Goal: Task Accomplishment & Management: Manage account settings

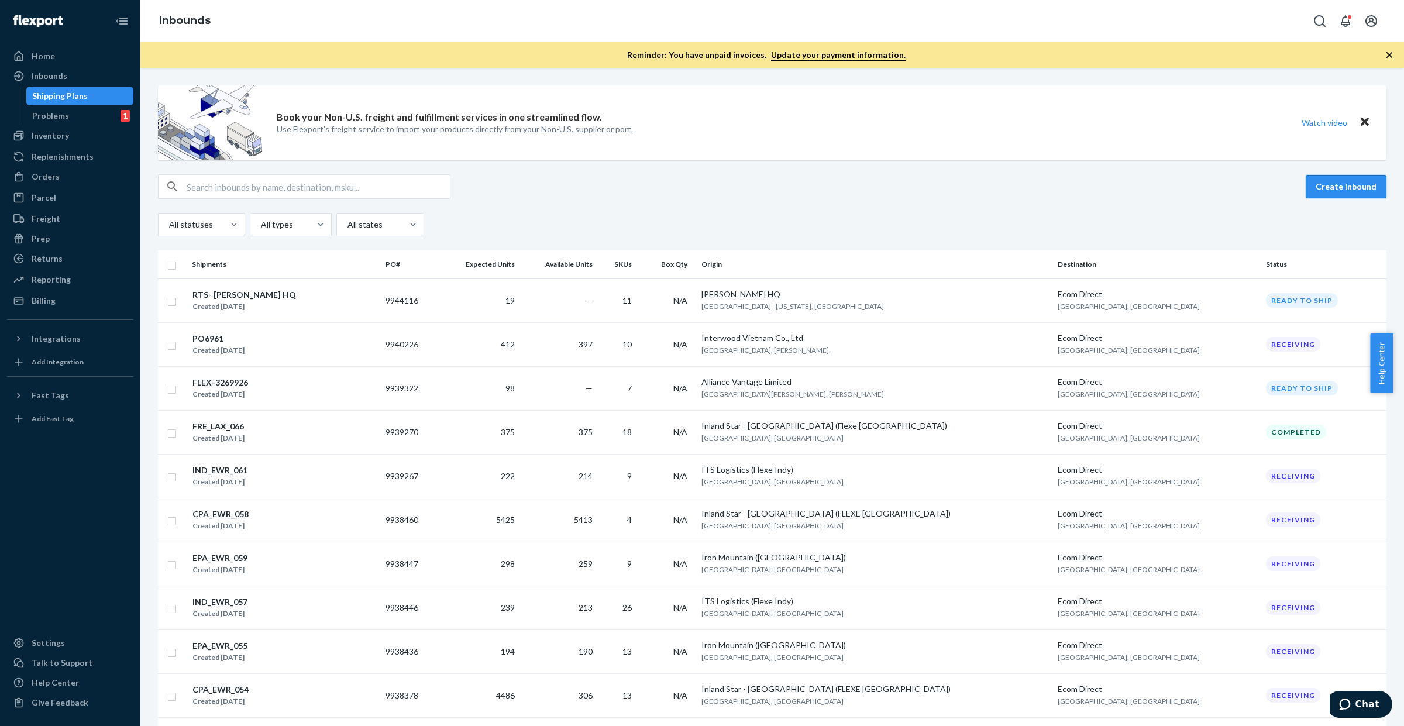
click at [1314, 189] on button "Create inbound" at bounding box center [1346, 186] width 81 height 23
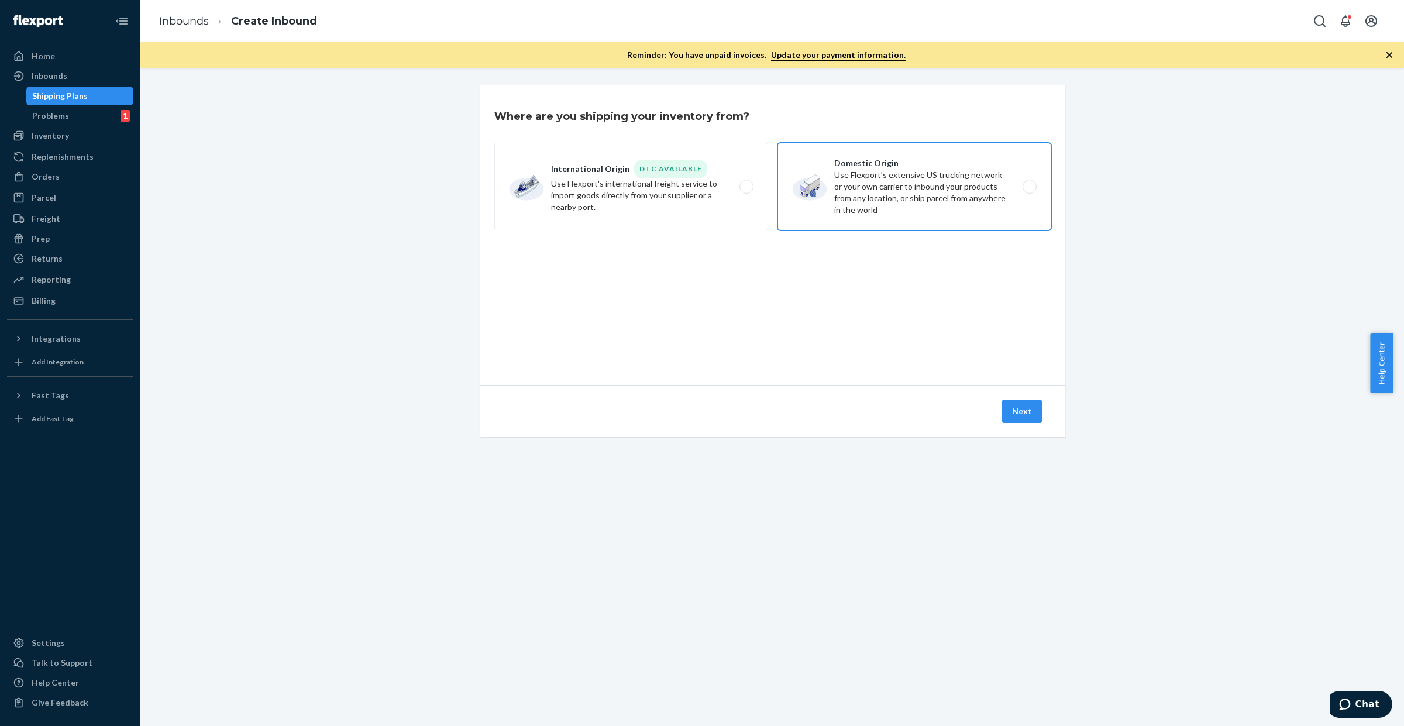
click at [961, 171] on label "Domestic Origin Use Flexport’s extensive US trucking network or your own carrie…" at bounding box center [915, 187] width 274 height 88
click at [1029, 183] on input "Domestic Origin Use Flexport’s extensive US trucking network or your own carrie…" at bounding box center [1033, 187] width 8 height 8
radio input "true"
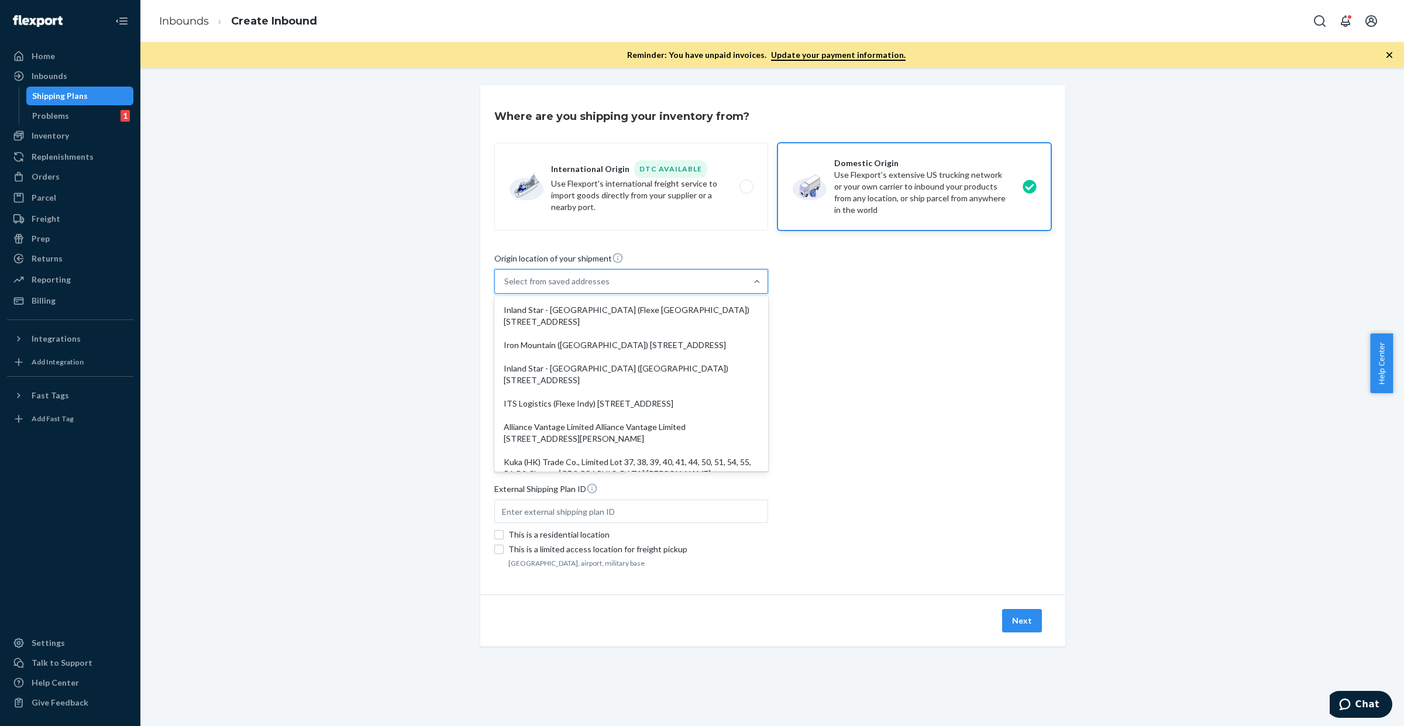
click at [627, 278] on div "Select from saved addresses" at bounding box center [621, 281] width 252 height 23
click at [505, 278] on input "option Inland Star - [GEOGRAPHIC_DATA] (Flexe [GEOGRAPHIC_DATA]) [STREET_ADDRES…" at bounding box center [504, 282] width 1 height 12
click at [673, 319] on div "Inland Star - [GEOGRAPHIC_DATA] (Flexe [GEOGRAPHIC_DATA]) [STREET_ADDRESS]" at bounding box center [631, 315] width 269 height 35
click at [505, 287] on input "option Inland Star - [GEOGRAPHIC_DATA] (Flexe [GEOGRAPHIC_DATA]) [STREET_ADDRES…" at bounding box center [504, 282] width 1 height 12
type input "Inland Star - [GEOGRAPHIC_DATA] (Flexe [GEOGRAPHIC_DATA])"
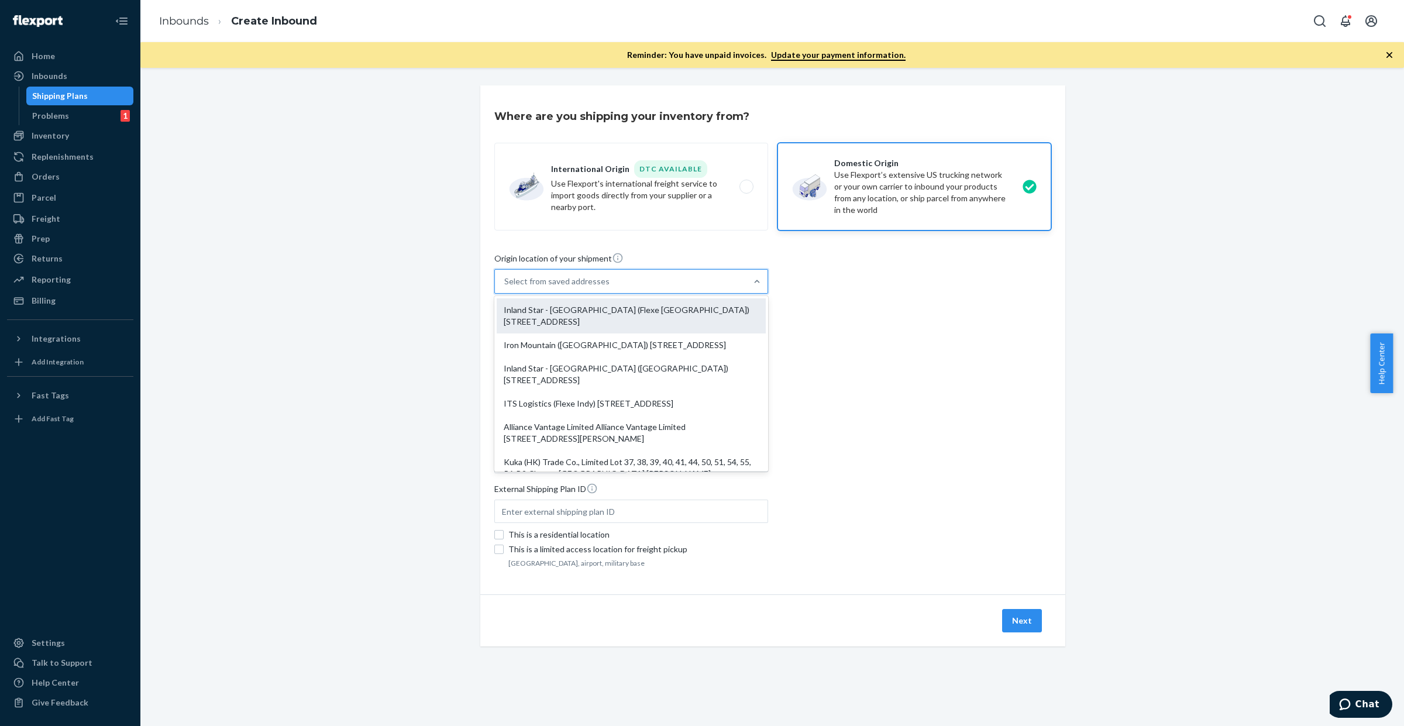
type input "[GEOGRAPHIC_DATA]"
type input "CA"
type input "93725"
type input "[STREET_ADDRESS]"
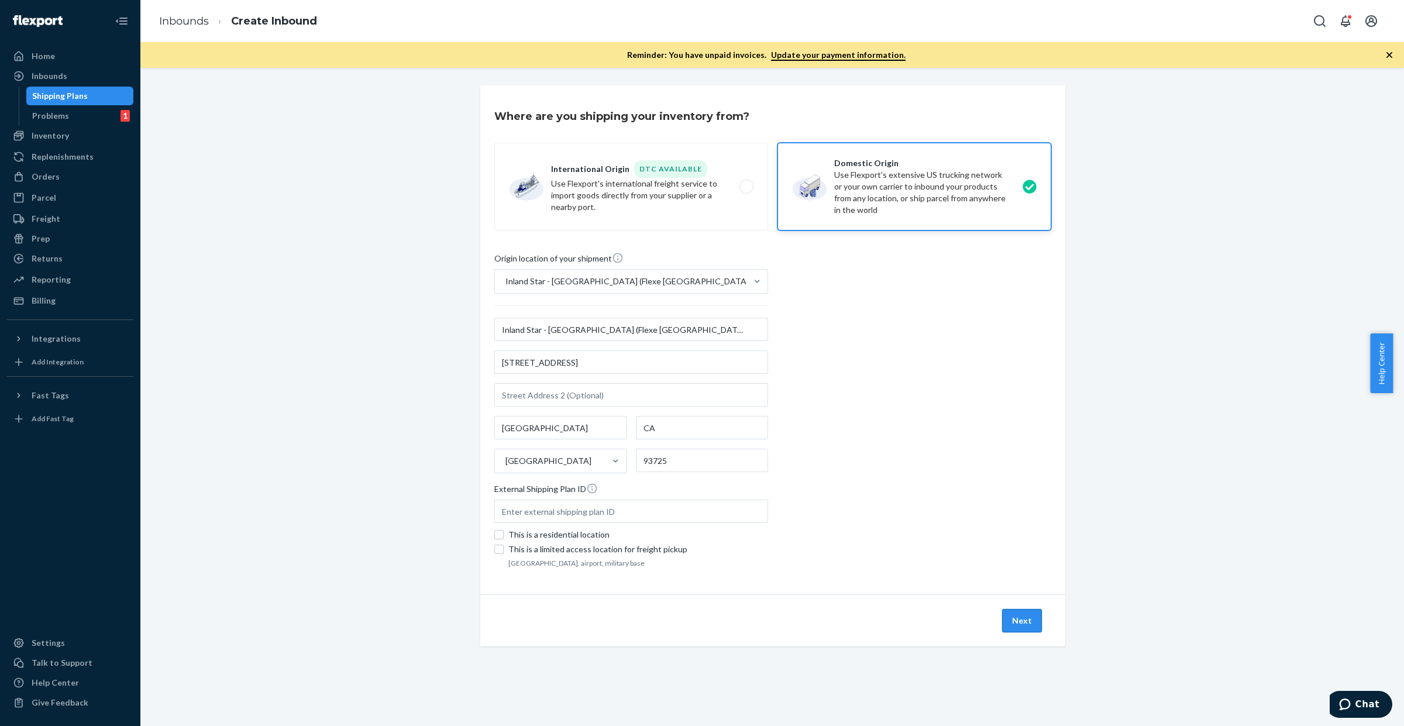
click at [1007, 618] on button "Next" at bounding box center [1022, 620] width 40 height 23
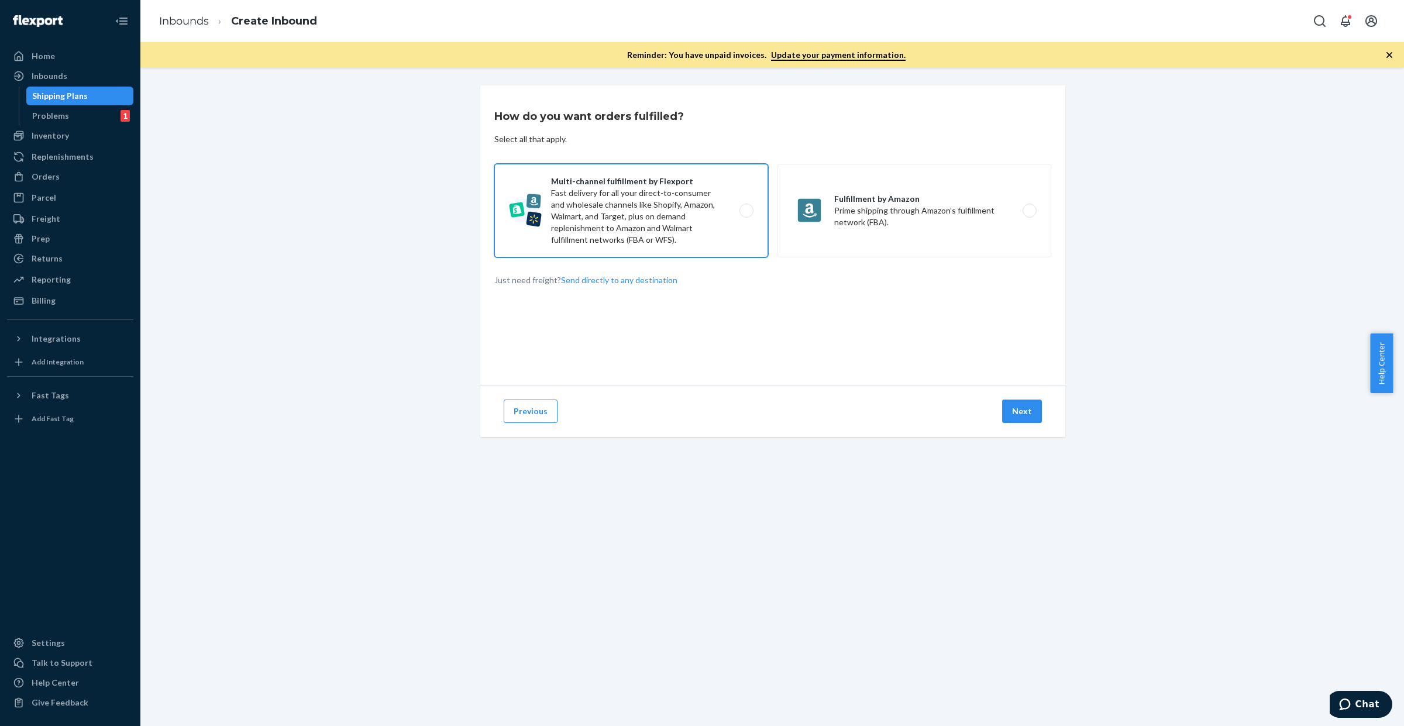
click at [669, 209] on label "Multi-channel fulfillment by Flexport Fast delivery for all your direct-to-cons…" at bounding box center [631, 211] width 274 height 94
click at [746, 209] on input "Multi-channel fulfillment by Flexport Fast delivery for all your direct-to-cons…" at bounding box center [750, 211] width 8 height 8
radio input "true"
click at [1018, 408] on button "Next" at bounding box center [1022, 411] width 40 height 23
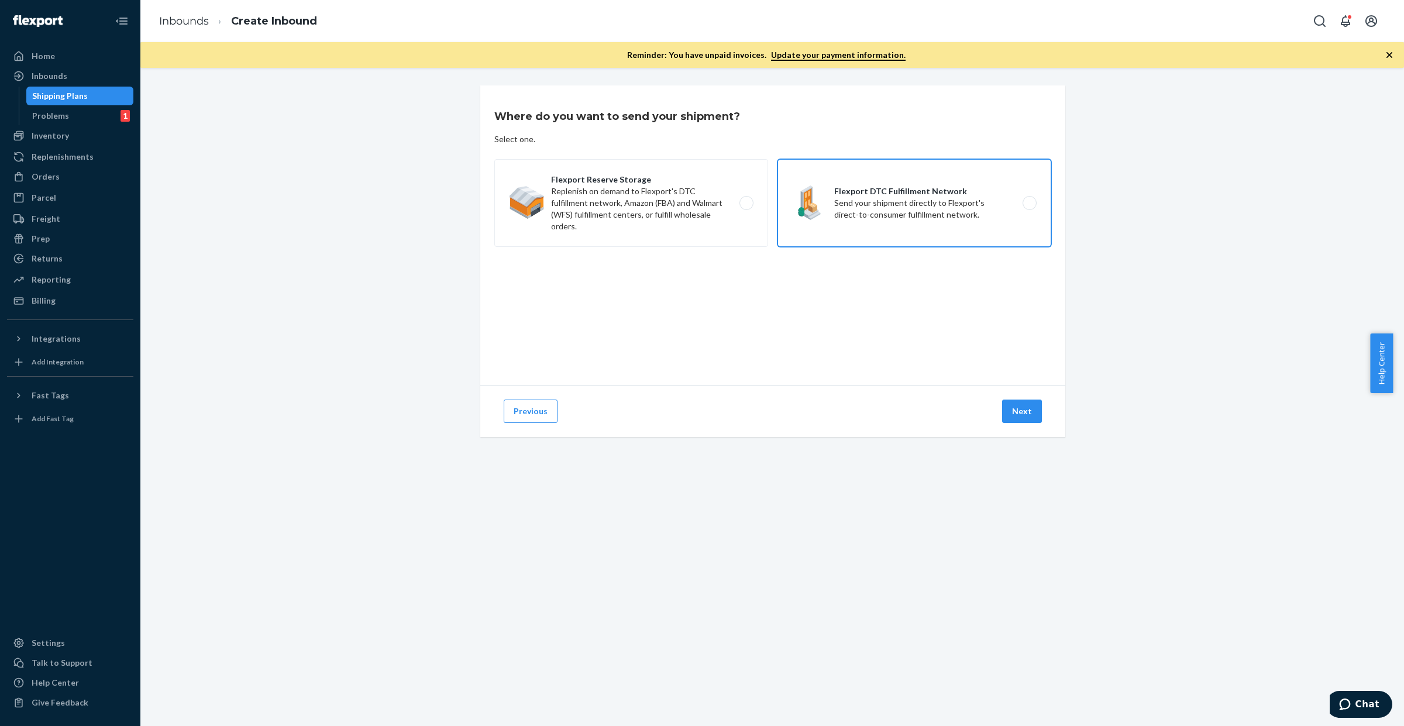
click at [843, 214] on label "Flexport DTC Fulfillment Network Send your shipment directly to Flexport's dire…" at bounding box center [915, 203] width 274 height 88
click at [1029, 207] on input "Flexport DTC Fulfillment Network Send your shipment directly to Flexport's dire…" at bounding box center [1033, 203] width 8 height 8
radio input "true"
click at [1017, 407] on button "Next" at bounding box center [1022, 411] width 40 height 23
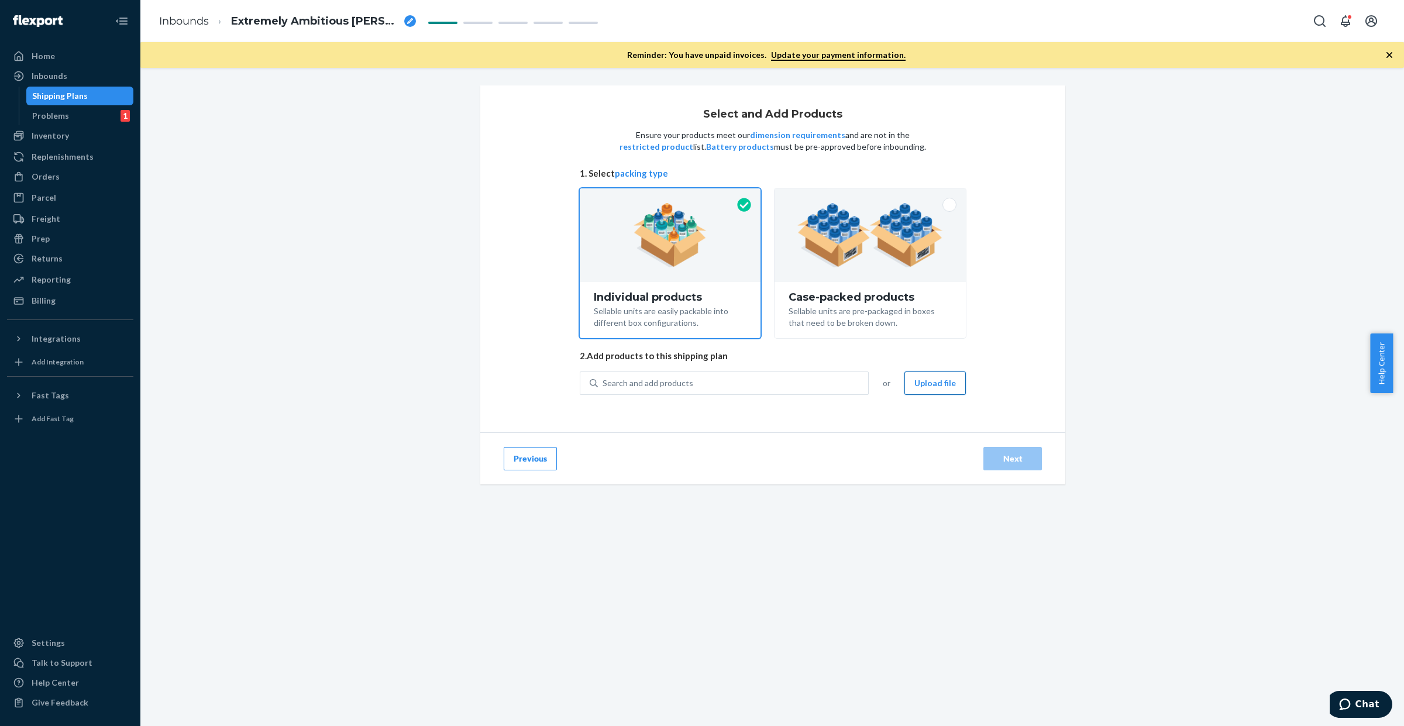
click at [929, 383] on button "Upload file" at bounding box center [934, 382] width 61 height 23
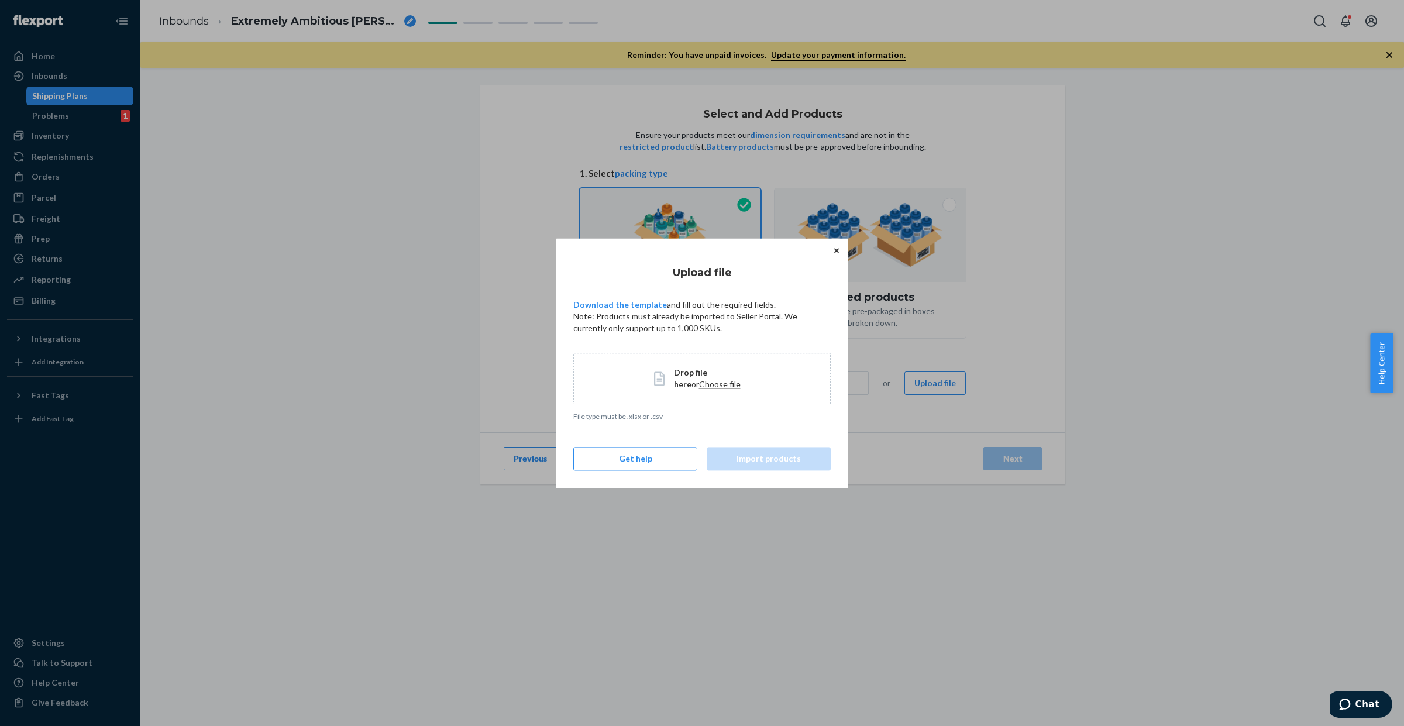
click at [699, 380] on span "Choose file" at bounding box center [720, 384] width 42 height 10
click at [699, 388] on span "Choose file" at bounding box center [720, 384] width 42 height 10
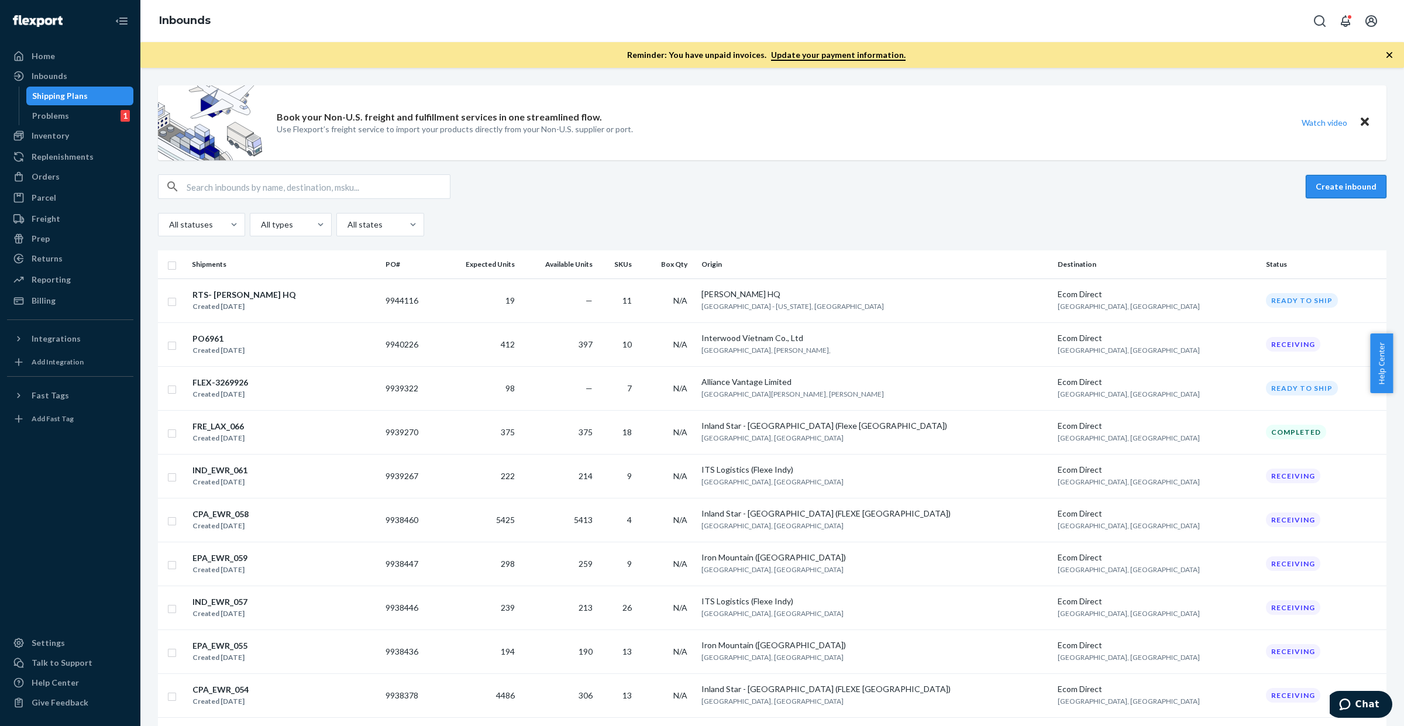
click at [1347, 186] on button "Create inbound" at bounding box center [1346, 186] width 81 height 23
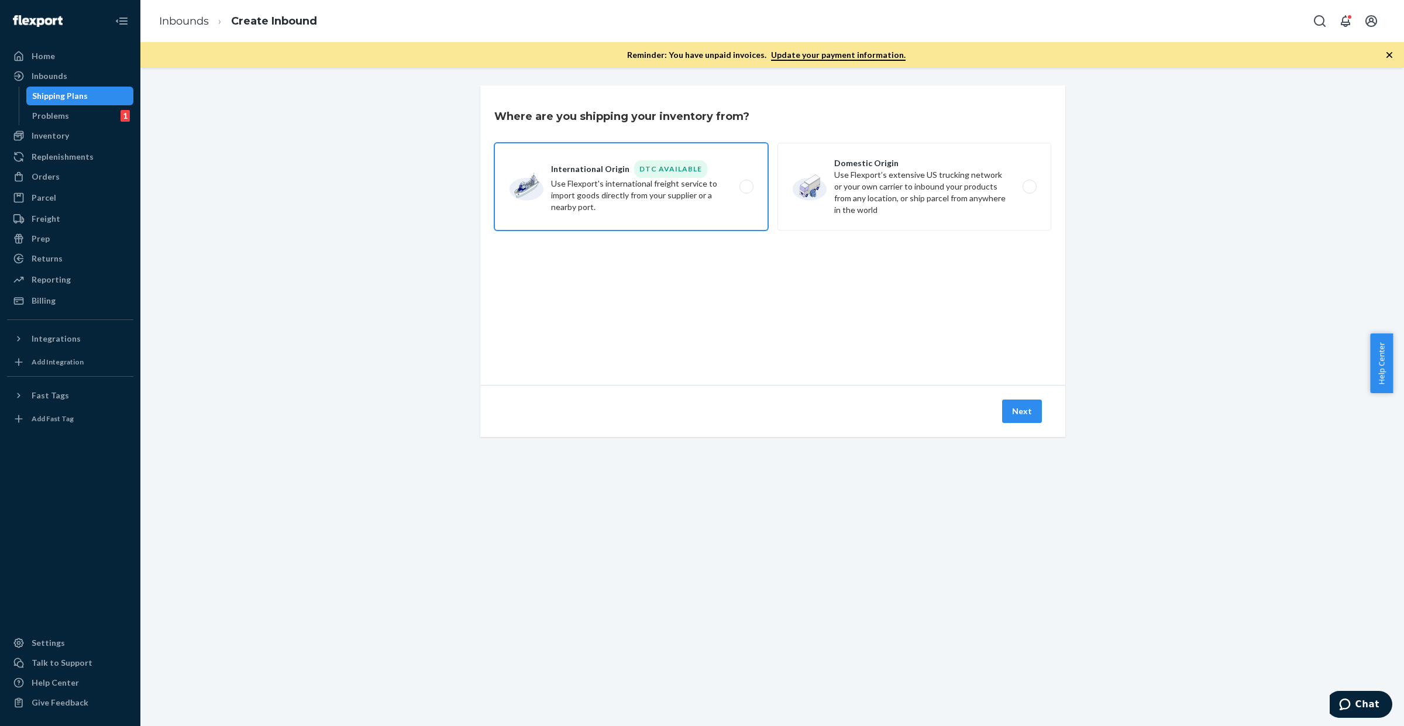
click at [617, 186] on label "International Origin DTC Available Use Flexport's international freight service…" at bounding box center [631, 187] width 274 height 88
click at [746, 186] on input "International Origin DTC Available Use Flexport's international freight service…" at bounding box center [750, 187] width 8 height 8
radio input "true"
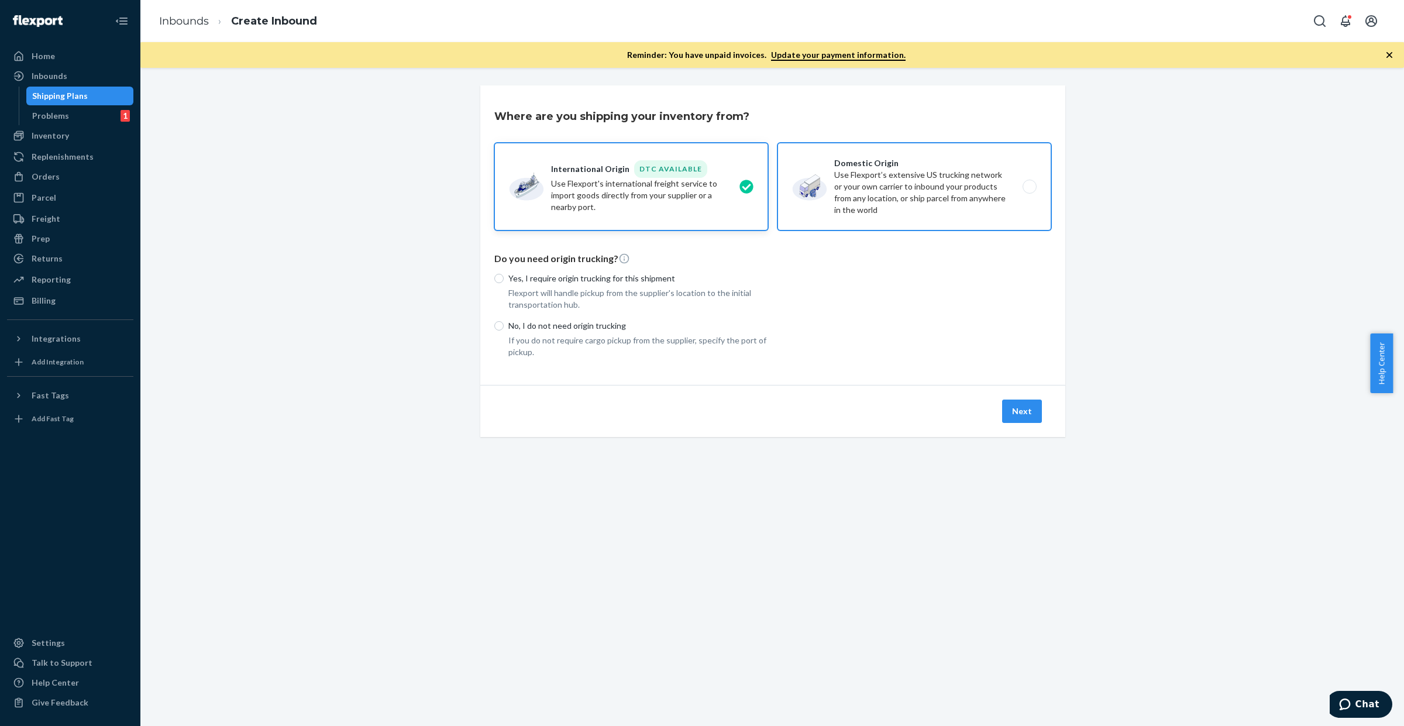
click at [870, 187] on label "Domestic Origin Use Flexport’s extensive US trucking network or your own carrie…" at bounding box center [915, 187] width 274 height 88
click at [1029, 187] on input "Domestic Origin Use Flexport’s extensive US trucking network or your own carrie…" at bounding box center [1033, 187] width 8 height 8
radio input "true"
radio input "false"
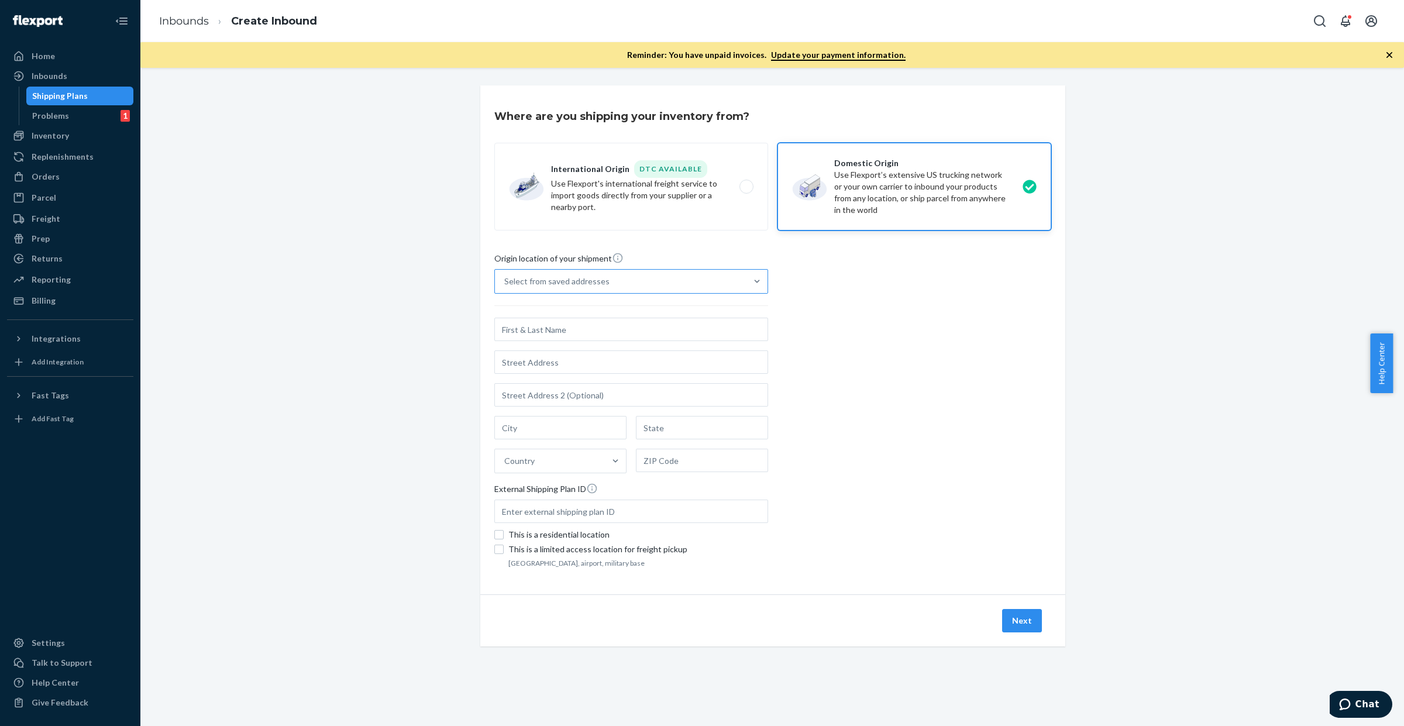
click at [683, 290] on div "Select from saved addresses" at bounding box center [621, 281] width 252 height 23
click at [505, 287] on input "Select from saved addresses" at bounding box center [504, 282] width 1 height 12
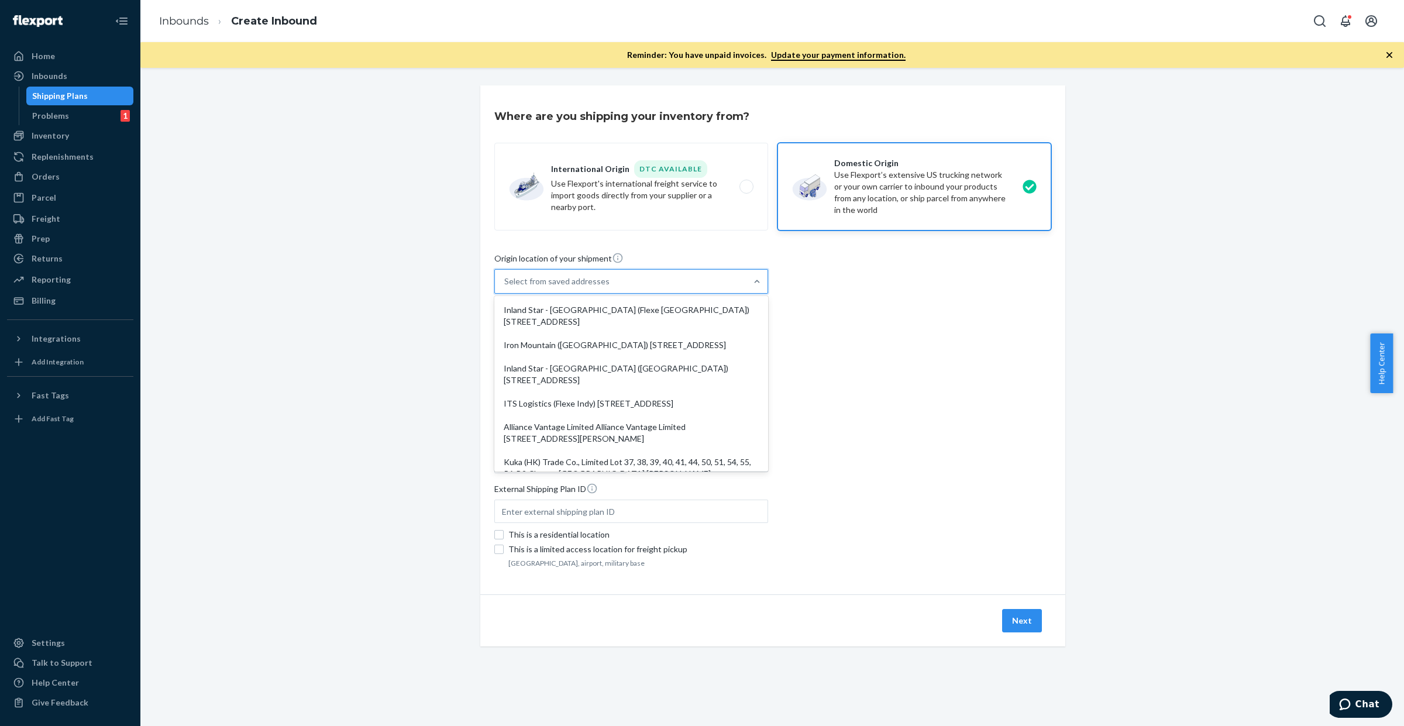
click at [675, 312] on div "Inland Star - [GEOGRAPHIC_DATA] (Flexe [GEOGRAPHIC_DATA]) [STREET_ADDRESS]" at bounding box center [631, 315] width 269 height 35
click at [505, 287] on input "option Inland Star - [GEOGRAPHIC_DATA] (Flexe [GEOGRAPHIC_DATA]) [STREET_ADDRES…" at bounding box center [504, 282] width 1 height 12
type input "Inland Star - [GEOGRAPHIC_DATA] (Flexe [GEOGRAPHIC_DATA])"
type input "[STREET_ADDRESS]"
type input "[GEOGRAPHIC_DATA]"
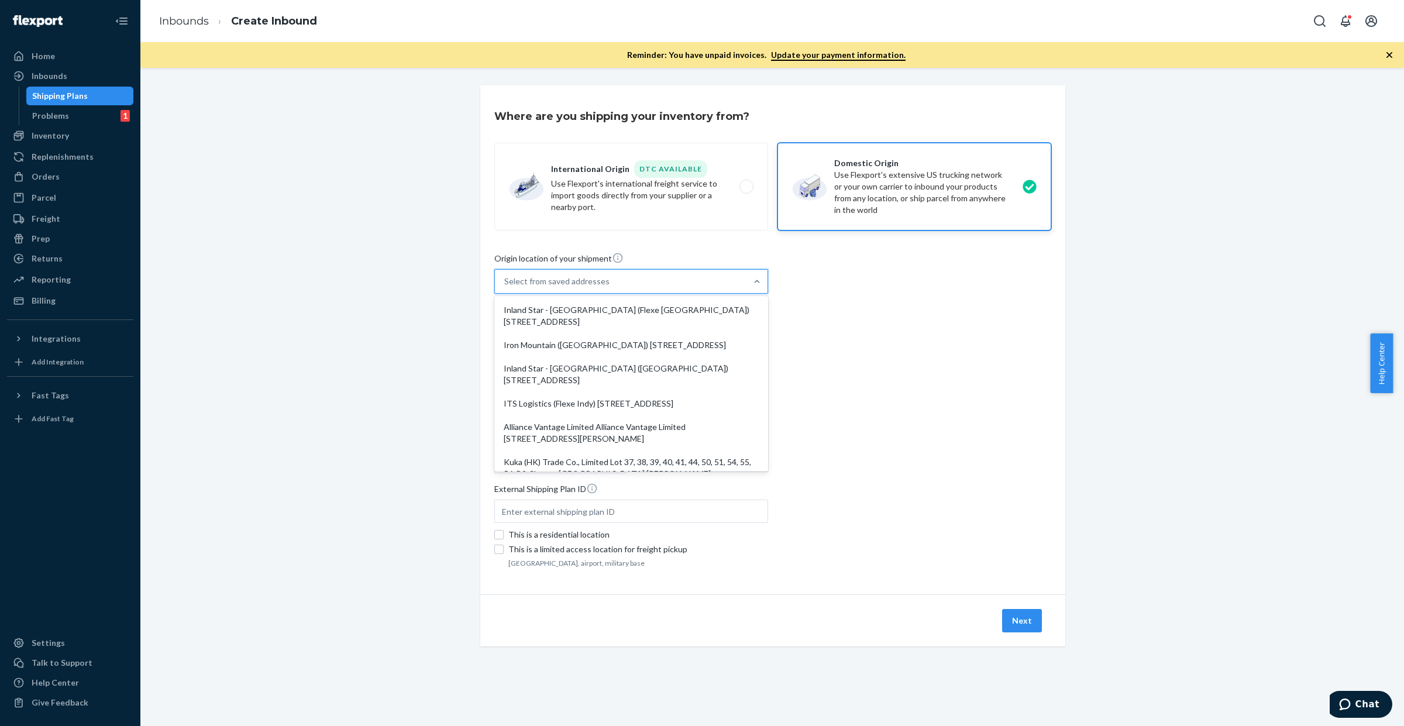
type input "CA"
type input "93725"
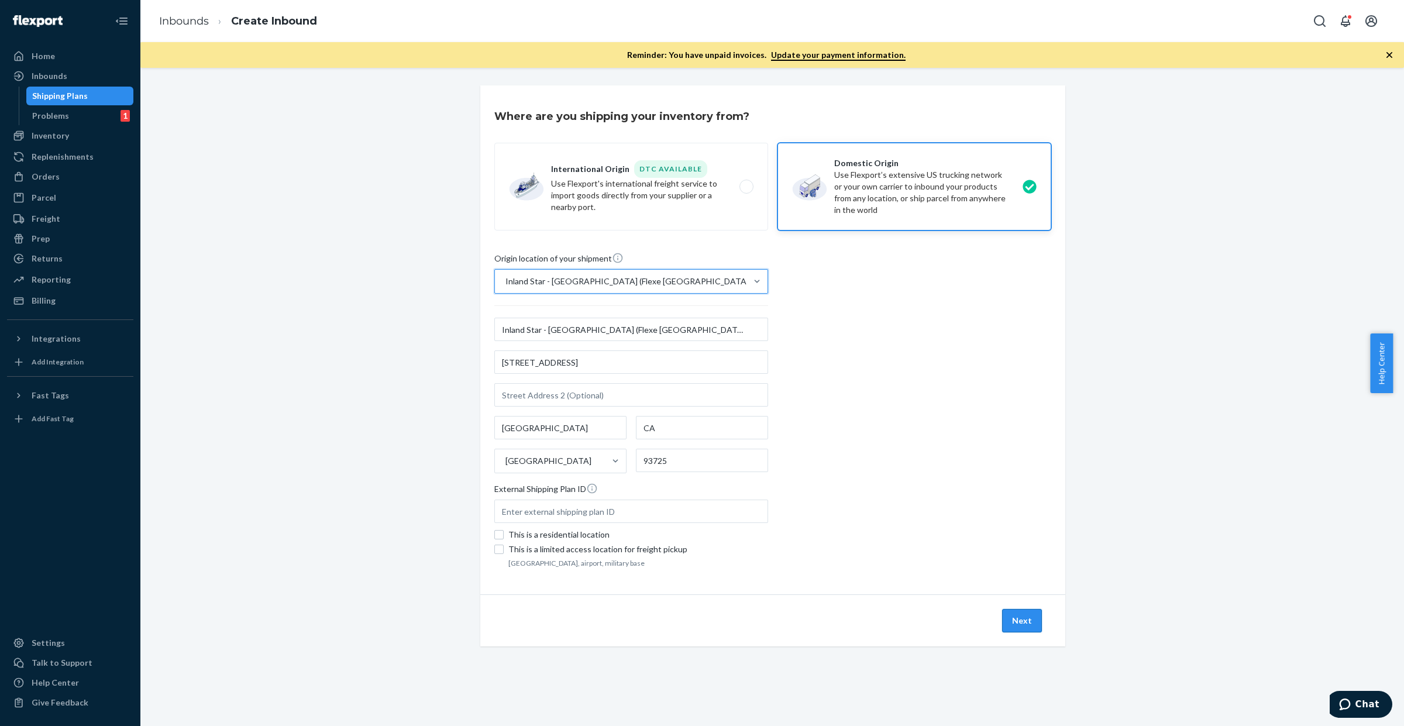
click at [1025, 632] on button "Next" at bounding box center [1022, 620] width 40 height 23
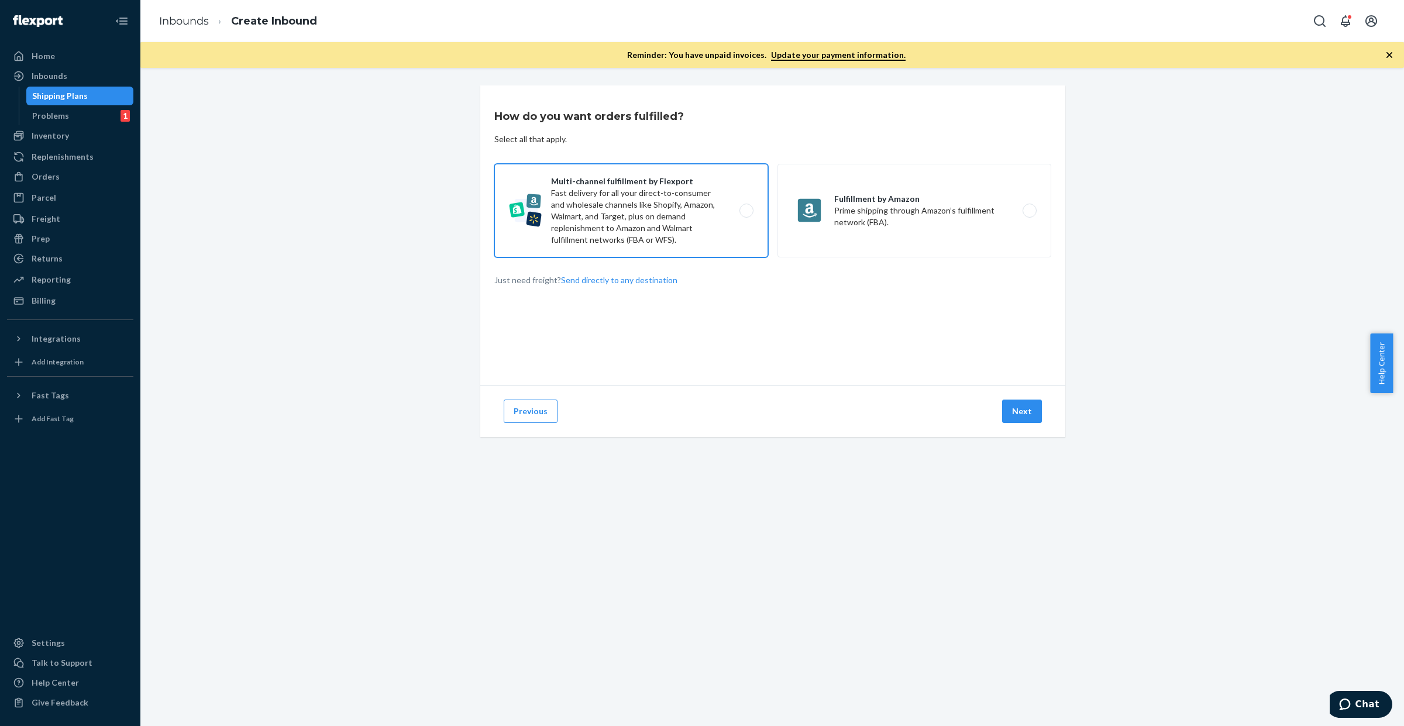
click at [620, 199] on label "Multi-channel fulfillment by Flexport Fast delivery for all your direct-to-cons…" at bounding box center [631, 211] width 274 height 94
click at [746, 207] on input "Multi-channel fulfillment by Flexport Fast delivery for all your direct-to-cons…" at bounding box center [750, 211] width 8 height 8
radio input "true"
click at [1009, 414] on button "Next" at bounding box center [1022, 411] width 40 height 23
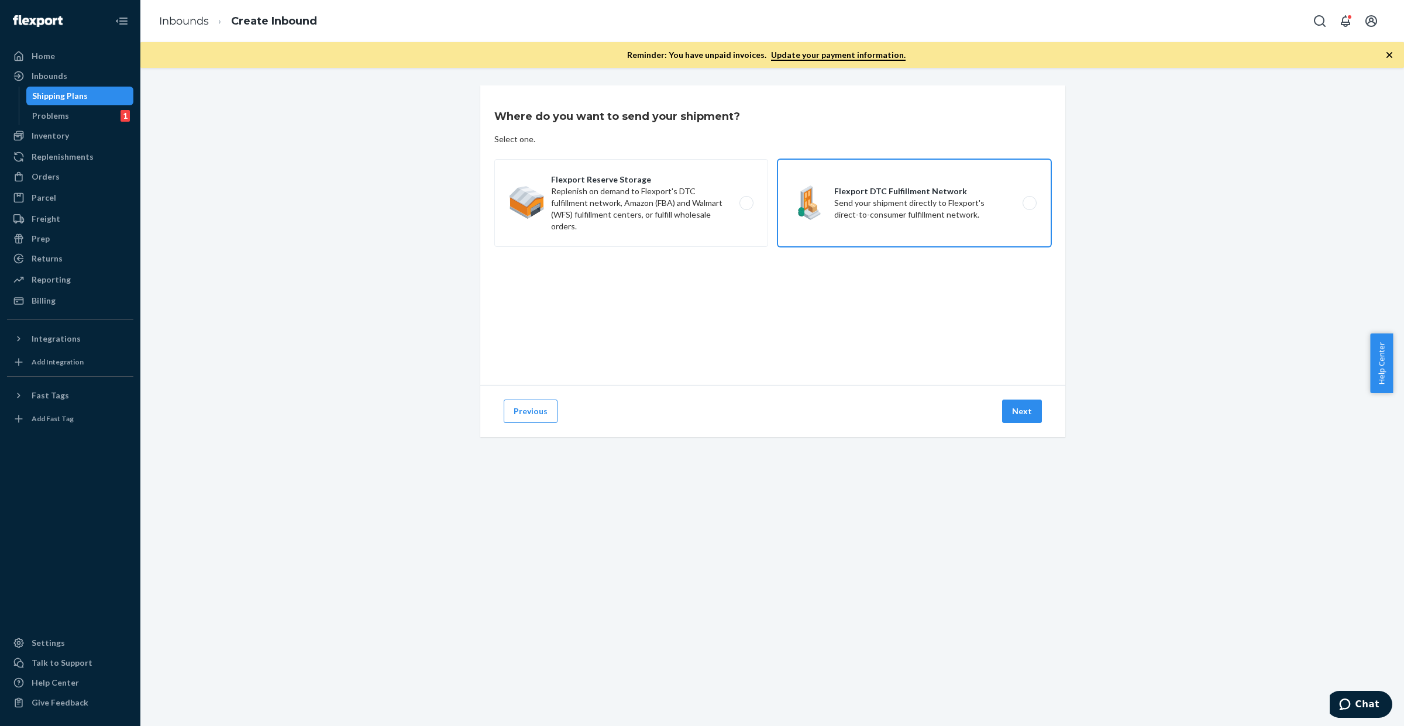
click at [903, 200] on label "Flexport DTC Fulfillment Network Send your shipment directly to Flexport's dire…" at bounding box center [915, 203] width 274 height 88
click at [1029, 200] on input "Flexport DTC Fulfillment Network Send your shipment directly to Flexport's dire…" at bounding box center [1033, 203] width 8 height 8
radio input "true"
click at [1010, 411] on button "Next" at bounding box center [1022, 411] width 40 height 23
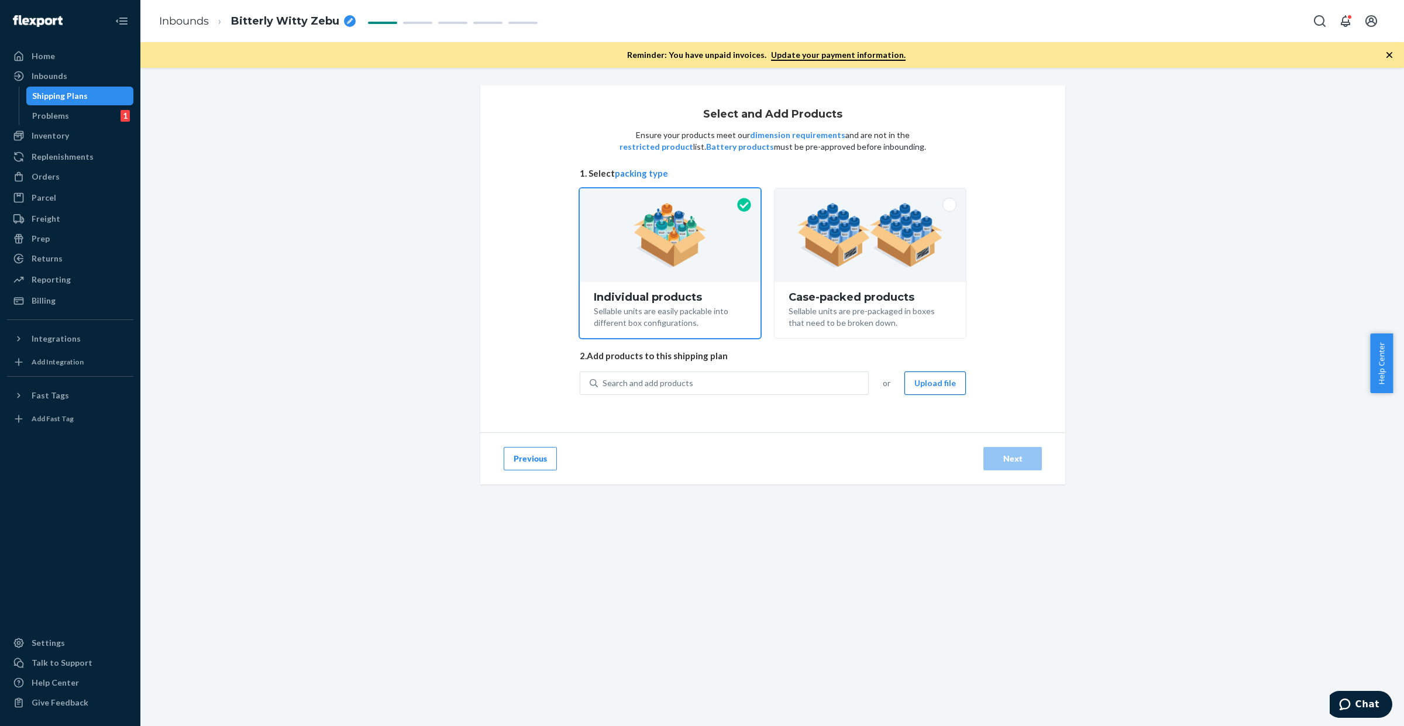
click at [932, 381] on button "Upload file" at bounding box center [934, 382] width 61 height 23
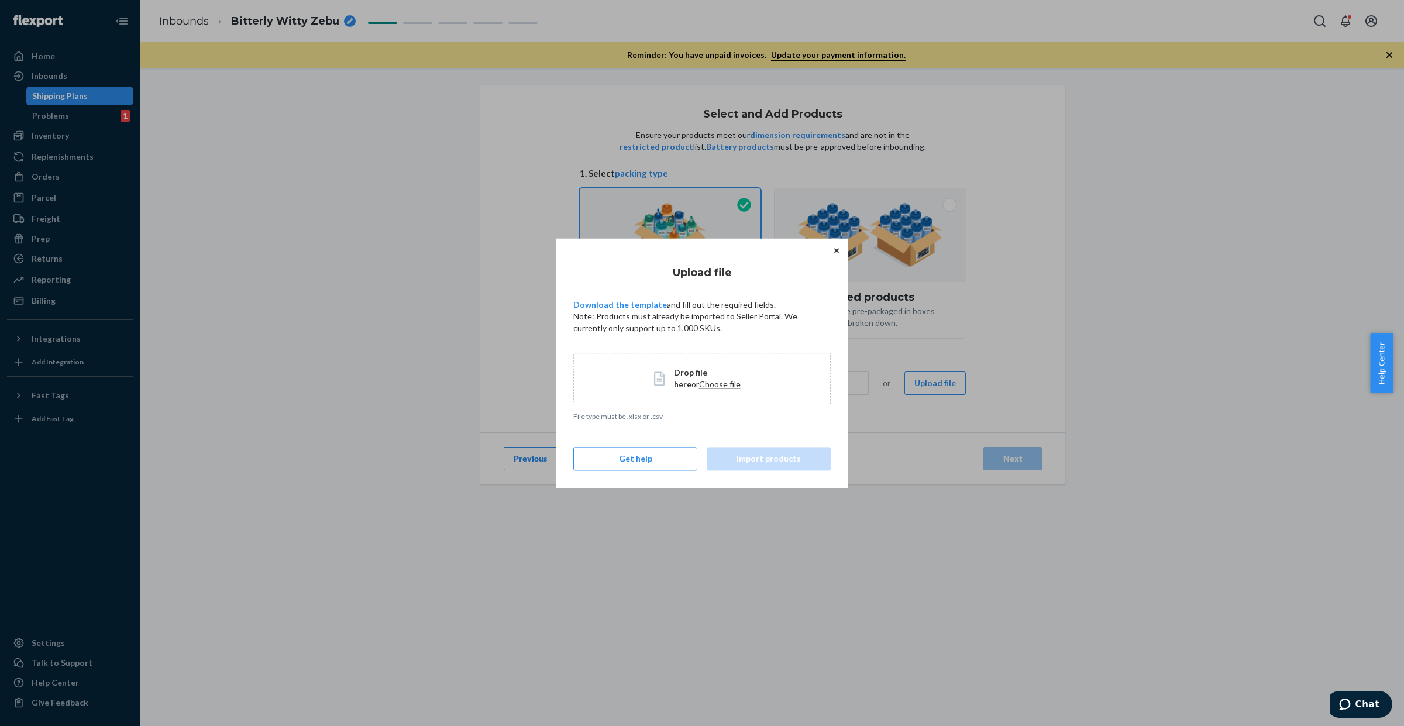
click at [689, 376] on span "Drop file here" at bounding box center [690, 378] width 33 height 22
click at [835, 253] on icon "Close" at bounding box center [836, 250] width 5 height 7
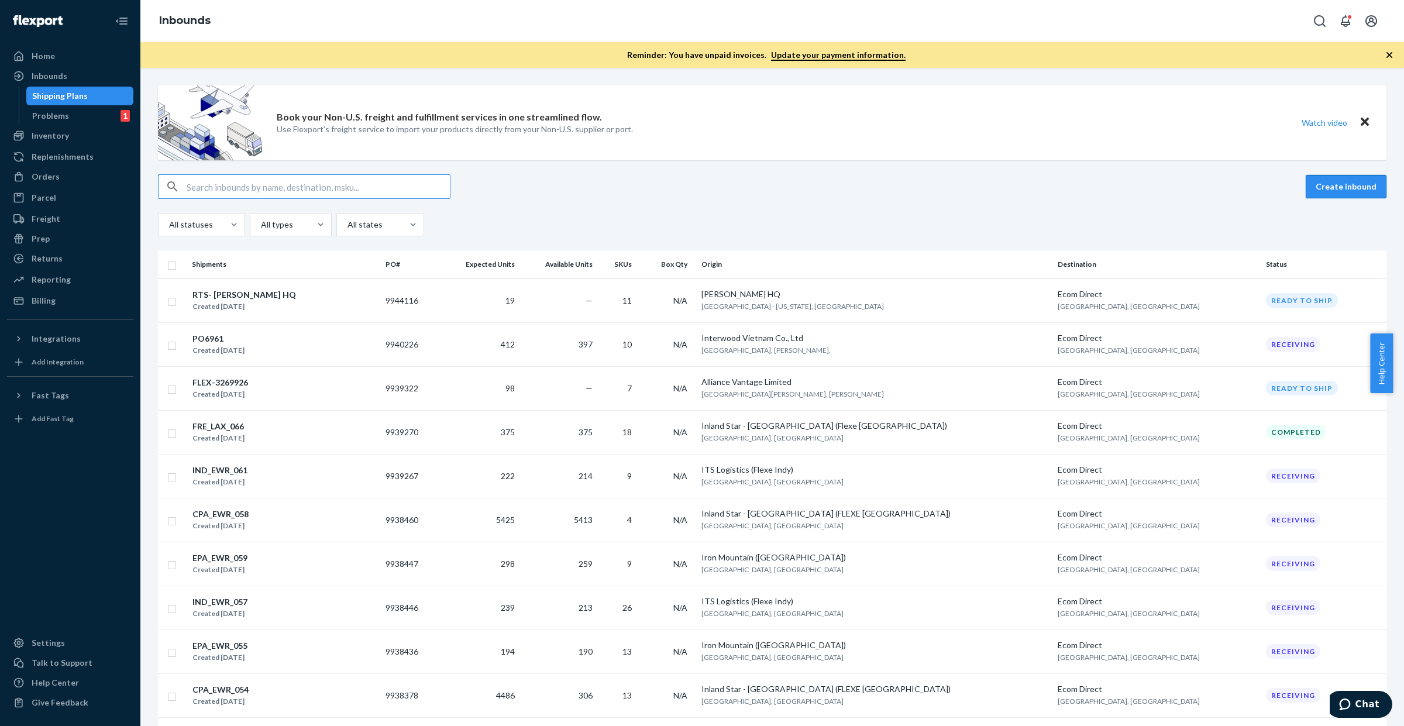
click at [1311, 182] on button "Create inbound" at bounding box center [1346, 186] width 81 height 23
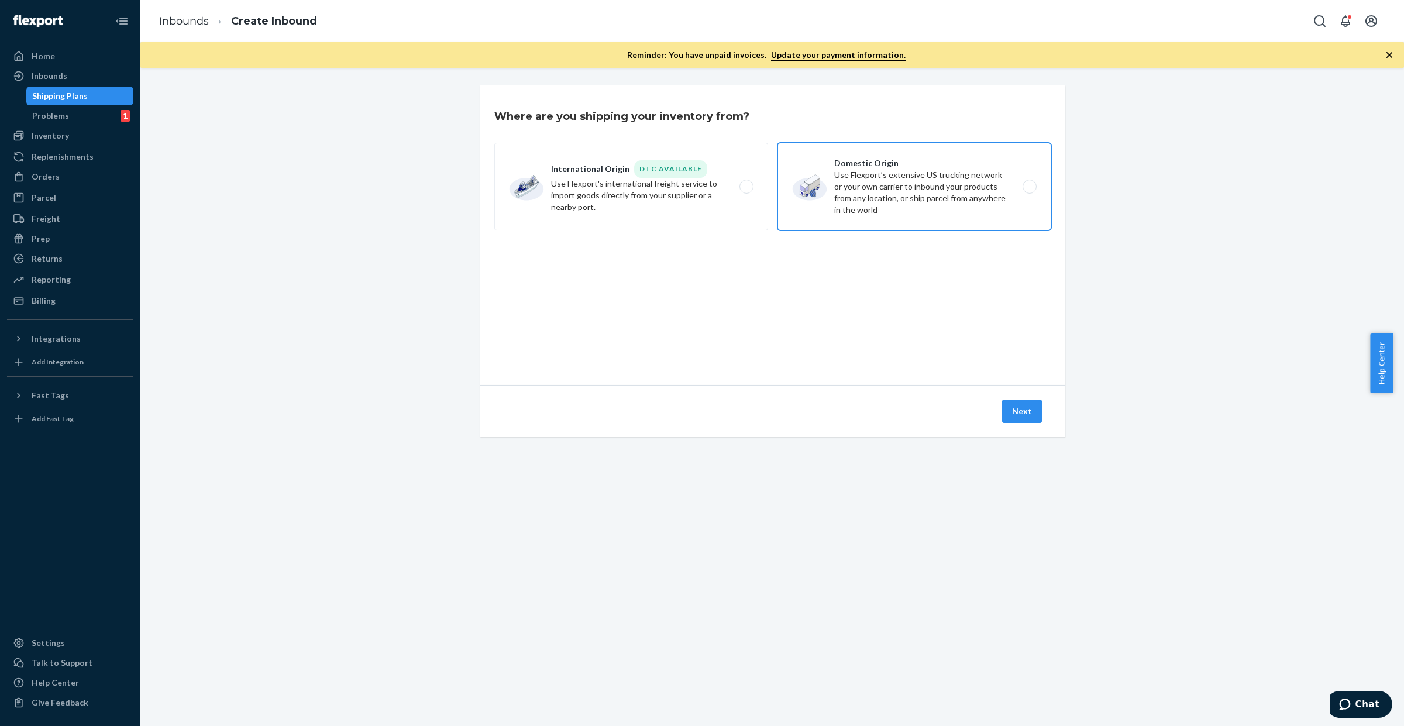
click at [853, 170] on label "Domestic Origin Use Flexport’s extensive US trucking network or your own carrie…" at bounding box center [915, 187] width 274 height 88
click at [1029, 183] on input "Domestic Origin Use Flexport’s extensive US trucking network or your own carrie…" at bounding box center [1033, 187] width 8 height 8
radio input "true"
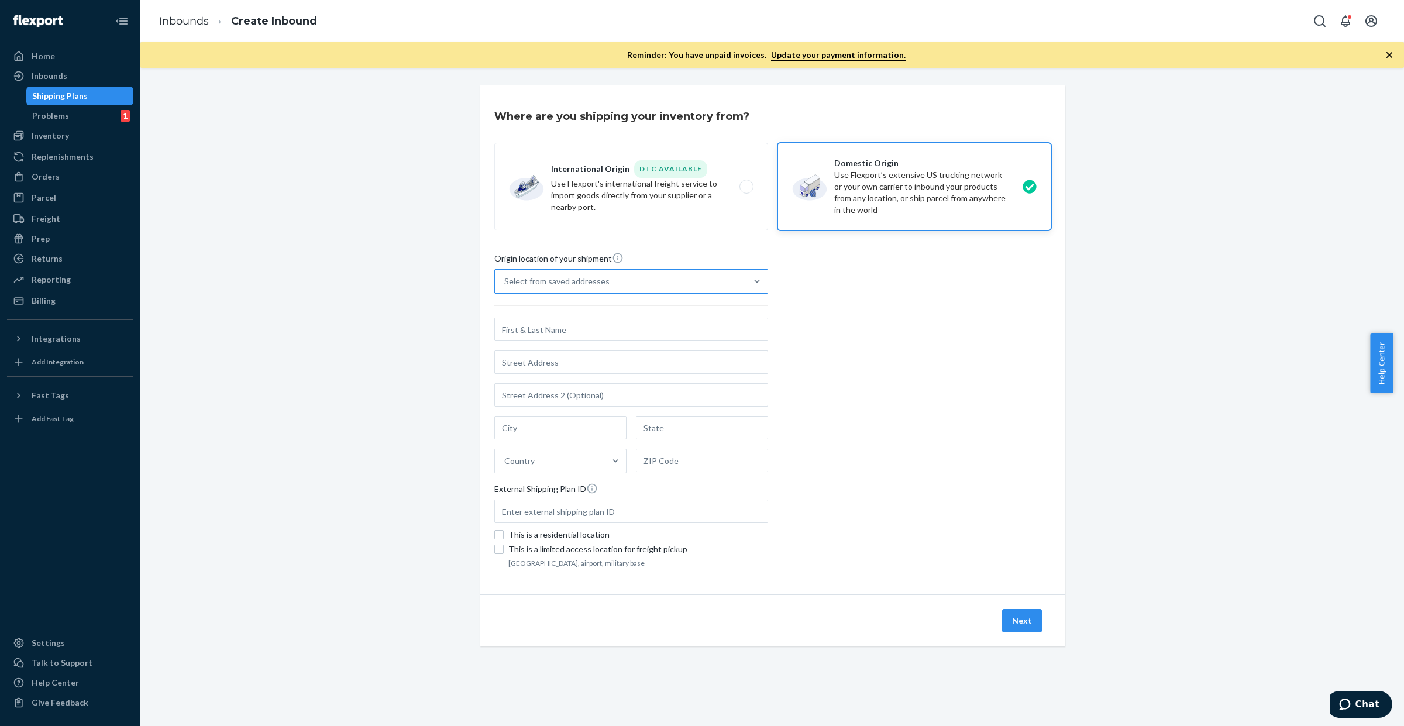
click at [652, 278] on div "Select from saved addresses" at bounding box center [621, 281] width 252 height 23
click at [505, 278] on input "Select from saved addresses" at bounding box center [504, 282] width 1 height 12
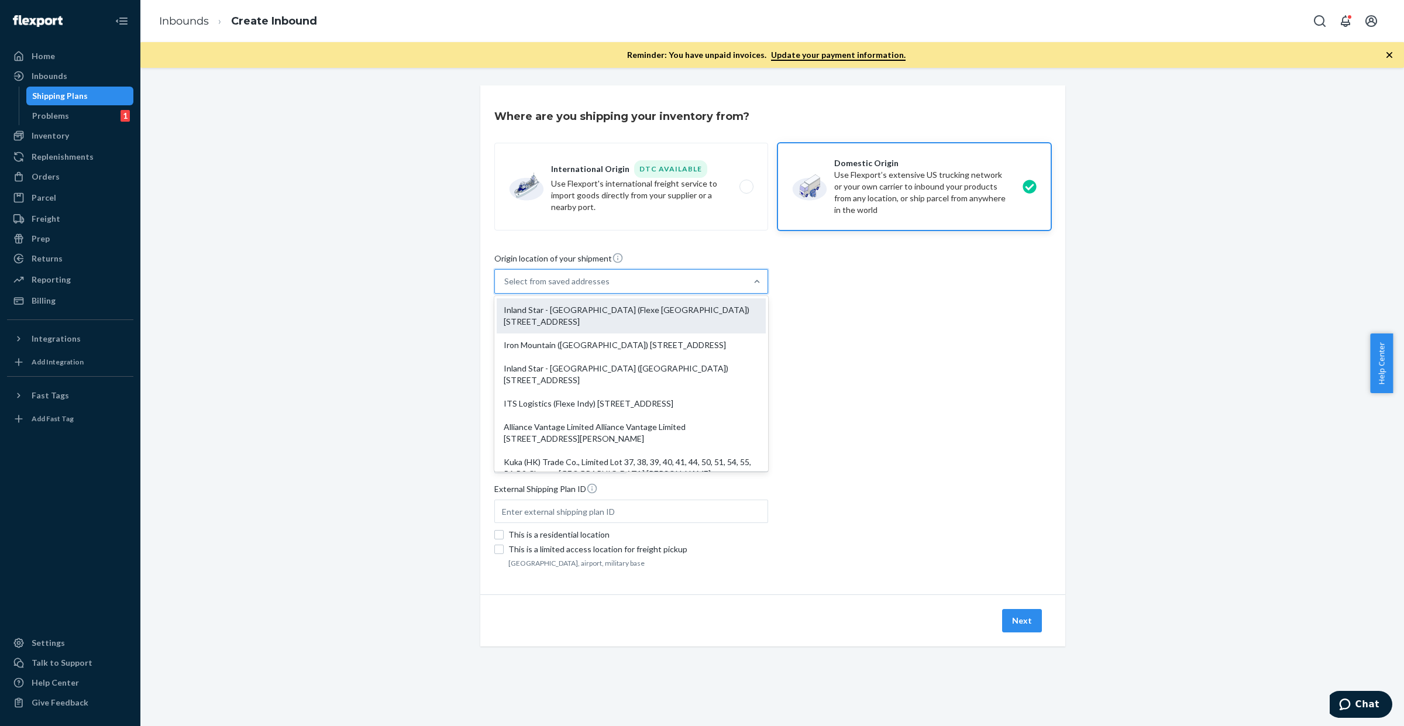
click at [645, 308] on div "Inland Star - [GEOGRAPHIC_DATA] (Flexe [GEOGRAPHIC_DATA]) [STREET_ADDRESS]" at bounding box center [631, 315] width 269 height 35
click at [505, 287] on input "option Inland Star - [GEOGRAPHIC_DATA] (Flexe [GEOGRAPHIC_DATA]) [STREET_ADDRES…" at bounding box center [504, 282] width 1 height 12
type input "Inland Star - [GEOGRAPHIC_DATA] (Flexe [GEOGRAPHIC_DATA])"
type input "[STREET_ADDRESS]"
type input "Fresno"
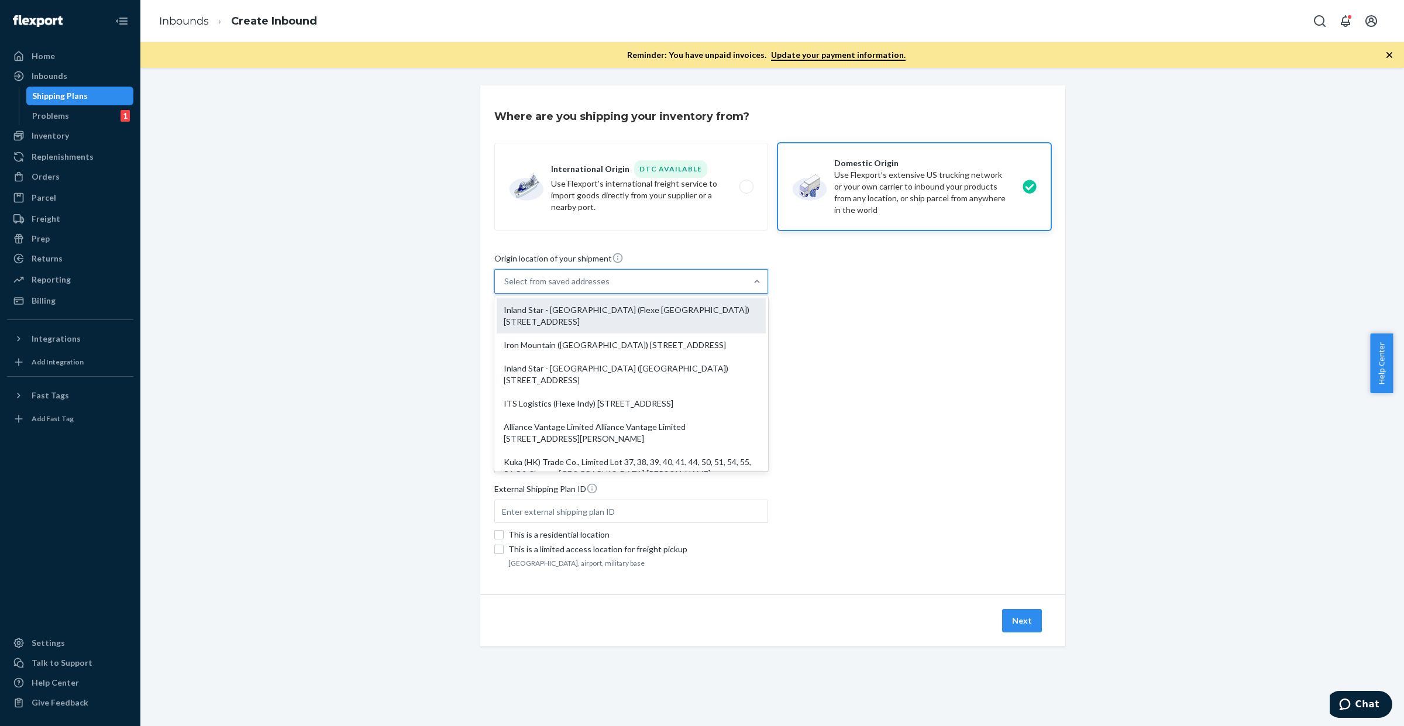
type input "CA"
type input "93725"
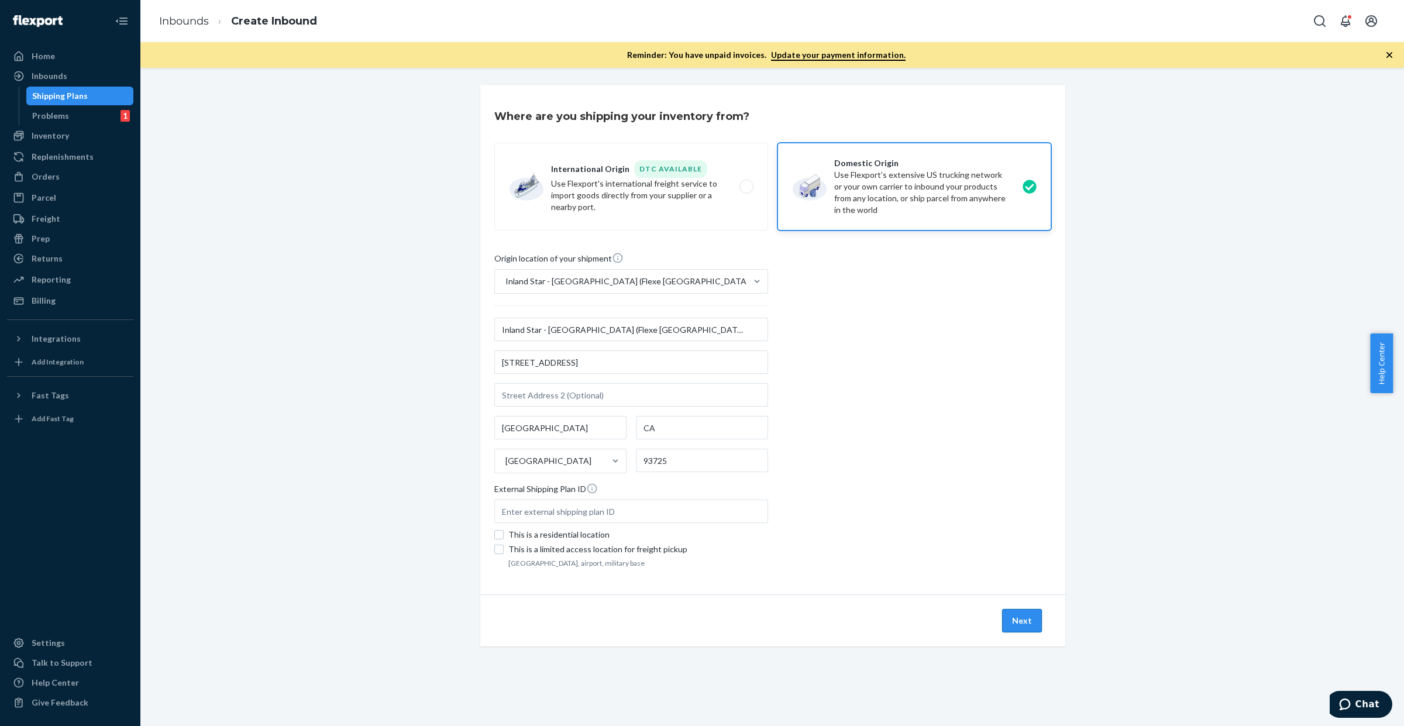
click at [1013, 619] on button "Next" at bounding box center [1022, 620] width 40 height 23
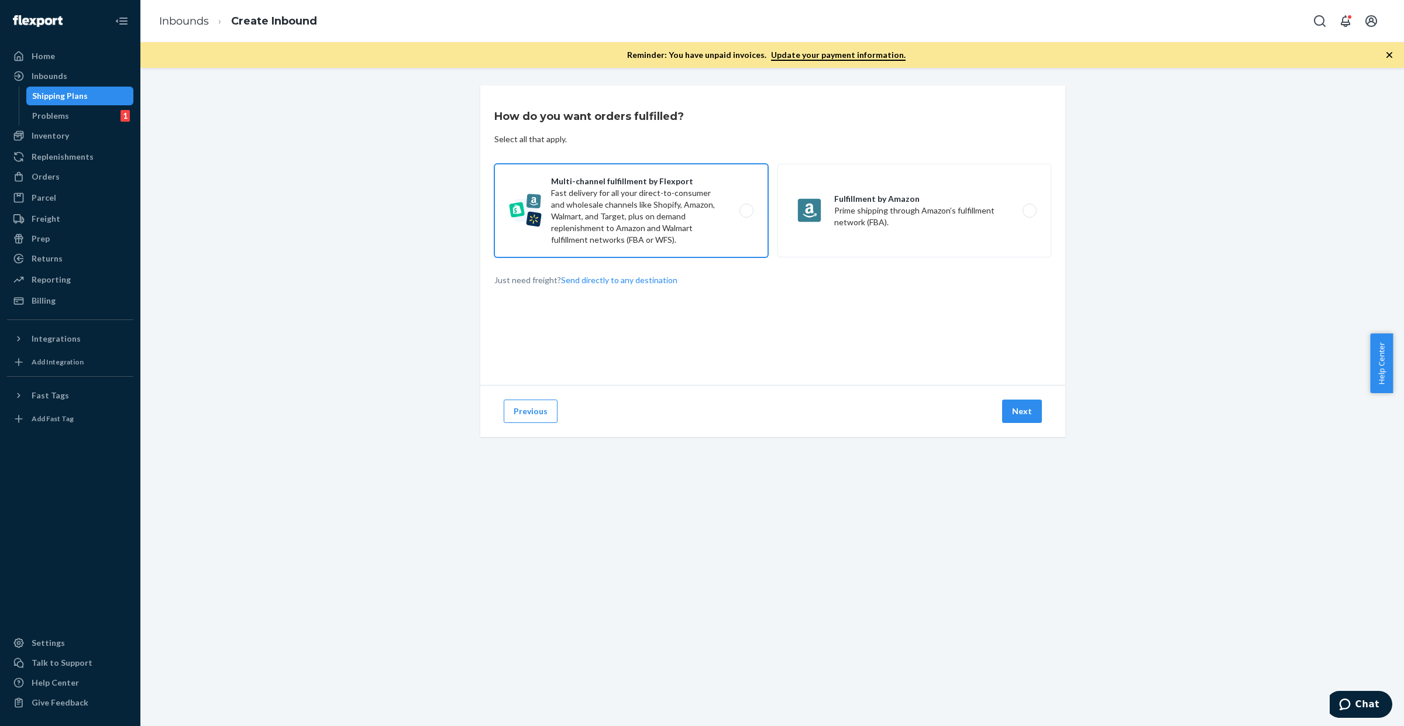
click at [647, 214] on label "Multi-channel fulfillment by Flexport Fast delivery for all your direct-to-cons…" at bounding box center [631, 211] width 274 height 94
click at [746, 214] on input "Multi-channel fulfillment by Flexport Fast delivery for all your direct-to-cons…" at bounding box center [750, 211] width 8 height 8
radio input "true"
click at [1023, 408] on button "Next" at bounding box center [1022, 411] width 40 height 23
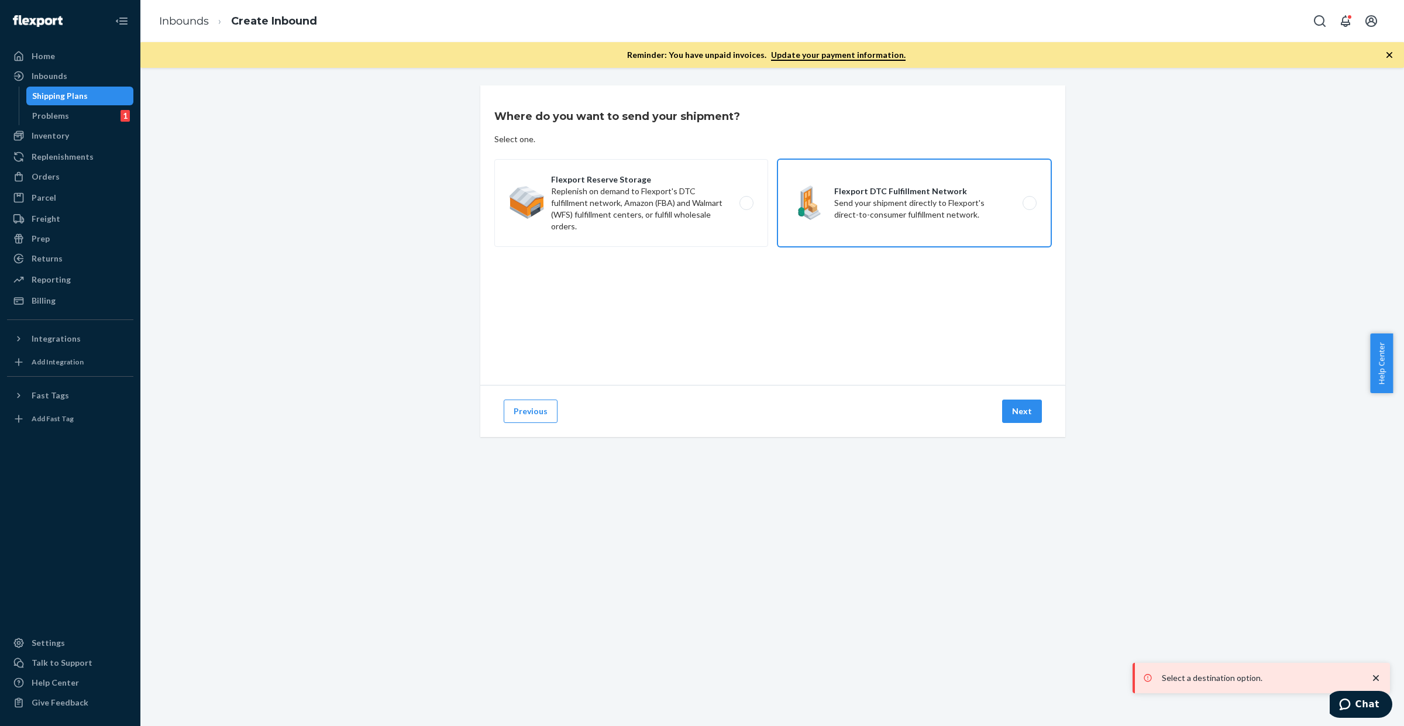
click at [853, 198] on label "Flexport DTC Fulfillment Network Send your shipment directly to Flexport's dire…" at bounding box center [915, 203] width 274 height 88
click at [1029, 199] on input "Flexport DTC Fulfillment Network Send your shipment directly to Flexport's dire…" at bounding box center [1033, 203] width 8 height 8
radio input "true"
click at [1017, 410] on button "Next" at bounding box center [1022, 411] width 40 height 23
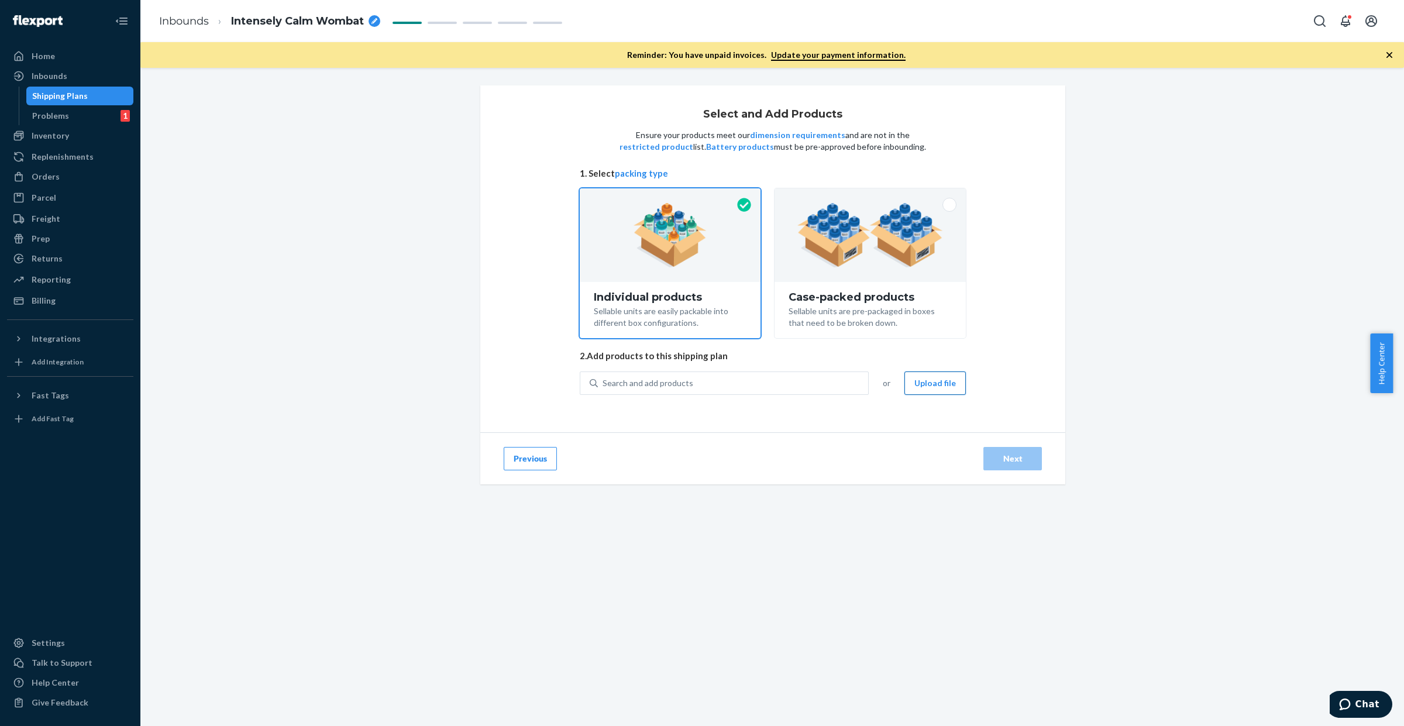
click at [938, 384] on button "Upload file" at bounding box center [934, 382] width 61 height 23
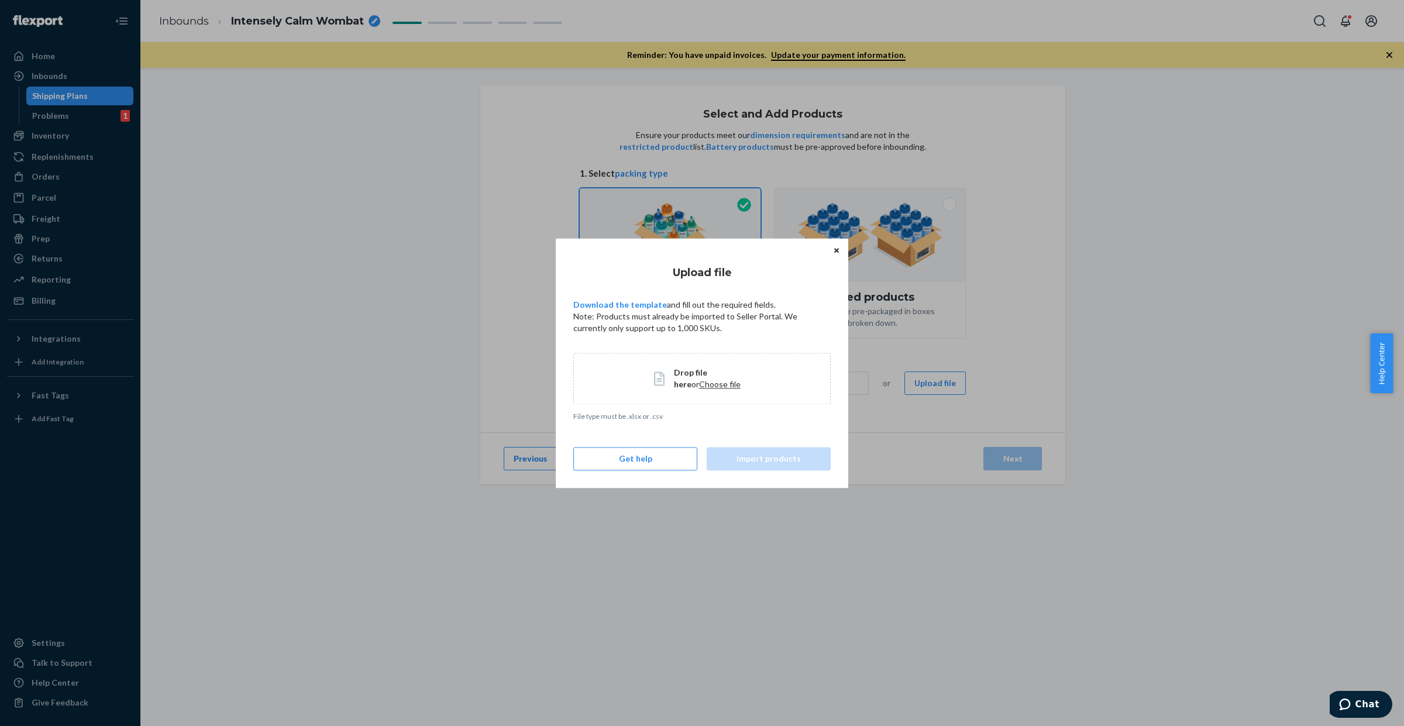
click at [699, 384] on span "Choose file" at bounding box center [720, 384] width 42 height 10
click at [834, 249] on icon "Close" at bounding box center [836, 250] width 5 height 5
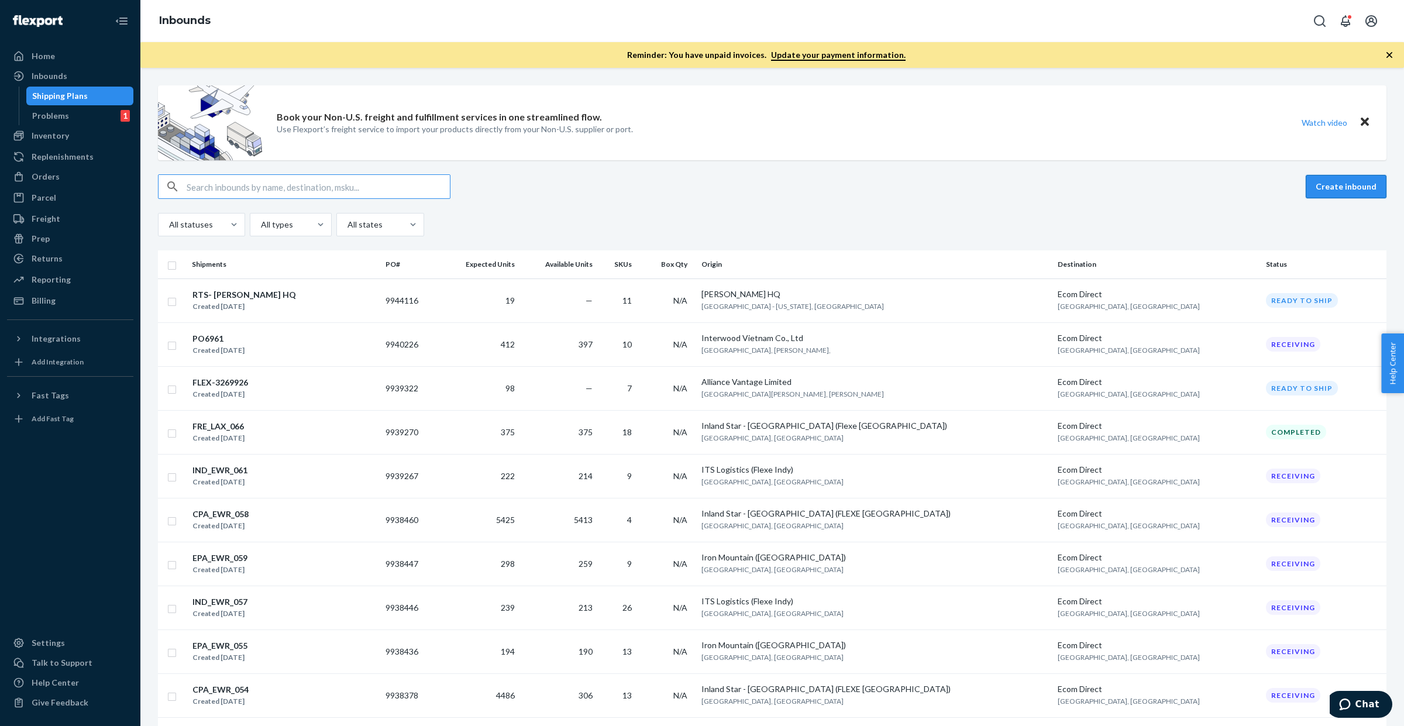
click at [1347, 183] on button "Create inbound" at bounding box center [1346, 186] width 81 height 23
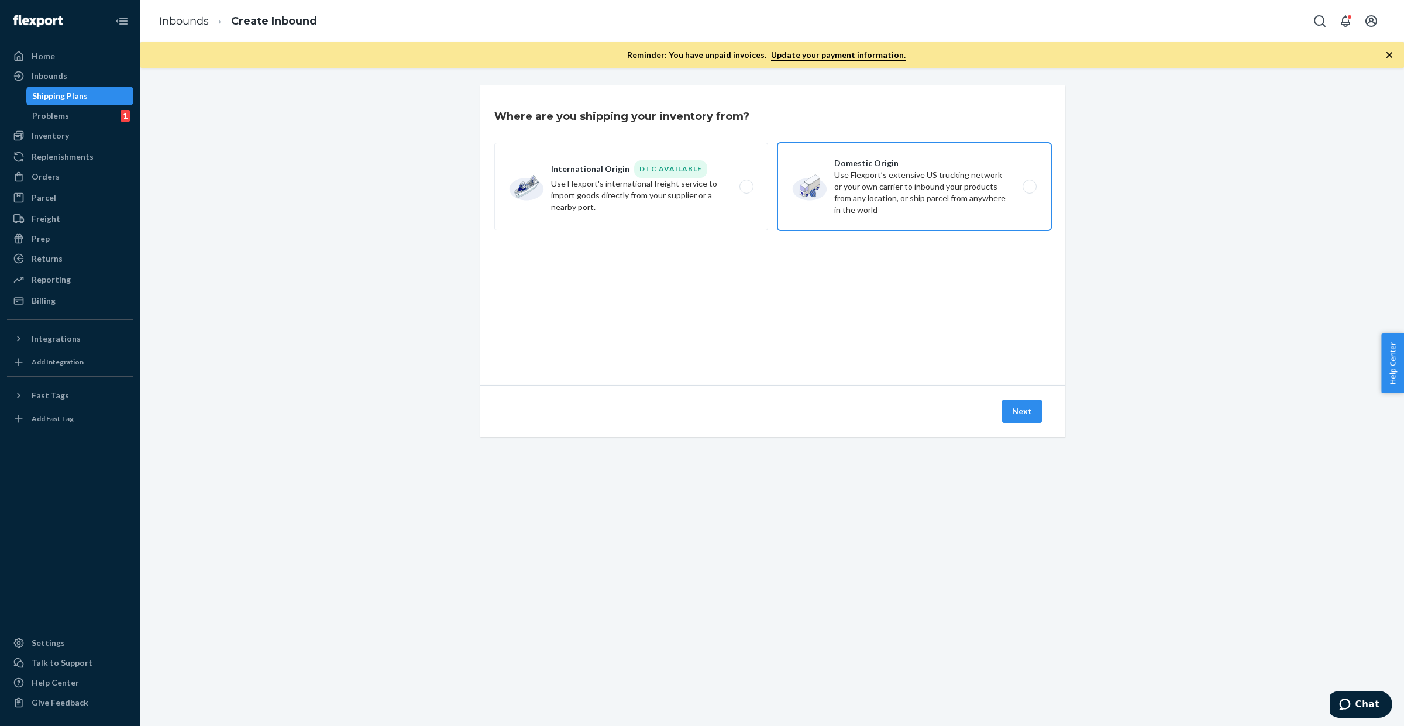
click at [854, 190] on label "Domestic Origin Use Flexport’s extensive US trucking network or your own carrie…" at bounding box center [915, 187] width 274 height 88
click at [1029, 190] on input "Domestic Origin Use Flexport’s extensive US trucking network or your own carrie…" at bounding box center [1033, 187] width 8 height 8
radio input "true"
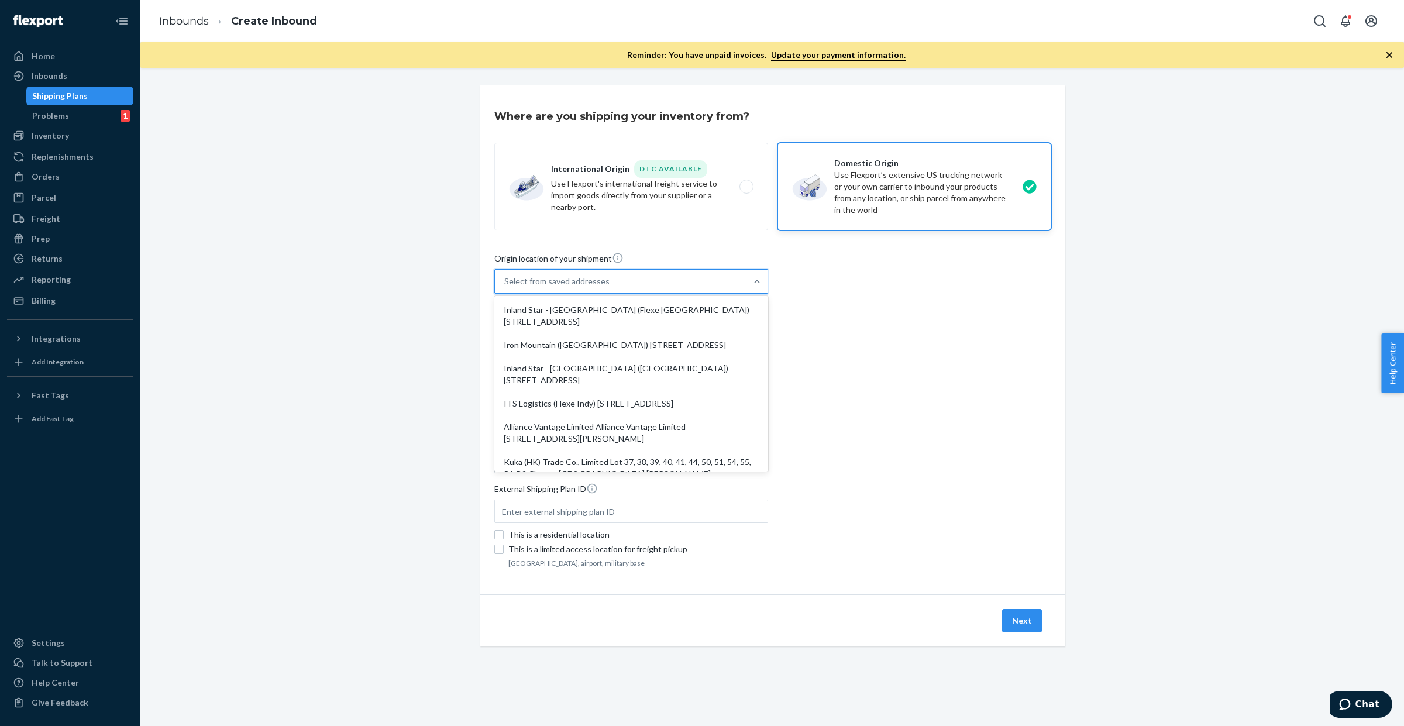
click at [694, 281] on div "Select from saved addresses" at bounding box center [621, 281] width 252 height 23
click at [505, 281] on input "option Inland Star - [GEOGRAPHIC_DATA] (Flexe [GEOGRAPHIC_DATA]) [STREET_ADDRES…" at bounding box center [504, 282] width 1 height 12
click at [689, 311] on div "Inland Star - [GEOGRAPHIC_DATA] (Flexe [GEOGRAPHIC_DATA]) [STREET_ADDRESS]" at bounding box center [631, 315] width 269 height 35
click at [505, 287] on input "option Inland Star - [GEOGRAPHIC_DATA] (Flexe [GEOGRAPHIC_DATA]) [STREET_ADDRES…" at bounding box center [504, 282] width 1 height 12
type input "Inland Star - [GEOGRAPHIC_DATA] (Flexe [GEOGRAPHIC_DATA])"
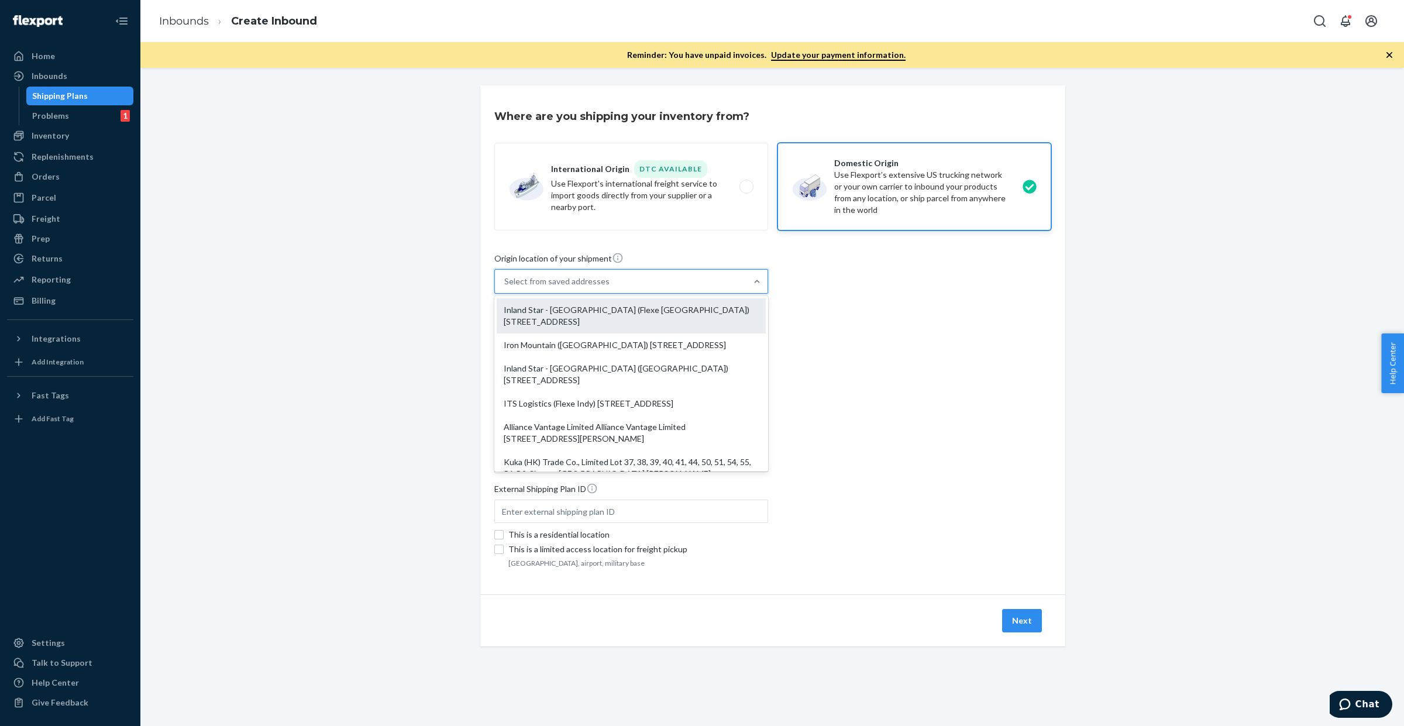
type input "[GEOGRAPHIC_DATA]"
type input "CA"
type input "93725"
type input "[STREET_ADDRESS]"
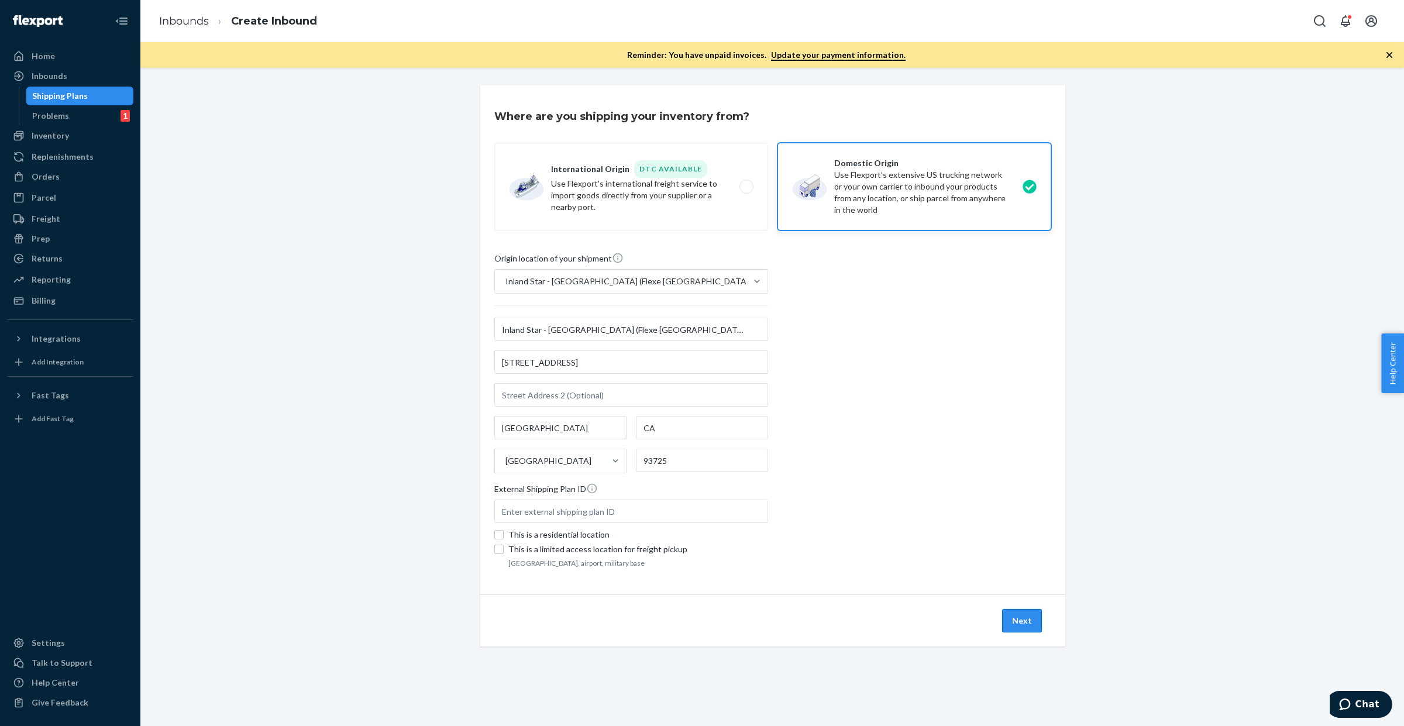
click at [1024, 626] on button "Next" at bounding box center [1022, 620] width 40 height 23
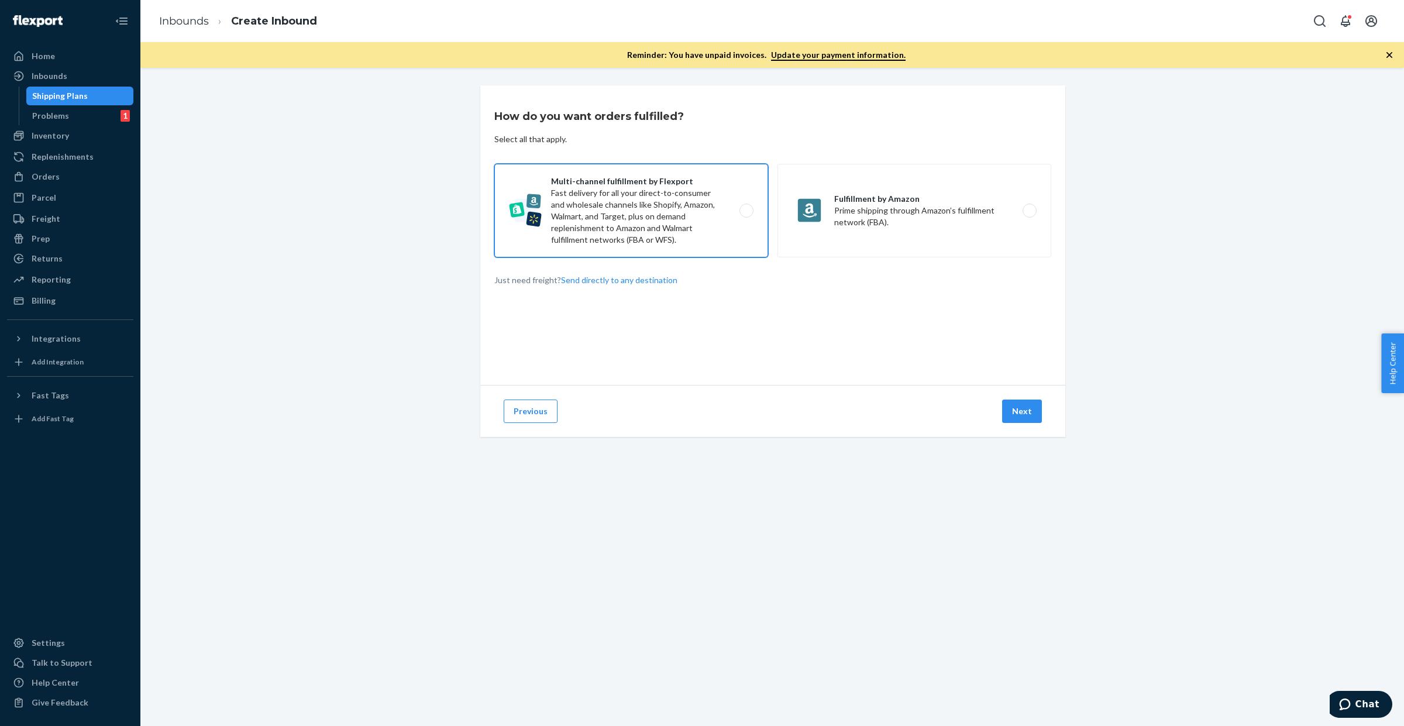
click at [653, 205] on label "Multi-channel fulfillment by Flexport Fast delivery for all your direct-to-cons…" at bounding box center [631, 211] width 274 height 94
click at [746, 207] on input "Multi-channel fulfillment by Flexport Fast delivery for all your direct-to-cons…" at bounding box center [750, 211] width 8 height 8
radio input "true"
click at [1027, 410] on button "Next" at bounding box center [1022, 411] width 40 height 23
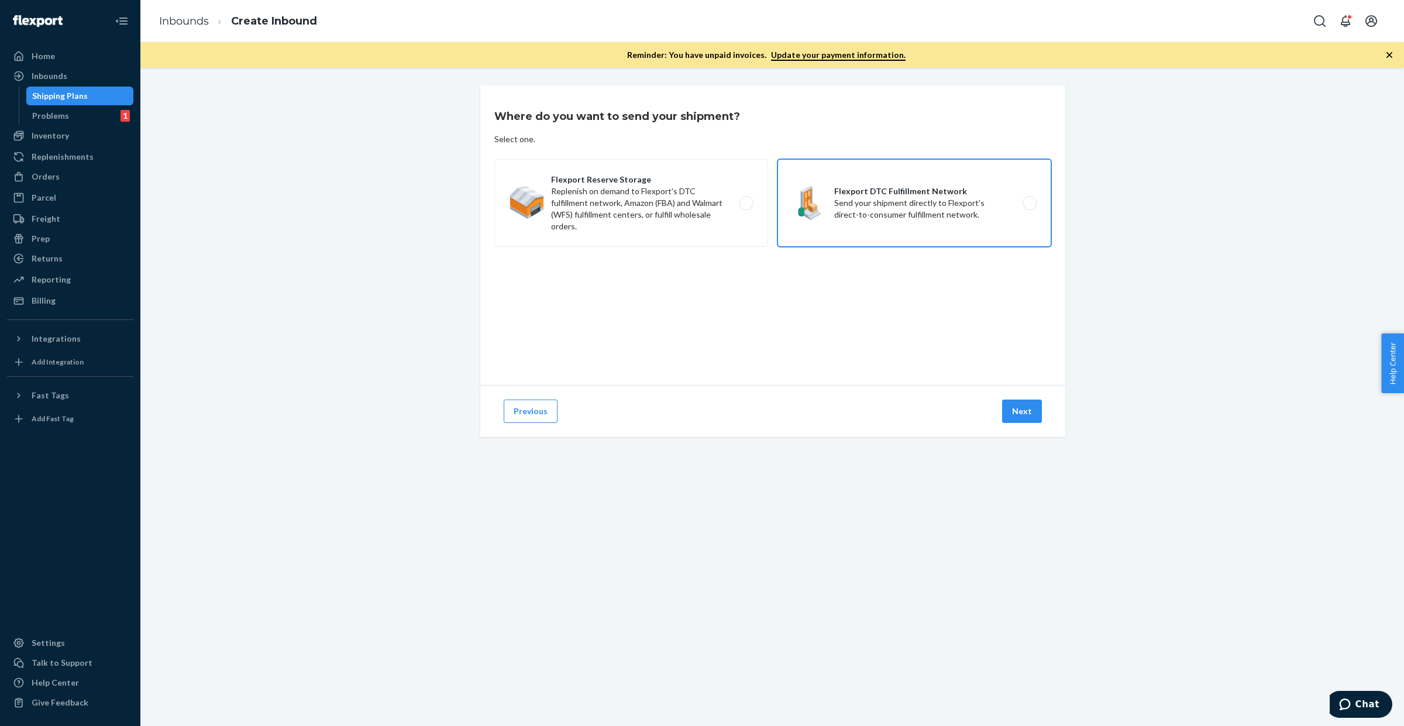
click at [814, 174] on label "Flexport DTC Fulfillment Network Send your shipment directly to Flexport's dire…" at bounding box center [915, 203] width 274 height 88
click at [1029, 199] on input "Flexport DTC Fulfillment Network Send your shipment directly to Flexport's dire…" at bounding box center [1033, 203] width 8 height 8
radio input "true"
click at [1021, 408] on button "Next" at bounding box center [1022, 411] width 40 height 23
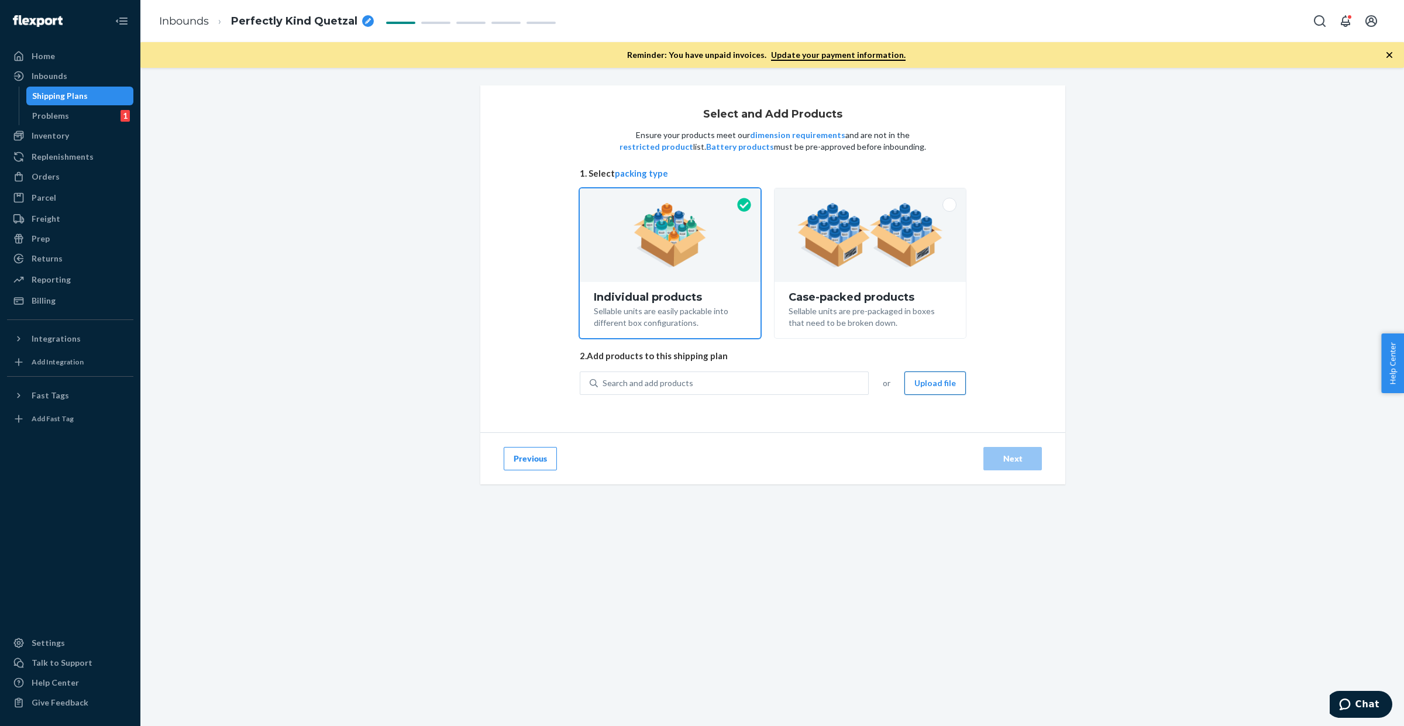
click at [939, 381] on button "Upload file" at bounding box center [934, 382] width 61 height 23
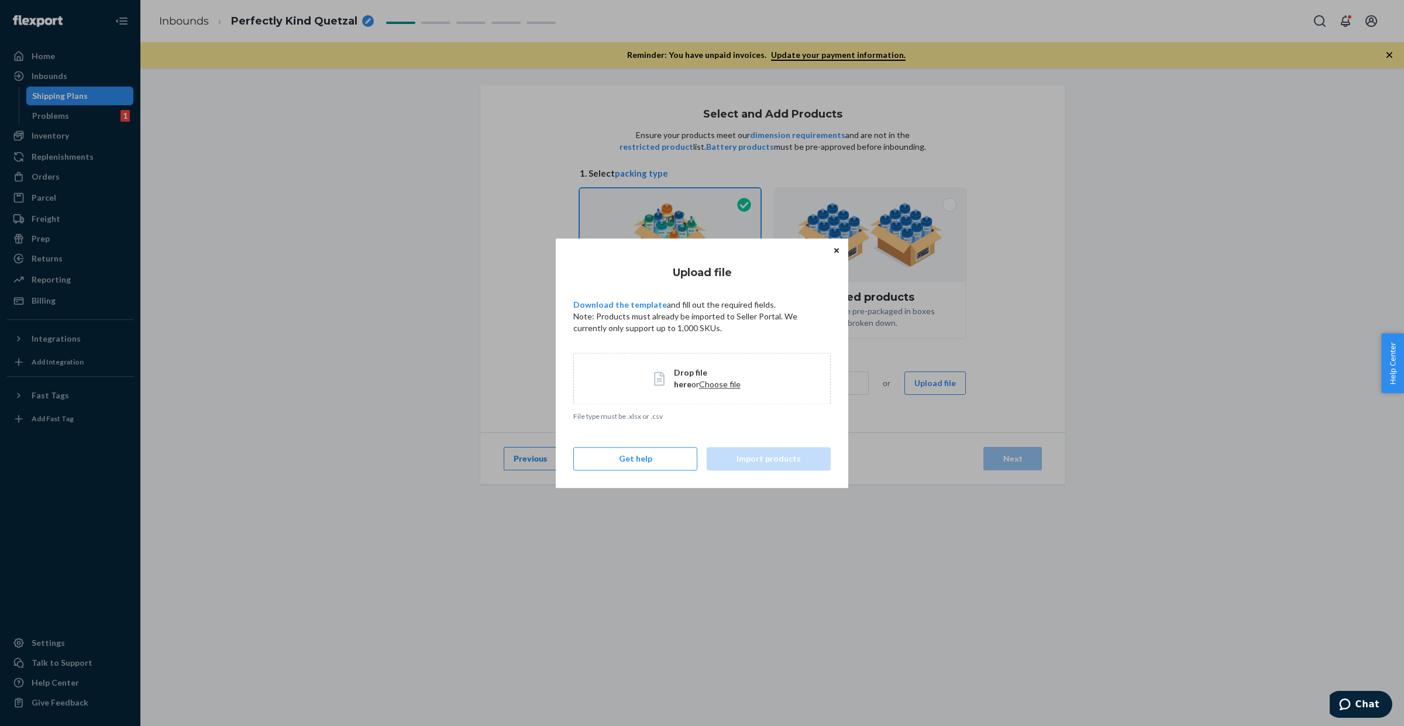
click at [699, 379] on span "Choose file" at bounding box center [720, 384] width 42 height 10
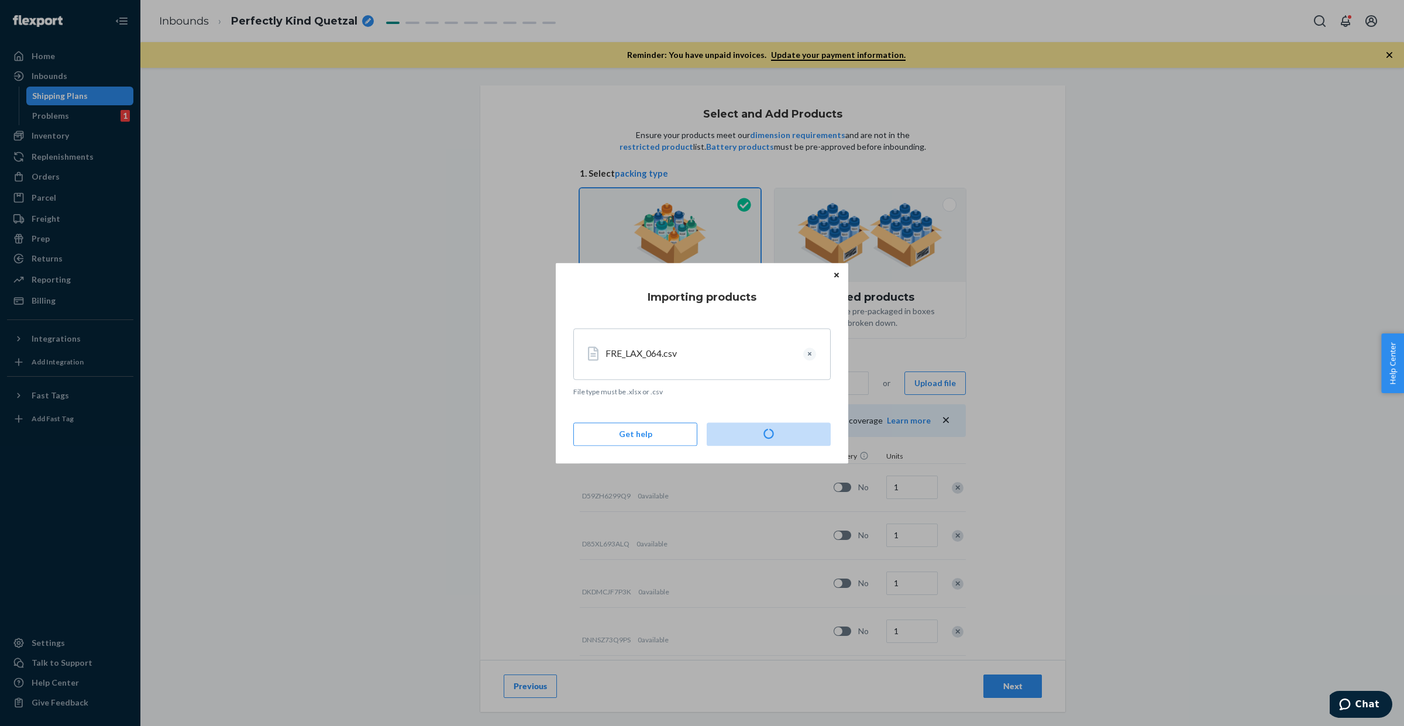
type input "80"
type input "54"
type input "72"
type input "2"
type input "23"
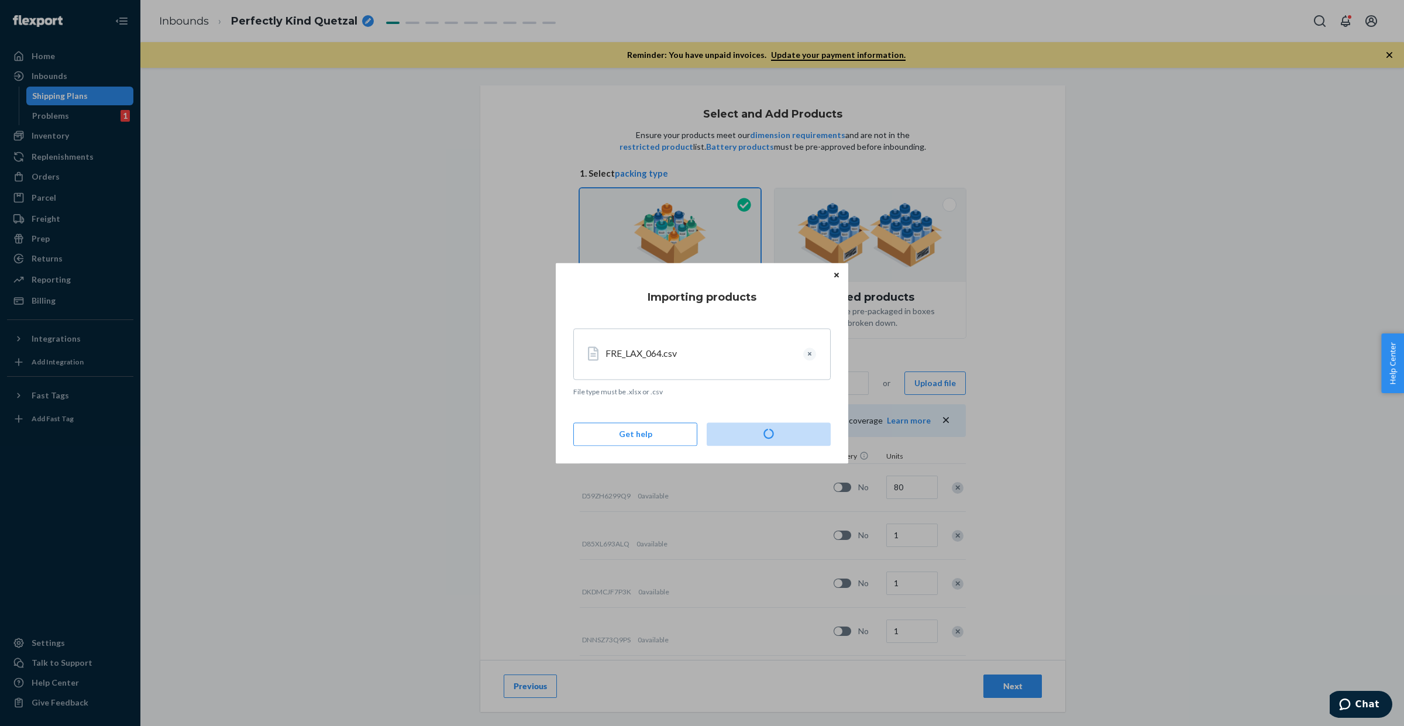
type input "8"
type input "4"
type input "32"
type input "2"
type input "28"
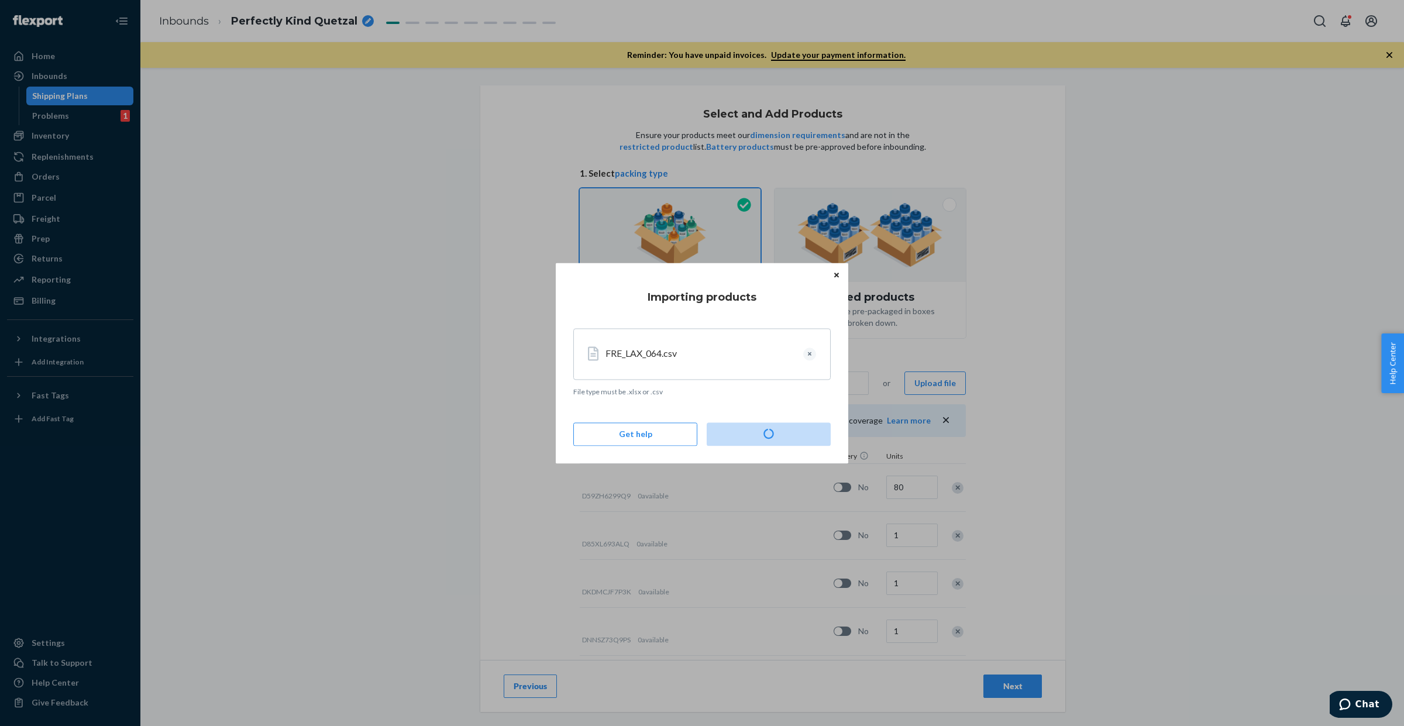
type input "2"
type input "11"
type input "83"
type input "13"
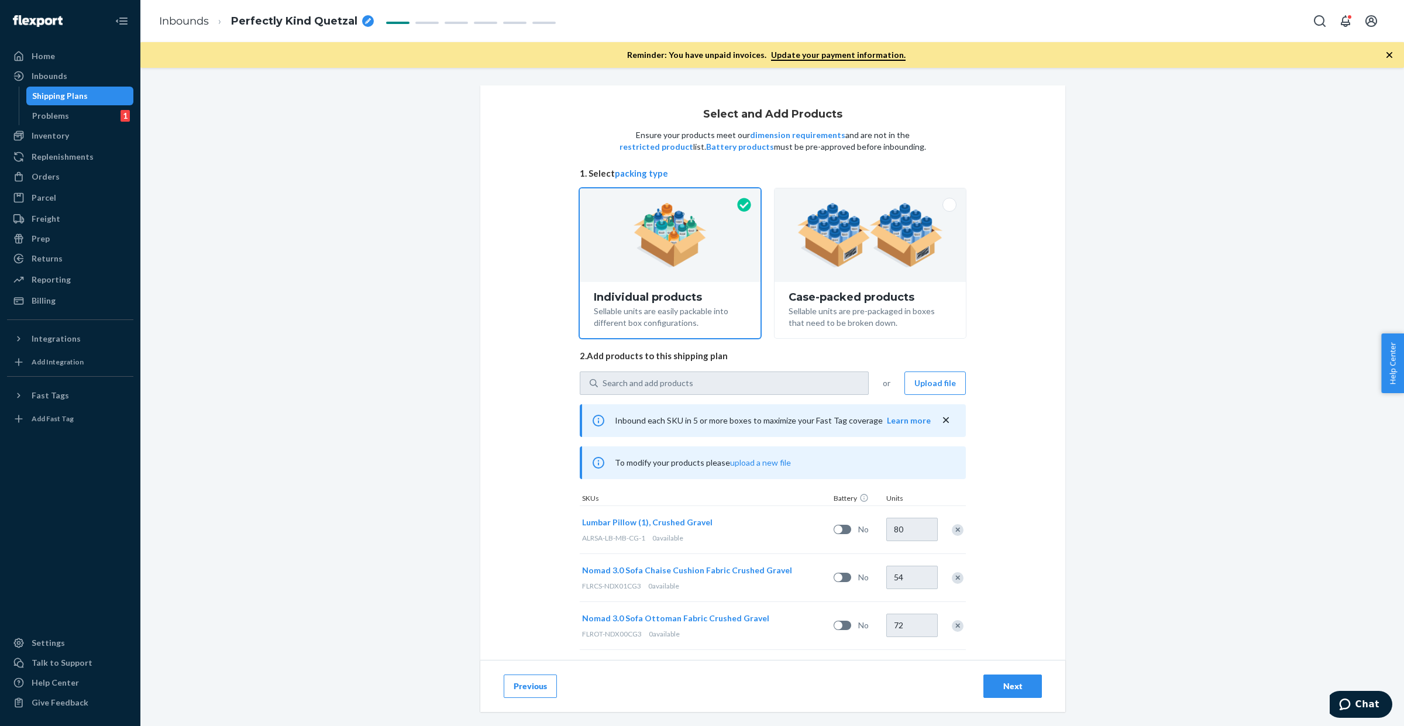
click at [359, 16] on div "Perfectly Kind Quetzal" at bounding box center [302, 21] width 143 height 15
click at [284, 15] on input "Perfectly Kind Quetzal" at bounding box center [289, 21] width 117 height 19
paste input "FRE_LAX_064"
type input "FRE_LAX_064"
drag, startPoint x: 325, startPoint y: 164, endPoint x: 384, endPoint y: 197, distance: 67.3
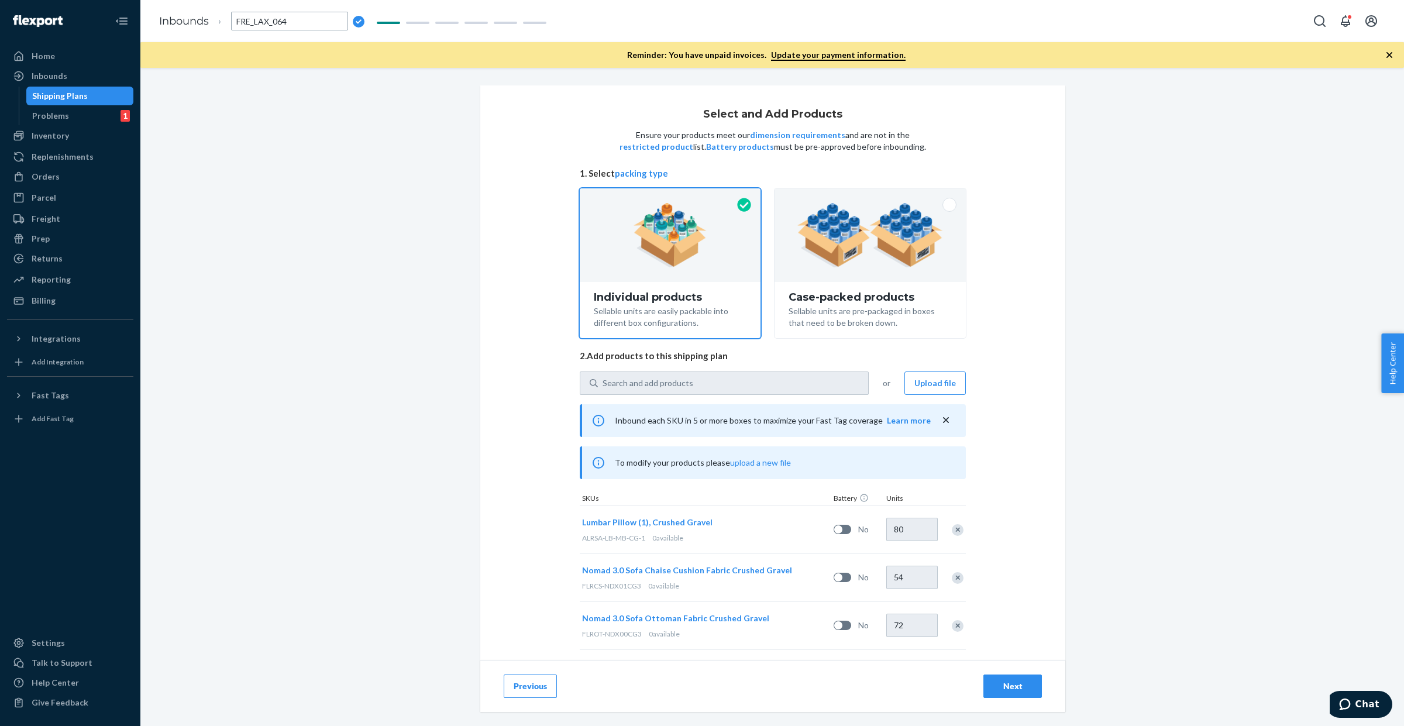
click at [326, 164] on div "Select and Add Products Ensure your products meet our dimension requirements an…" at bounding box center [772, 290] width 1246 height 410
click at [1013, 689] on div "Next" at bounding box center [1012, 686] width 39 height 12
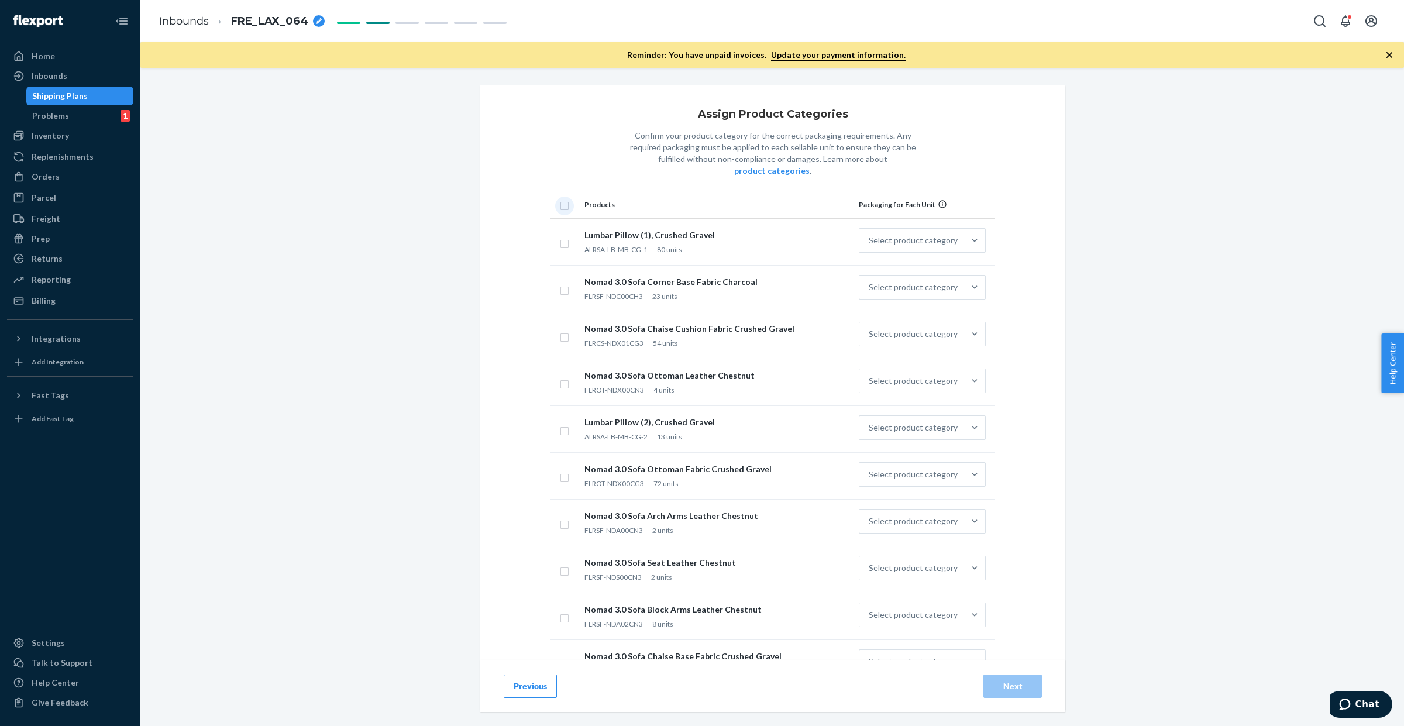
click at [562, 198] on input "checkbox" at bounding box center [564, 204] width 9 height 12
checkbox input "true"
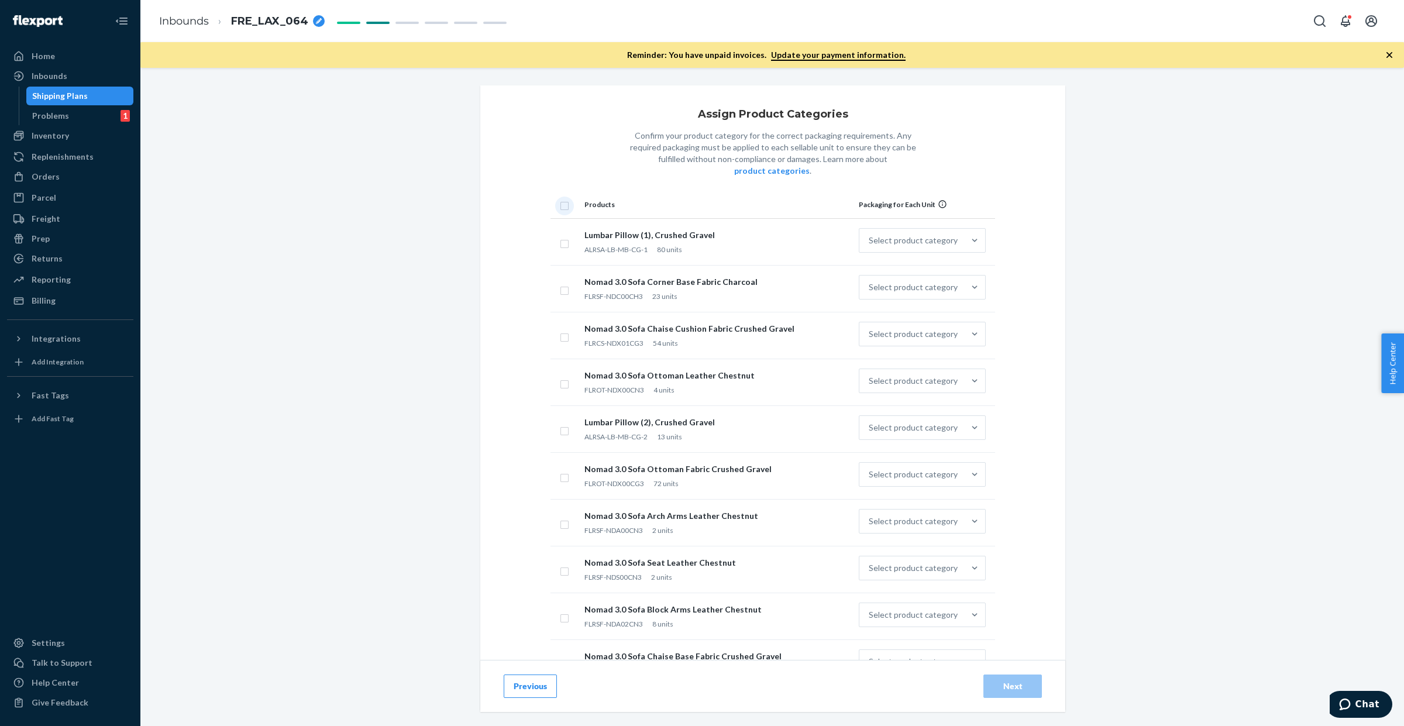
checkbox input "true"
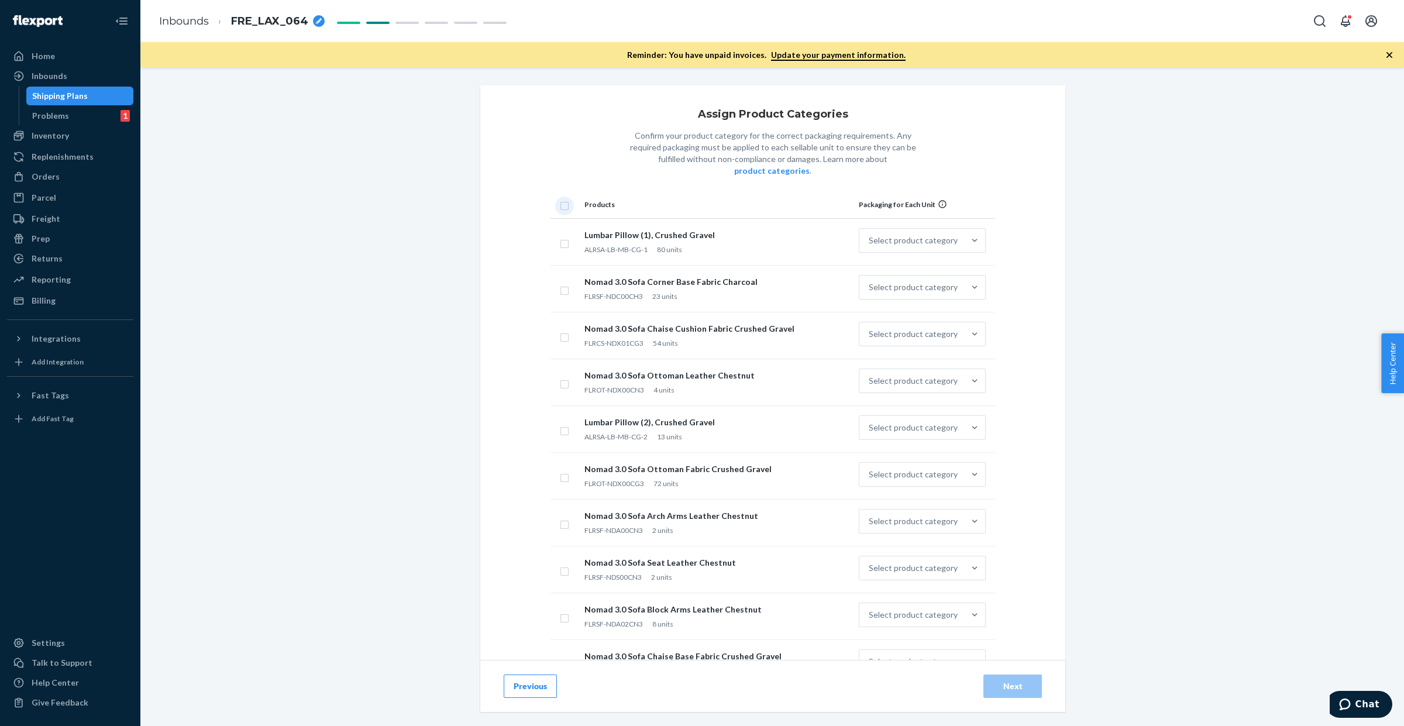
checkbox input "true"
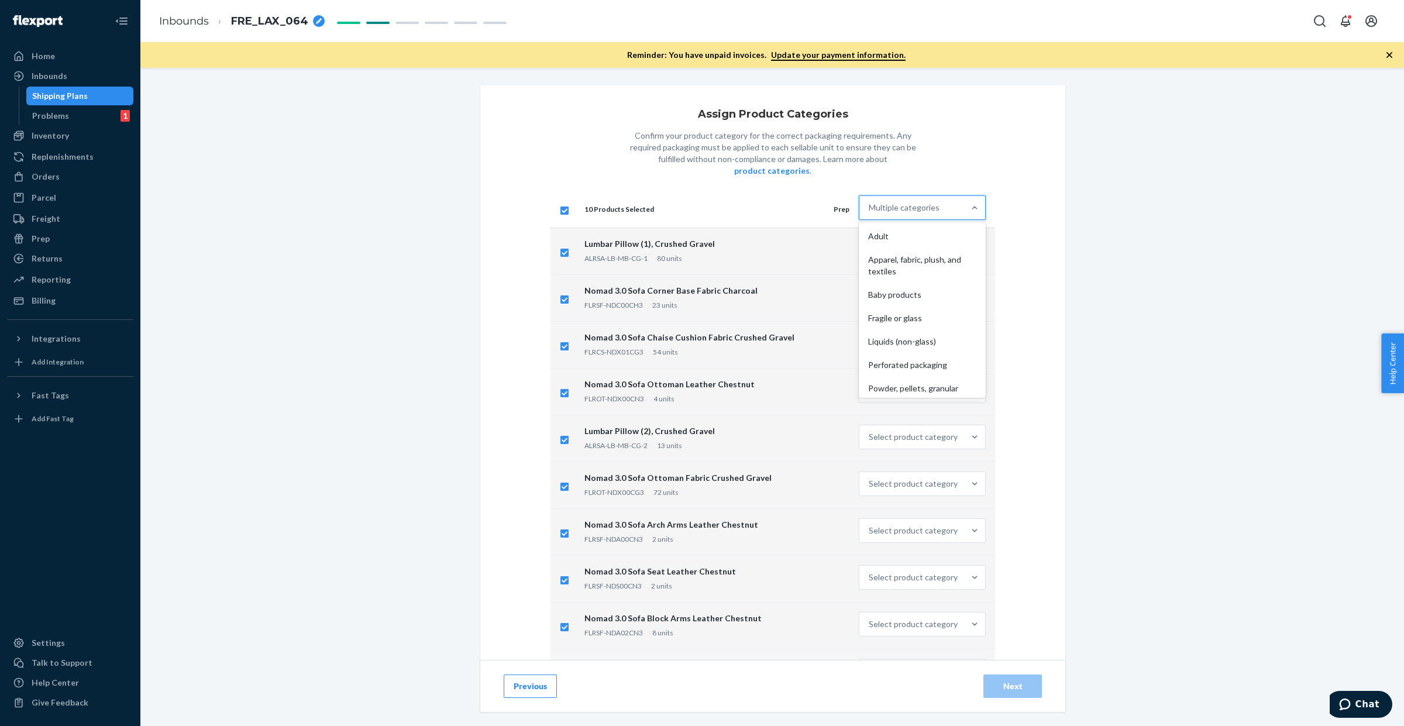
click at [910, 202] on div "Multiple categories" at bounding box center [904, 208] width 71 height 12
click at [870, 202] on input "option Adult focused, 1 of 10. 10 results available. Use Up and Down to choose …" at bounding box center [869, 208] width 1 height 12
click at [883, 372] on div "Other (no special packaging)" at bounding box center [922, 383] width 122 height 23
click at [870, 214] on input "option Other (no special packaging) focused, 10 of 10. 10 results available. Us…" at bounding box center [869, 208] width 1 height 12
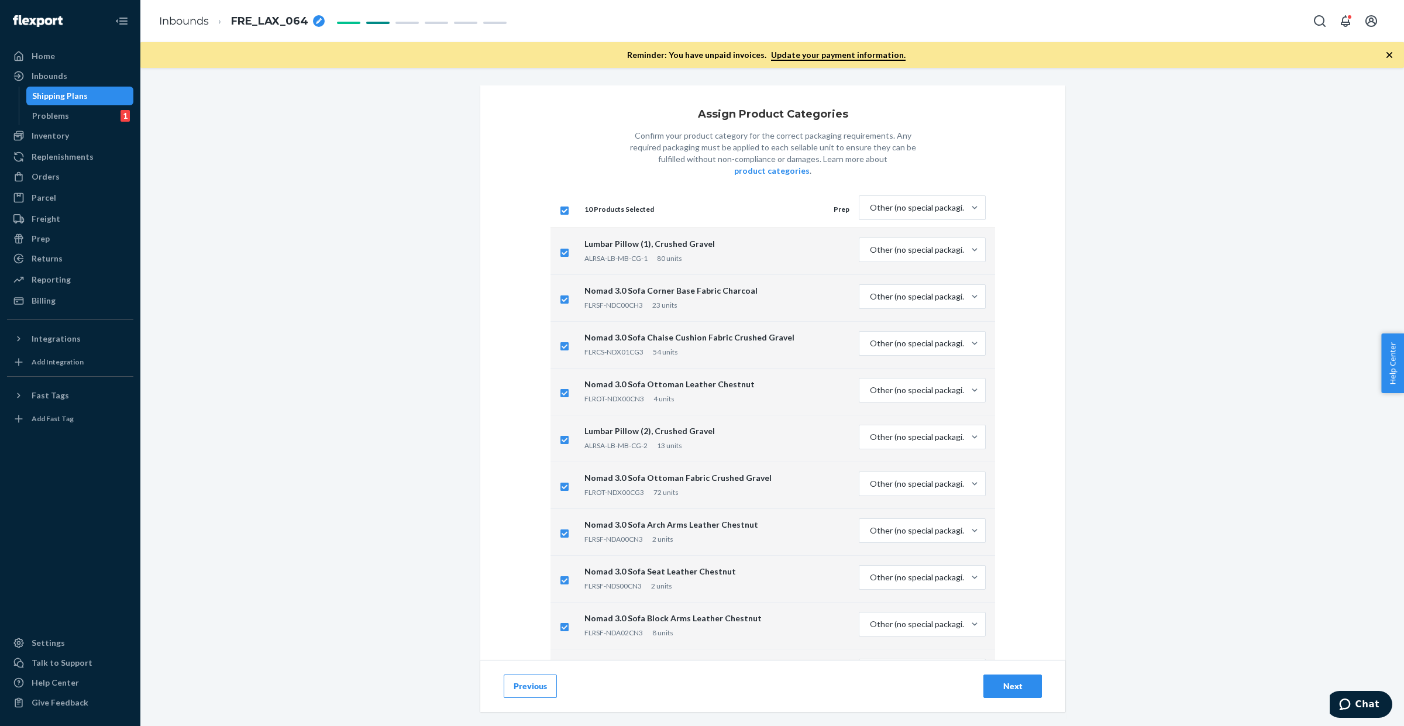
click at [1018, 682] on div "Next" at bounding box center [1012, 686] width 39 height 12
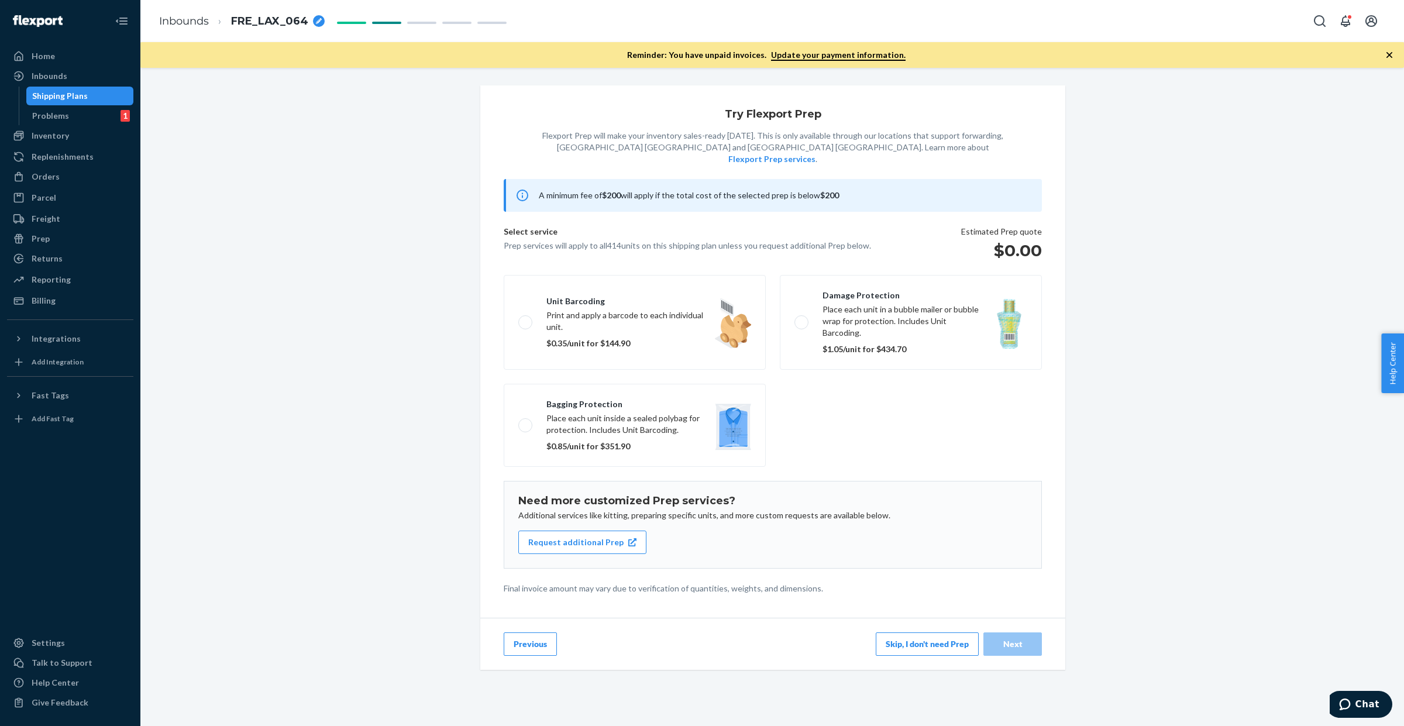
click at [905, 632] on button "Skip, I don't need Prep" at bounding box center [927, 643] width 103 height 23
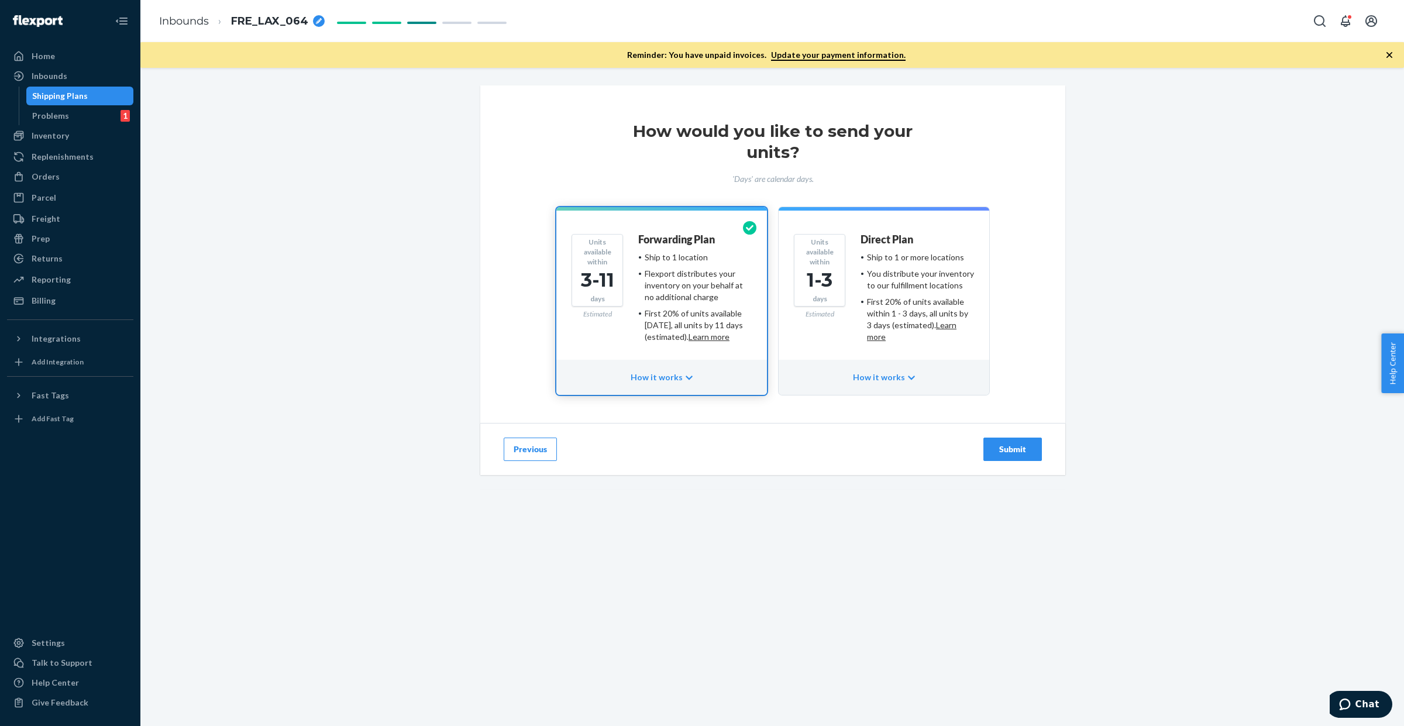
click at [929, 290] on div "You distribute your inventory to our fulfillment locations" at bounding box center [920, 279] width 107 height 23
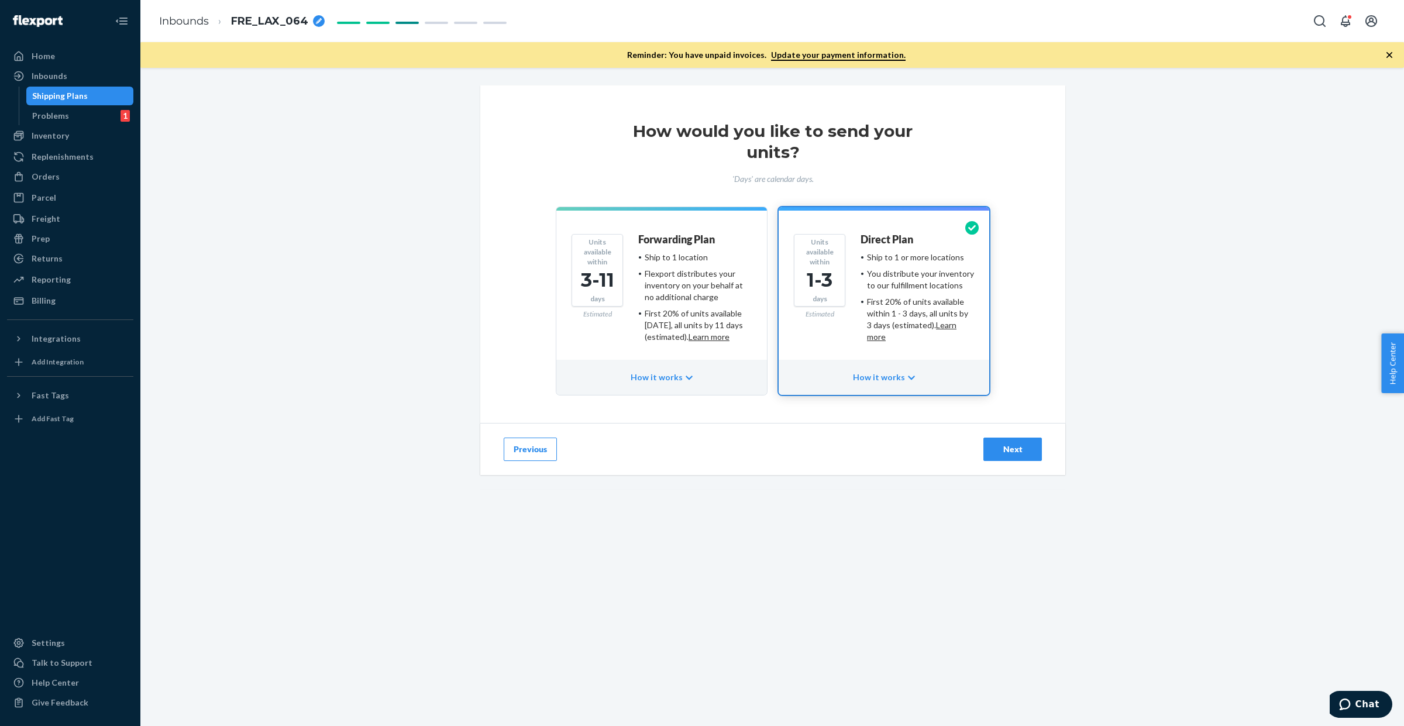
click at [995, 457] on button "Next" at bounding box center [1012, 449] width 59 height 23
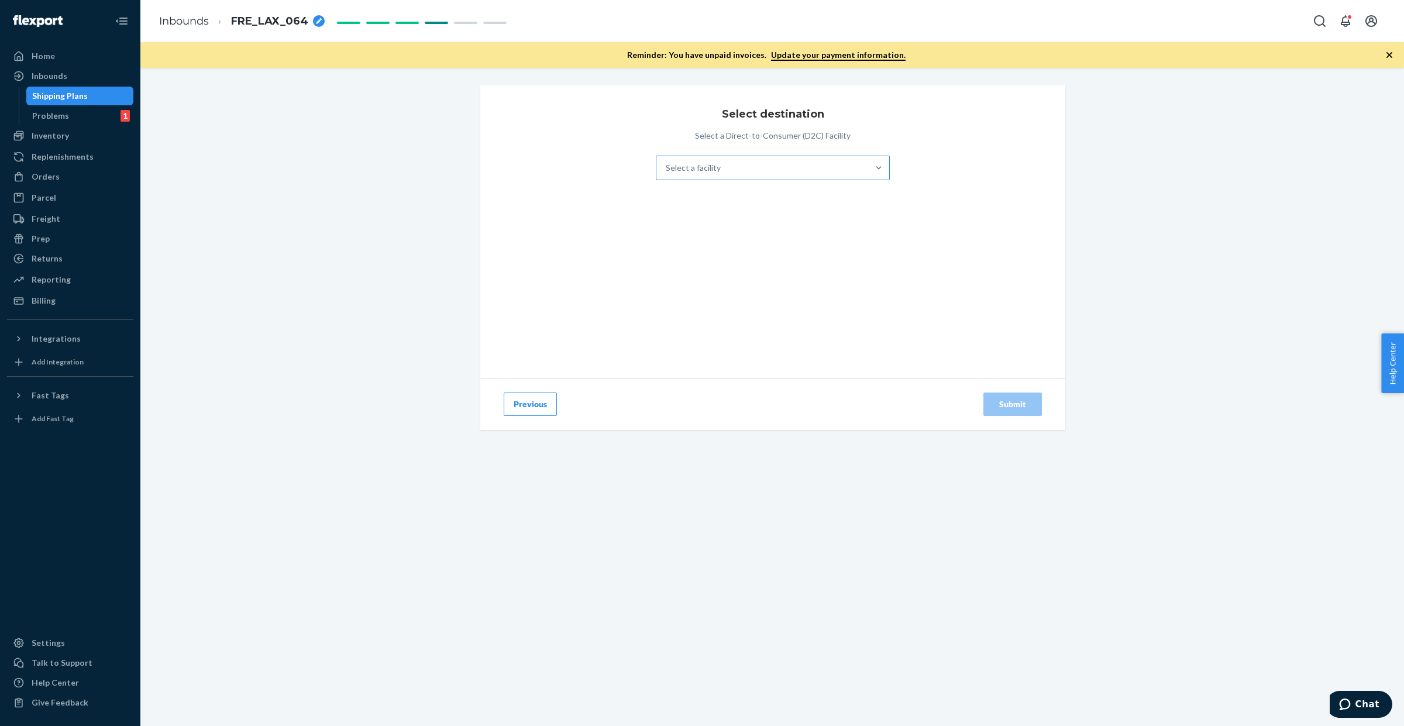
click at [723, 159] on div "Select a facility" at bounding box center [762, 167] width 212 height 23
click at [667, 162] on input "Select a facility" at bounding box center [666, 168] width 1 height 12
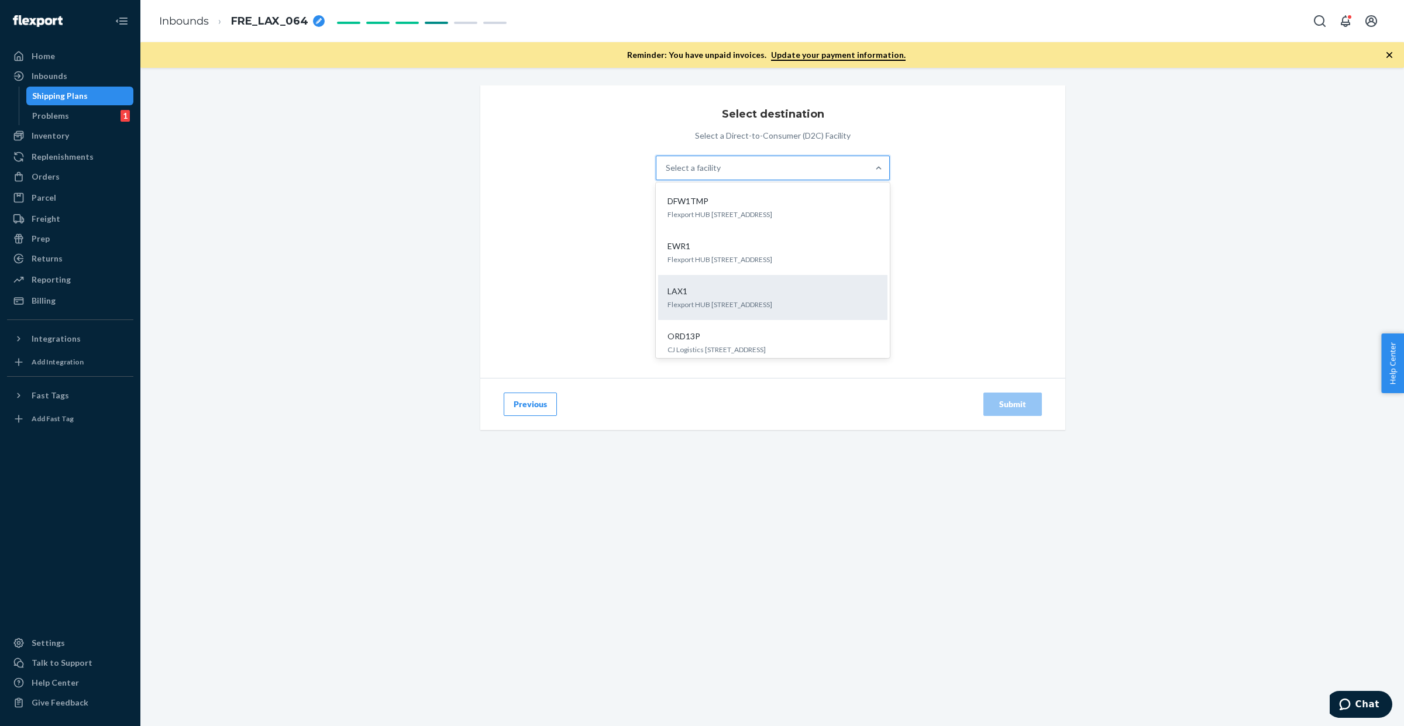
click at [704, 300] on p "Flexport HUB [STREET_ADDRESS]" at bounding box center [773, 305] width 211 height 10
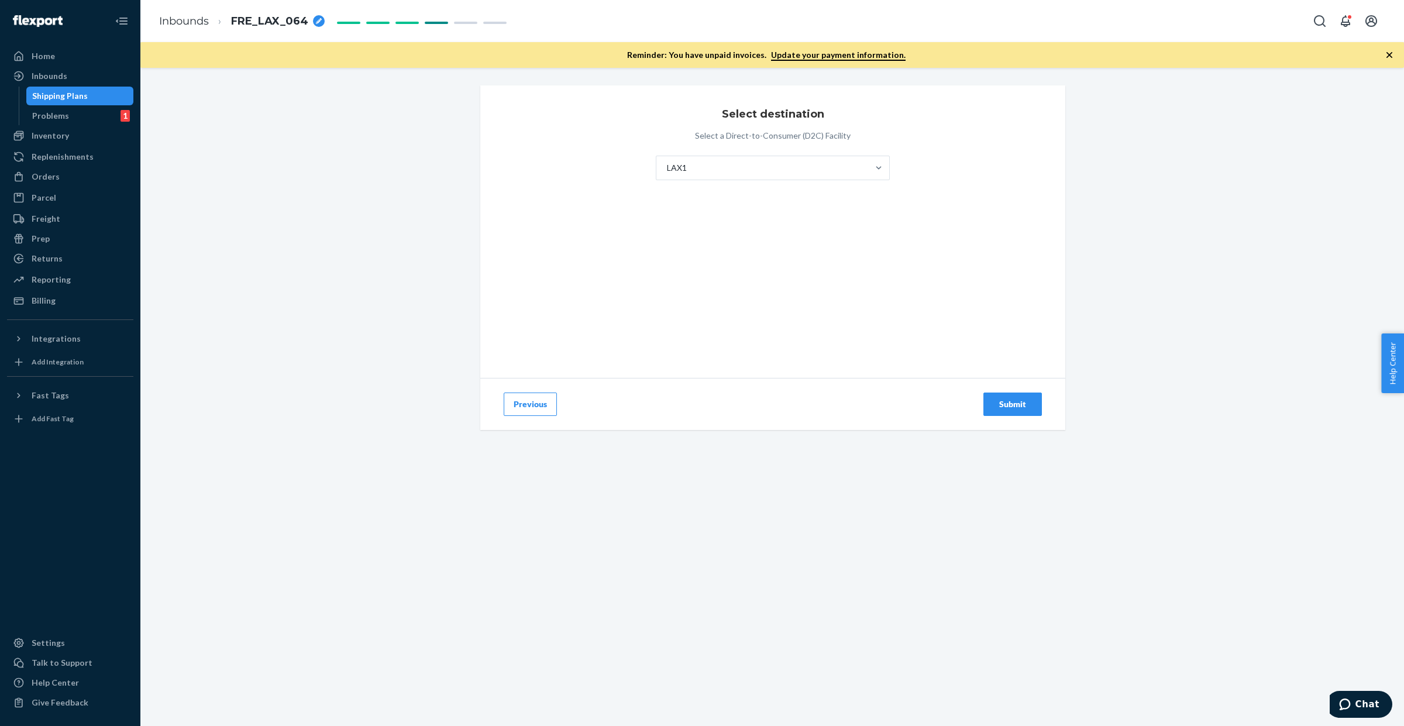
click at [1010, 399] on div "Submit" at bounding box center [1012, 404] width 39 height 12
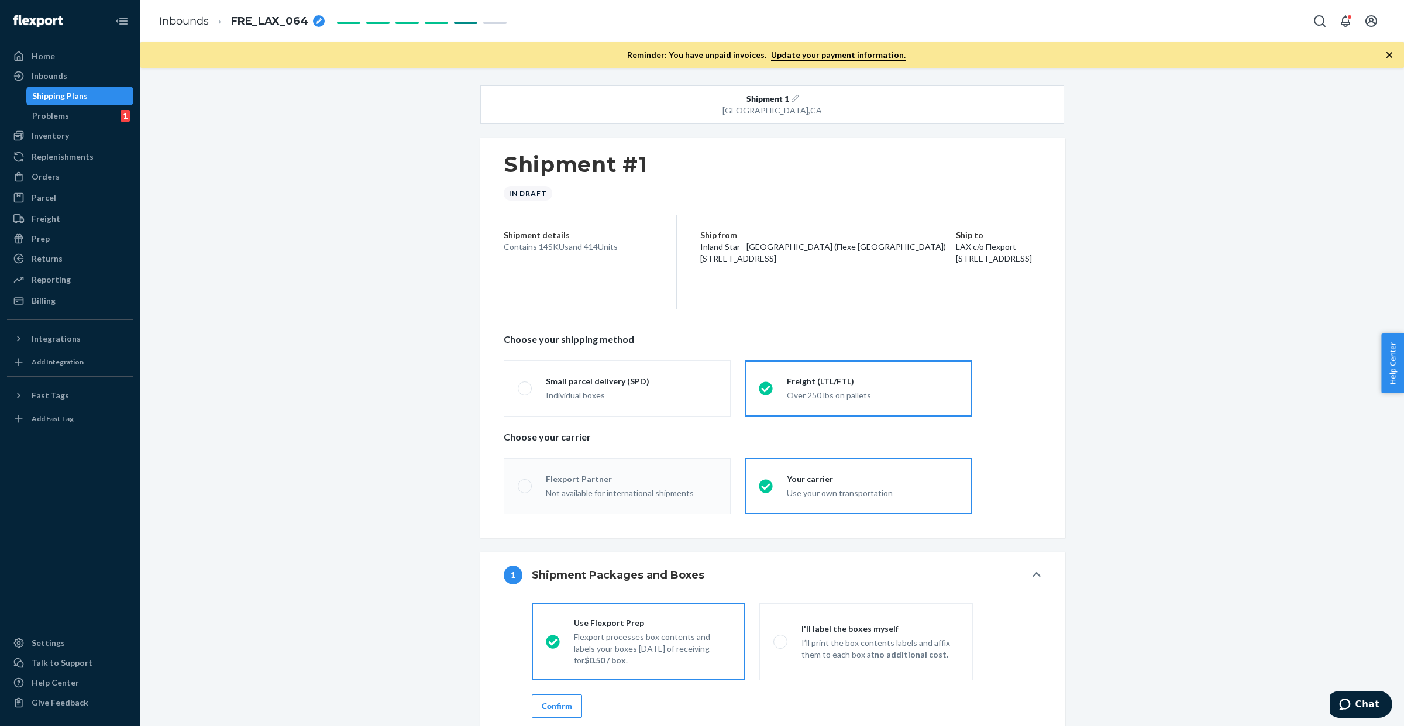
radio input "true"
radio input "false"
radio input "true"
radio input "false"
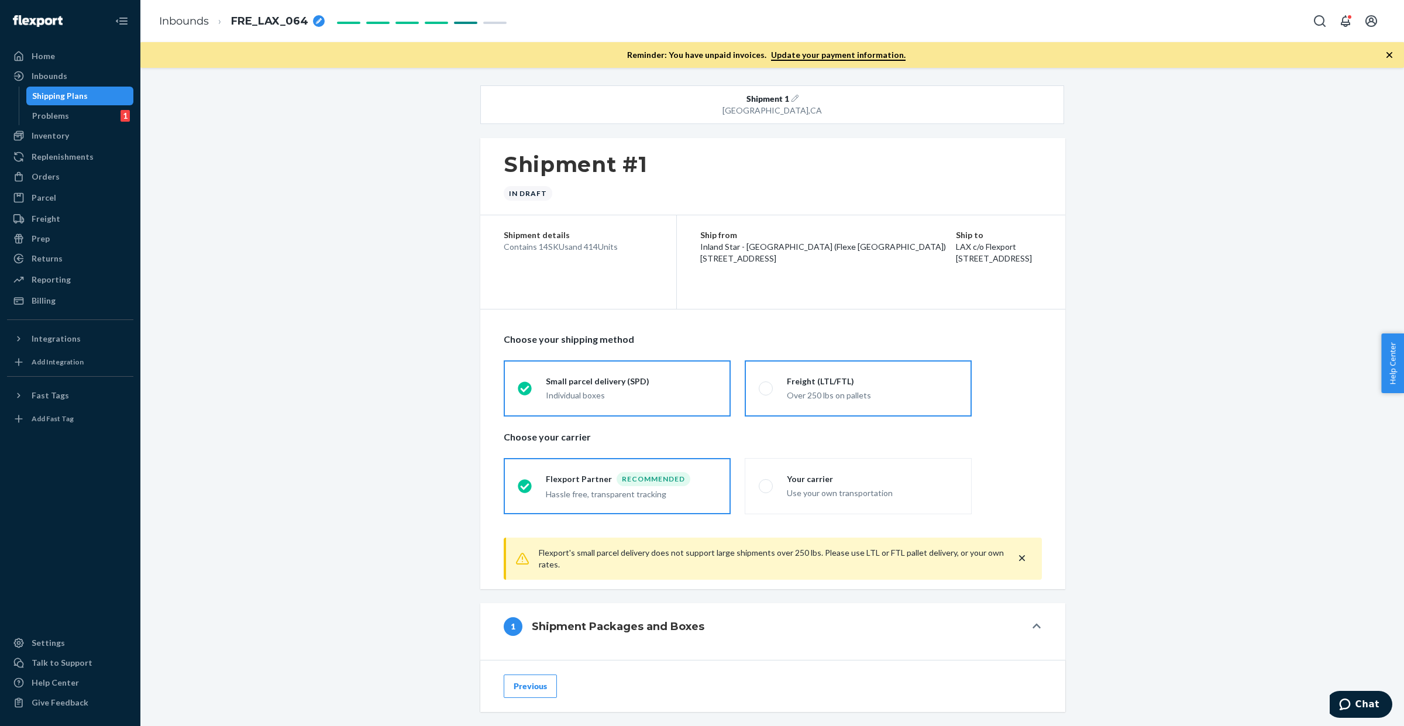
click at [838, 379] on div "Freight (LTL/FTL)" at bounding box center [872, 382] width 171 height 12
click at [766, 384] on input "Freight (LTL/FTL) Over 250 lbs on pallets" at bounding box center [763, 388] width 8 height 8
radio input "true"
radio input "false"
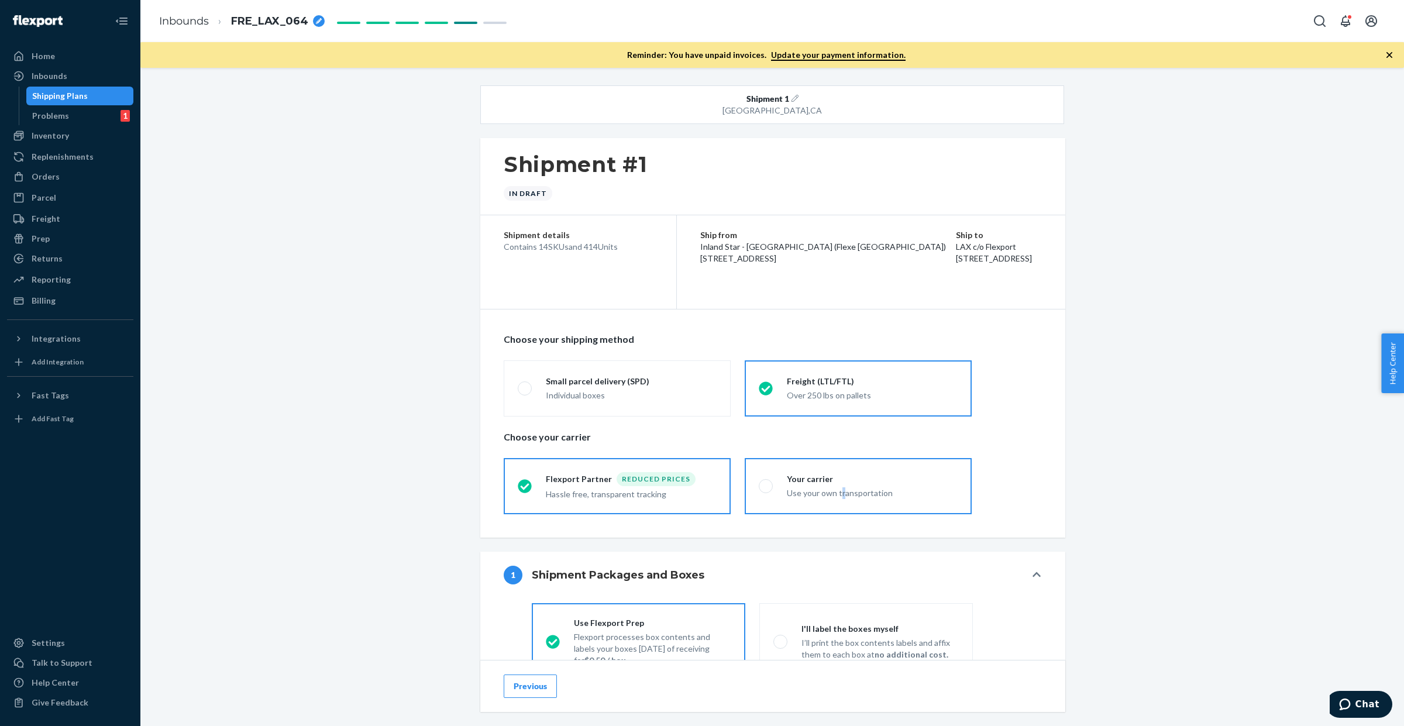
click at [835, 491] on div "Use your own transportation" at bounding box center [872, 493] width 171 height 12
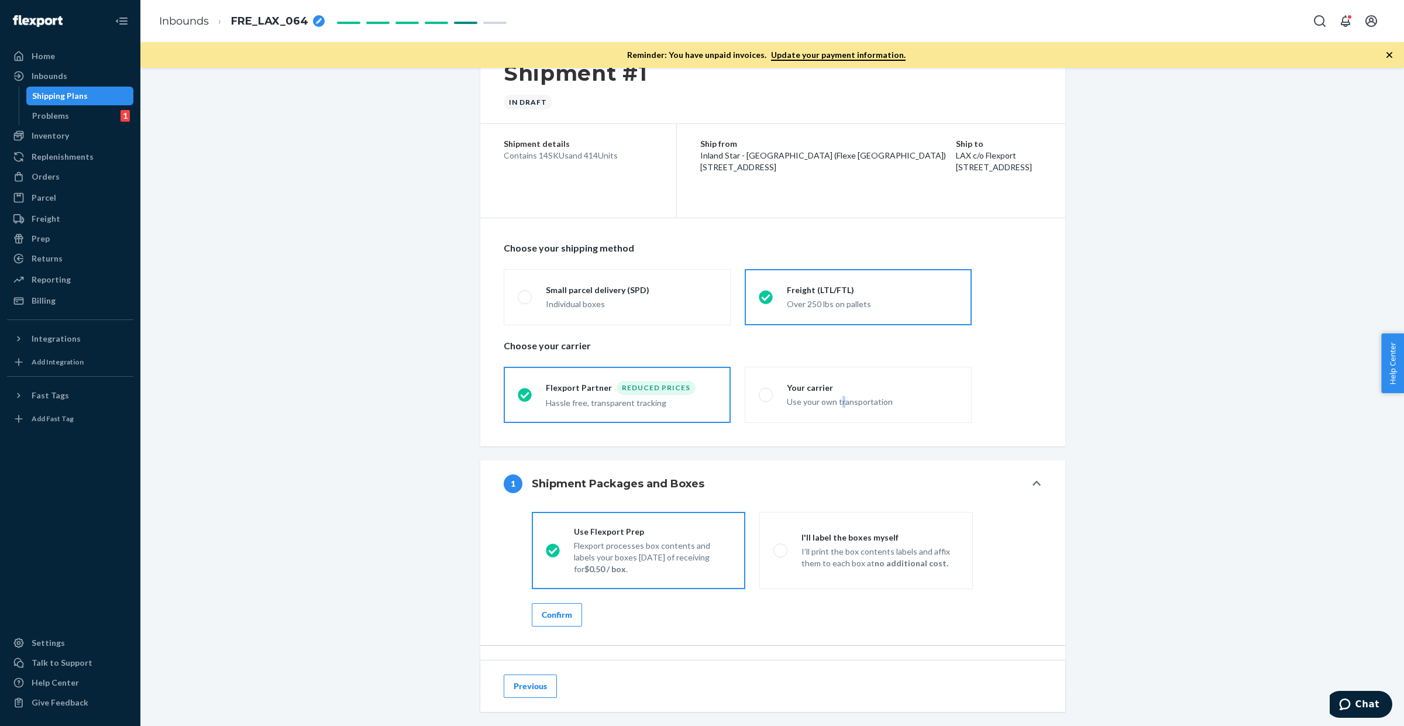
scroll to position [293, 0]
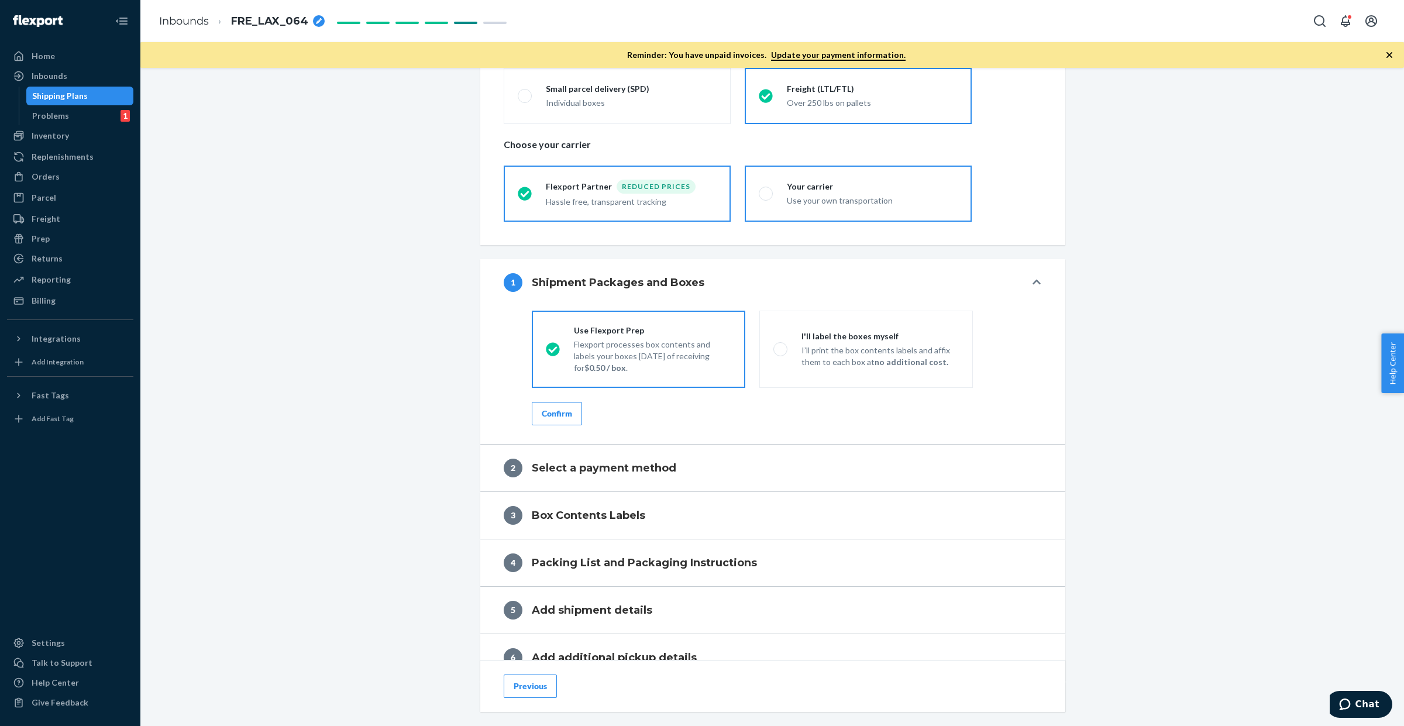
click at [781, 198] on div "Your carrier Use your own transportation" at bounding box center [865, 194] width 185 height 26
click at [766, 197] on input "Your carrier Use your own transportation" at bounding box center [763, 194] width 8 height 8
radio input "true"
radio input "false"
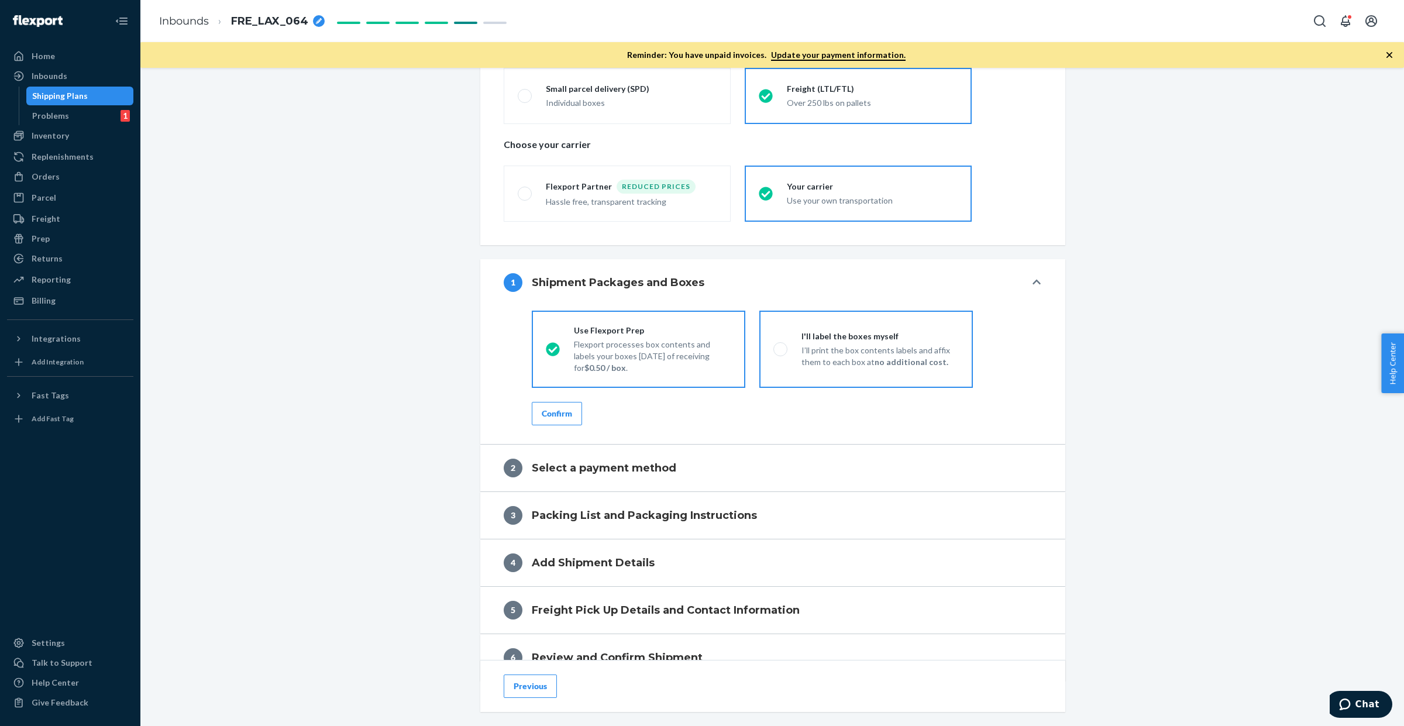
click at [820, 349] on p "I’ll print the box contents labels and affix them to each box at no additional …" at bounding box center [879, 356] width 157 height 23
click at [781, 349] on input "I'll label the boxes myself I’ll print the box contents labels and affix them t…" at bounding box center [777, 349] width 8 height 8
radio input "true"
radio input "false"
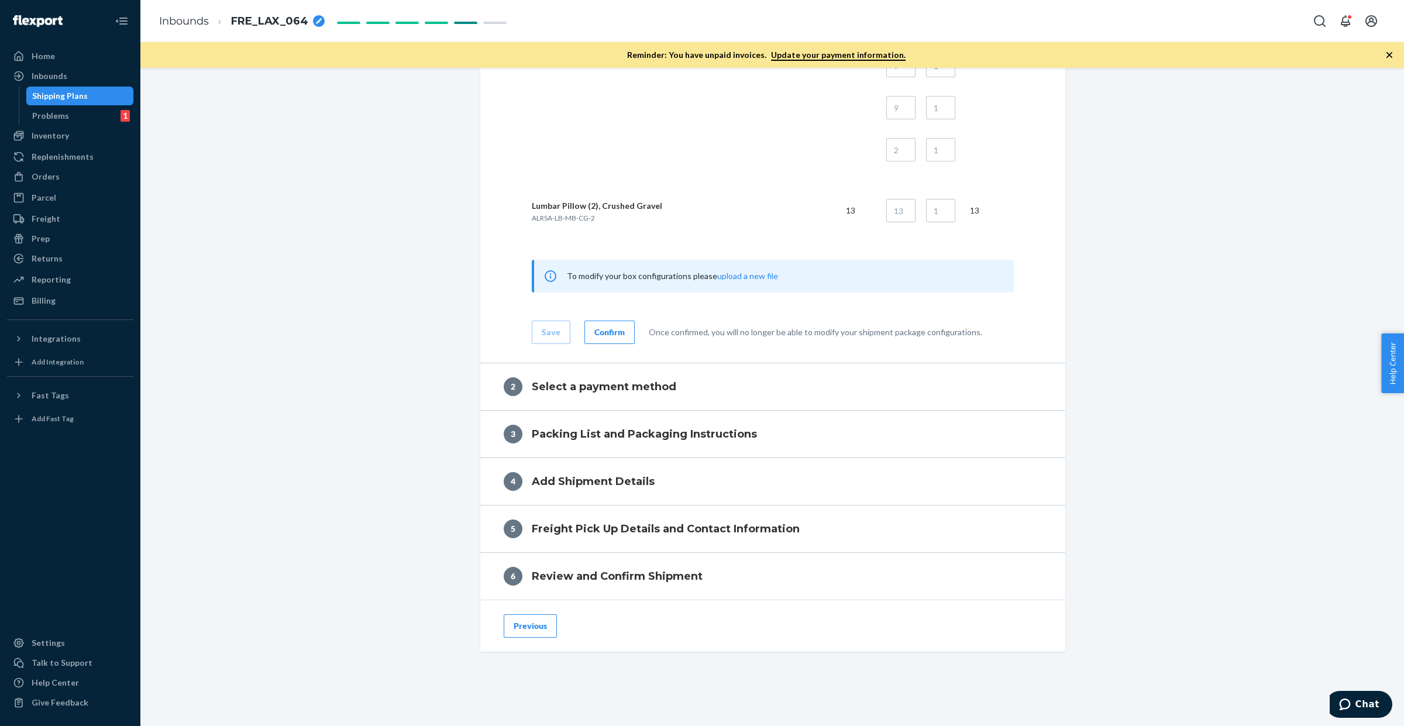
scroll to position [2527, 0]
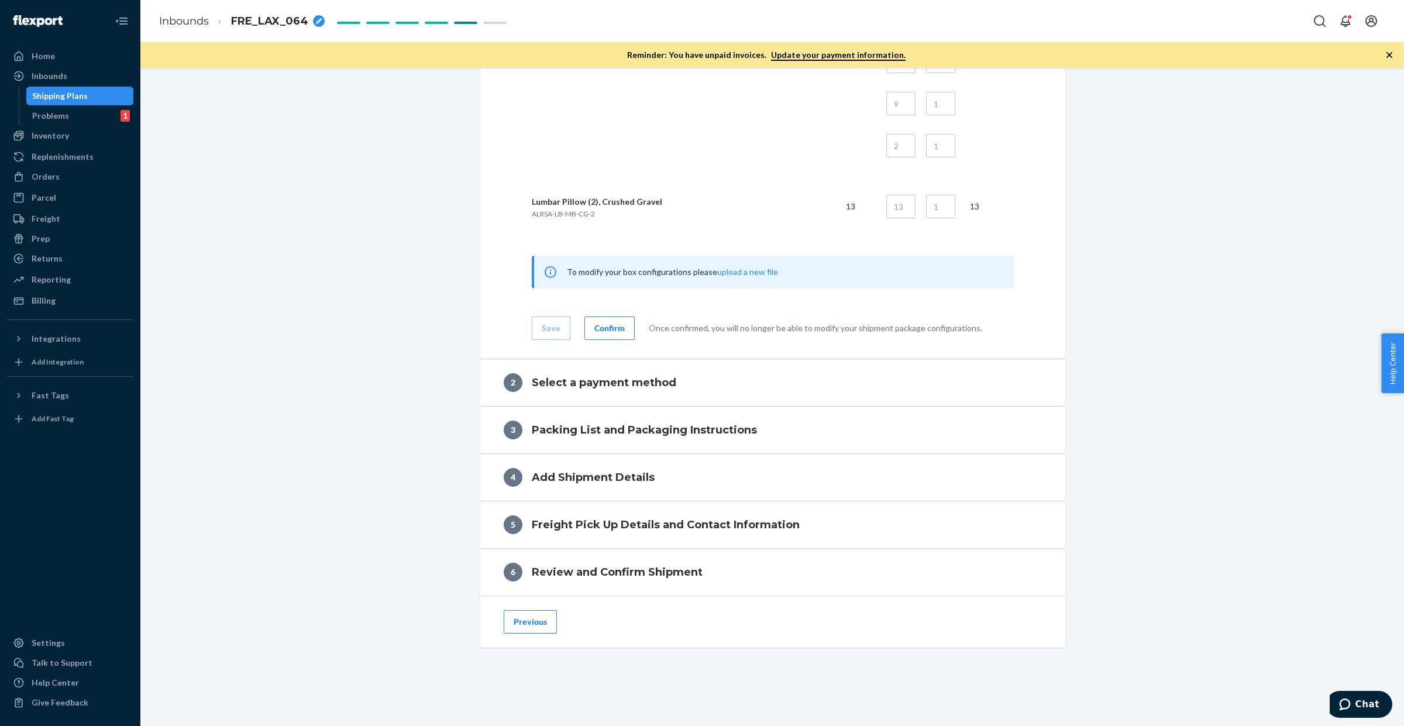
click at [612, 326] on div "Confirm" at bounding box center [609, 328] width 30 height 12
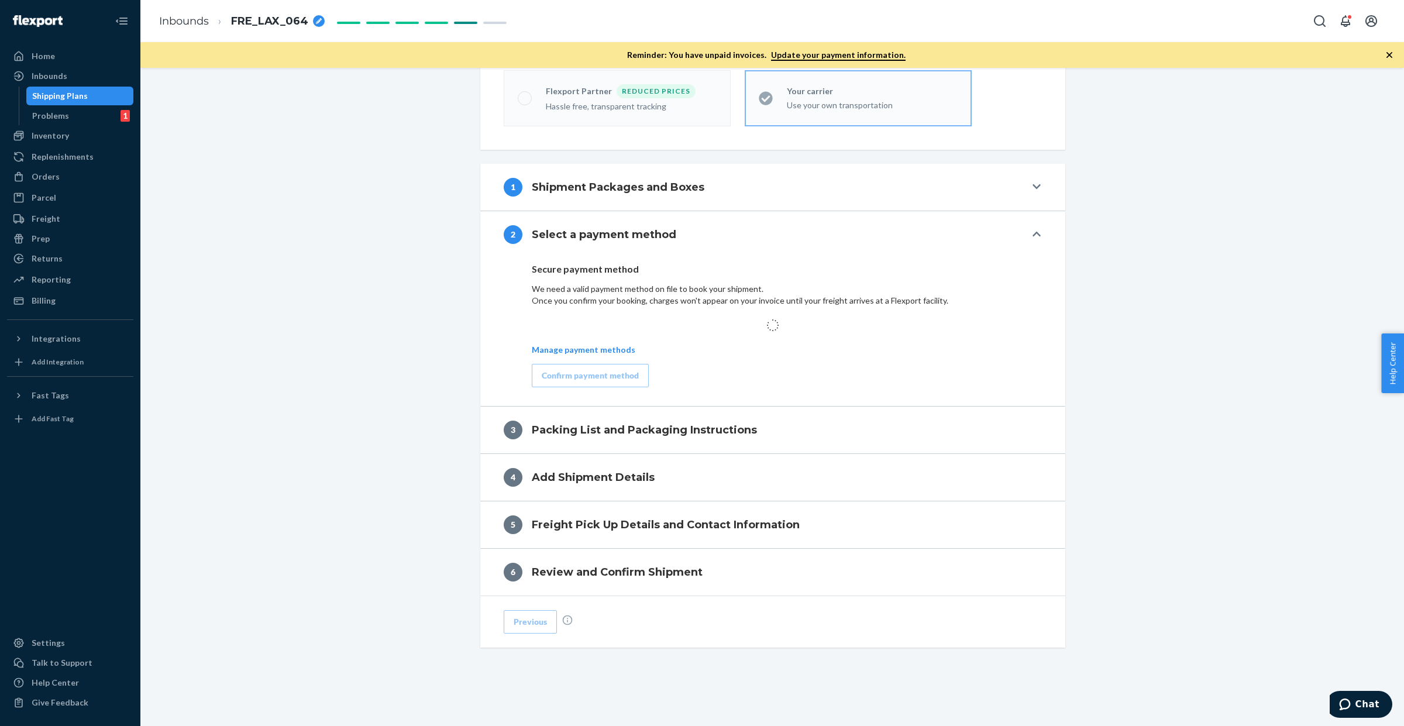
scroll to position [389, 0]
click at [590, 372] on div "Confirm payment method" at bounding box center [590, 376] width 97 height 12
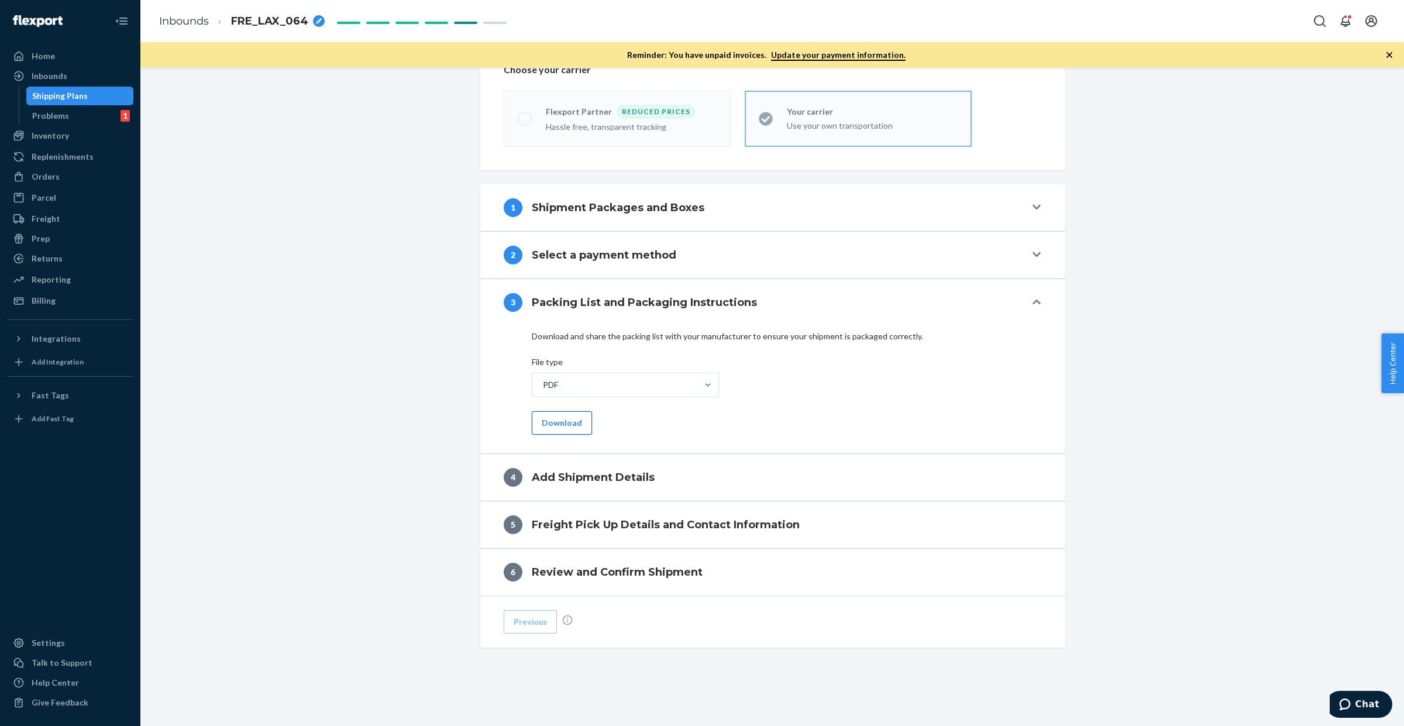
click at [565, 426] on button "Download" at bounding box center [562, 422] width 60 height 23
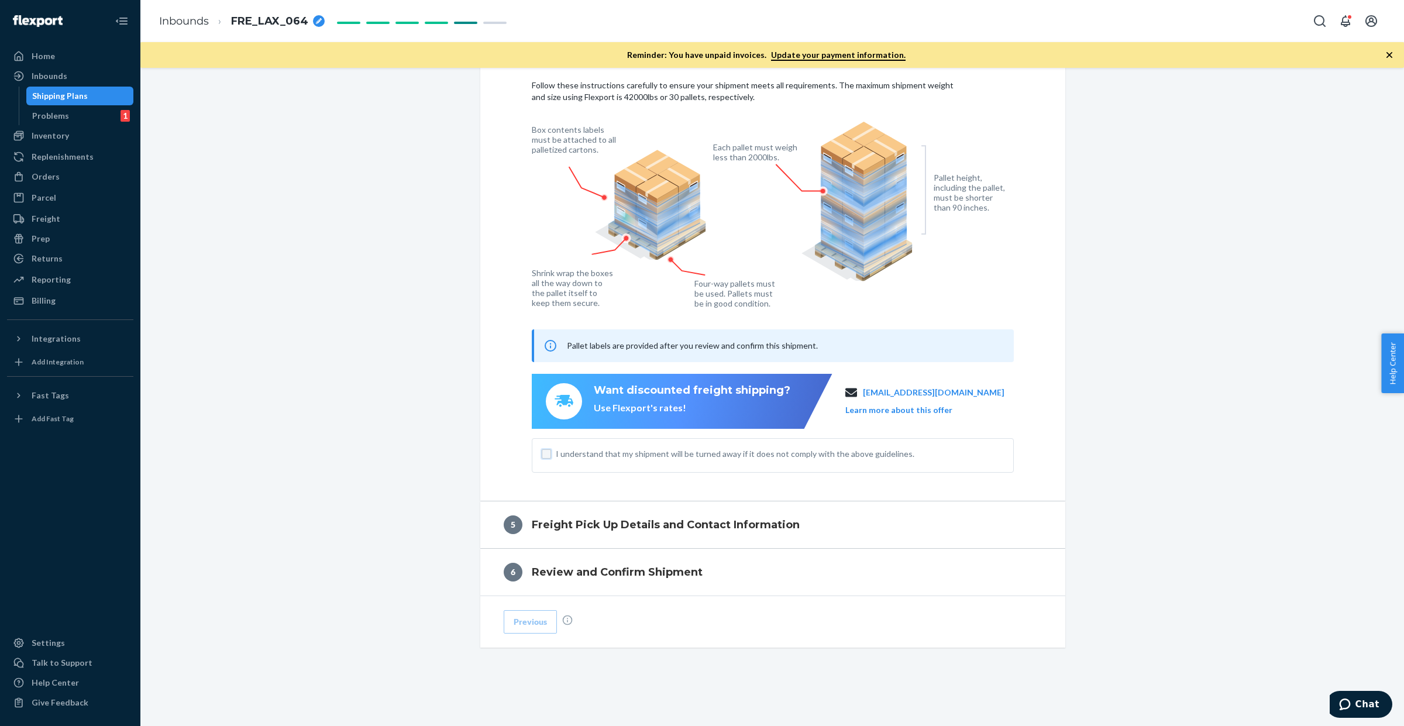
click at [542, 449] on input "I understand that my shipment will be turned away if it does not comply with th…" at bounding box center [546, 453] width 9 height 9
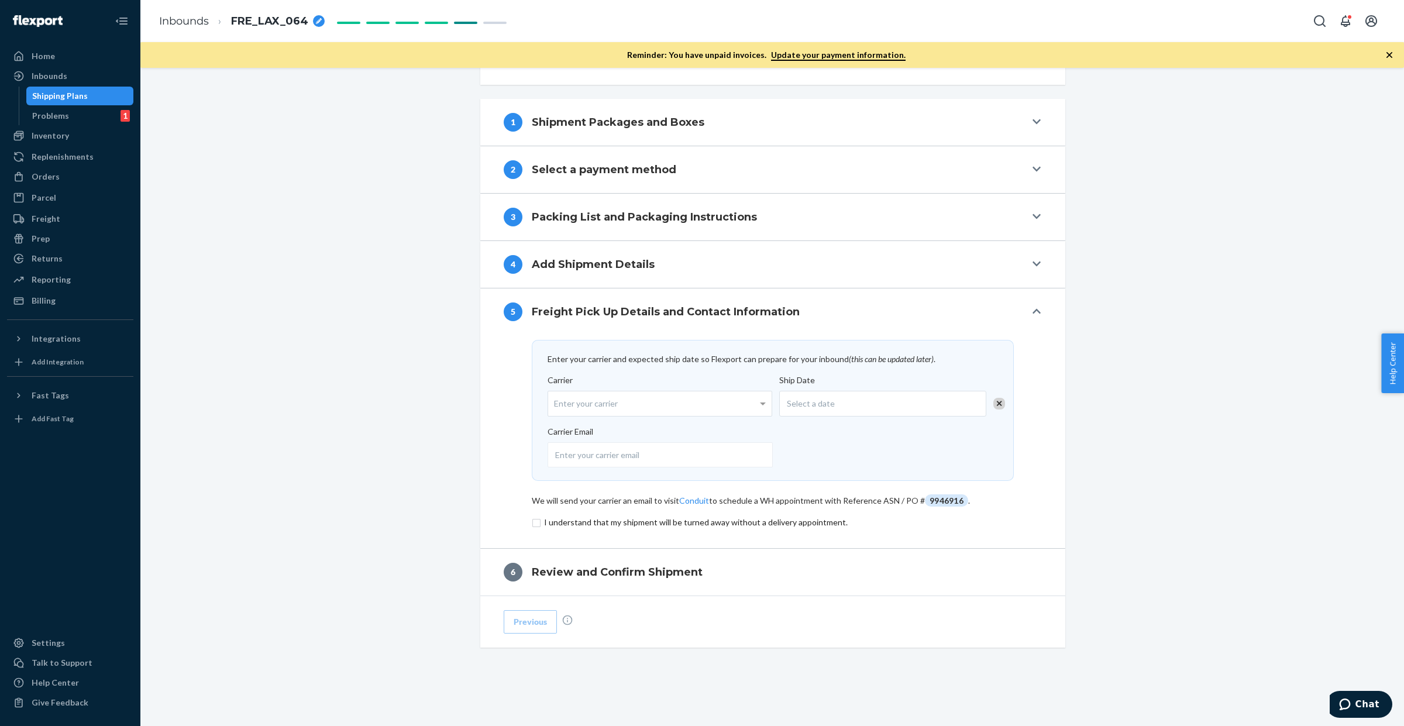
click at [570, 401] on div "Enter your carrier" at bounding box center [659, 403] width 223 height 25
click at [557, 401] on input "Carrier Enter your carrier" at bounding box center [555, 404] width 3 height 22
type input "flexport"
click at [832, 395] on div "Select a date" at bounding box center [882, 404] width 207 height 26
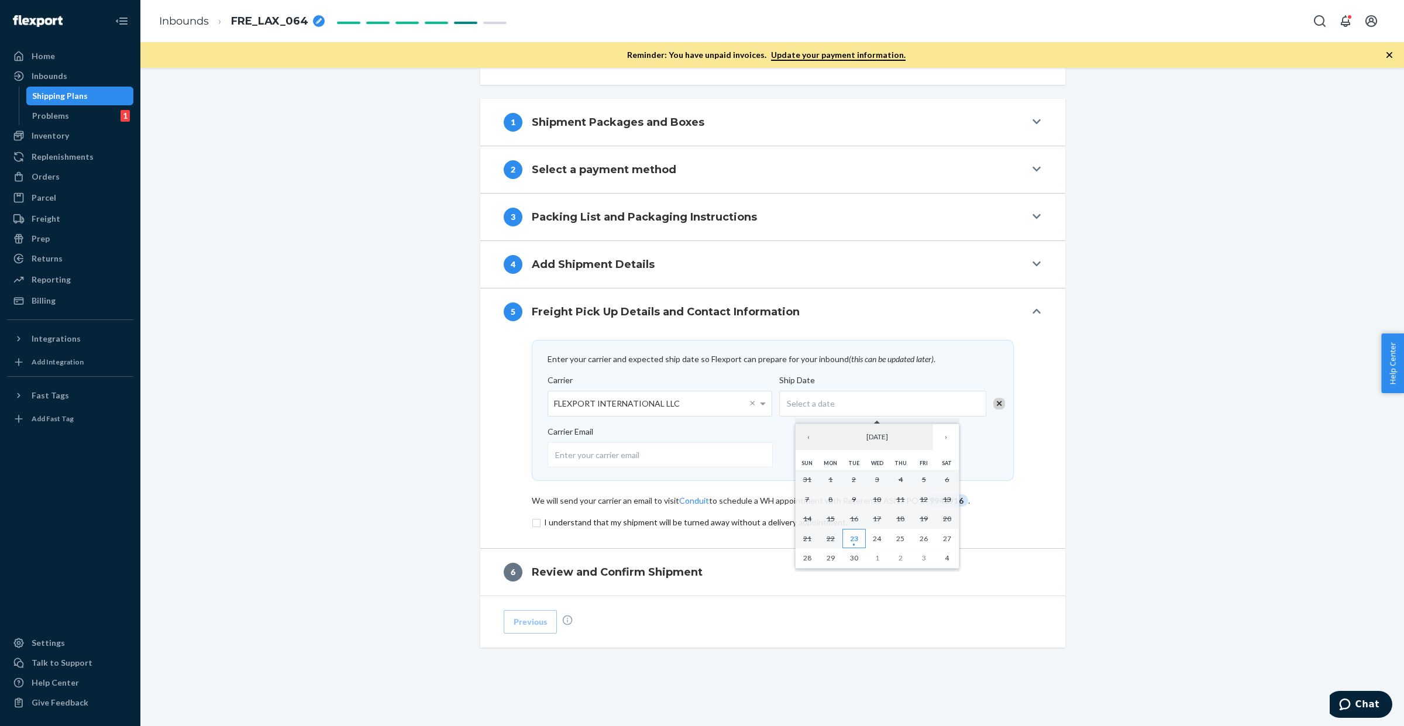
click at [853, 536] on abbr "23" at bounding box center [854, 538] width 8 height 9
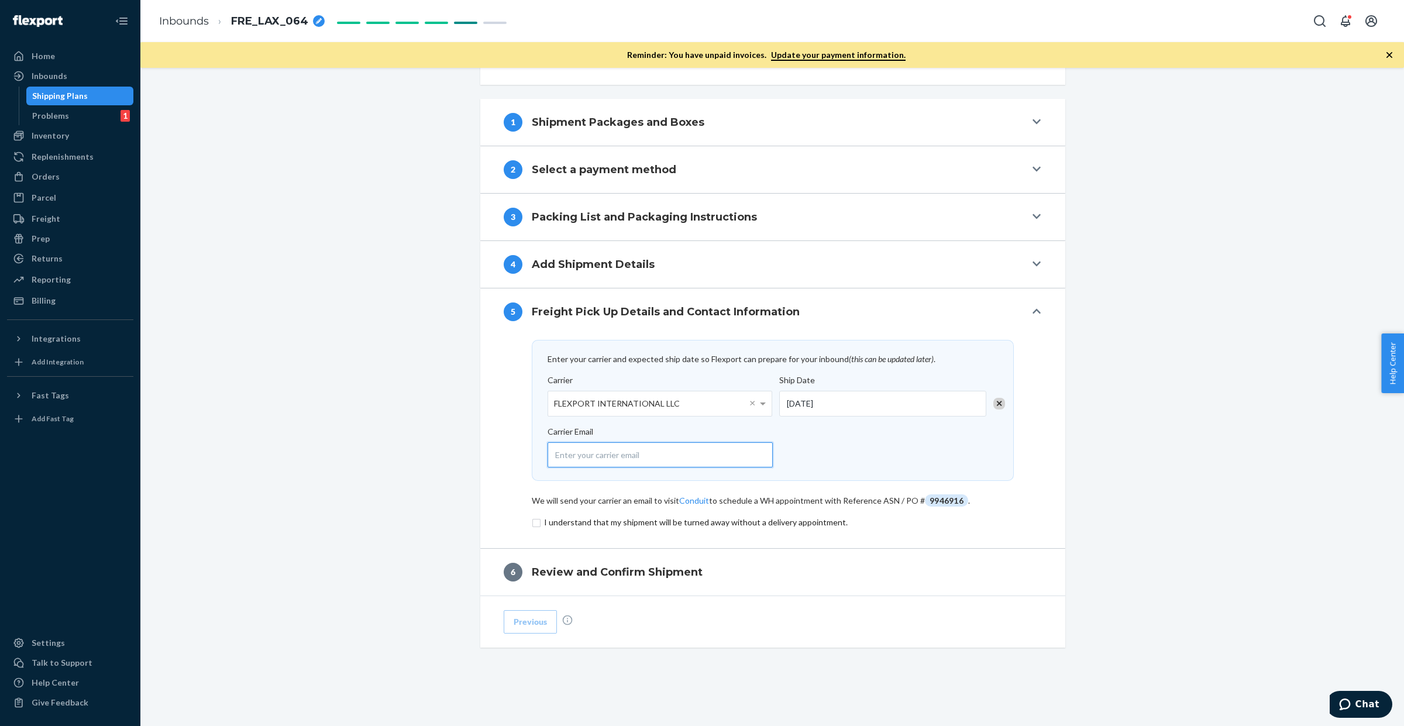
click at [684, 451] on input "email" at bounding box center [660, 454] width 225 height 25
type input "[EMAIL_ADDRESS][DOMAIN_NAME]"
click at [550, 518] on input "checkbox" at bounding box center [773, 522] width 482 height 14
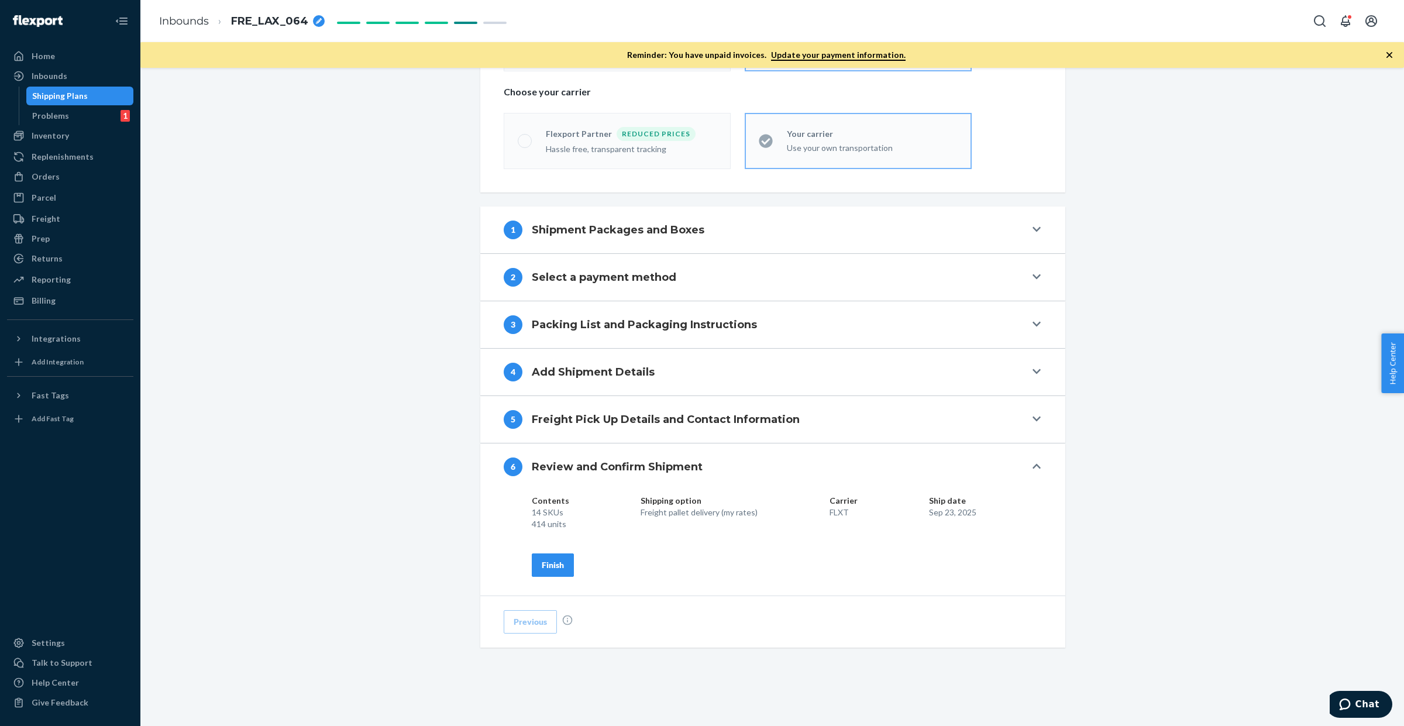
scroll to position [346, 0]
click at [552, 566] on div "Finish" at bounding box center [553, 565] width 22 height 12
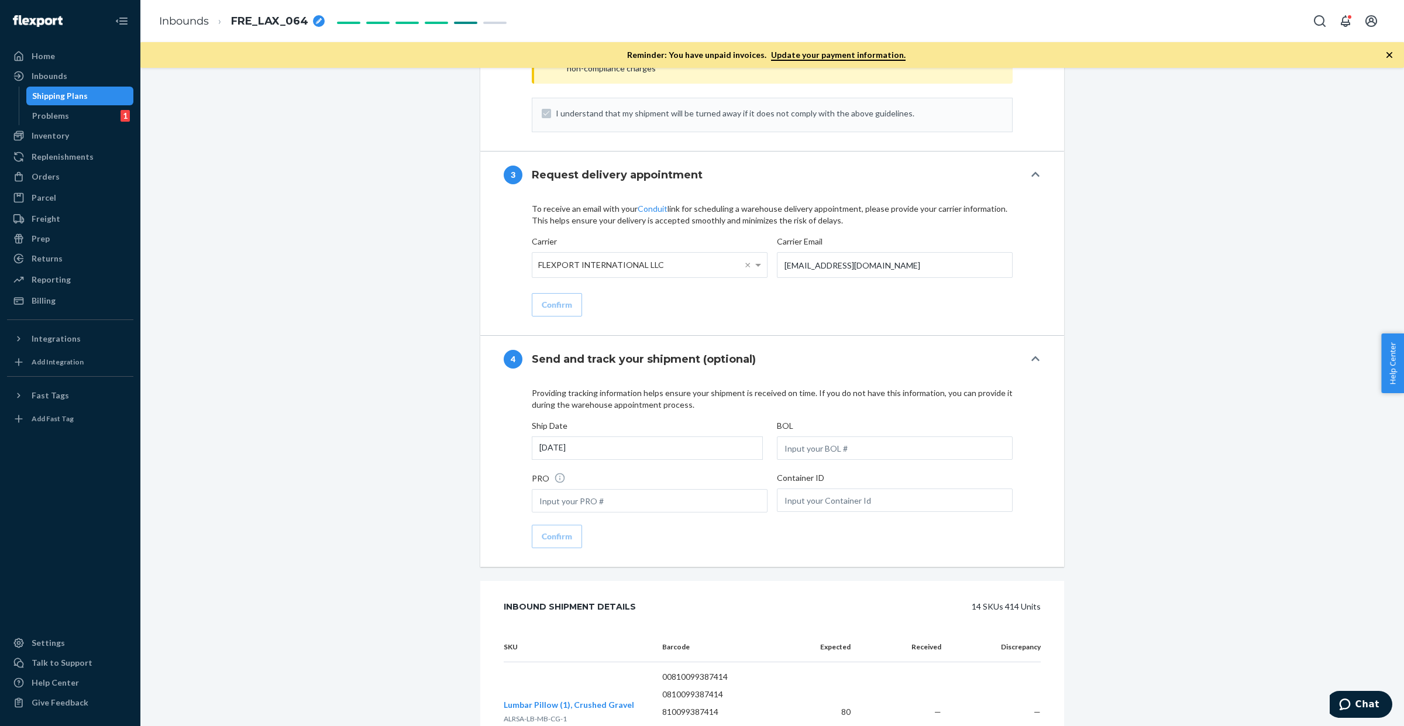
scroll to position [1385, 0]
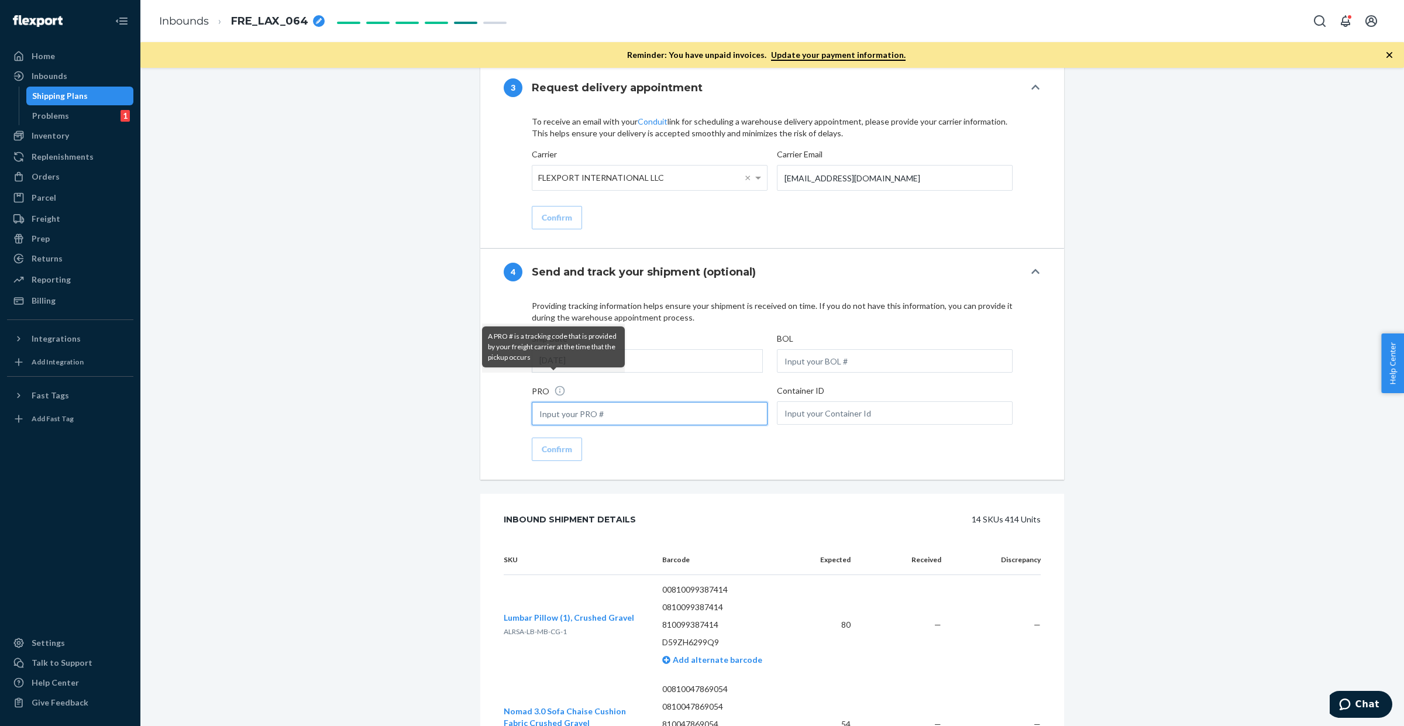
click at [673, 404] on input "text" at bounding box center [650, 413] width 236 height 23
click at [794, 354] on input "text" at bounding box center [895, 360] width 236 height 23
paste input "SW4145171"
type input "SW4145171"
click at [567, 440] on button "Confirm" at bounding box center [557, 449] width 50 height 23
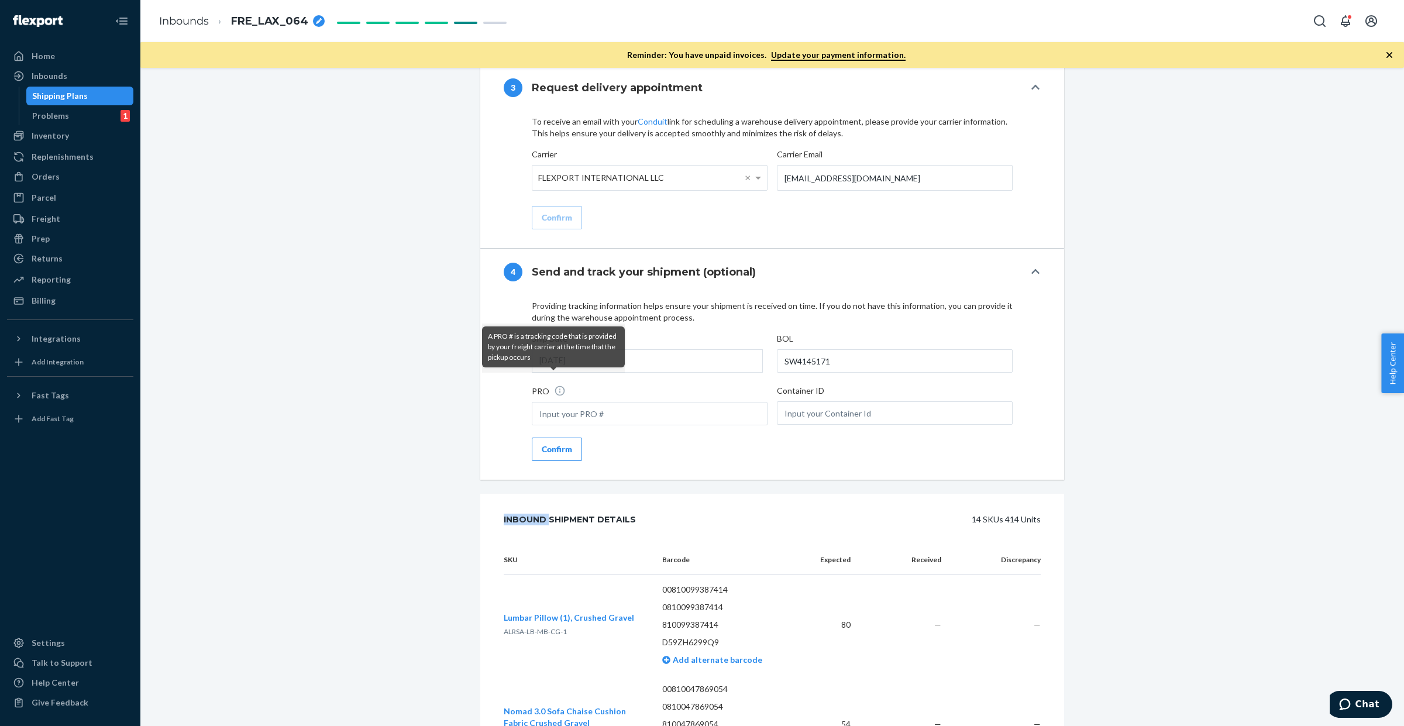
click at [567, 440] on div "Providing tracking information helps ensure your shipment is received on time. …" at bounding box center [772, 380] width 481 height 161
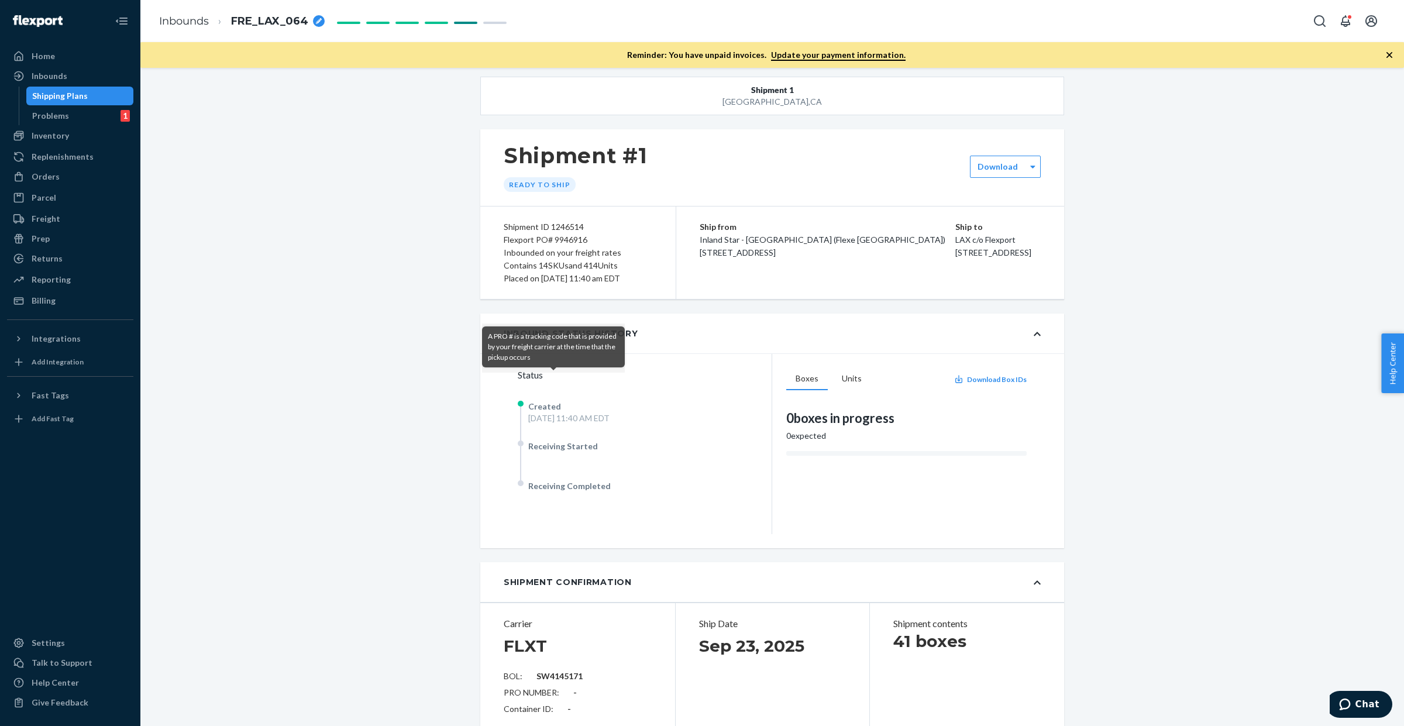
scroll to position [0, 0]
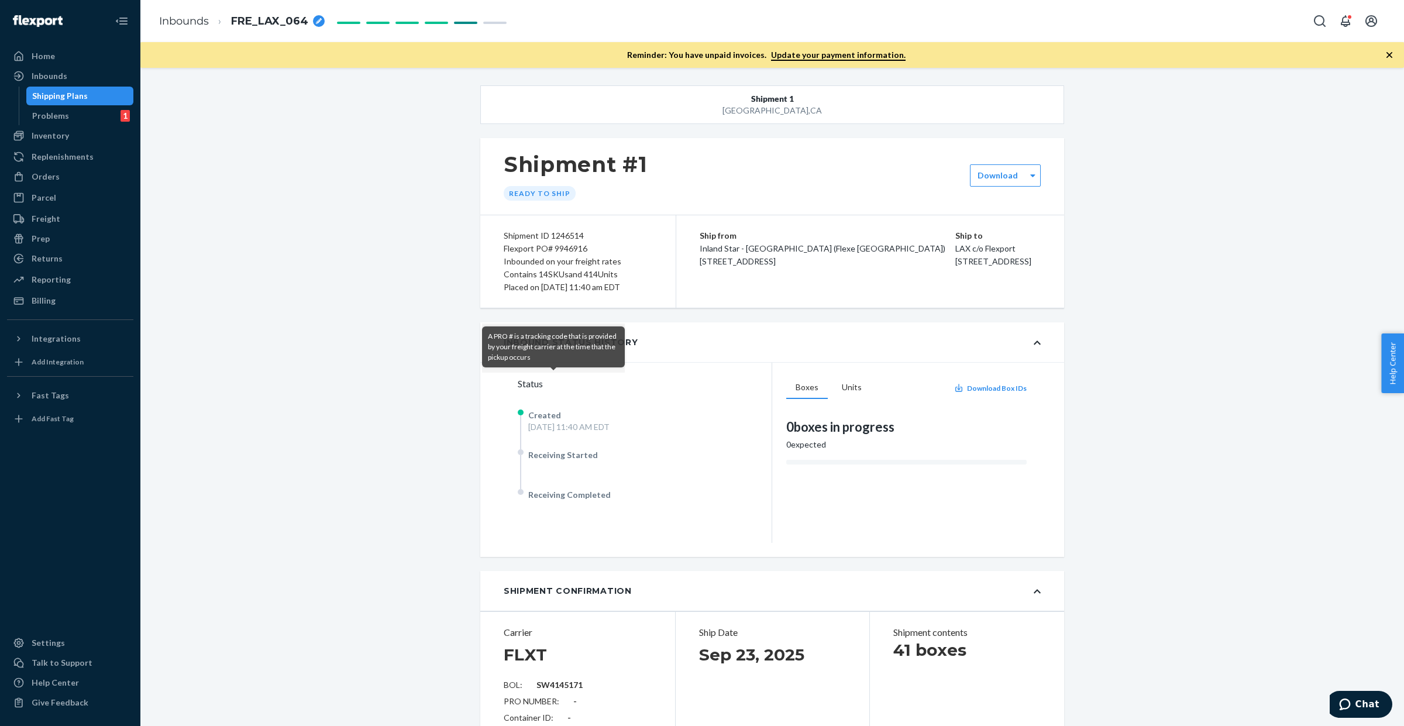
click at [578, 249] on div "Flexport PO# 9946916" at bounding box center [578, 248] width 149 height 13
click at [73, 79] on div "Inbounds" at bounding box center [70, 76] width 124 height 16
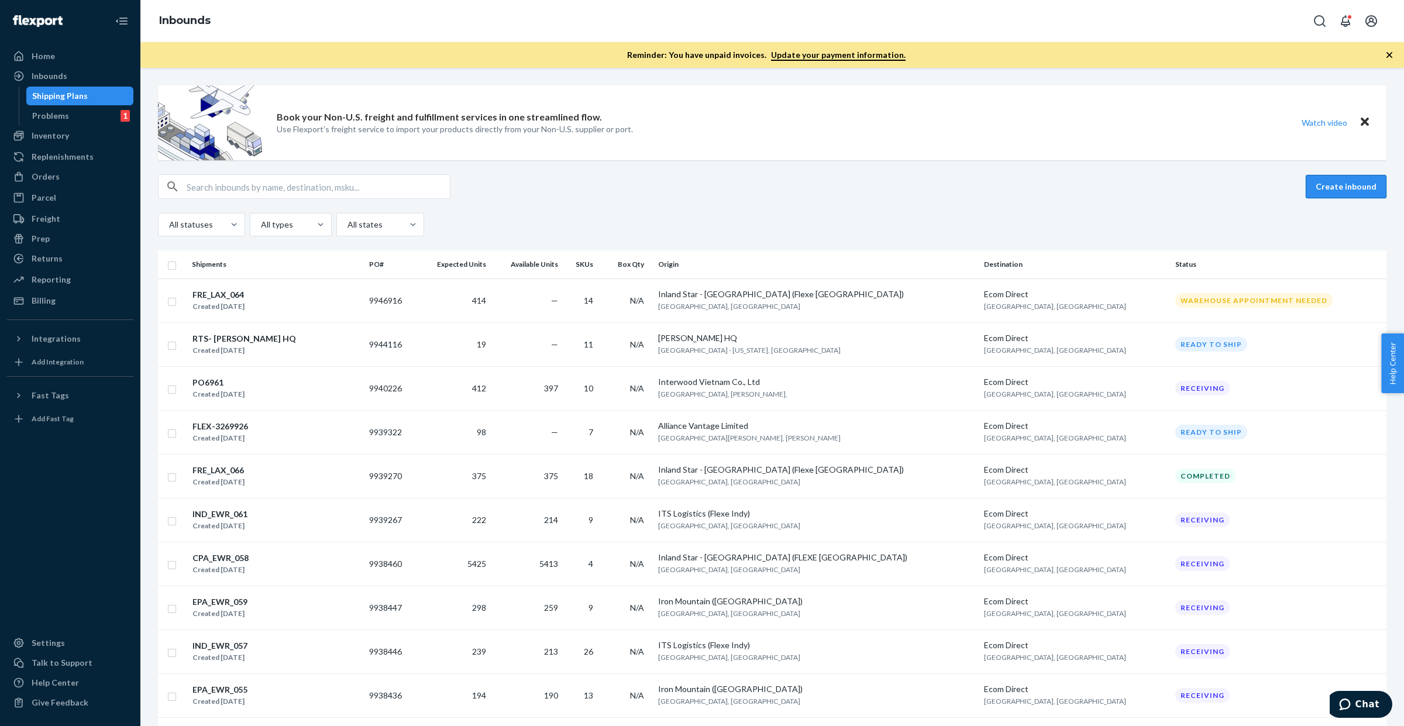
click at [1322, 187] on button "Create inbound" at bounding box center [1346, 186] width 81 height 23
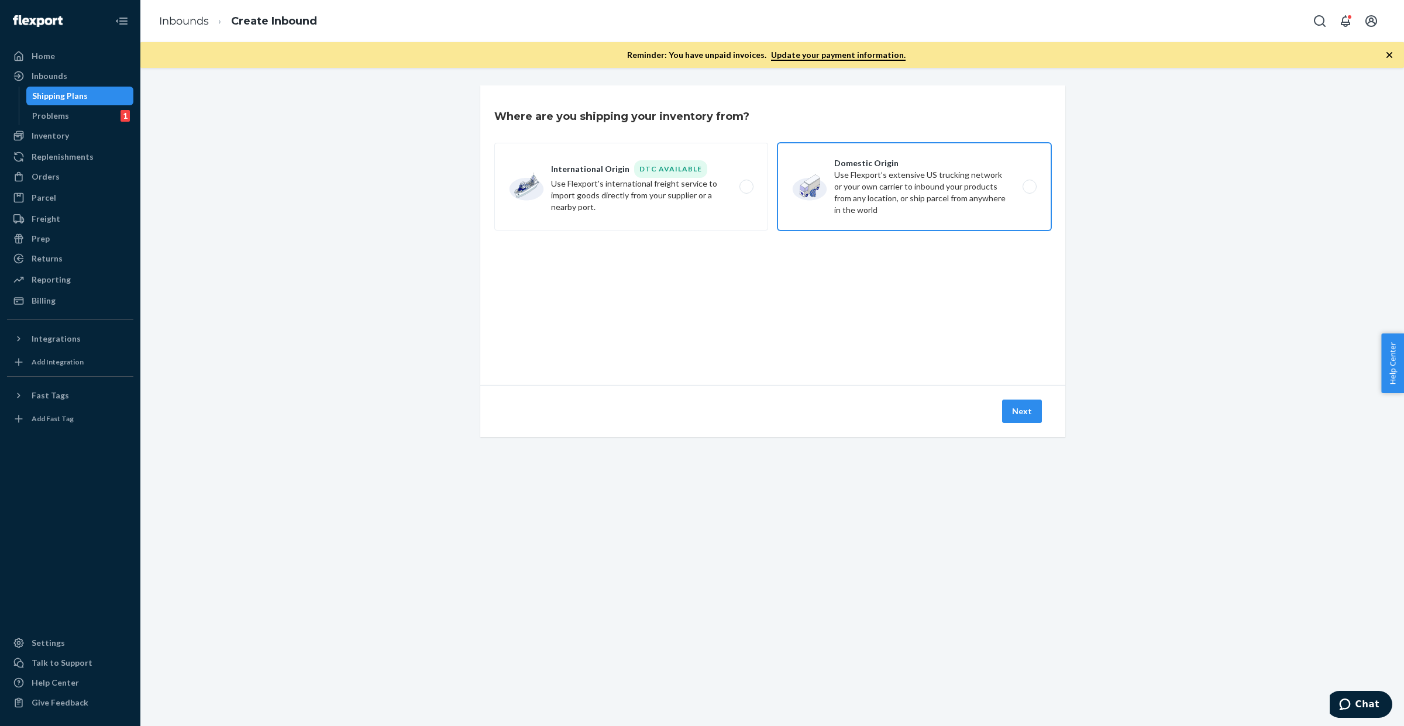
click at [904, 202] on label "Domestic Origin Use Flexport’s extensive US trucking network or your own carrie…" at bounding box center [915, 187] width 274 height 88
click at [1029, 191] on input "Domestic Origin Use Flexport’s extensive US trucking network or your own carrie…" at bounding box center [1033, 187] width 8 height 8
radio input "true"
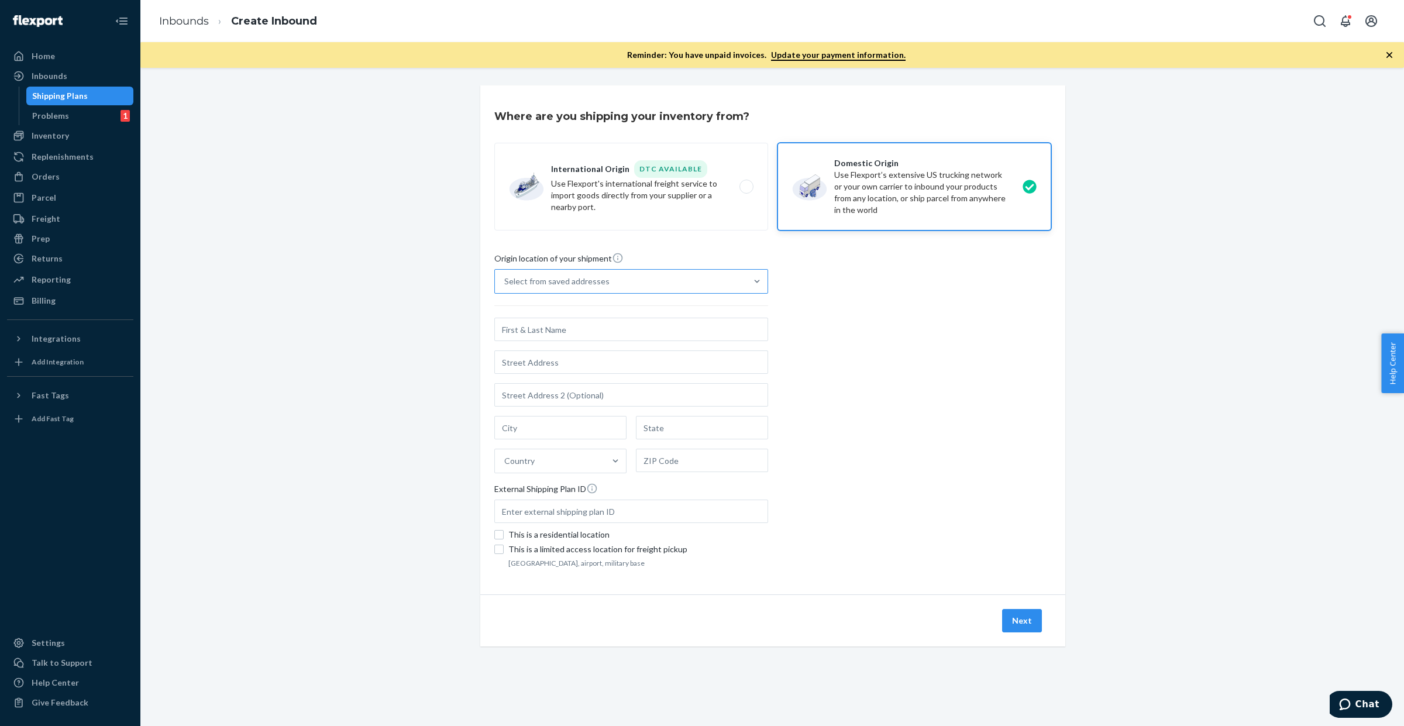
click at [645, 290] on div "Select from saved addresses" at bounding box center [621, 281] width 252 height 23
click at [505, 287] on input "Select from saved addresses" at bounding box center [504, 282] width 1 height 12
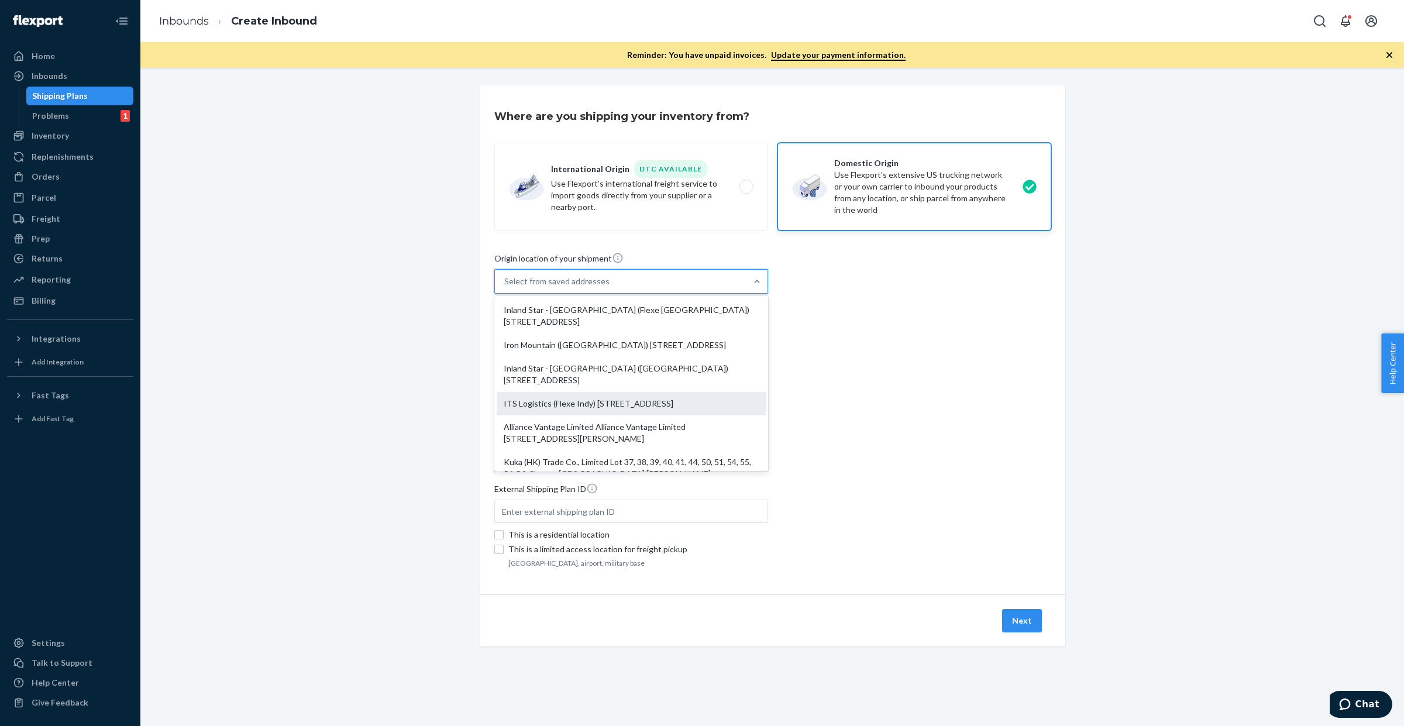
click at [647, 410] on div "ITS Logistics (Flexe Indy) [STREET_ADDRESS]" at bounding box center [631, 403] width 269 height 23
click at [505, 287] on input "option ITS Logistics (Flexe Indy) 4055 S 500 E Whitestown, IN 46075 focused, 4 …" at bounding box center [504, 282] width 1 height 12
type input "ITS Logistics (Flexe Indy)"
type input "4055 S 500 E"
type input "Whitestown"
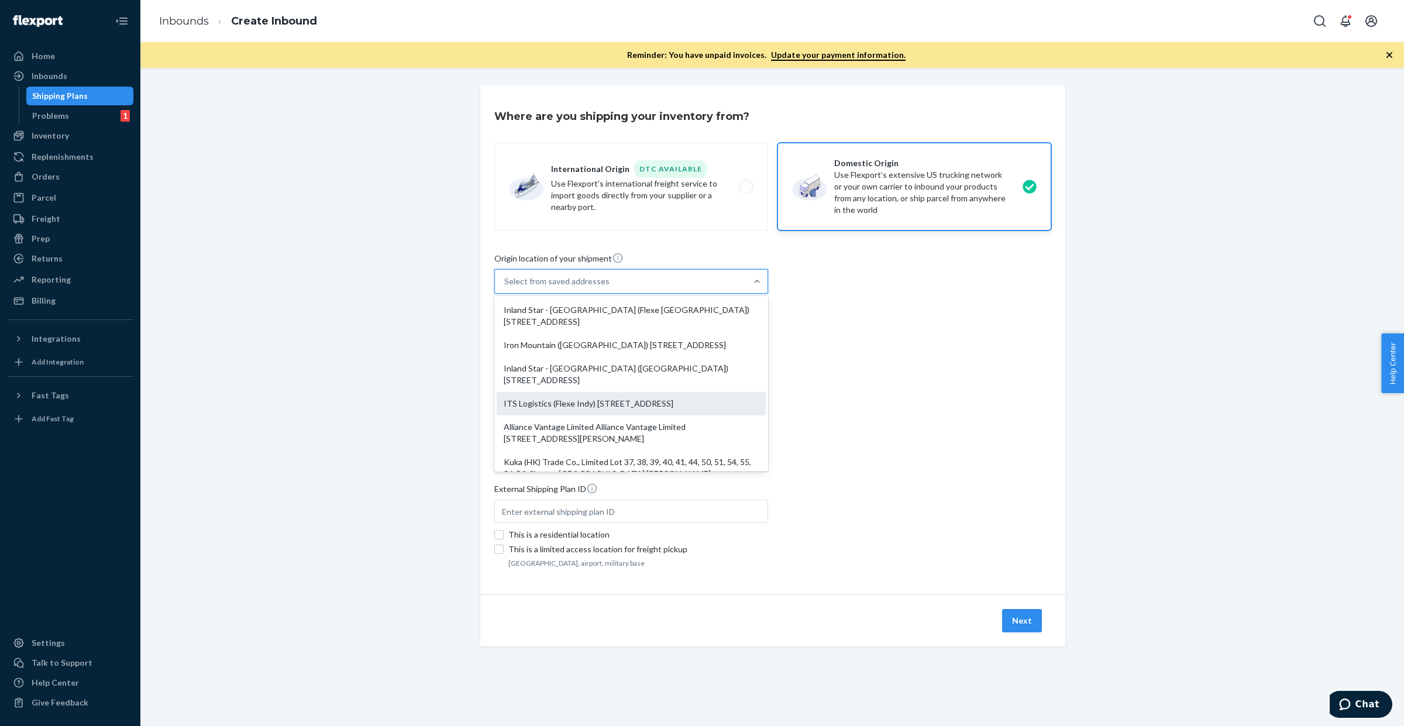
type input "IN"
type input "46075"
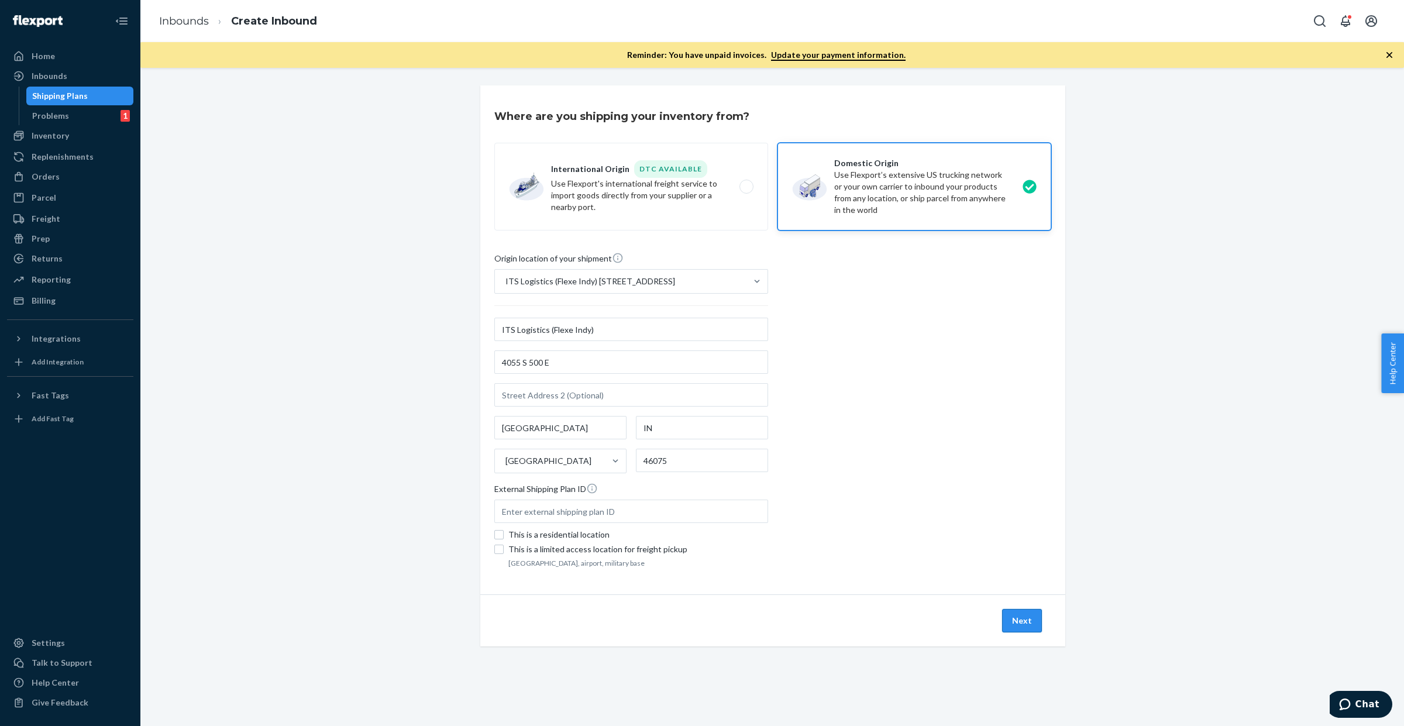
click at [1026, 619] on button "Next" at bounding box center [1022, 620] width 40 height 23
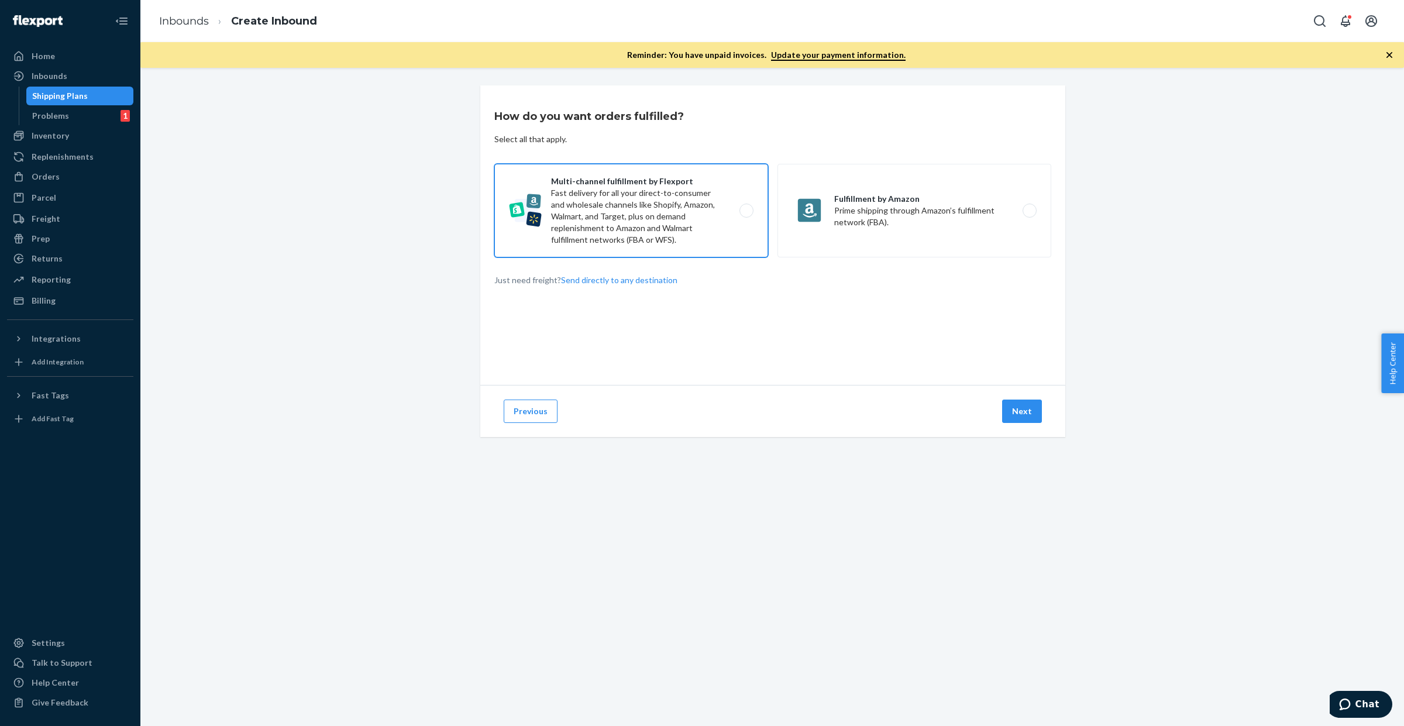
click at [656, 215] on label "Multi-channel fulfillment by Flexport Fast delivery for all your direct-to-cons…" at bounding box center [631, 211] width 274 height 94
click at [746, 215] on input "Multi-channel fulfillment by Flexport Fast delivery for all your direct-to-cons…" at bounding box center [750, 211] width 8 height 8
radio input "true"
click at [1014, 416] on button "Next" at bounding box center [1022, 411] width 40 height 23
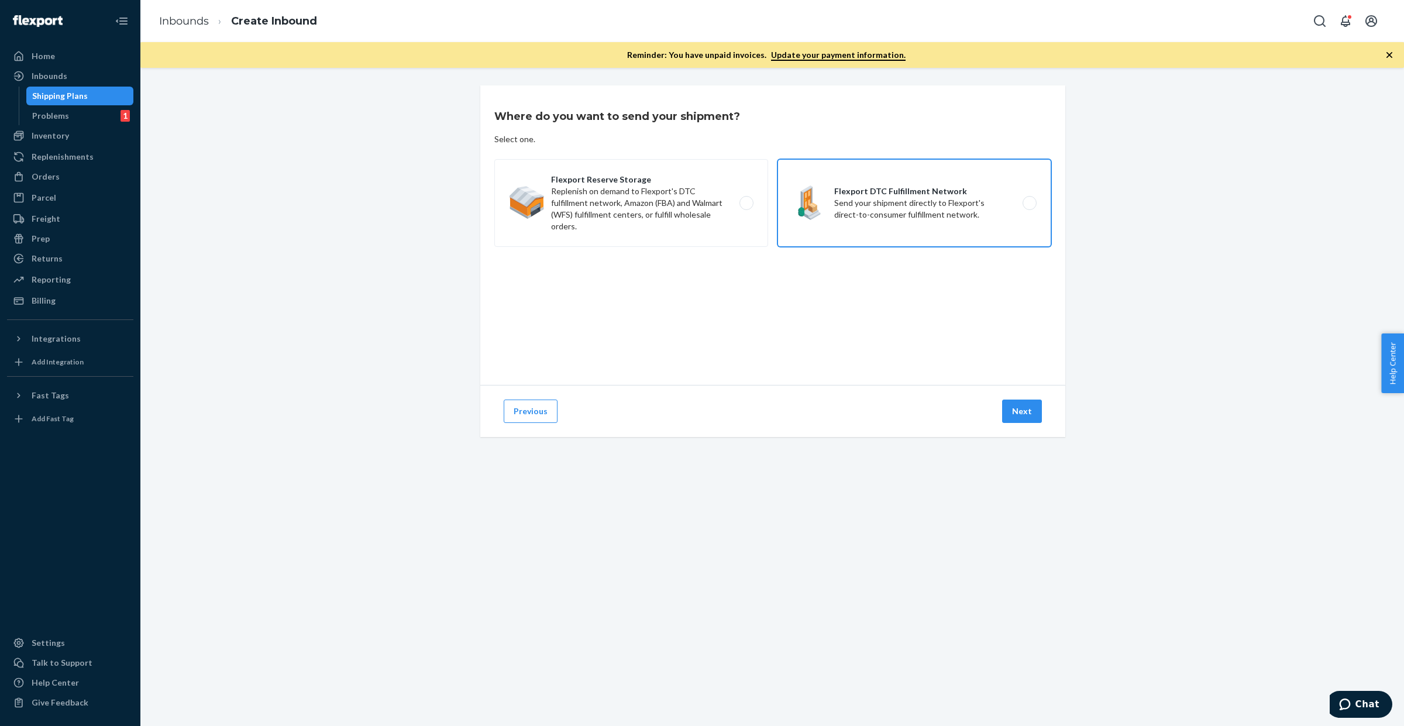
click at [831, 199] on label "Flexport DTC Fulfillment Network Send your shipment directly to Flexport's dire…" at bounding box center [915, 203] width 274 height 88
click at [1029, 199] on input "Flexport DTC Fulfillment Network Send your shipment directly to Flexport's dire…" at bounding box center [1033, 203] width 8 height 8
radio input "true"
click at [1024, 411] on button "Next" at bounding box center [1022, 411] width 40 height 23
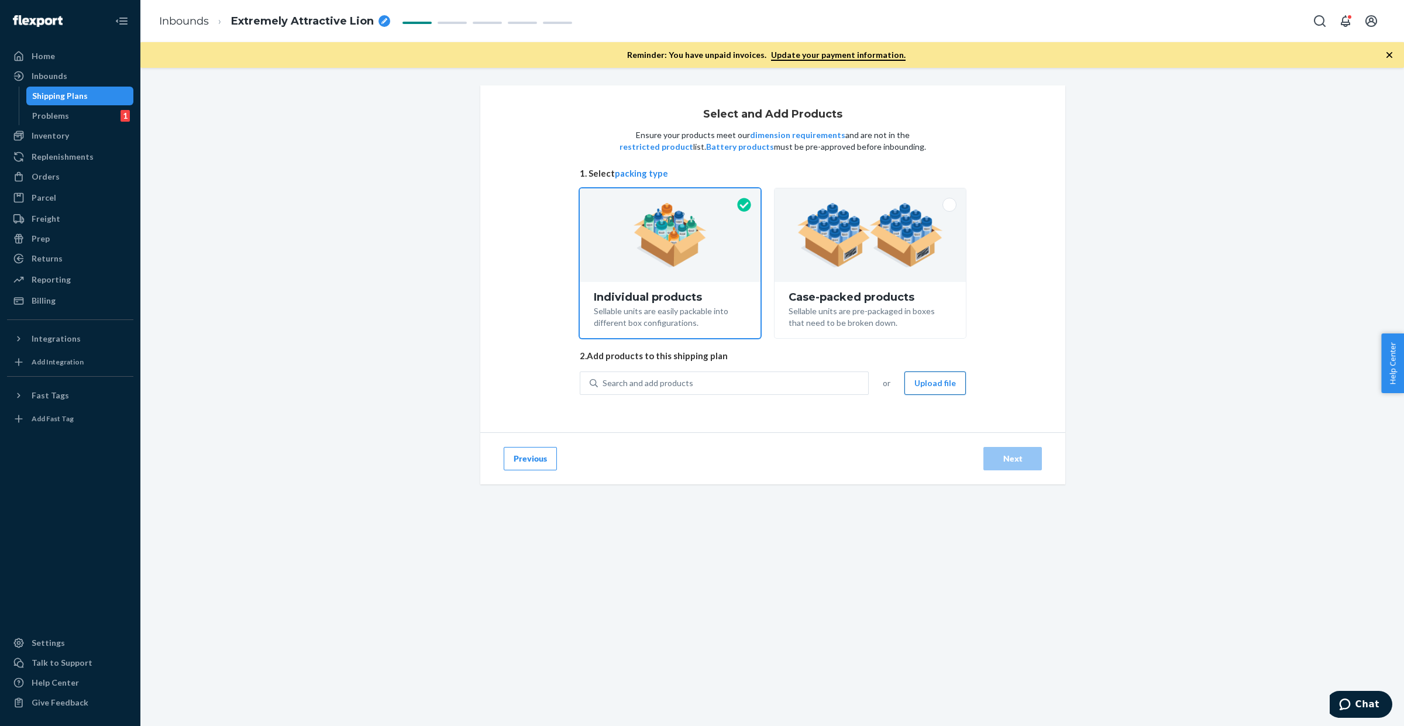
click at [942, 381] on button "Upload file" at bounding box center [934, 382] width 61 height 23
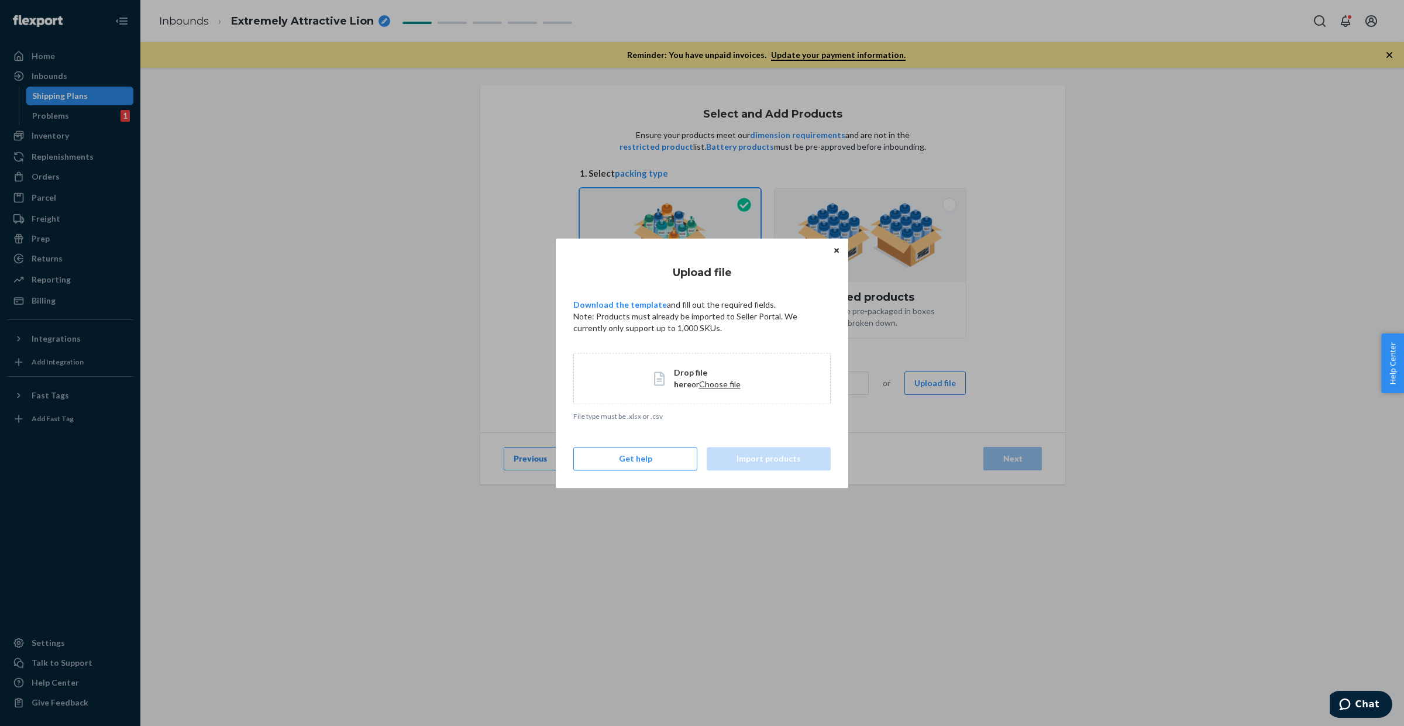
click at [699, 379] on span "Choose file" at bounding box center [720, 384] width 42 height 10
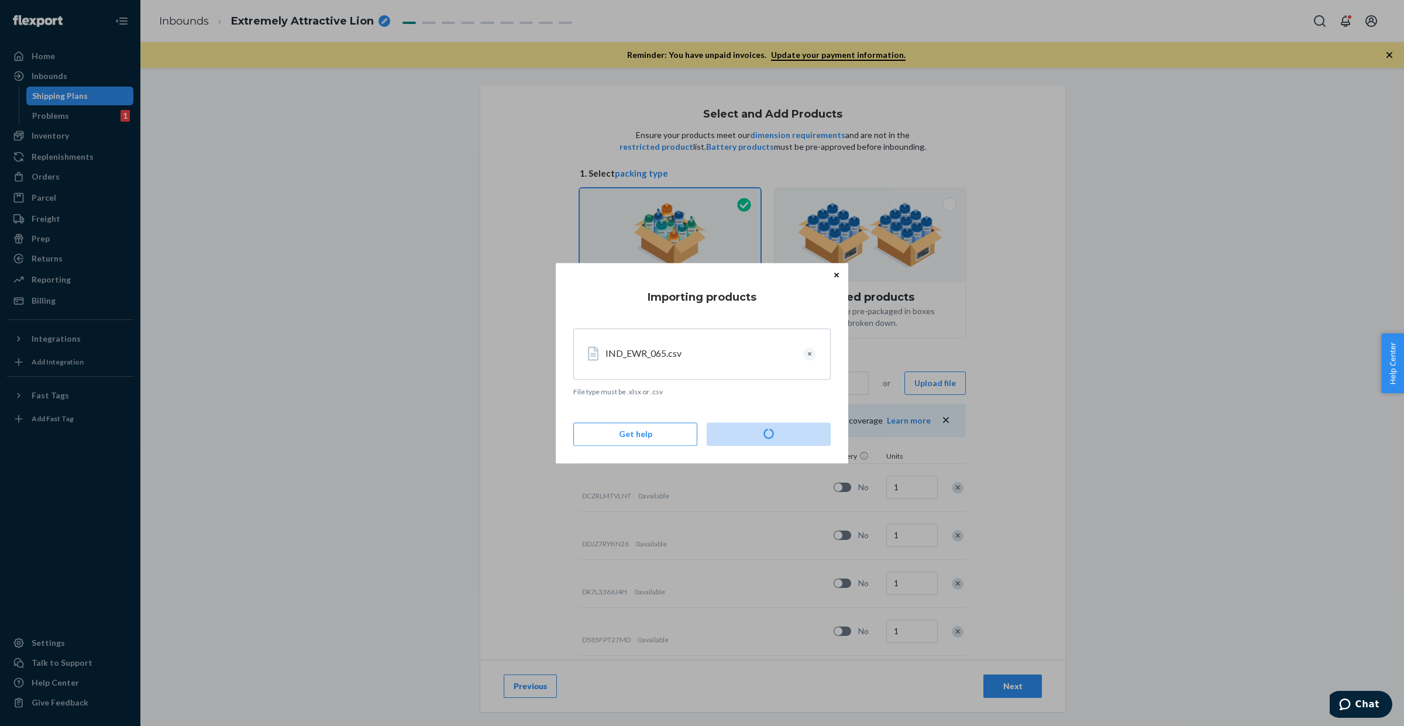
type input "24"
type input "7"
type input "18"
type input "2"
type input "3"
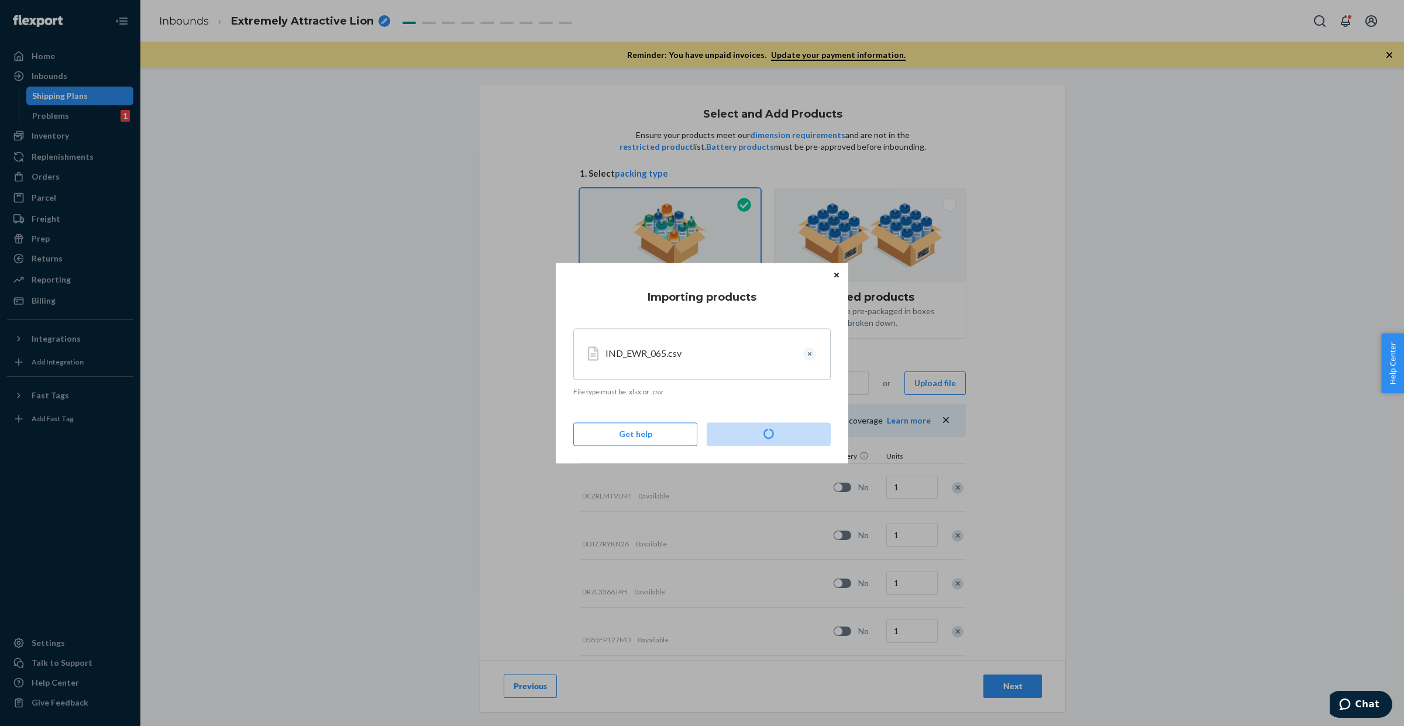
type input "3"
type input "5"
type input "2"
type input "3"
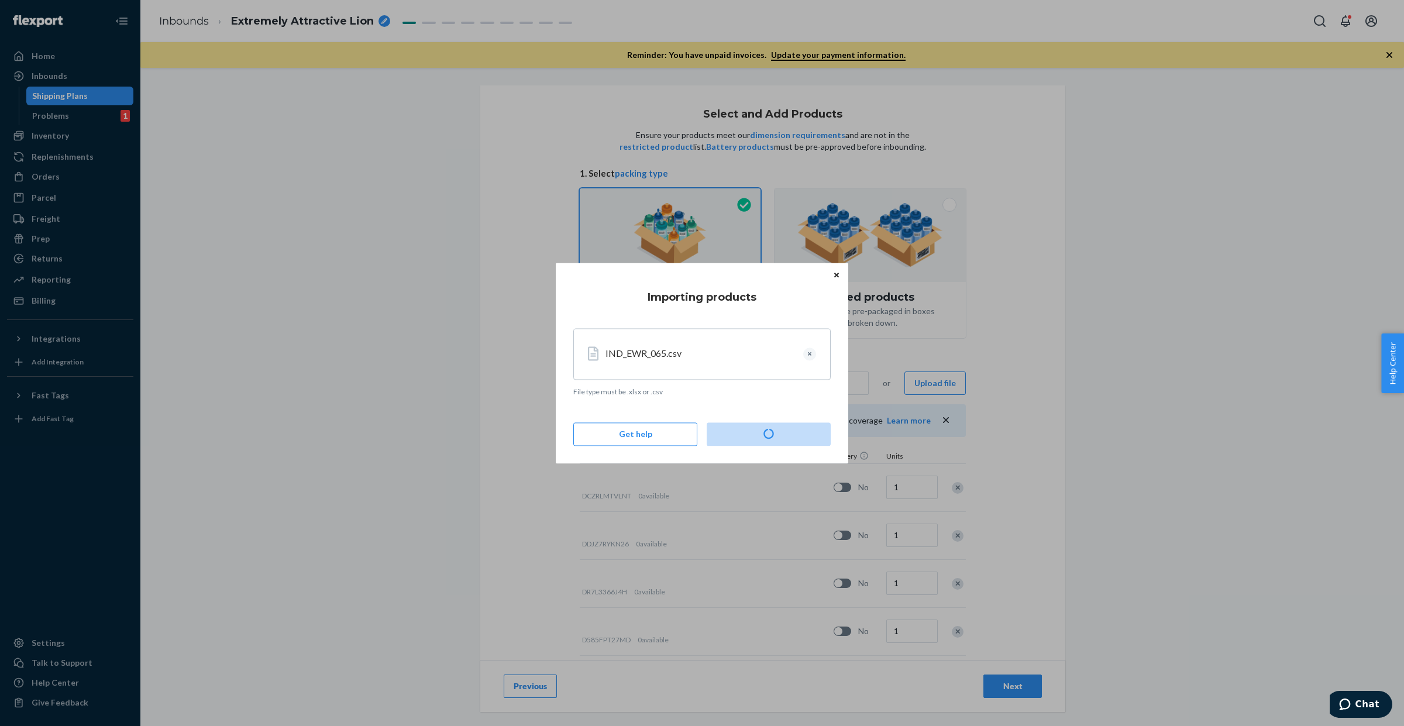
type input "3"
type input "9"
type input "2"
type input "5"
type input "2"
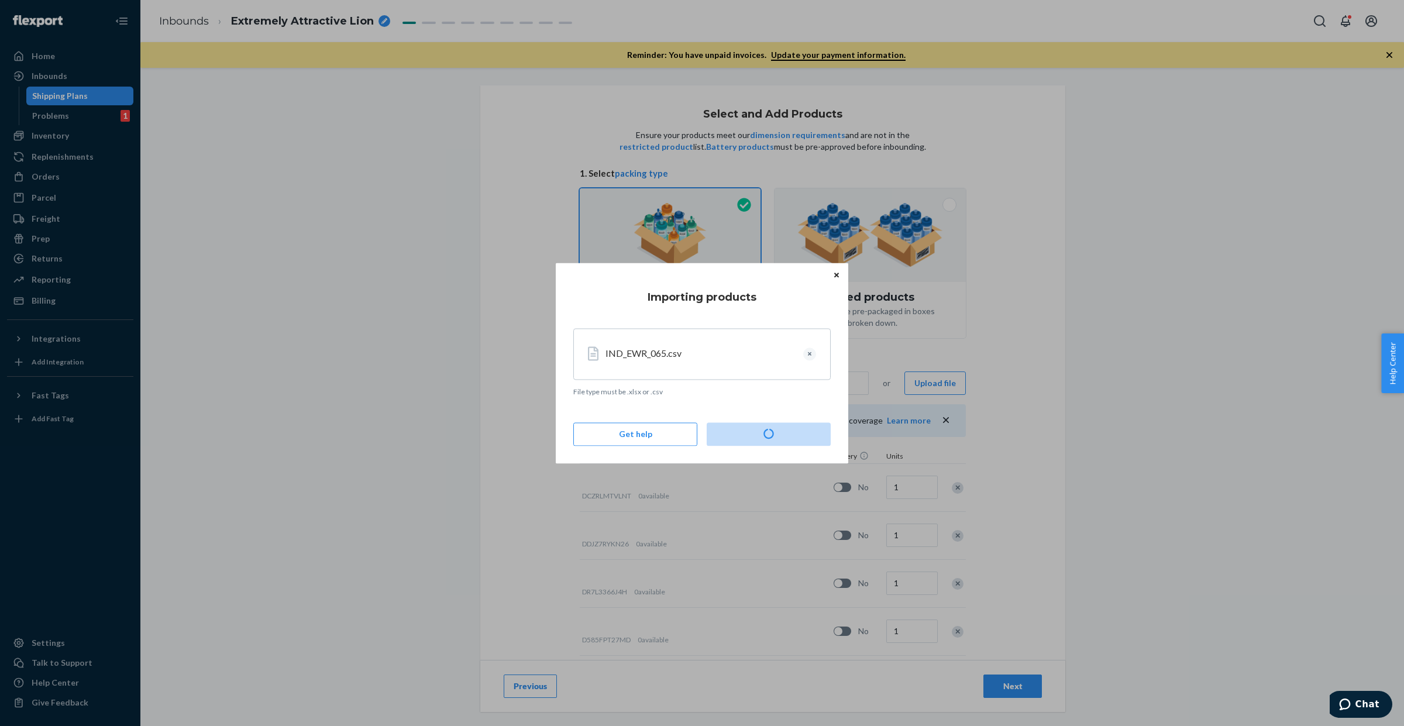
type input "6"
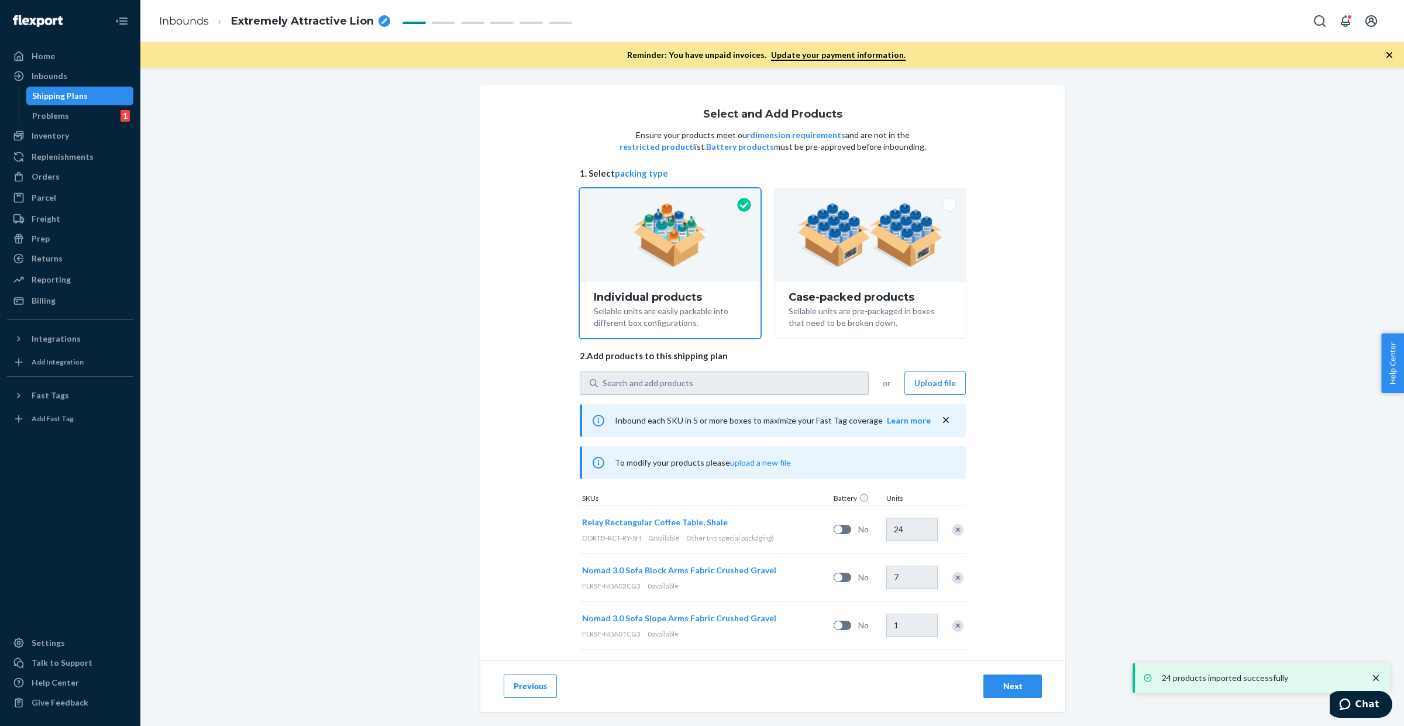
click at [382, 18] on icon "breadcrumbs" at bounding box center [384, 21] width 6 height 6
type input "IND_EWR_065"
click at [376, 183] on div "Select and Add Products Ensure your products meet our dimension requirements an…" at bounding box center [772, 290] width 1246 height 410
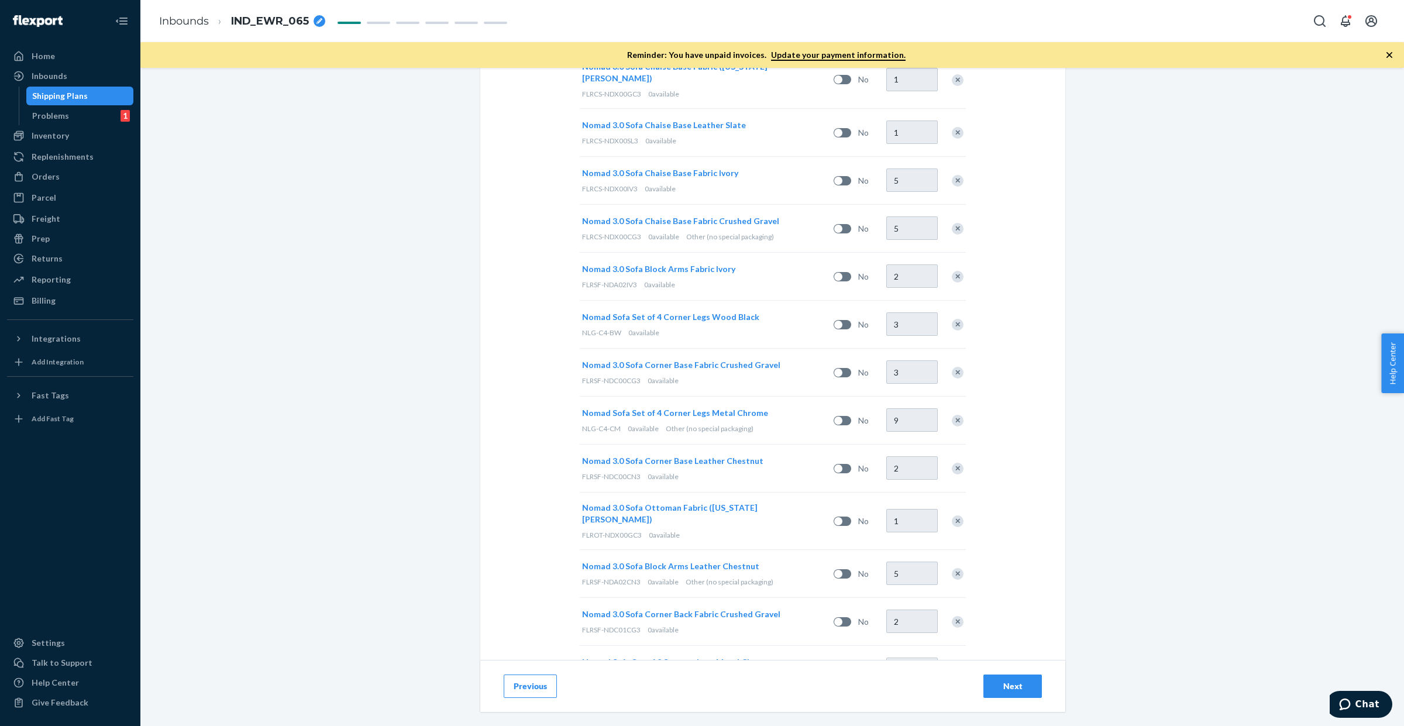
scroll to position [1023, 0]
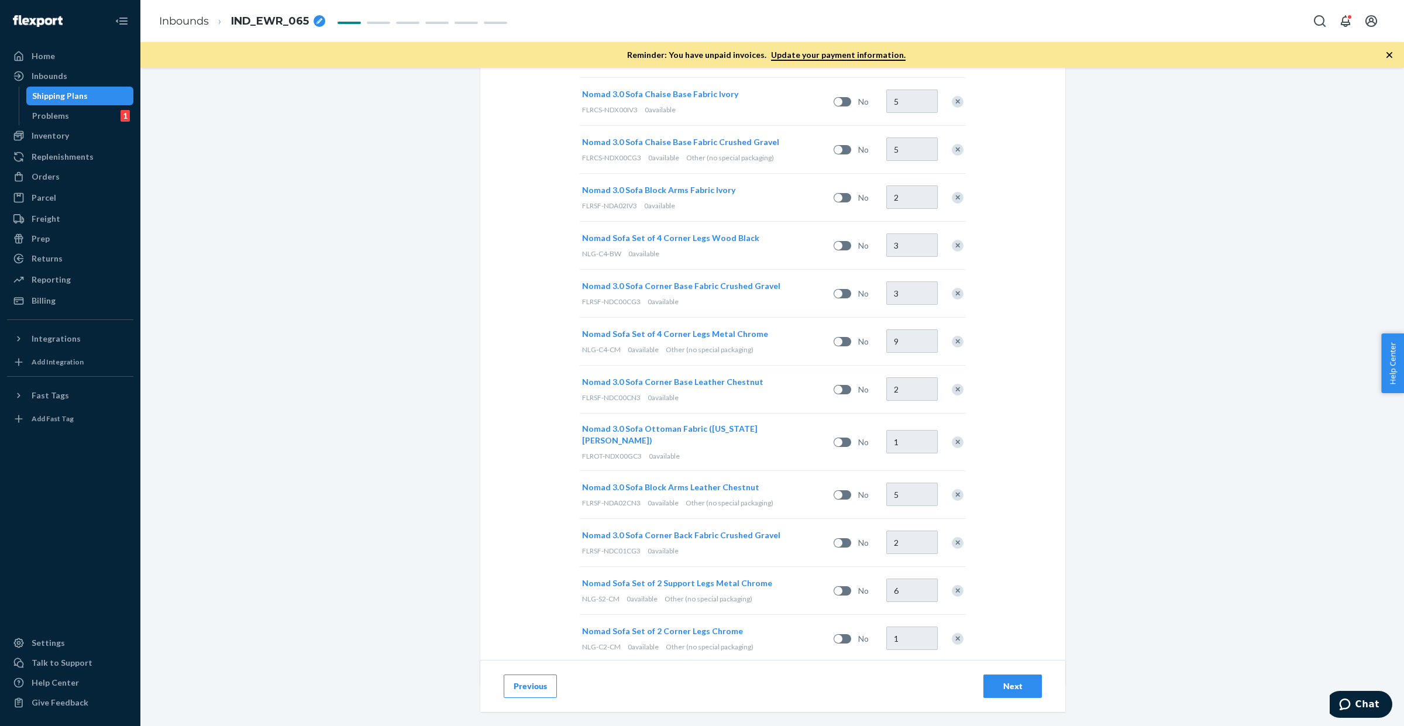
click at [1031, 690] on button "Next" at bounding box center [1012, 686] width 59 height 23
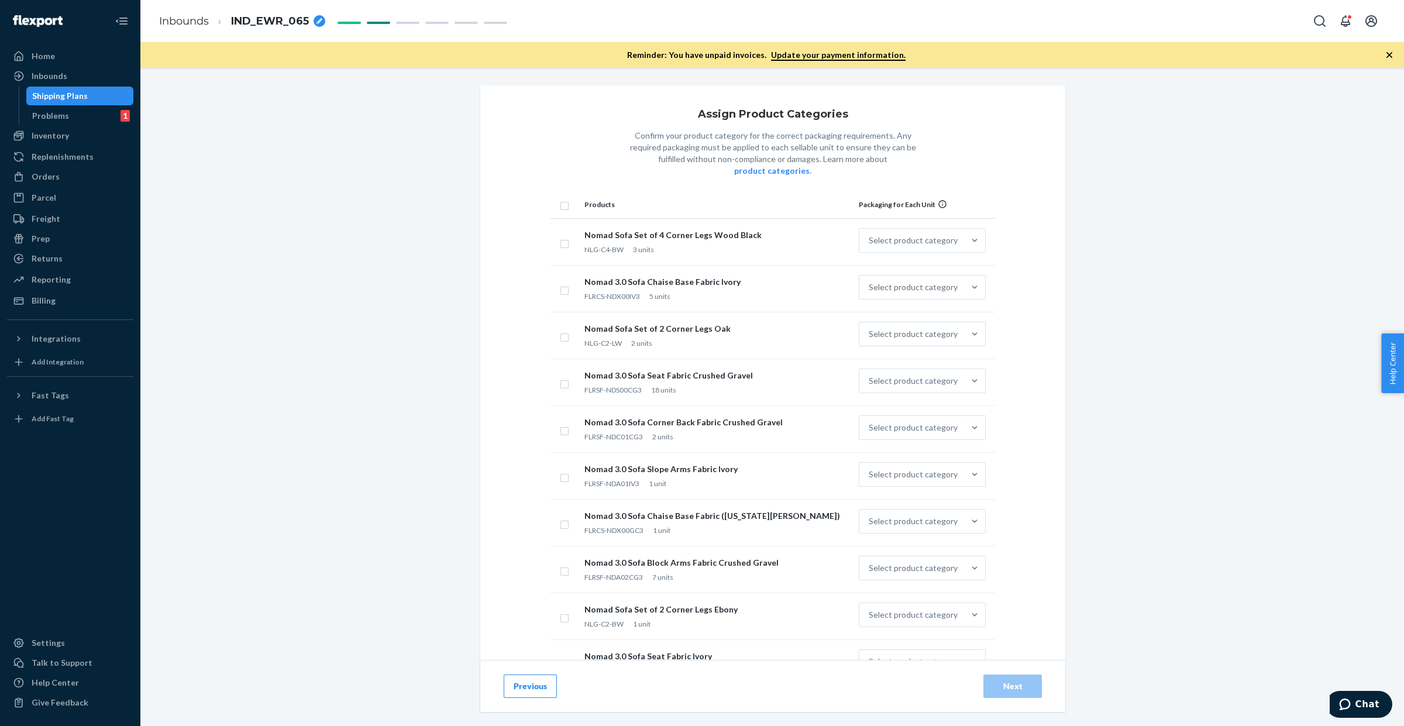
click at [560, 198] on input "checkbox" at bounding box center [564, 204] width 9 height 12
checkbox input "true"
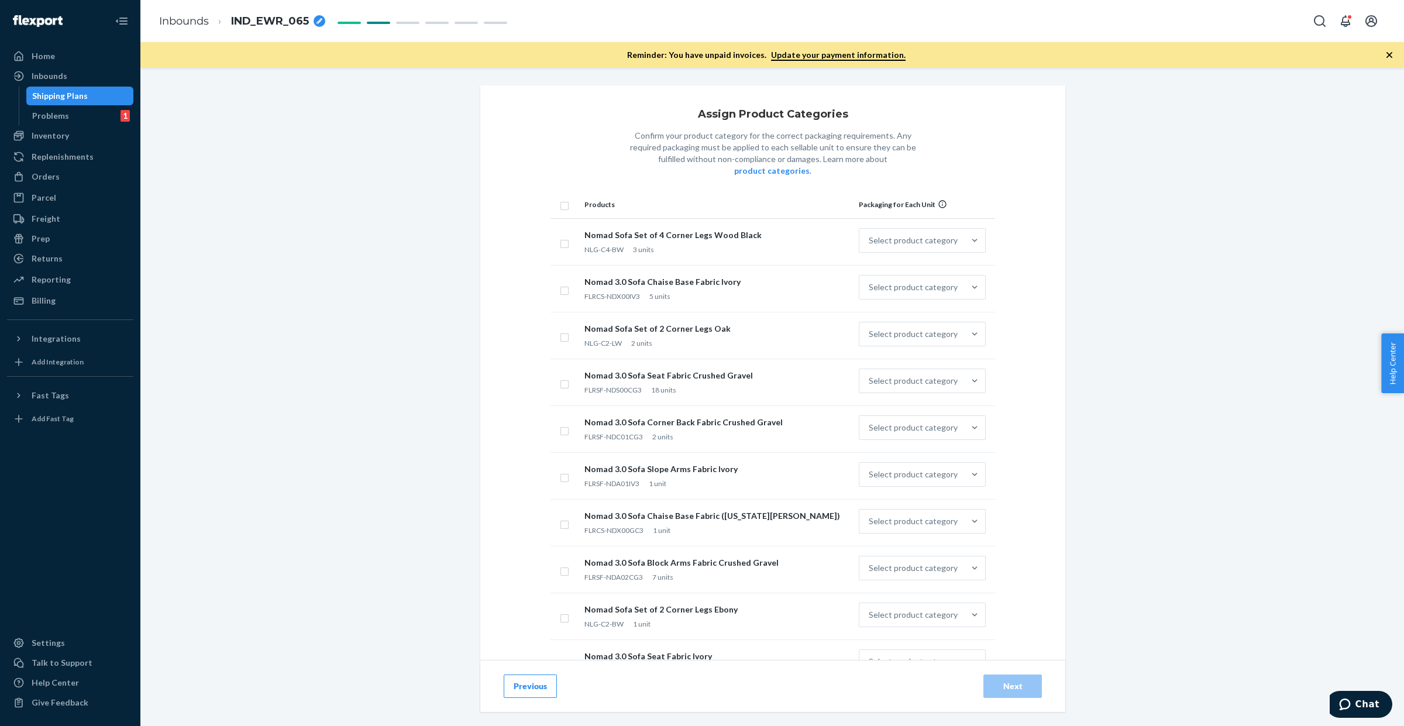
checkbox input "true"
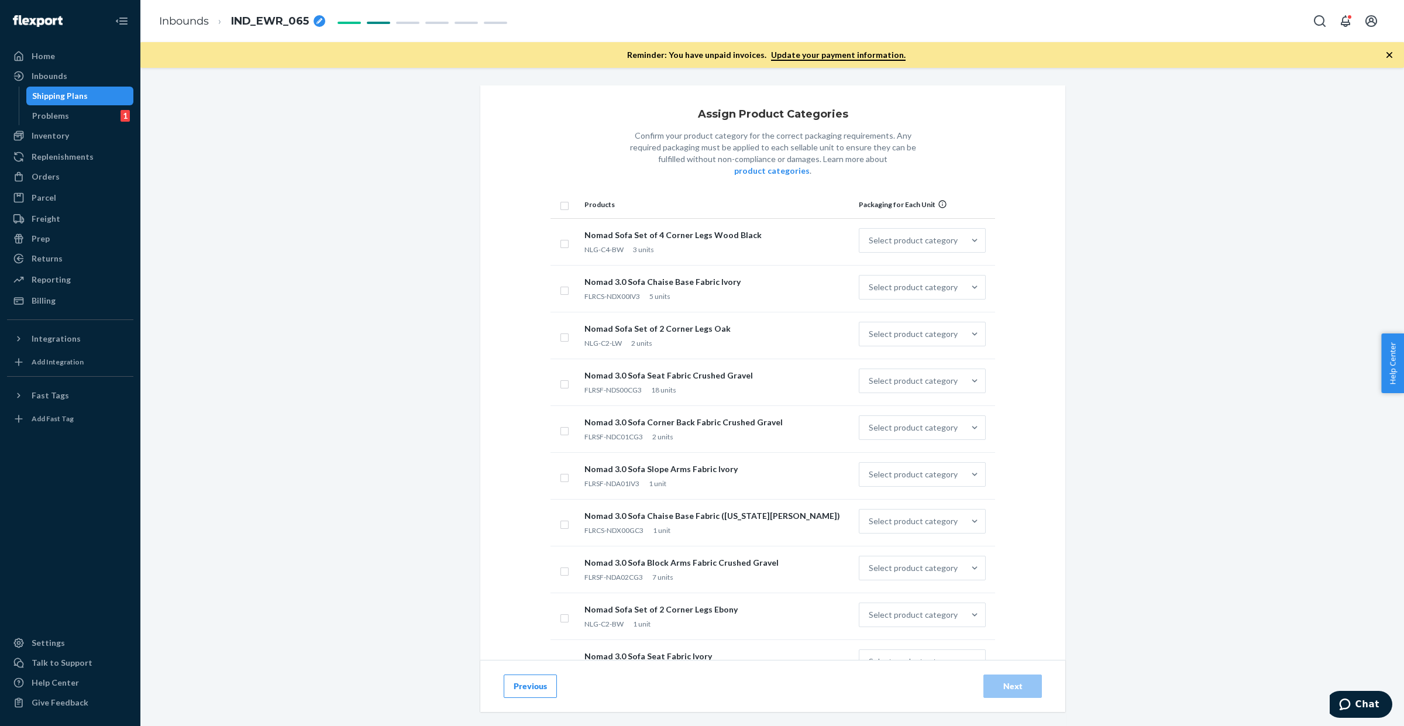
checkbox input "true"
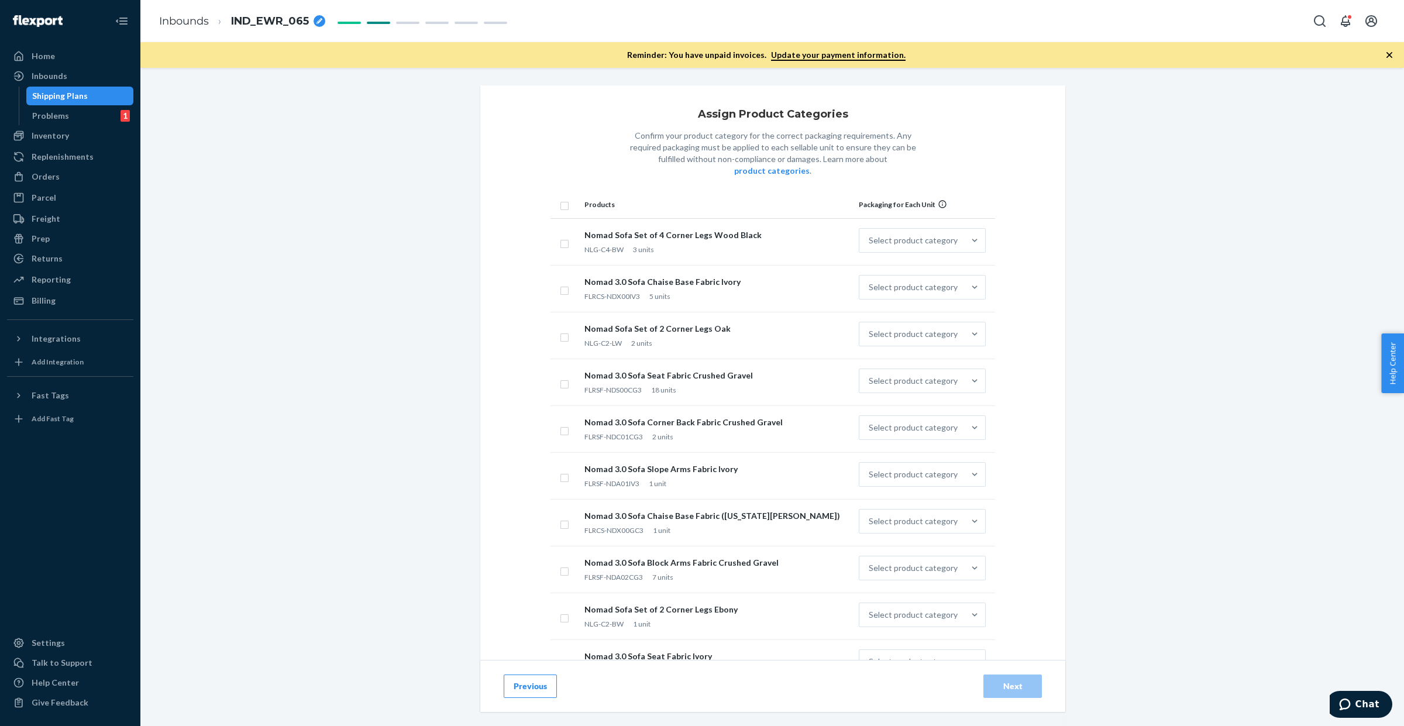
checkbox input "true"
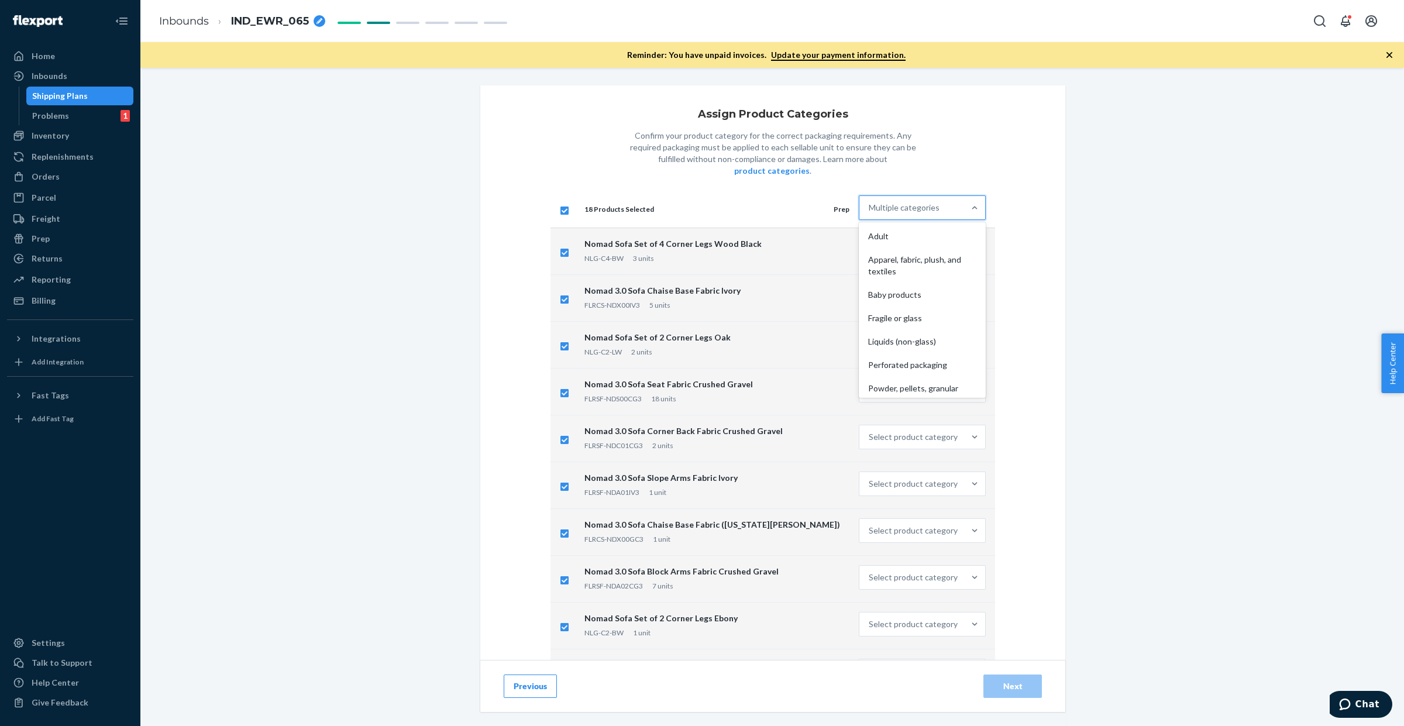
click at [929, 202] on div "Multiple categories" at bounding box center [911, 207] width 105 height 23
click at [870, 202] on input "option Adult focused, 1 of 10. 10 results available. Use Up and Down to choose …" at bounding box center [869, 208] width 1 height 12
click at [919, 372] on div "Other (no special packaging)" at bounding box center [922, 383] width 122 height 23
click at [870, 214] on input "option Other (no special packaging) focused, 10 of 10. 10 results available. Us…" at bounding box center [869, 208] width 1 height 12
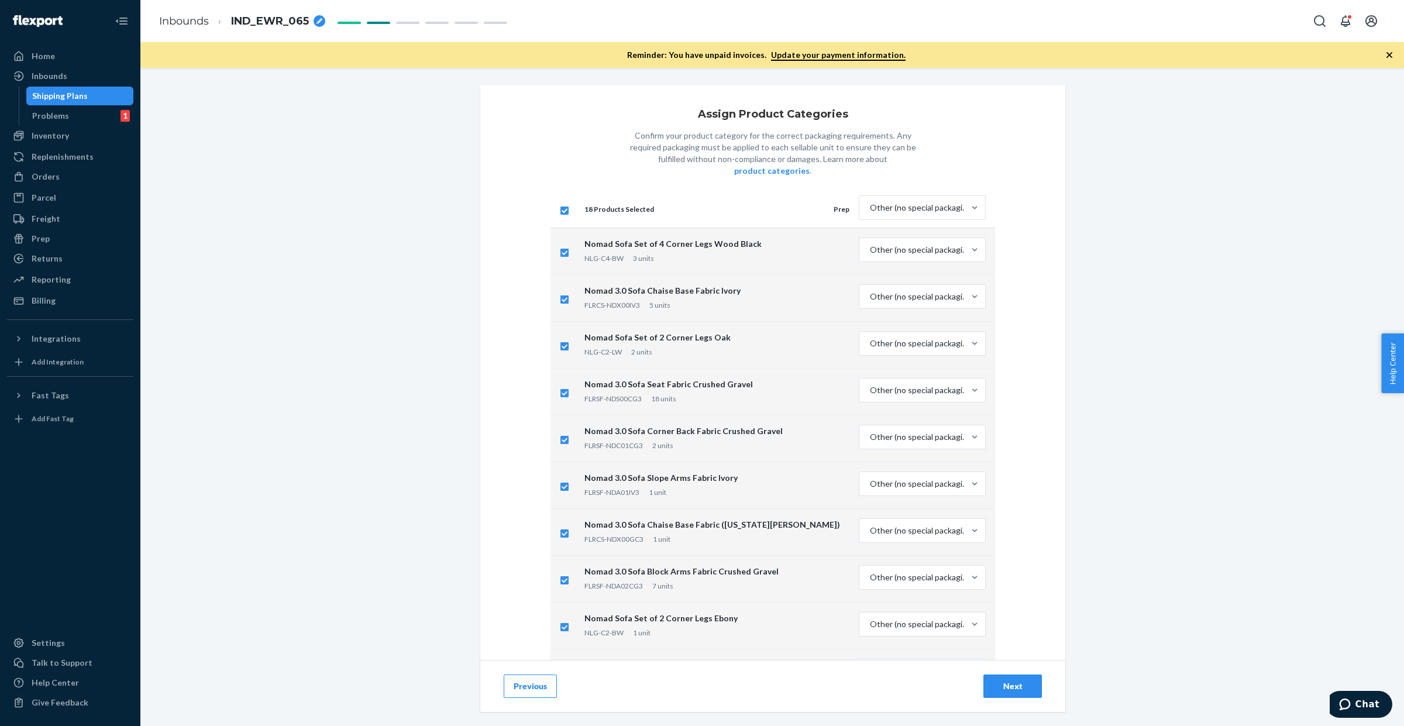
click at [1013, 696] on button "Next" at bounding box center [1012, 686] width 59 height 23
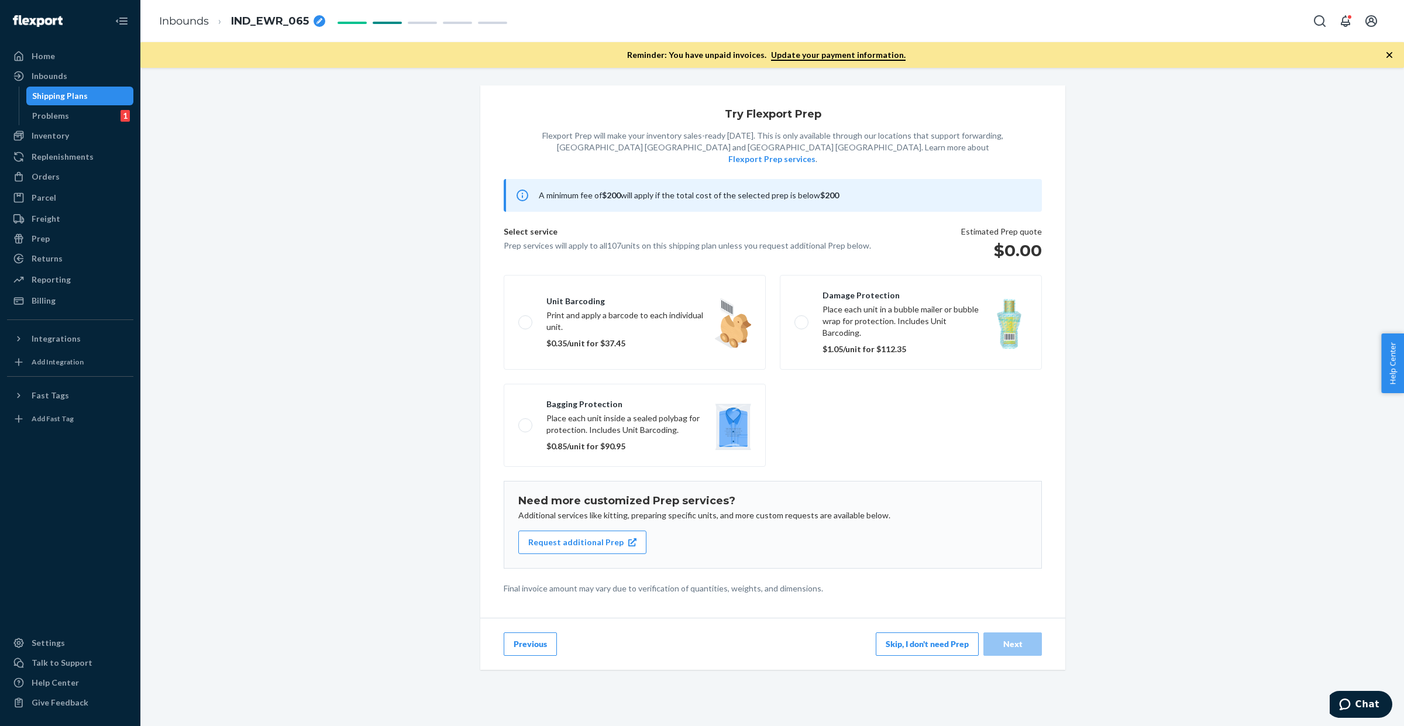
click at [936, 632] on button "Skip, I don't need Prep" at bounding box center [927, 643] width 103 height 23
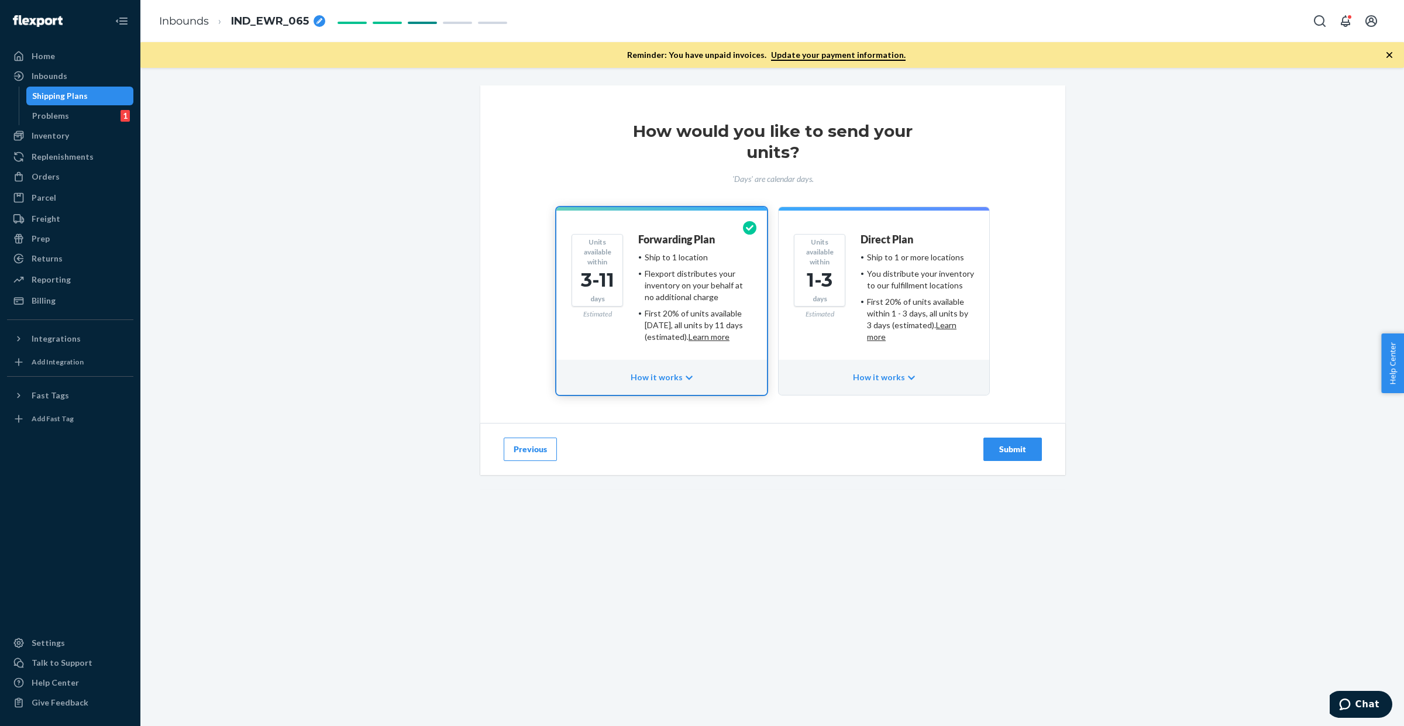
click at [840, 300] on div "Units available within 1-3 days" at bounding box center [819, 270] width 51 height 73
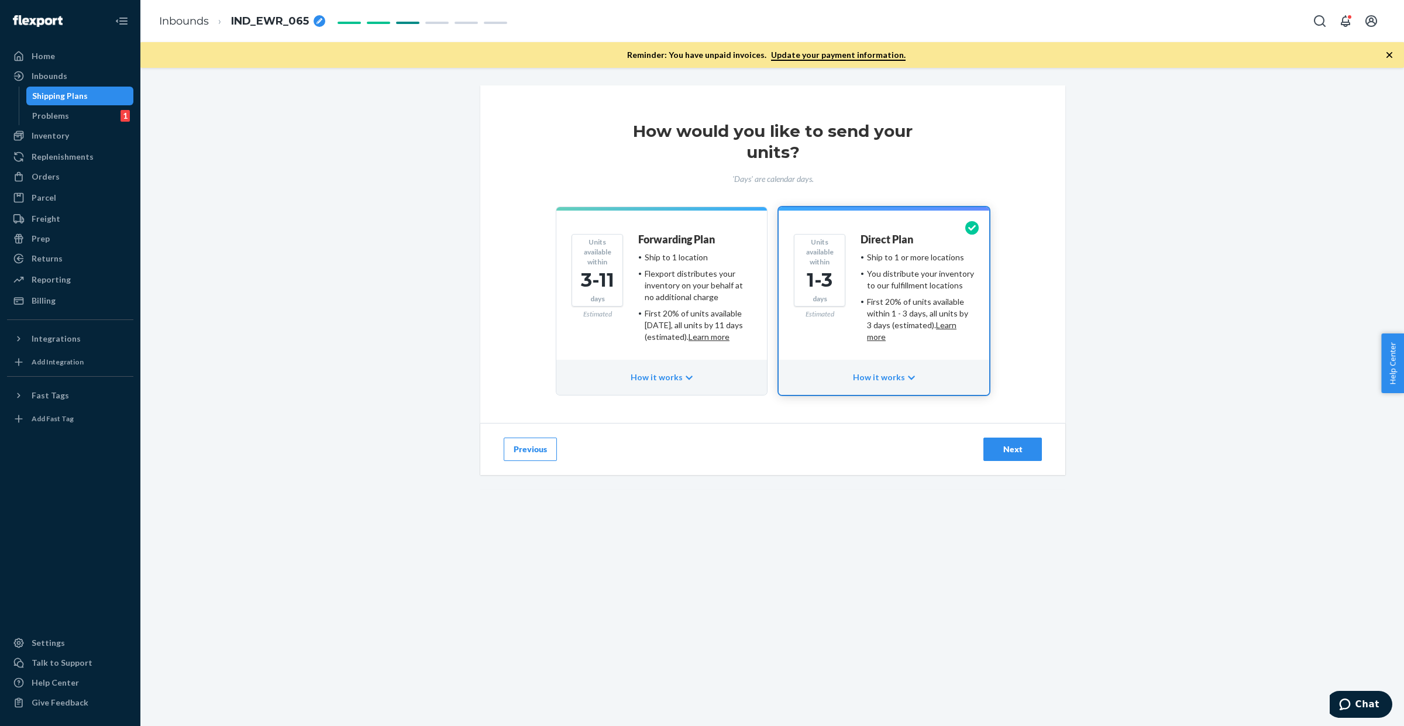
click at [1001, 451] on div "Next" at bounding box center [1012, 449] width 39 height 12
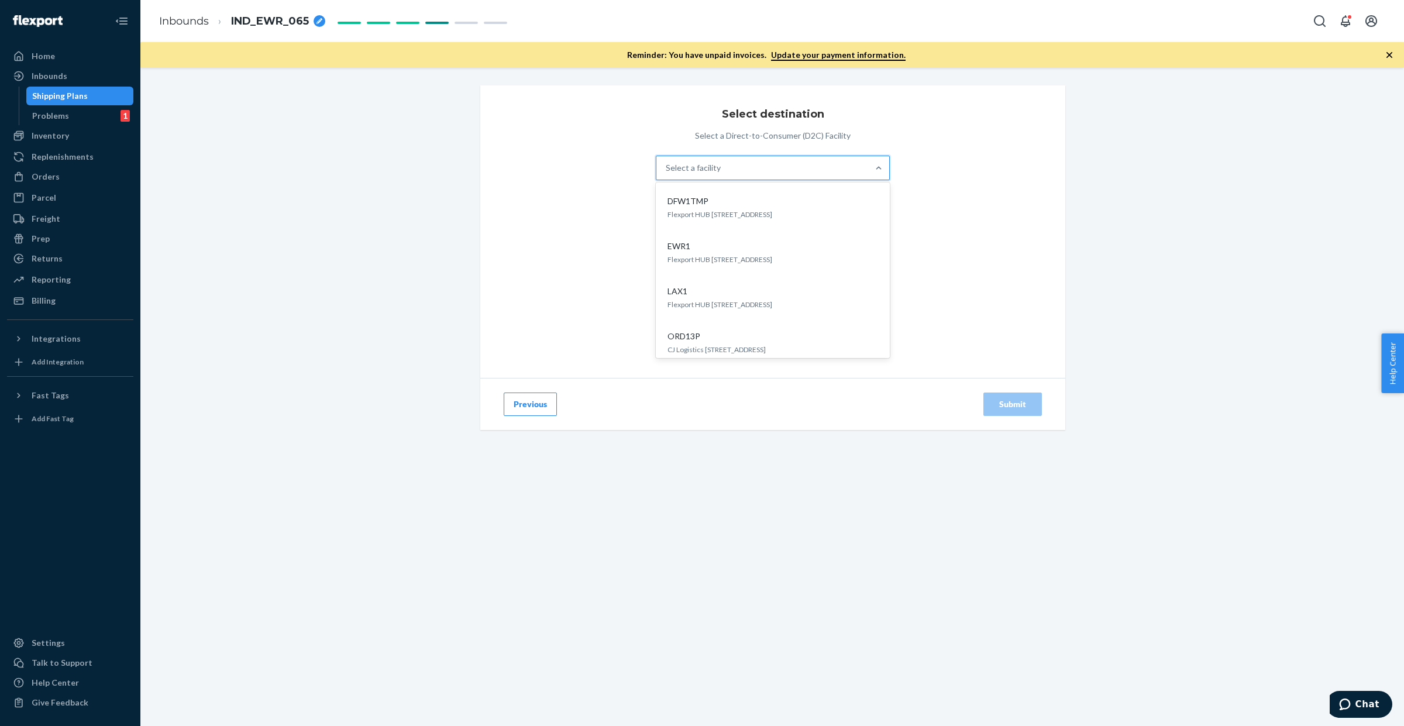
click at [699, 160] on div "Select a facility" at bounding box center [762, 167] width 212 height 23
click at [667, 162] on input "option DFW1TMP focused, 1 of 5. 5 results available. Use Up and Down to choose …" at bounding box center [666, 168] width 1 height 12
click at [705, 252] on div "EWR1" at bounding box center [770, 246] width 215 height 12
click at [999, 403] on div "Submit" at bounding box center [1012, 404] width 39 height 12
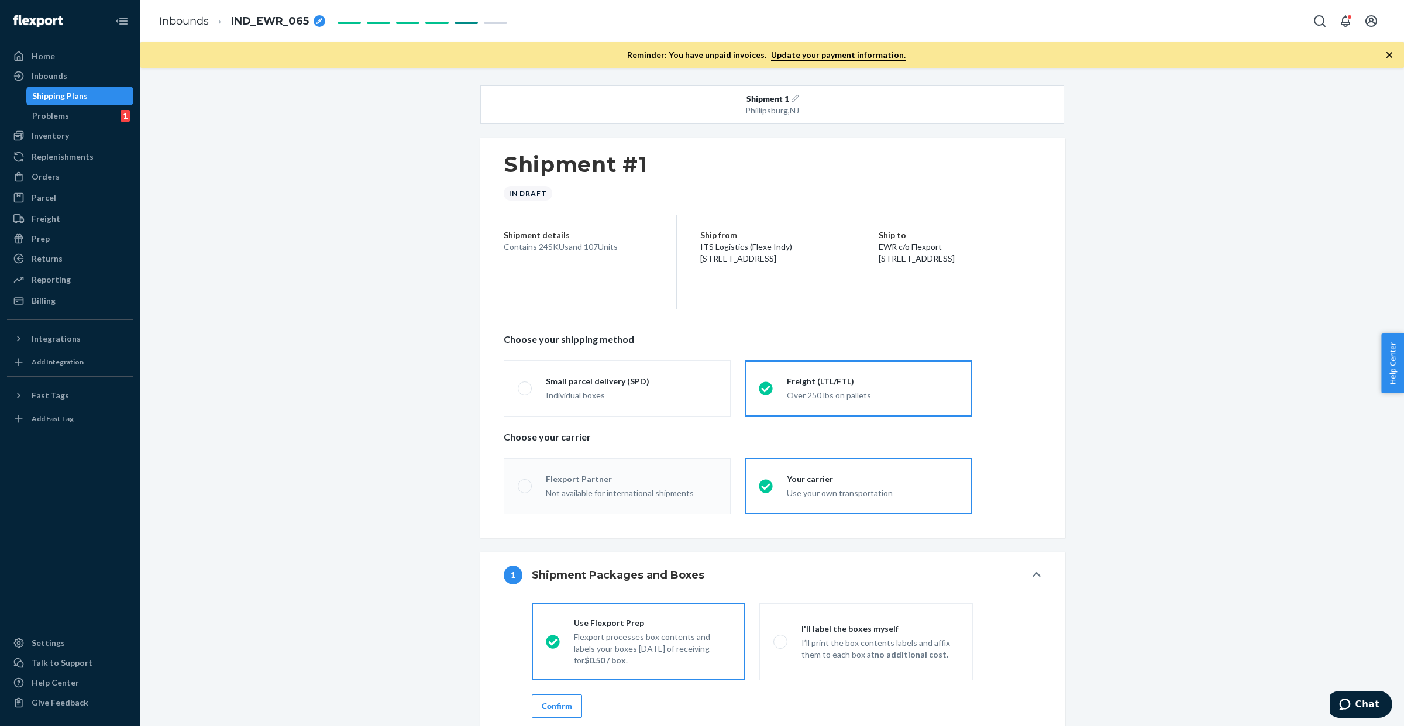
radio input "true"
radio input "false"
radio input "true"
radio input "false"
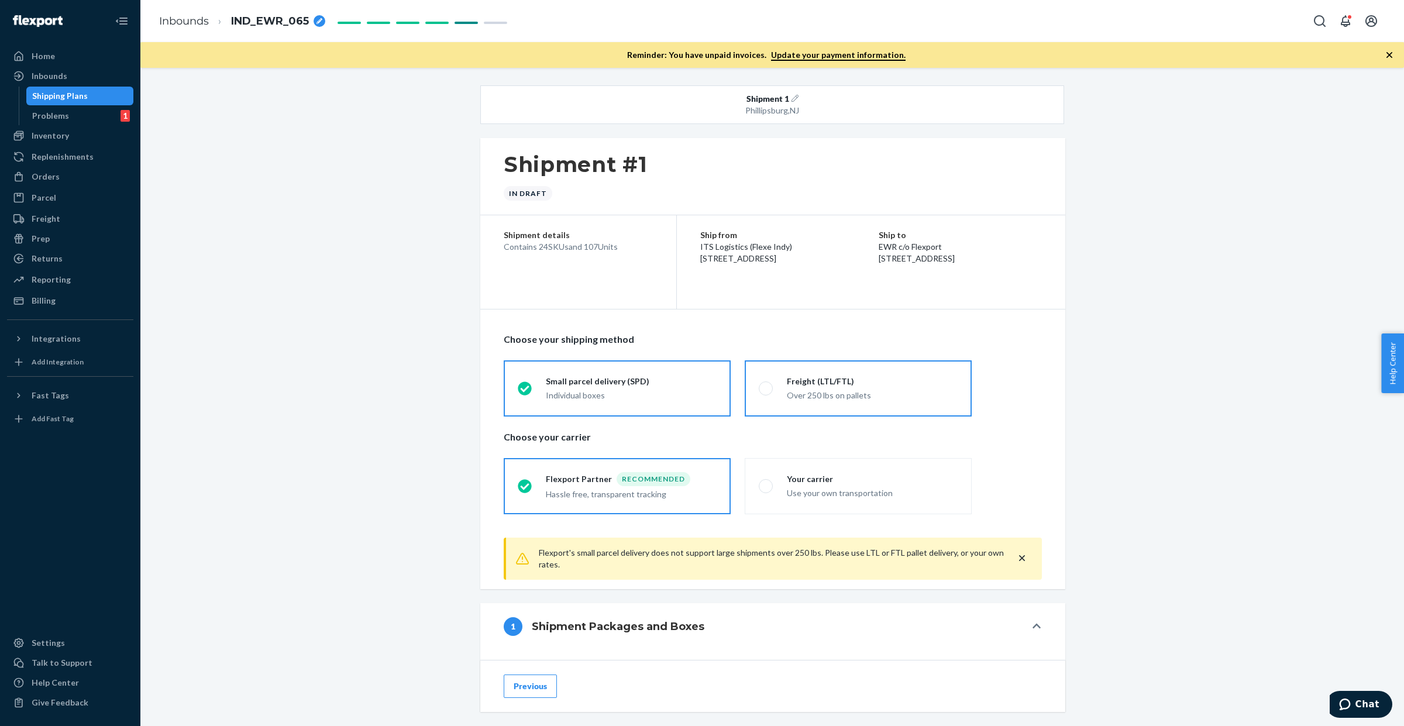
click at [858, 404] on label "Freight (LTL/FTL) Over 250 lbs on pallets" at bounding box center [858, 388] width 227 height 56
click at [766, 392] on input "Freight (LTL/FTL) Over 250 lbs on pallets" at bounding box center [763, 388] width 8 height 8
radio input "true"
radio input "false"
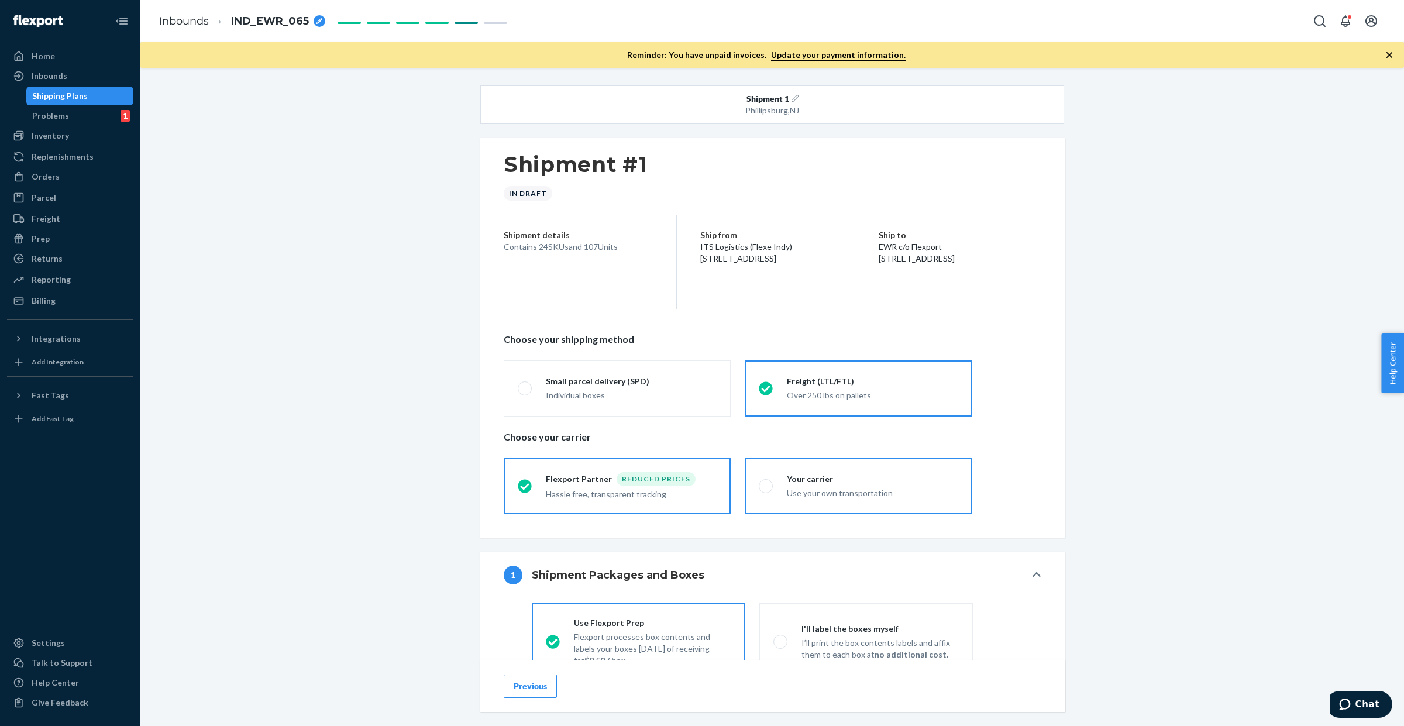
click at [845, 483] on div "Your carrier" at bounding box center [872, 479] width 171 height 12
click at [766, 483] on input "Your carrier Use your own transportation" at bounding box center [763, 486] width 8 height 8
radio input "true"
radio input "false"
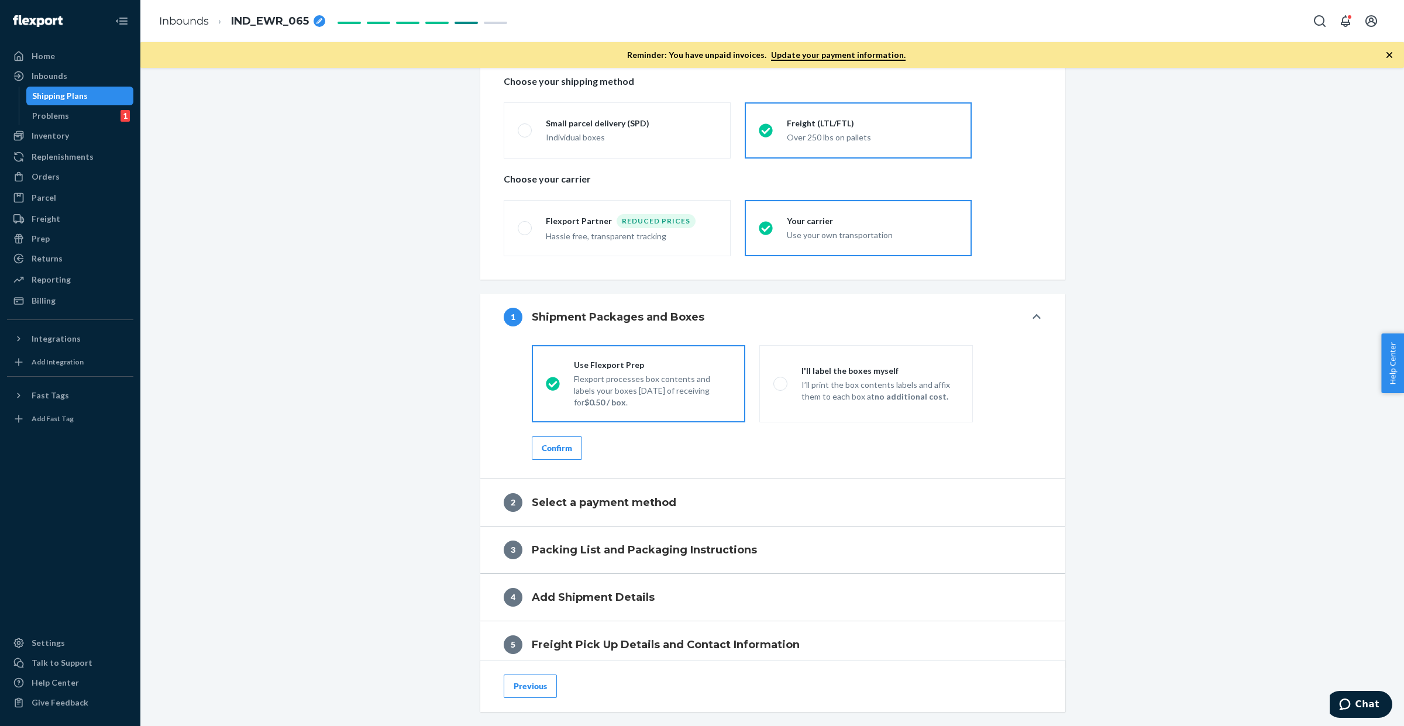
scroll to position [293, 0]
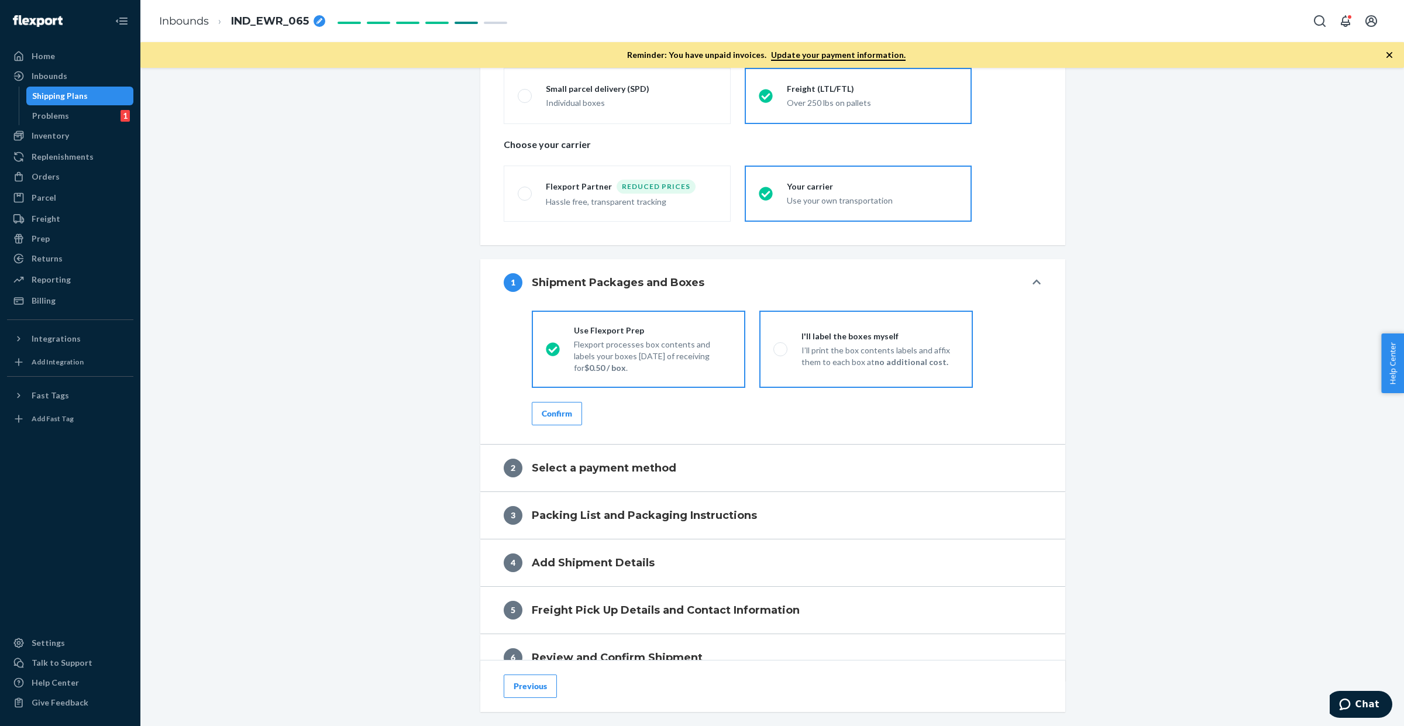
click at [863, 335] on div "I'll label the boxes myself" at bounding box center [879, 337] width 157 height 12
click at [781, 345] on input "I'll label the boxes myself I’ll print the box contents labels and affix them t…" at bounding box center [777, 349] width 8 height 8
radio input "true"
radio input "false"
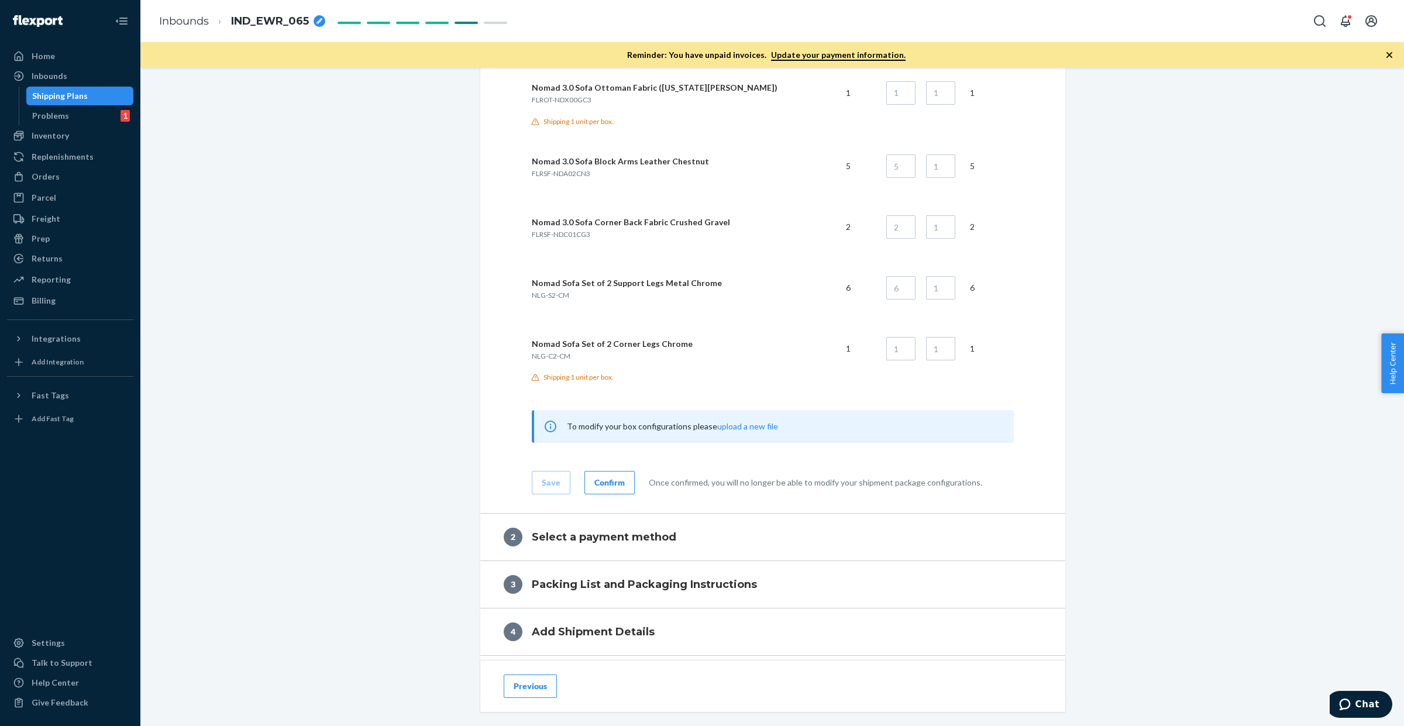
scroll to position [2350, 0]
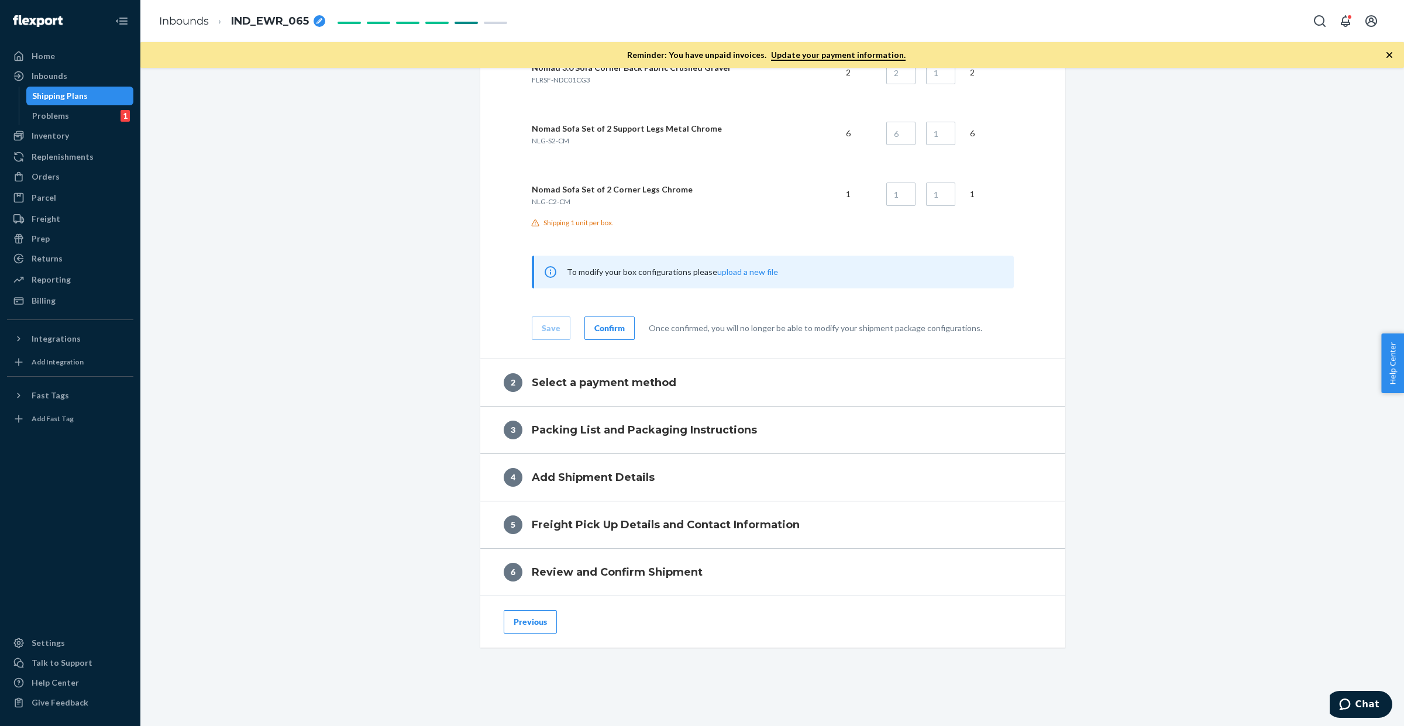
click at [604, 325] on div "Confirm" at bounding box center [609, 328] width 30 height 12
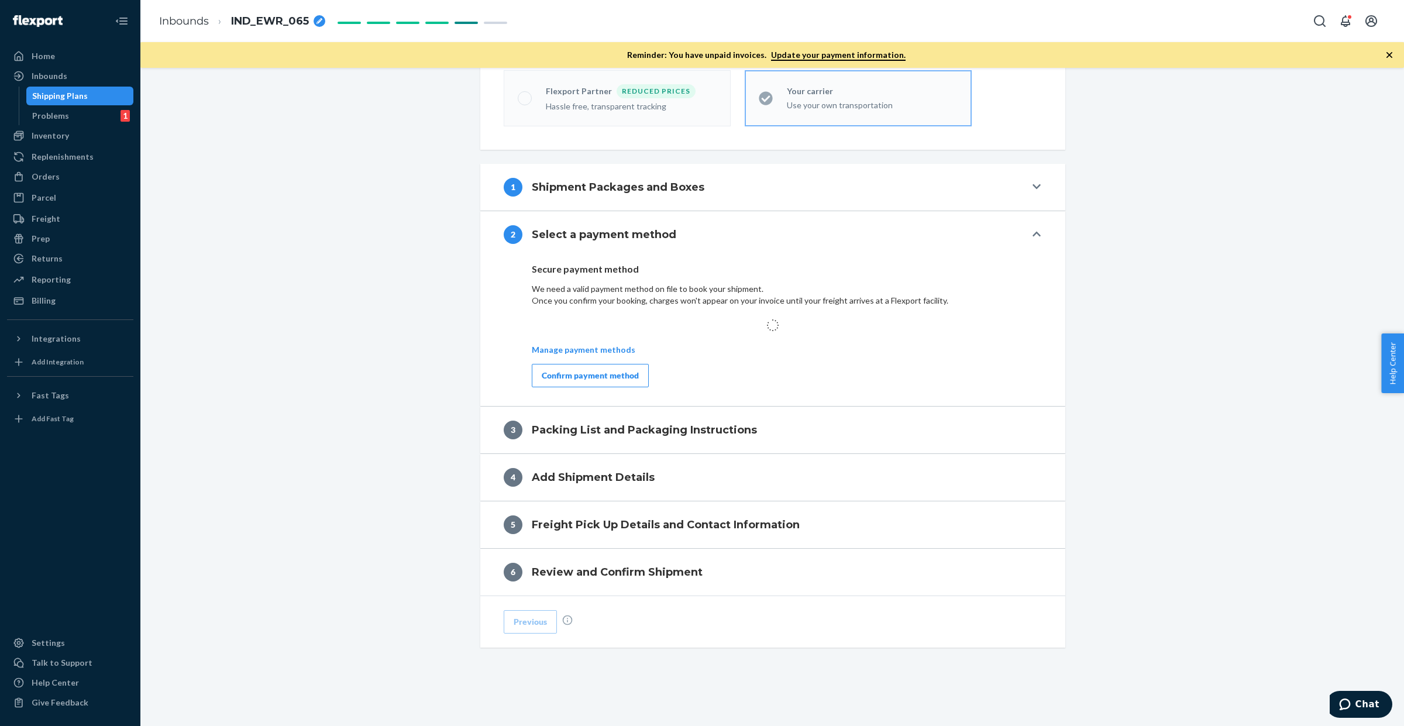
click at [592, 373] on div "Confirm payment method" at bounding box center [590, 376] width 97 height 12
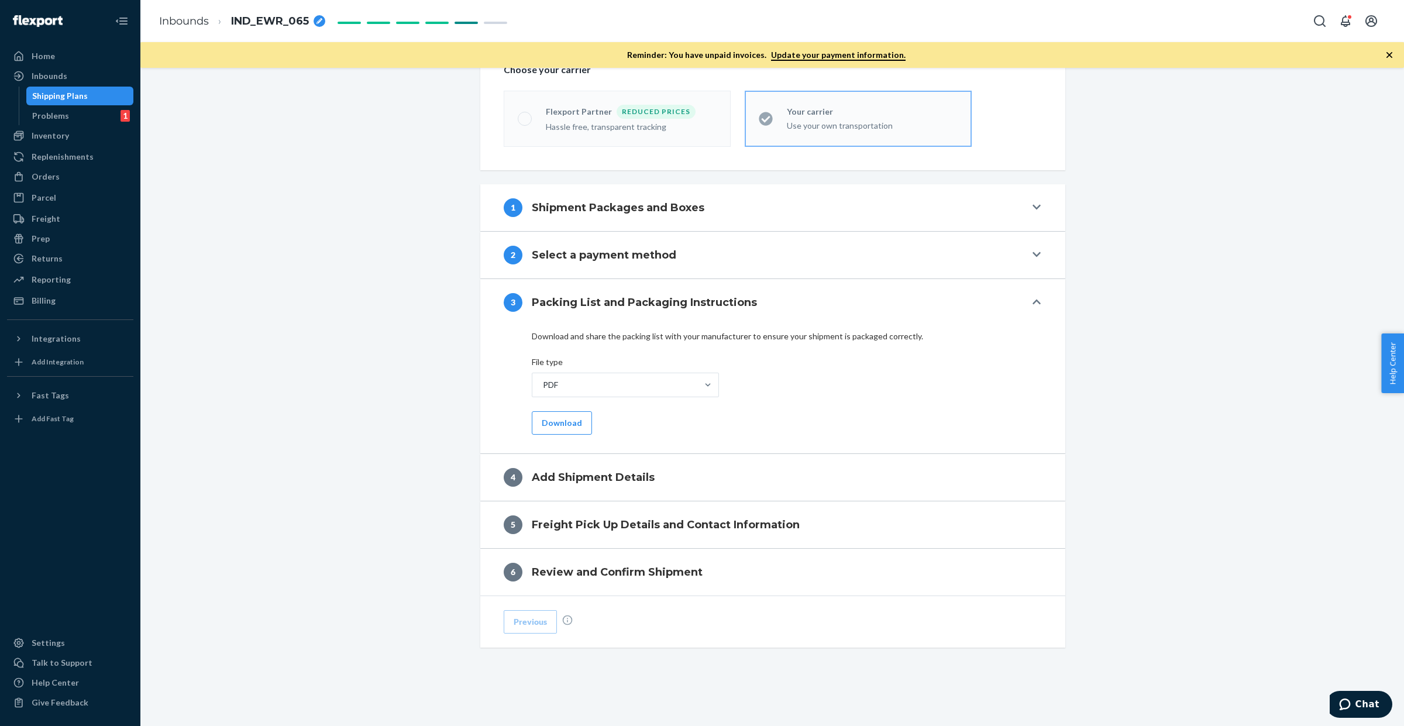
scroll to position [369, 0]
click at [548, 419] on button "Download" at bounding box center [562, 422] width 60 height 23
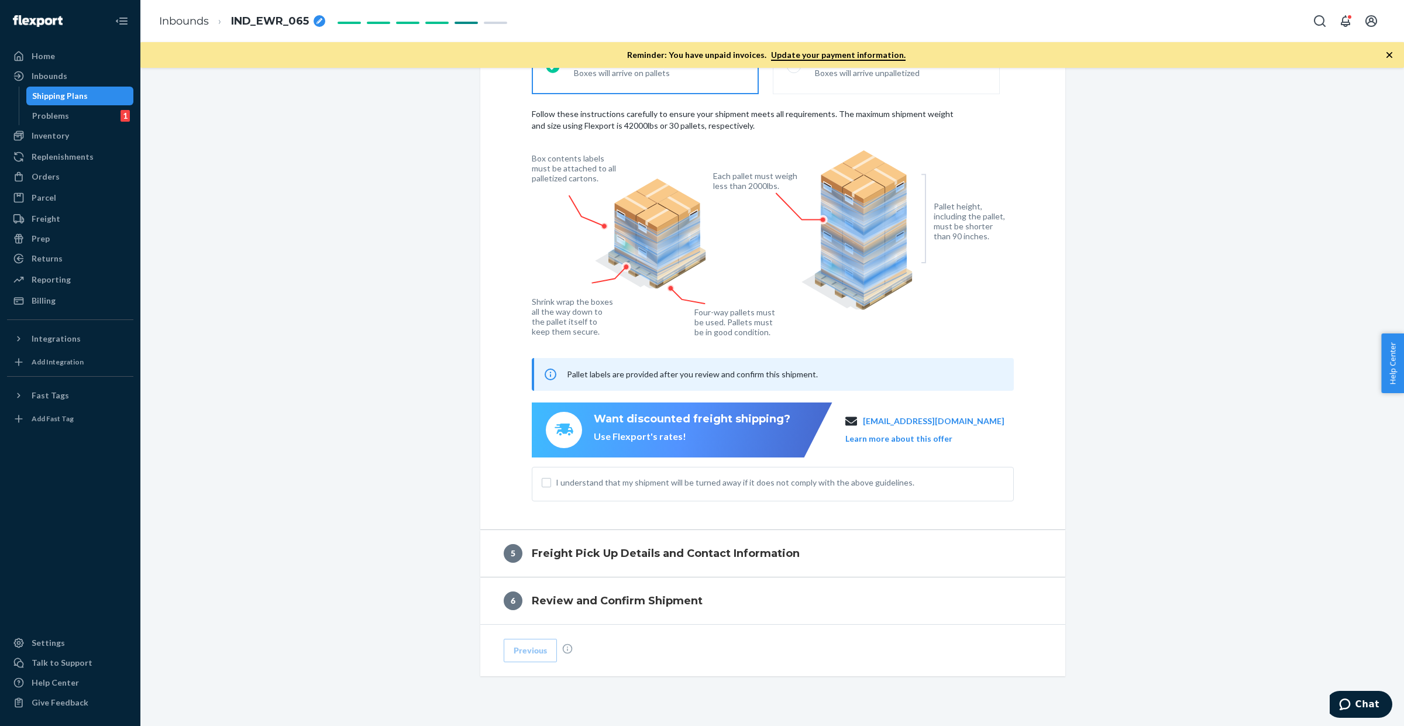
scroll to position [765, 0]
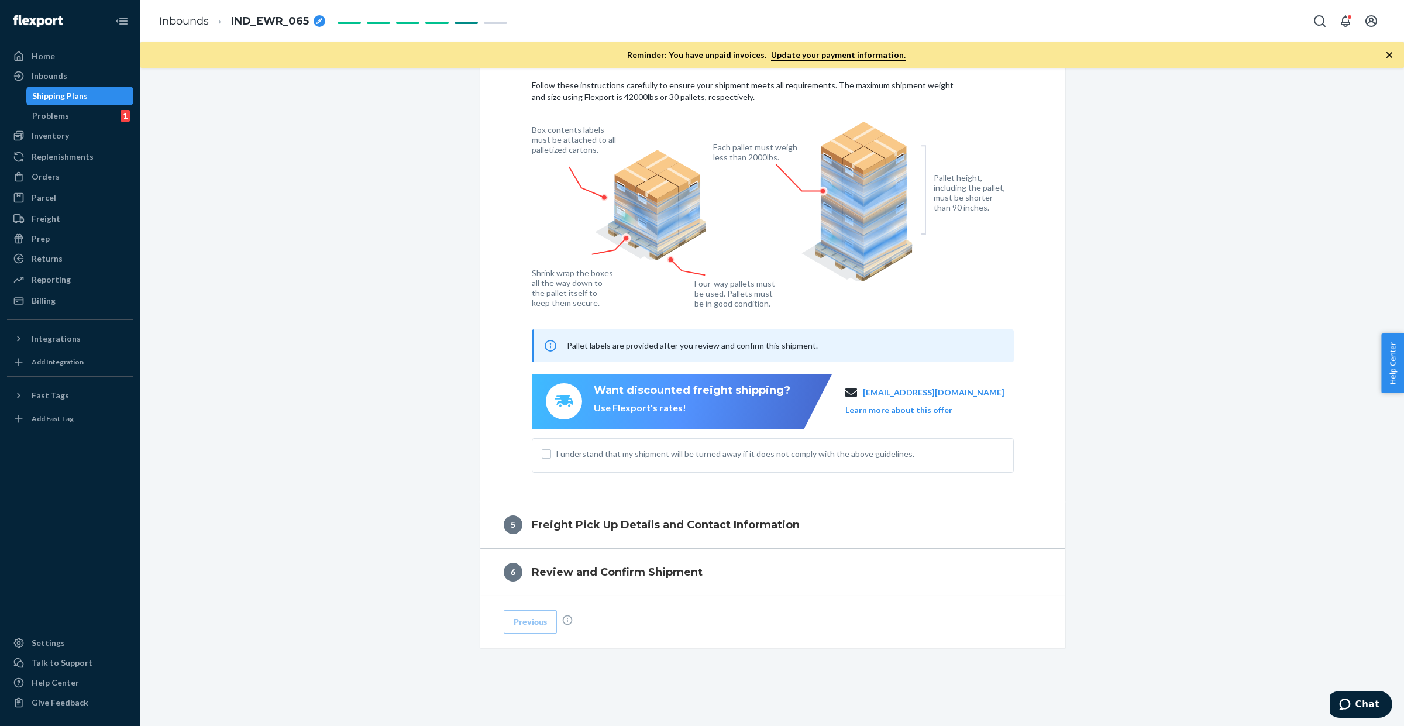
click at [546, 457] on label "I understand that my shipment will be turned away if it does not comply with th…" at bounding box center [773, 454] width 462 height 12
click at [546, 457] on input "I understand that my shipment will be turned away if it does not comply with th…" at bounding box center [546, 453] width 9 height 9
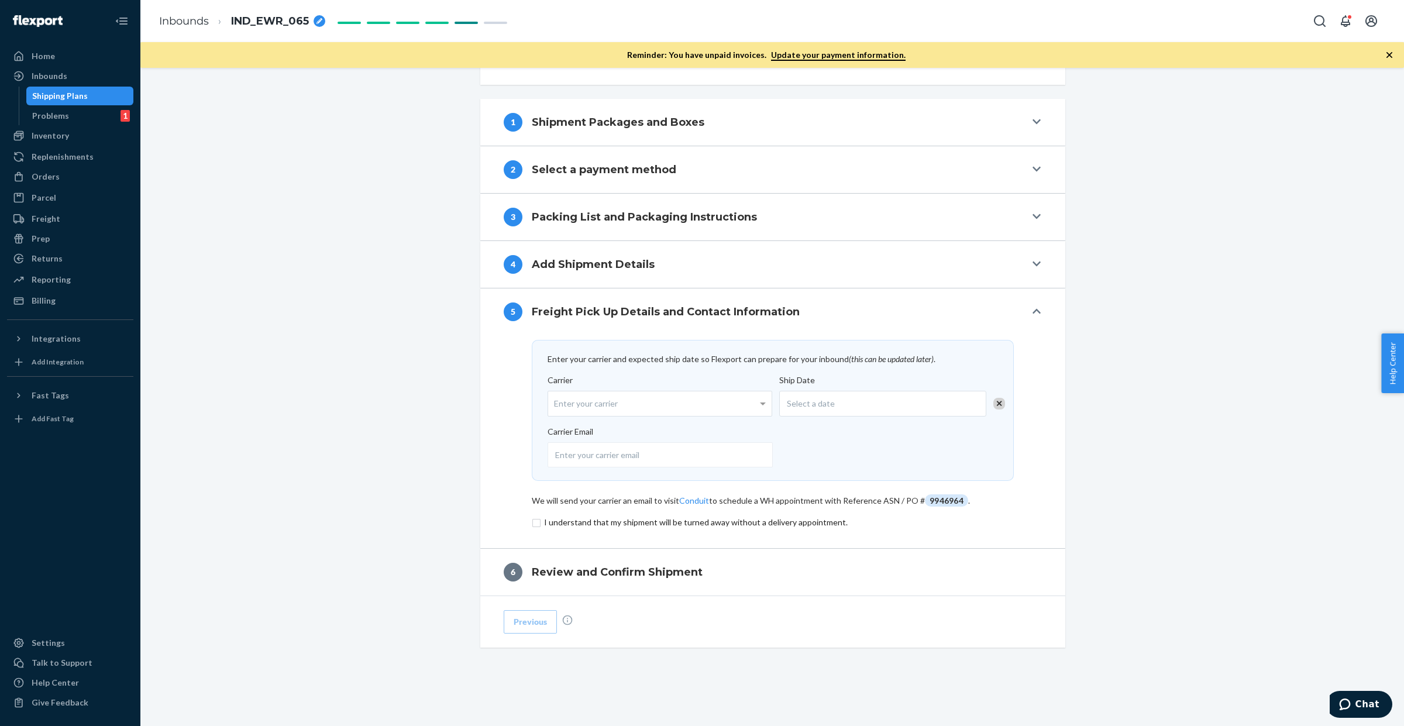
click at [595, 401] on div "Enter your carrier" at bounding box center [659, 403] width 223 height 25
click at [557, 401] on input "Carrier Enter your carrier" at bounding box center [555, 404] width 3 height 22
type input "flexport"
click at [825, 405] on span "Select a date" at bounding box center [811, 404] width 48 height 12
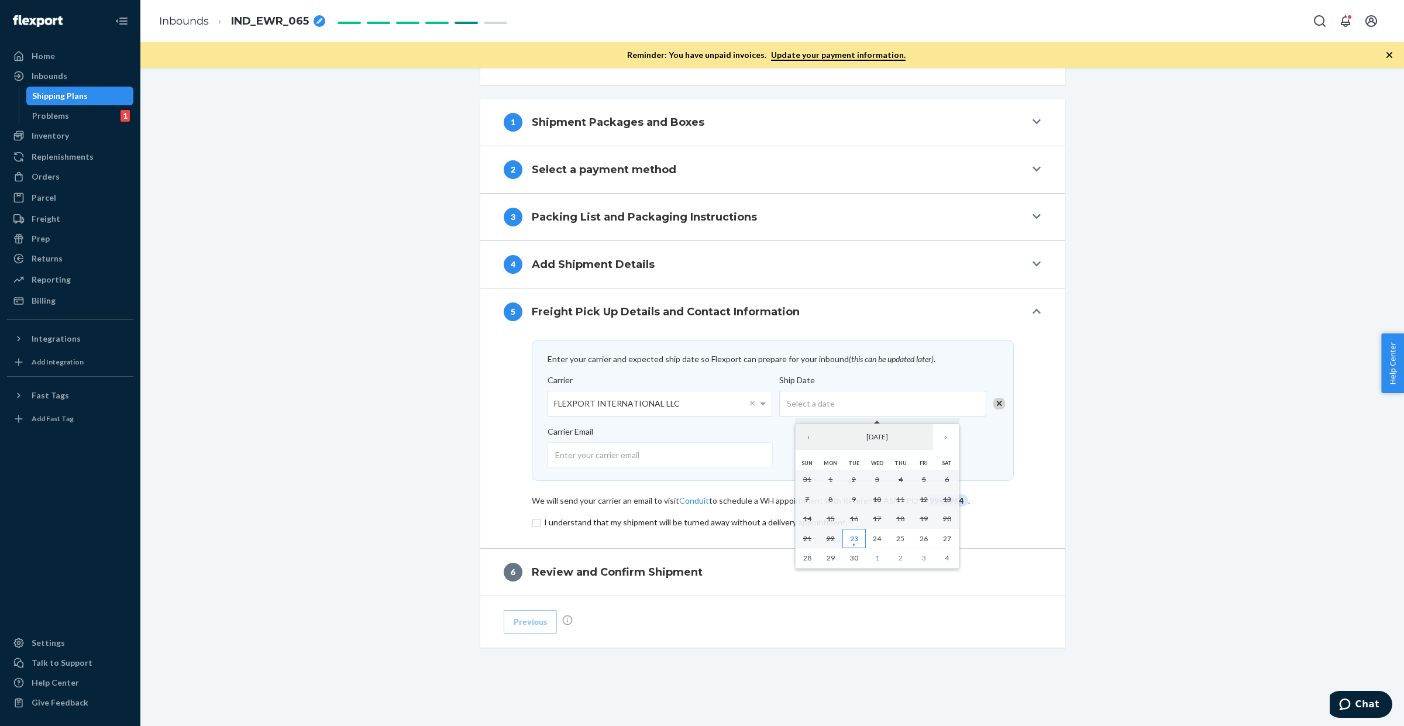
click at [856, 543] on abbr "23" at bounding box center [854, 538] width 8 height 9
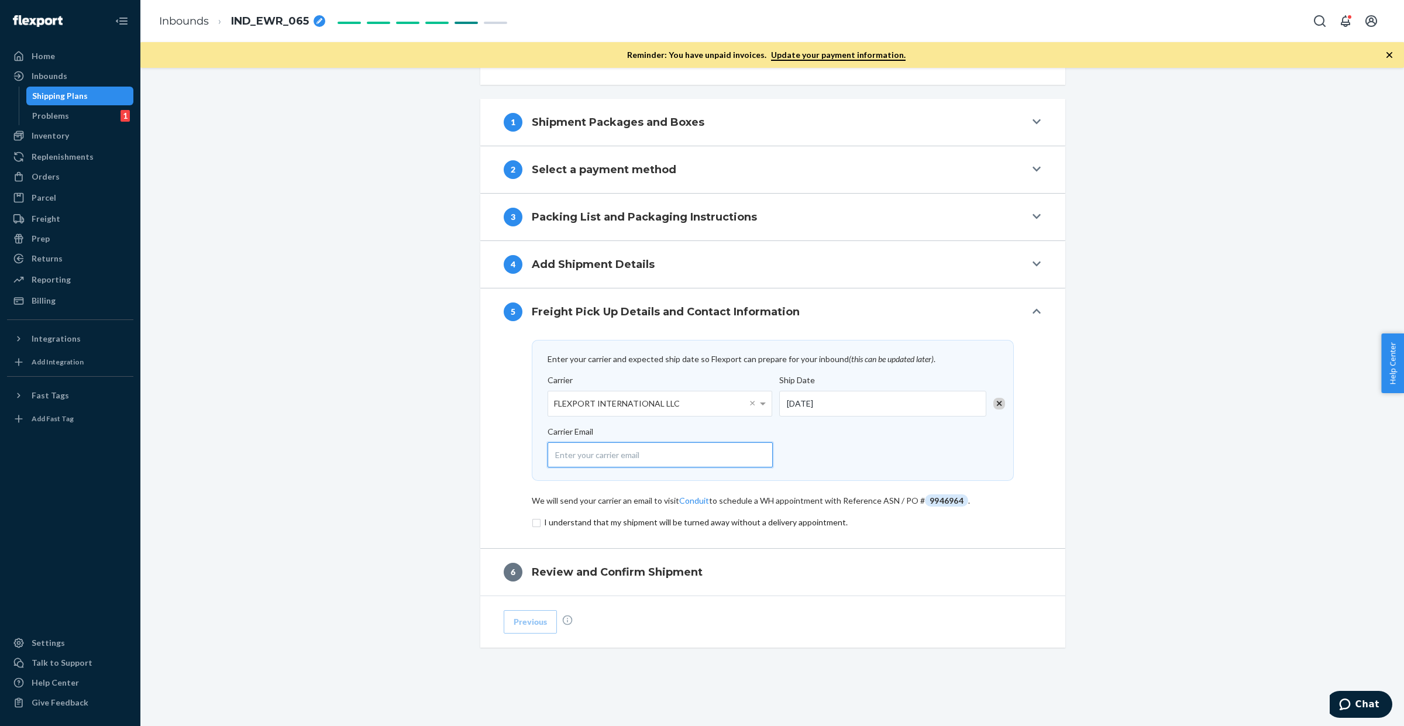
click at [648, 453] on input "email" at bounding box center [660, 454] width 225 height 25
type input "[EMAIL_ADDRESS][DOMAIN_NAME]"
click at [532, 518] on input "checkbox" at bounding box center [773, 522] width 482 height 14
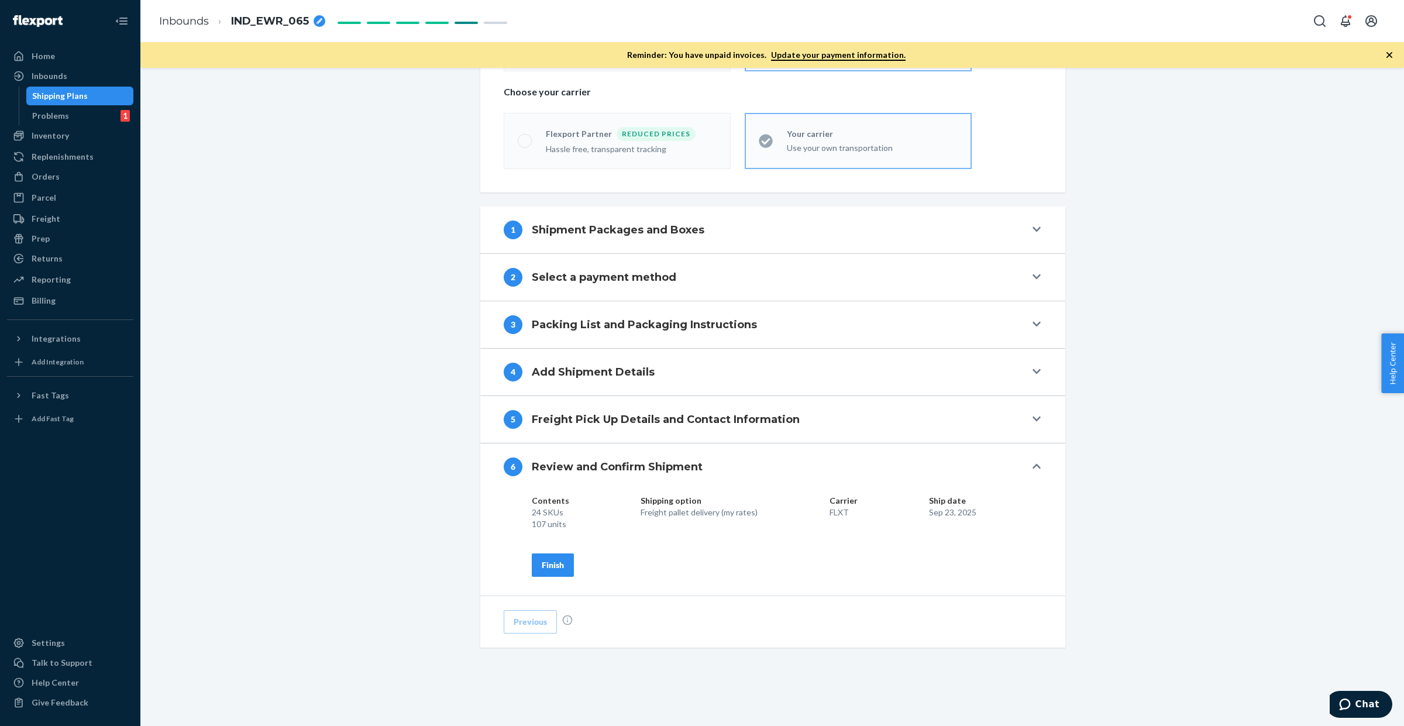
click at [557, 562] on div "Finish" at bounding box center [553, 565] width 22 height 12
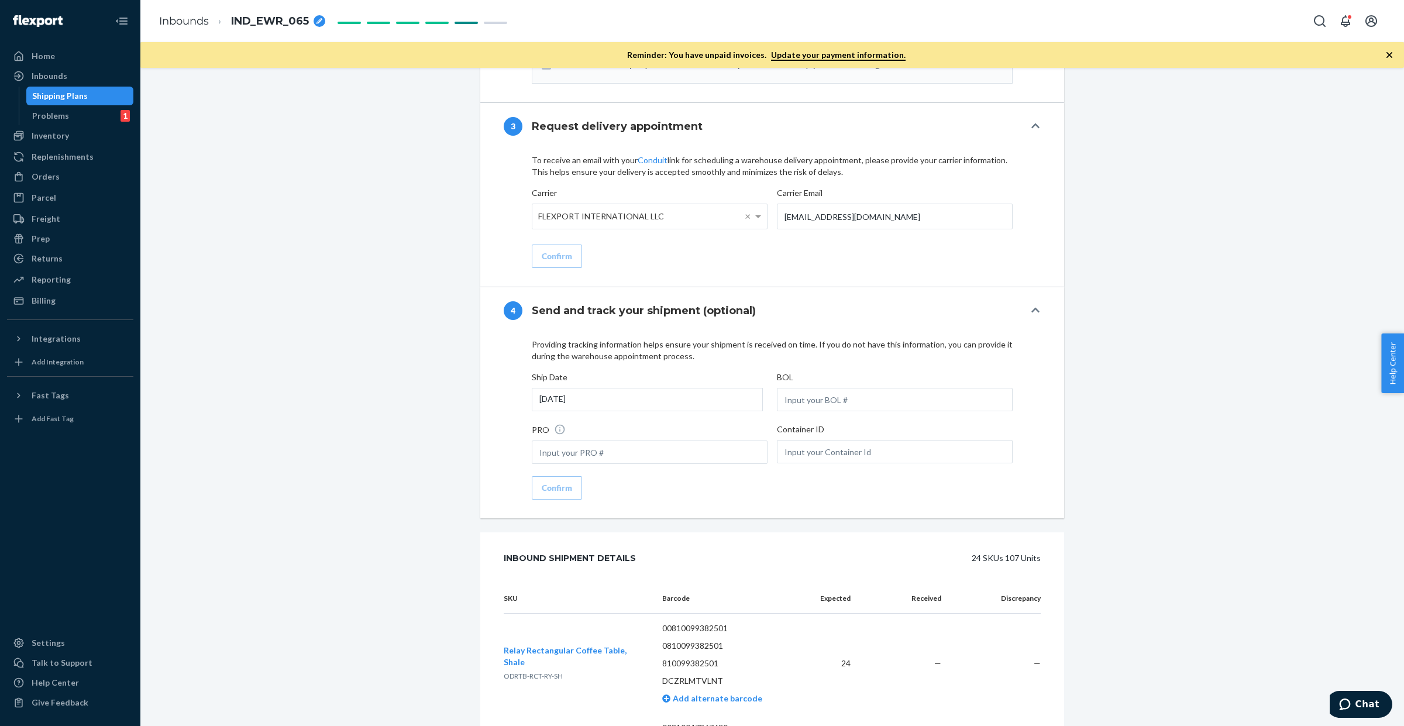
scroll to position [1488, 0]
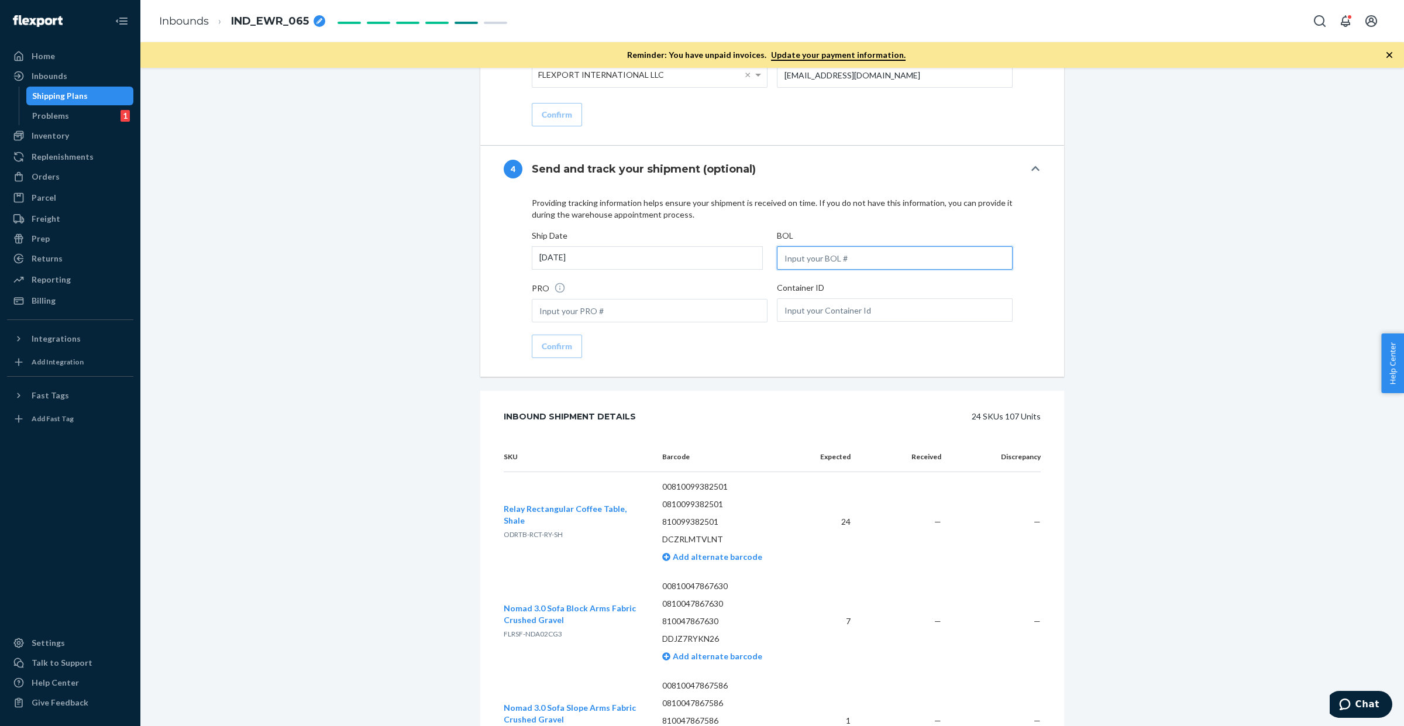
click at [786, 252] on input "text" at bounding box center [895, 257] width 236 height 23
paste input "SW4145279"
type input "SW4145279"
click at [555, 340] on div "Confirm" at bounding box center [557, 346] width 30 height 12
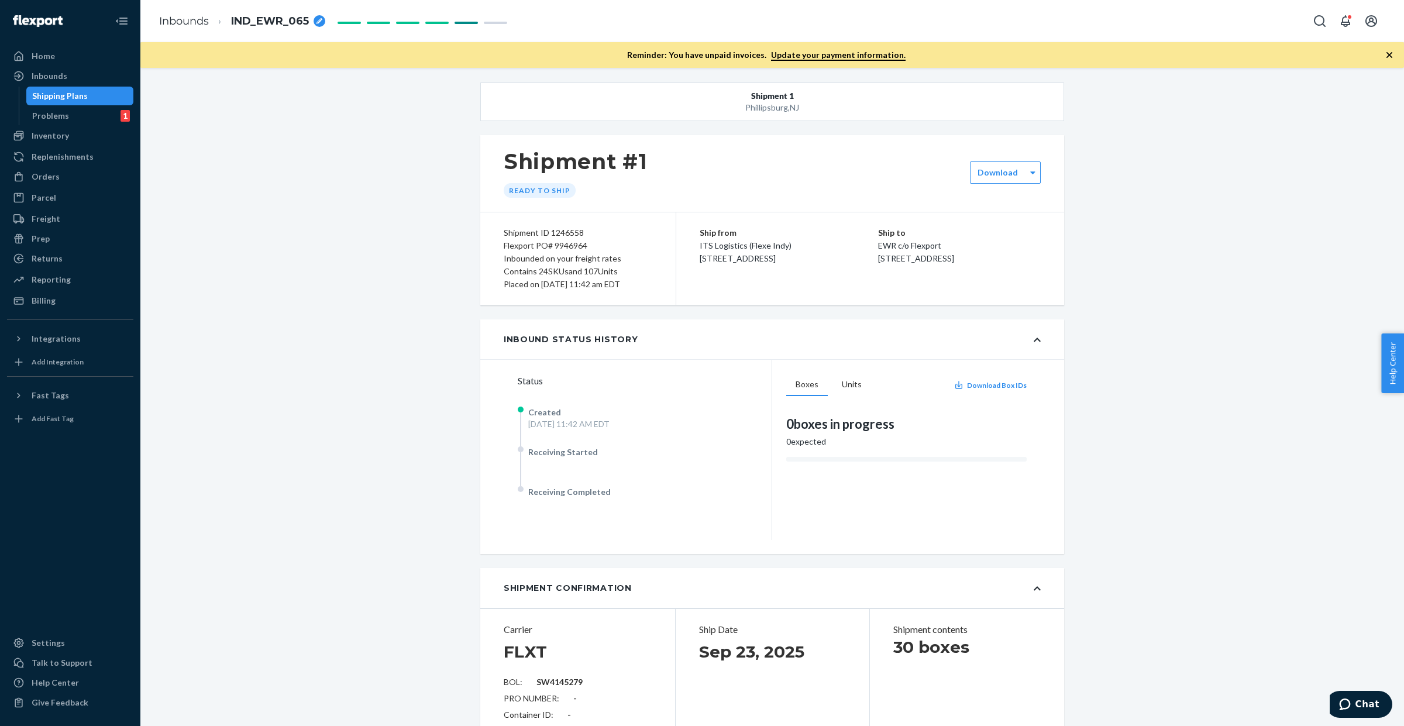
scroll to position [0, 0]
click at [552, 249] on div "Flexport PO# 9946964" at bounding box center [578, 248] width 149 height 13
click at [586, 259] on div "Inbounded on your freight rates" at bounding box center [578, 261] width 149 height 13
click at [572, 249] on div "Flexport PO# 9946964" at bounding box center [578, 248] width 149 height 13
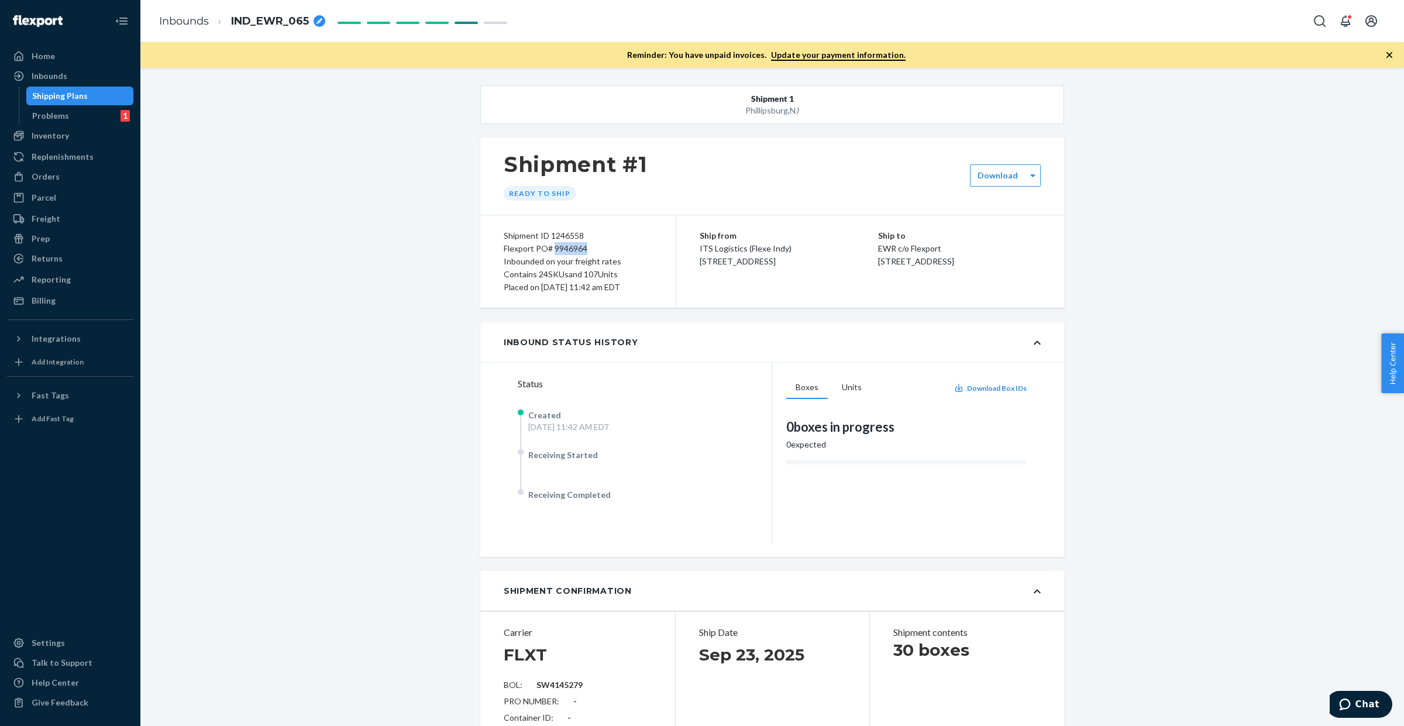
click at [572, 249] on div "Flexport PO# 9946964" at bounding box center [578, 248] width 149 height 13
copy div "9946964"
click at [75, 97] on div "Shipping Plans" at bounding box center [60, 96] width 56 height 12
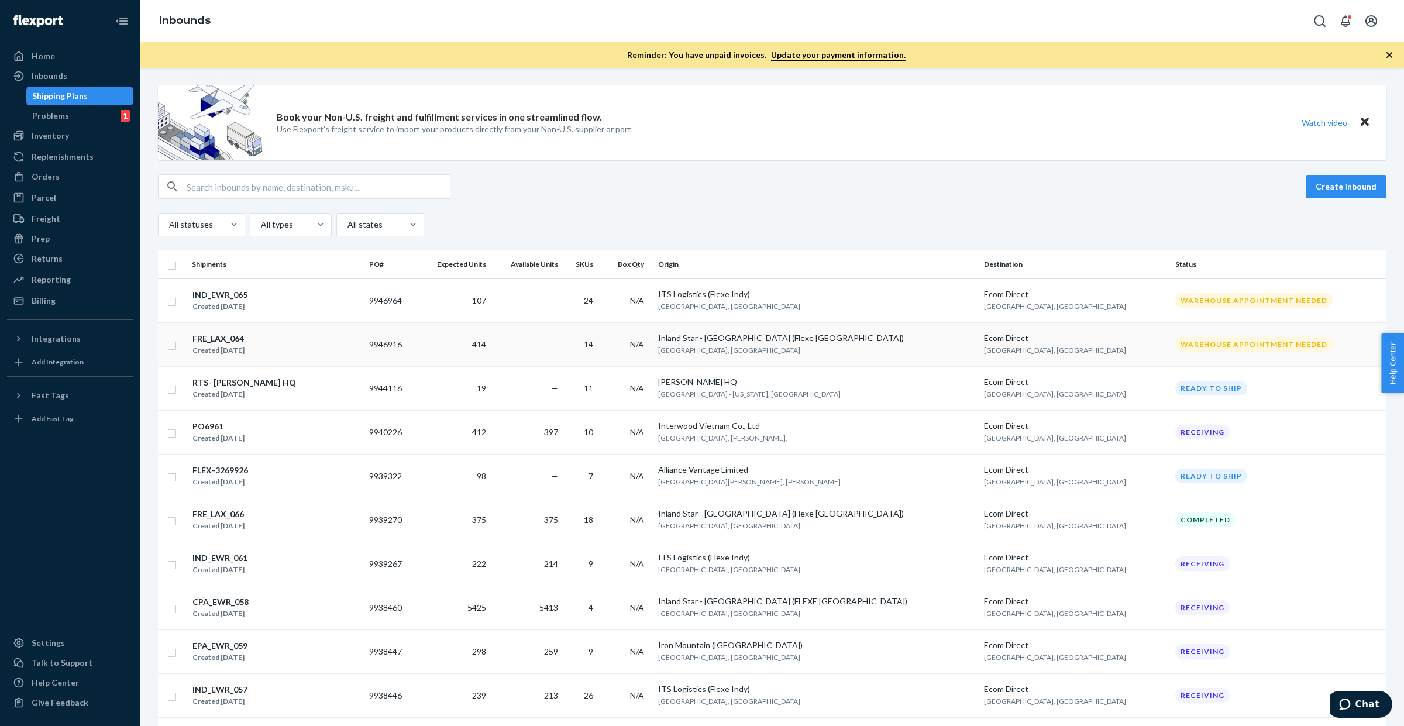
click at [329, 355] on div "FRE_LAX_064 Created Sep 23, 2025" at bounding box center [276, 344] width 168 height 25
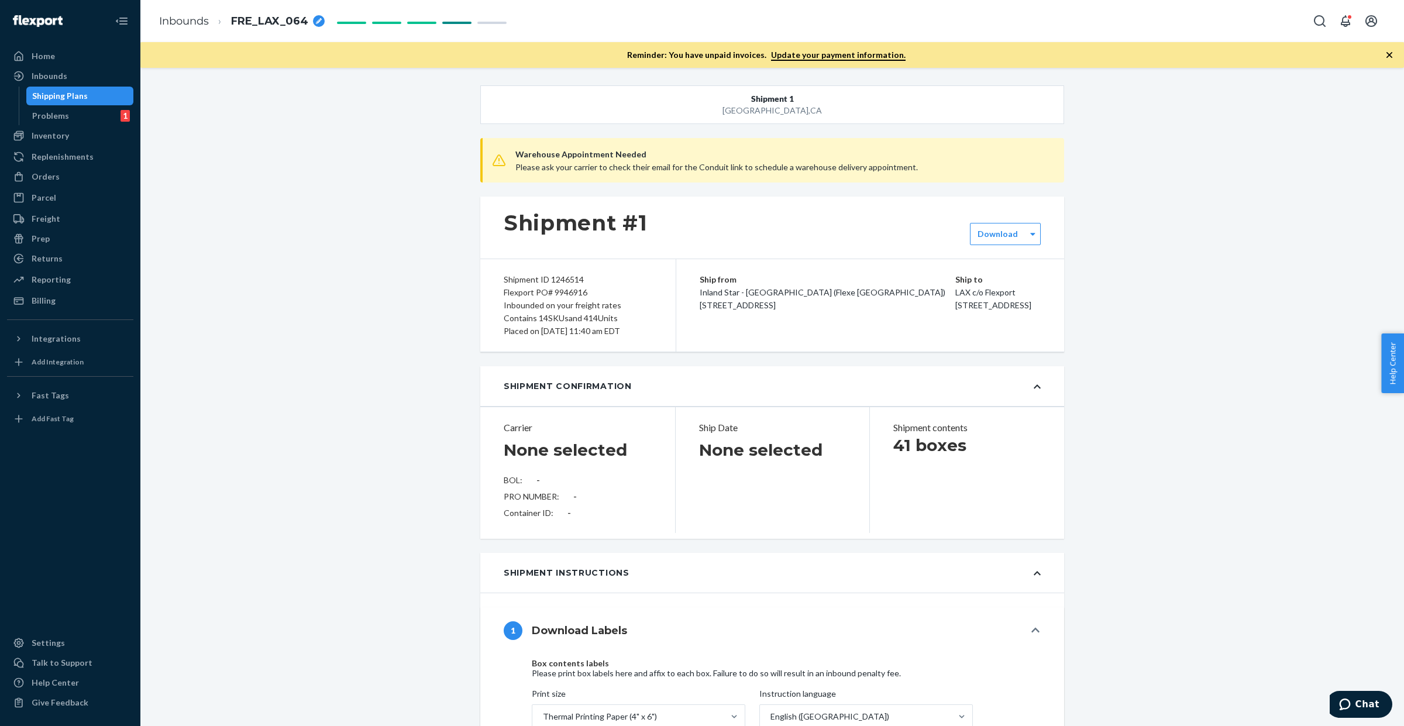
type input "SW4145171"
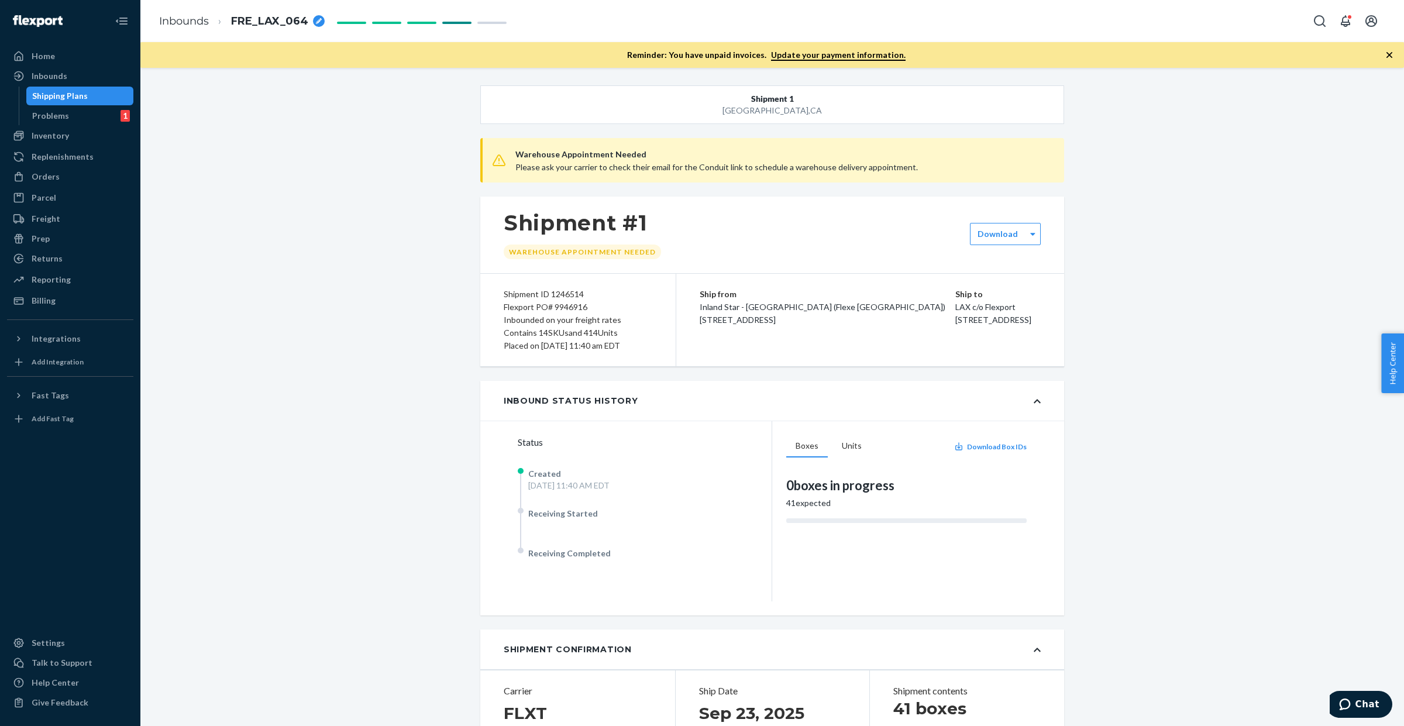
click at [562, 305] on div "Flexport PO# 9946916" at bounding box center [578, 307] width 149 height 13
copy div "9946916"
click at [72, 78] on div "Inbounds" at bounding box center [70, 76] width 124 height 16
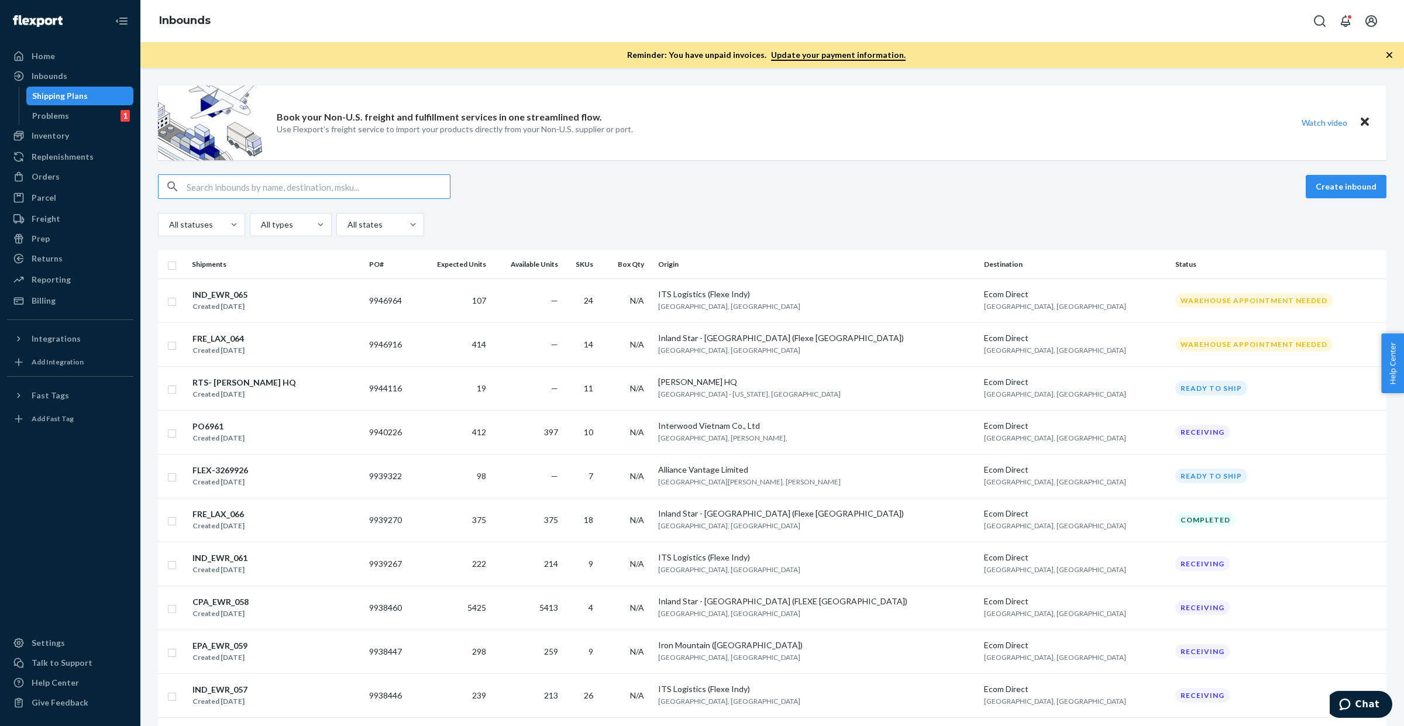
paste input "FLEX-3214719"
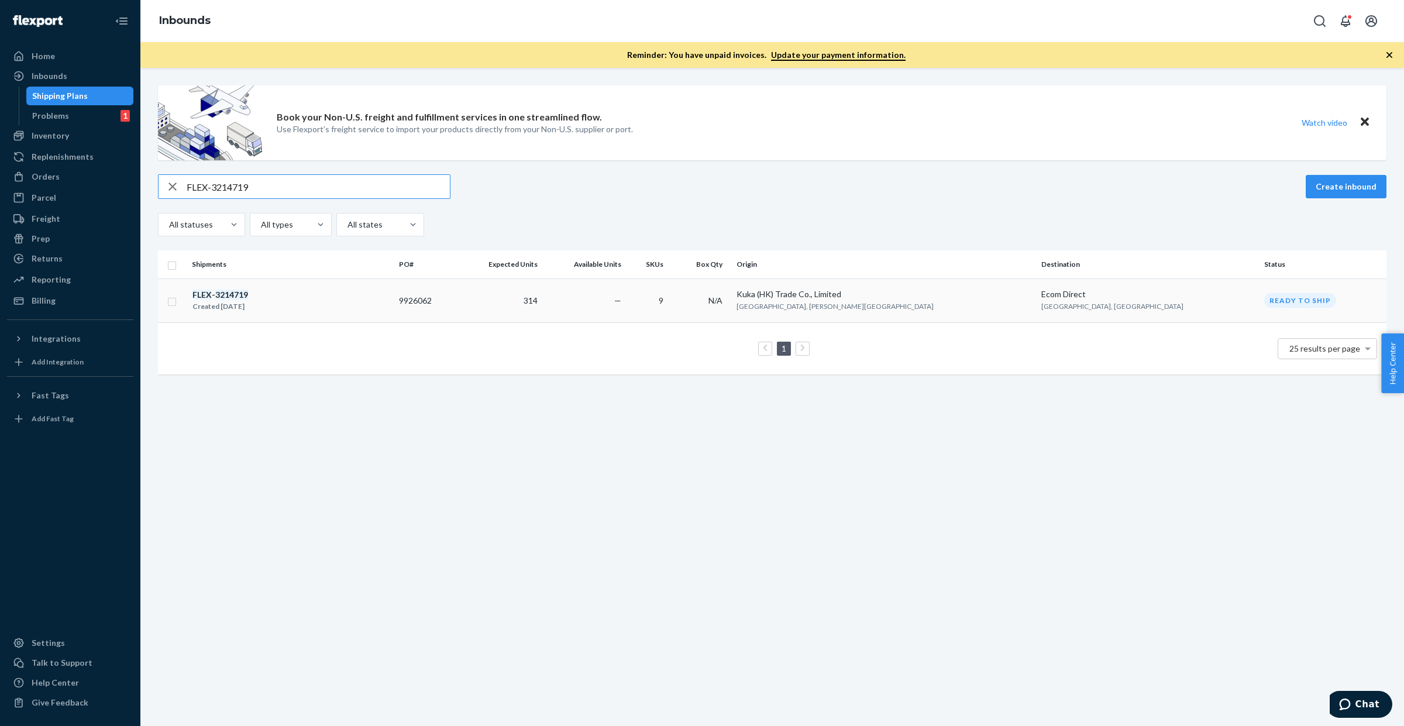
type input "FLEX-3214719"
click at [542, 297] on td "314" at bounding box center [499, 300] width 86 height 44
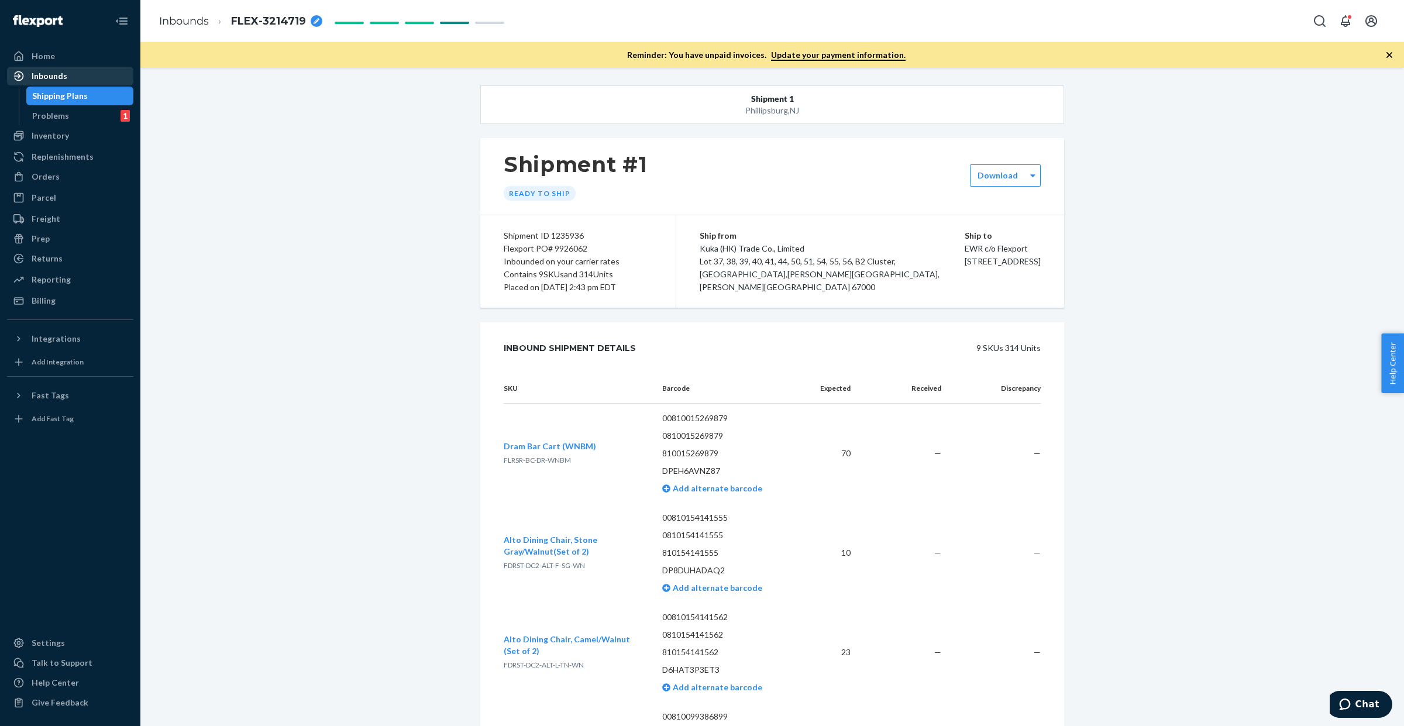
click at [66, 98] on div "Shipping Plans" at bounding box center [60, 96] width 56 height 12
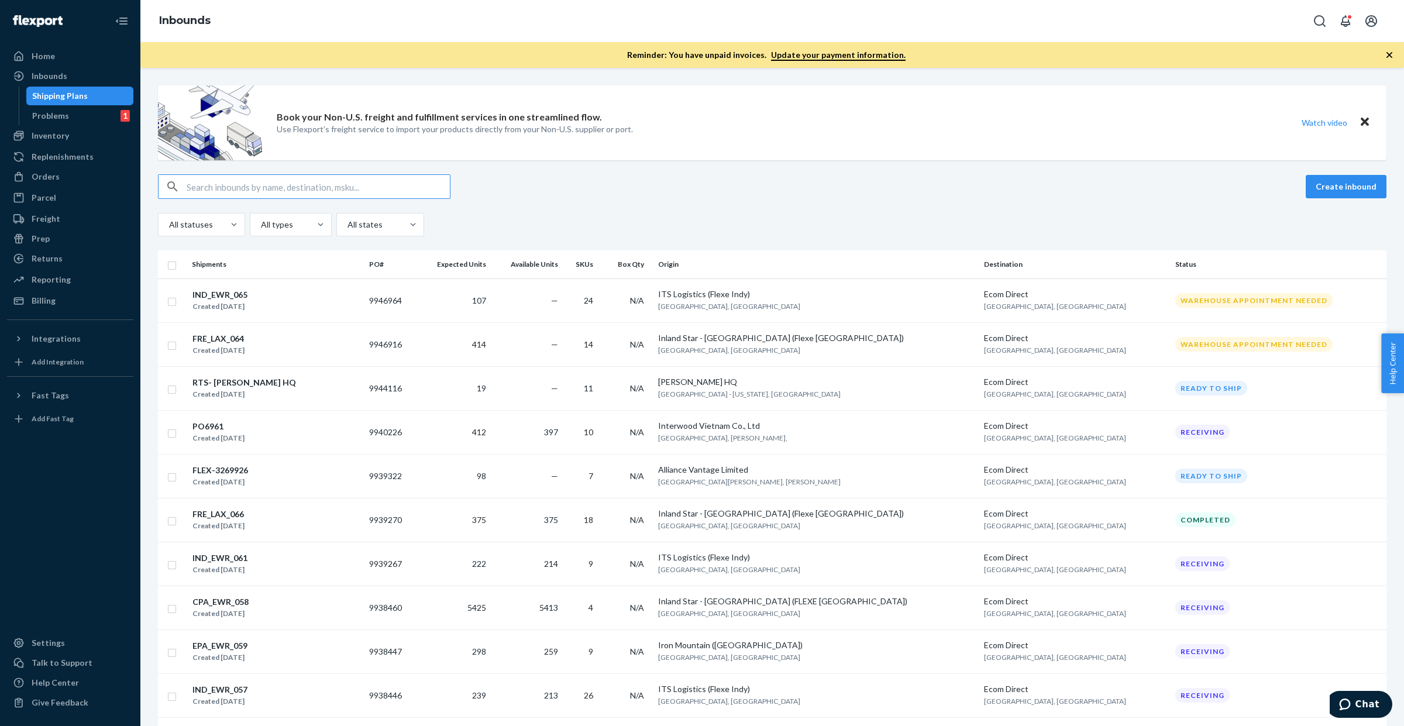
paste input "FLEX-3214719"
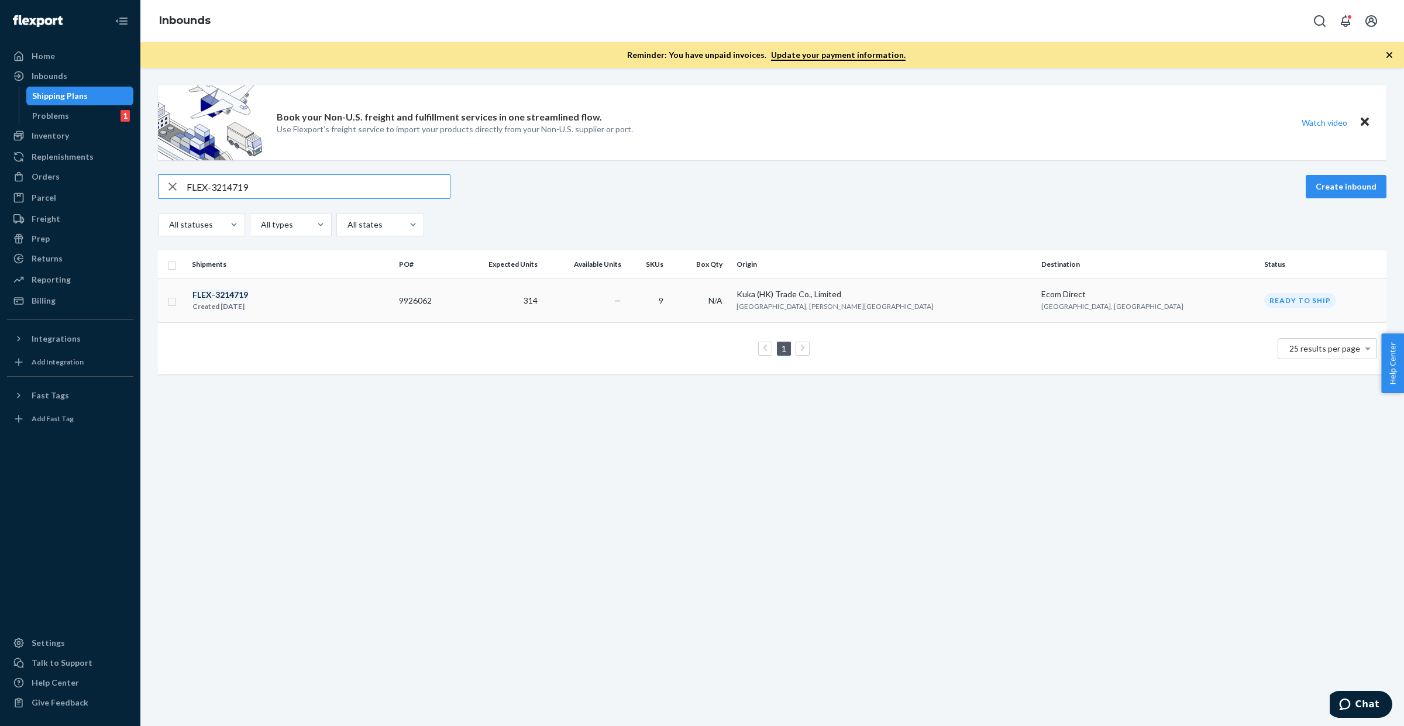
type input "FLEX-3214719"
click at [176, 305] on input "checkbox" at bounding box center [171, 300] width 9 height 12
checkbox input "true"
click at [1255, 185] on div "Delete" at bounding box center [1267, 187] width 39 height 12
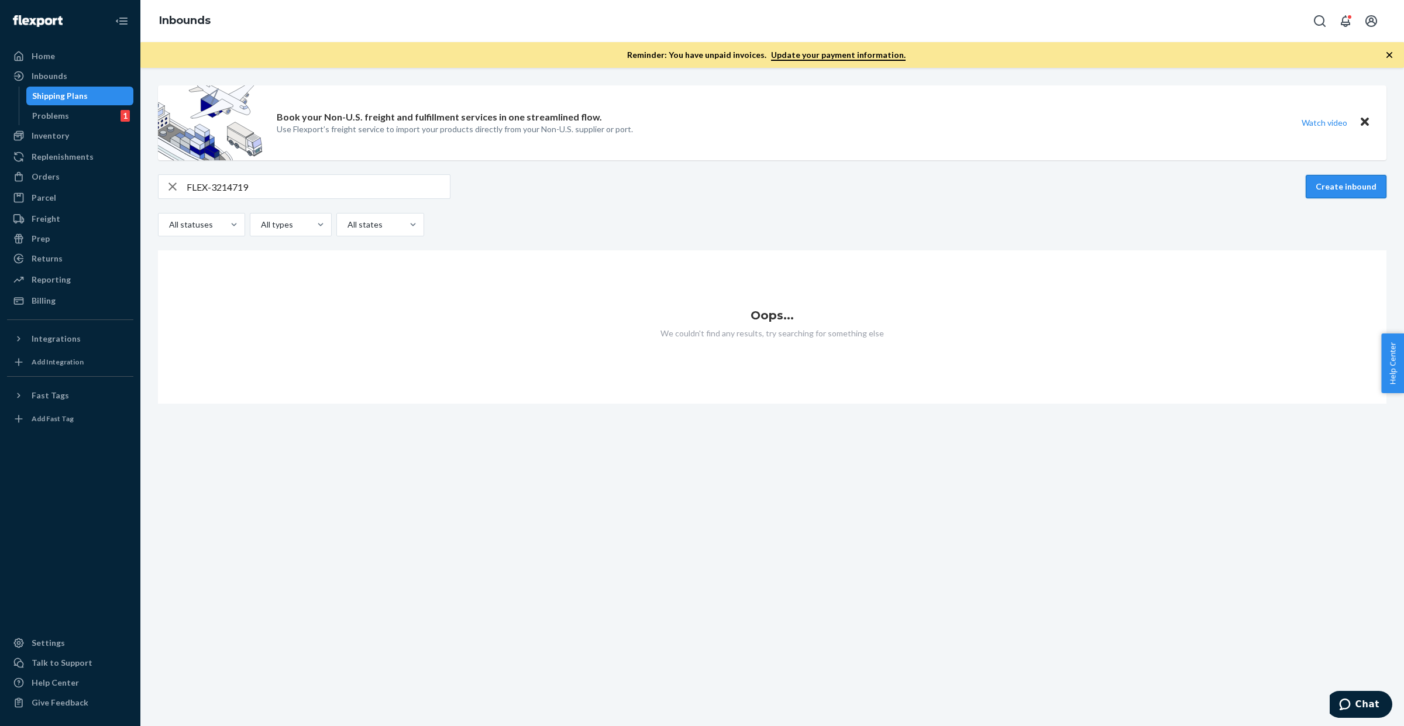
click at [1320, 185] on button "Create inbound" at bounding box center [1346, 186] width 81 height 23
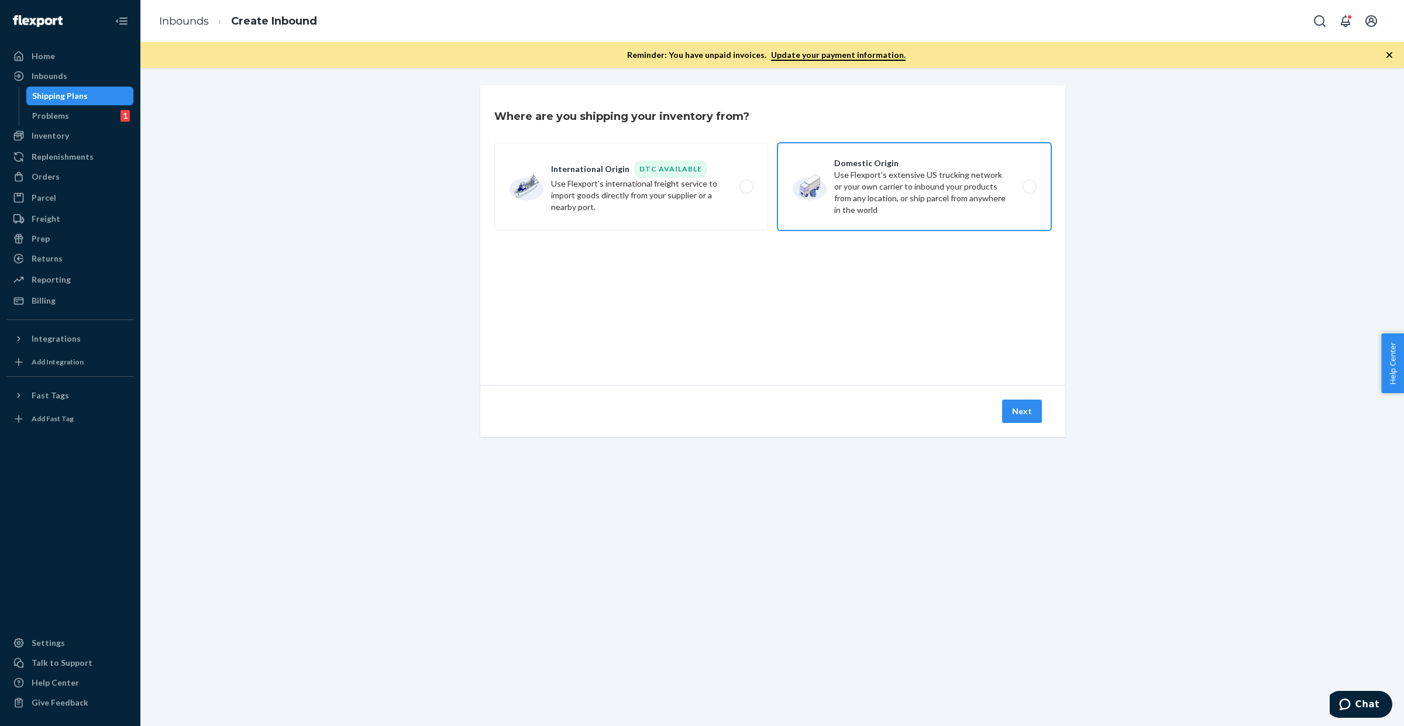
click at [851, 202] on label "Domestic Origin Use Flexport’s extensive US trucking network or your own carrie…" at bounding box center [915, 187] width 274 height 88
click at [1029, 191] on input "Domestic Origin Use Flexport’s extensive US trucking network or your own carrie…" at bounding box center [1033, 187] width 8 height 8
radio input "true"
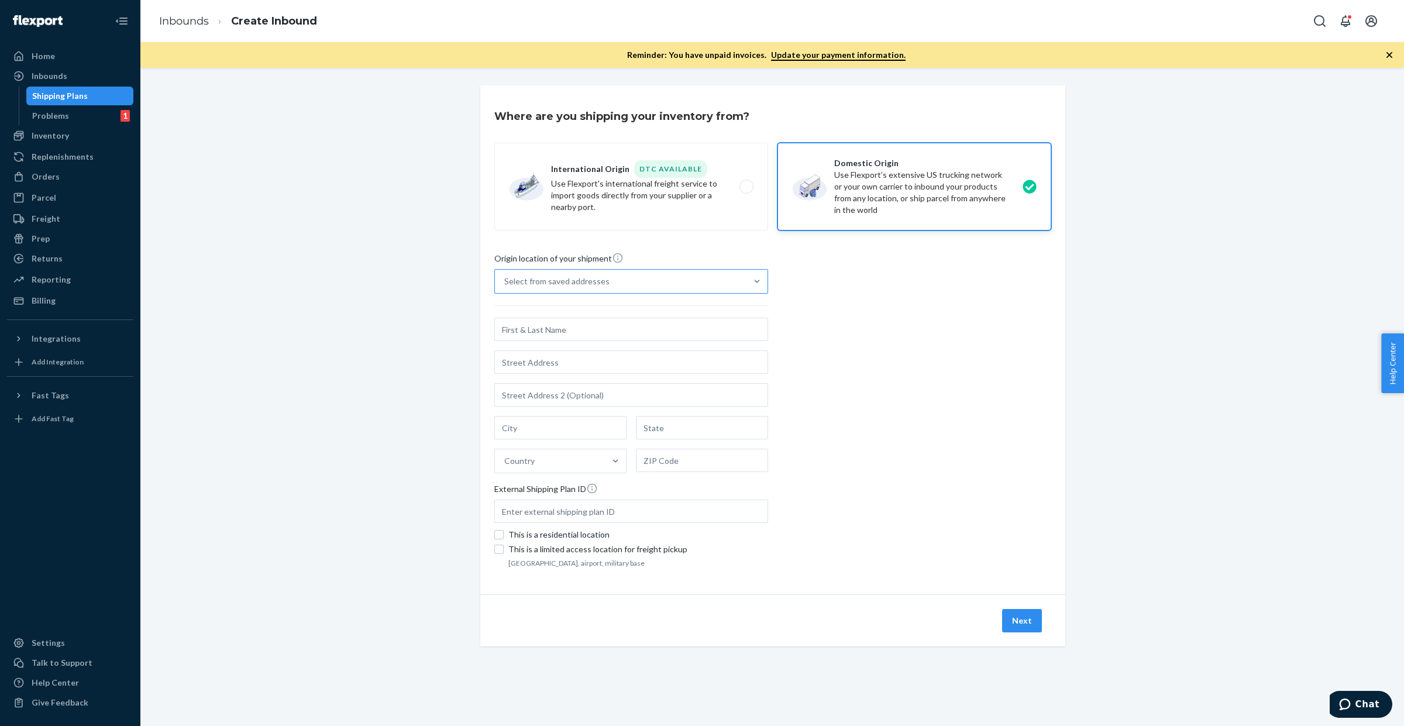
click at [568, 278] on div "Select from saved addresses" at bounding box center [556, 282] width 105 height 12
click at [505, 278] on input "Select from saved addresses" at bounding box center [504, 282] width 1 height 12
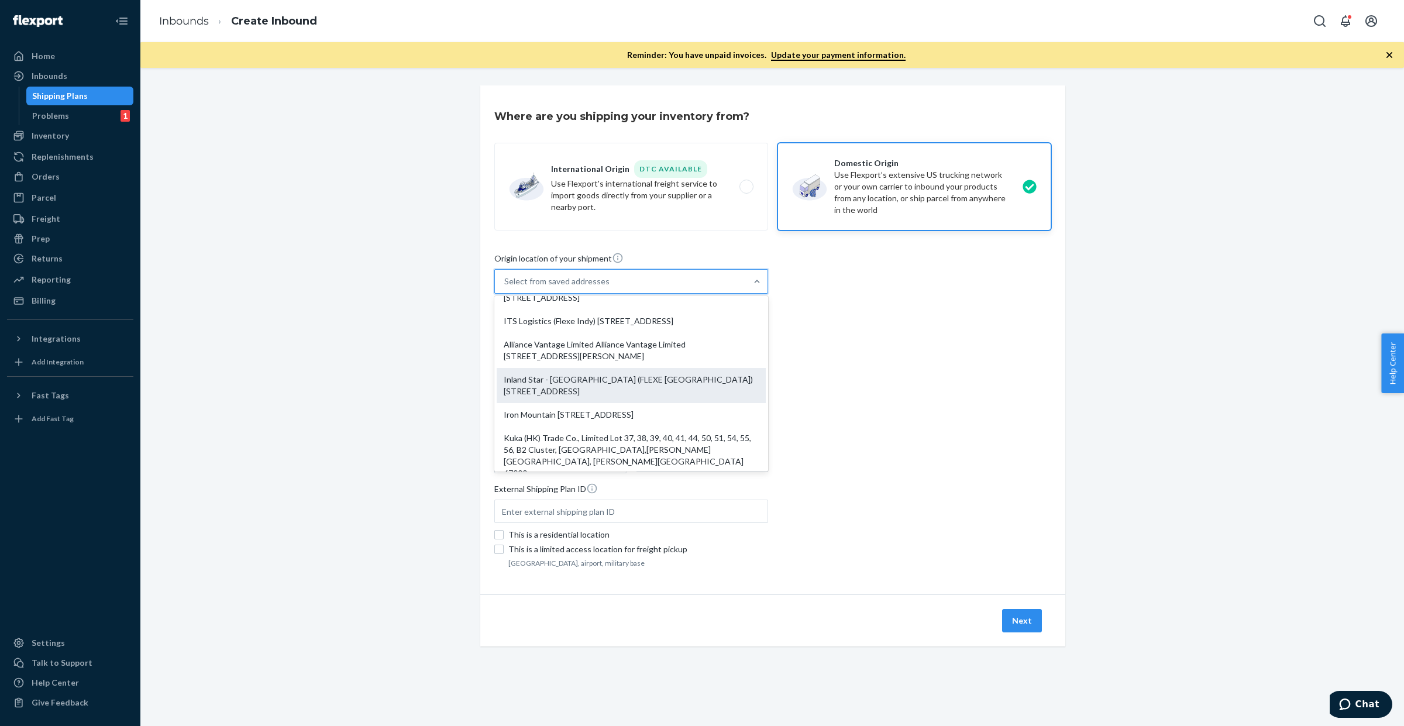
scroll to position [168, 0]
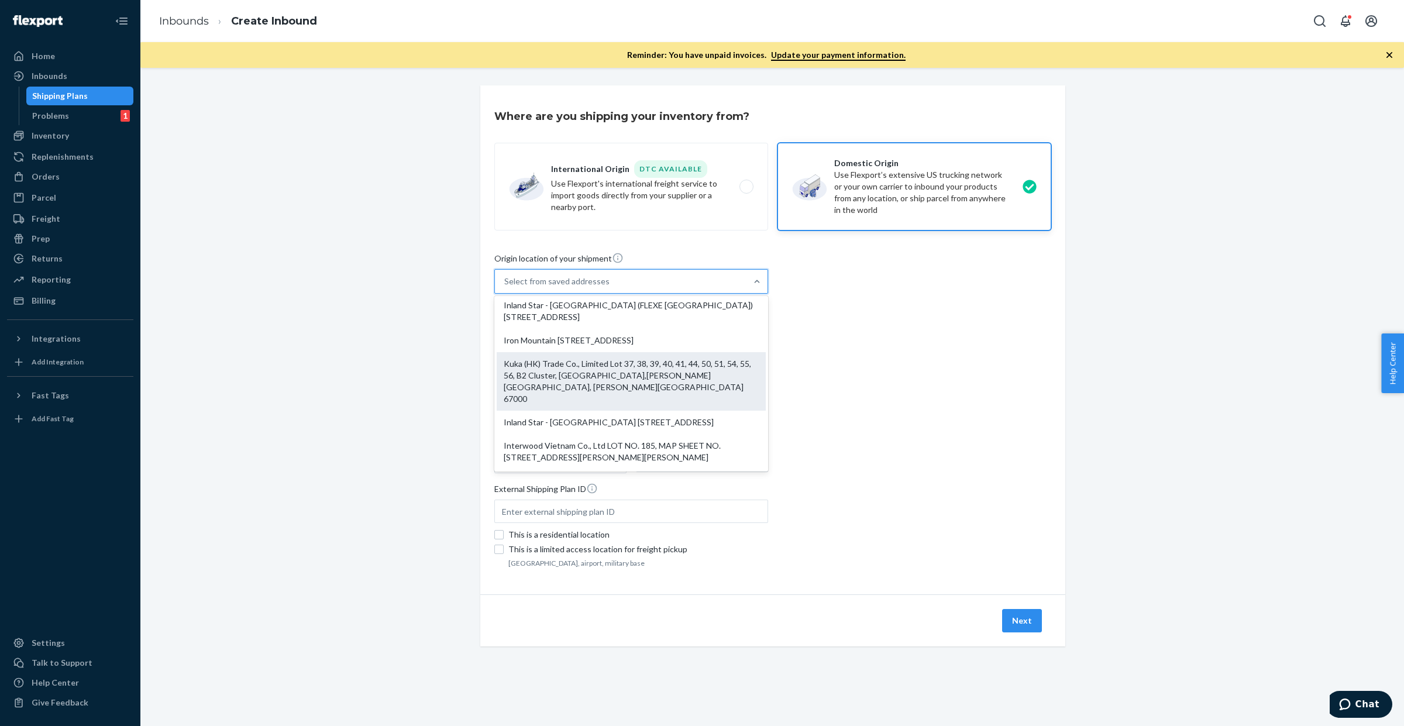
click at [656, 389] on div "Kuka (HK) Trade Co., Limited Lot 37, 38, 39, 40, 41, 44, 50, 51, 54, 55, 56, B2…" at bounding box center [631, 381] width 269 height 59
click at [505, 287] on input "option Kuka (HK) Trade Co., Limited Lot 37, 38, 39, 40, 41, 44, 50, 51, 54, 55,…" at bounding box center [504, 282] width 1 height 12
type input "Kuka (HK) Trade Co., Limited"
type input "Lot 37, 38, 39, 40, 41, 44, 50, 51, 54, 55, 56, B2 Cluster, Dong Xoai III Indus…"
type input "Dong Xoai City"
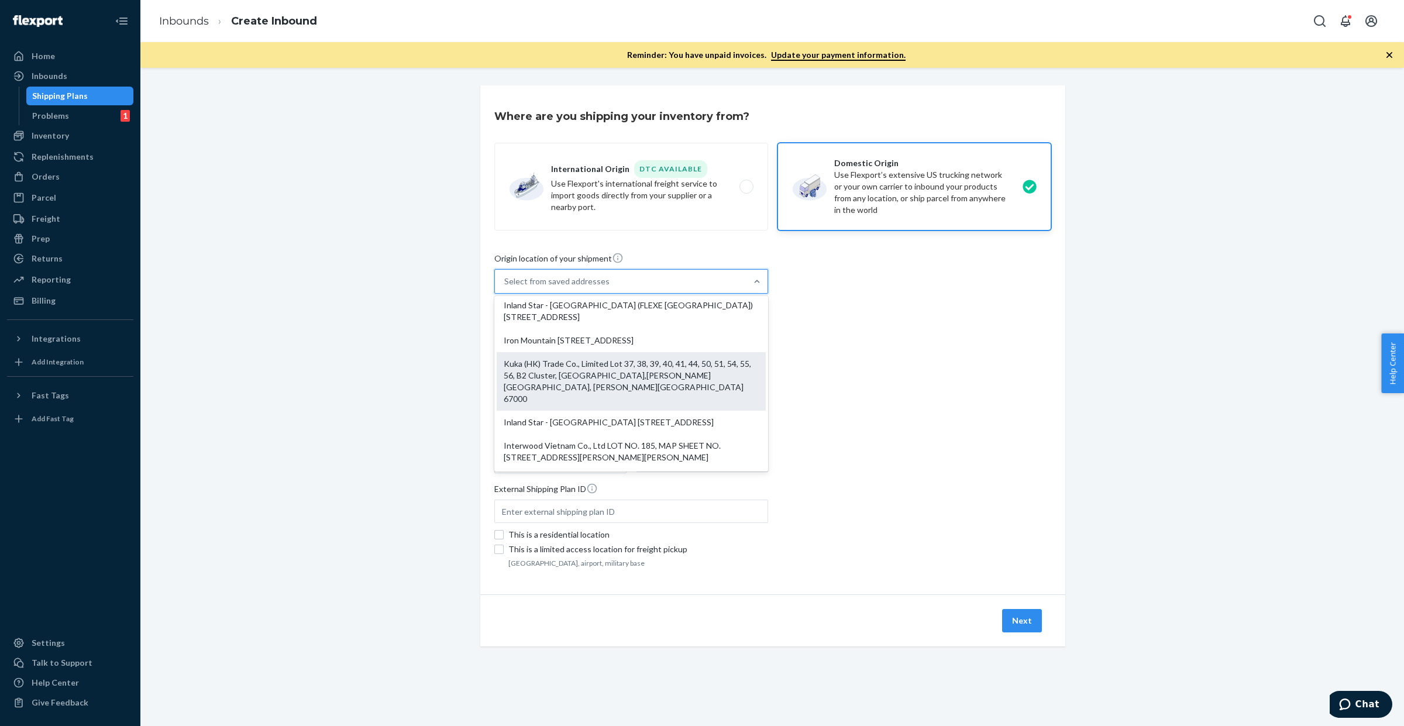
type input "Binh Phuoc Province"
type input "67000"
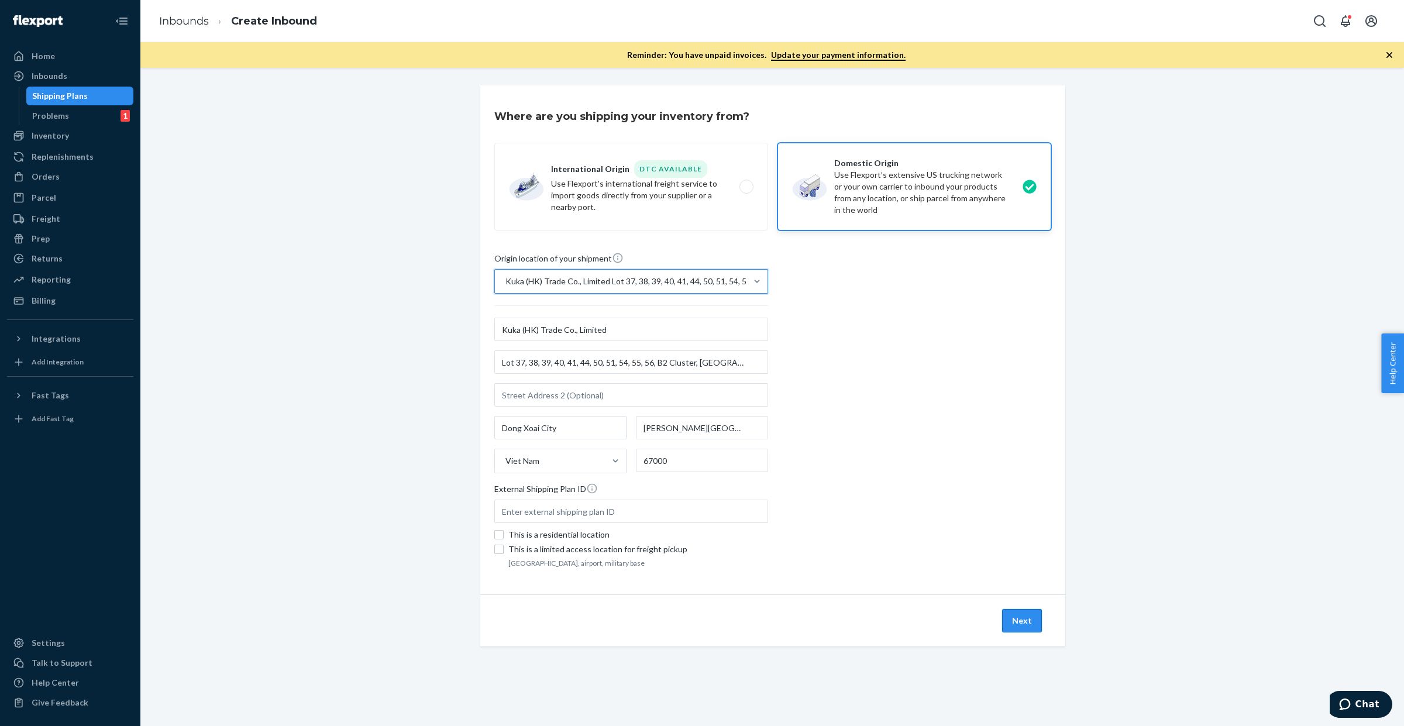
click at [1010, 623] on button "Next" at bounding box center [1022, 620] width 40 height 23
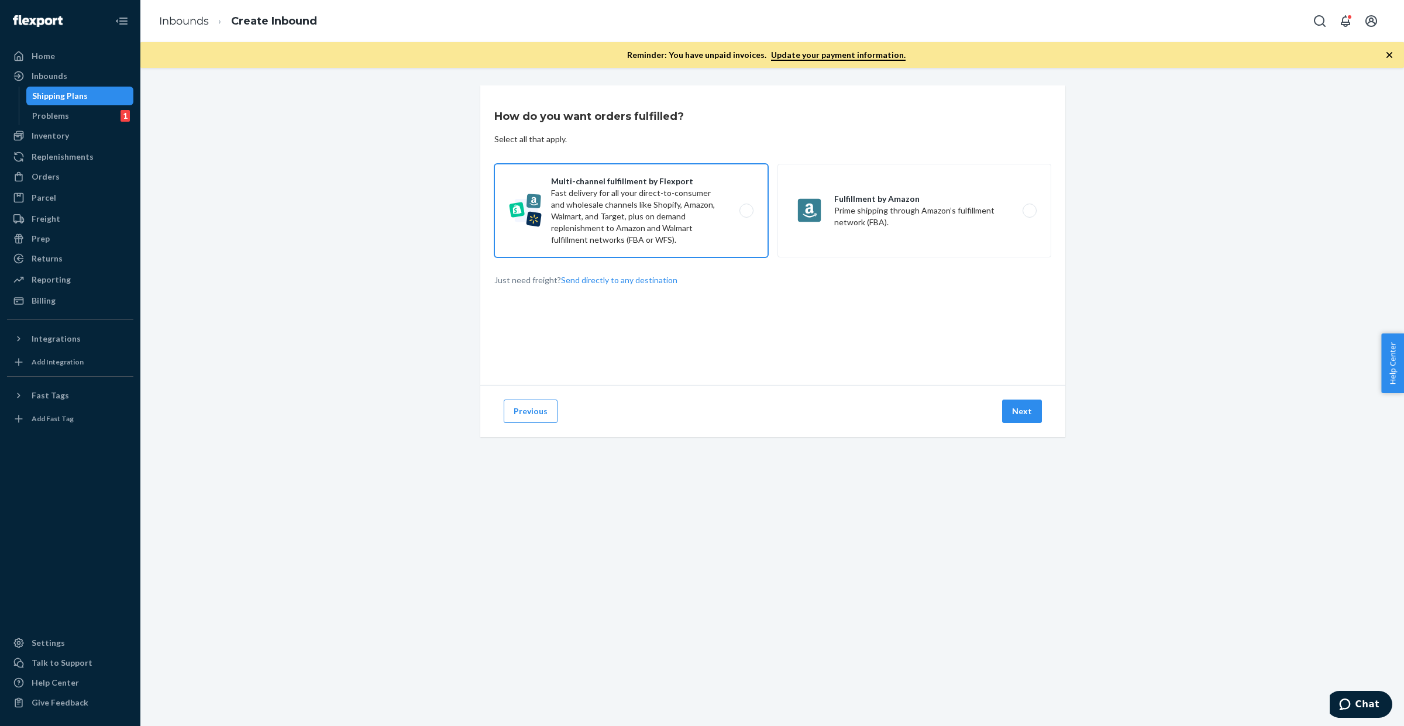
click at [693, 202] on label "Multi-channel fulfillment by Flexport Fast delivery for all your direct-to-cons…" at bounding box center [631, 211] width 274 height 94
click at [746, 207] on input "Multi-channel fulfillment by Flexport Fast delivery for all your direct-to-cons…" at bounding box center [750, 211] width 8 height 8
radio input "true"
click at [1014, 408] on button "Next" at bounding box center [1022, 411] width 40 height 23
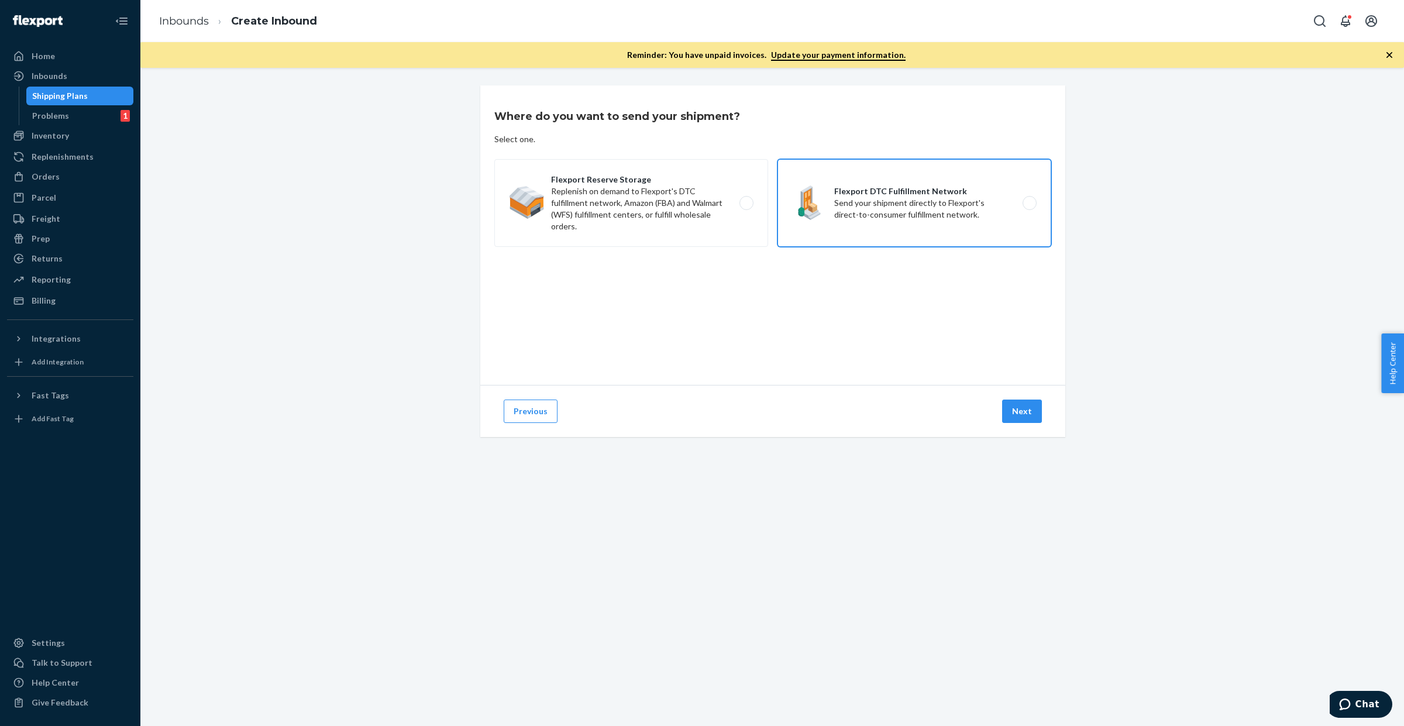
click at [880, 202] on label "Flexport DTC Fulfillment Network Send your shipment directly to Flexport's dire…" at bounding box center [915, 203] width 274 height 88
click at [1029, 202] on input "Flexport DTC Fulfillment Network Send your shipment directly to Flexport's dire…" at bounding box center [1033, 203] width 8 height 8
radio input "true"
click at [1014, 414] on button "Next" at bounding box center [1022, 411] width 40 height 23
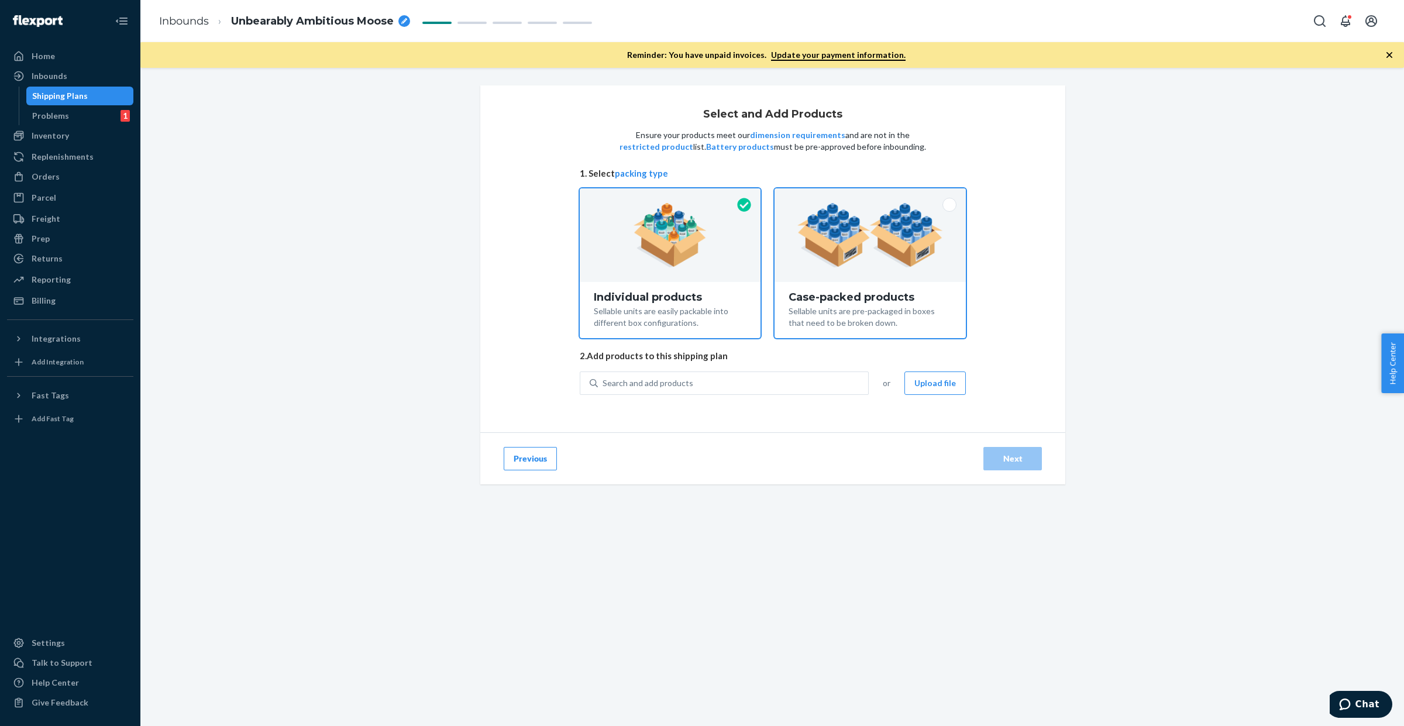
click at [883, 260] on img at bounding box center [870, 235] width 146 height 64
click at [874, 196] on input "Case-packed products Sellable units are pre-packaged in boxes that need to be b…" at bounding box center [870, 192] width 8 height 8
radio input "true"
radio input "false"
click at [929, 383] on button "Upload file" at bounding box center [934, 382] width 61 height 23
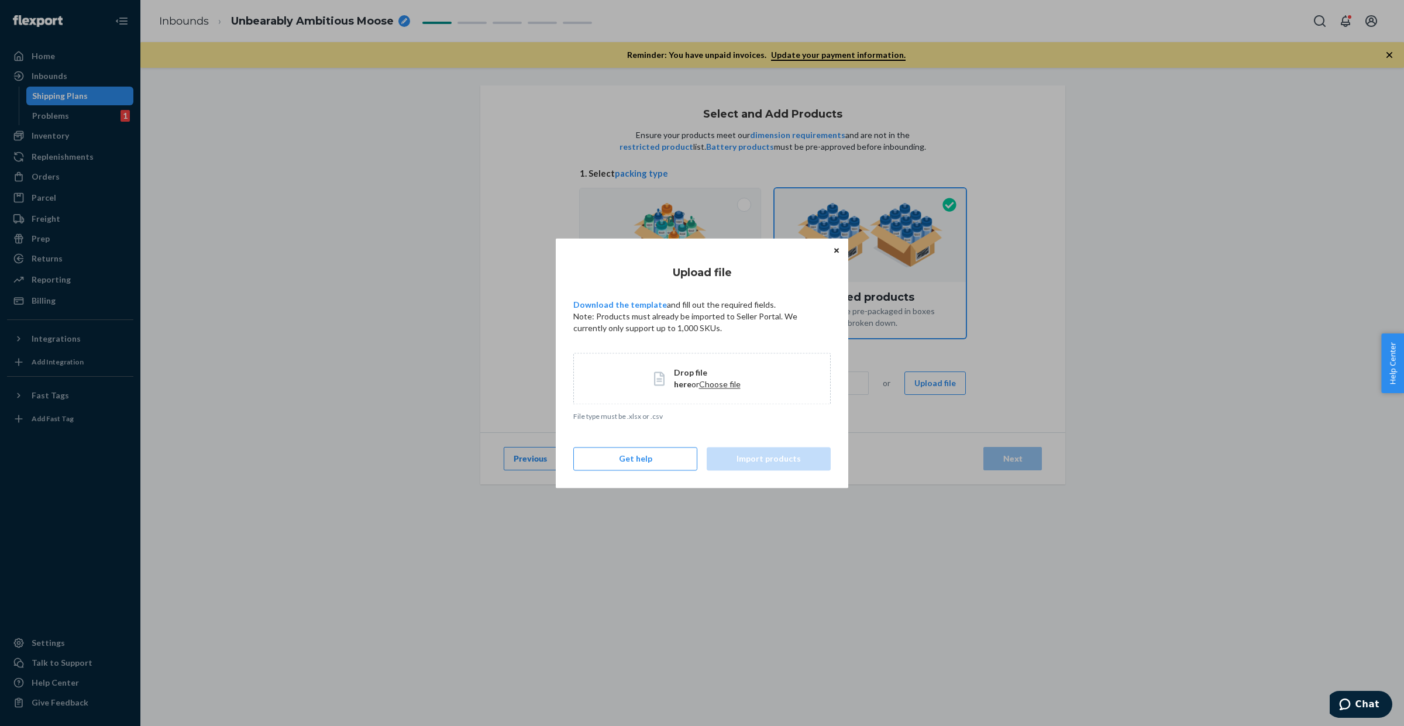
click at [700, 377] on span "Drop file here or Choose file" at bounding box center [712, 378] width 77 height 23
click at [835, 247] on icon "Close" at bounding box center [836, 250] width 5 height 7
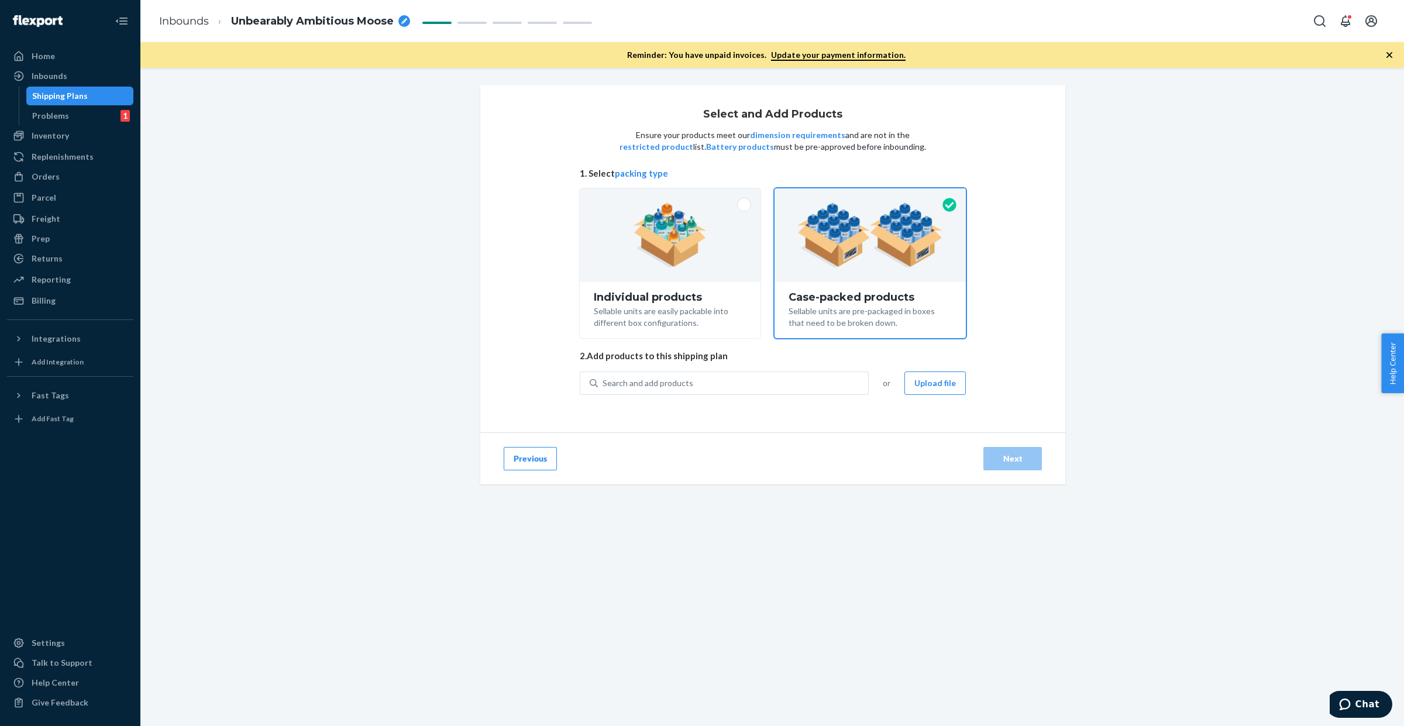
click at [810, 572] on div "Select and Add Products Ensure your products meet our dimension requirements an…" at bounding box center [772, 397] width 1264 height 658
click at [928, 381] on button "Upload file" at bounding box center [934, 382] width 61 height 23
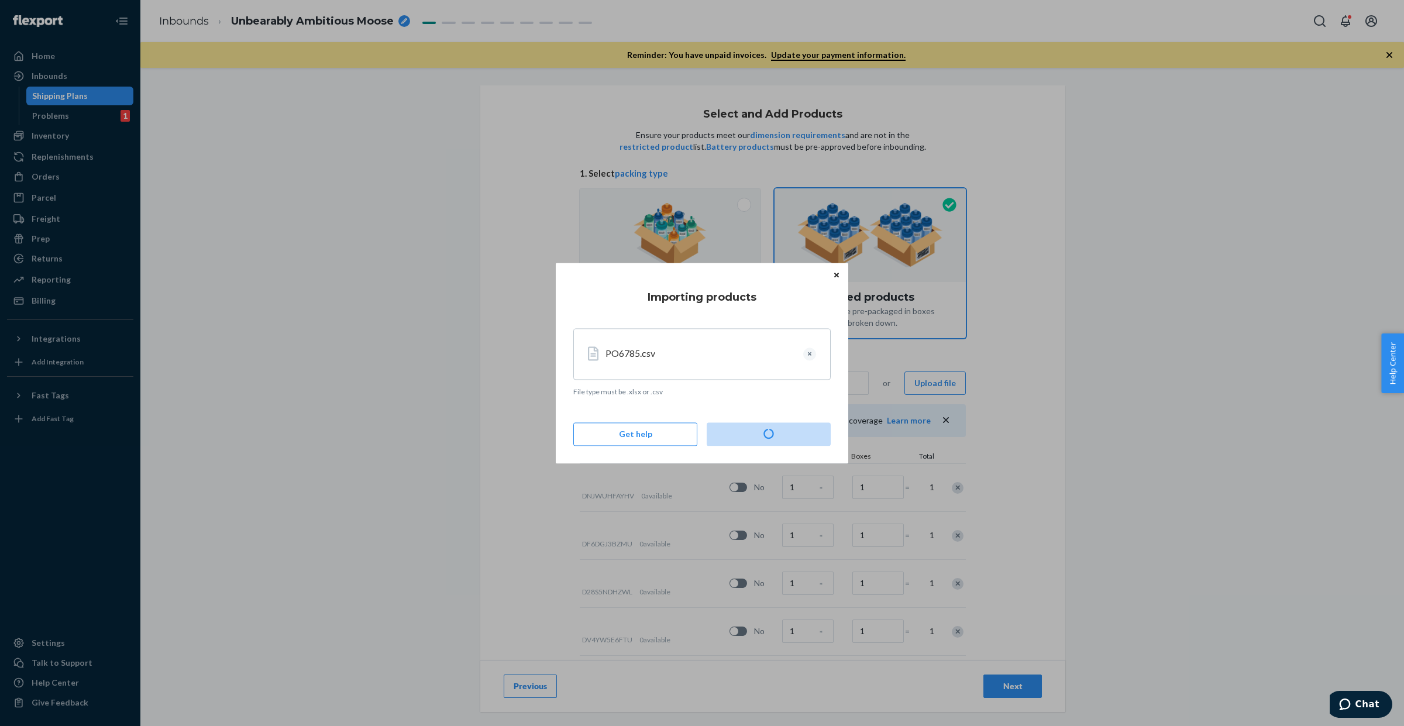
type input "5"
type input "48"
type input "5"
type input "15"
type input "5"
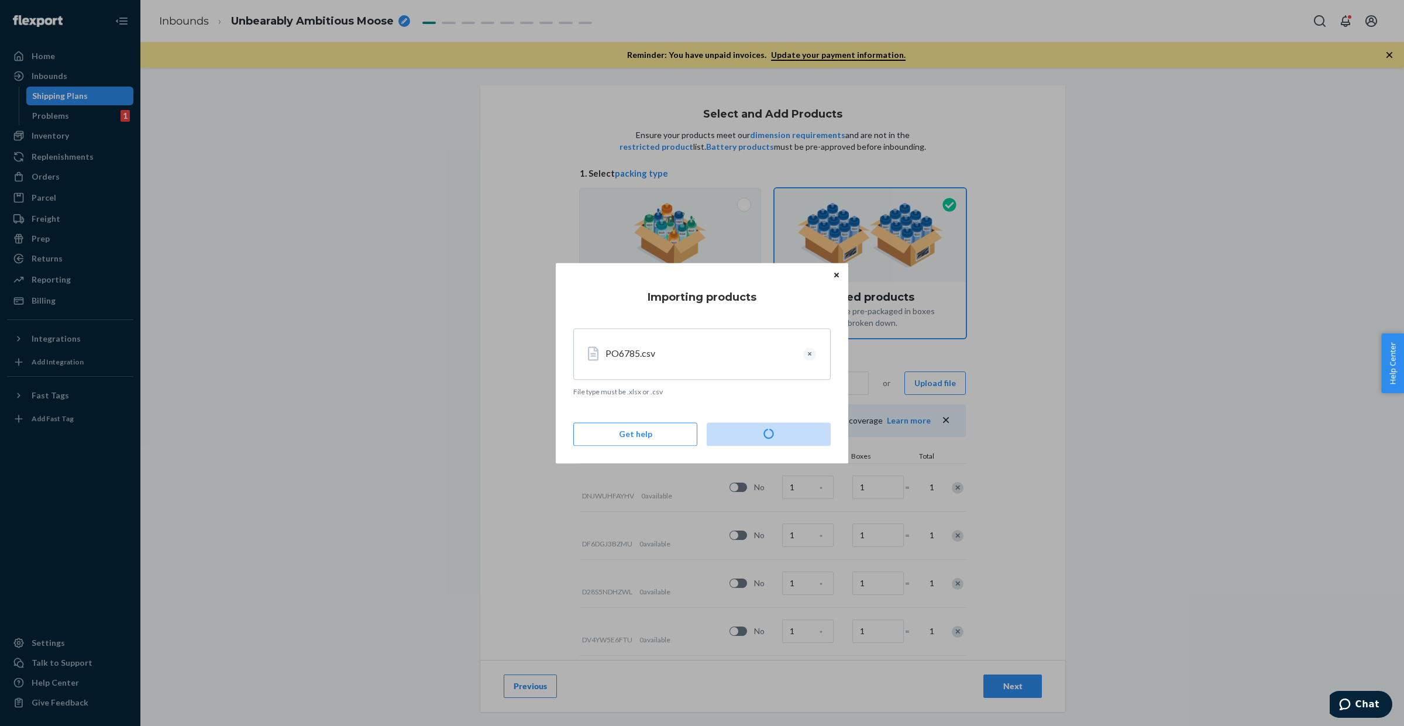
type input "8"
type input "40"
type input "6"
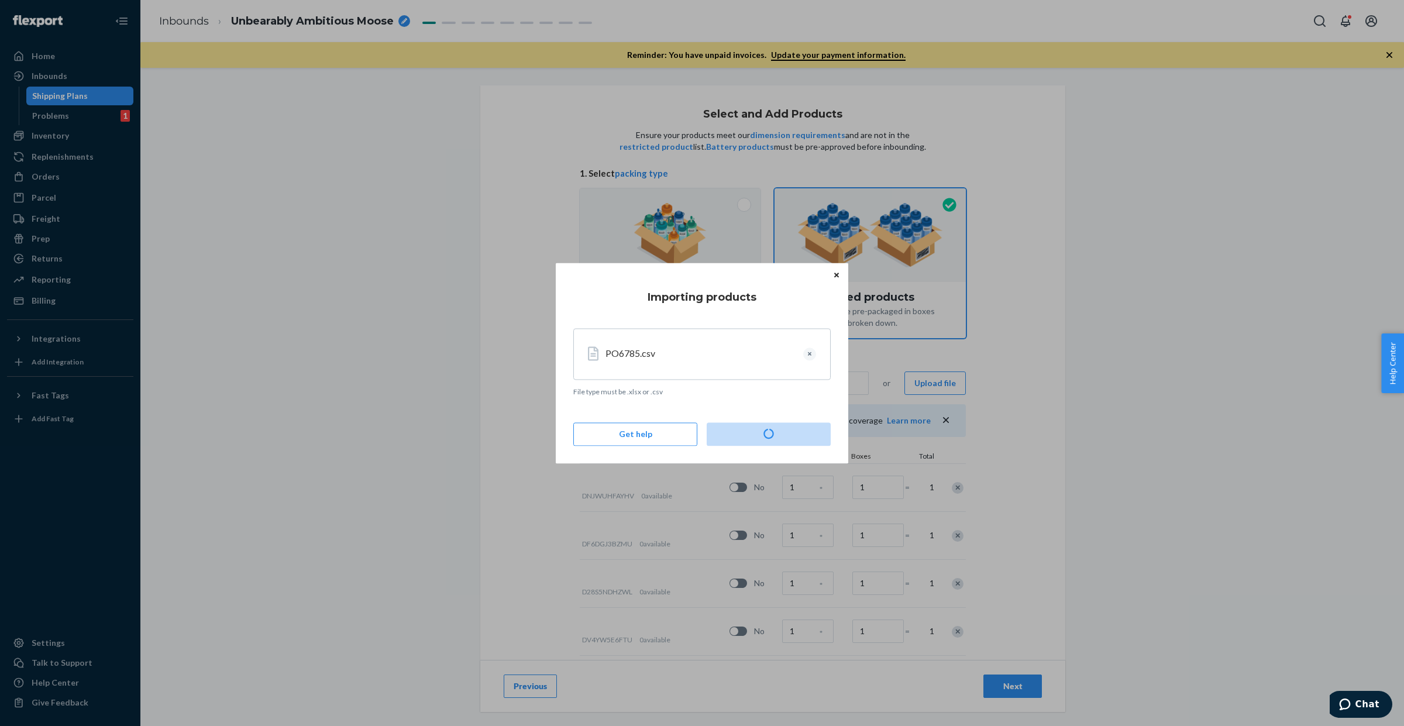
type input "6"
type input "35"
type input "10"
type input "48"
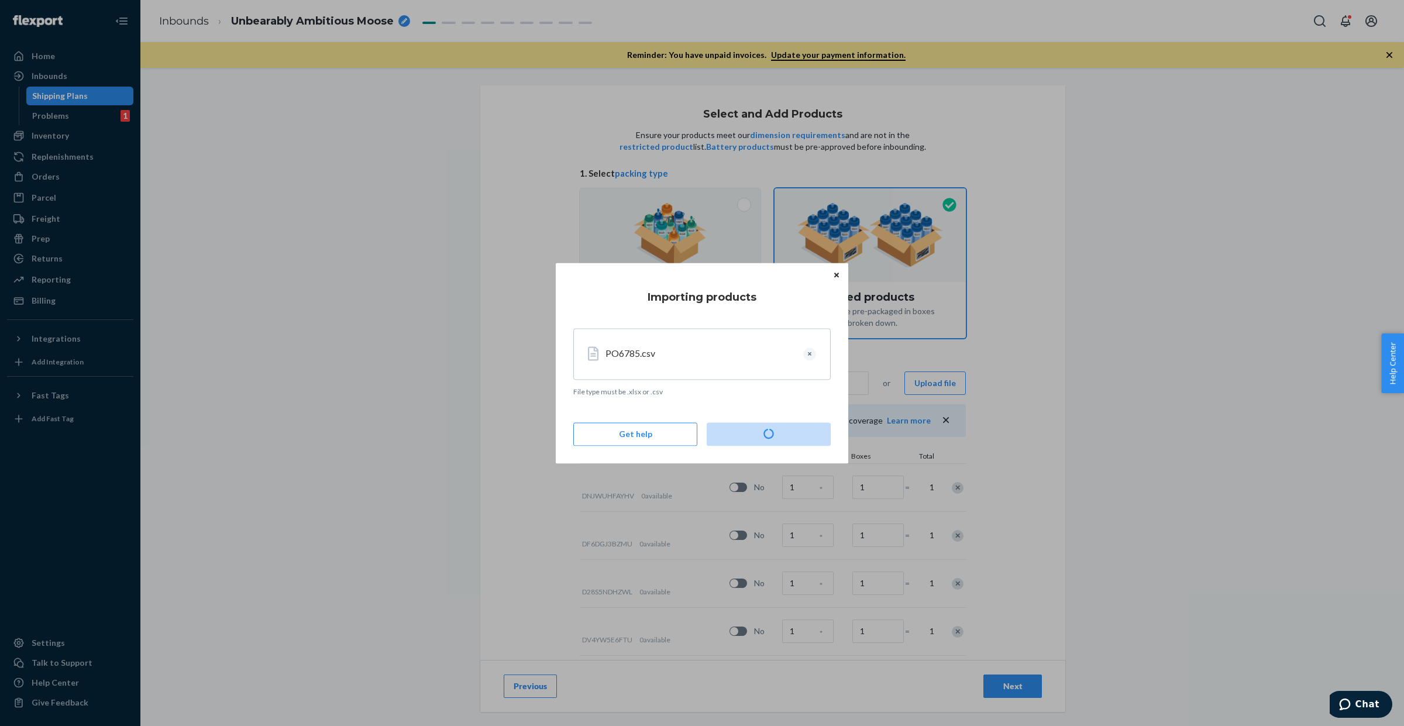
type input "5"
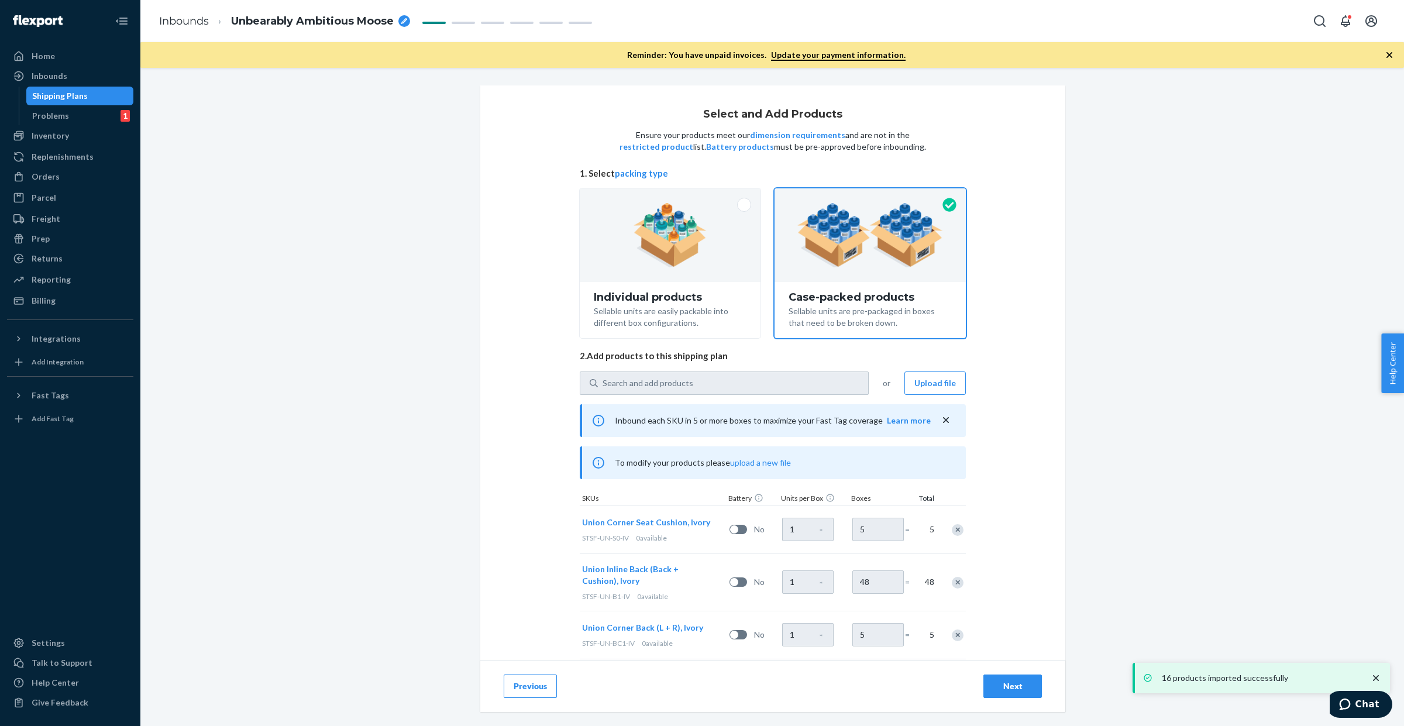
click at [400, 22] on div "breadcrumbs" at bounding box center [404, 21] width 12 height 12
click at [404, 22] on icon "breadcrumbs" at bounding box center [404, 21] width 6 height 6
click at [315, 29] on input "Unbearably Ambitious Moose" at bounding box center [289, 21] width 117 height 19
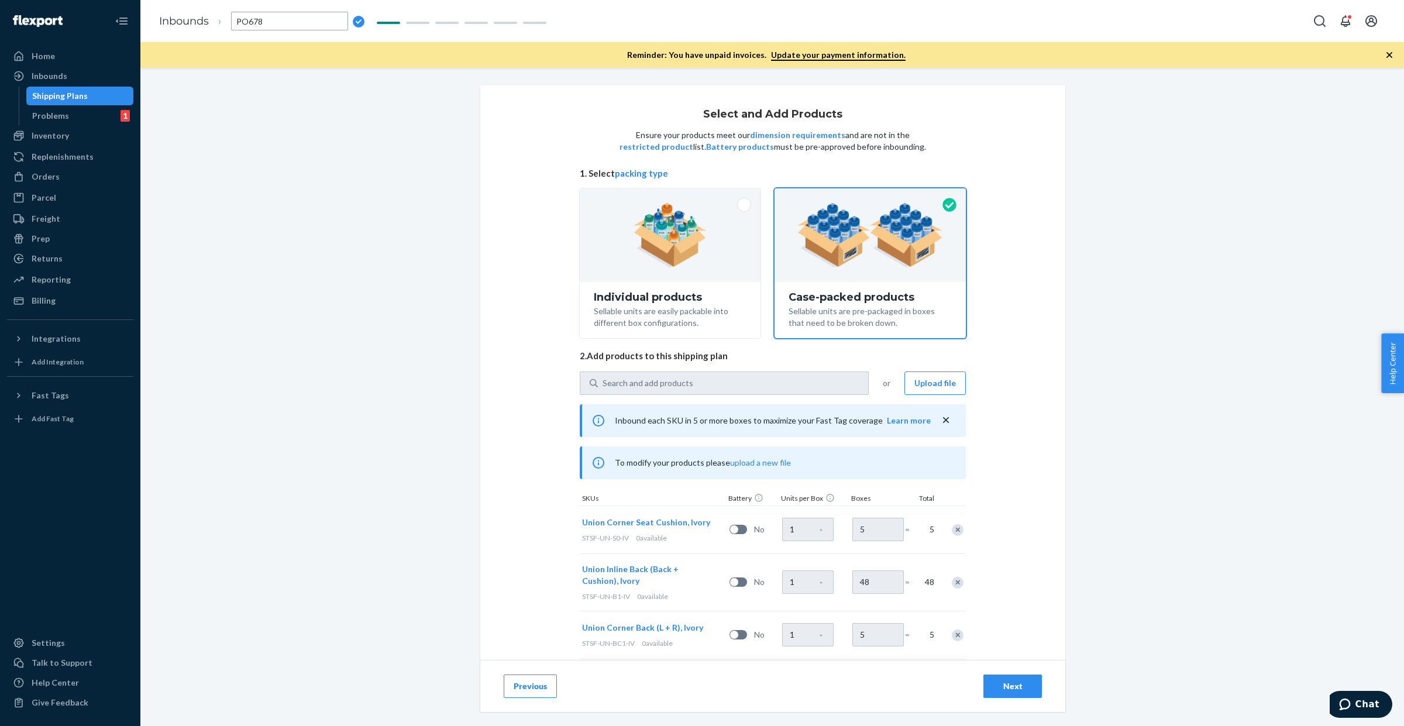
type input "PO6785"
click at [293, 341] on div "Select and Add Products Ensure your products meet our dimension requirements an…" at bounding box center [772, 290] width 1246 height 410
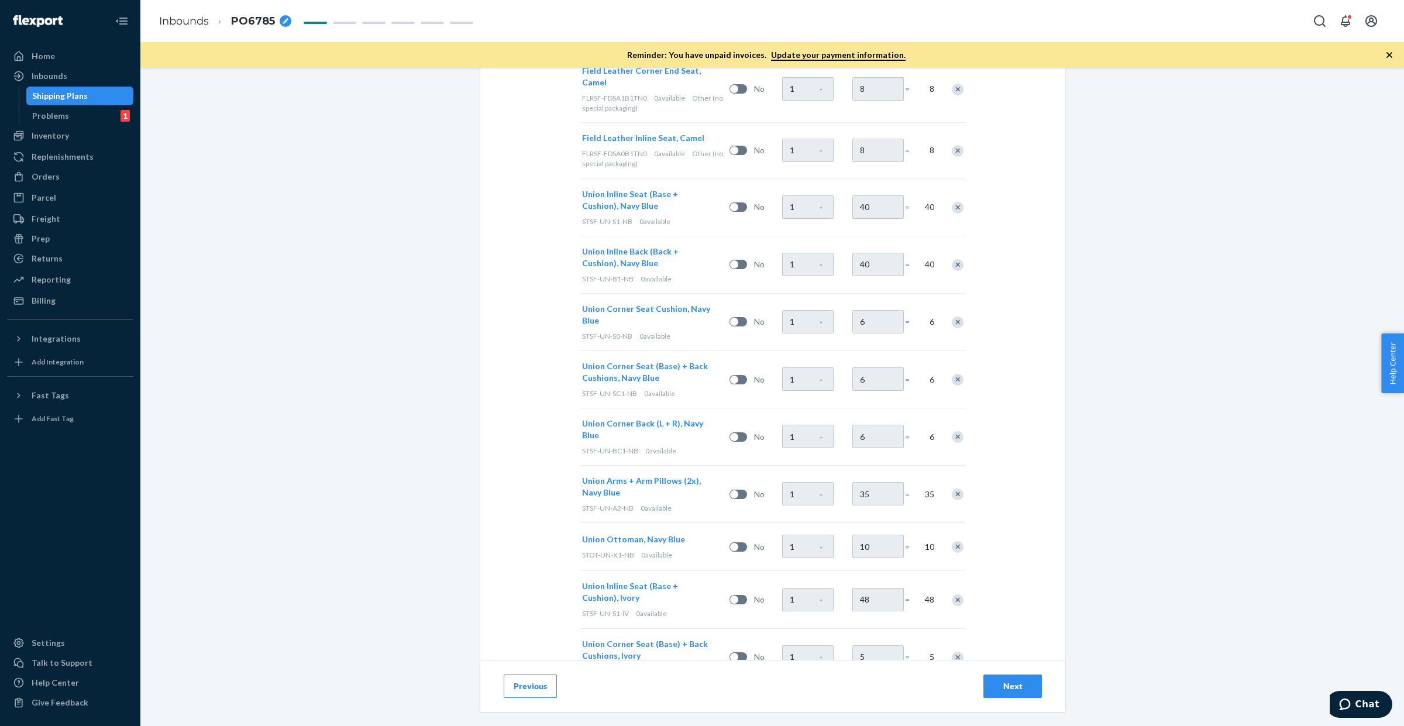
scroll to position [759, 0]
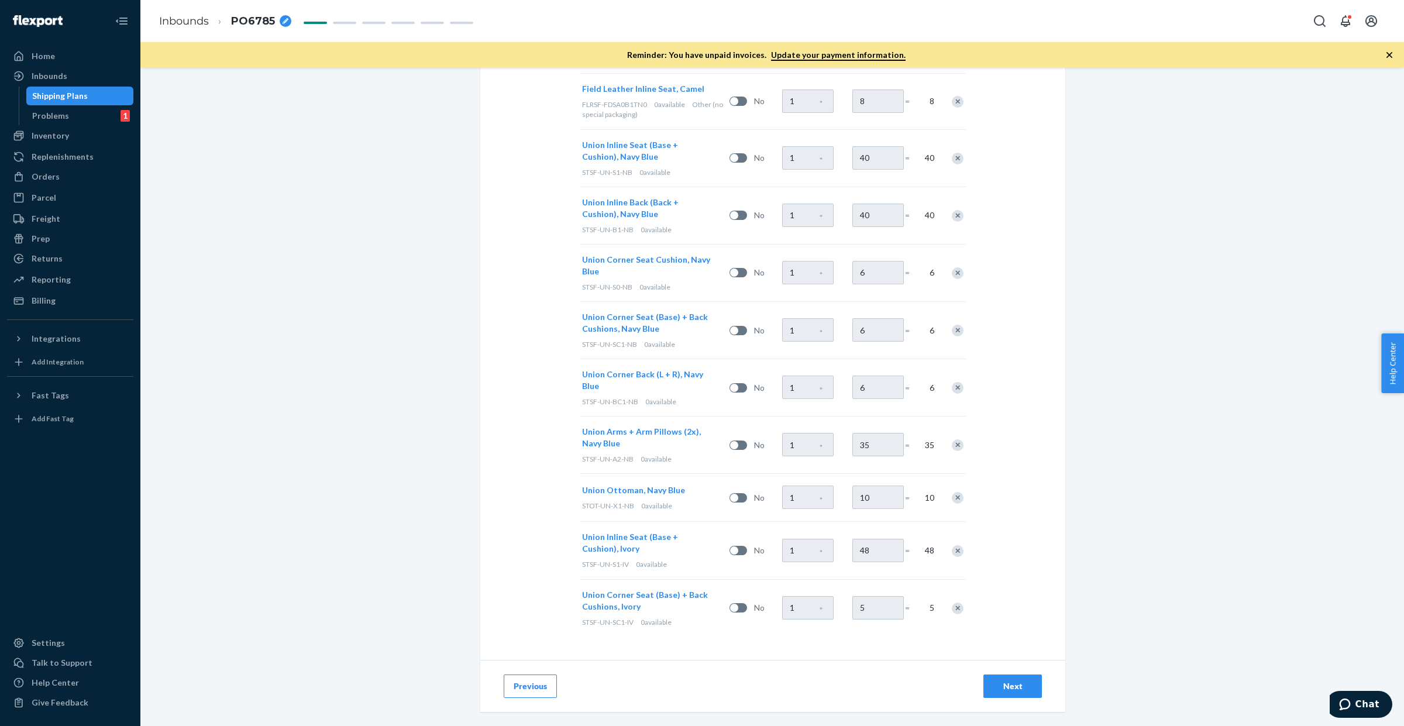
click at [1001, 686] on div "Next" at bounding box center [1012, 686] width 39 height 12
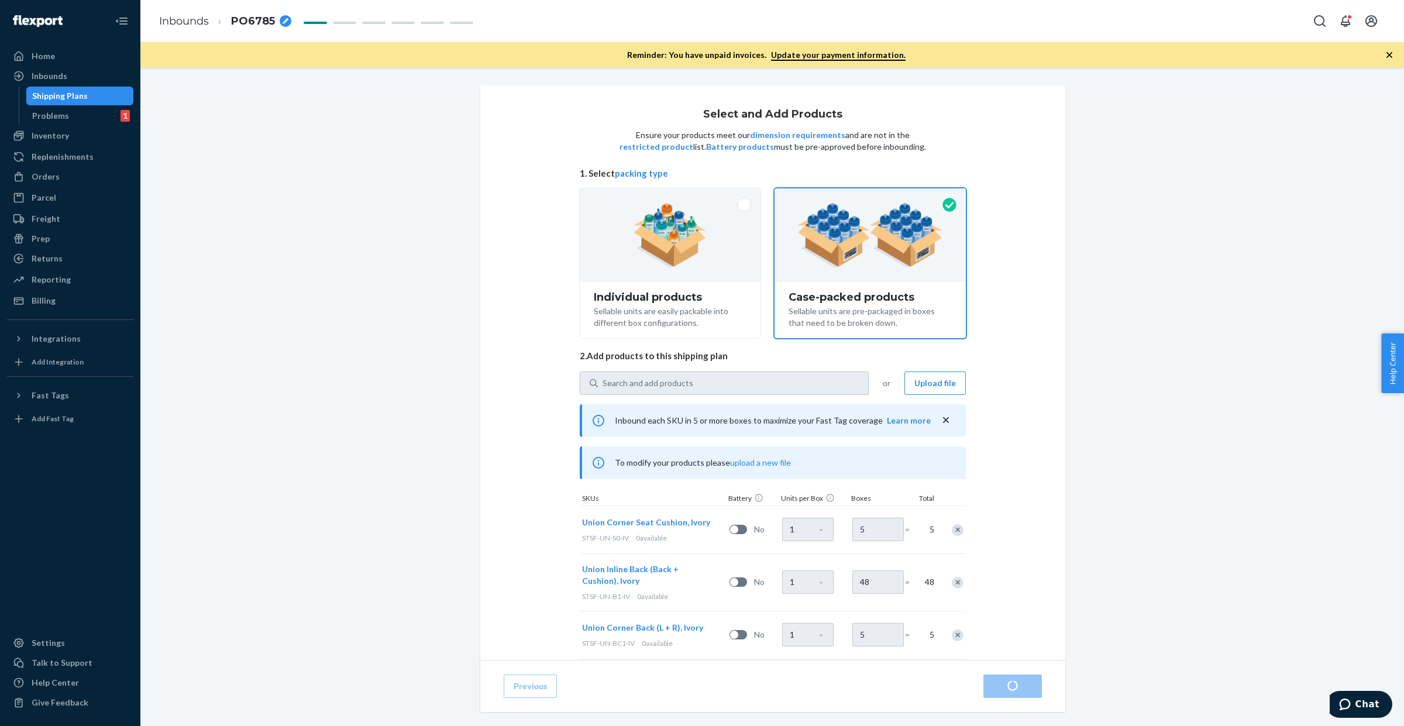
radio input "true"
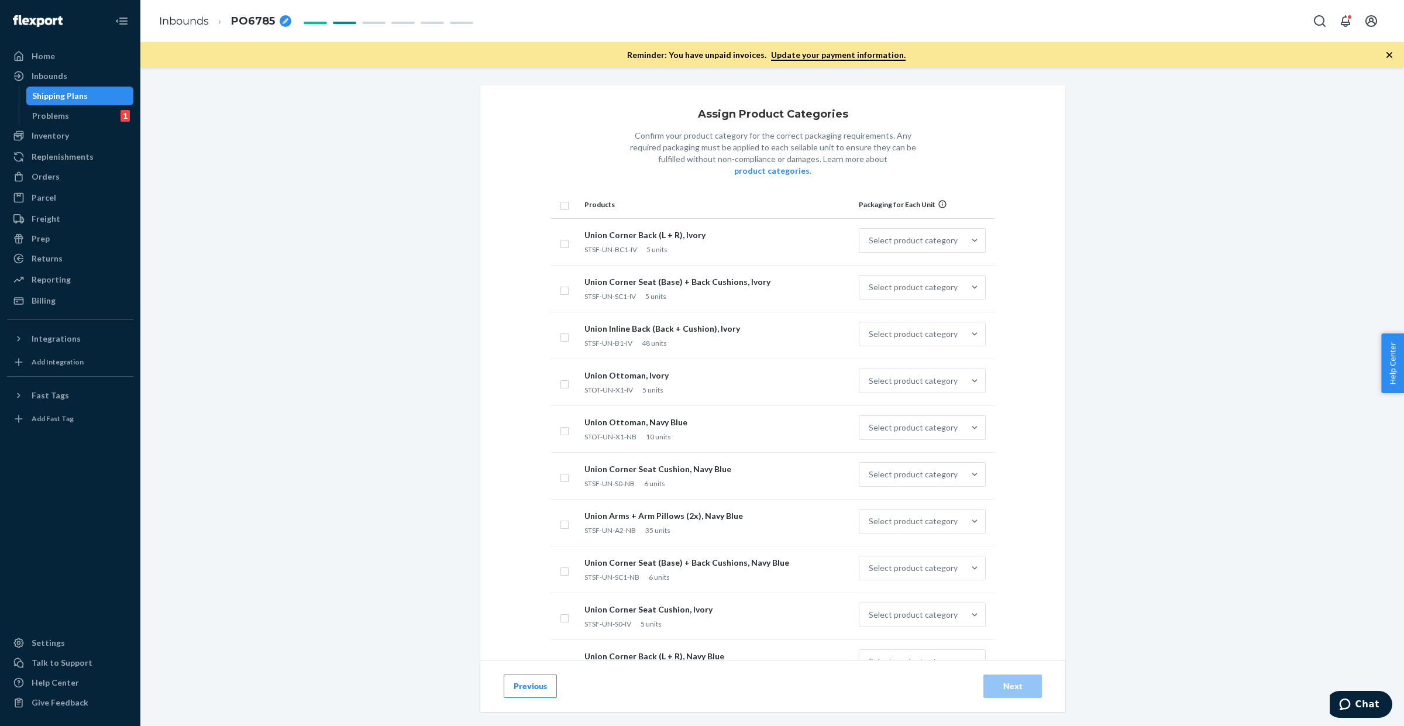
click at [553, 193] on th at bounding box center [565, 205] width 29 height 28
click at [560, 198] on input "checkbox" at bounding box center [564, 204] width 9 height 12
checkbox input "true"
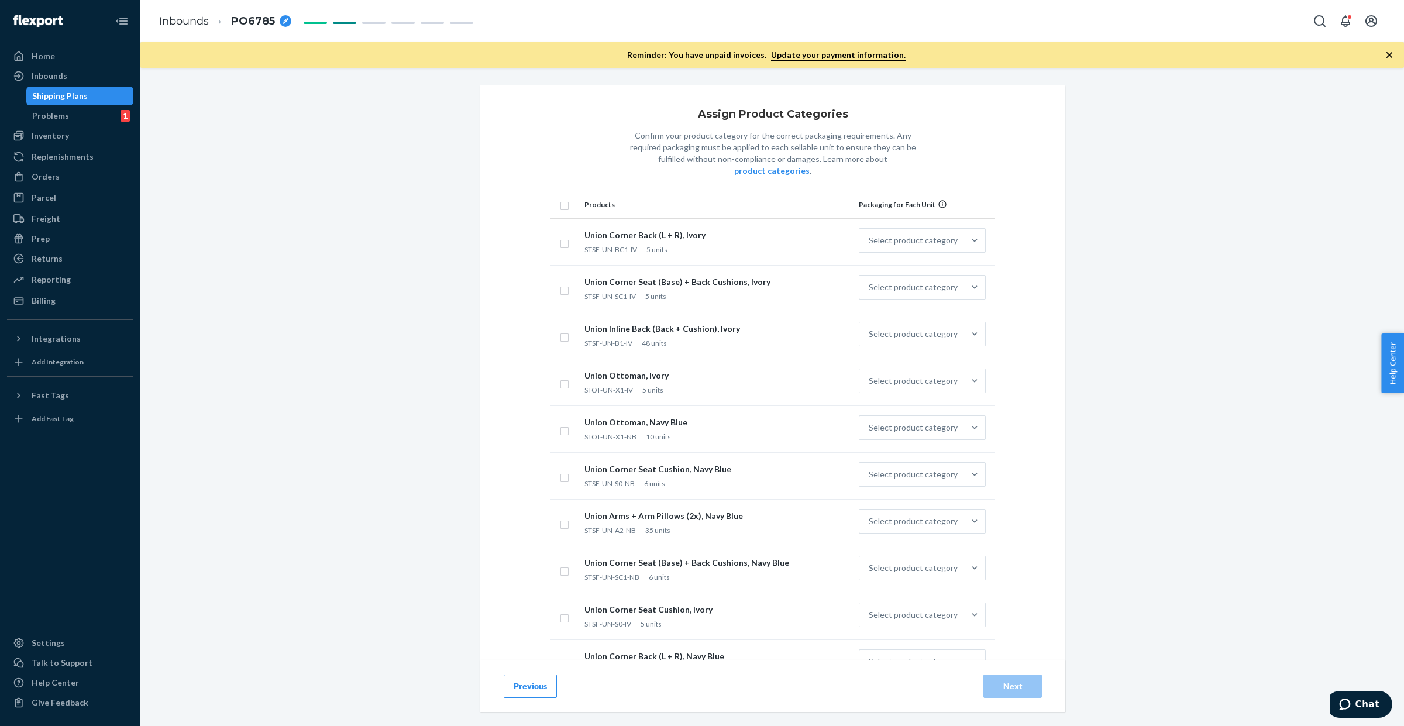
checkbox input "true"
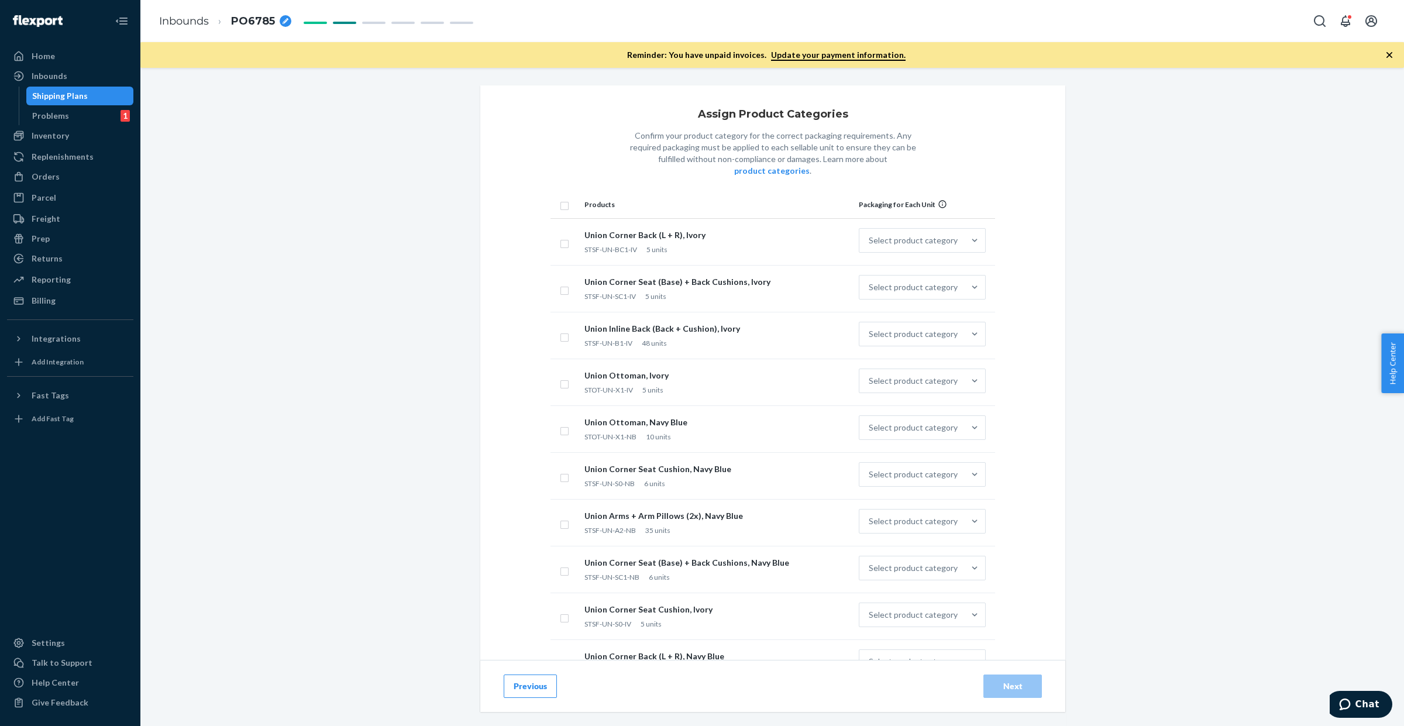
checkbox input "true"
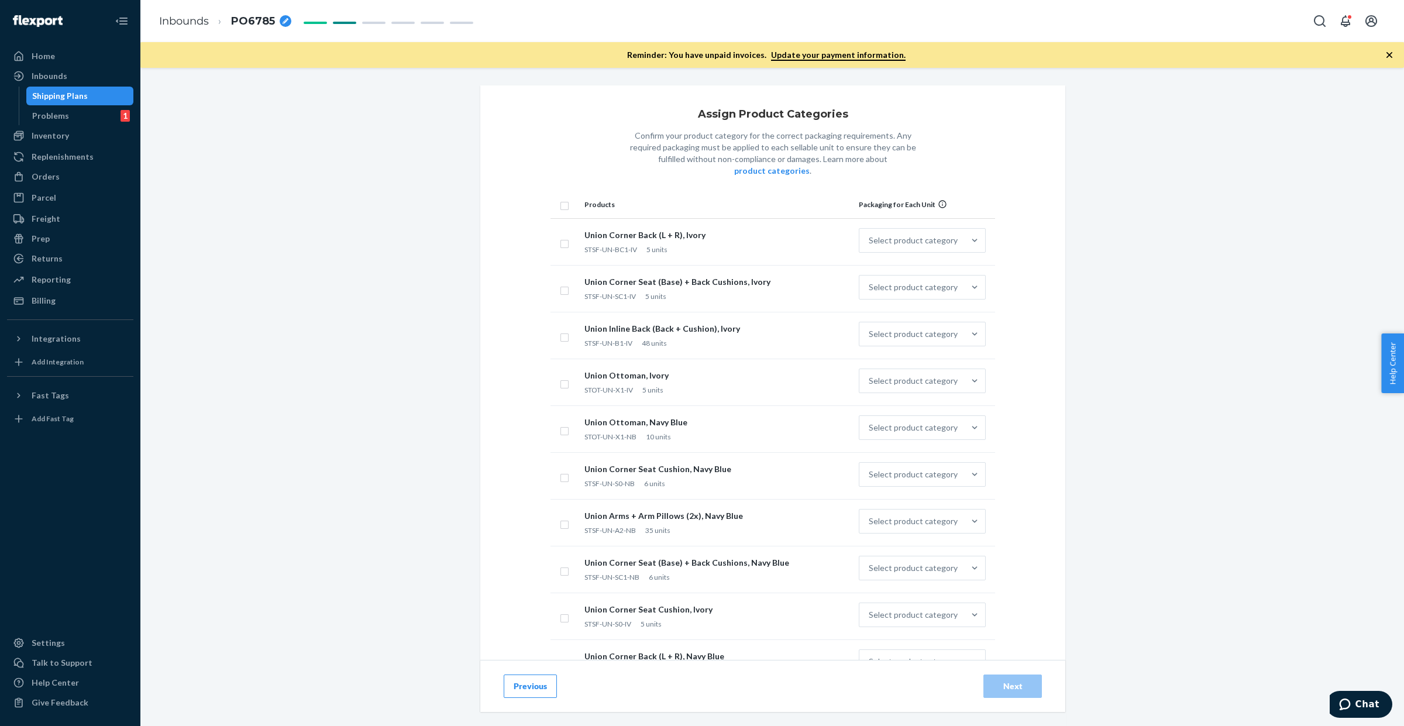
checkbox input "true"
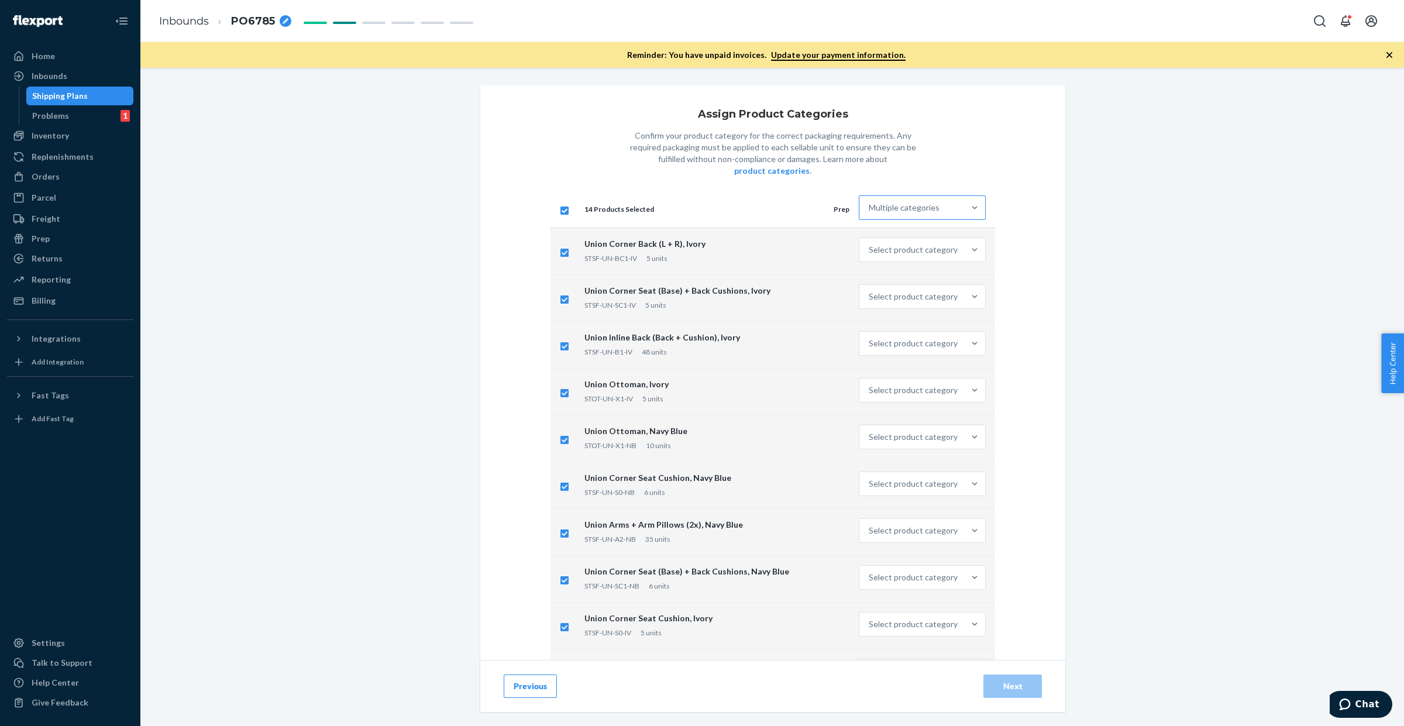
click at [893, 196] on div "Multiple categories" at bounding box center [911, 207] width 105 height 23
click at [870, 202] on input "Multiple categories" at bounding box center [869, 208] width 1 height 12
click at [904, 372] on div "Other (no special packaging)" at bounding box center [922, 383] width 122 height 23
click at [870, 214] on input "option Other (no special packaging) focused, 10 of 10. 10 results available. Us…" at bounding box center [869, 208] width 1 height 12
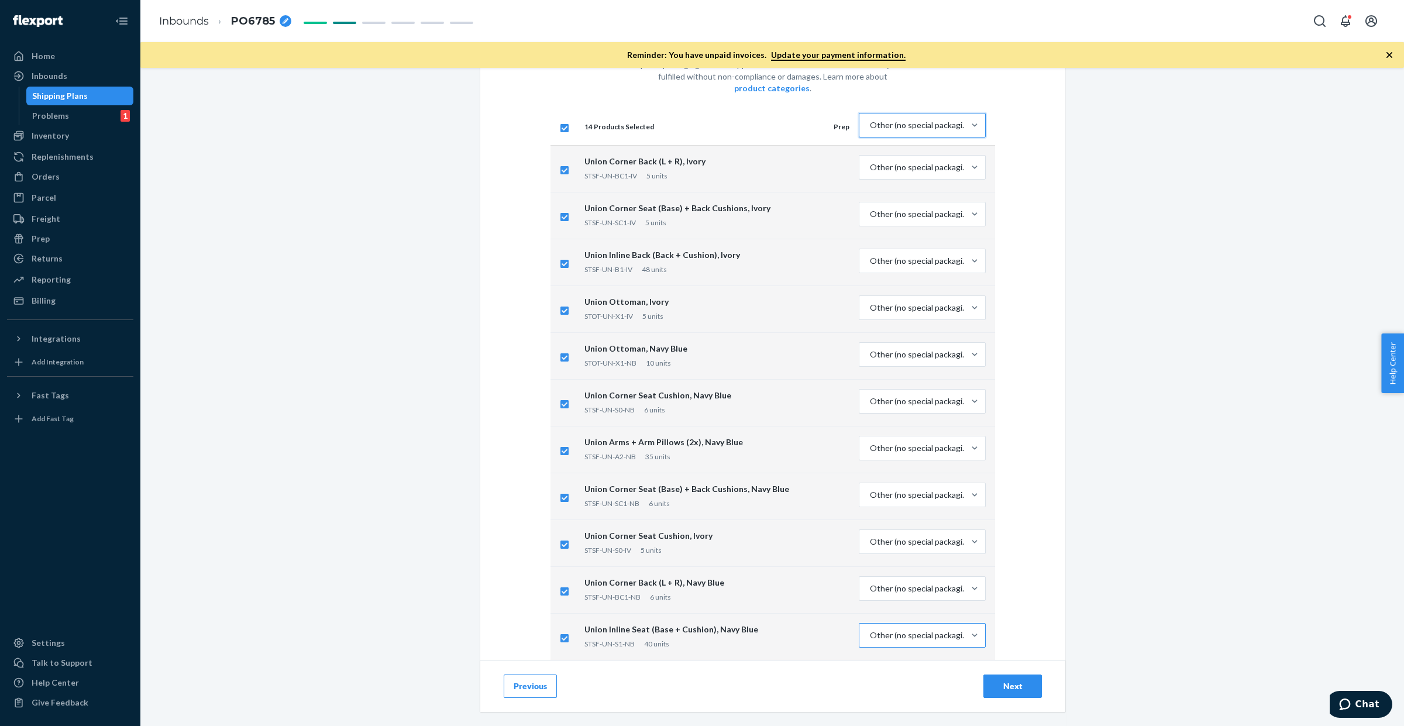
scroll to position [240, 0]
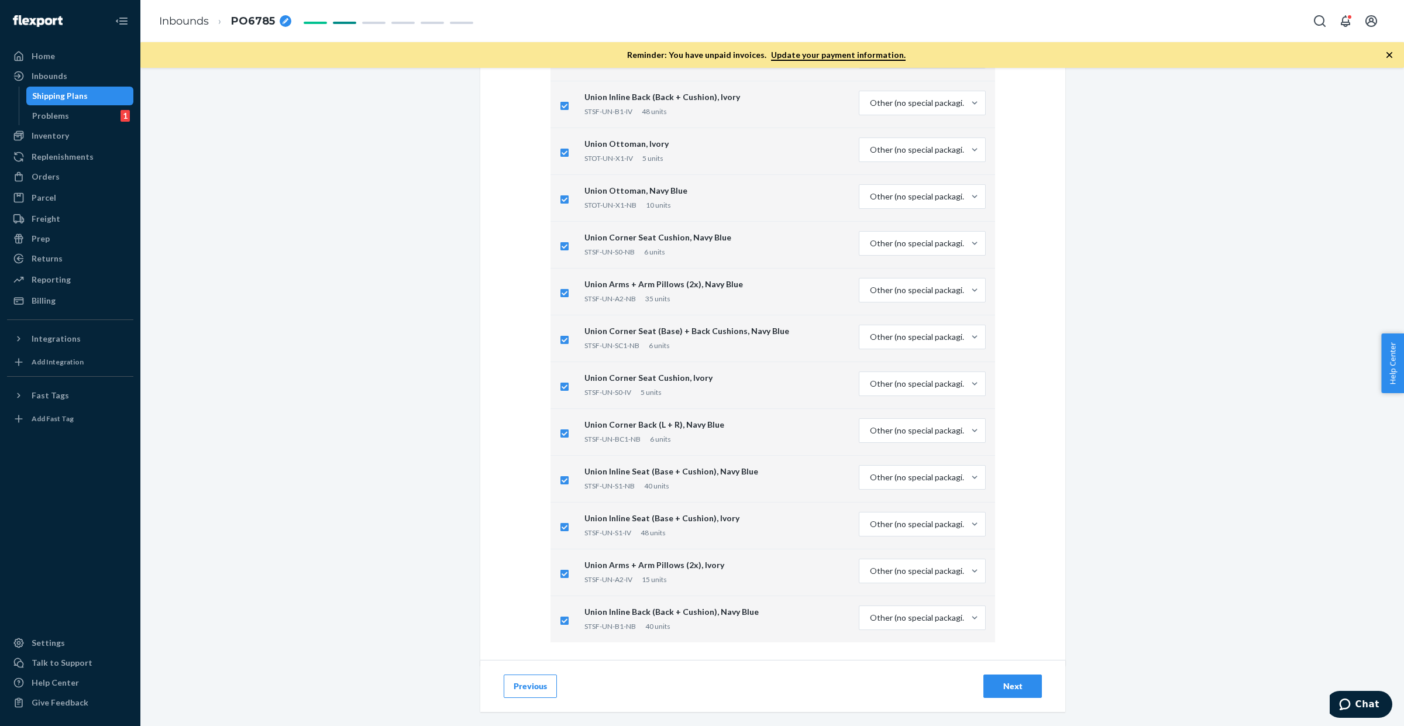
click at [989, 692] on button "Next" at bounding box center [1012, 686] width 59 height 23
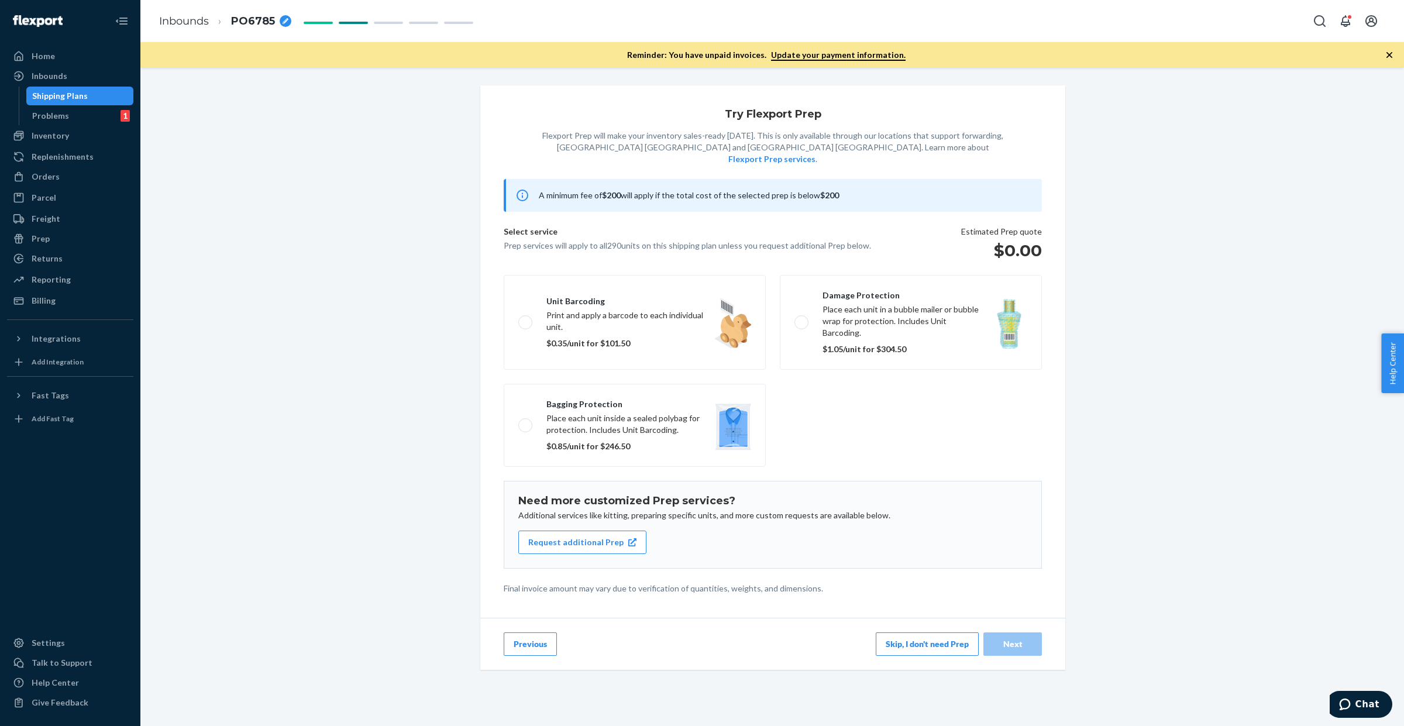
click at [922, 632] on button "Skip, I don't need Prep" at bounding box center [927, 643] width 103 height 23
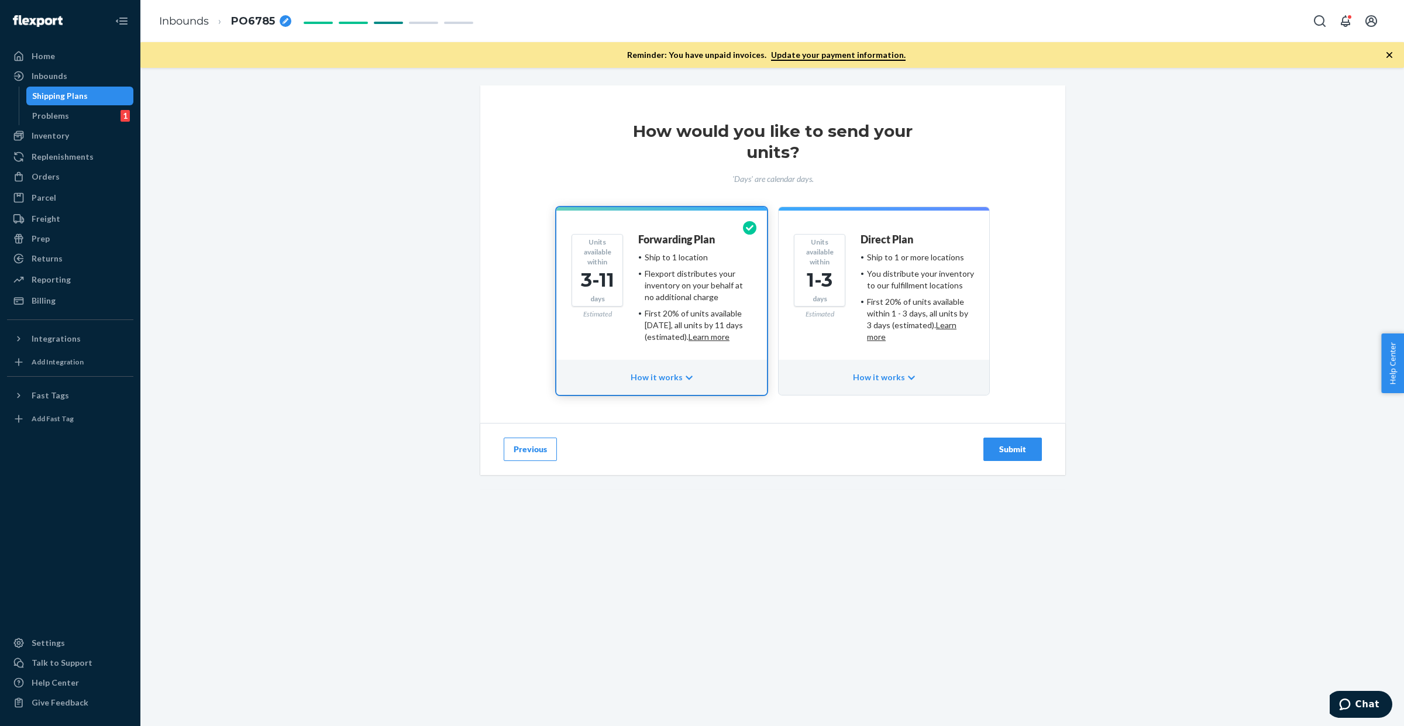
click at [878, 283] on div "You distribute your inventory to our fulfillment locations" at bounding box center [920, 279] width 107 height 23
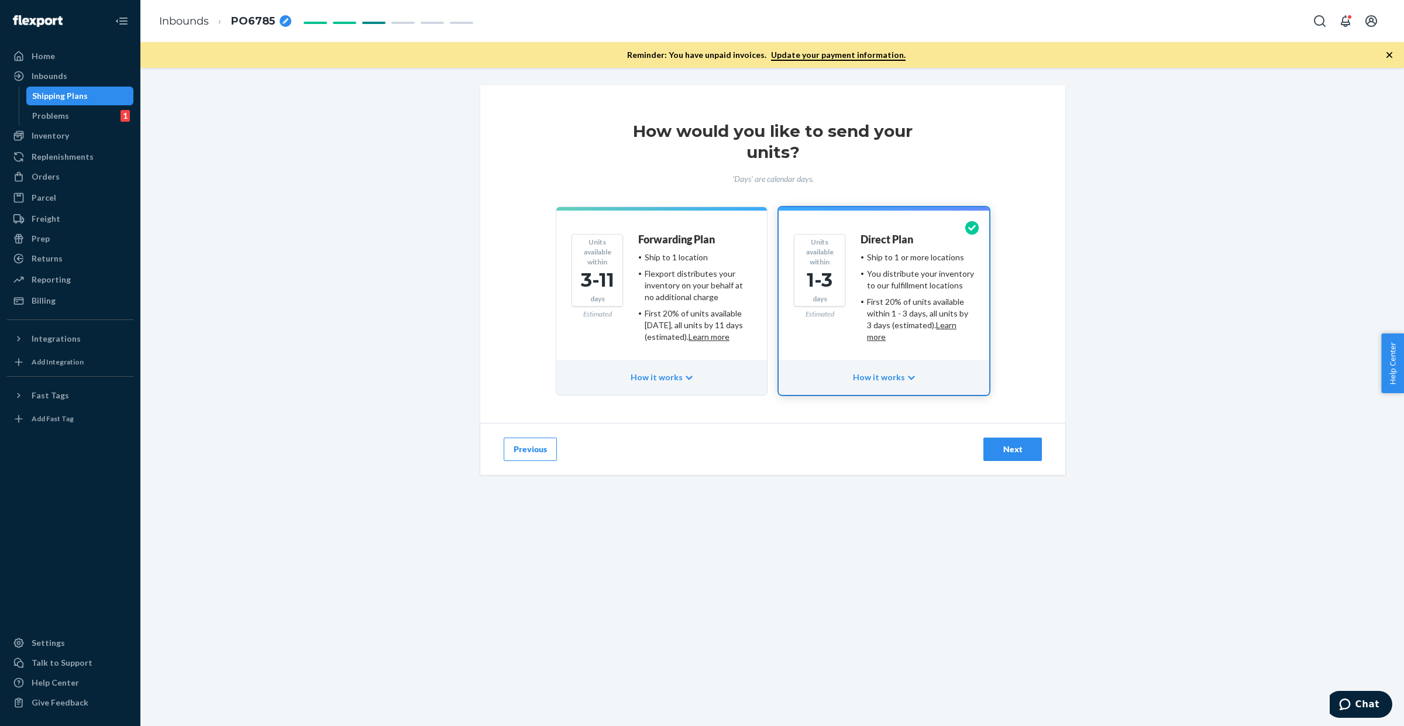
click at [993, 443] on div "Next" at bounding box center [1012, 449] width 39 height 12
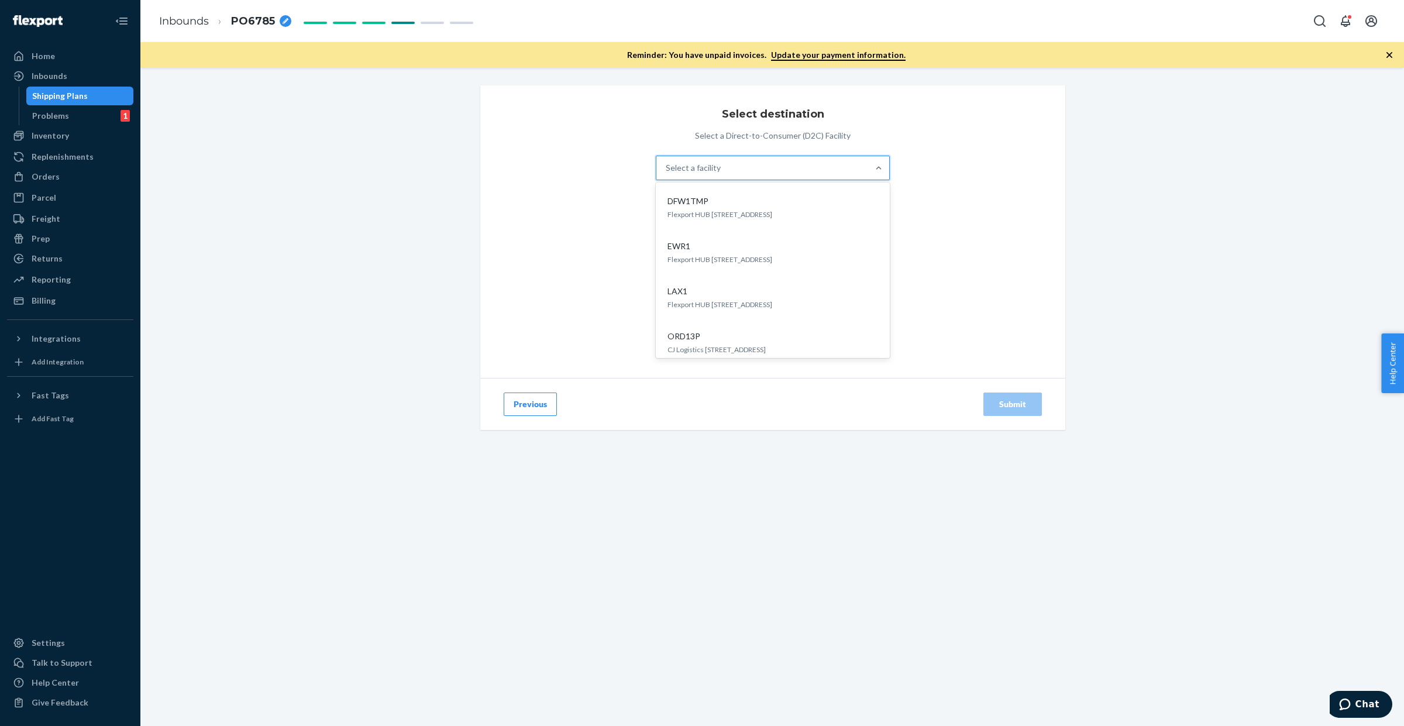
click at [726, 170] on div "Select a facility" at bounding box center [762, 167] width 212 height 23
click at [667, 170] on input "option DFW1TMP focused, 1 of 5. 5 results available. Use Up and Down to choose …" at bounding box center [666, 168] width 1 height 12
click at [732, 159] on div "Select a facility" at bounding box center [762, 167] width 212 height 23
click at [667, 162] on input "0 results available. Select is focused ,type to refine list, press Down to open…" at bounding box center [666, 168] width 1 height 12
click at [710, 252] on div "EWR1" at bounding box center [770, 246] width 215 height 12
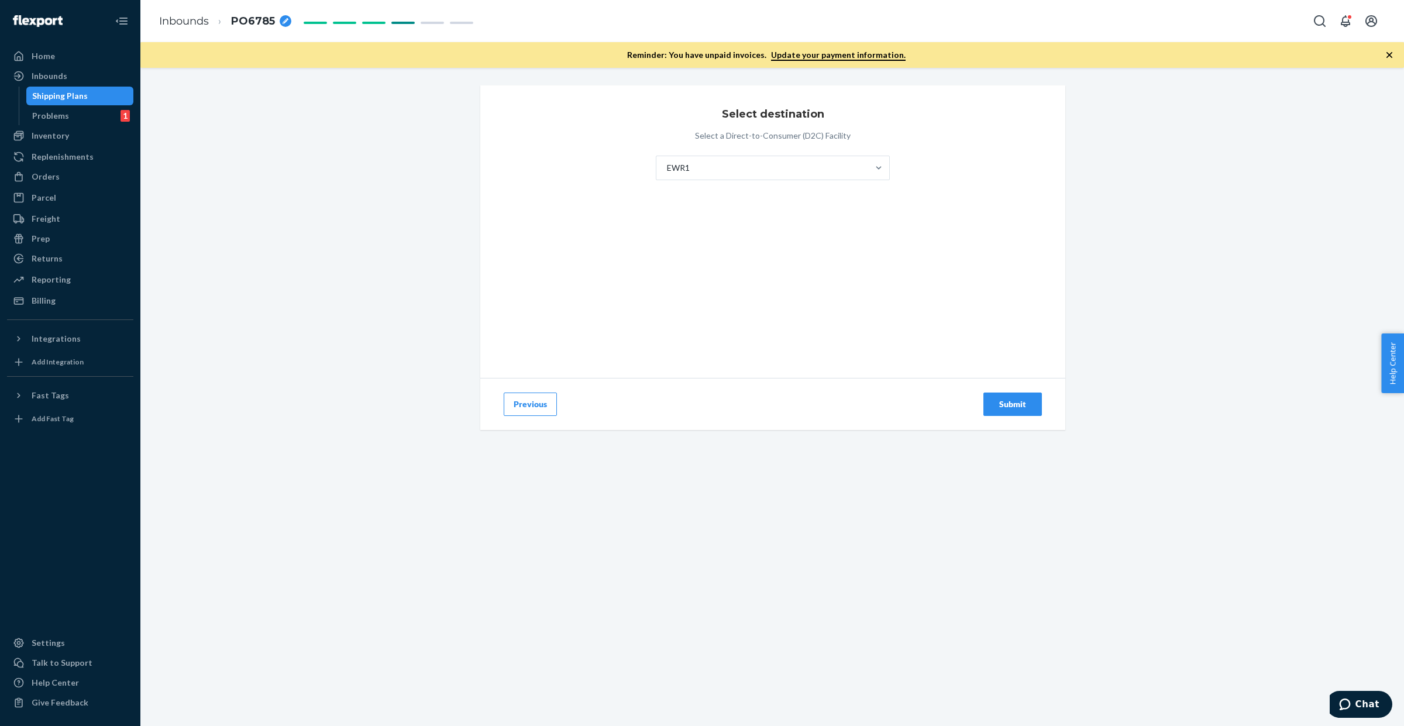
click at [1018, 404] on div "Submit" at bounding box center [1012, 404] width 39 height 12
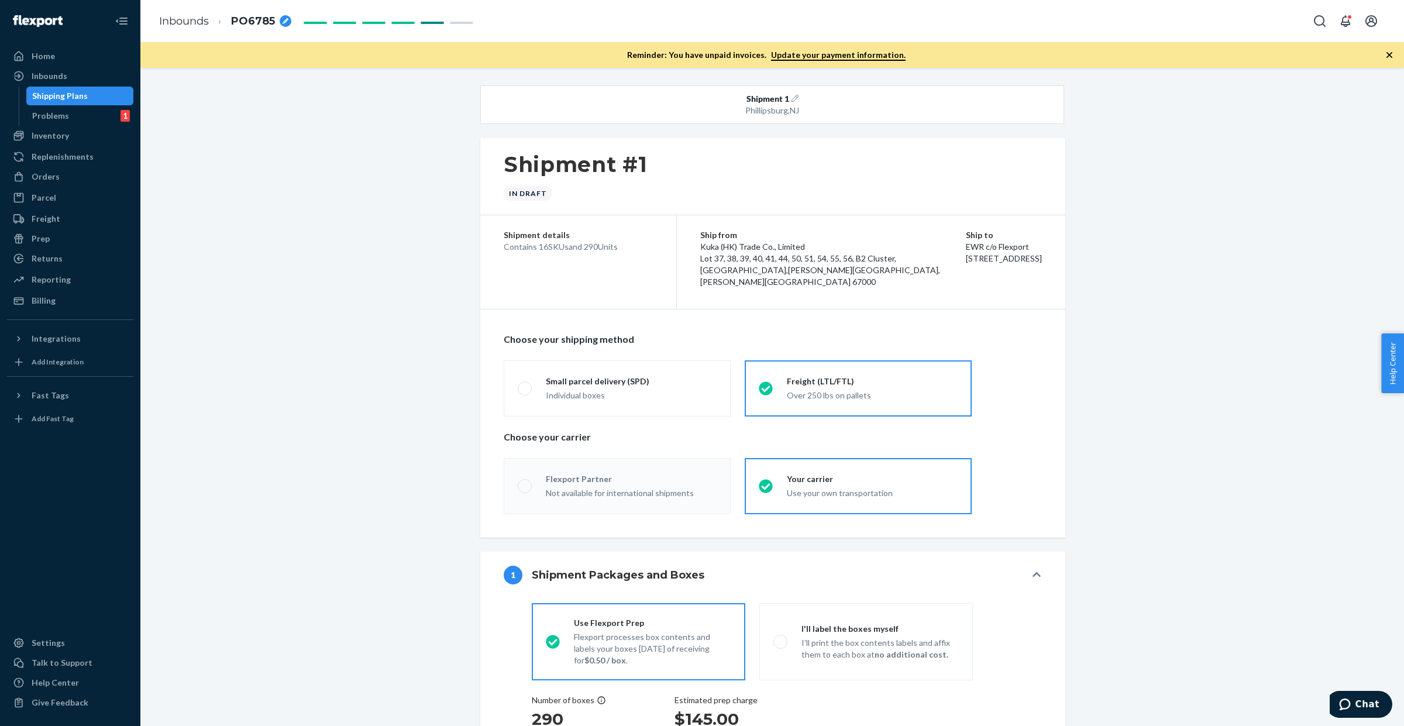
radio input "true"
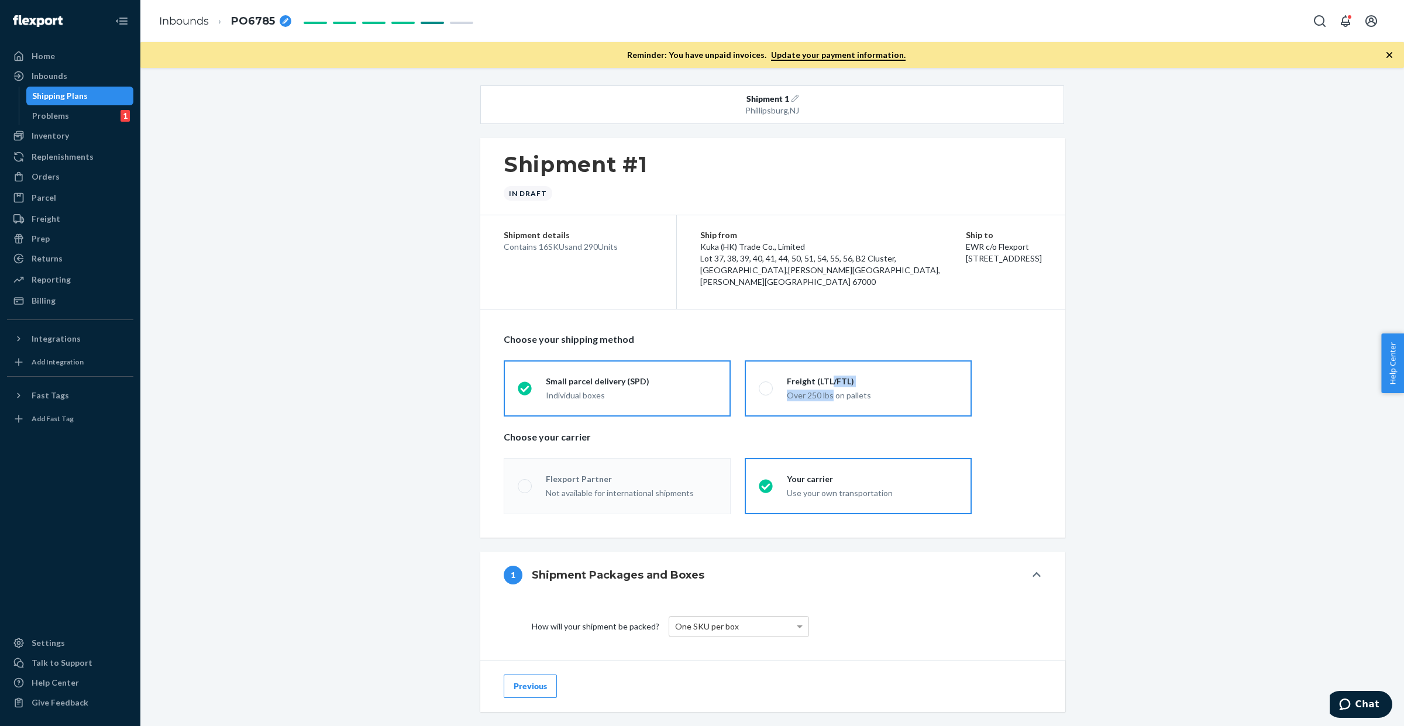
click at [824, 393] on div "Freight (LTL/FTL) Over 250 lbs on pallets" at bounding box center [865, 389] width 185 height 26
click at [819, 395] on div "Over 250 lbs on pallets" at bounding box center [872, 396] width 171 height 12
click at [766, 392] on input "Freight (LTL/FTL) Over 250 lbs on pallets" at bounding box center [763, 388] width 8 height 8
radio input "true"
radio input "false"
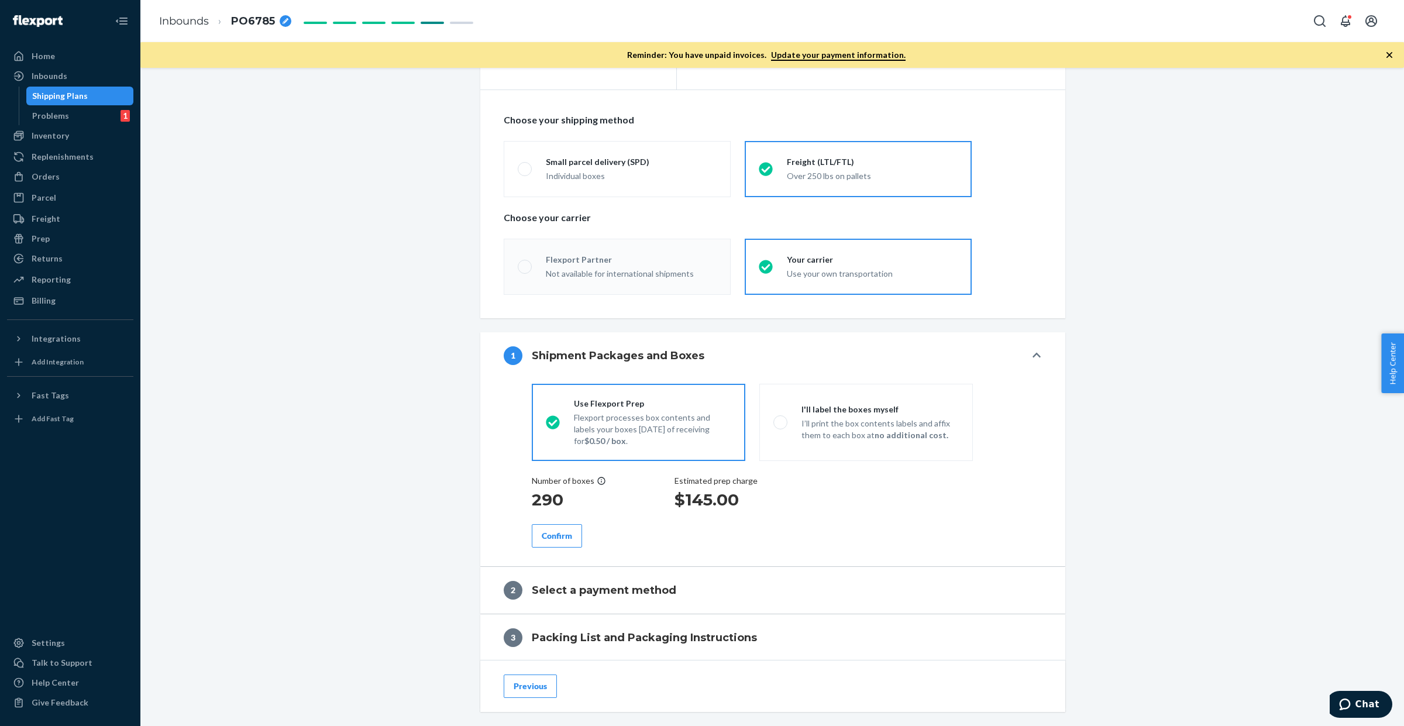
scroll to position [432, 0]
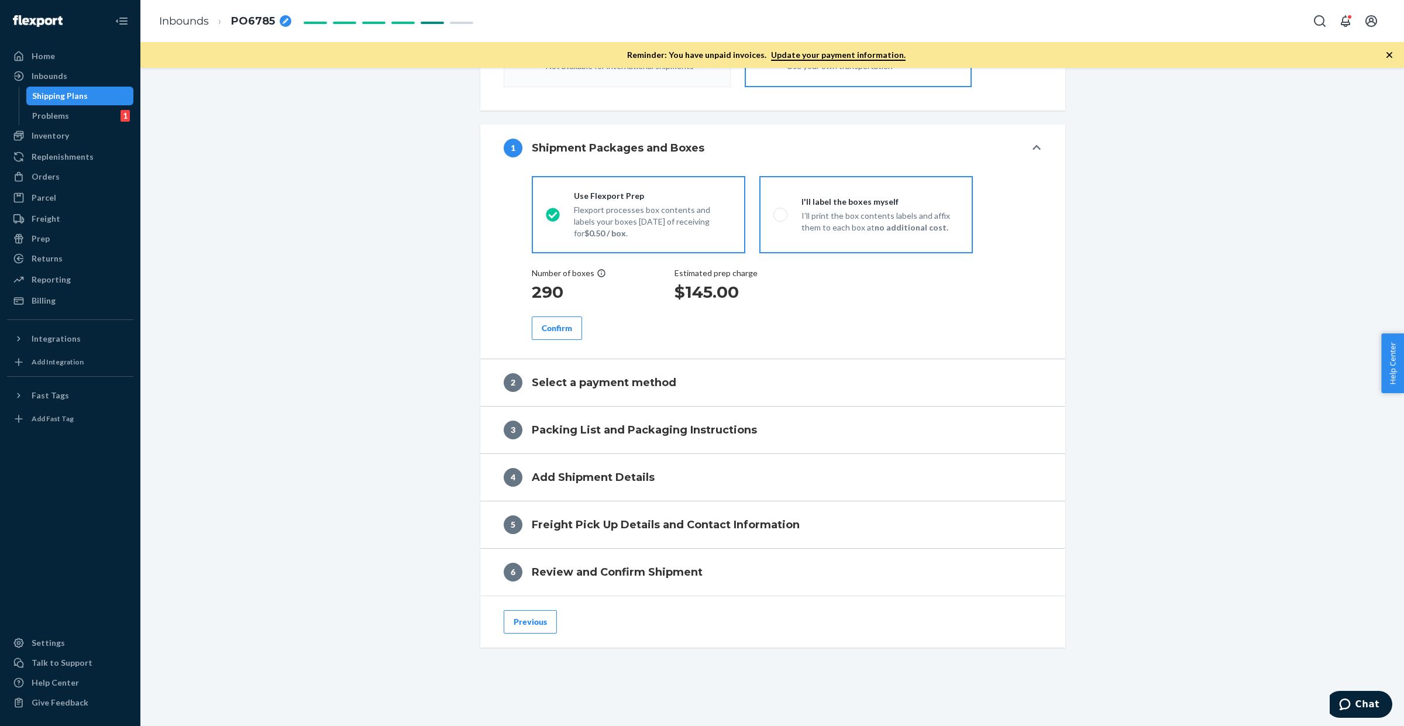
click at [878, 212] on p "I’ll print the box contents labels and affix them to each box at no additional …" at bounding box center [879, 221] width 157 height 23
click at [781, 212] on input "I'll label the boxes myself I’ll print the box contents labels and affix them t…" at bounding box center [777, 215] width 8 height 8
radio input "true"
radio input "false"
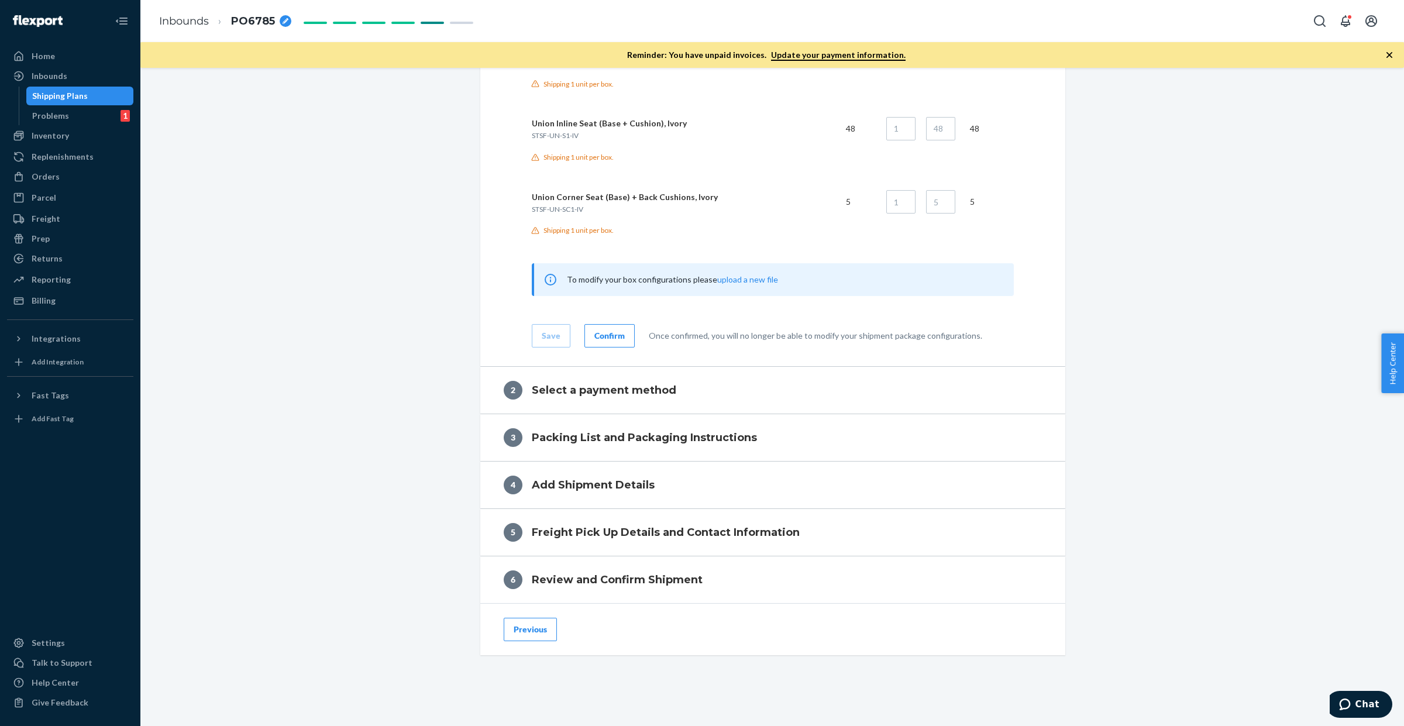
scroll to position [1701, 0]
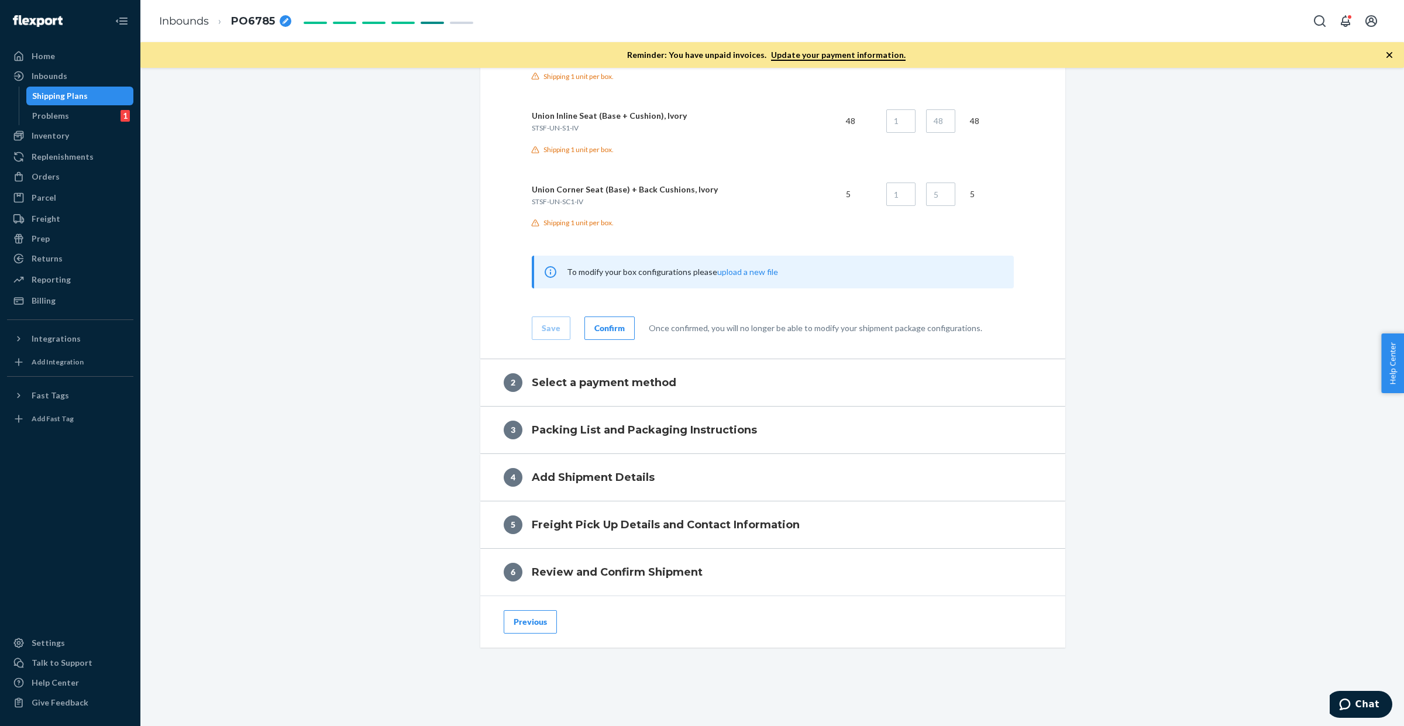
click at [604, 333] on button "Confirm" at bounding box center [609, 328] width 50 height 23
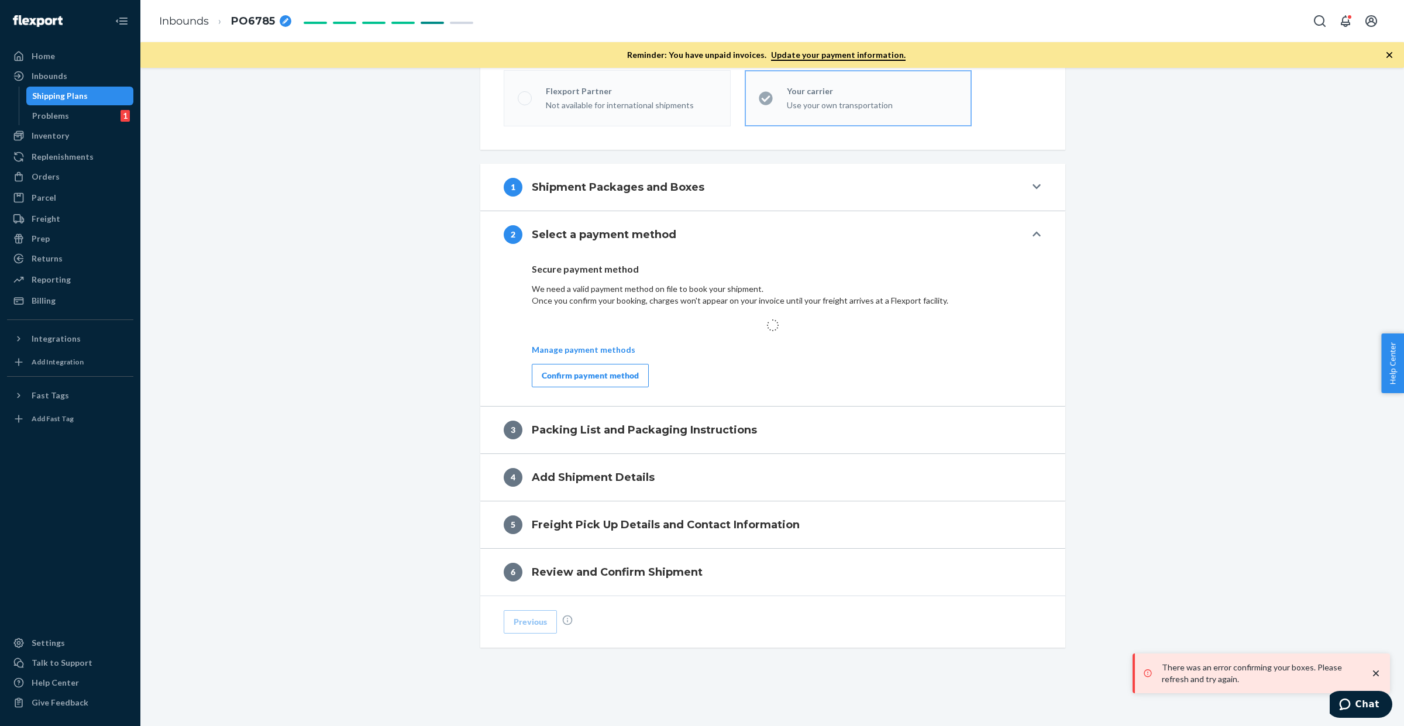
click at [610, 376] on div "Confirm payment method" at bounding box center [590, 376] width 97 height 12
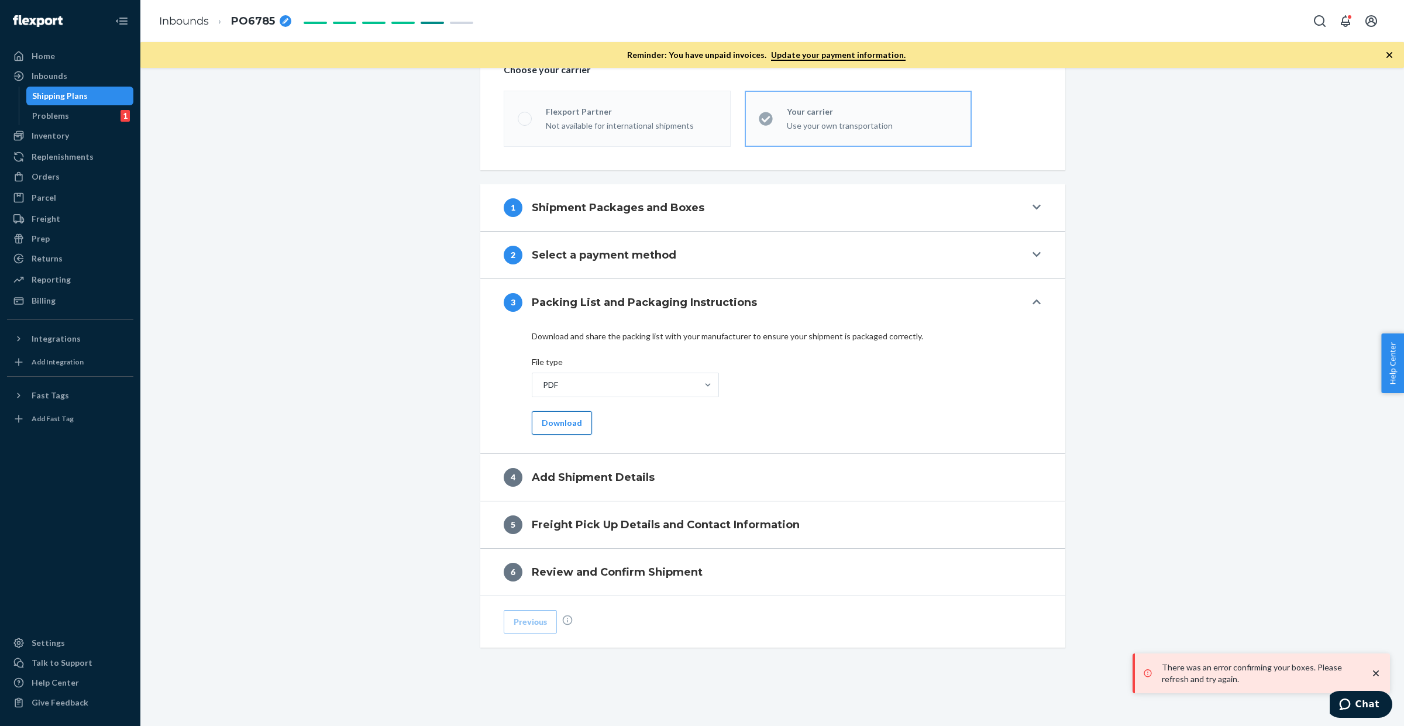
click at [563, 424] on button "Download" at bounding box center [562, 422] width 60 height 23
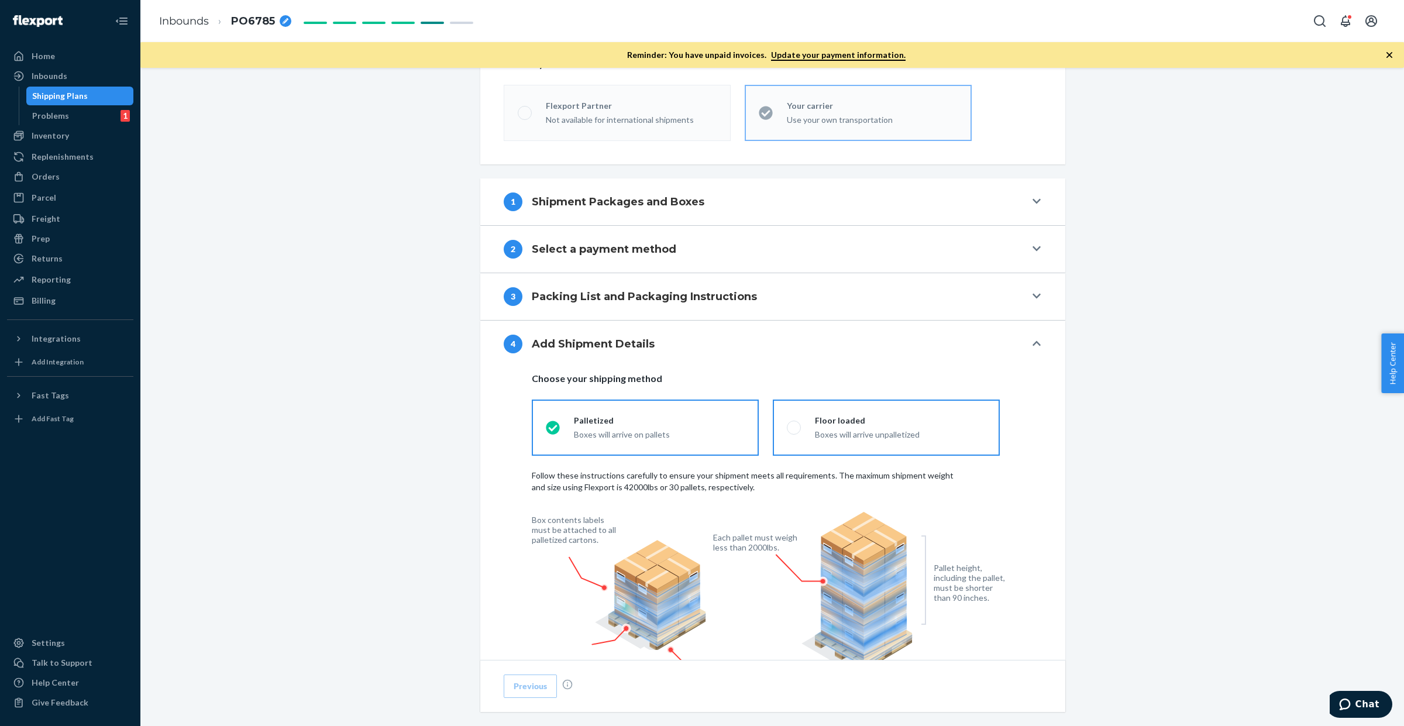
click at [825, 426] on div "Floor loaded" at bounding box center [900, 421] width 171 height 12
click at [794, 430] on input "Floor loaded Boxes will arrive unpalletized" at bounding box center [791, 428] width 8 height 8
radio input "true"
radio input "false"
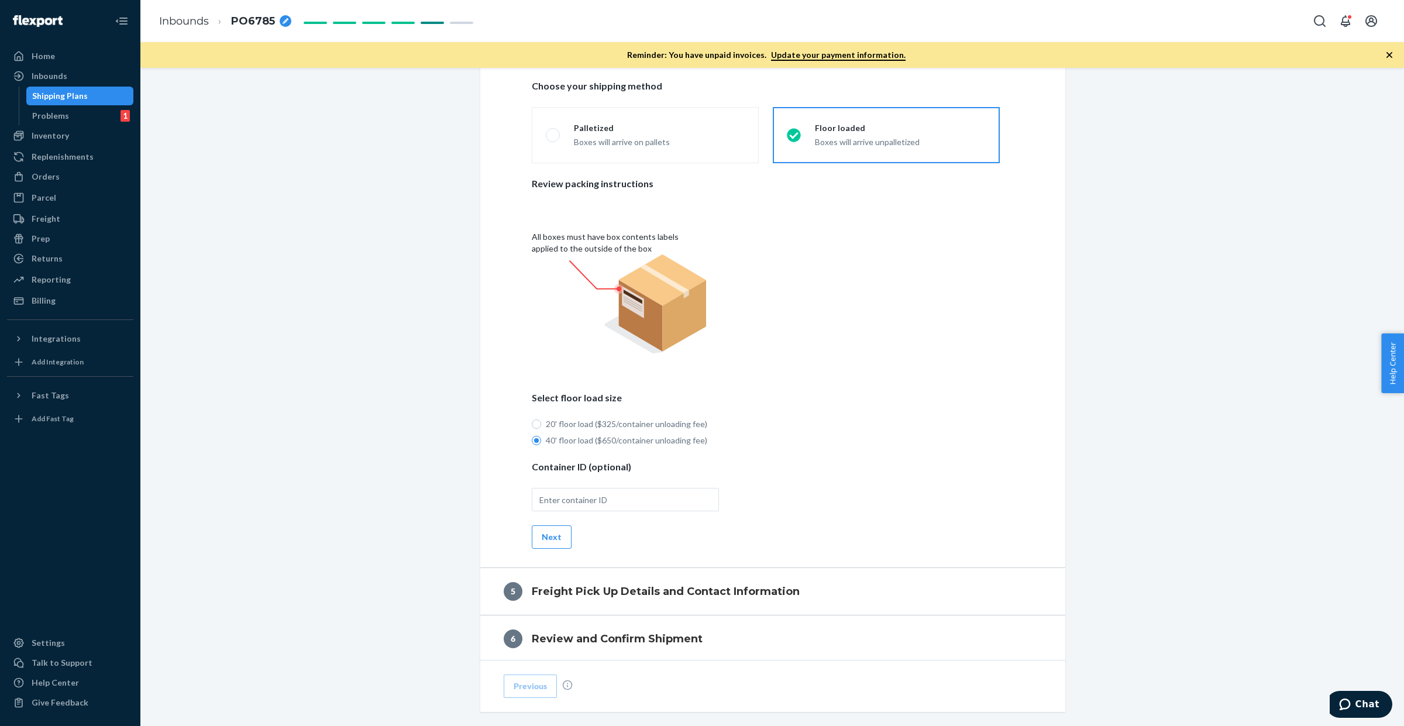
scroll to position [738, 0]
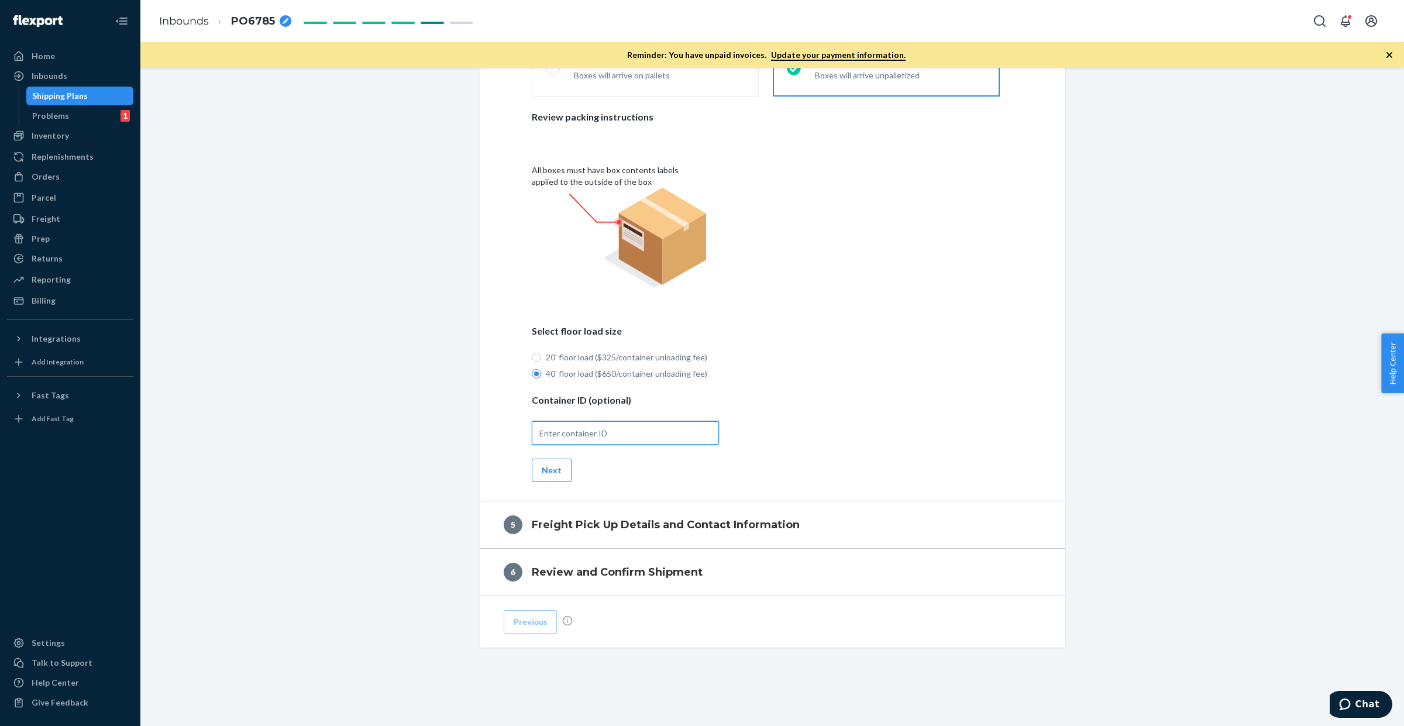
click at [560, 429] on input "text" at bounding box center [625, 432] width 187 height 23
paste input "HLBU1634067"
type input "HLBU1634067"
click at [545, 469] on button "Next" at bounding box center [552, 470] width 40 height 23
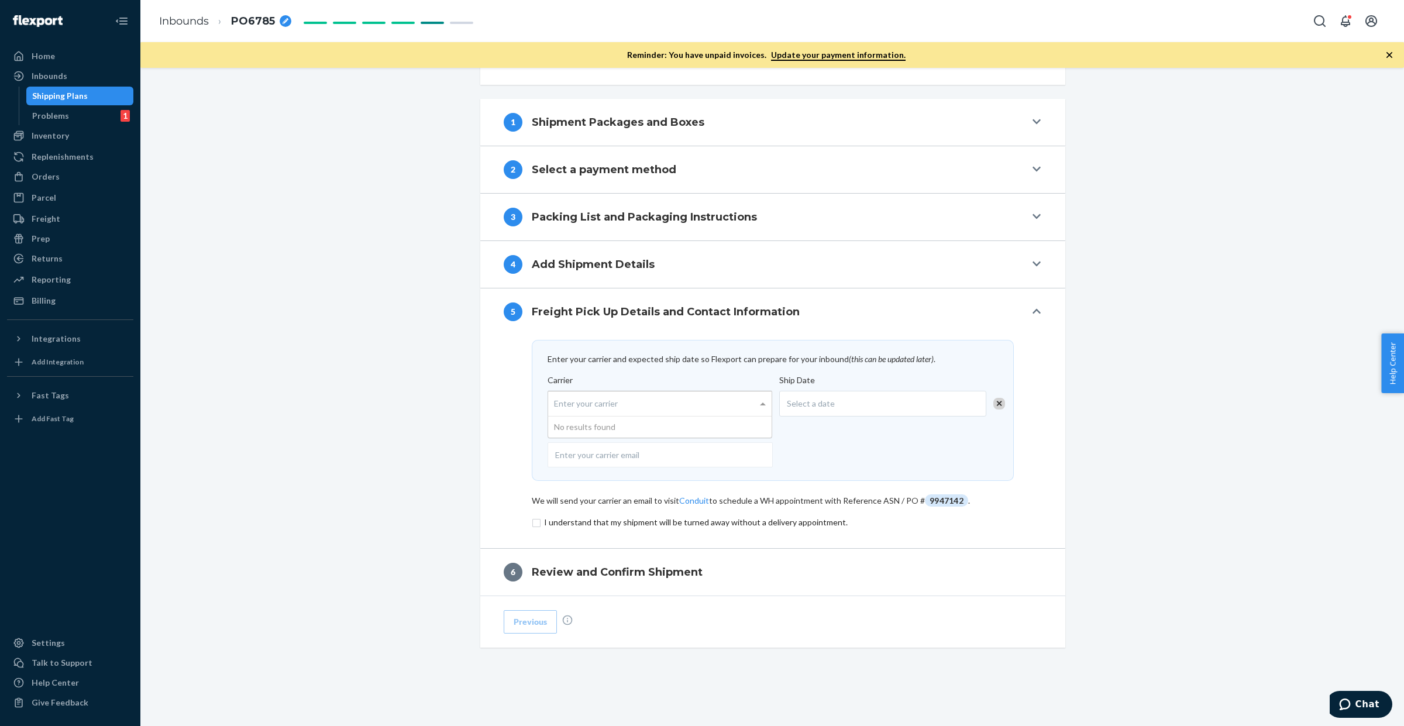
click at [613, 403] on div "Enter your carrier" at bounding box center [659, 403] width 223 height 25
click at [557, 403] on input "Carrier Enter your carrier No results found" at bounding box center [555, 404] width 3 height 22
type input "flexport"
drag, startPoint x: 615, startPoint y: 434, endPoint x: 723, endPoint y: 413, distance: 109.7
click at [825, 394] on div "Select a date" at bounding box center [882, 404] width 207 height 26
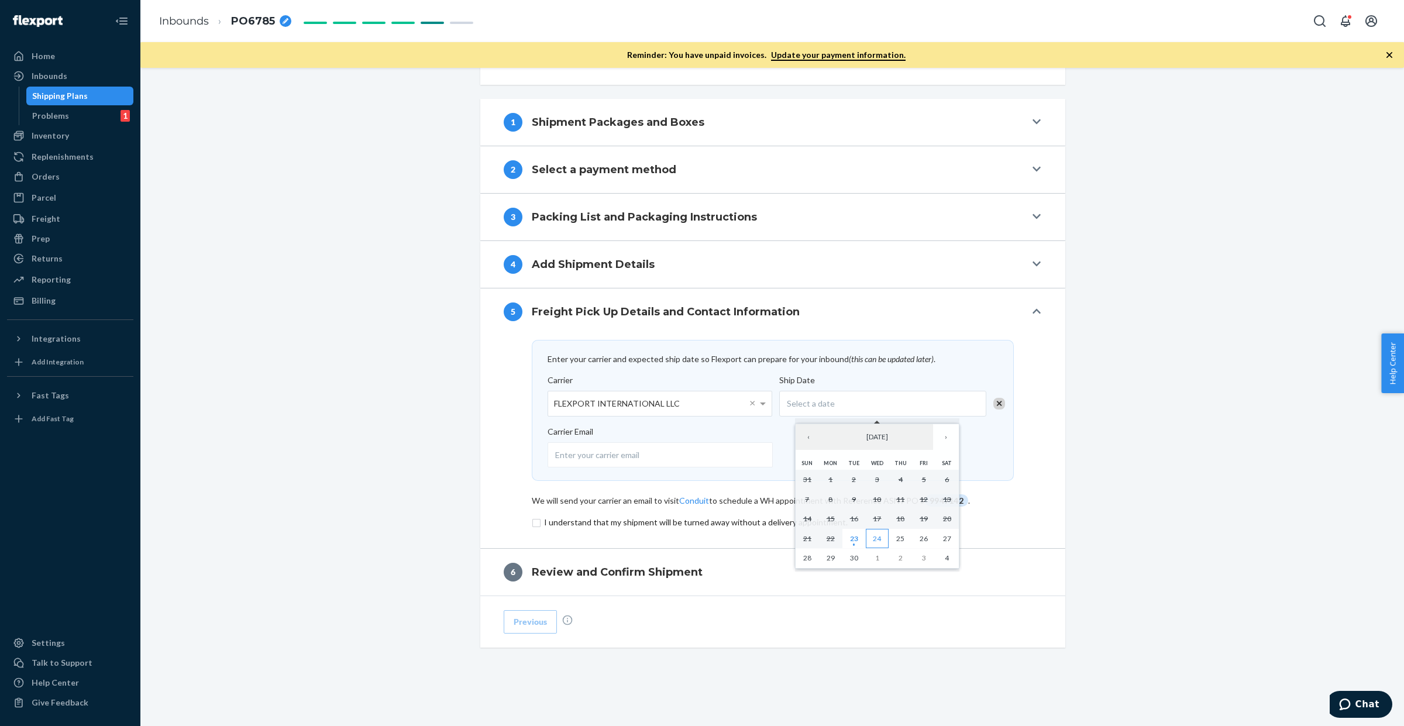
click at [875, 542] on abbr "24" at bounding box center [877, 538] width 8 height 9
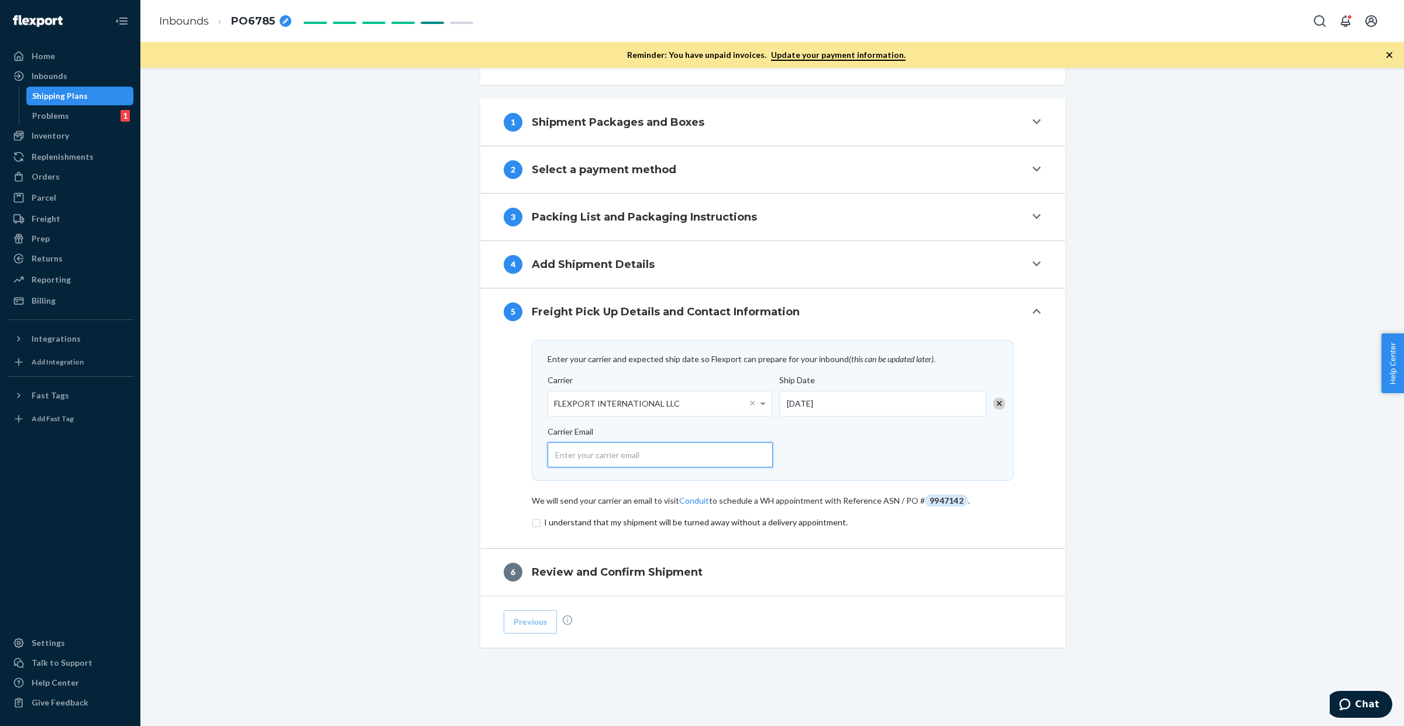
click at [650, 454] on input "email" at bounding box center [660, 454] width 225 height 25
type input "[EMAIL_ADDRESS][DOMAIN_NAME]"
click at [536, 522] on input "checkbox" at bounding box center [773, 522] width 482 height 14
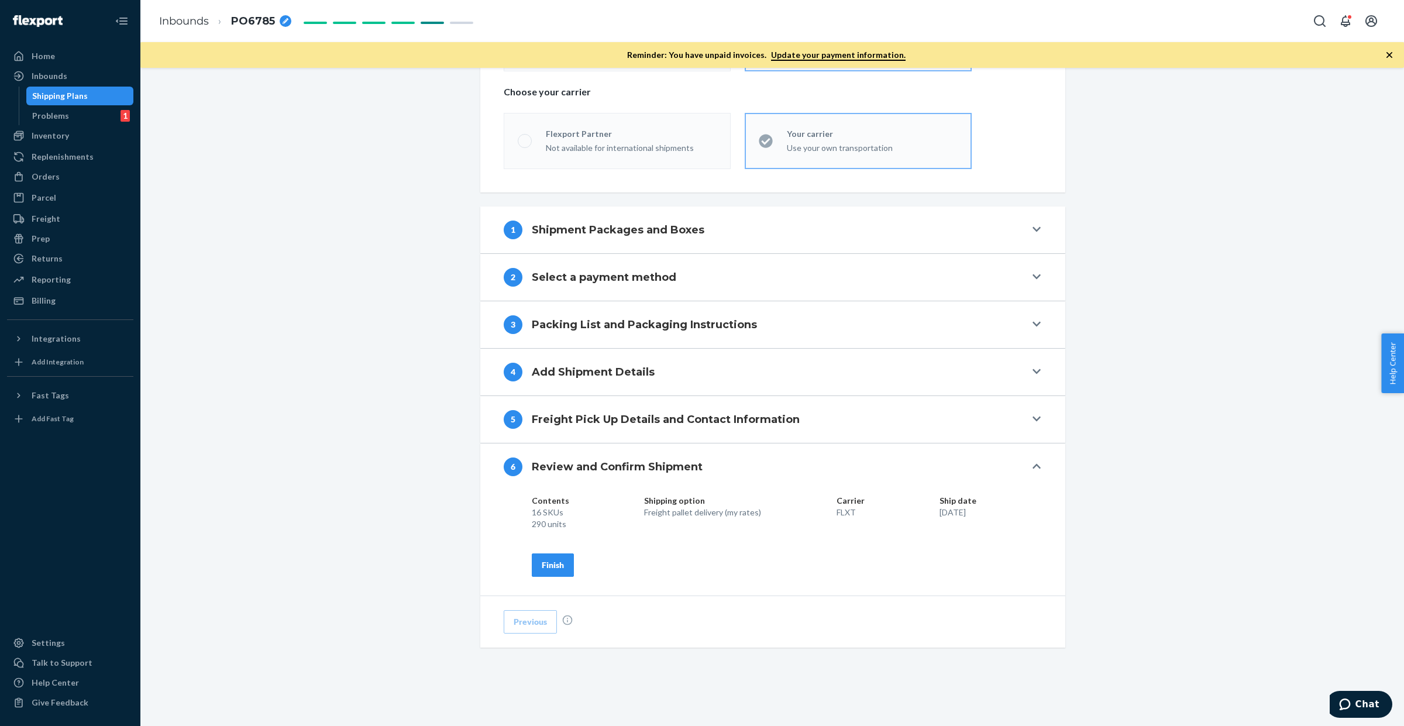
click at [542, 566] on div "Finish" at bounding box center [553, 565] width 22 height 12
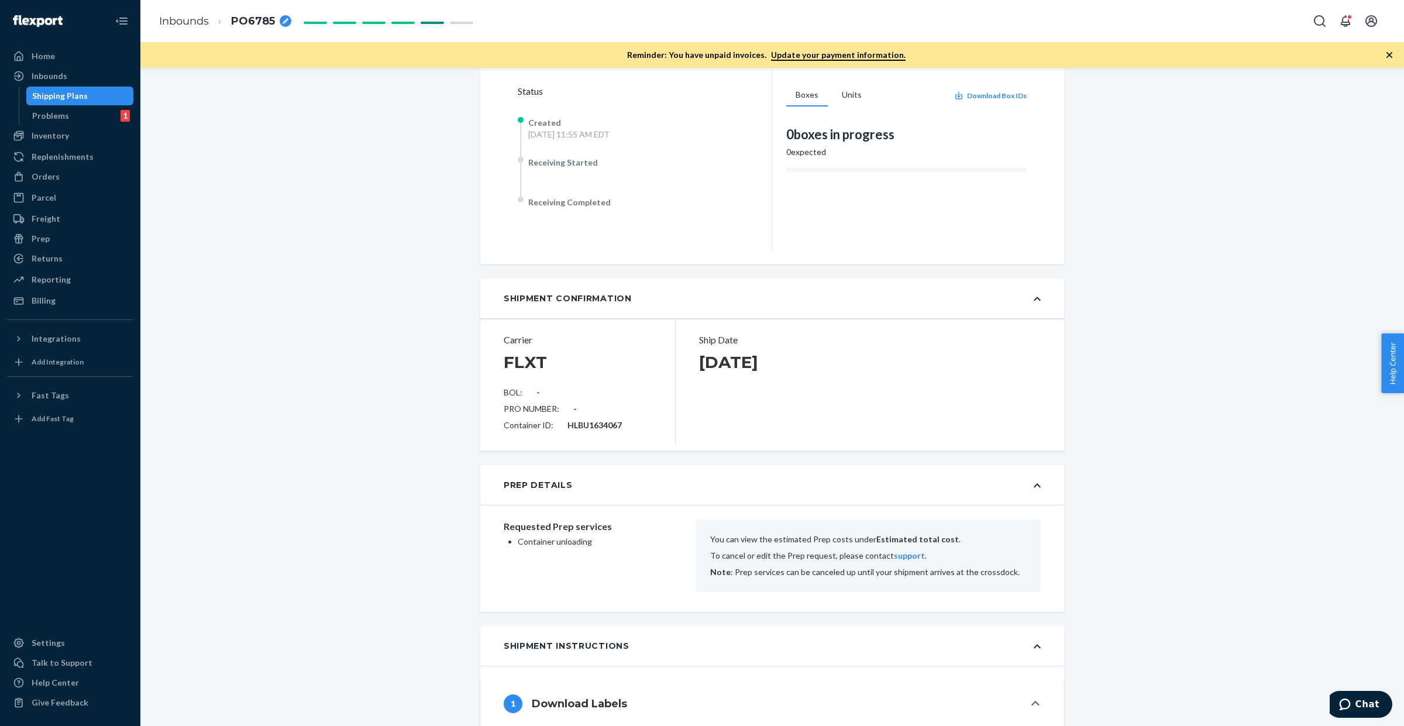
scroll to position [0, 0]
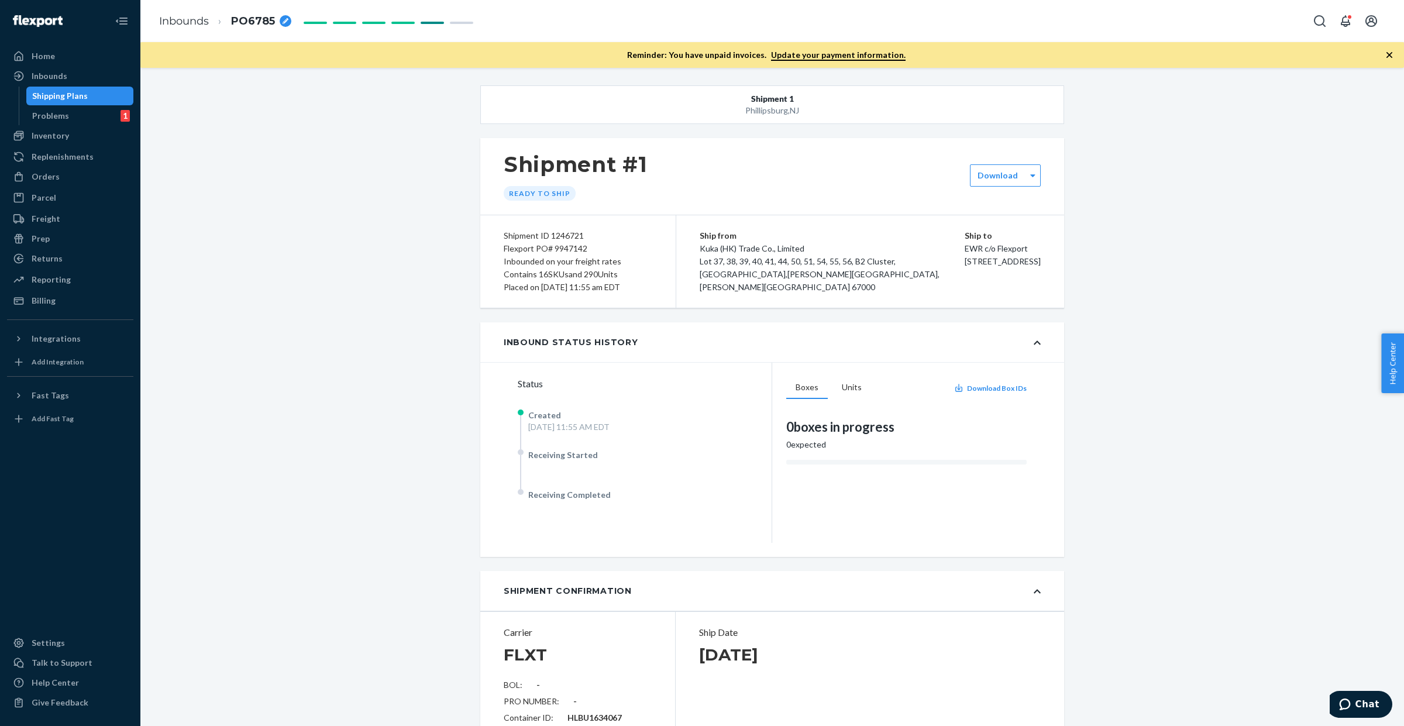
click at [565, 247] on div "Flexport PO# 9947142" at bounding box center [578, 248] width 149 height 13
copy div "9947142"
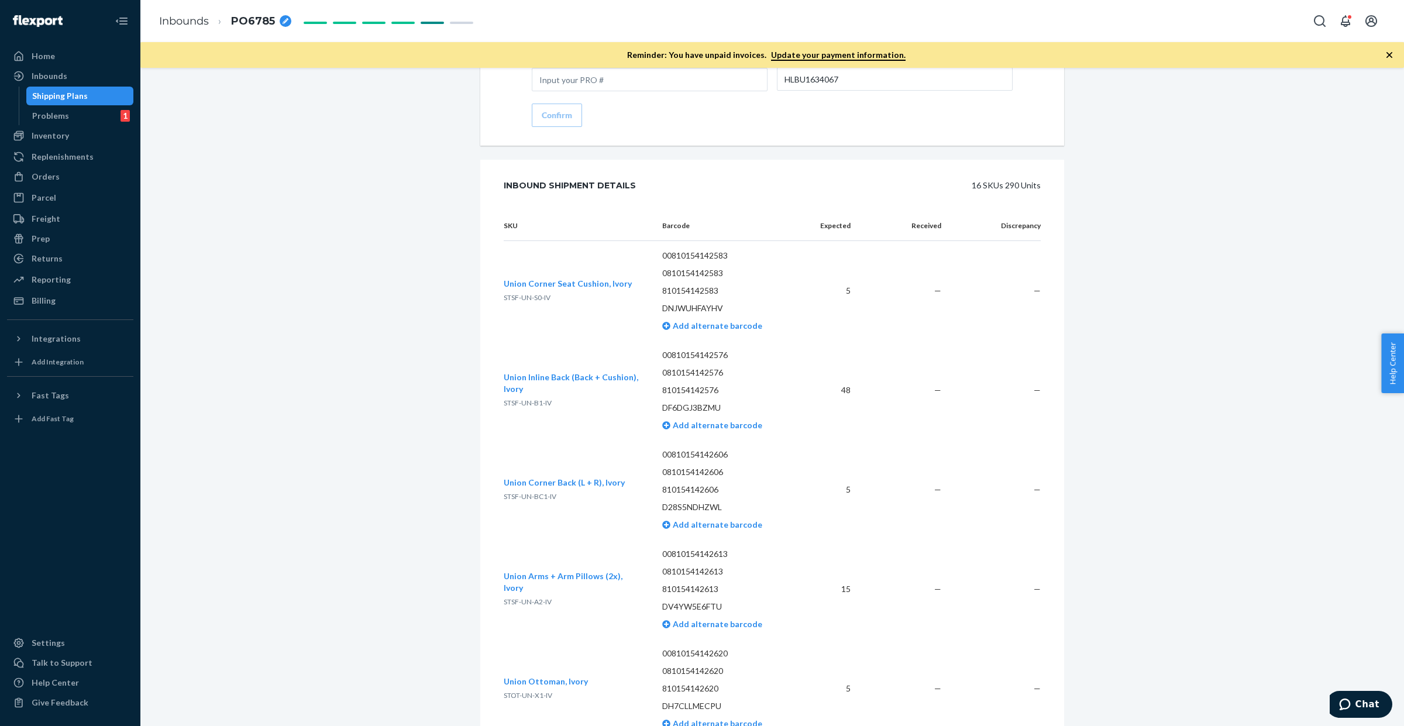
scroll to position [1974, 0]
click at [59, 76] on div "Inbounds" at bounding box center [50, 76] width 36 height 12
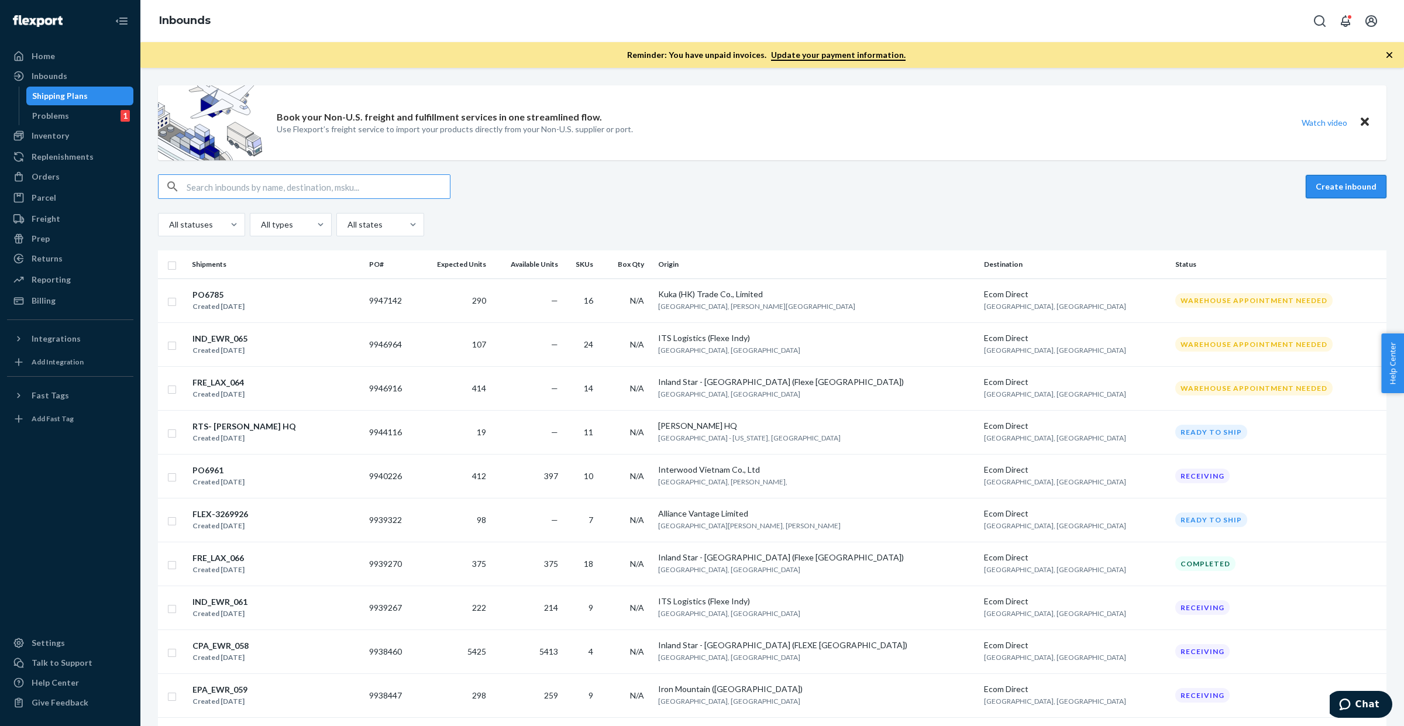
click at [1317, 187] on button "Create inbound" at bounding box center [1346, 186] width 81 height 23
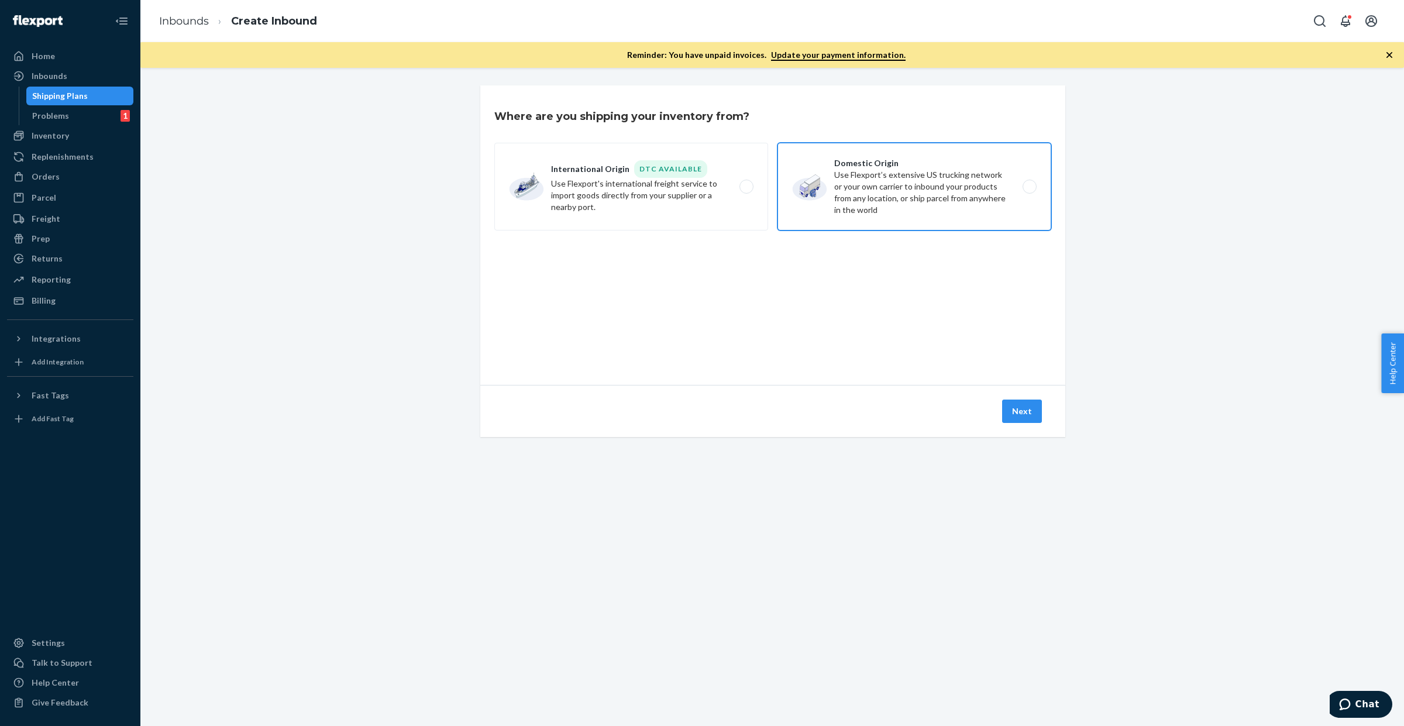
click at [920, 192] on label "Domestic Origin Use Flexport’s extensive US trucking network or your own carrie…" at bounding box center [915, 187] width 274 height 88
click at [1029, 191] on input "Domestic Origin Use Flexport’s extensive US trucking network or your own carrie…" at bounding box center [1033, 187] width 8 height 8
radio input "true"
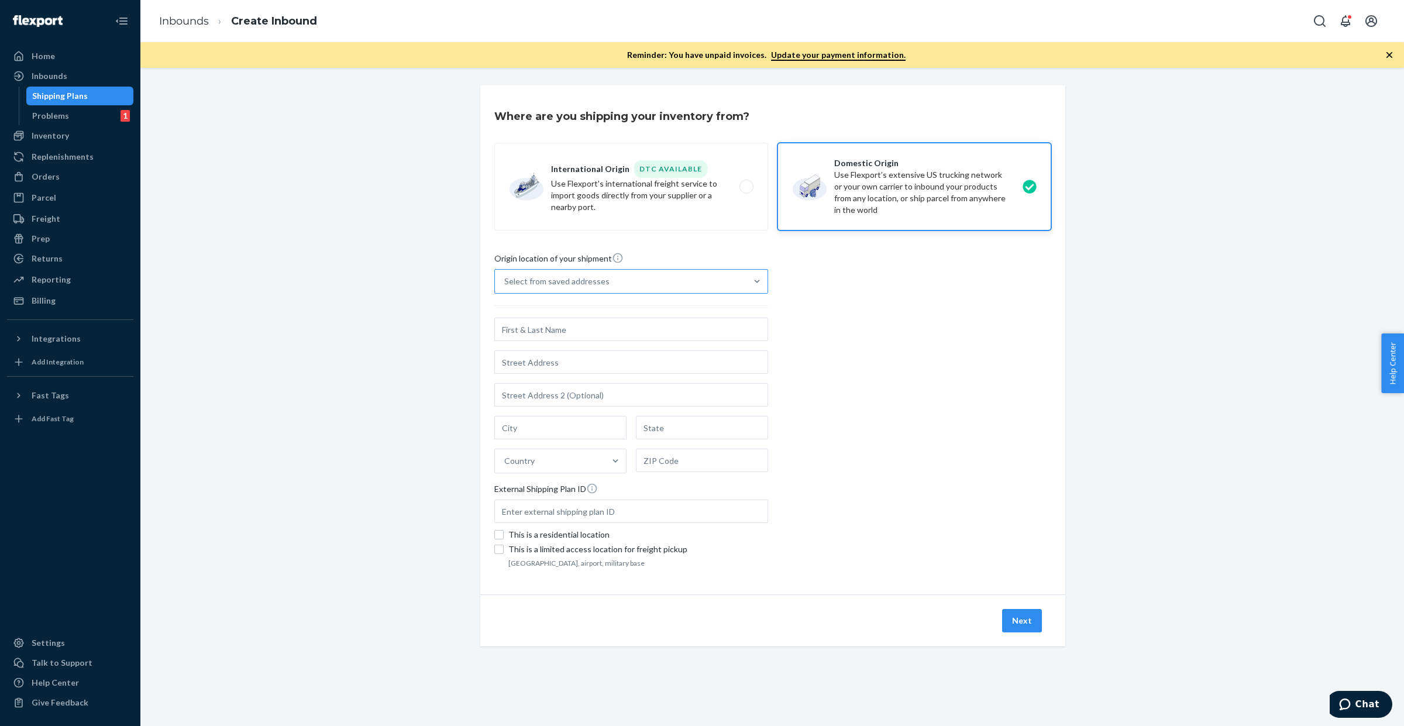
click at [617, 288] on div "Select from saved addresses" at bounding box center [621, 281] width 252 height 23
click at [505, 287] on input "Select from saved addresses" at bounding box center [504, 282] width 1 height 12
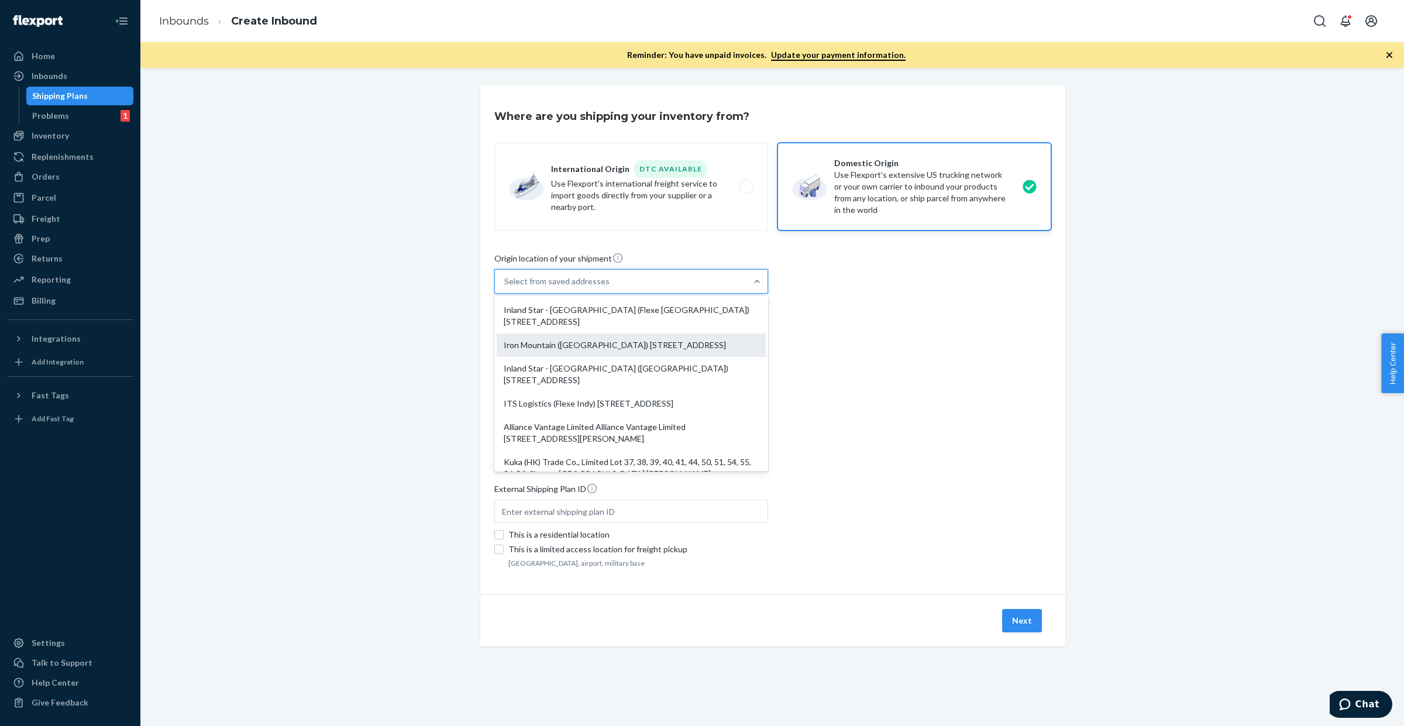
click at [660, 349] on div "Iron Mountain ([GEOGRAPHIC_DATA]) [STREET_ADDRESS]" at bounding box center [631, 344] width 269 height 23
click at [505, 287] on input "option Iron Mountain (Flexe East PA) 2300 Newlins Mill Rd Easton, PA 18045 focu…" at bounding box center [504, 282] width 1 height 12
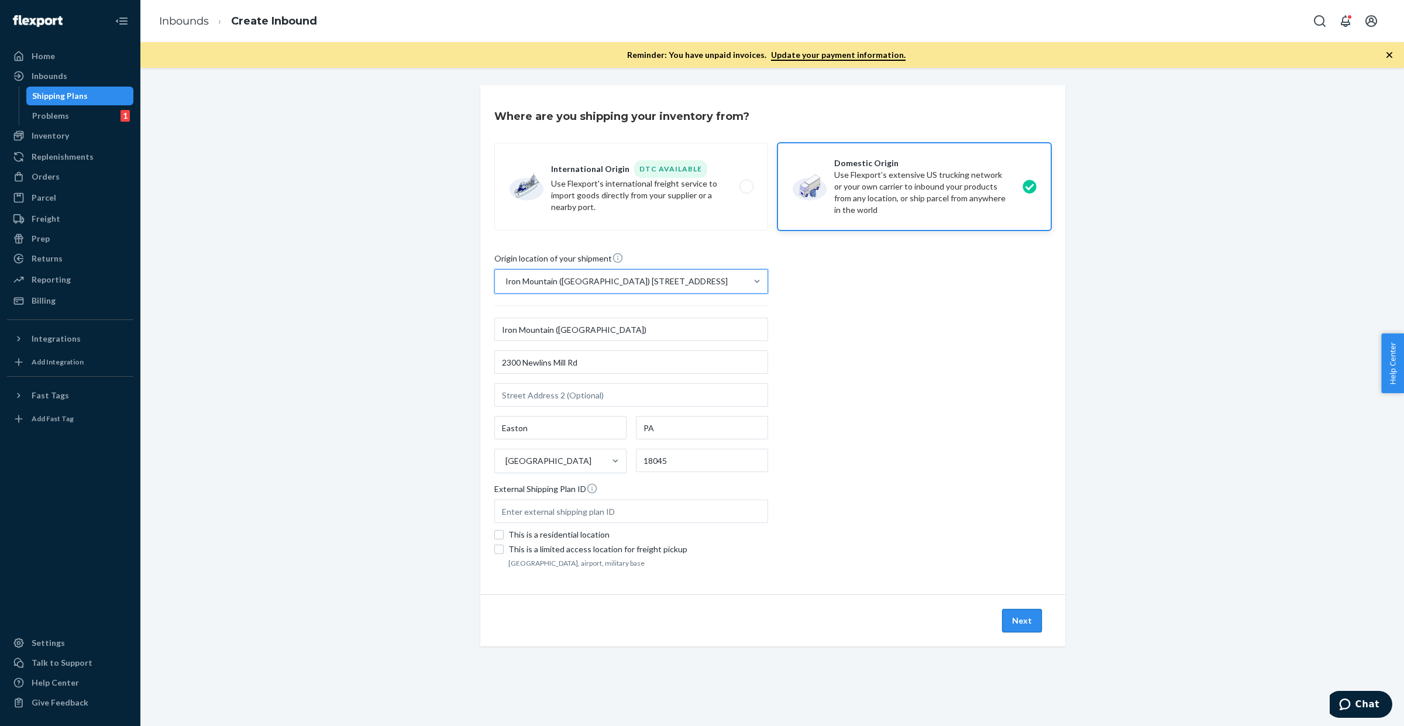
click at [1022, 632] on button "Next" at bounding box center [1022, 620] width 40 height 23
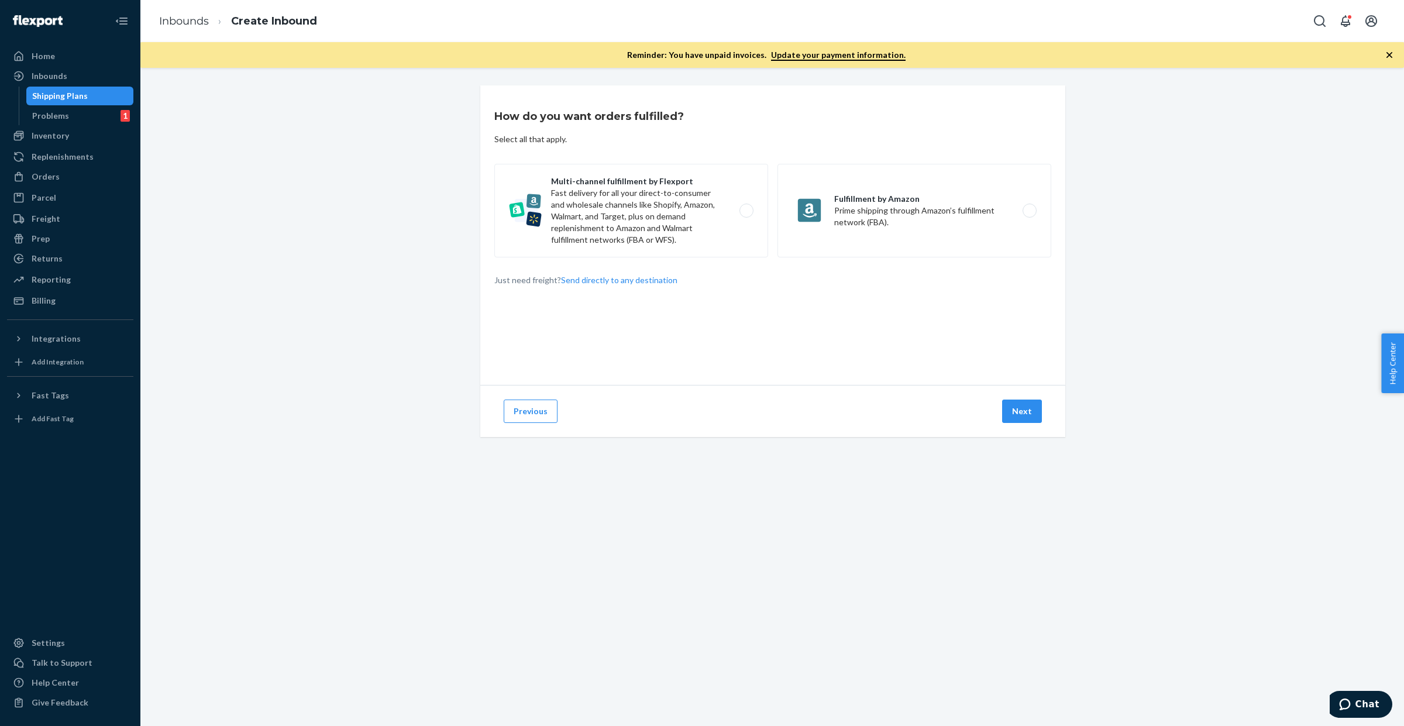
click at [1022, 632] on div "How do you want orders fulfilled? Select all that apply. Multi-channel fulfillm…" at bounding box center [772, 397] width 1264 height 658
click at [645, 221] on label "Multi-channel fulfillment by Flexport Fast delivery for all your direct-to-cons…" at bounding box center [631, 211] width 274 height 94
click at [746, 215] on input "Multi-channel fulfillment by Flexport Fast delivery for all your direct-to-cons…" at bounding box center [750, 211] width 8 height 8
radio input "true"
click at [1005, 404] on button "Next" at bounding box center [1022, 411] width 40 height 23
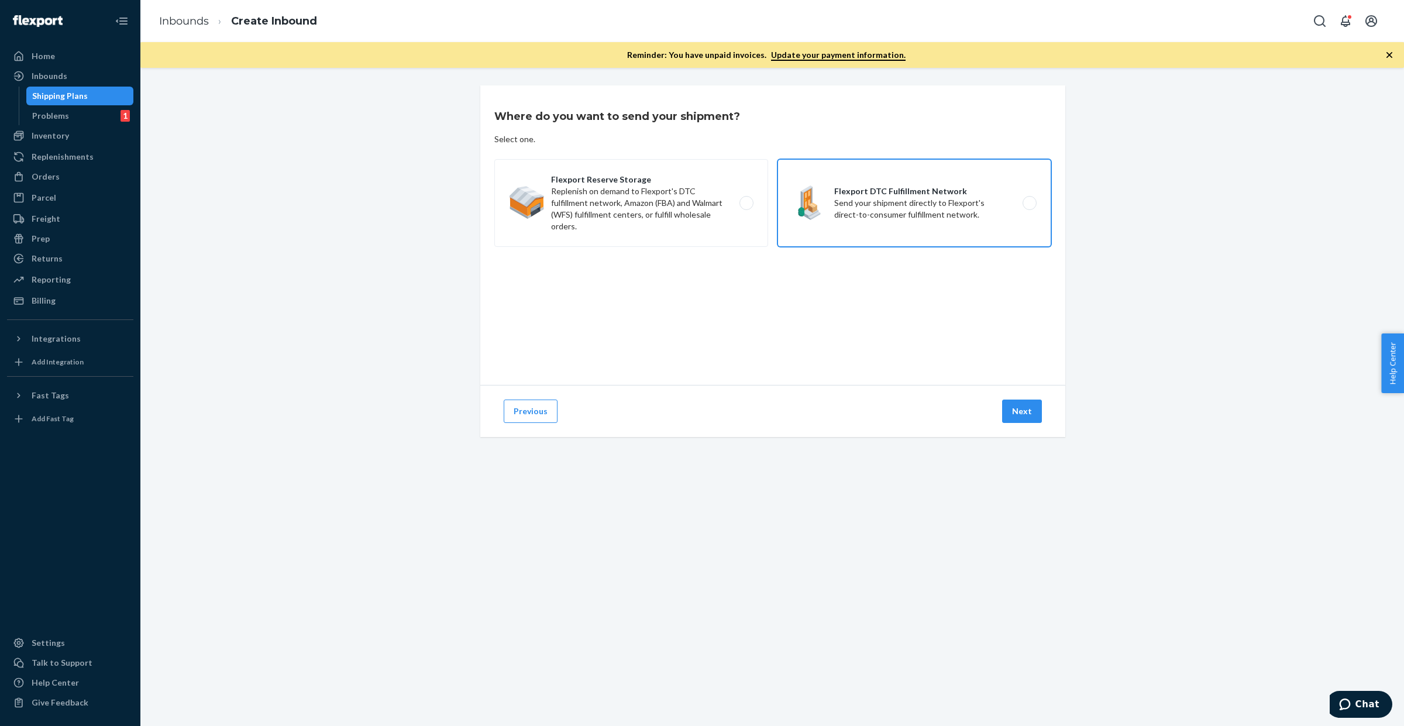
click at [826, 206] on label "Flexport DTC Fulfillment Network Send your shipment directly to Flexport's dire…" at bounding box center [915, 203] width 274 height 88
click at [1029, 206] on input "Flexport DTC Fulfillment Network Send your shipment directly to Flexport's dire…" at bounding box center [1033, 203] width 8 height 8
radio input "true"
click at [1015, 415] on button "Next" at bounding box center [1022, 411] width 40 height 23
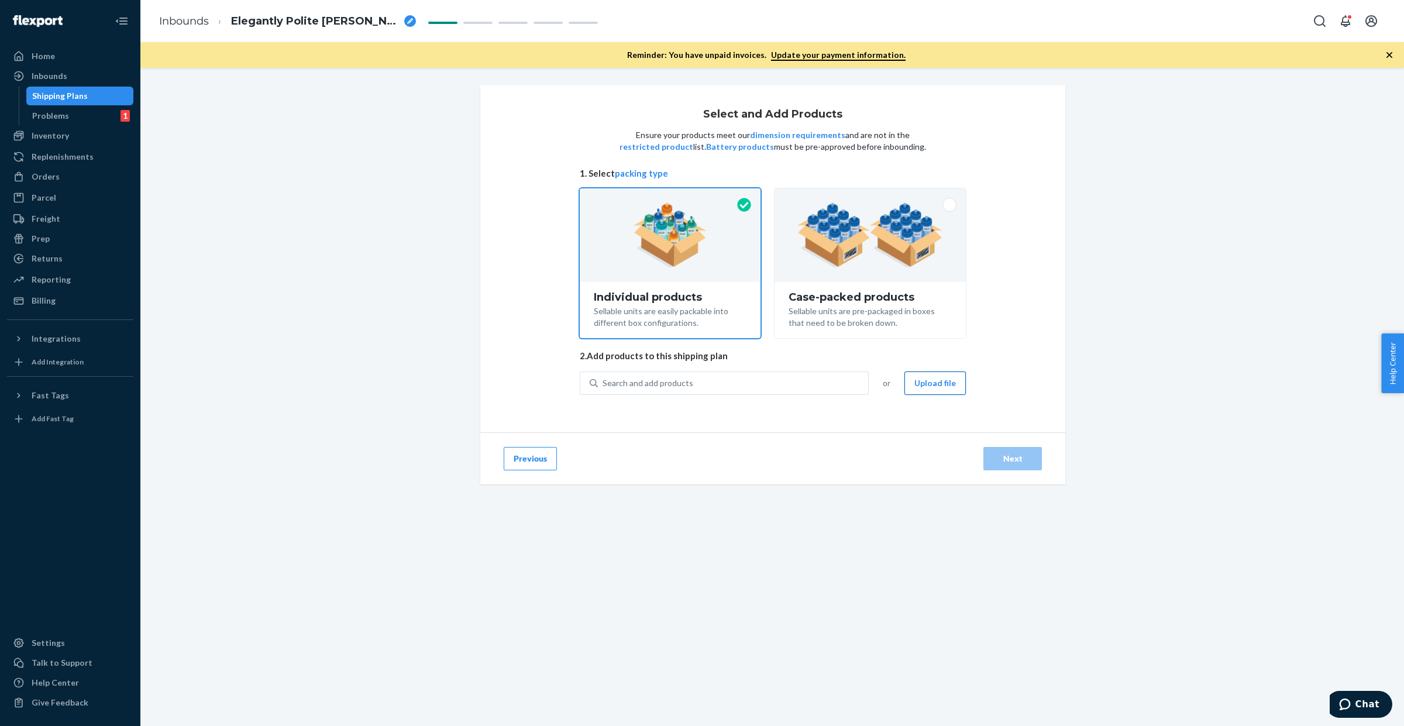
click at [931, 385] on button "Upload file" at bounding box center [934, 382] width 61 height 23
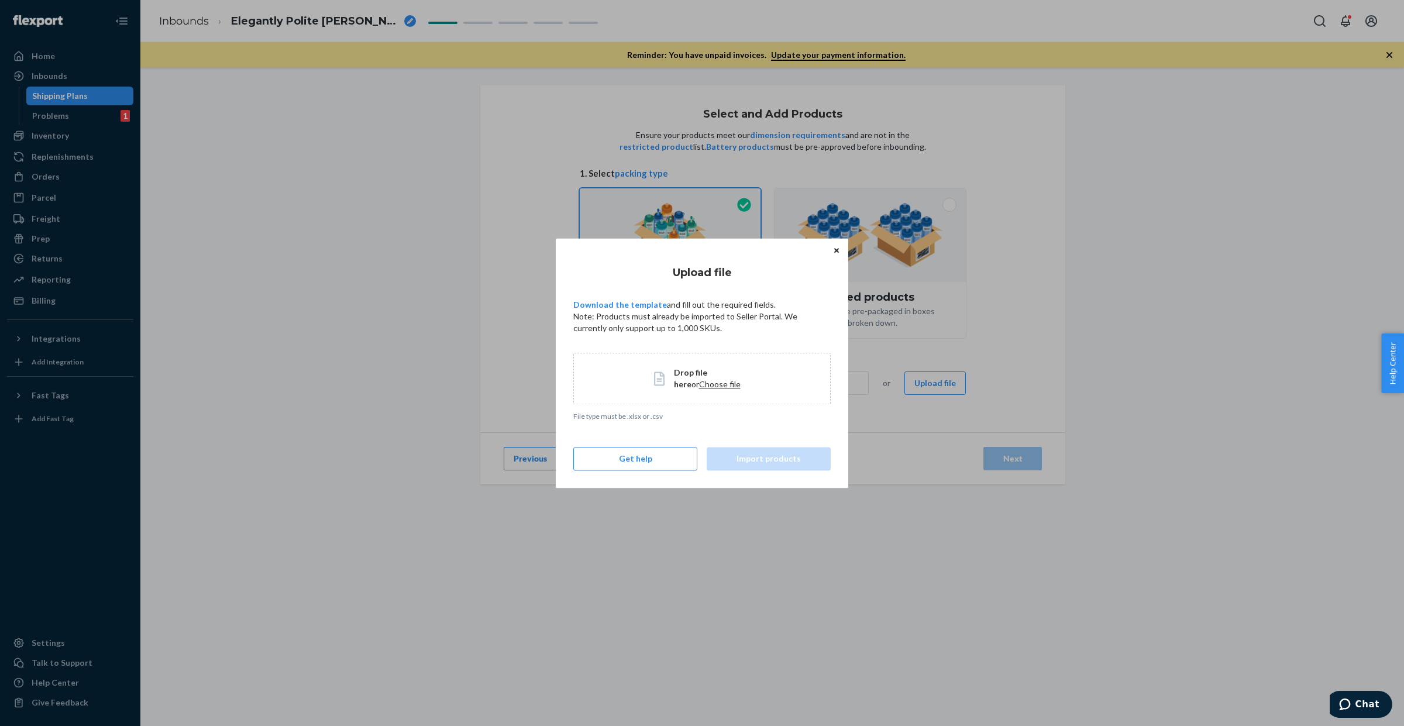
click at [700, 385] on span "Choose file" at bounding box center [720, 384] width 42 height 10
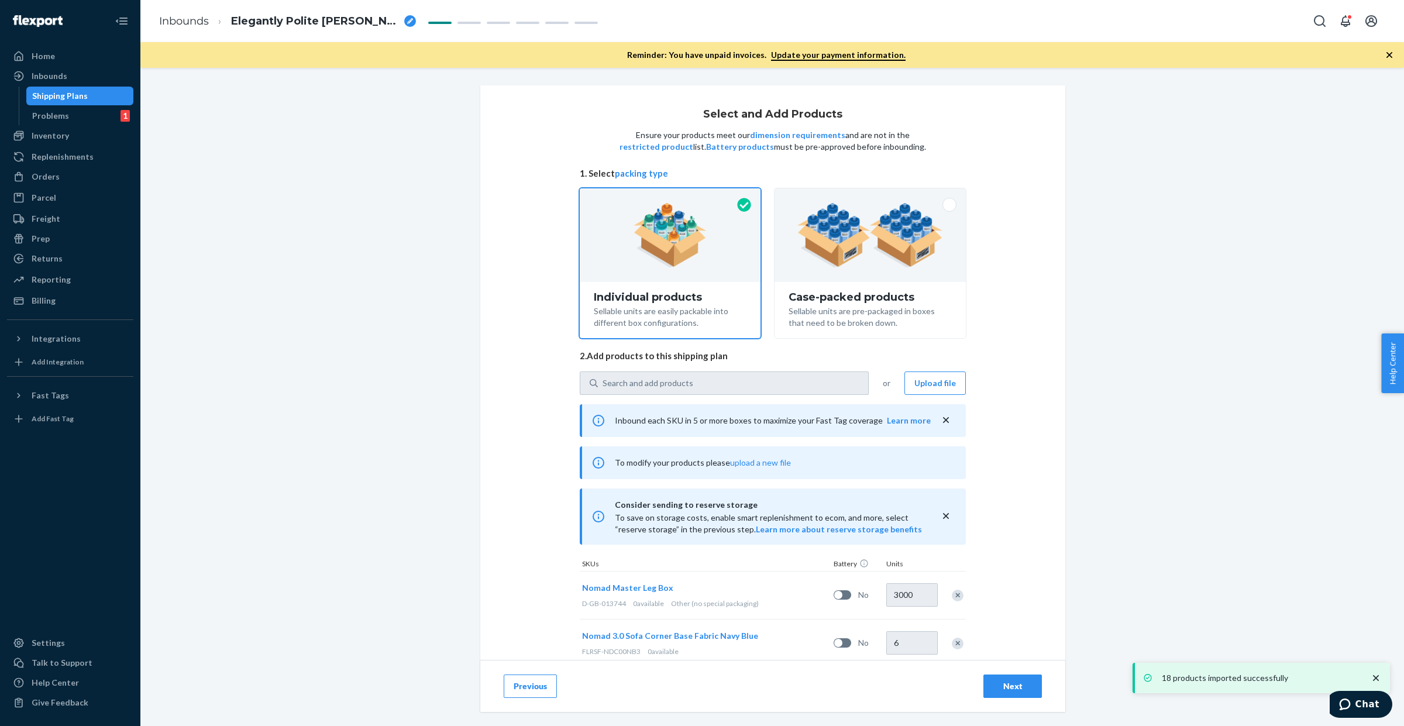
click at [407, 19] on icon "breadcrumbs" at bounding box center [410, 21] width 6 height 6
type input "EPA_EWR_063"
click at [344, 147] on div "Select and Add Products Ensure your products meet our dimension requirements an…" at bounding box center [772, 290] width 1246 height 410
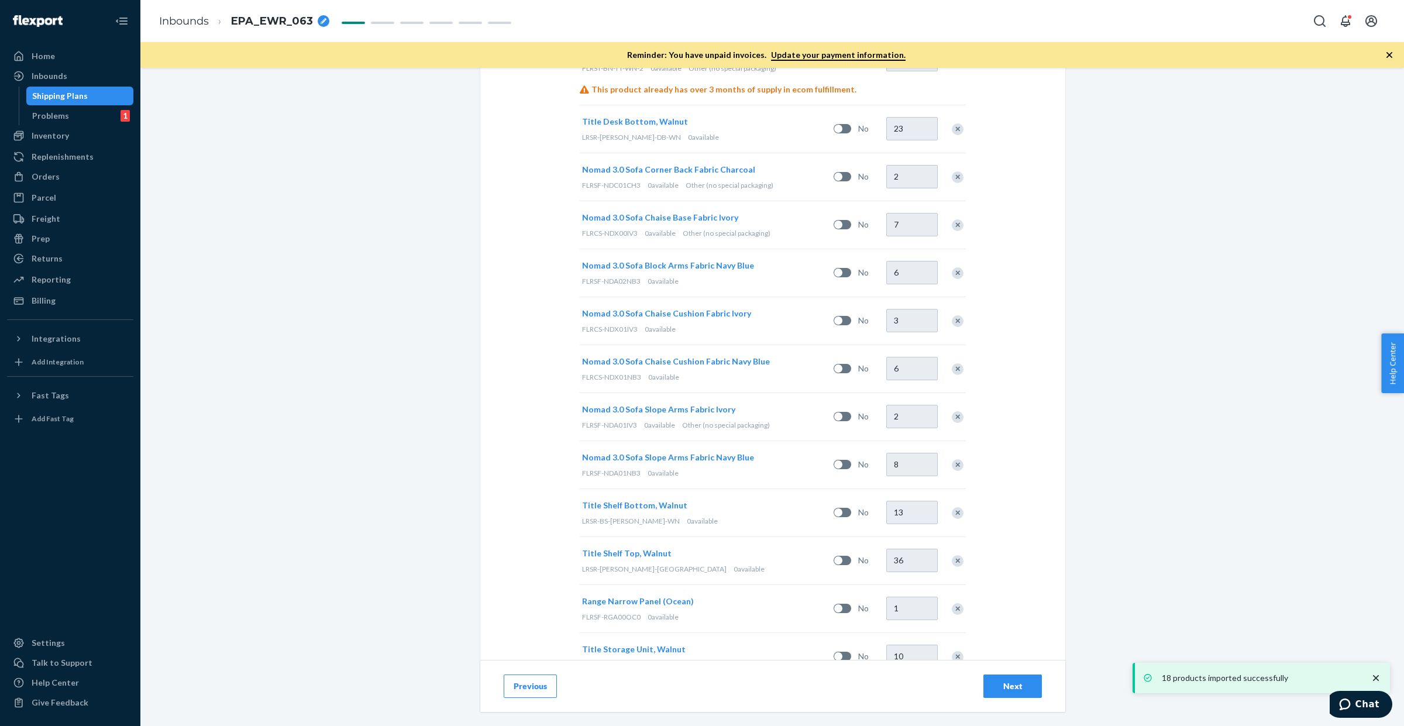
scroll to position [821, 0]
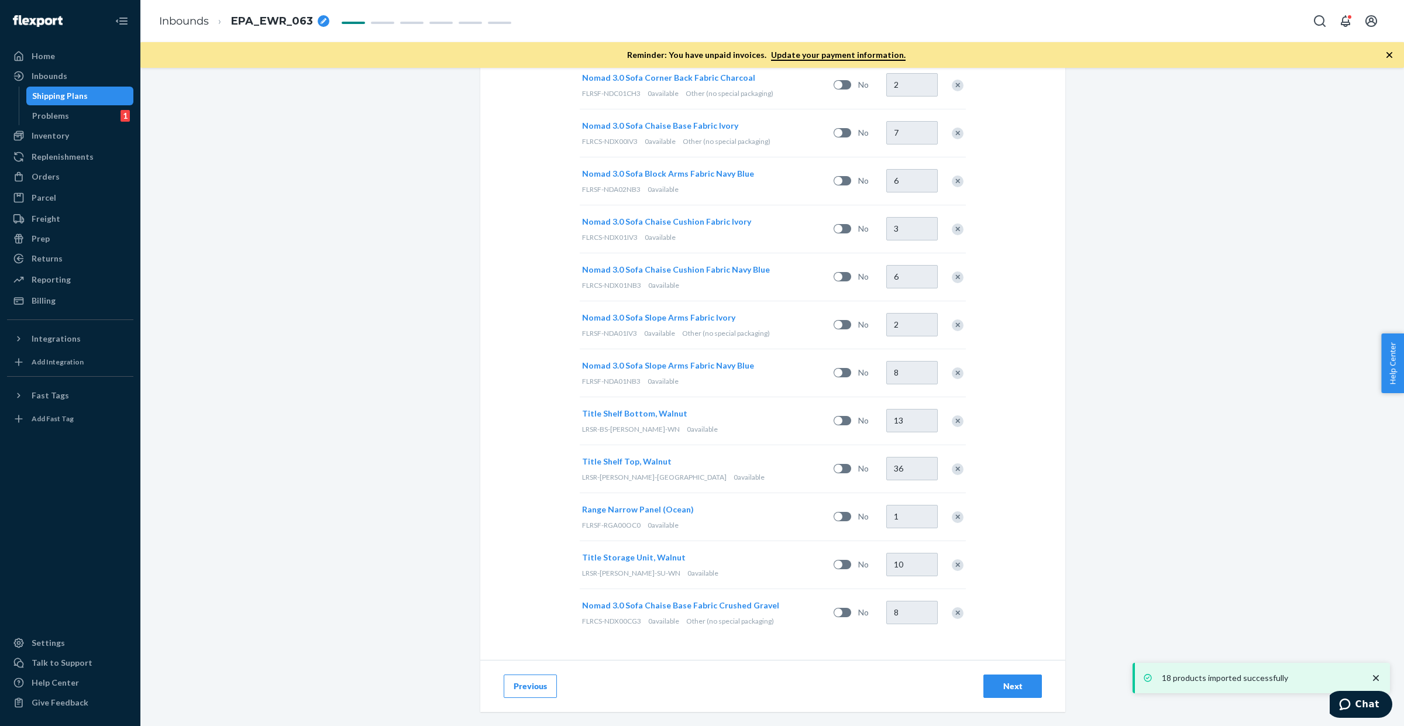
click at [1005, 687] on div "Next" at bounding box center [1012, 686] width 39 height 12
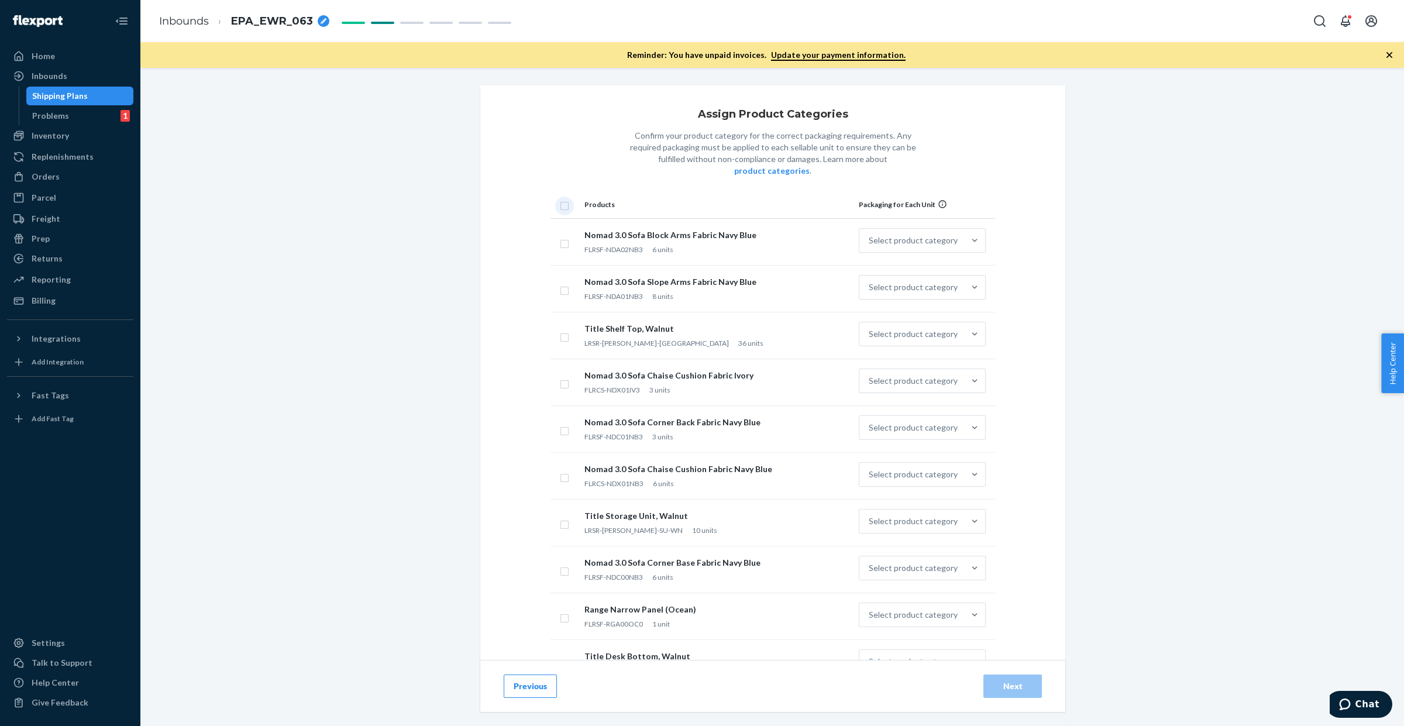
click at [562, 198] on input "checkbox" at bounding box center [564, 204] width 9 height 12
checkbox input "true"
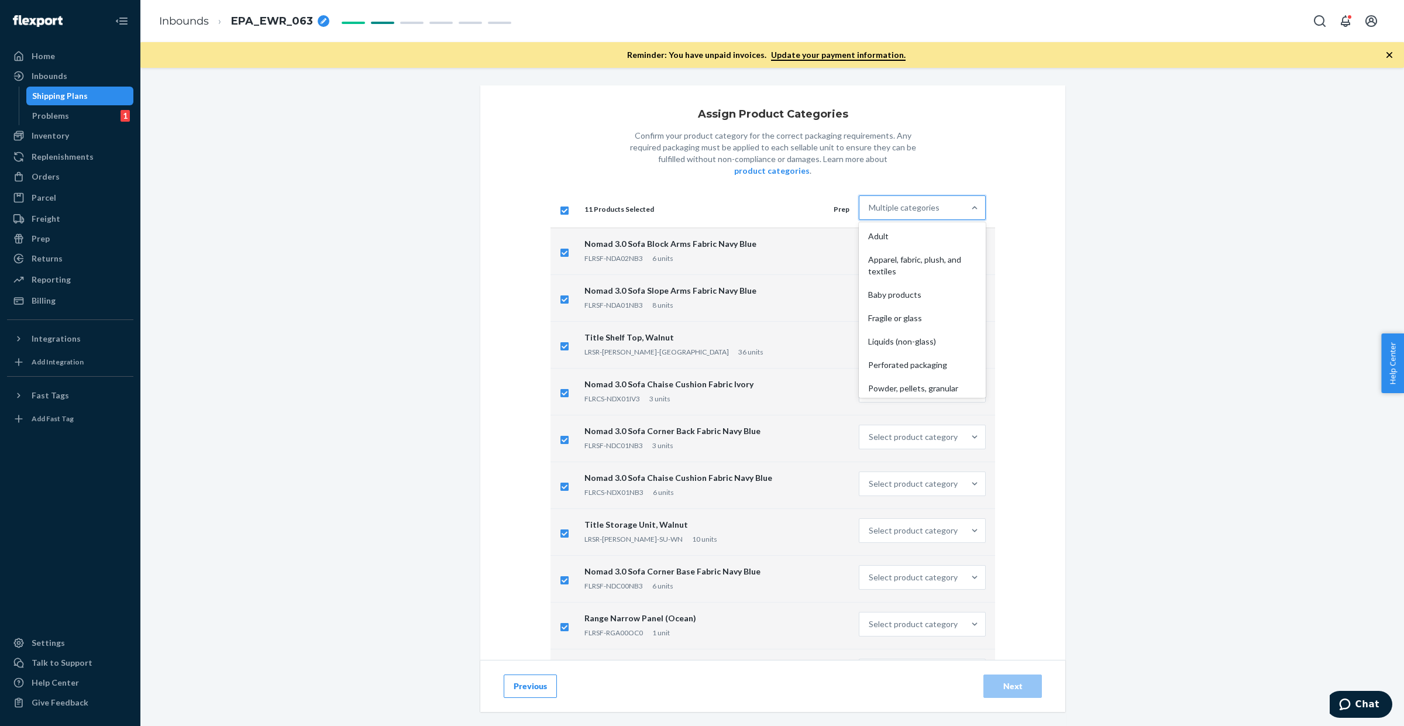
click at [879, 202] on div "Multiple categories" at bounding box center [904, 208] width 71 height 12
click at [870, 202] on input "option Adult focused, 1 of 10. 10 results available. Use Up and Down to choose …" at bounding box center [869, 208] width 1 height 12
click at [907, 372] on div "Other (no special packaging)" at bounding box center [922, 383] width 122 height 23
click at [870, 214] on input "option Other (no special packaging) focused, 10 of 10. 10 results available. Us…" at bounding box center [869, 208] width 1 height 12
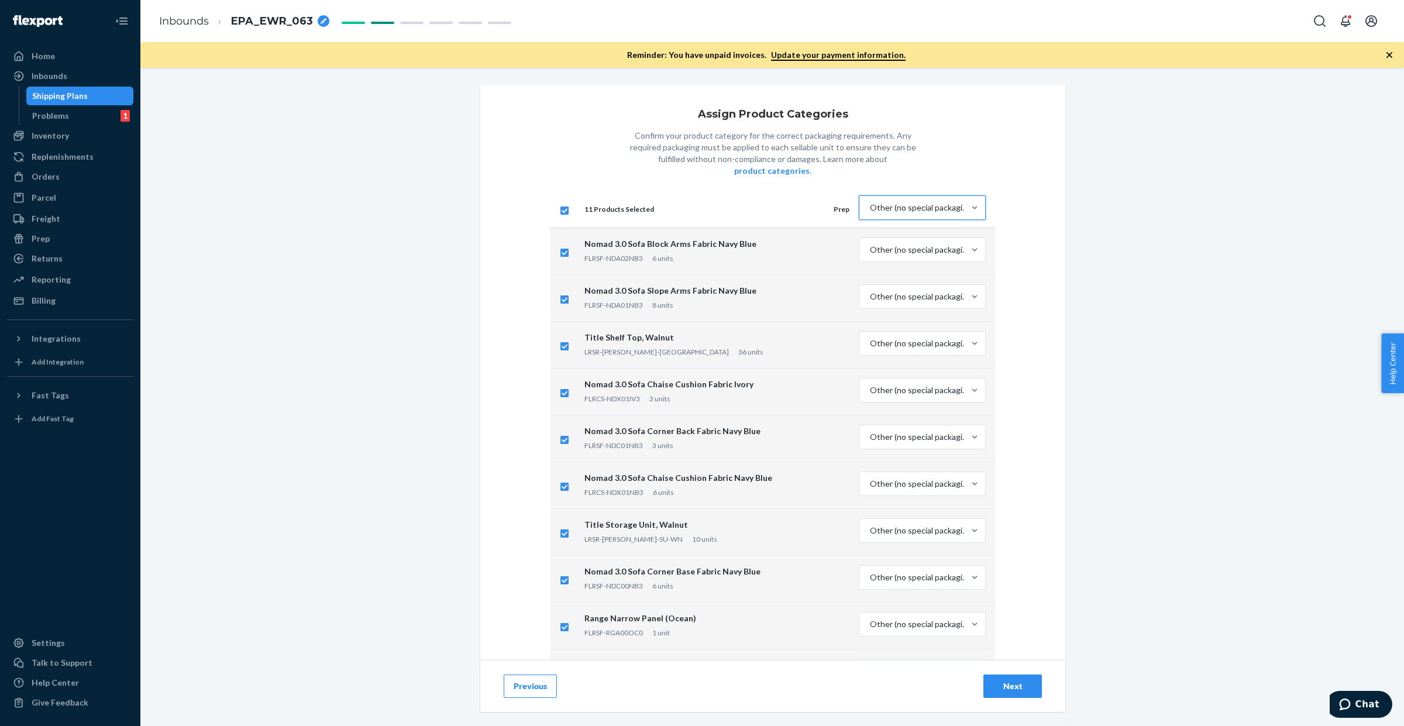
click at [1000, 688] on div "Next" at bounding box center [1012, 686] width 39 height 12
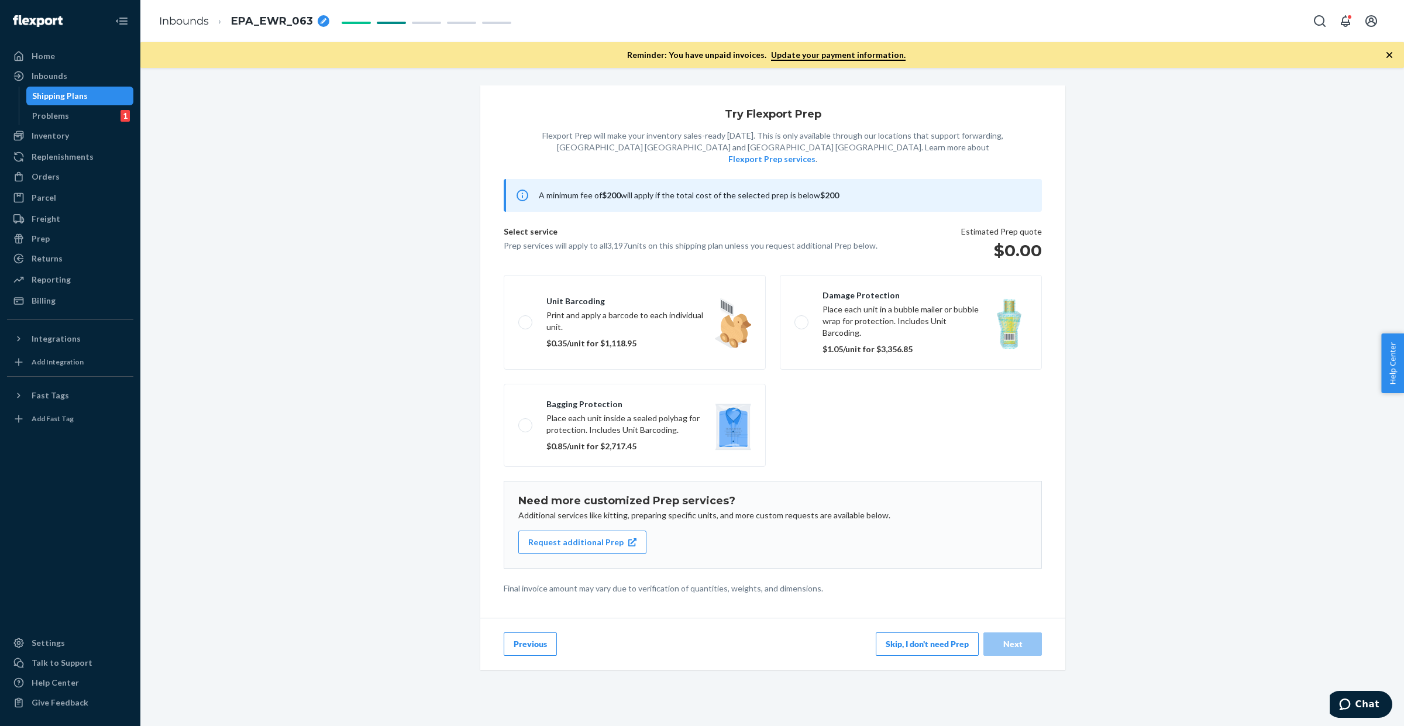
click at [898, 632] on button "Skip, I don't need Prep" at bounding box center [927, 643] width 103 height 23
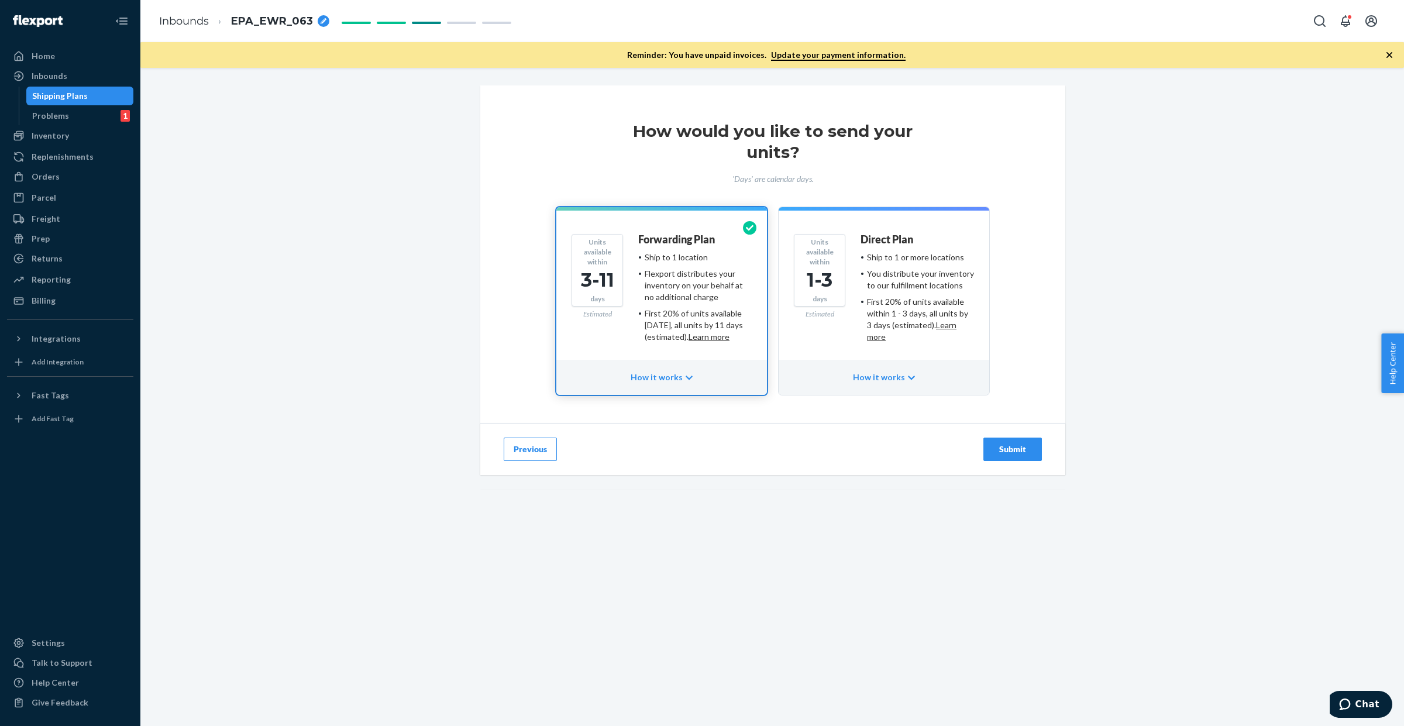
click at [928, 290] on div "You distribute your inventory to our fulfillment locations" at bounding box center [920, 279] width 107 height 23
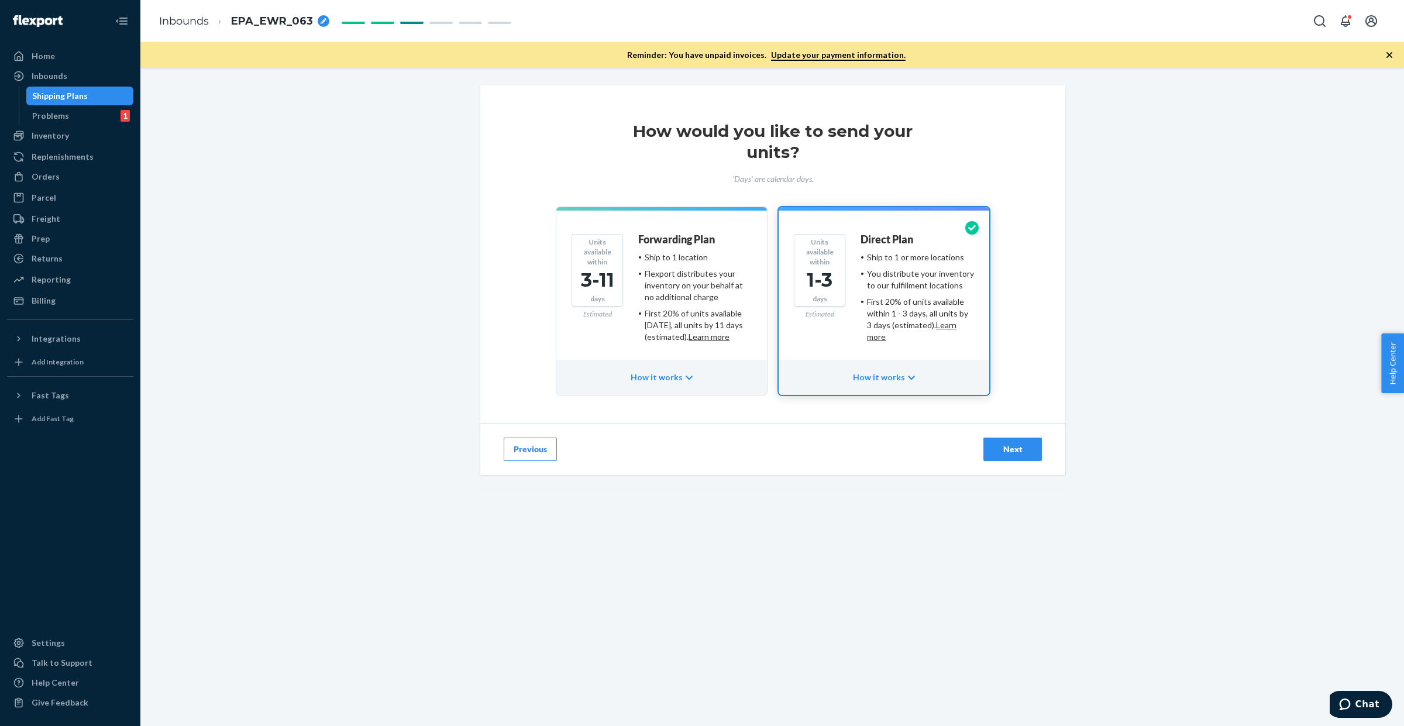
click at [1005, 448] on div "Next" at bounding box center [1012, 449] width 39 height 12
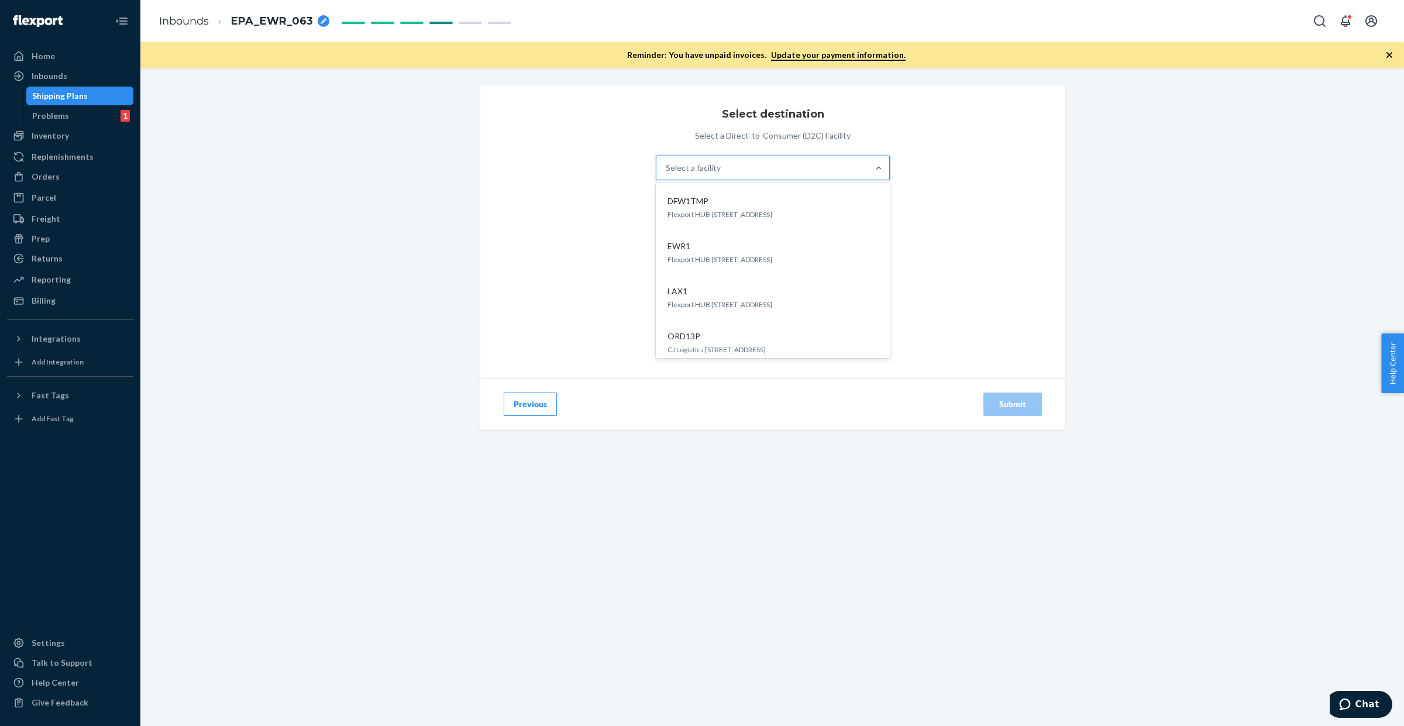
click at [779, 162] on div "Select a facility" at bounding box center [762, 167] width 212 height 23
click at [667, 162] on input "option DFW1TMP focused, 1 of 5. 5 results available. Use Up and Down to choose …" at bounding box center [666, 168] width 1 height 12
click at [721, 252] on div "EWR1" at bounding box center [770, 246] width 215 height 12
click at [1013, 397] on button "Submit" at bounding box center [1012, 404] width 59 height 23
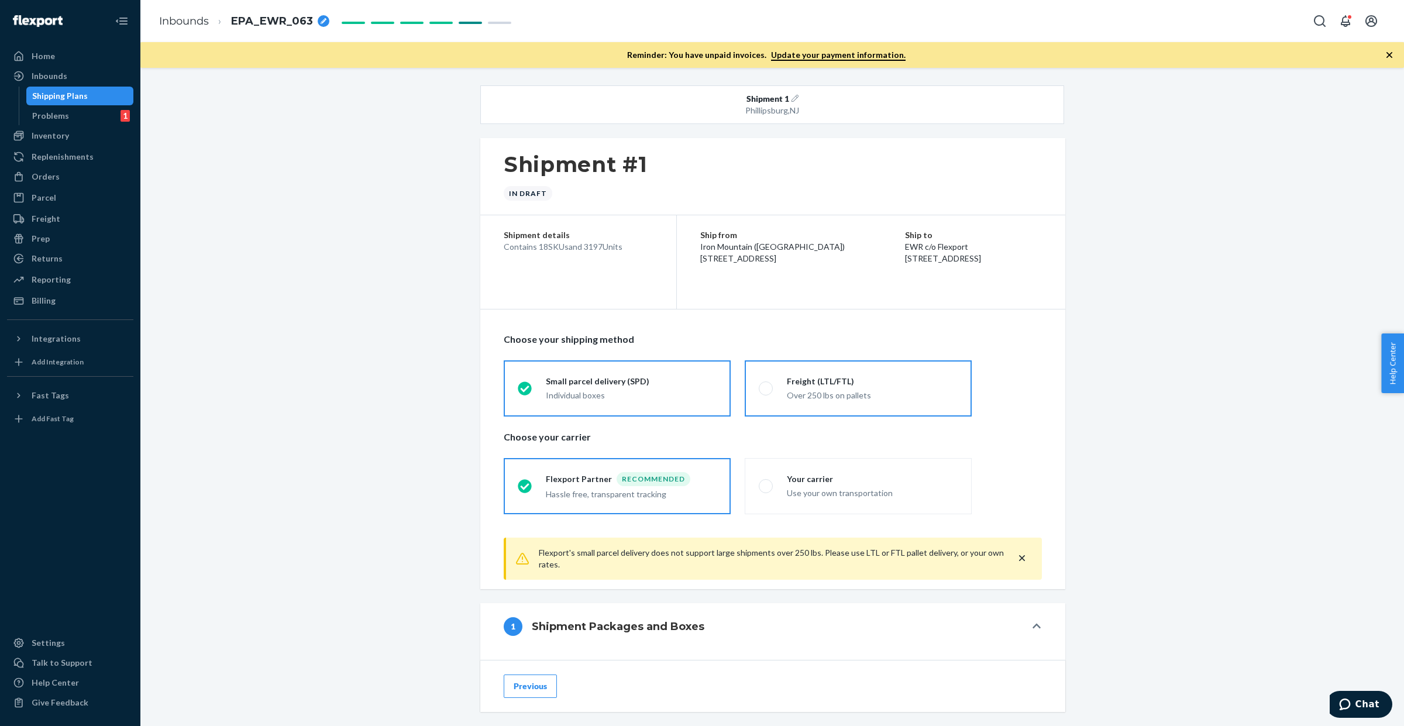
click at [794, 384] on div "Freight (LTL/FTL)" at bounding box center [872, 382] width 171 height 12
click at [766, 384] on input "Freight (LTL/FTL) Over 250 lbs on pallets" at bounding box center [763, 388] width 8 height 8
radio input "true"
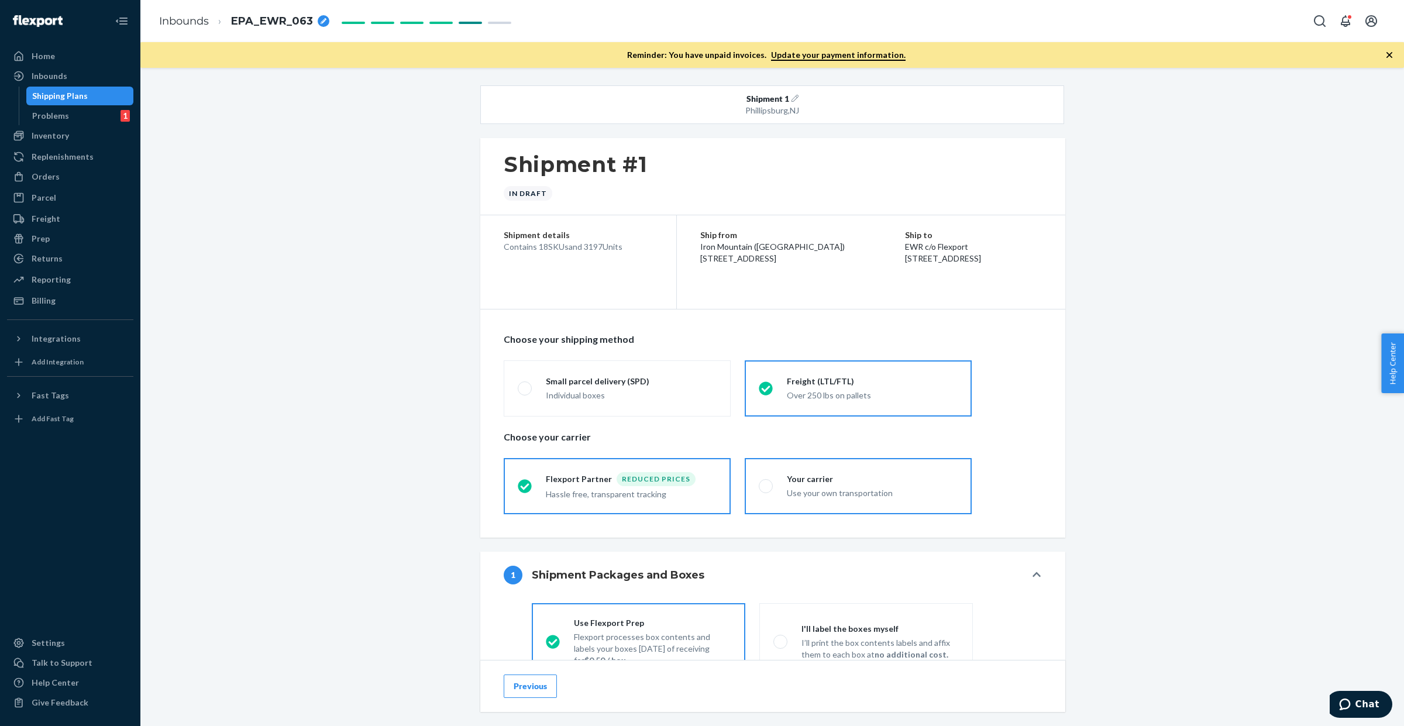
click at [828, 481] on div "Your carrier" at bounding box center [872, 479] width 171 height 12
click at [766, 482] on input "Your carrier Use your own transportation" at bounding box center [763, 486] width 8 height 8
radio input "true"
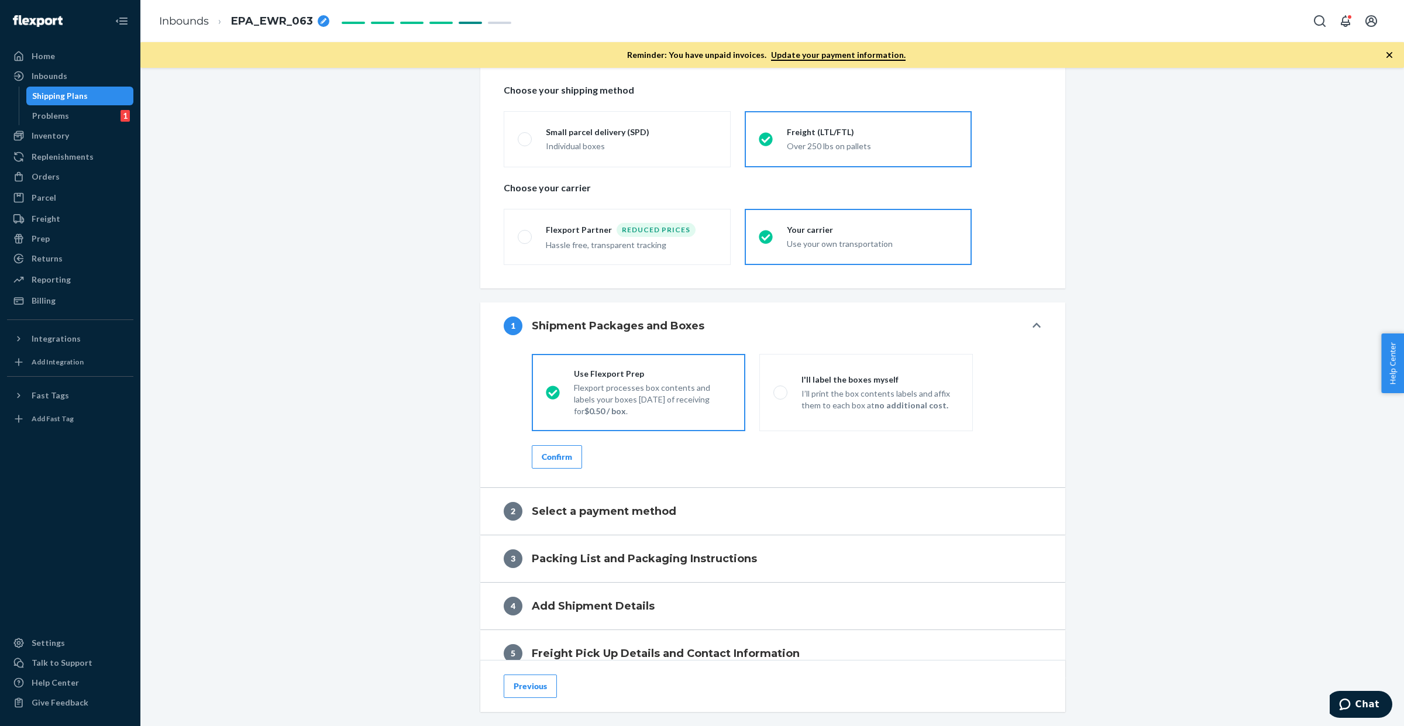
scroll to position [293, 0]
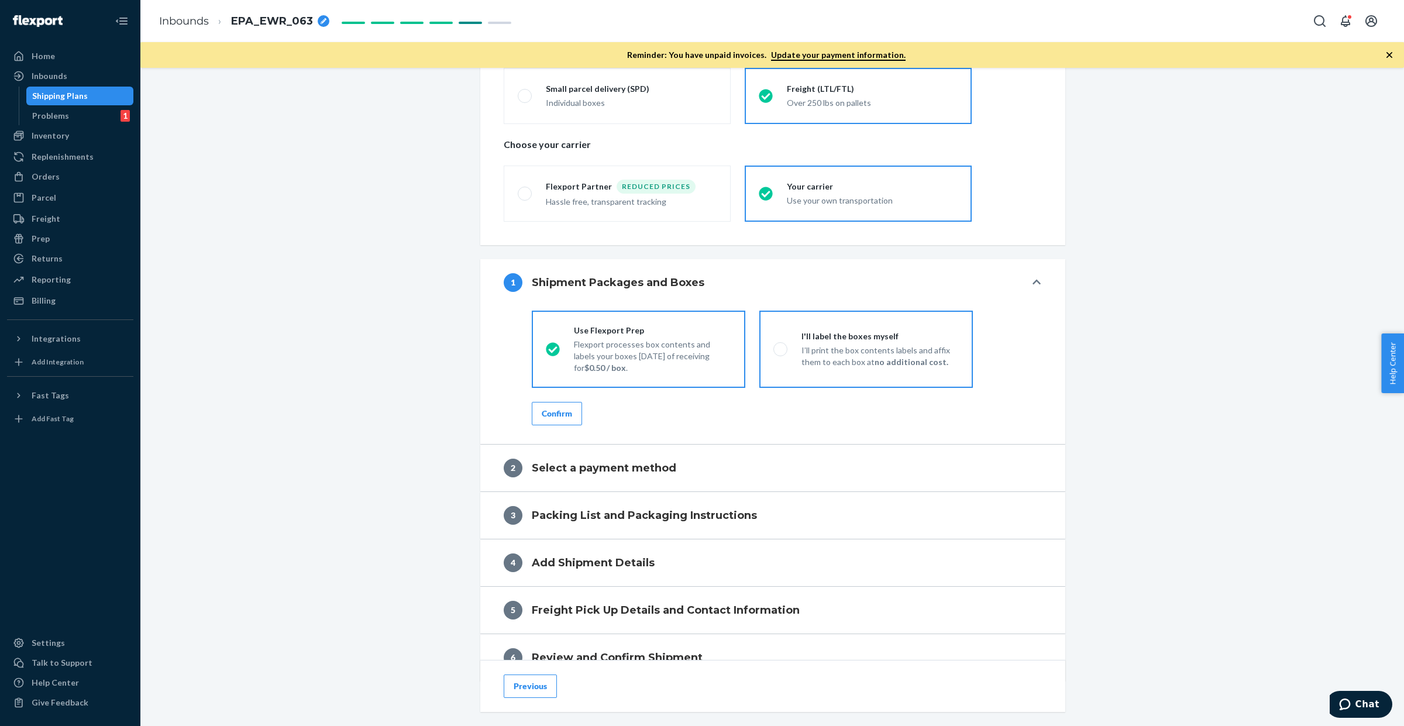
click at [856, 366] on p "I’ll print the box contents labels and affix them to each box at no additional …" at bounding box center [879, 356] width 157 height 23
click at [781, 353] on input "I'll label the boxes myself I’ll print the box contents labels and affix them t…" at bounding box center [777, 349] width 8 height 8
radio input "true"
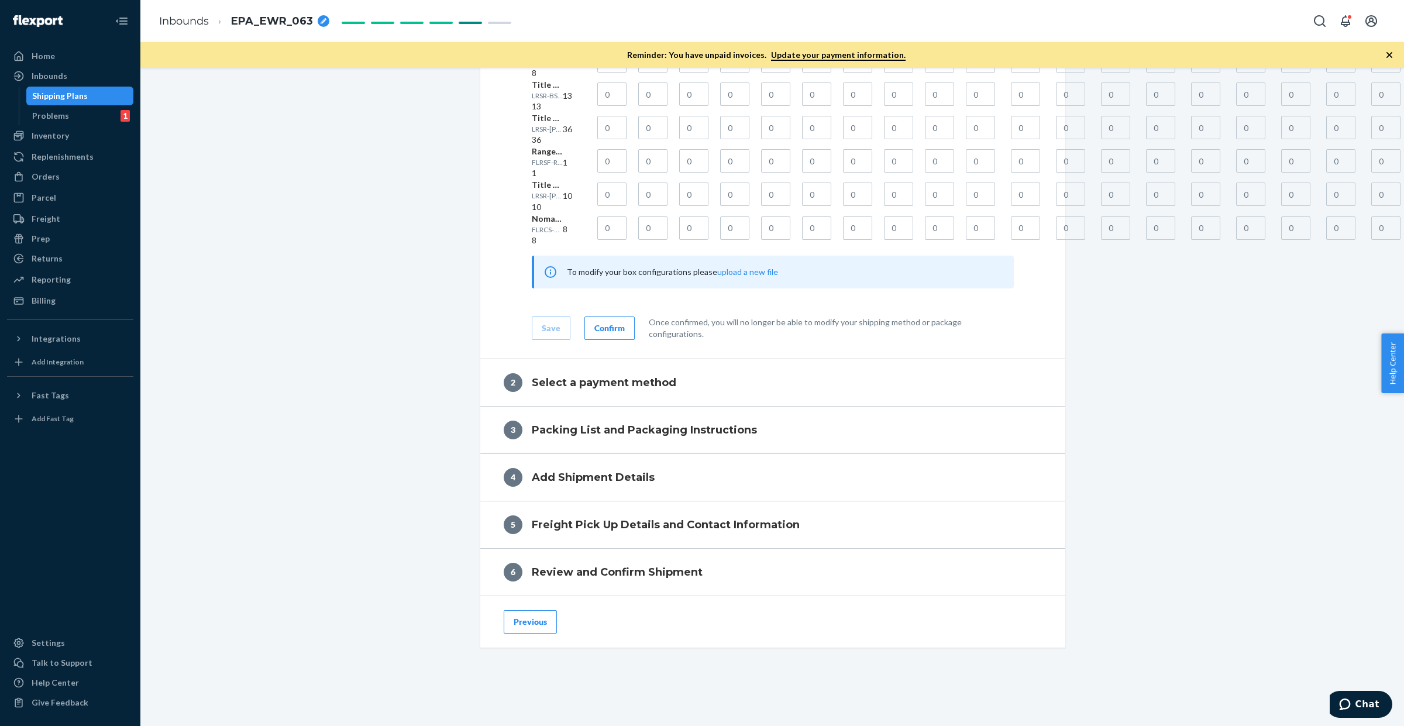
scroll to position [1525, 0]
click at [608, 325] on div "Confirm" at bounding box center [609, 328] width 30 height 12
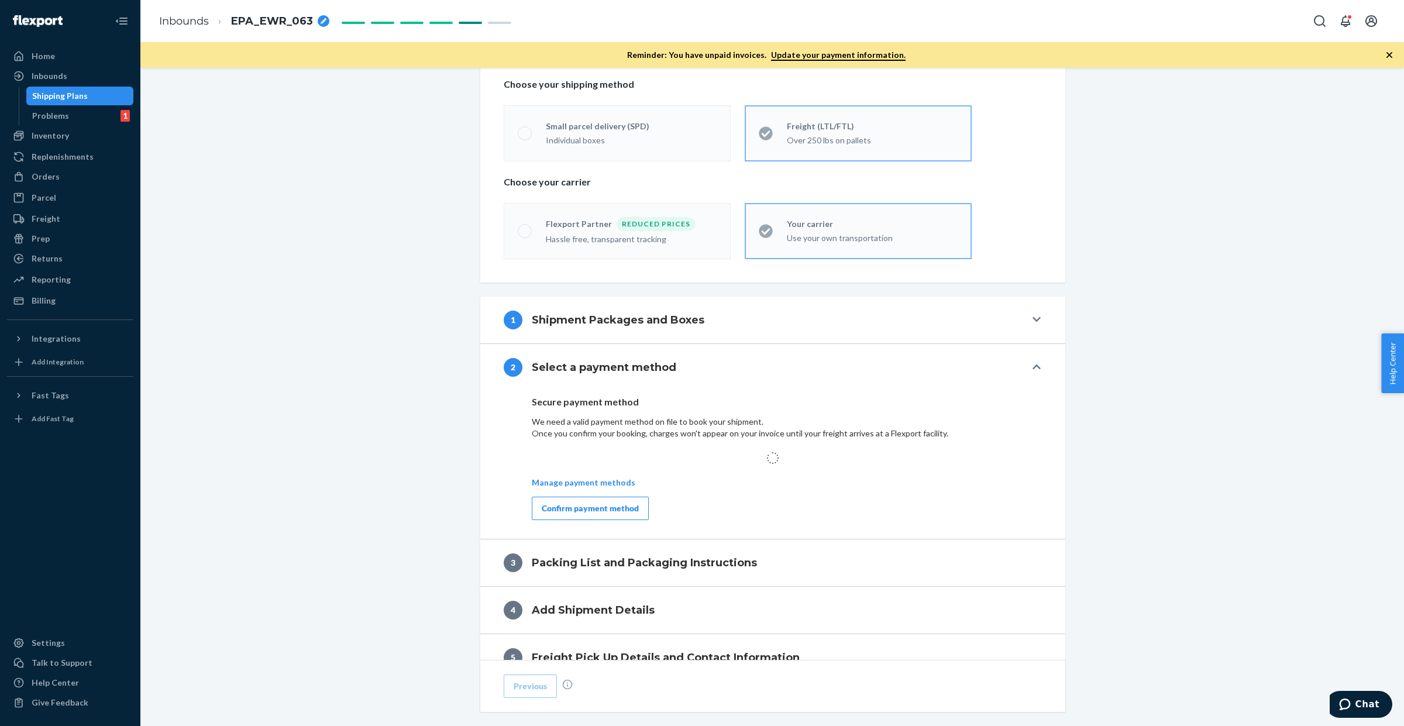
scroll to position [389, 0]
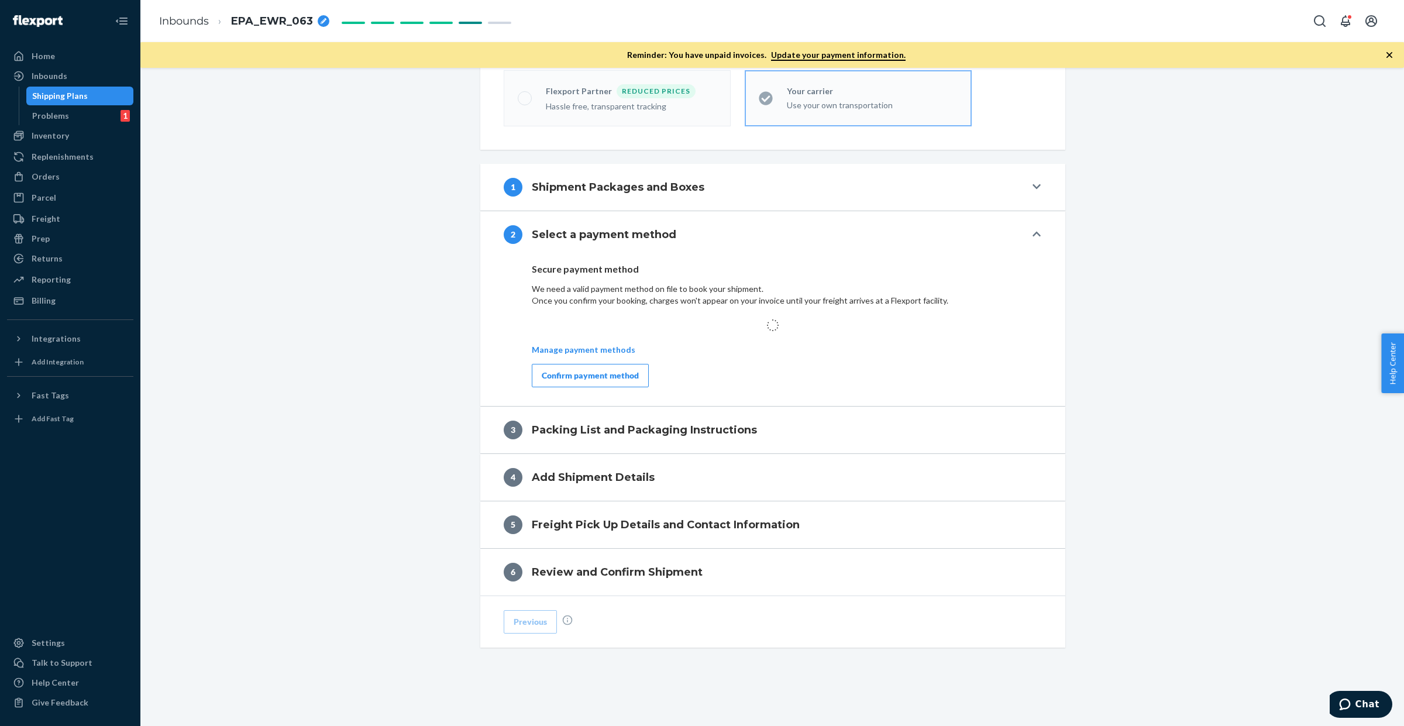
click at [560, 371] on div "Confirm payment method" at bounding box center [590, 376] width 97 height 12
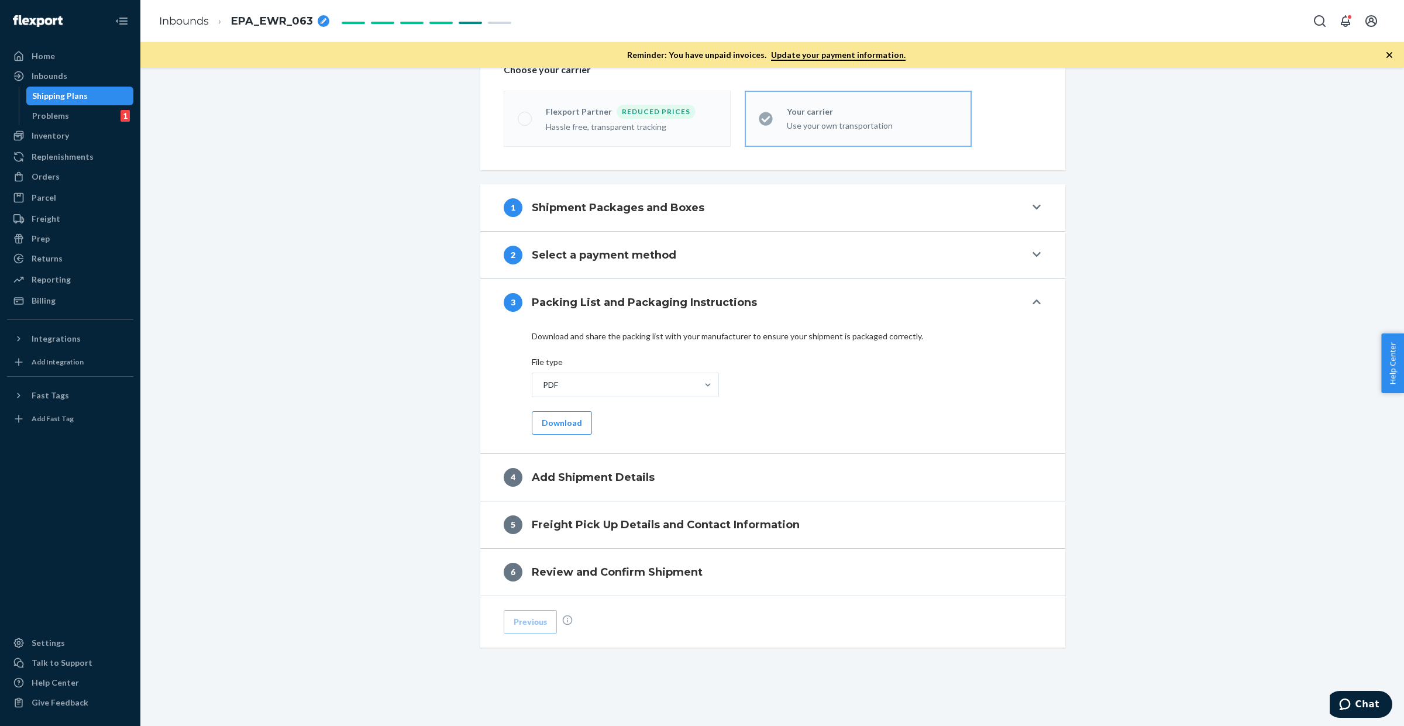
scroll to position [369, 0]
click at [570, 419] on button "Download" at bounding box center [562, 422] width 60 height 23
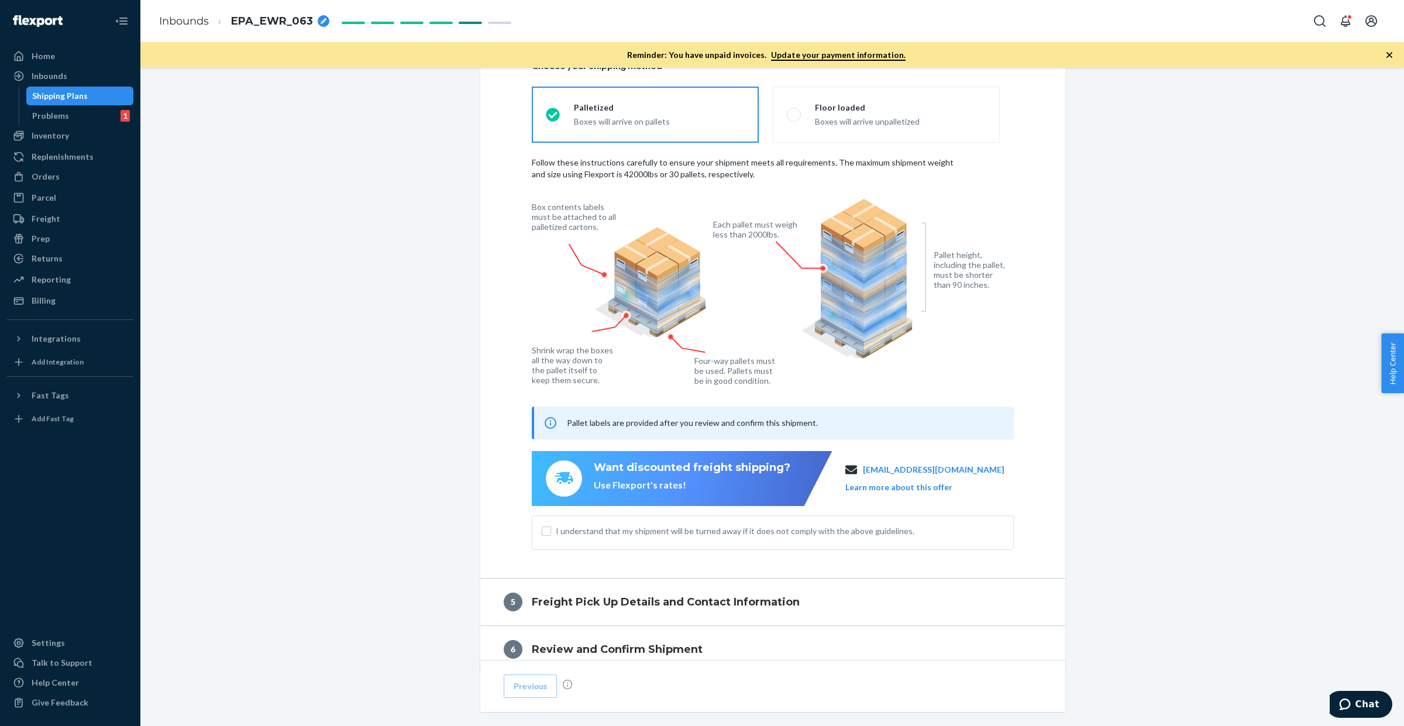
scroll to position [765, 0]
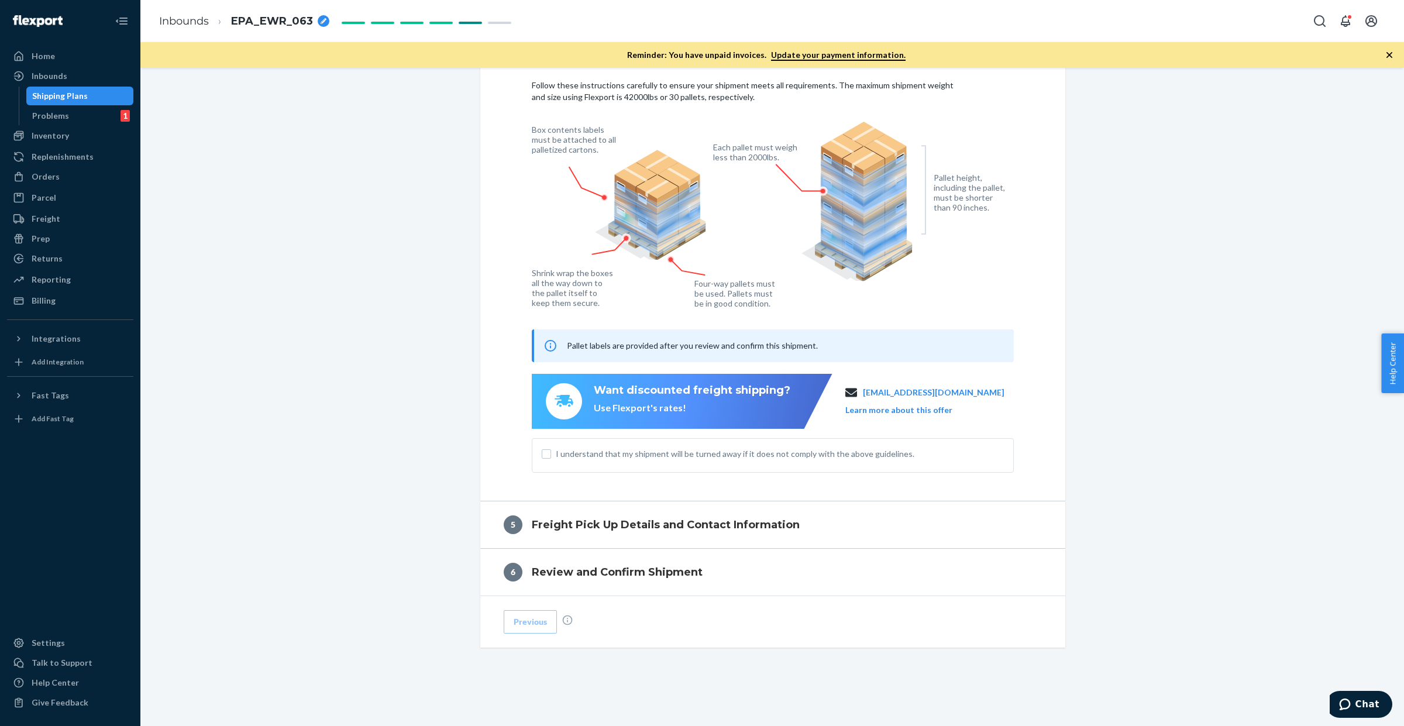
click at [668, 451] on span "I understand that my shipment will be turned away if it does not comply with th…" at bounding box center [780, 454] width 448 height 12
click at [551, 451] on input "I understand that my shipment will be turned away if it does not comply with th…" at bounding box center [546, 453] width 9 height 9
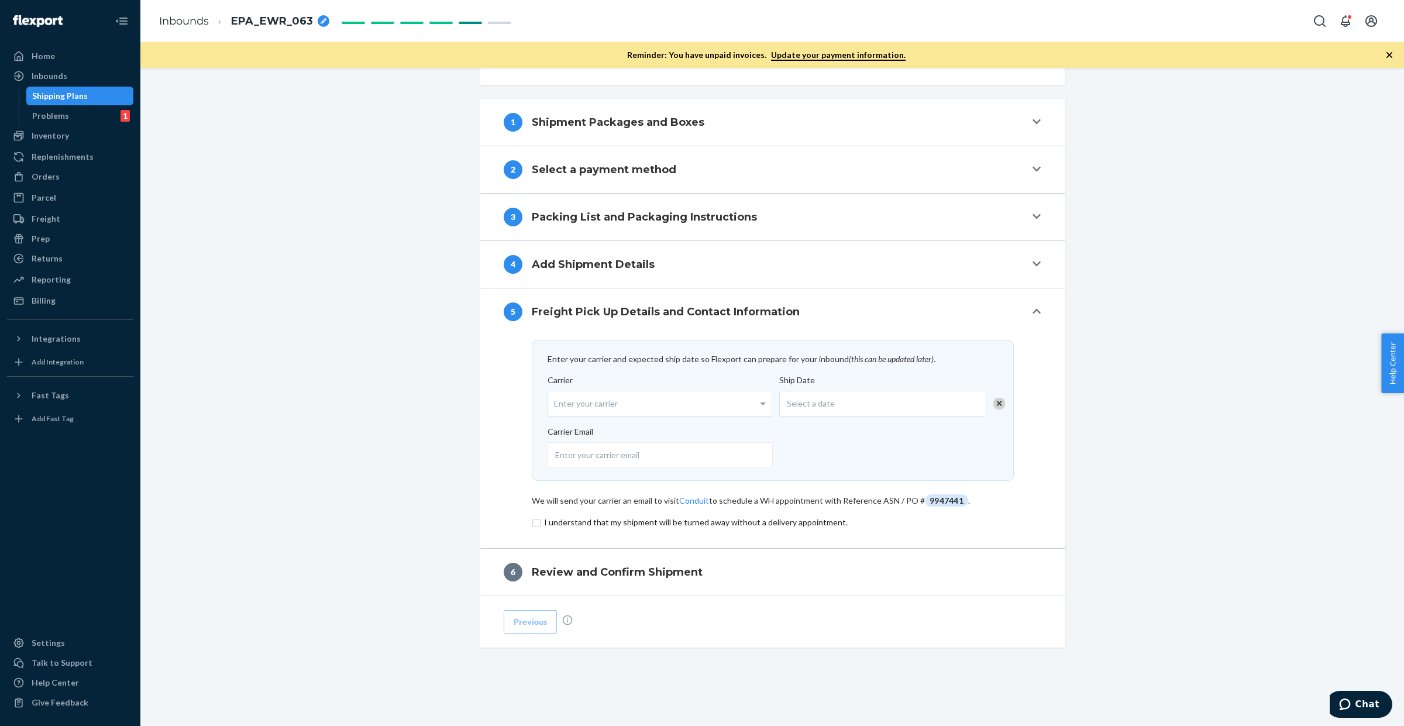
click at [647, 407] on div "Enter your carrier" at bounding box center [659, 403] width 223 height 25
click at [557, 407] on input "Carrier Enter your carrier" at bounding box center [555, 404] width 3 height 22
click at [649, 427] on div "No results found" at bounding box center [659, 427] width 223 height 21
click at [557, 414] on input "Carrier Enter your carrier No results found" at bounding box center [555, 404] width 3 height 22
type input "FLEXPORT"
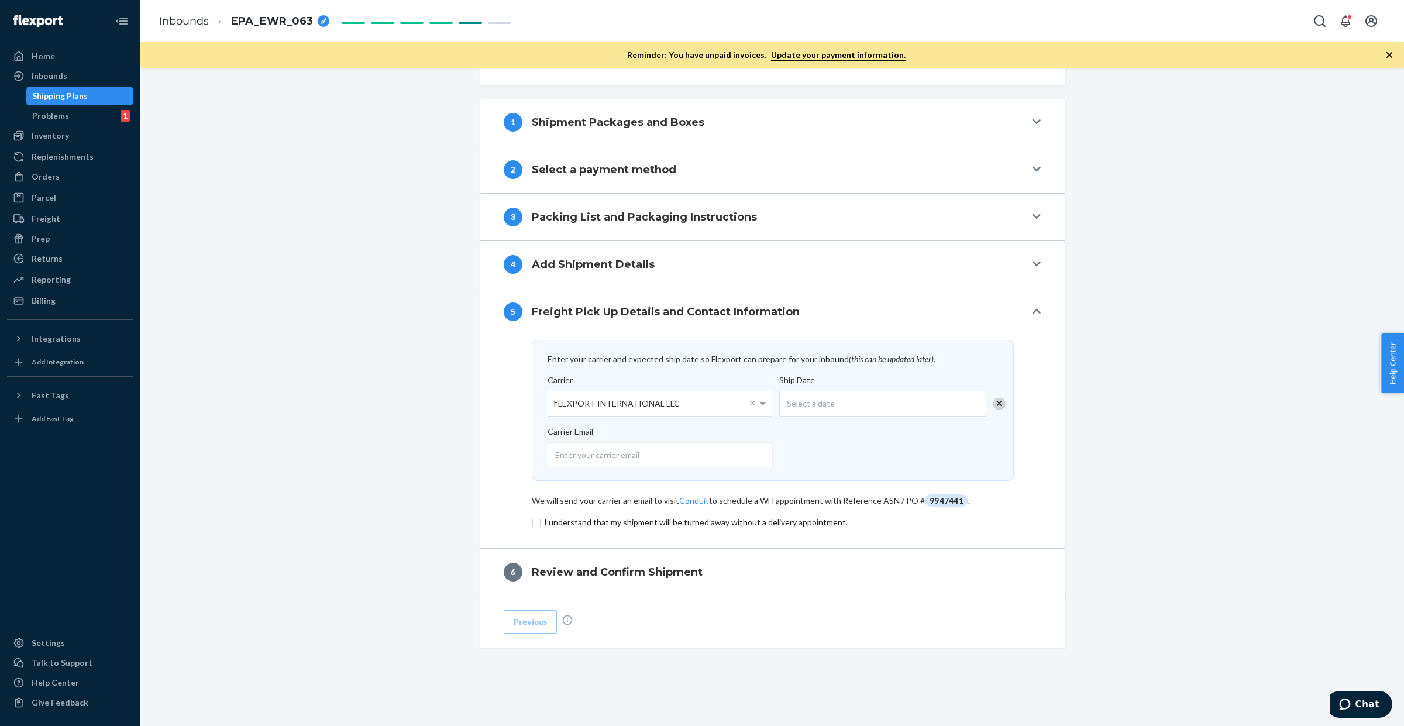
click at [796, 404] on span "Select a date" at bounding box center [811, 404] width 48 height 12
click at [852, 541] on abbr "23" at bounding box center [854, 538] width 8 height 9
click at [679, 450] on input "email" at bounding box center [660, 454] width 225 height 25
type input "SMCNEE@FLEXPORT.COM"
click at [550, 519] on input "checkbox" at bounding box center [773, 522] width 482 height 14
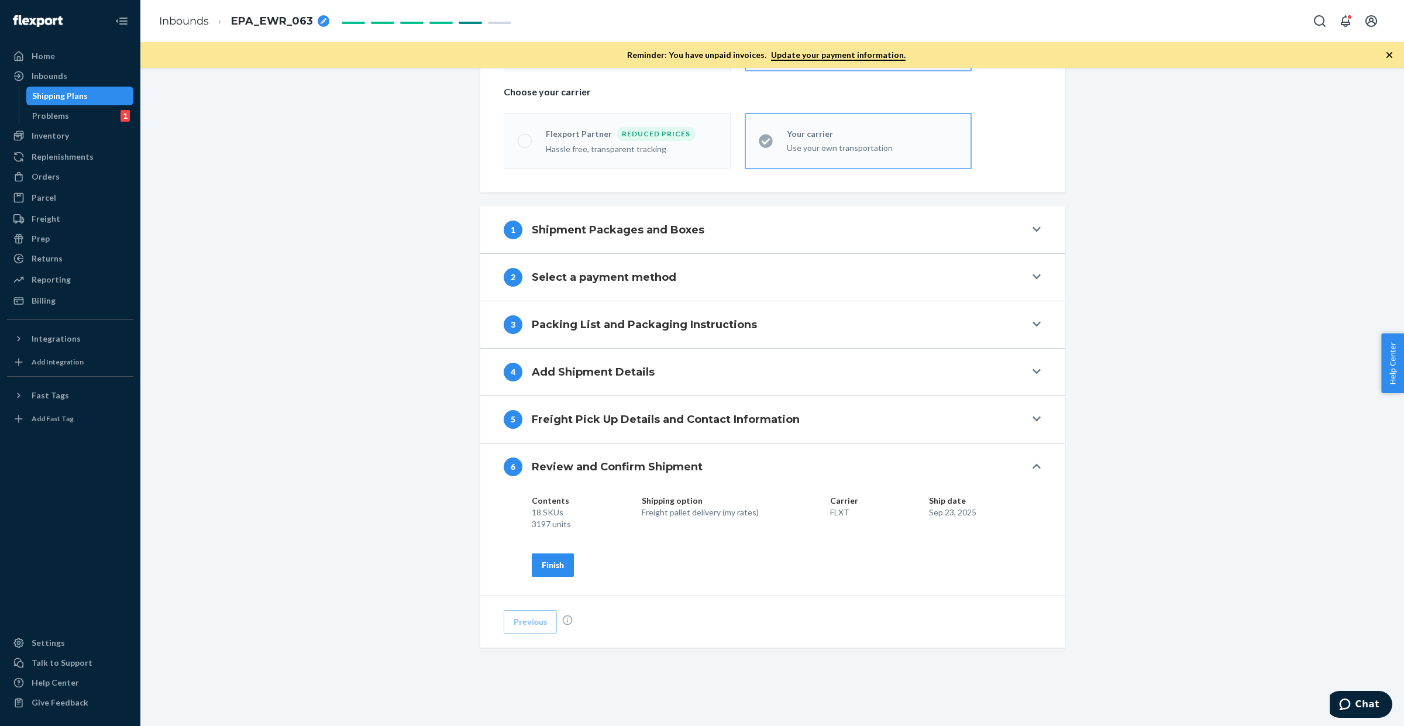
click at [547, 562] on div "Finish" at bounding box center [553, 565] width 22 height 12
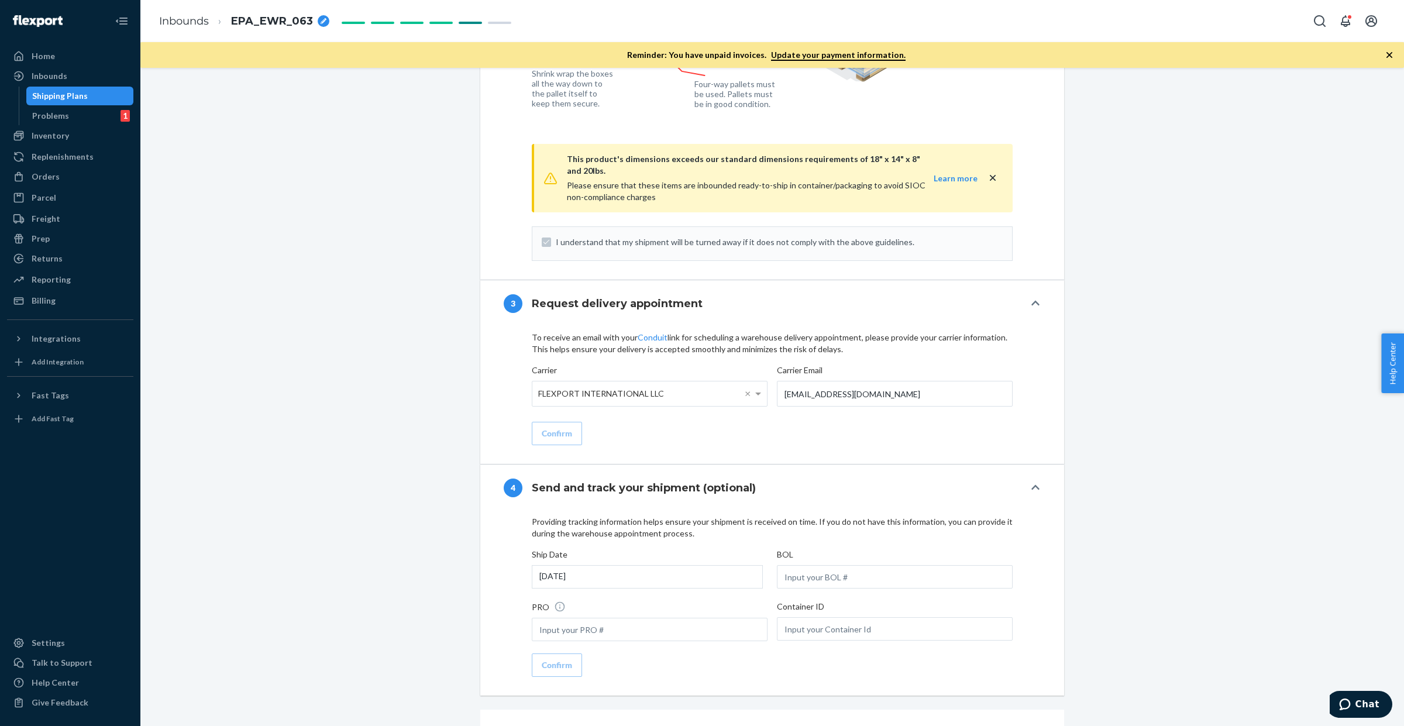
scroll to position [1312, 0]
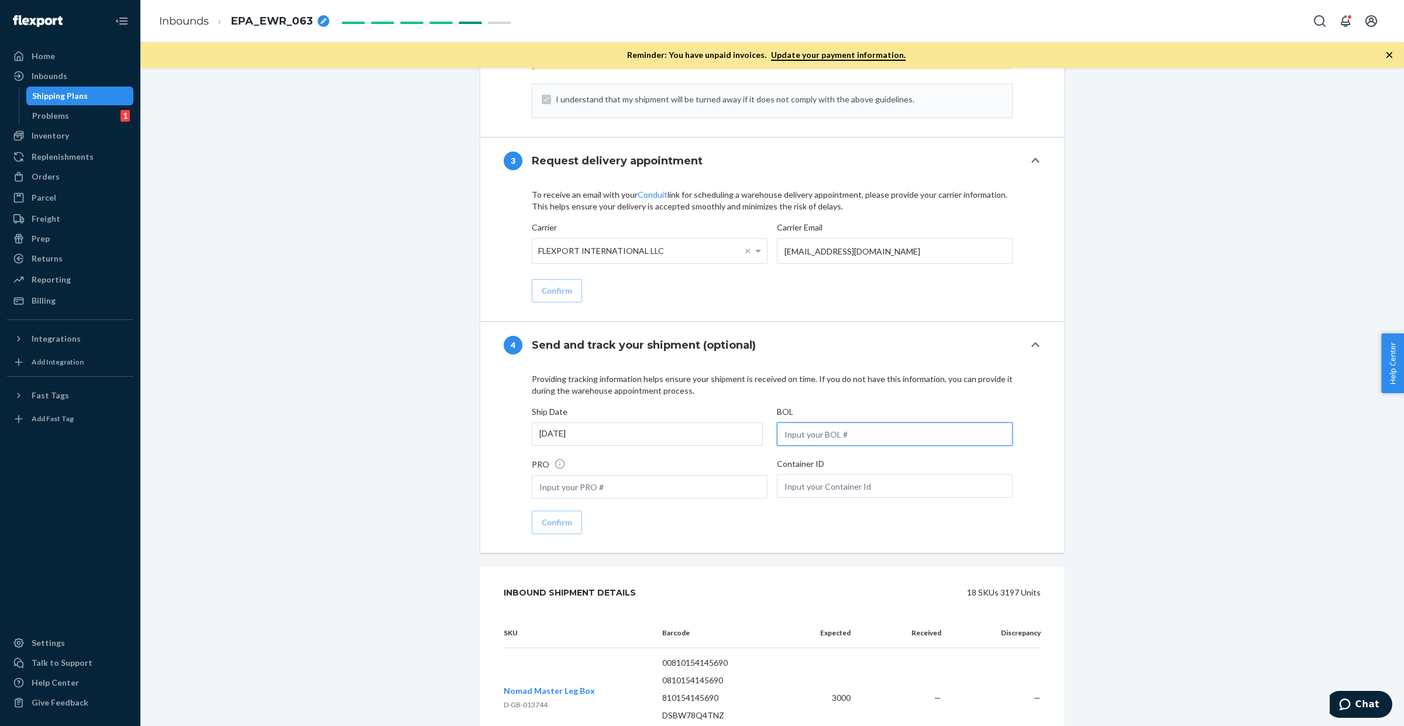
click at [811, 425] on input "text" at bounding box center [895, 433] width 236 height 23
paste input "SW4141515"
paste input "56"
type input "SW4141556"
click at [552, 518] on div "Confirm" at bounding box center [557, 523] width 30 height 12
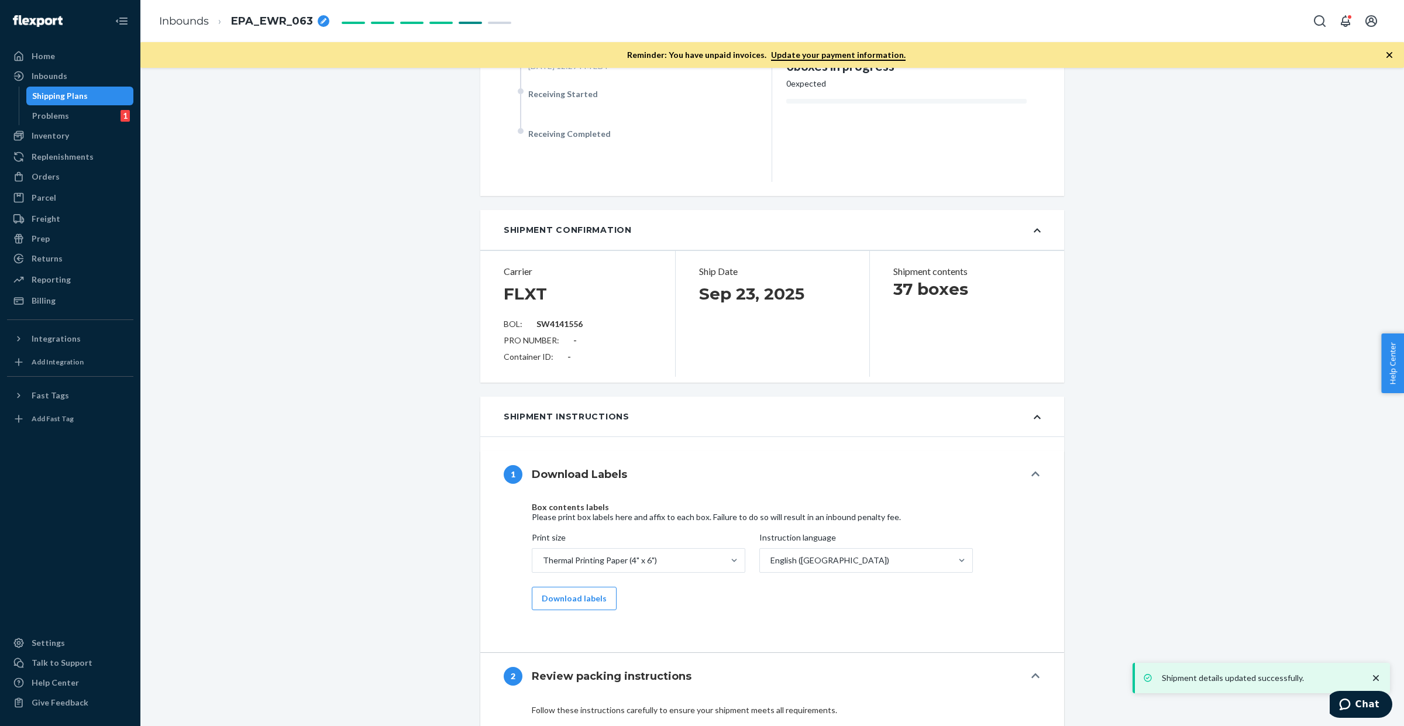
scroll to position [0, 0]
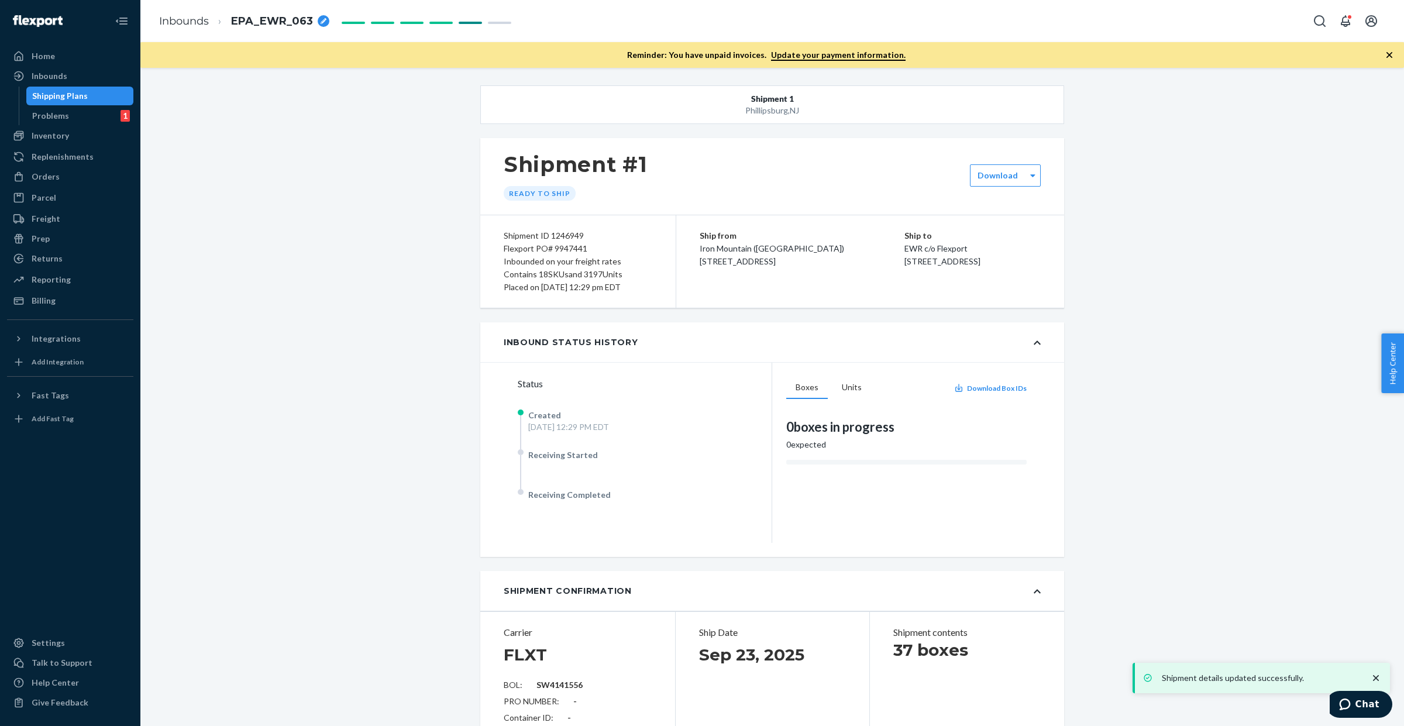
click at [554, 249] on div "Flexport PO# 9947441" at bounding box center [578, 248] width 149 height 13
copy div "9947441"
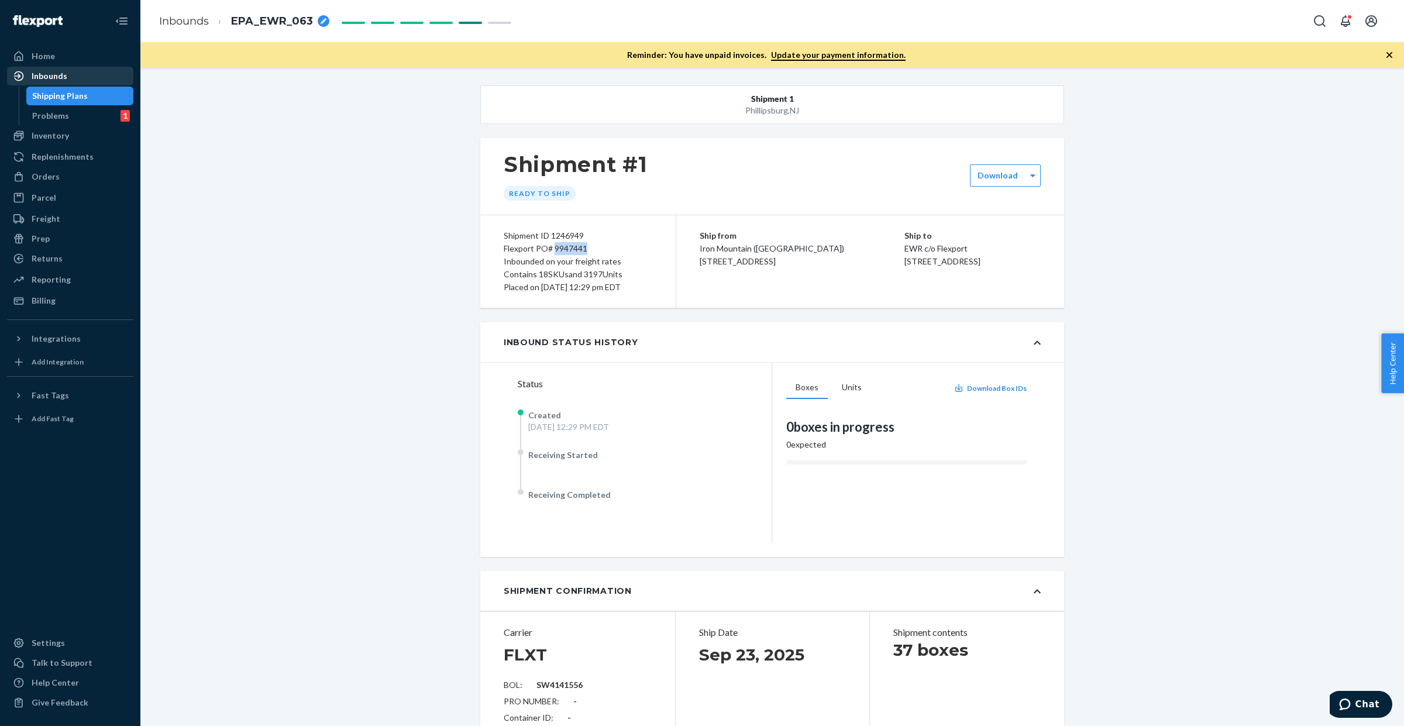
click at [76, 82] on div "Inbounds" at bounding box center [70, 76] width 124 height 16
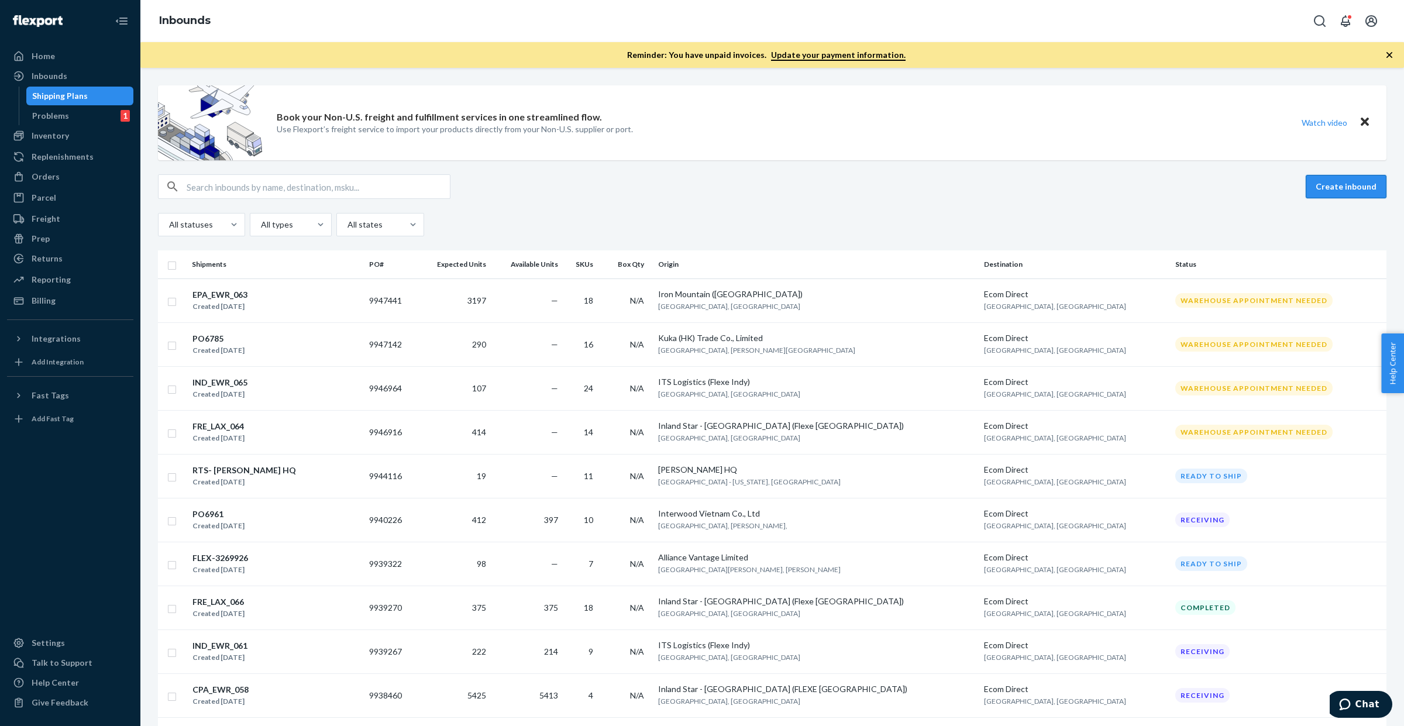
click at [1318, 185] on button "Create inbound" at bounding box center [1346, 186] width 81 height 23
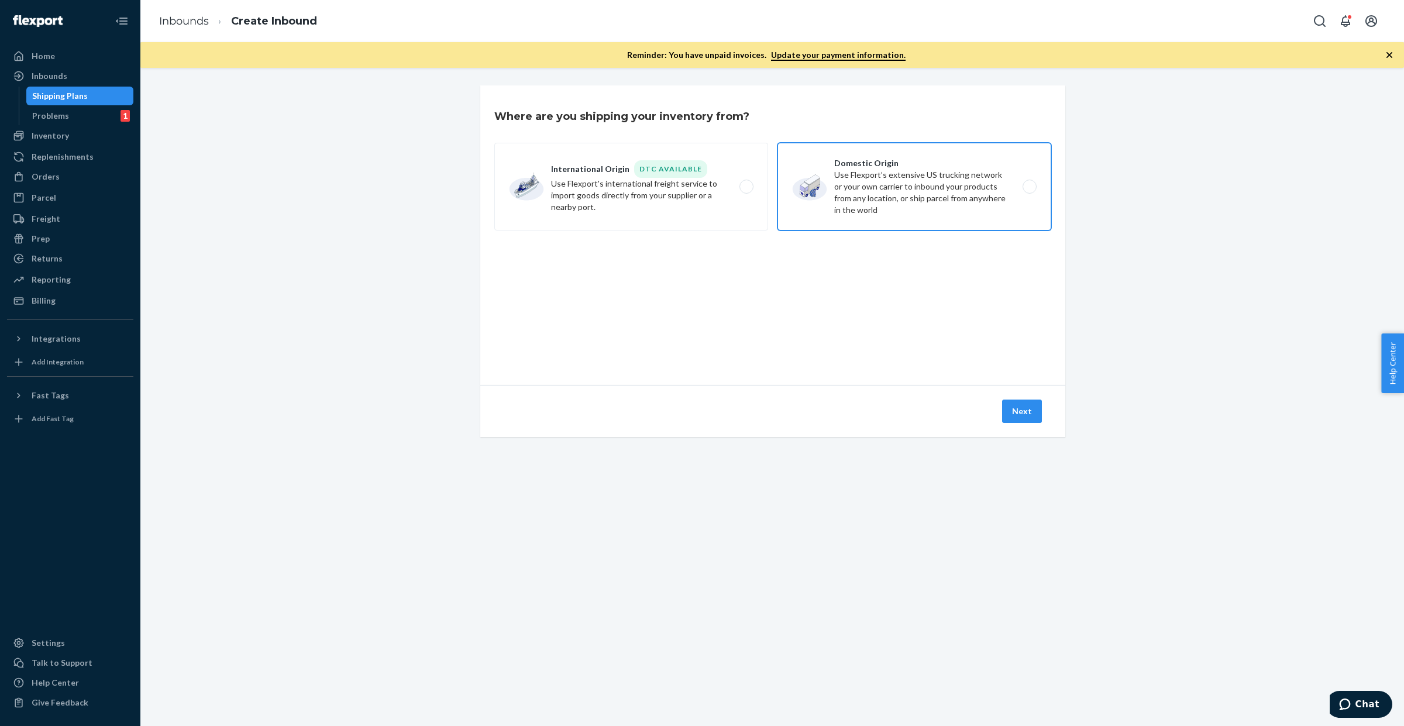
click at [878, 204] on label "Domestic Origin Use Flexport’s extensive US trucking network or your own carrie…" at bounding box center [915, 187] width 274 height 88
click at [1029, 191] on input "Domestic Origin Use Flexport’s extensive US trucking network or your own carrie…" at bounding box center [1033, 187] width 8 height 8
radio input "true"
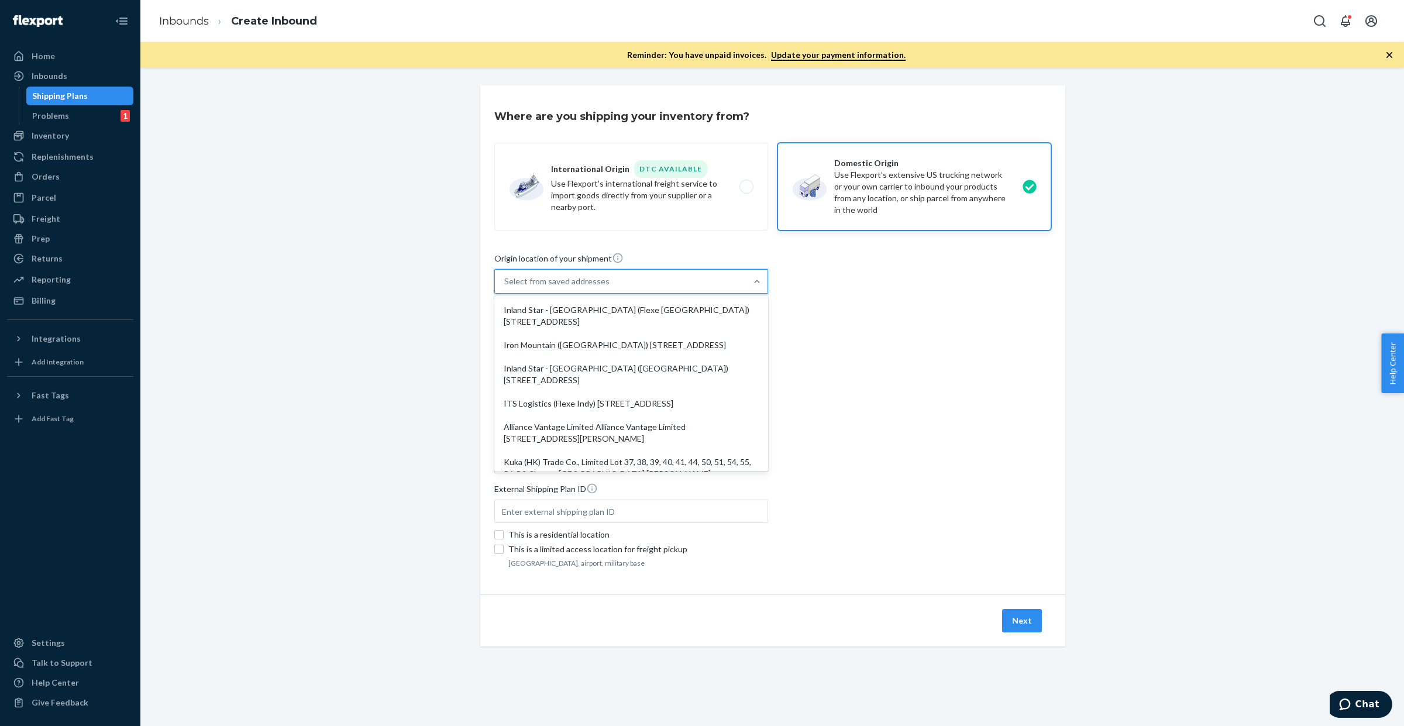
click at [698, 282] on div "Select from saved addresses" at bounding box center [621, 281] width 252 height 23
click at [505, 282] on input "option Inland Star - [GEOGRAPHIC_DATA] (Flexe [GEOGRAPHIC_DATA]) [STREET_ADDRES…" at bounding box center [504, 282] width 1 height 12
click at [690, 316] on div "Inland Star - [GEOGRAPHIC_DATA] (Flexe [GEOGRAPHIC_DATA]) [STREET_ADDRESS]" at bounding box center [631, 315] width 269 height 35
click at [505, 287] on input "option Inland Star - [GEOGRAPHIC_DATA] (Flexe [GEOGRAPHIC_DATA]) [STREET_ADDRES…" at bounding box center [504, 282] width 1 height 12
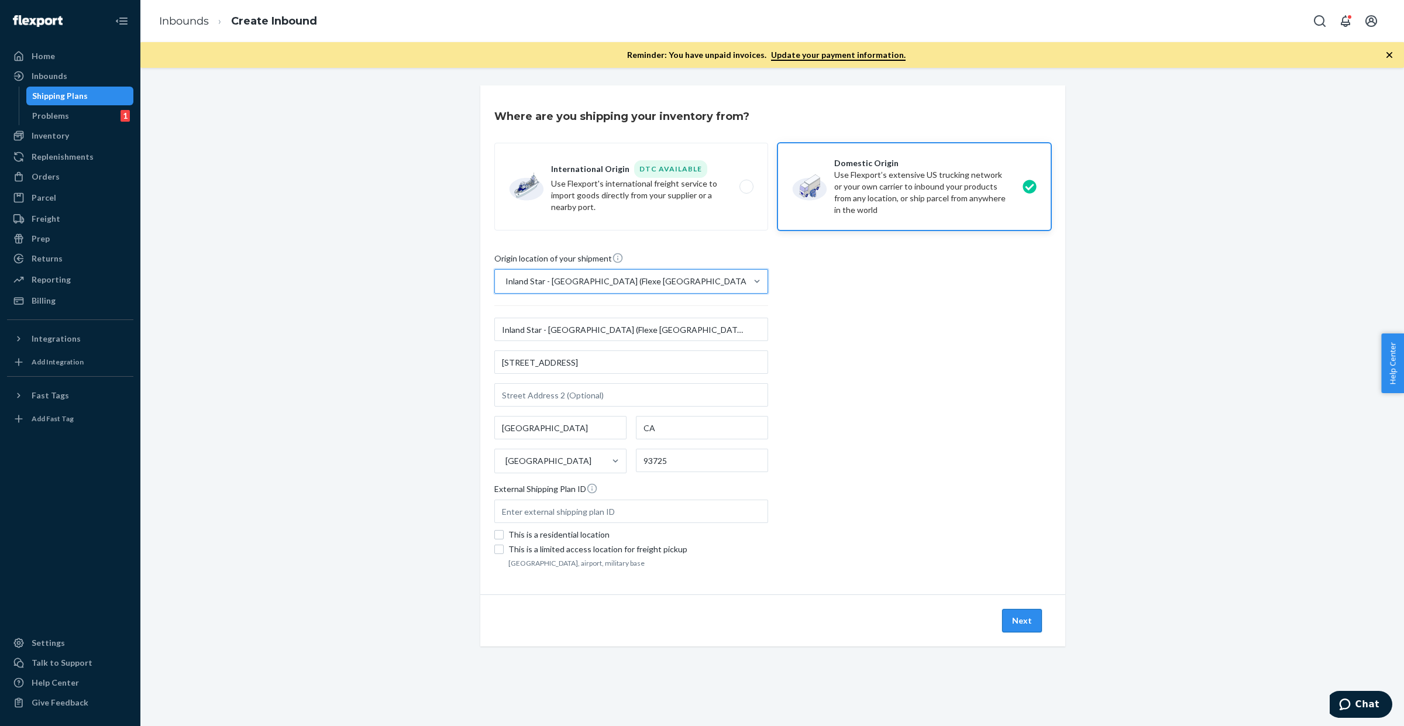
click at [1021, 631] on button "Next" at bounding box center [1022, 620] width 40 height 23
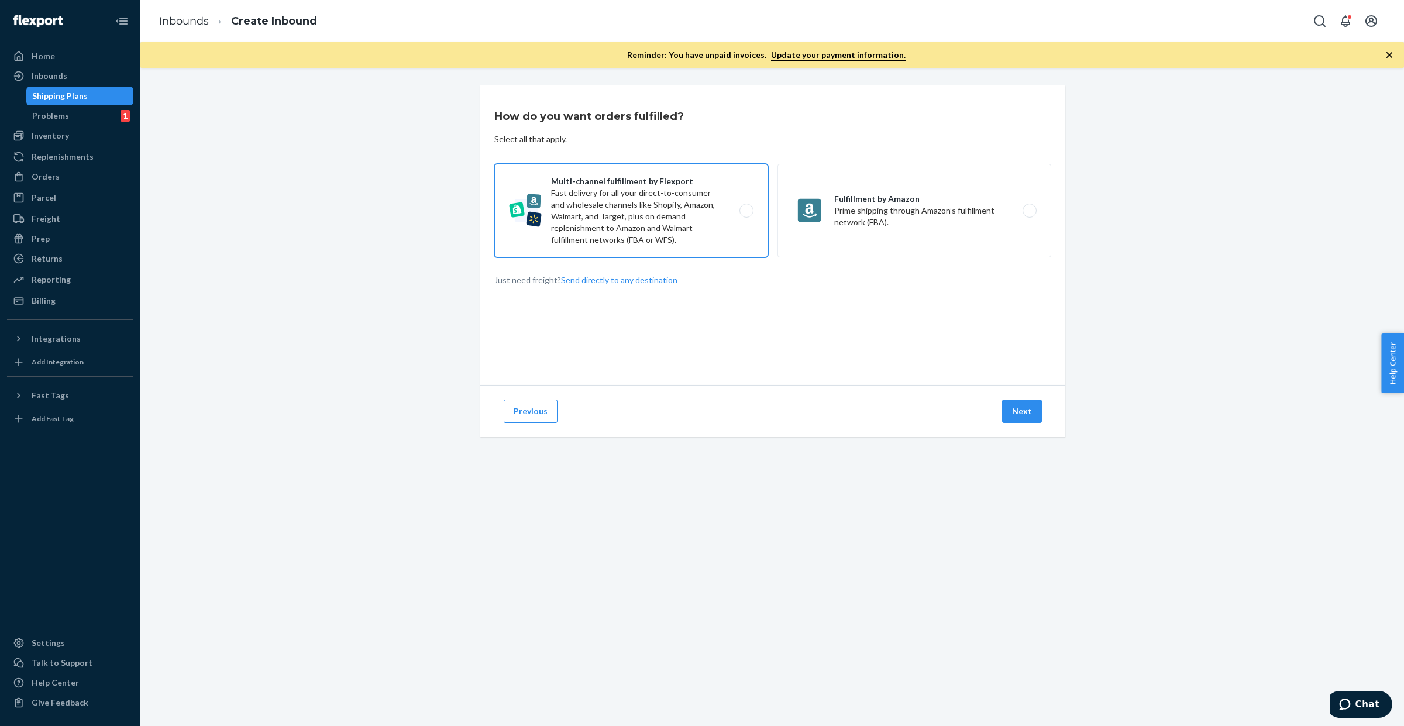
click at [644, 215] on label "Multi-channel fulfillment by Flexport Fast delivery for all your direct-to-cons…" at bounding box center [631, 211] width 274 height 94
click at [746, 215] on input "Multi-channel fulfillment by Flexport Fast delivery for all your direct-to-cons…" at bounding box center [750, 211] width 8 height 8
radio input "true"
click at [1023, 413] on button "Next" at bounding box center [1022, 411] width 40 height 23
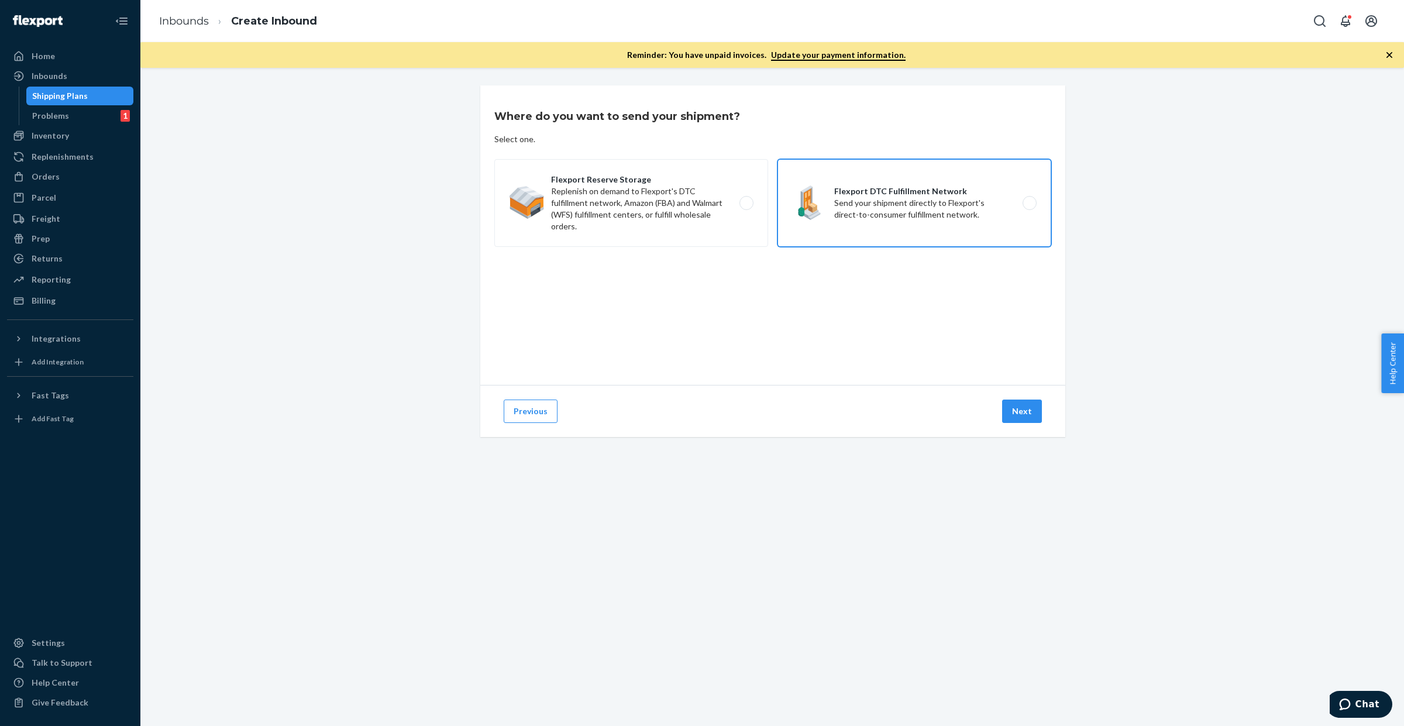
click at [850, 212] on label "Flexport DTC Fulfillment Network Send your shipment directly to Flexport's dire…" at bounding box center [915, 203] width 274 height 88
click at [1029, 207] on input "Flexport DTC Fulfillment Network Send your shipment directly to Flexport's dire…" at bounding box center [1033, 203] width 8 height 8
radio input "true"
click at [1017, 405] on button "Next" at bounding box center [1022, 411] width 40 height 23
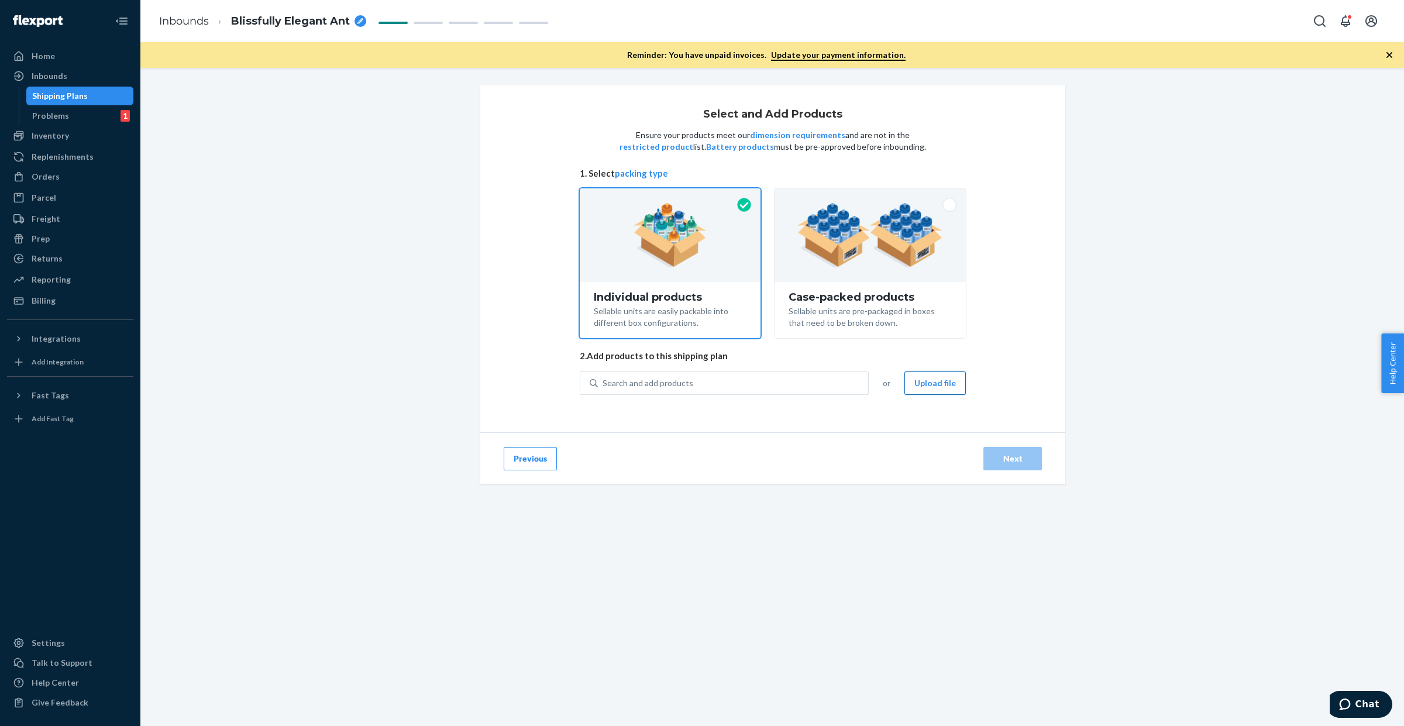
click at [931, 383] on button "Upload file" at bounding box center [934, 382] width 61 height 23
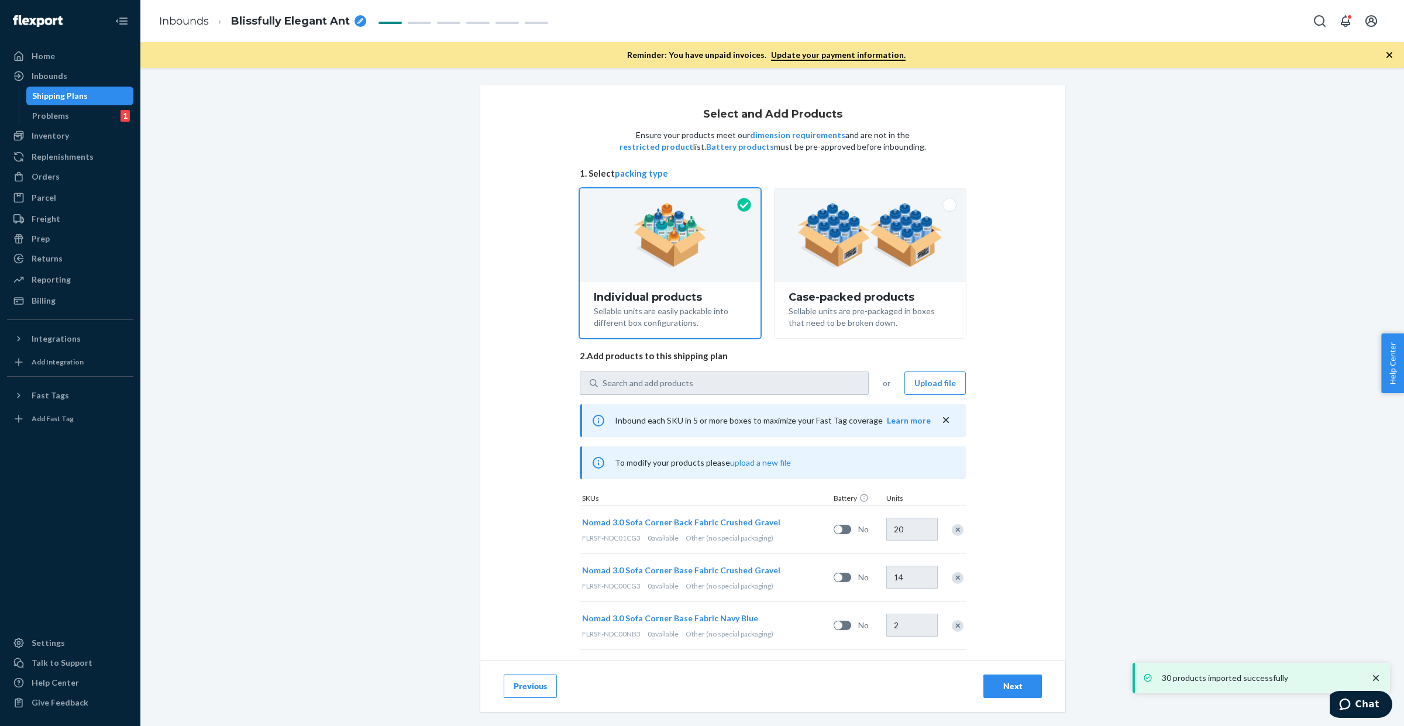
click at [366, 22] on div "breadcrumbs" at bounding box center [361, 21] width 12 height 12
type input "FRE_LAX_069"
click at [284, 171] on div "Select and Add Products Ensure your products meet our dimension requirements an…" at bounding box center [772, 290] width 1246 height 410
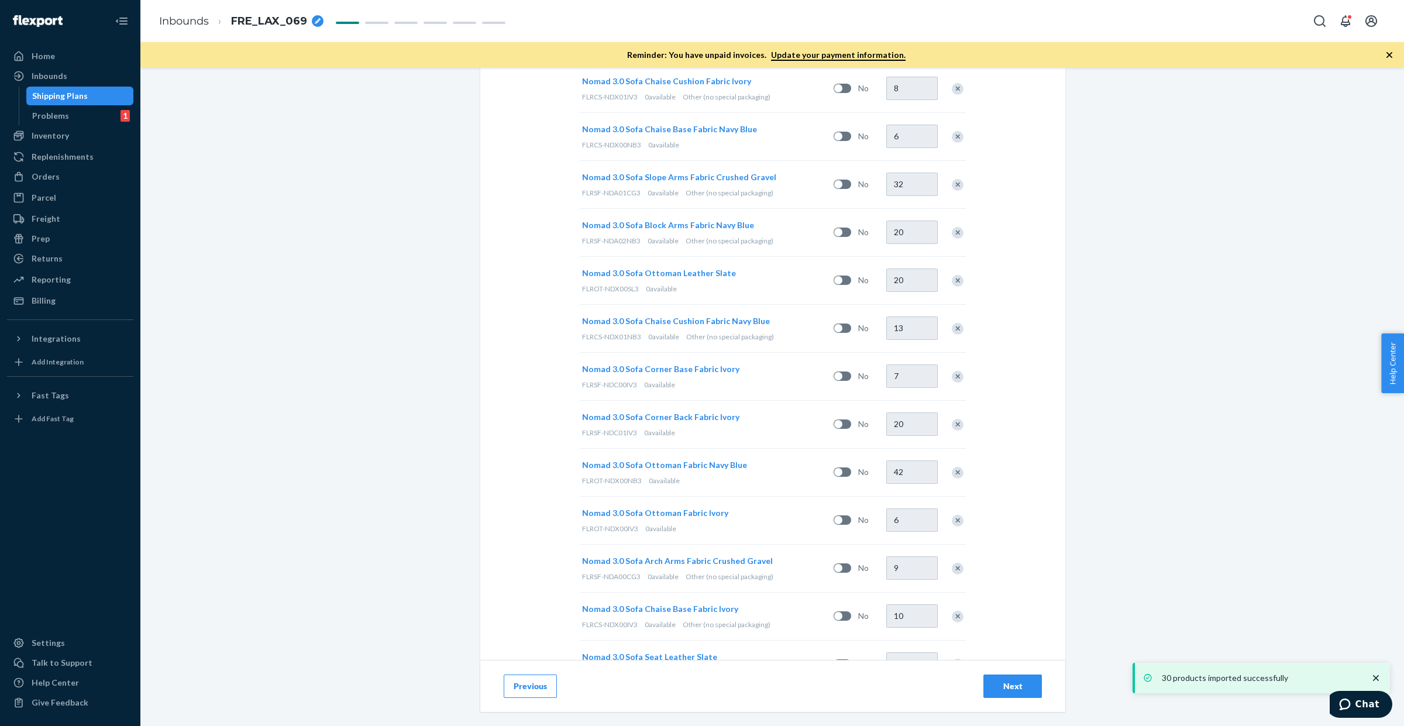
scroll to position [1097, 0]
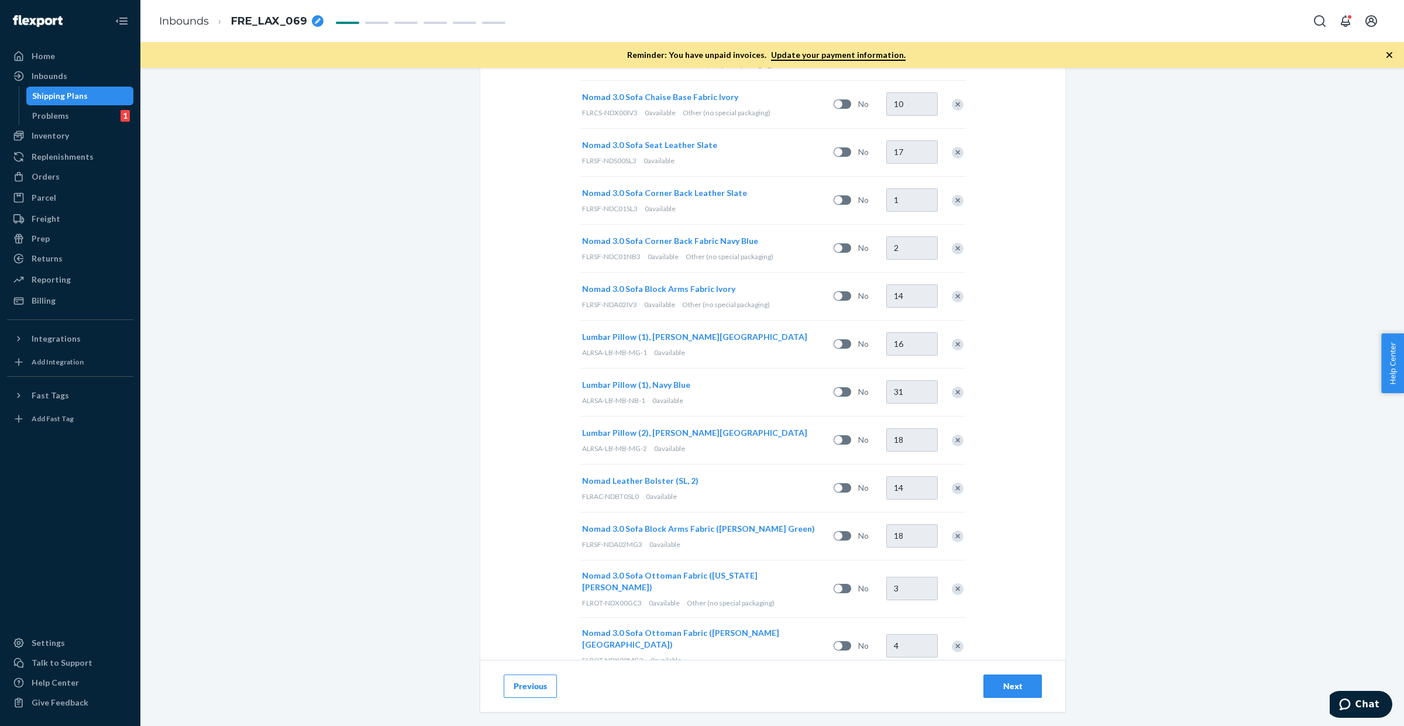
click at [1001, 691] on div "Next" at bounding box center [1012, 686] width 39 height 12
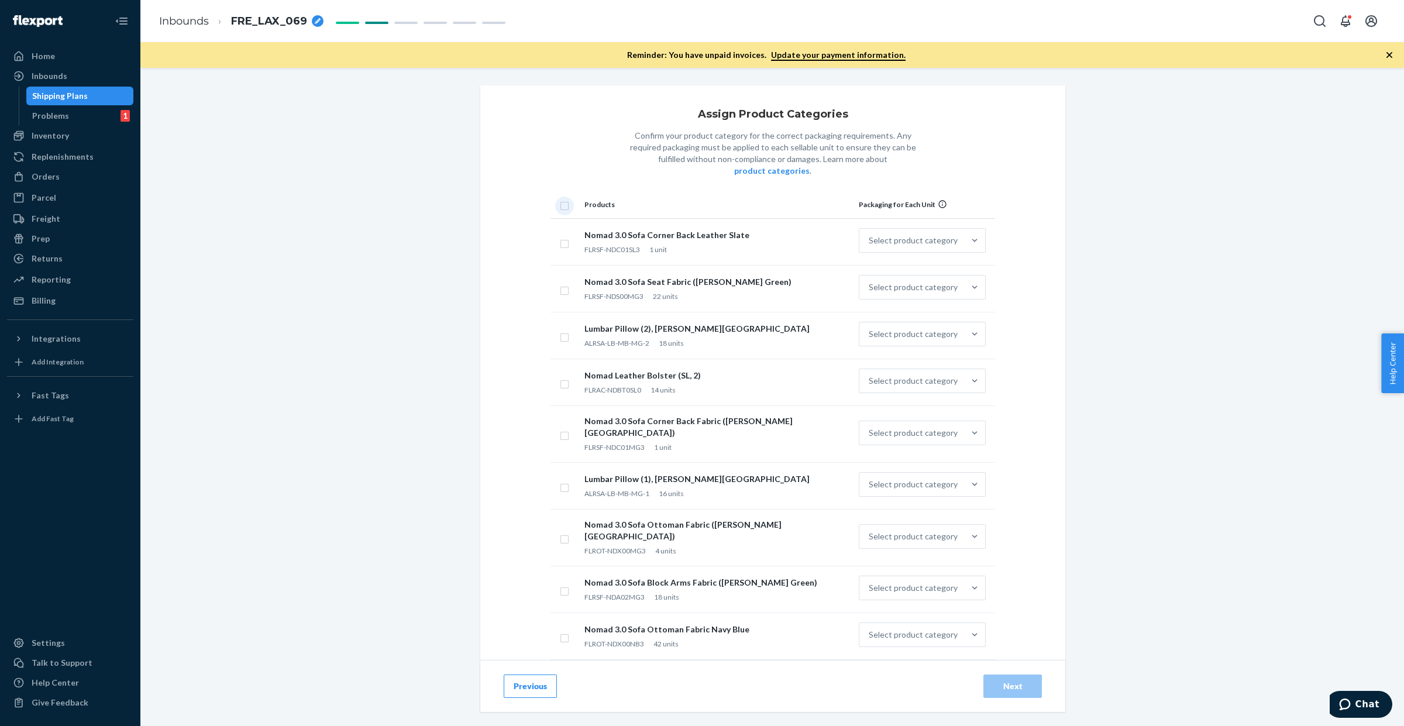
click at [560, 198] on input "checkbox" at bounding box center [564, 204] width 9 height 12
checkbox input "true"
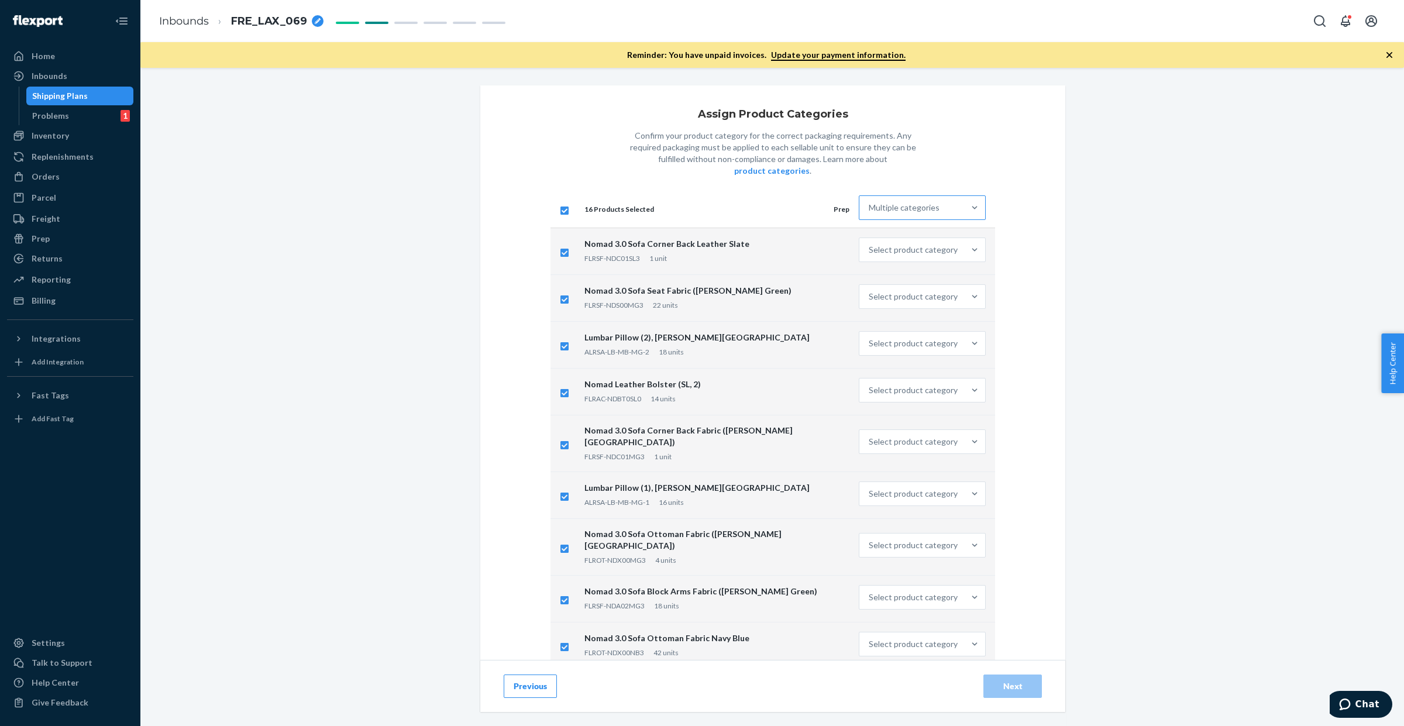
click at [898, 203] on div "Multiple categories" at bounding box center [911, 207] width 105 height 23
click at [870, 203] on input "Multiple categories" at bounding box center [869, 208] width 1 height 12
click at [891, 376] on div "Other (no special packaging)" at bounding box center [922, 383] width 122 height 23
click at [870, 214] on input "option Other (no special packaging) focused, 10 of 10. 10 results available. Us…" at bounding box center [869, 208] width 1 height 12
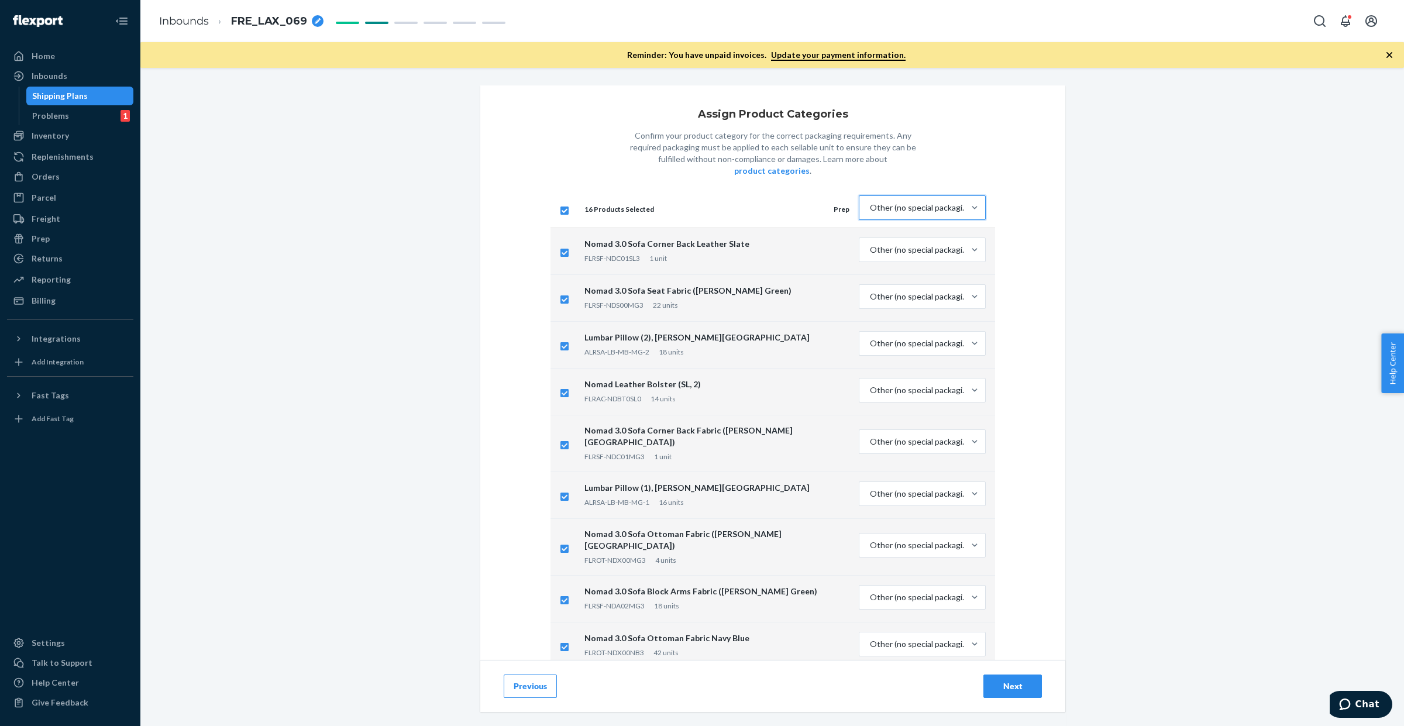
click at [1013, 683] on div "Next" at bounding box center [1012, 686] width 39 height 12
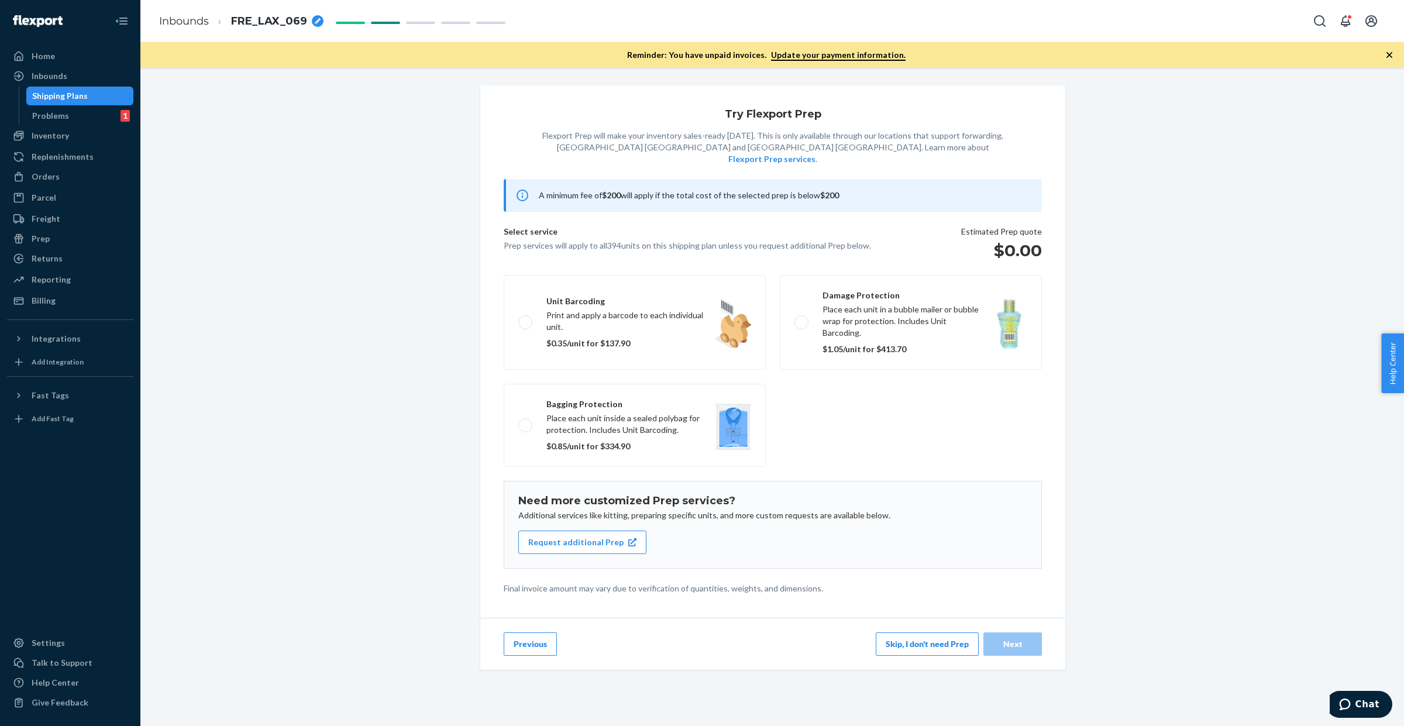
click at [916, 632] on button "Skip, I don't need Prep" at bounding box center [927, 643] width 103 height 23
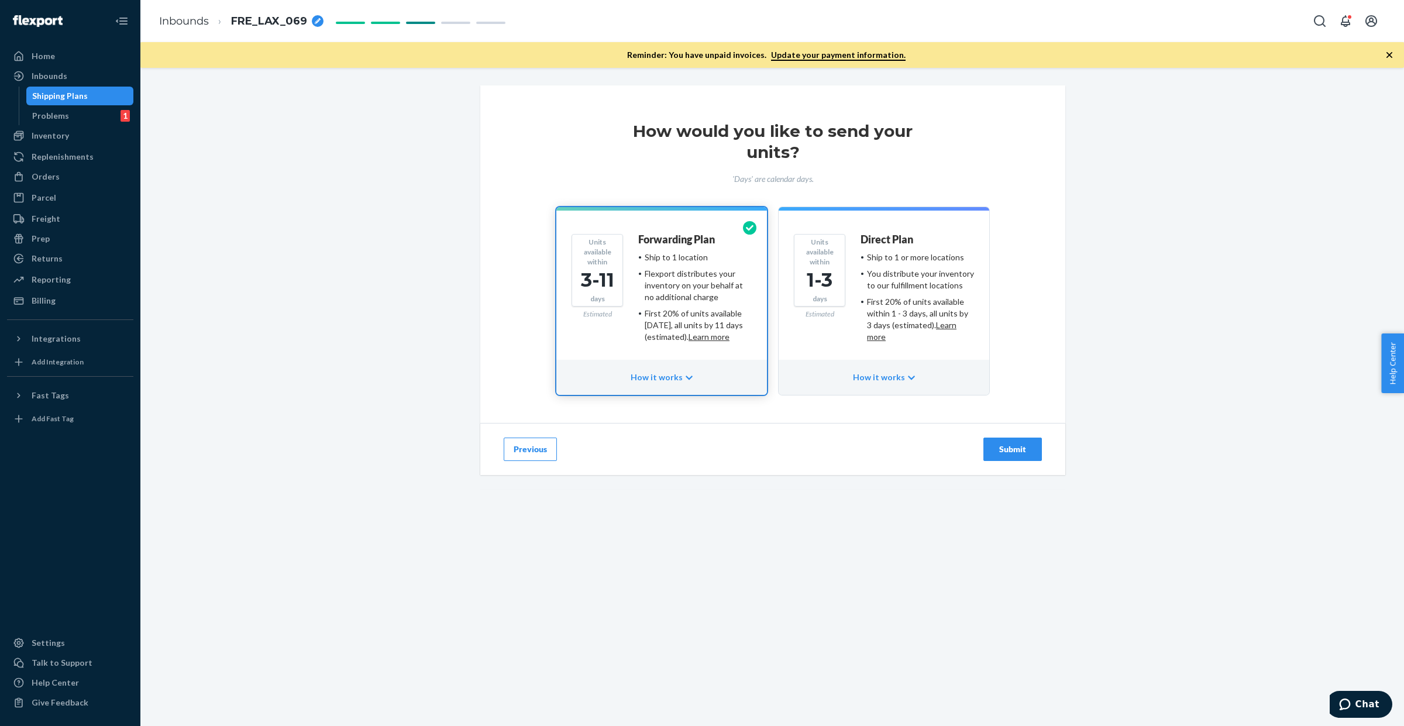
click at [867, 253] on div "Ship to 1 or more locations" at bounding box center [915, 258] width 97 height 12
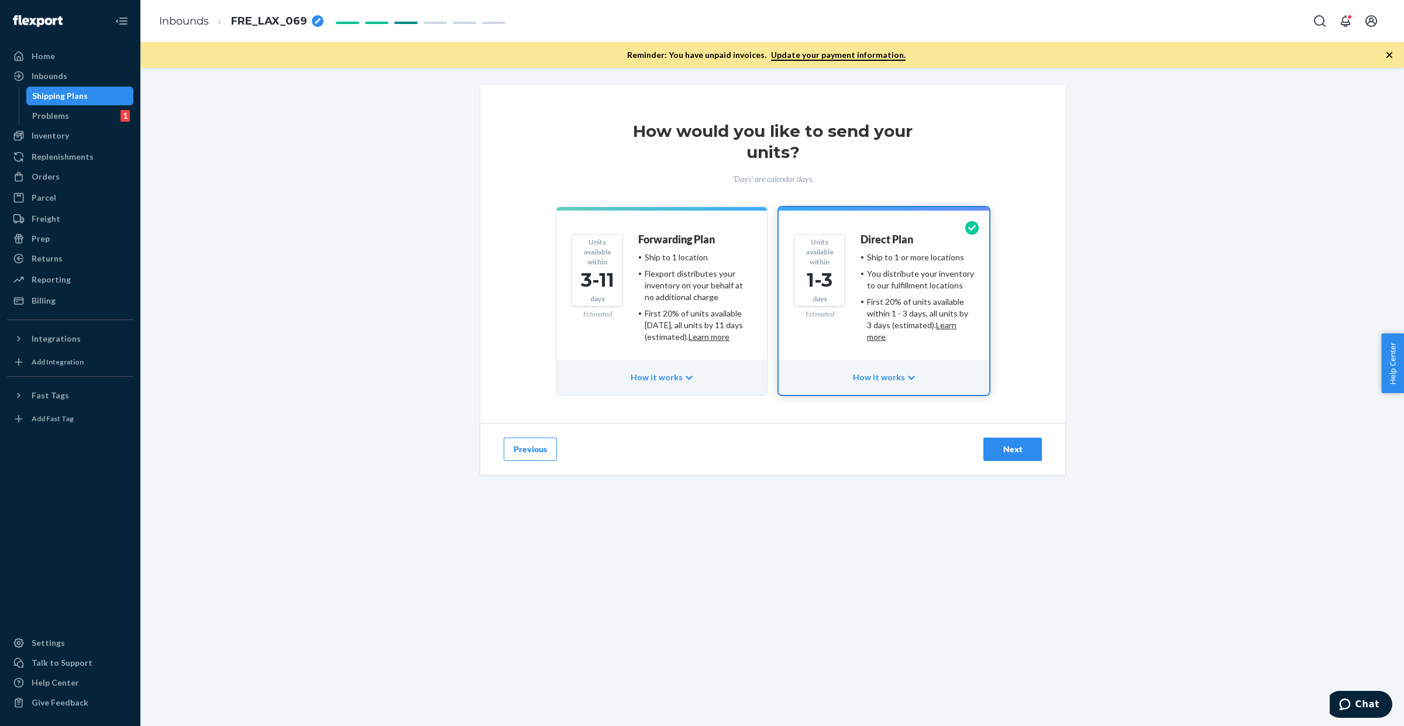
click at [1003, 443] on div "Next" at bounding box center [1012, 449] width 39 height 12
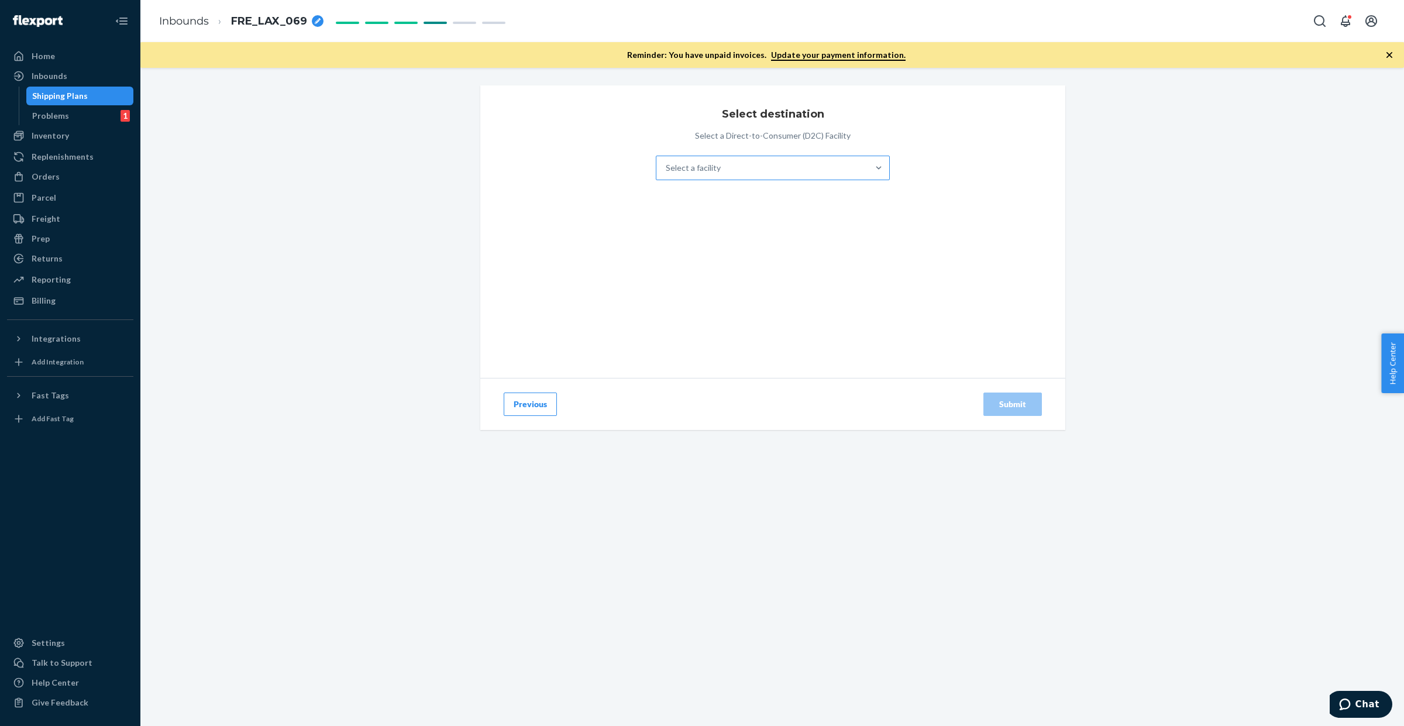
click at [743, 166] on div "Select a facility" at bounding box center [762, 167] width 212 height 23
click at [667, 166] on input "Select a facility" at bounding box center [666, 168] width 1 height 12
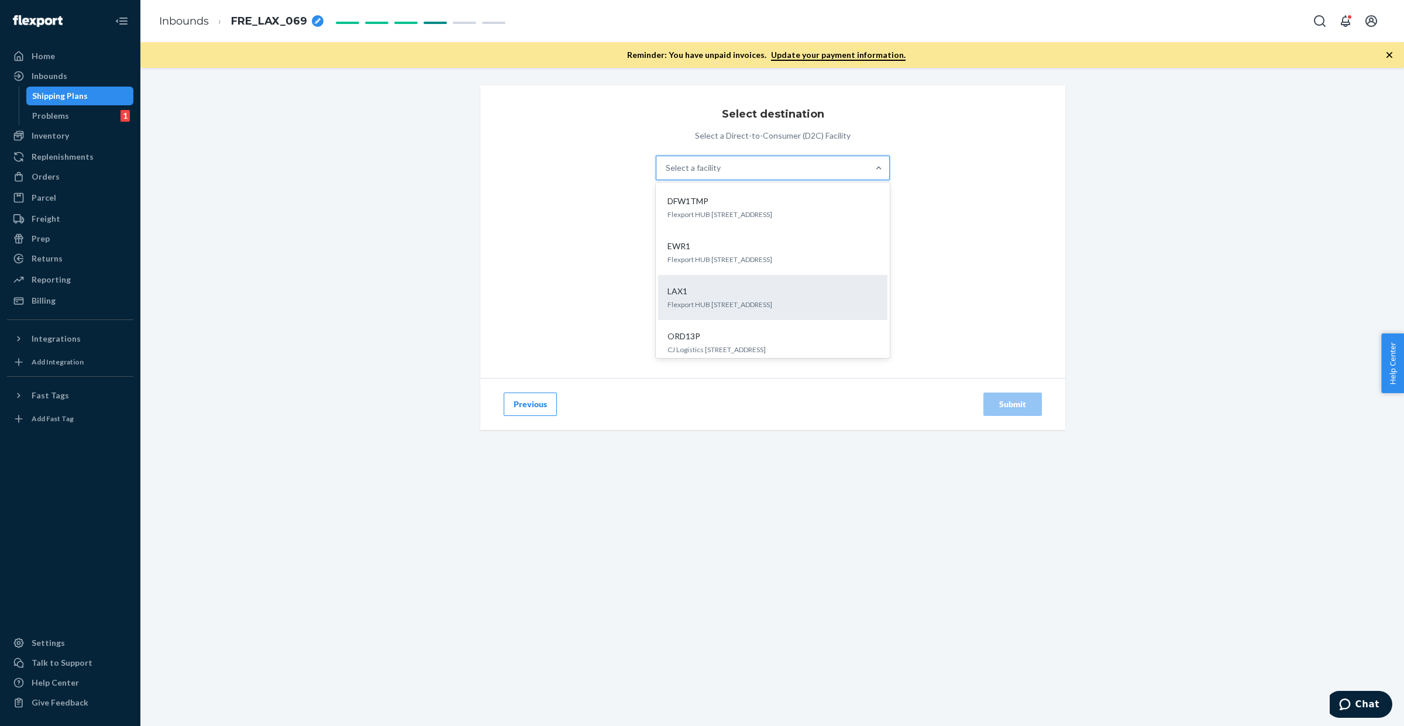
click at [686, 287] on div "LAX1" at bounding box center [770, 291] width 215 height 12
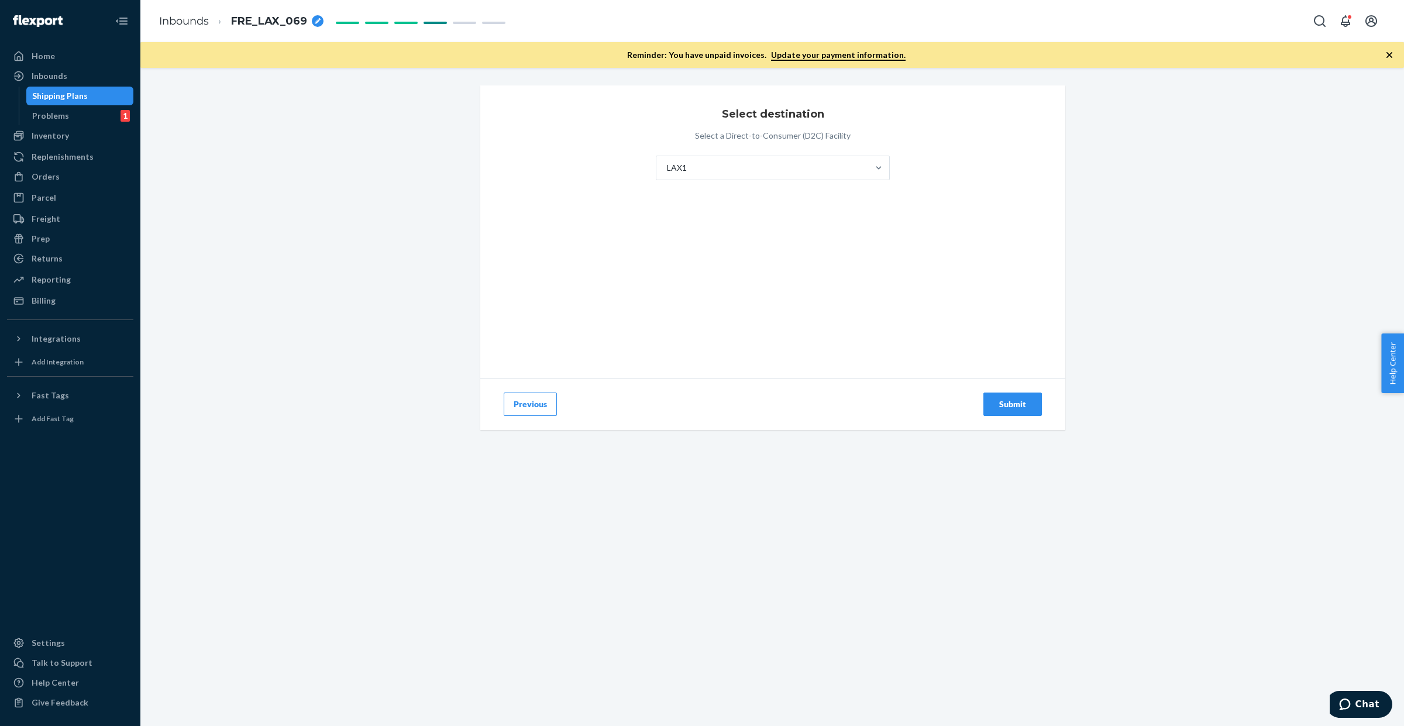
click at [995, 404] on div "Submit" at bounding box center [1012, 404] width 39 height 12
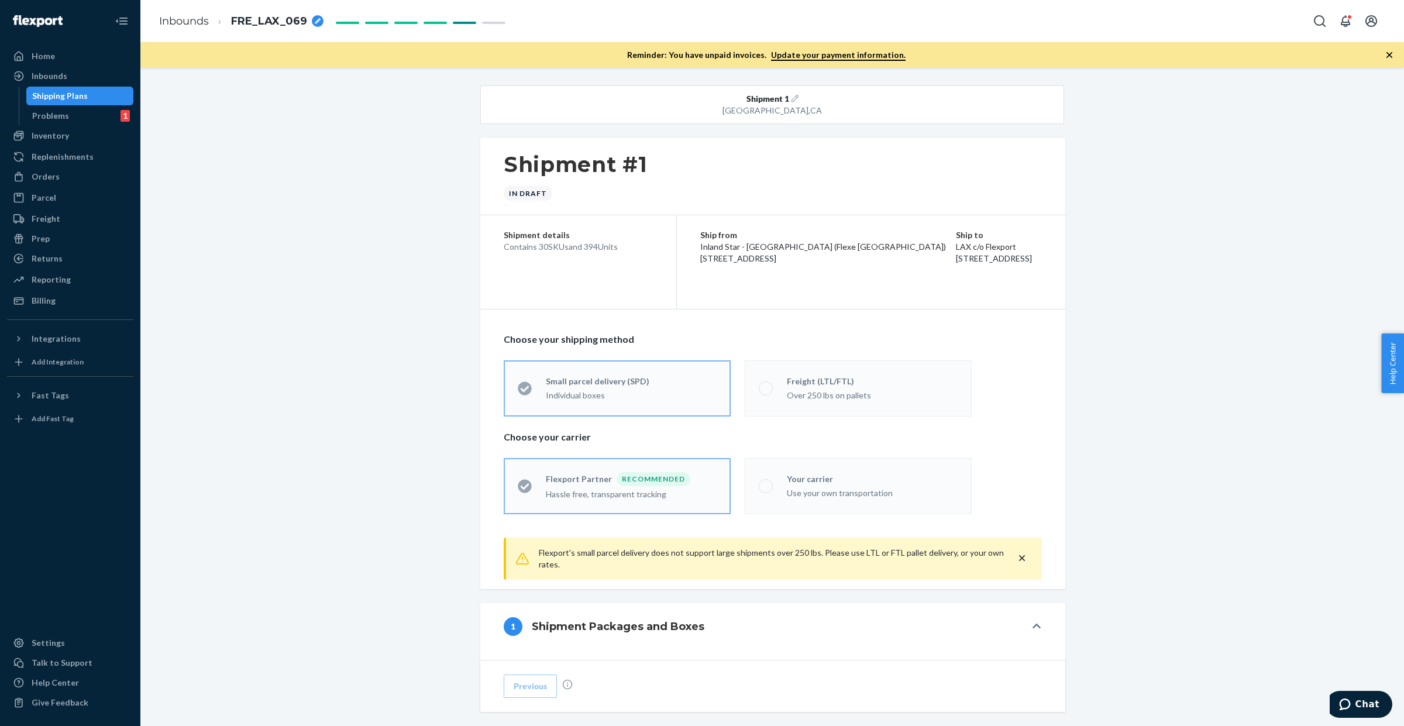
click at [800, 392] on div "Over 250 lbs on pallets" at bounding box center [872, 396] width 171 height 12
click at [766, 392] on input "Freight (LTL/FTL) Over 250 lbs on pallets" at bounding box center [763, 388] width 8 height 8
radio input "true"
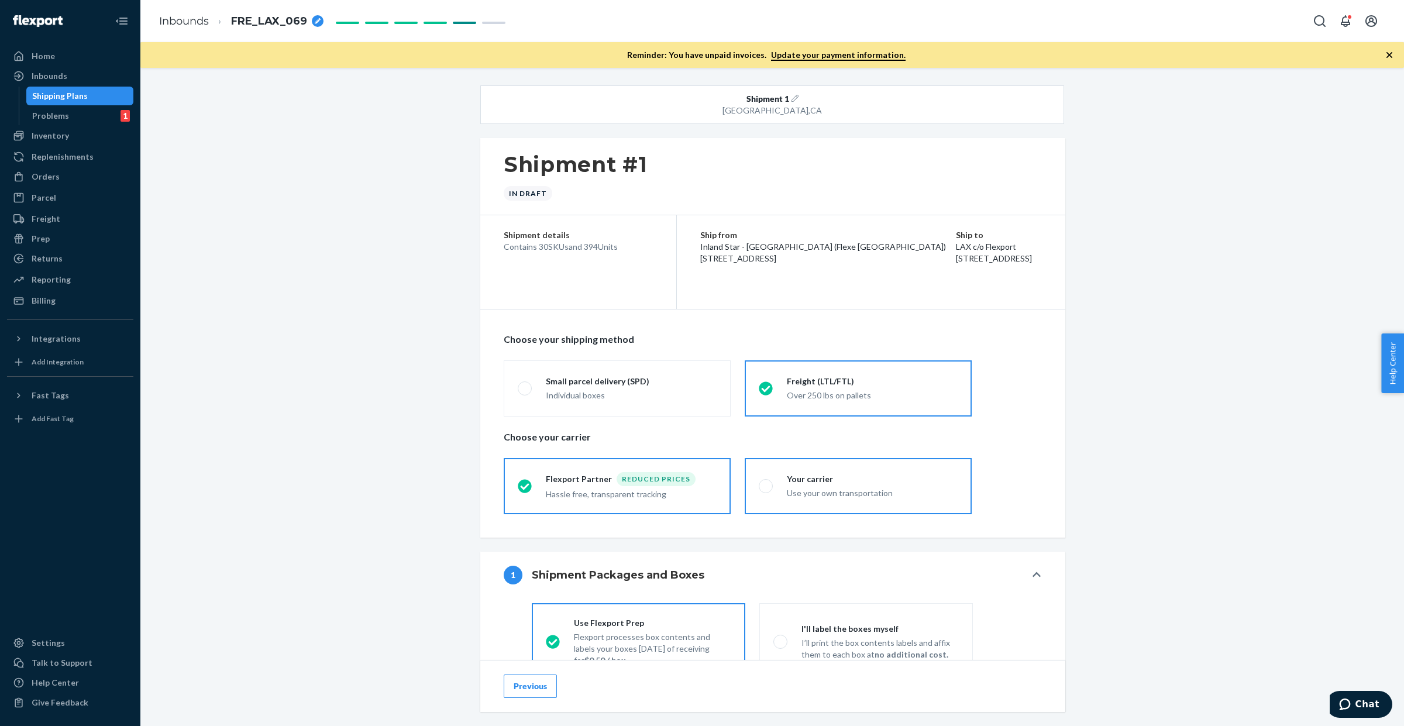
click at [794, 467] on label "Your carrier Use your own transportation" at bounding box center [858, 486] width 227 height 56
click at [766, 482] on input "Your carrier Use your own transportation" at bounding box center [763, 486] width 8 height 8
radio input "true"
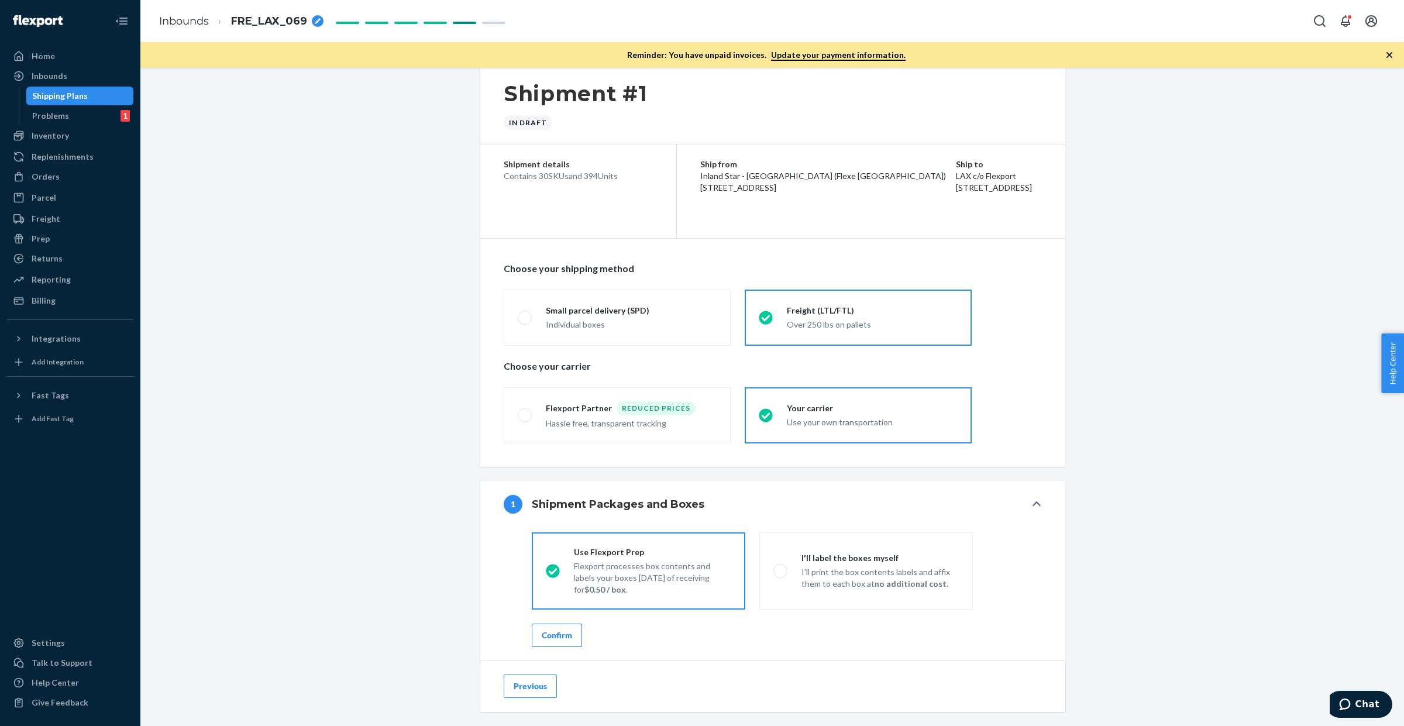
scroll to position [293, 0]
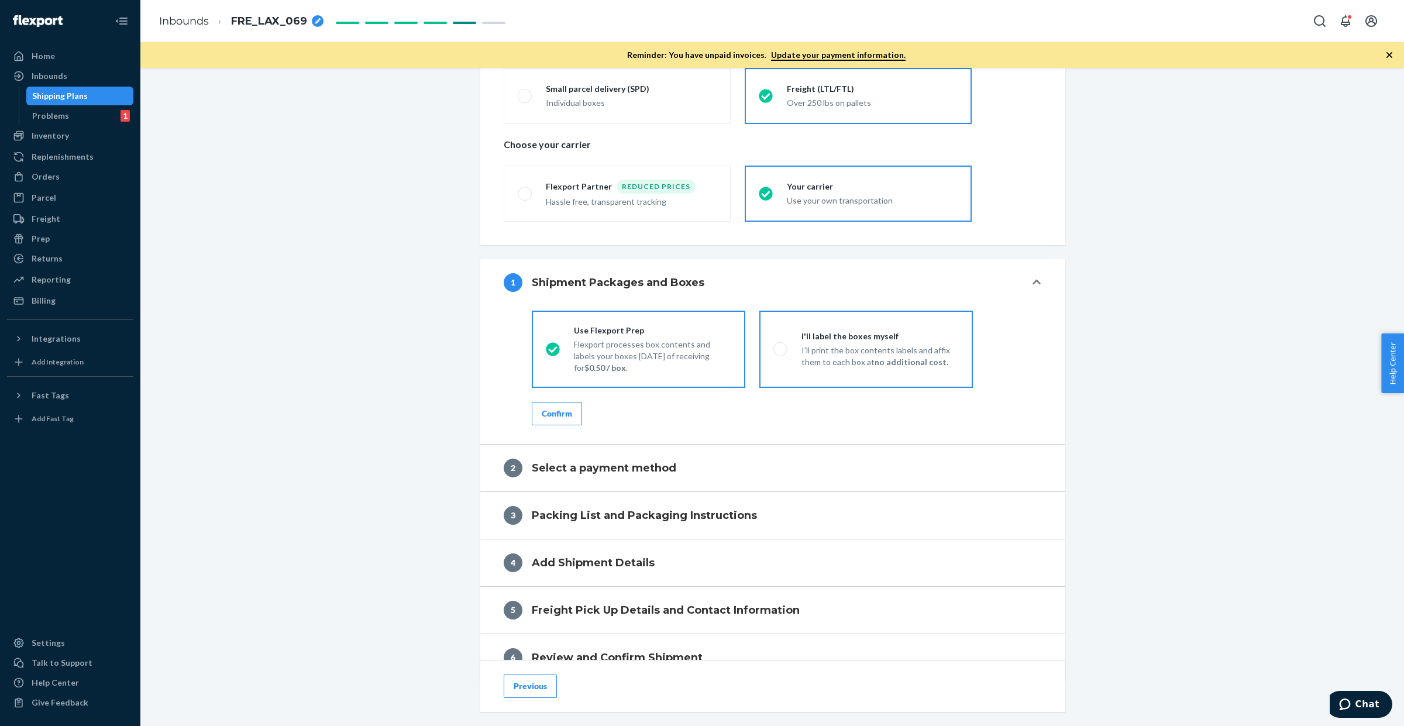
click at [821, 355] on p "I’ll print the box contents labels and affix them to each box at no additional …" at bounding box center [879, 356] width 157 height 23
click at [781, 353] on input "I'll label the boxes myself I’ll print the box contents labels and affix them t…" at bounding box center [777, 349] width 8 height 8
radio input "true"
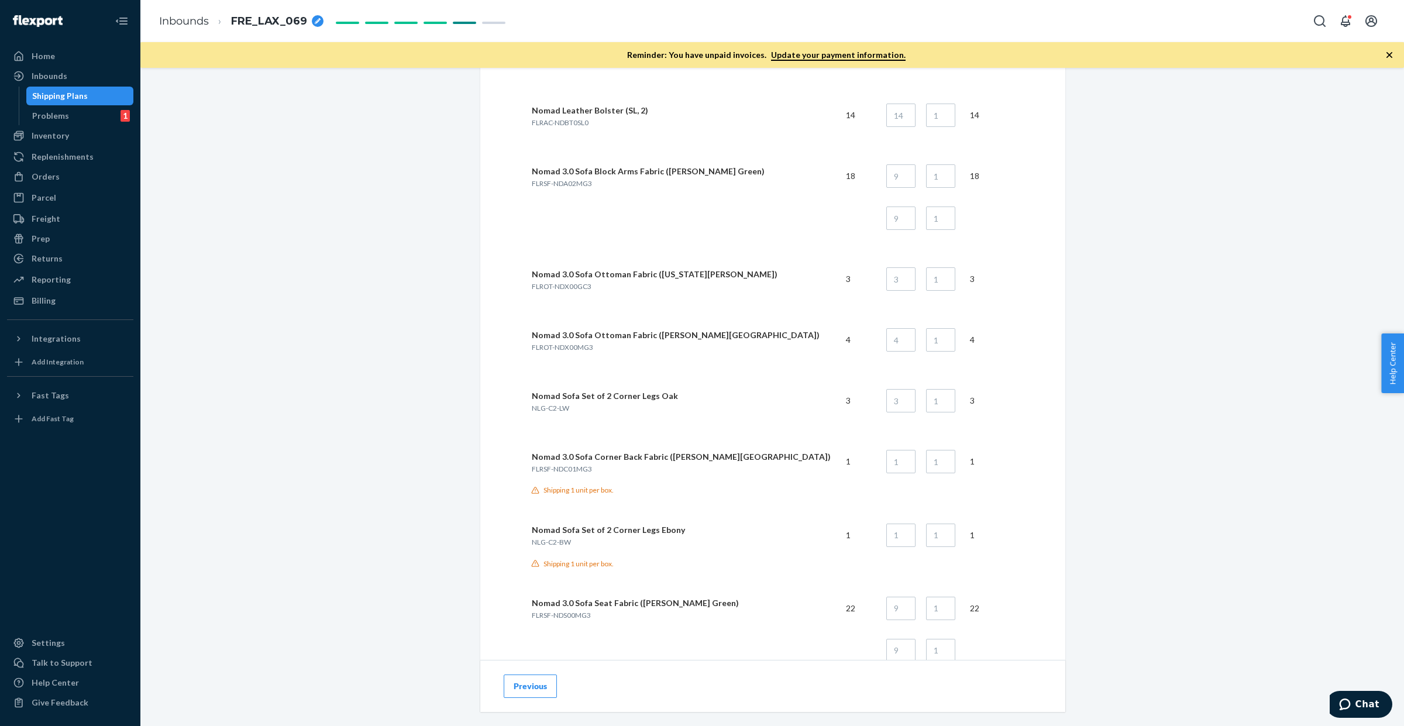
scroll to position [3339, 0]
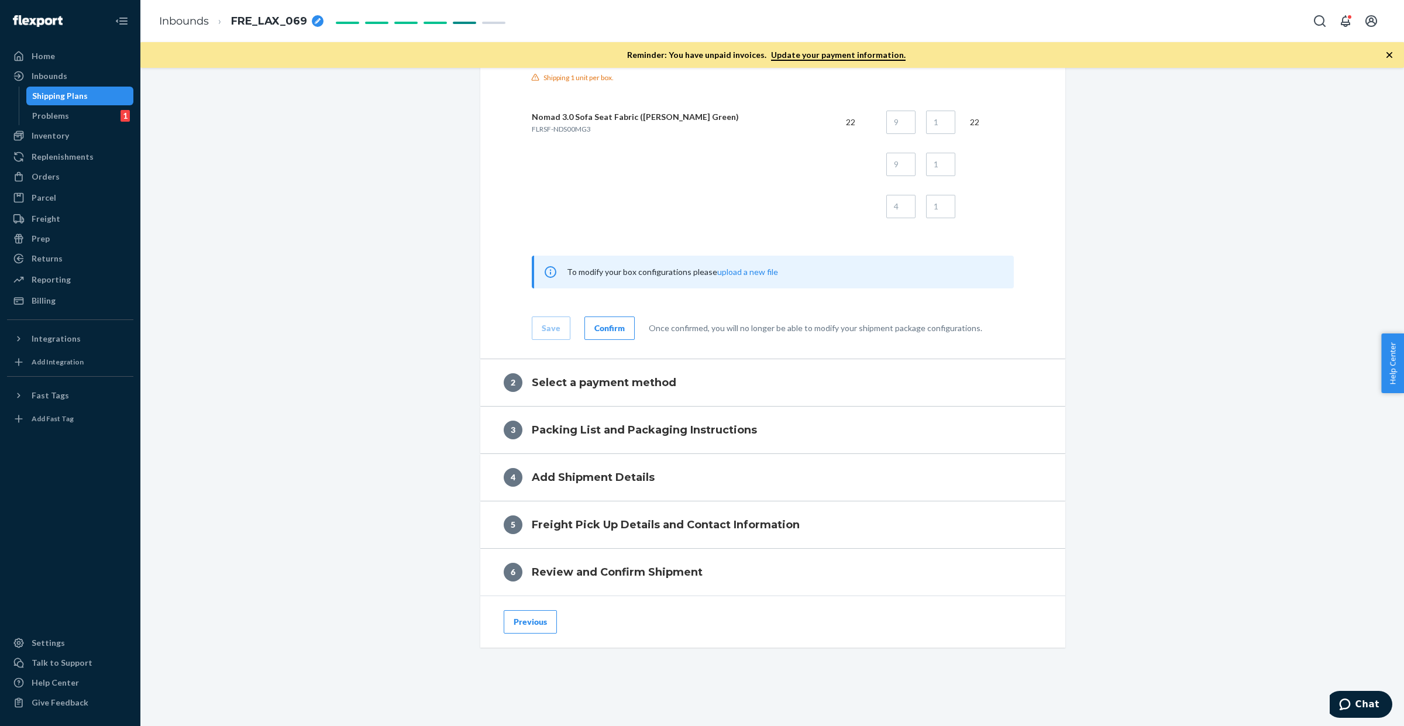
click at [606, 331] on div "Confirm" at bounding box center [609, 328] width 30 height 12
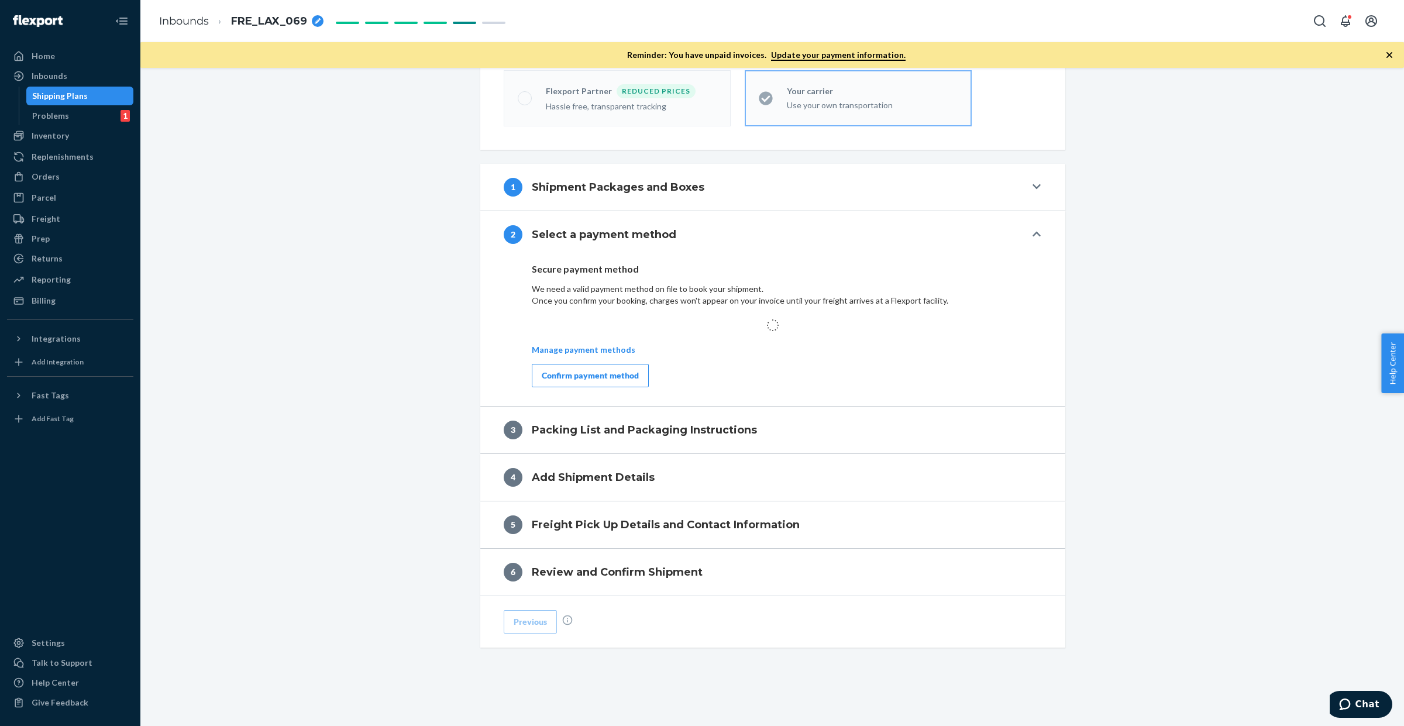
click at [542, 372] on div "Confirm payment method" at bounding box center [590, 376] width 97 height 12
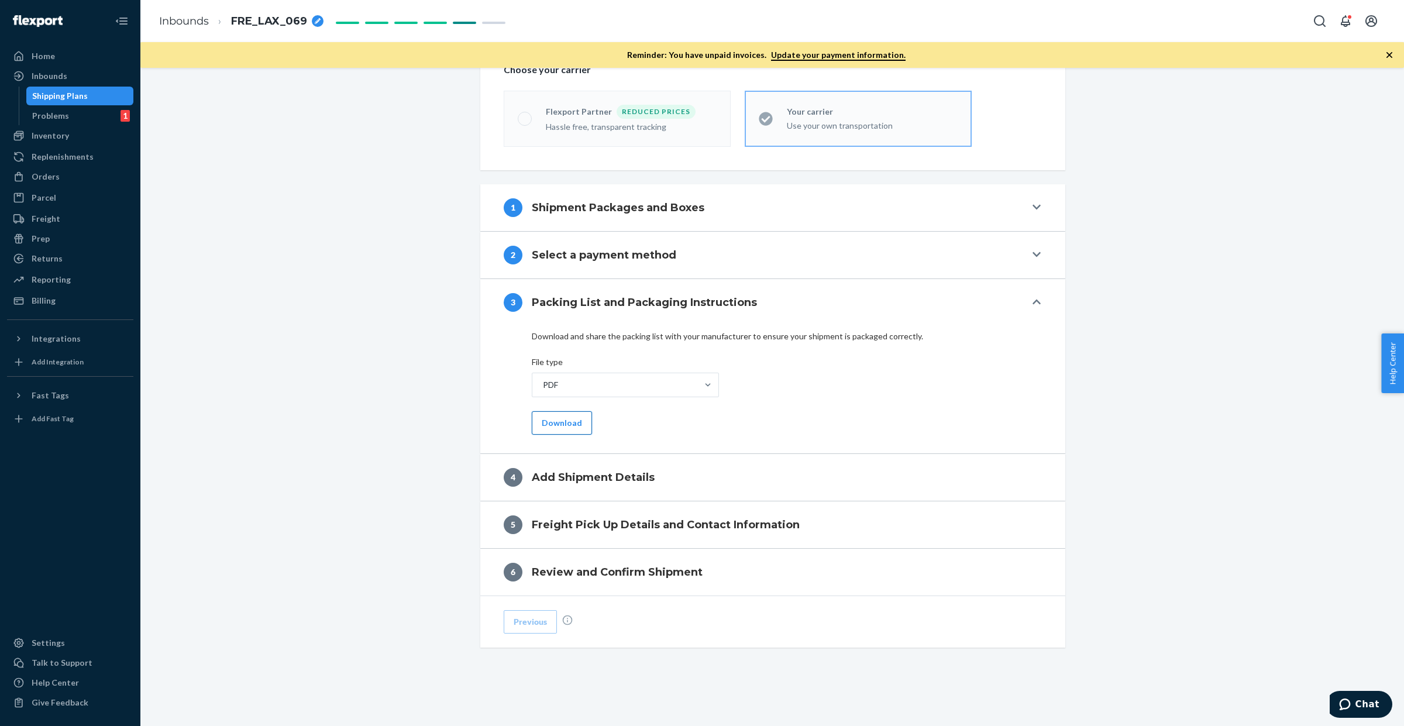
click at [536, 424] on button "Download" at bounding box center [562, 422] width 60 height 23
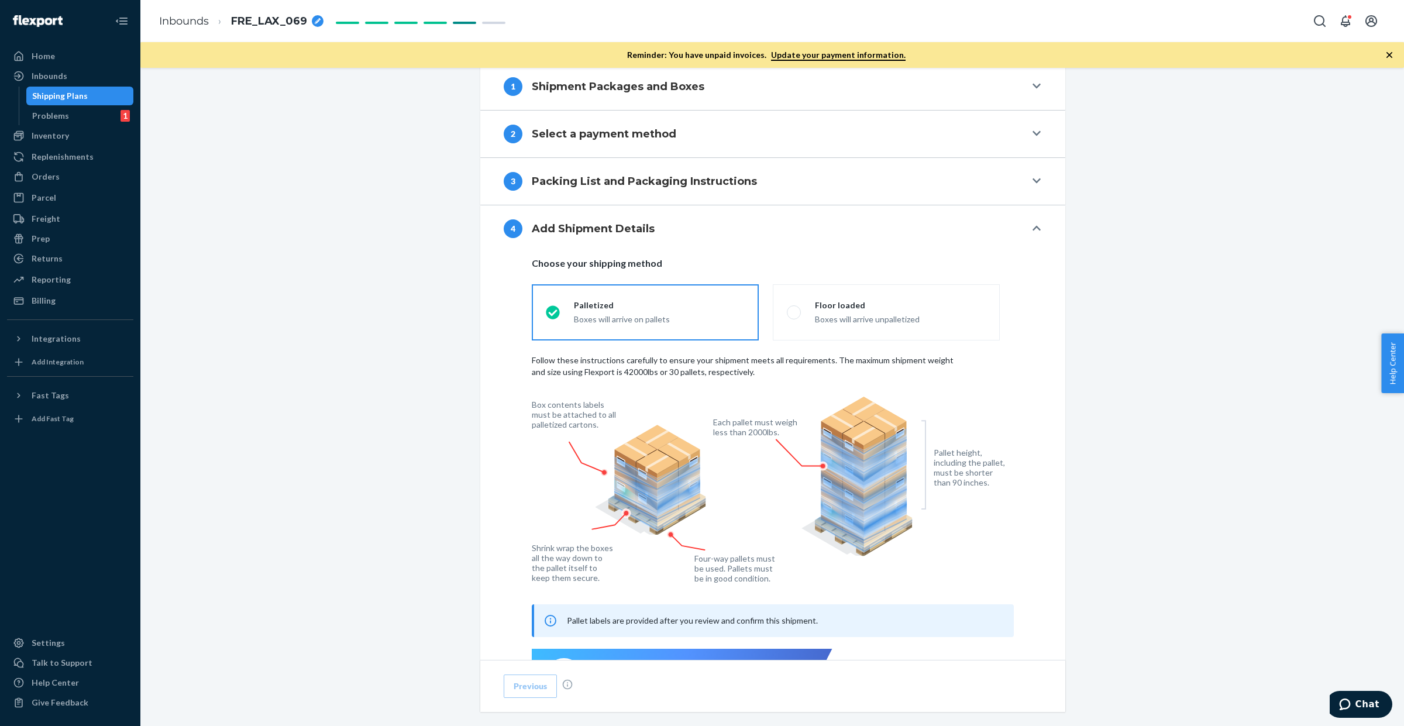
scroll to position [765, 0]
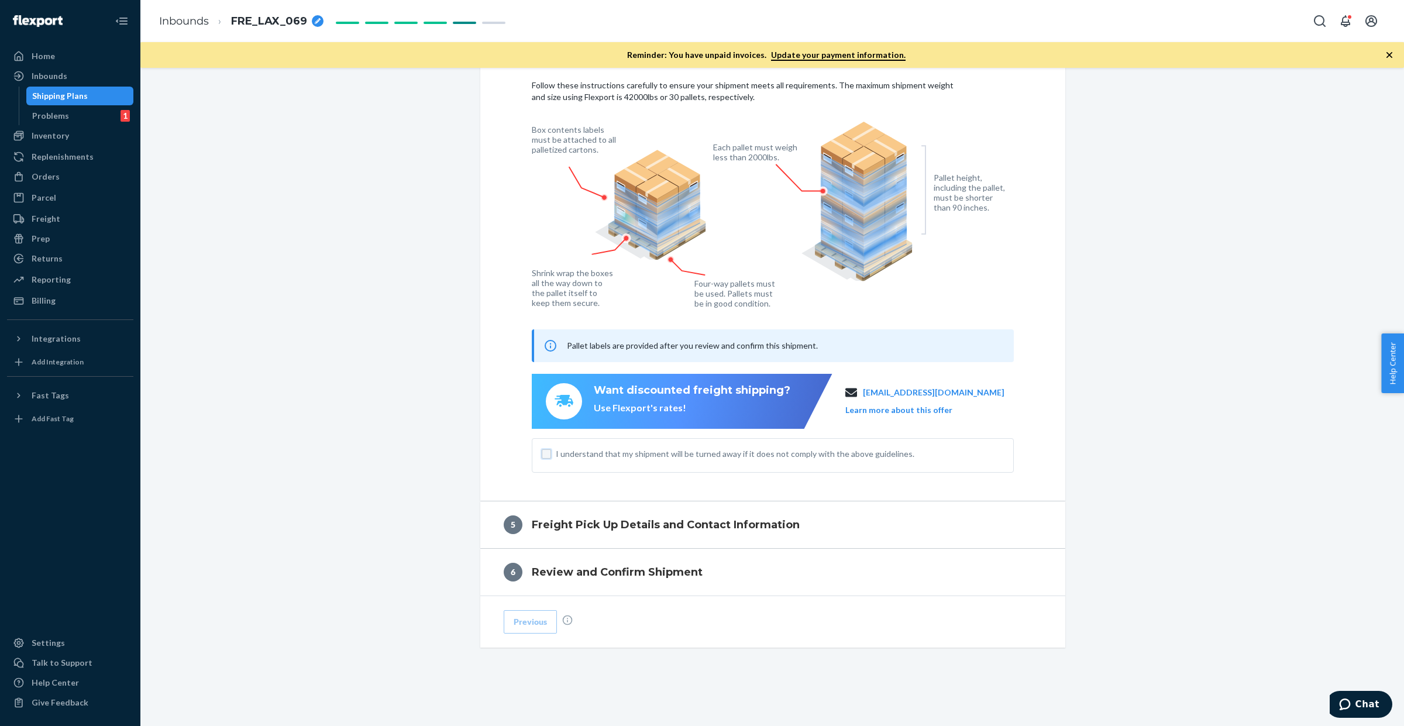
click at [543, 454] on input "I understand that my shipment will be turned away if it does not comply with th…" at bounding box center [546, 453] width 9 height 9
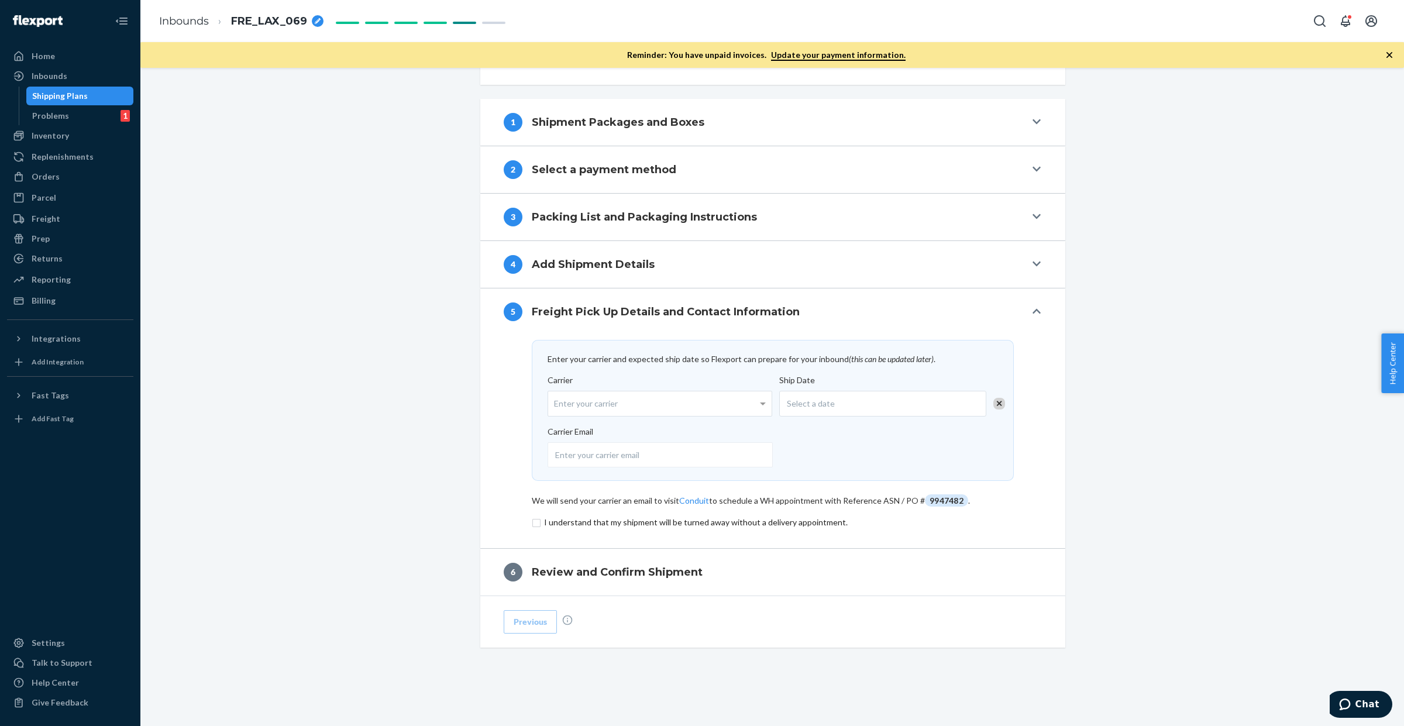
scroll to position [455, 0]
click at [567, 407] on div "Enter your carrier" at bounding box center [659, 403] width 223 height 25
click at [557, 407] on input "Carrier Enter your carrier No results found" at bounding box center [555, 404] width 3 height 22
type input "FLEXPORT"
click at [845, 403] on div "Select a date" at bounding box center [882, 404] width 207 height 26
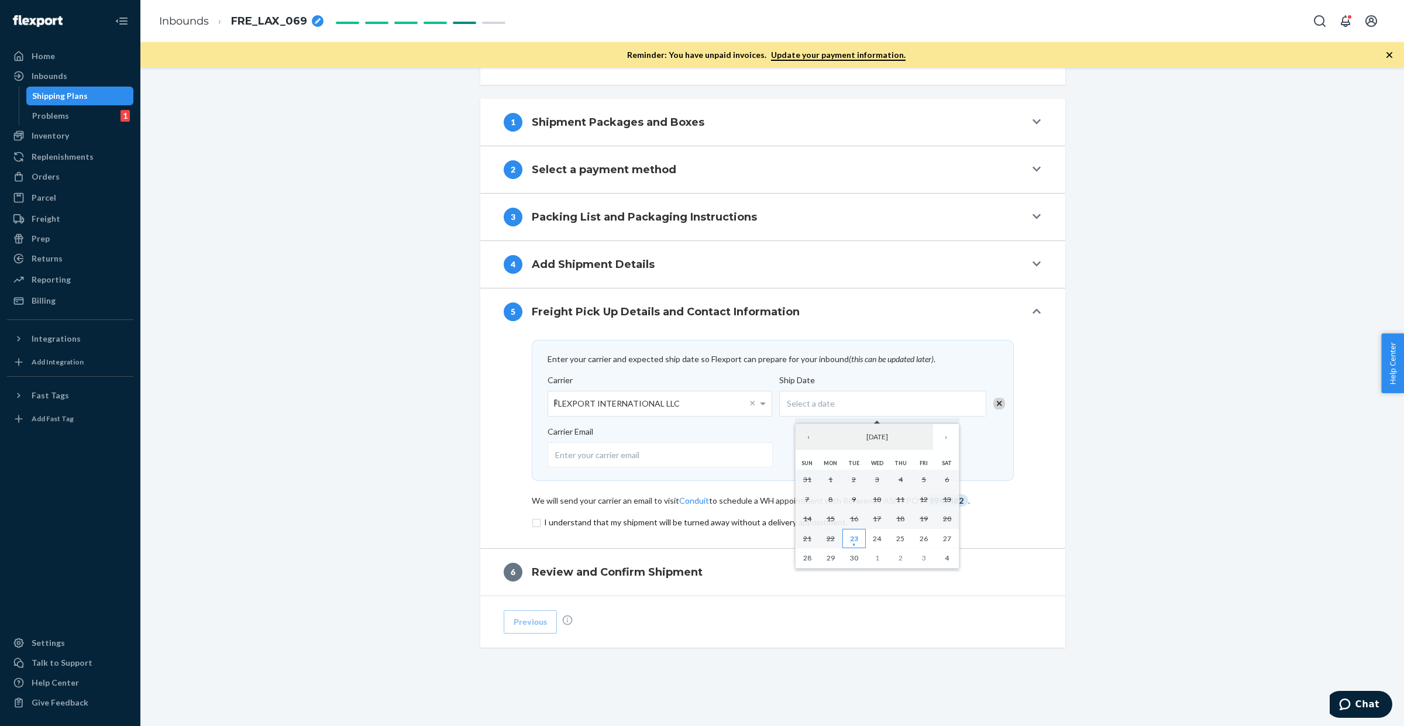
click at [855, 539] on abbr "23" at bounding box center [854, 538] width 8 height 9
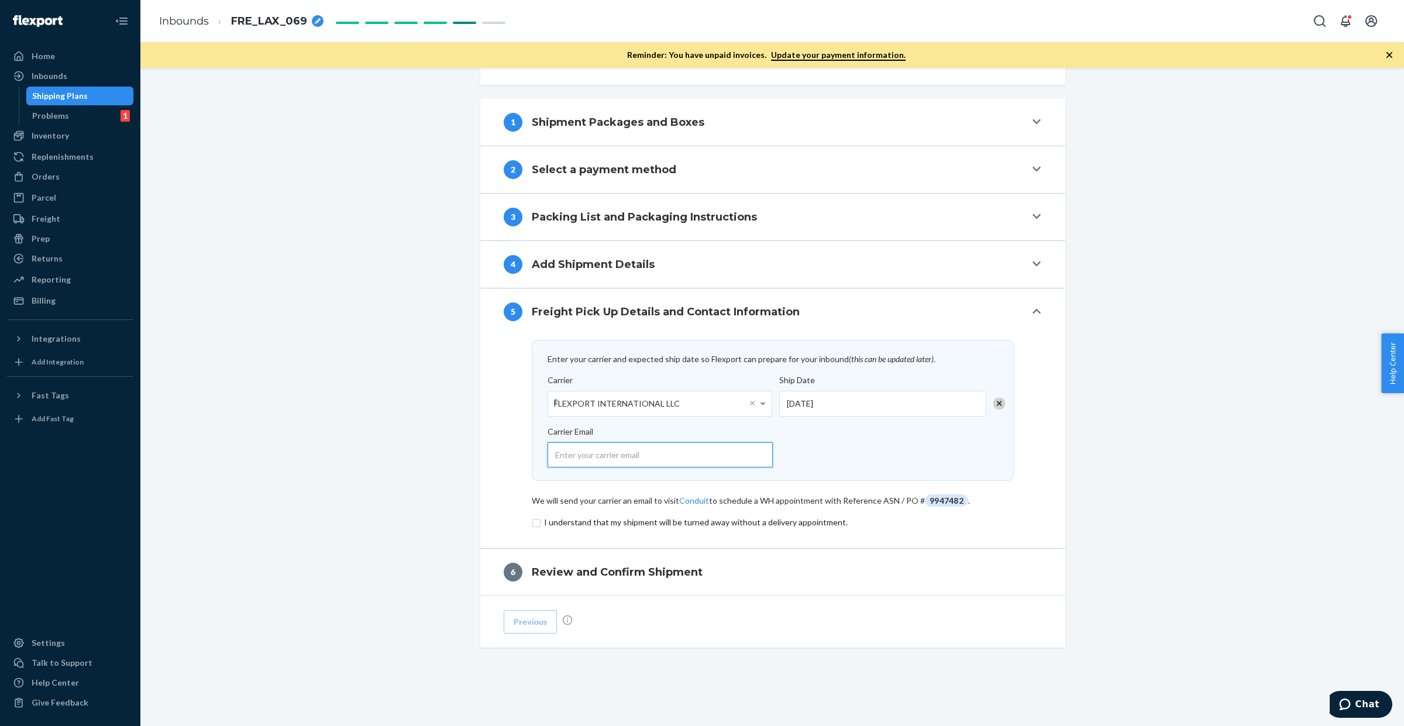
click at [662, 455] on input "email" at bounding box center [660, 454] width 225 height 25
type input "SMCNEE@FLEXPORT.COM"
click at [593, 519] on input "checkbox" at bounding box center [773, 522] width 482 height 14
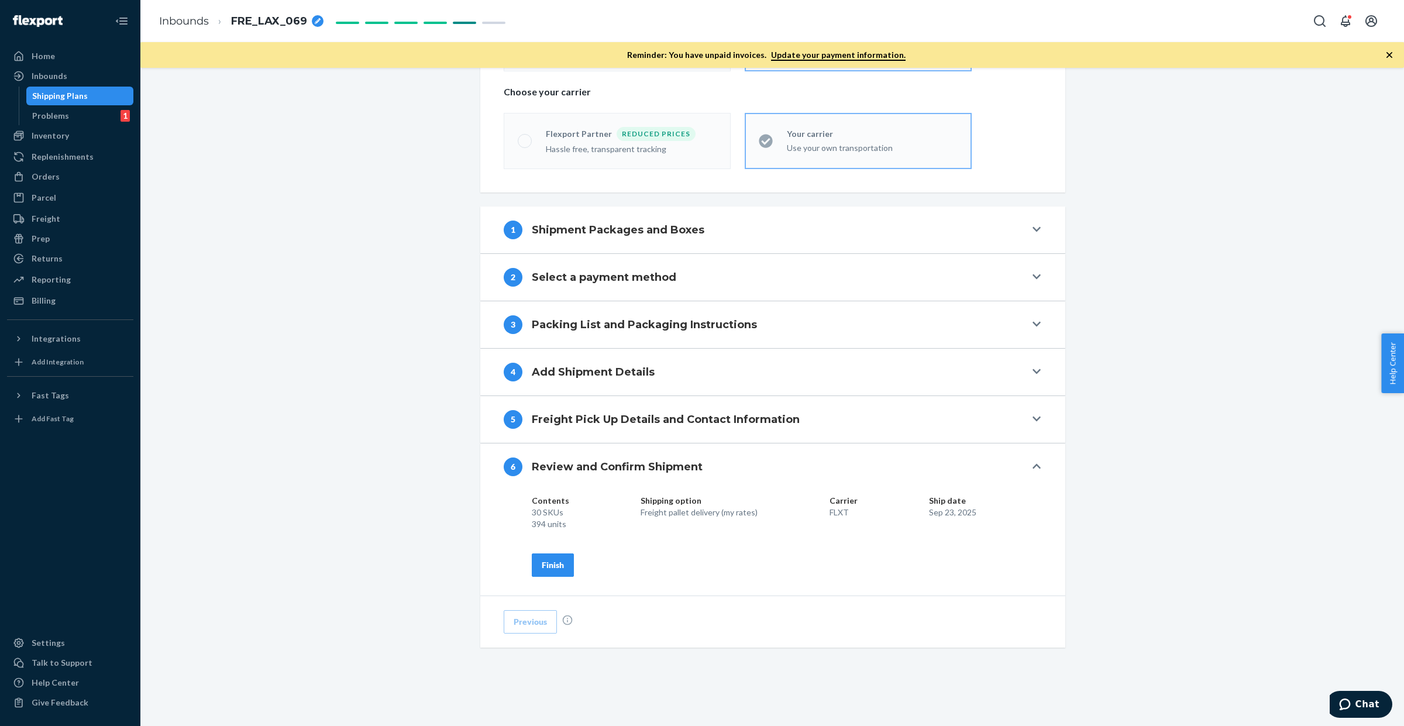
scroll to position [346, 0]
click at [542, 562] on div "Finish" at bounding box center [553, 565] width 22 height 12
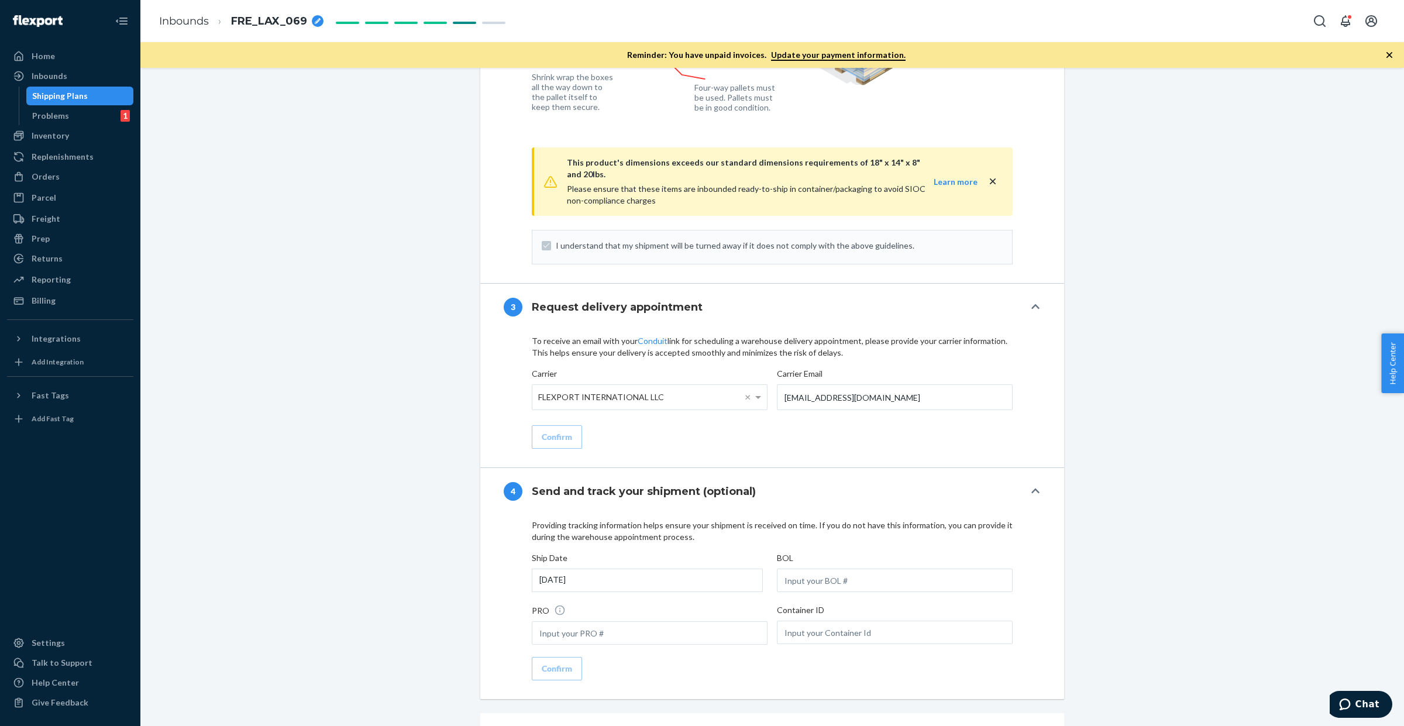
scroll to position [1385, 0]
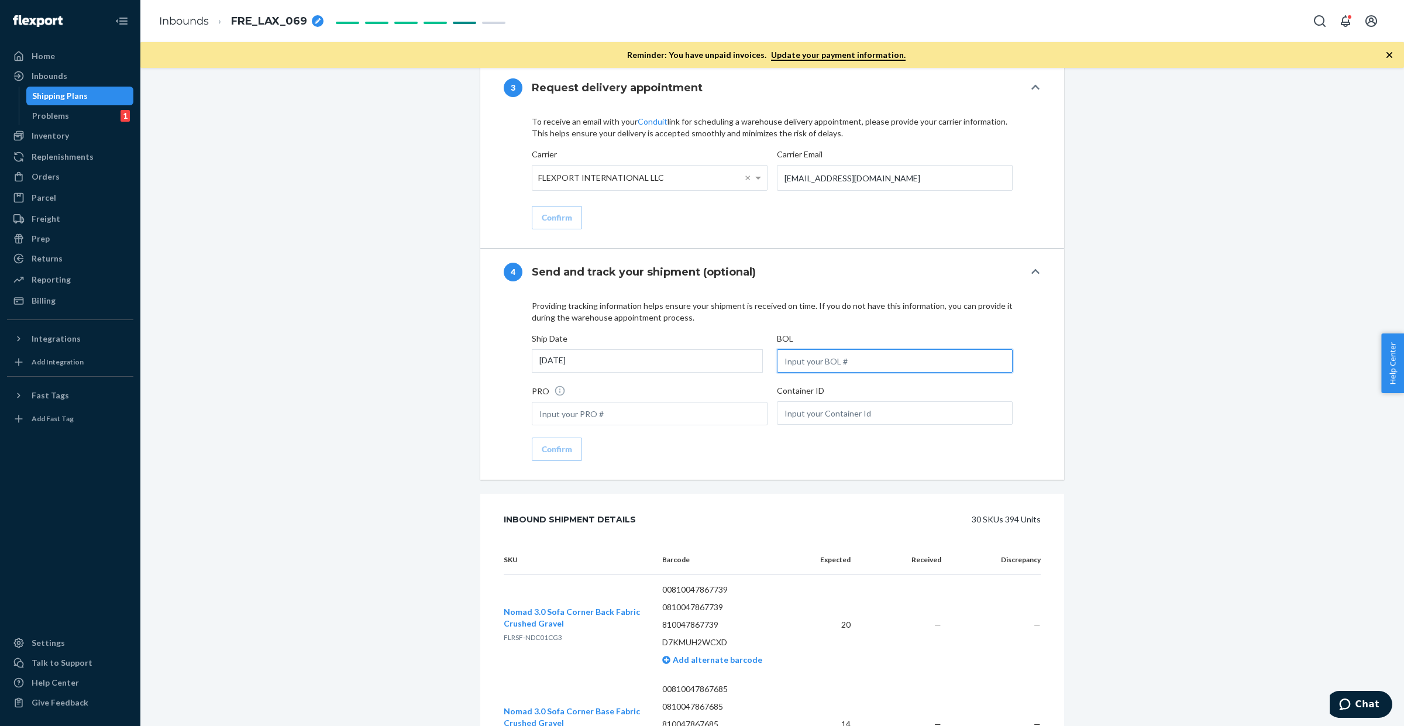
click at [841, 352] on input "text" at bounding box center [895, 360] width 236 height 23
paste input "SW4145196"
type input "SW4145196"
click at [562, 443] on div "Confirm" at bounding box center [557, 449] width 30 height 12
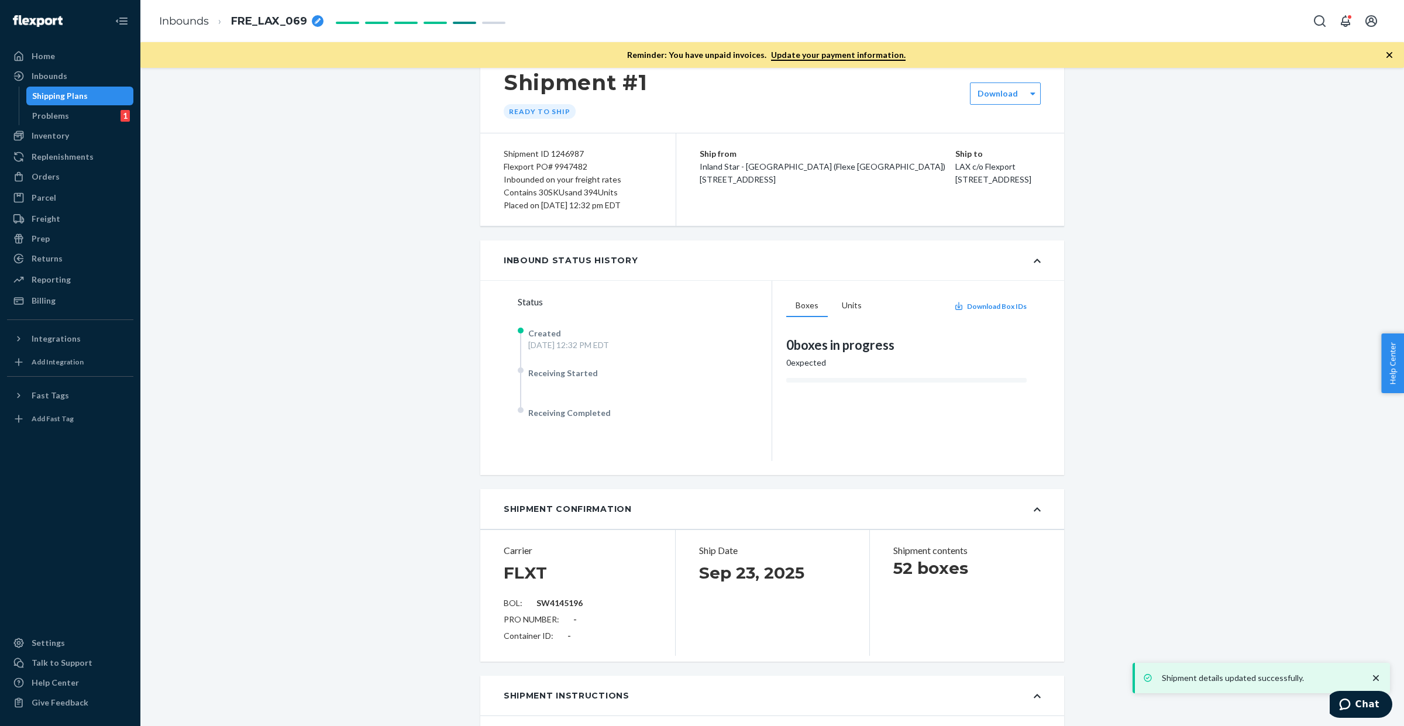
scroll to position [0, 0]
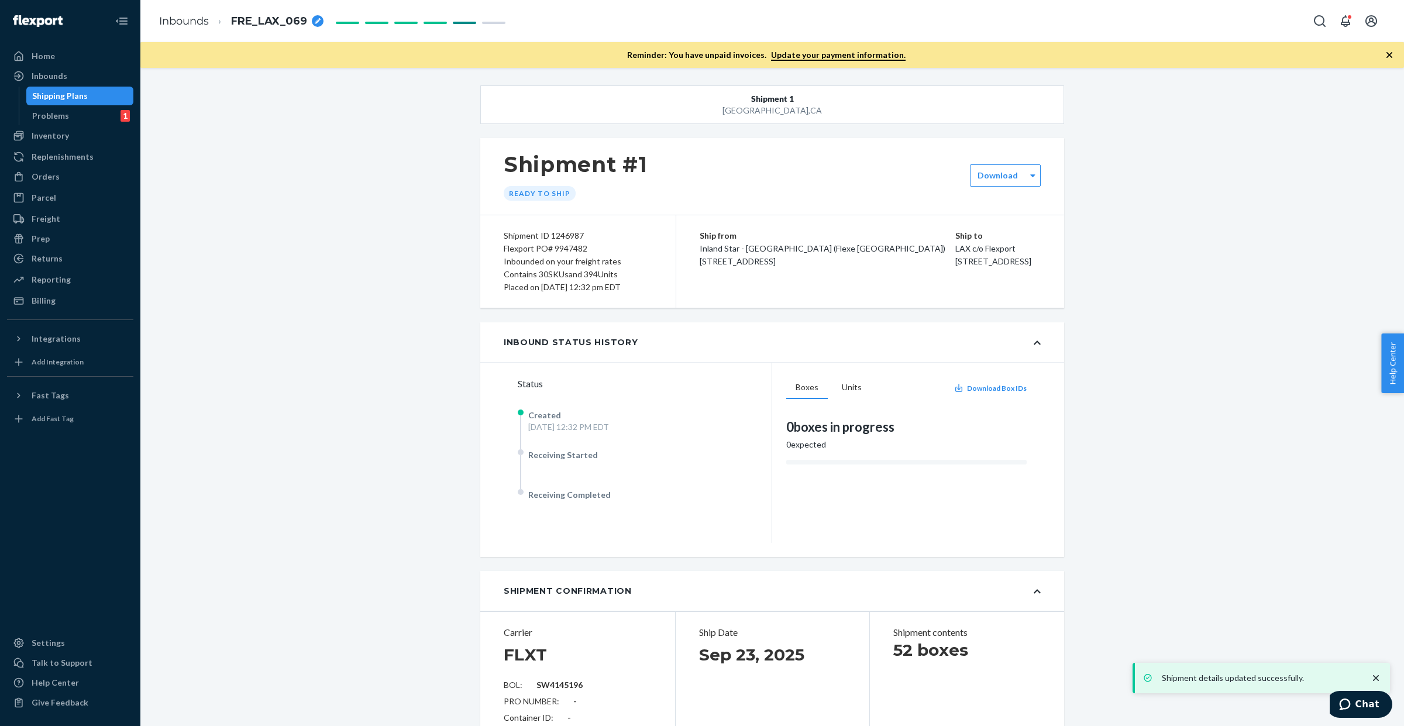
click at [559, 253] on div "Flexport PO# 9947482" at bounding box center [578, 248] width 149 height 13
copy div "9947482"
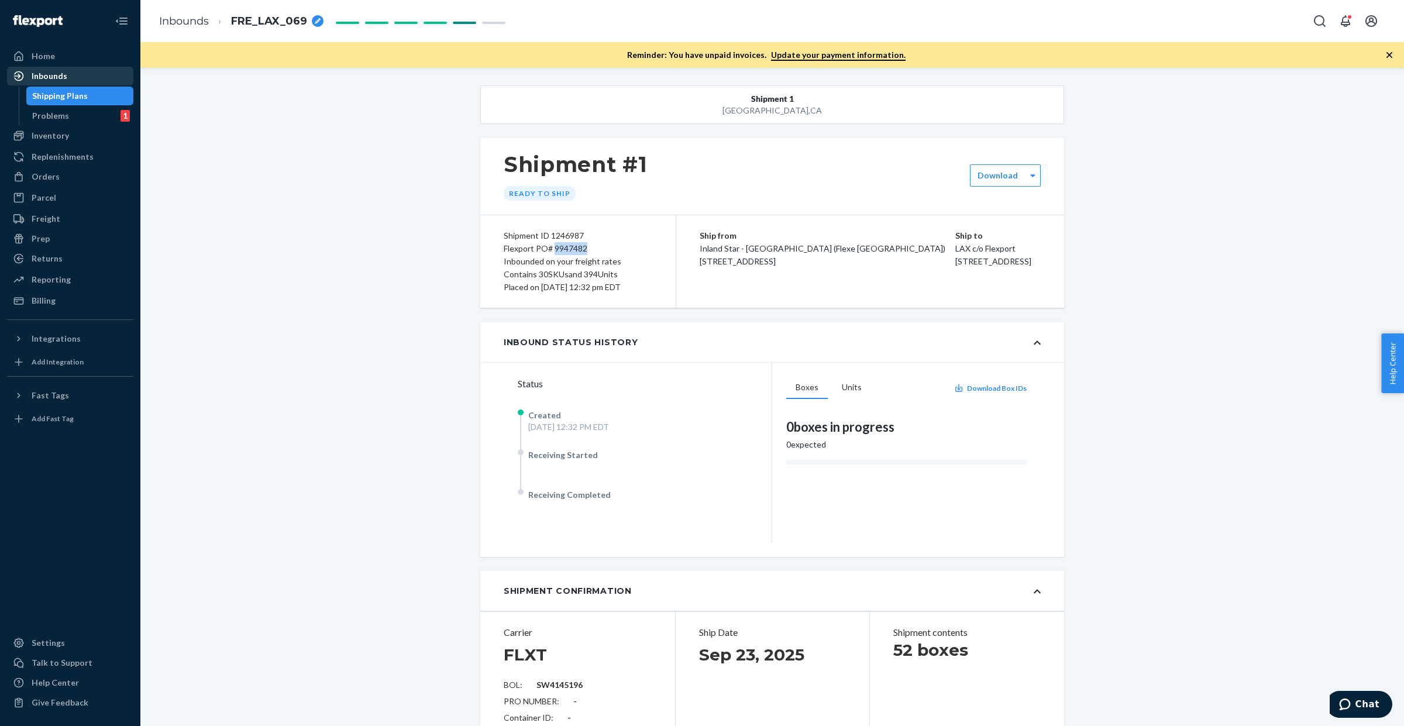
click at [72, 71] on div "Inbounds" at bounding box center [70, 76] width 124 height 16
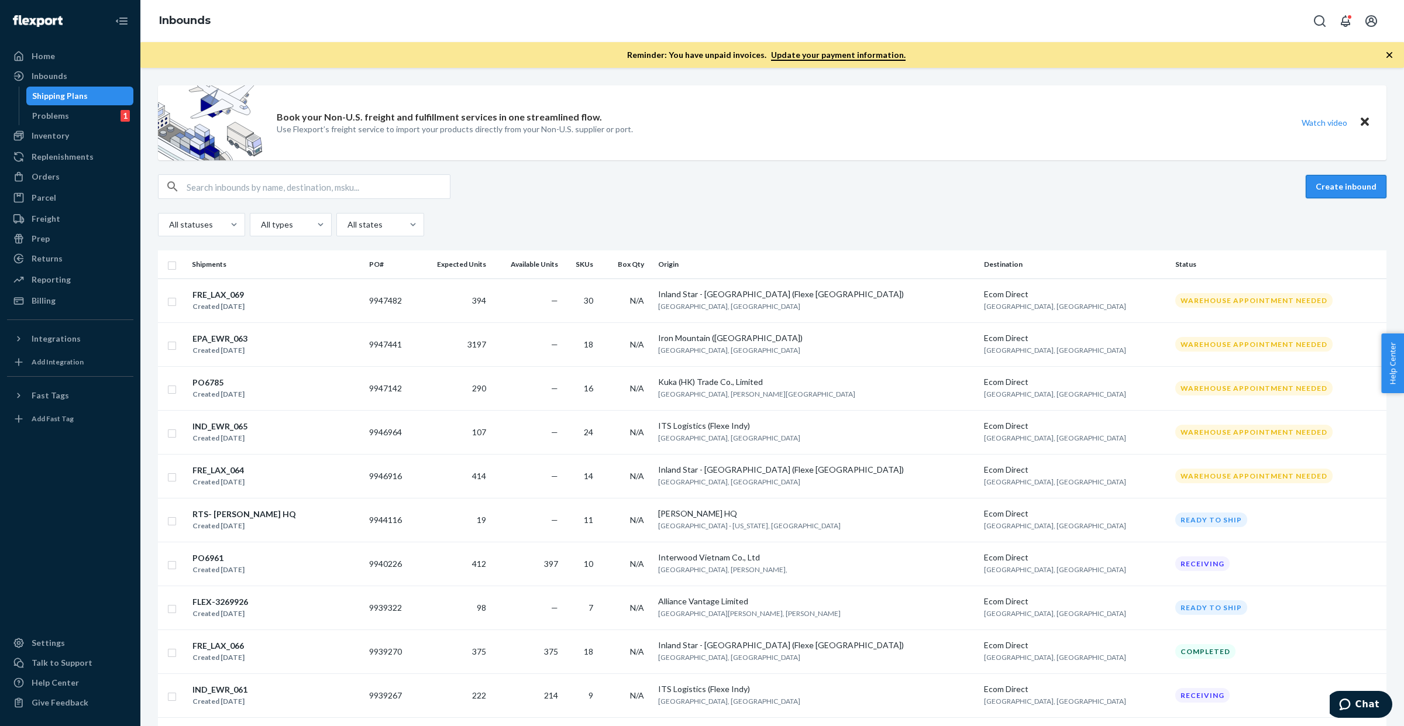
click at [1336, 187] on button "Create inbound" at bounding box center [1346, 186] width 81 height 23
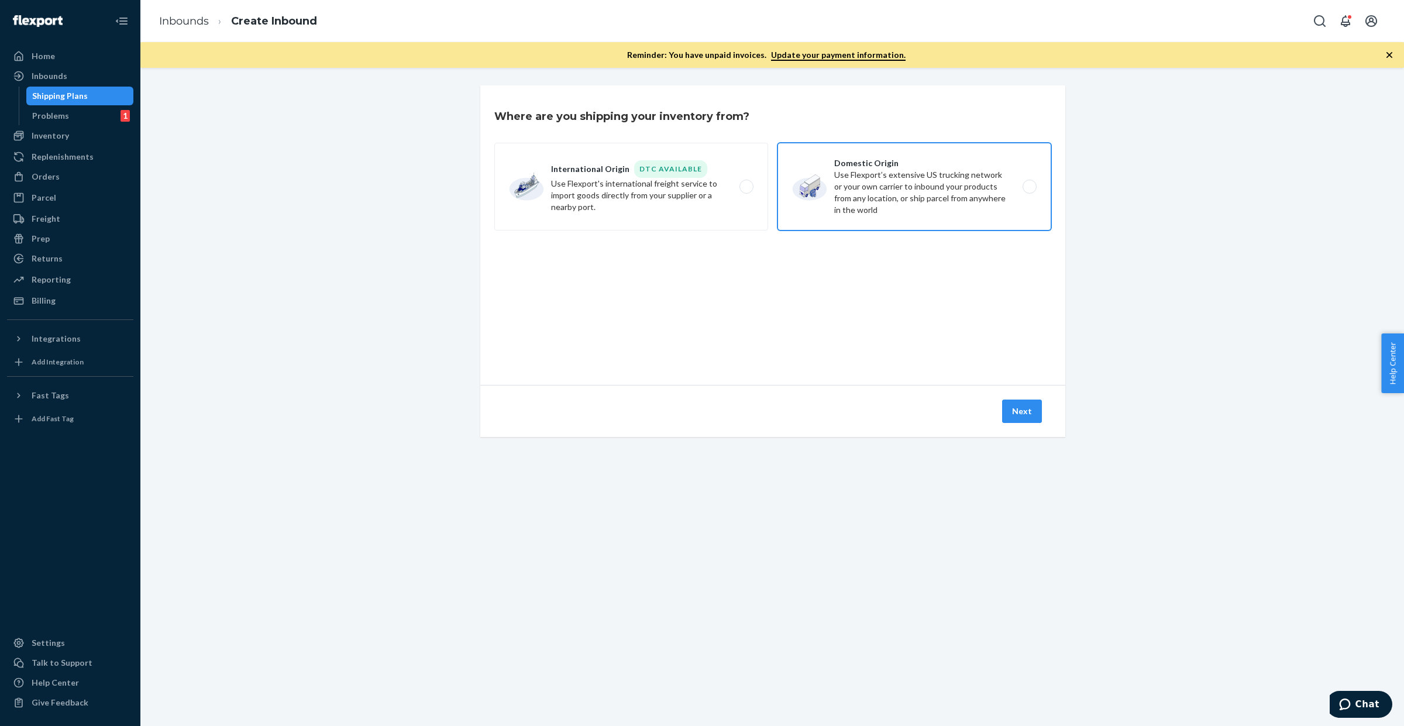
click at [859, 177] on label "Domestic Origin Use Flexport’s extensive US trucking network or your own carrie…" at bounding box center [915, 187] width 274 height 88
click at [1029, 183] on input "Domestic Origin Use Flexport’s extensive US trucking network or your own carrie…" at bounding box center [1033, 187] width 8 height 8
radio input "true"
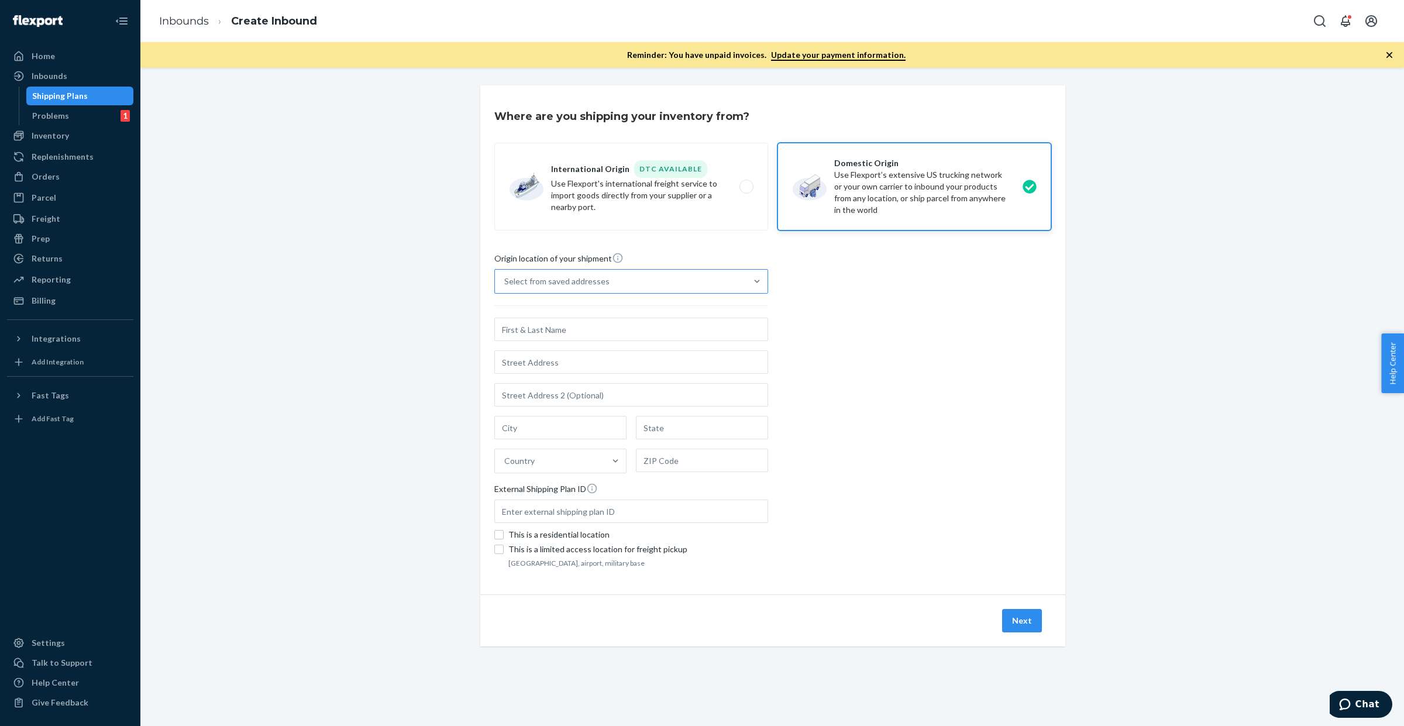
click at [665, 284] on div "Select from saved addresses" at bounding box center [621, 281] width 252 height 23
click at [505, 284] on input "Select from saved addresses" at bounding box center [504, 282] width 1 height 12
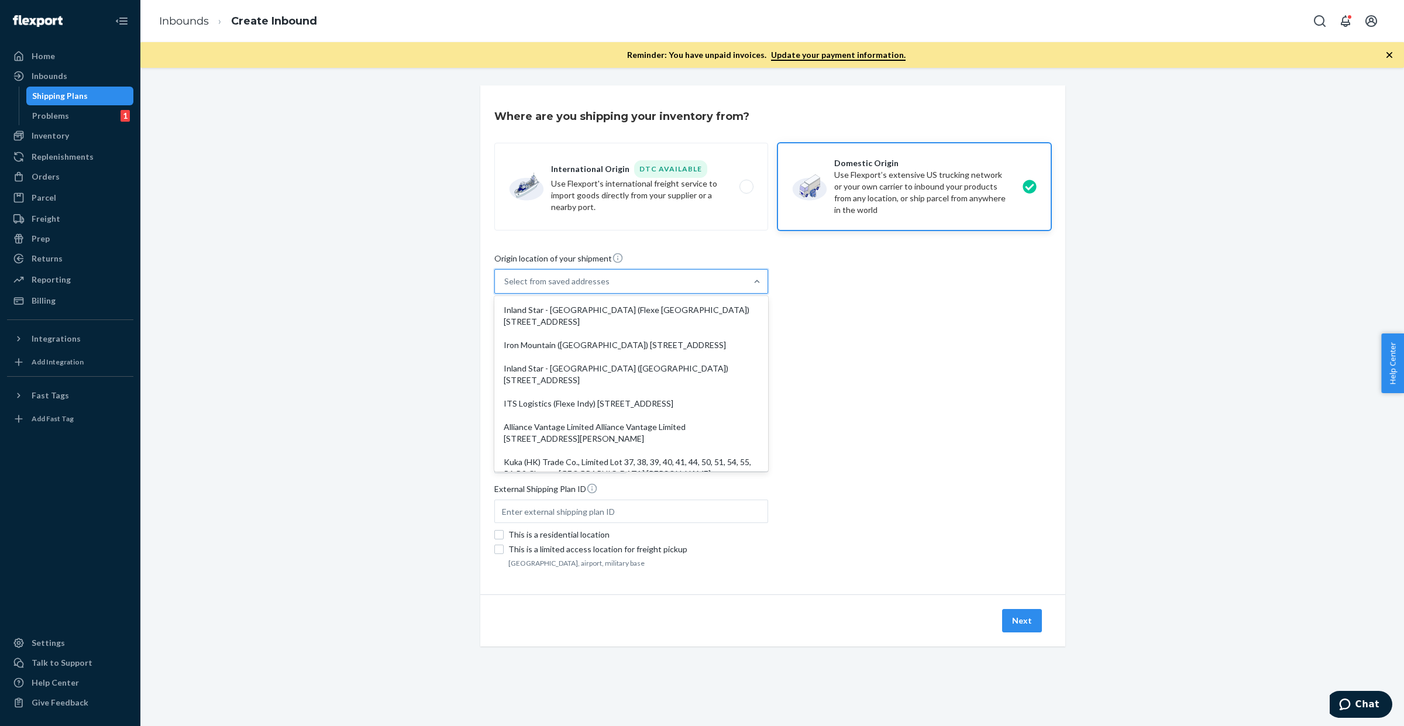
click at [689, 317] on div "Inland Star - [GEOGRAPHIC_DATA] (Flexe [GEOGRAPHIC_DATA]) [STREET_ADDRESS]" at bounding box center [631, 315] width 269 height 35
click at [505, 287] on input "option Inland Star - [GEOGRAPHIC_DATA] (Flexe [GEOGRAPHIC_DATA]) [STREET_ADDRES…" at bounding box center [504, 282] width 1 height 12
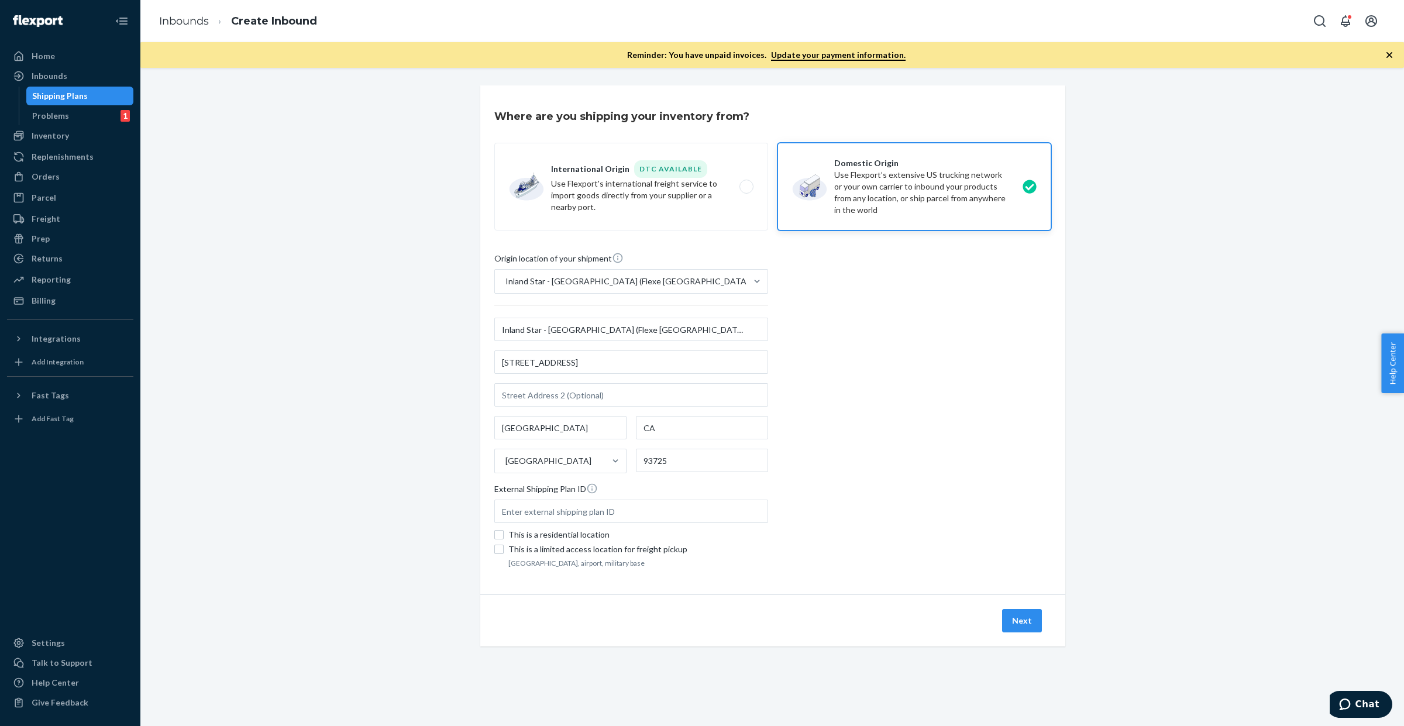
click at [1014, 623] on button "Next" at bounding box center [1022, 620] width 40 height 23
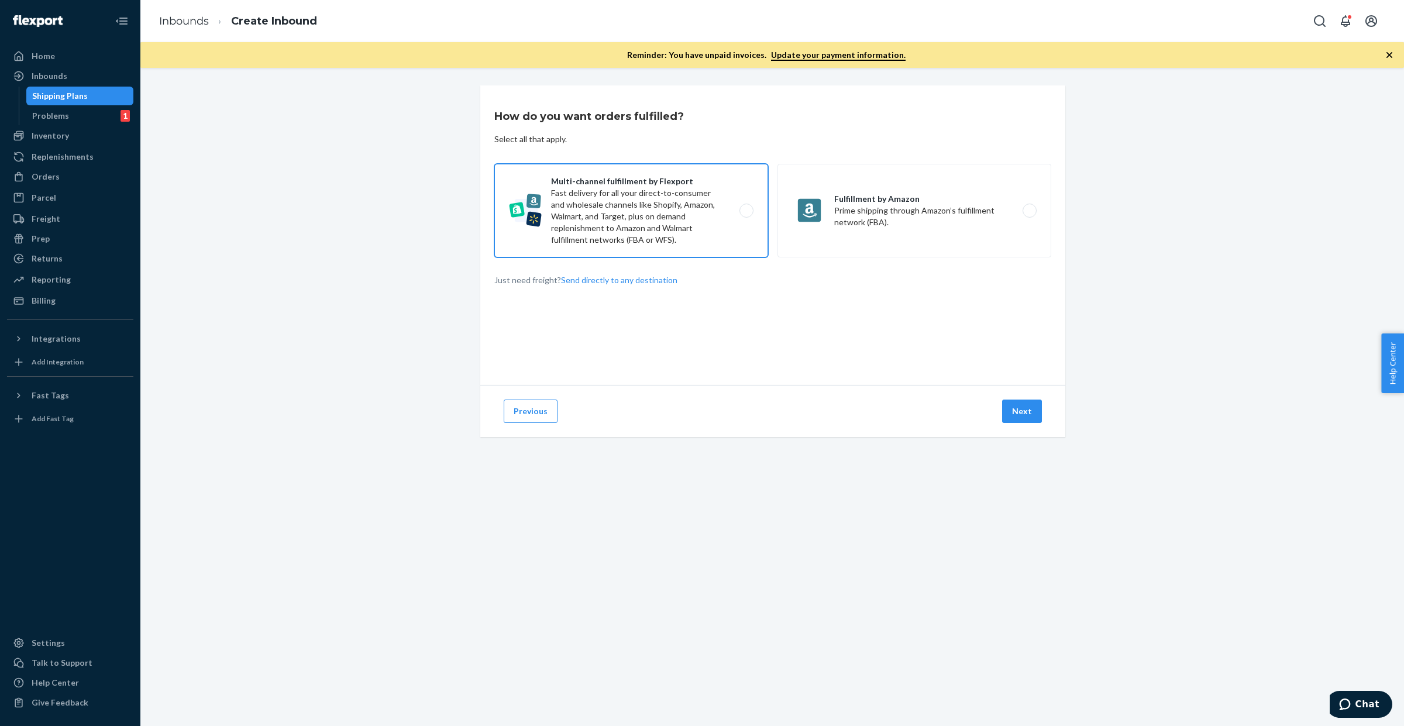
click at [639, 220] on label "Multi-channel fulfillment by Flexport Fast delivery for all your direct-to-cons…" at bounding box center [631, 211] width 274 height 94
click at [746, 215] on input "Multi-channel fulfillment by Flexport Fast delivery for all your direct-to-cons…" at bounding box center [750, 211] width 8 height 8
radio input "true"
click at [1014, 408] on button "Next" at bounding box center [1022, 411] width 40 height 23
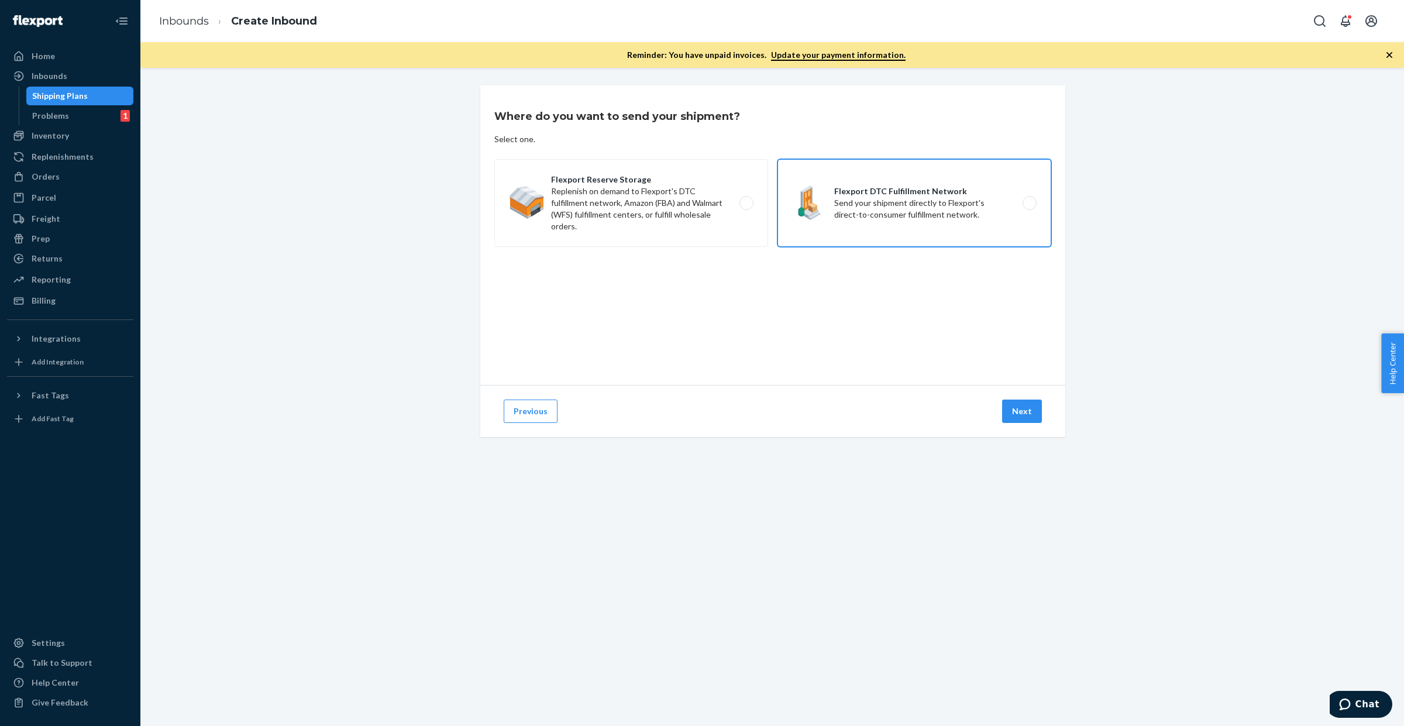
click at [878, 212] on label "Flexport DTC Fulfillment Network Send your shipment directly to Flexport's dire…" at bounding box center [915, 203] width 274 height 88
click at [1029, 207] on input "Flexport DTC Fulfillment Network Send your shipment directly to Flexport's dire…" at bounding box center [1033, 203] width 8 height 8
radio input "true"
click at [1020, 414] on button "Next" at bounding box center [1022, 411] width 40 height 23
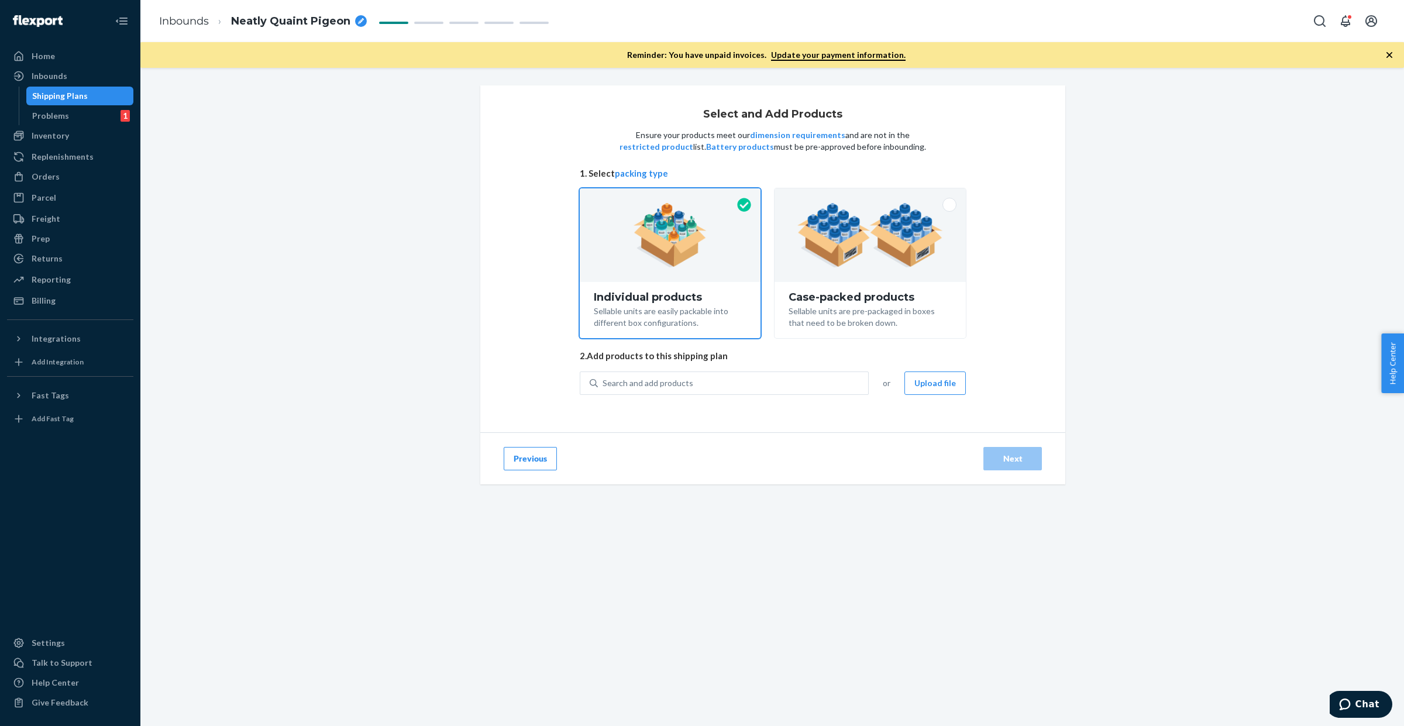
click at [352, 24] on div "Neatly Quaint Pigeon" at bounding box center [299, 21] width 136 height 15
type input "FRE_LAX_070"
click at [343, 150] on div "Select and Add Products Ensure your products meet our dimension requirements an…" at bounding box center [772, 290] width 1246 height 410
click at [936, 382] on button "Upload file" at bounding box center [934, 382] width 61 height 23
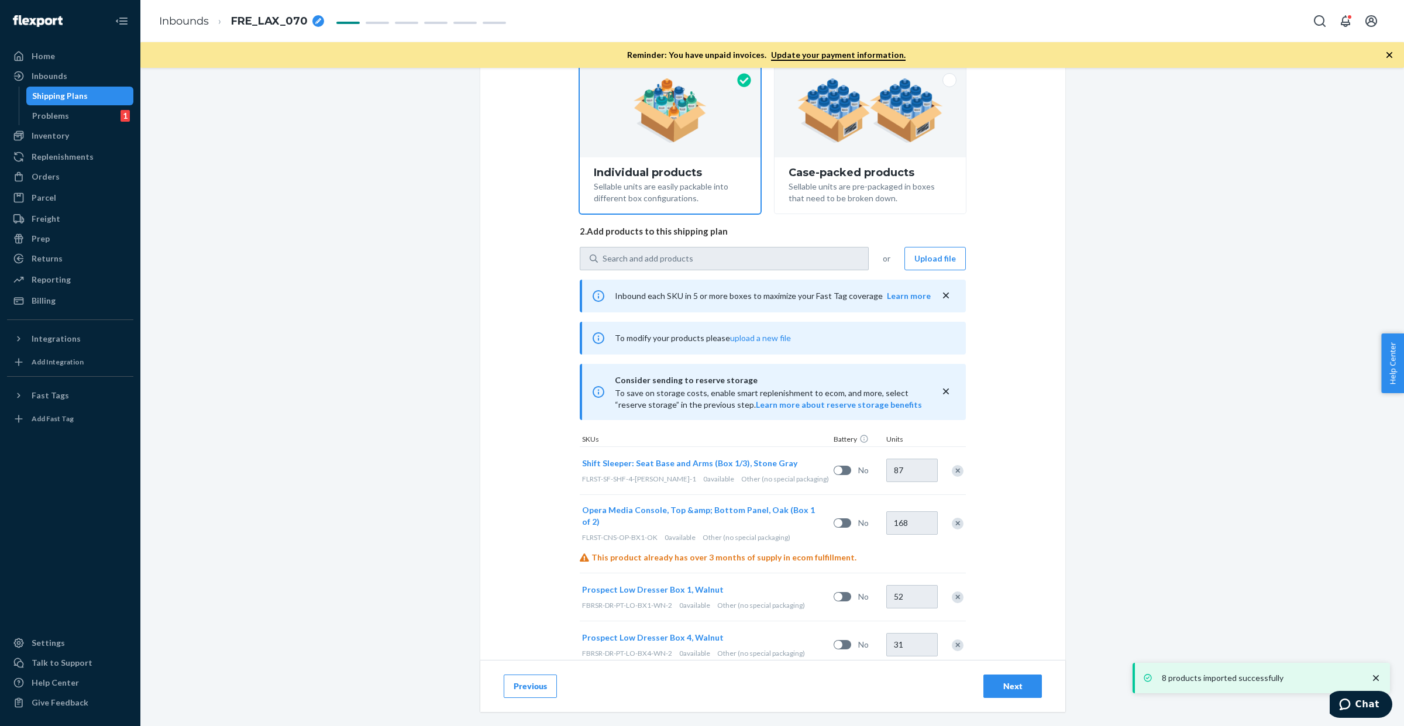
scroll to position [340, 0]
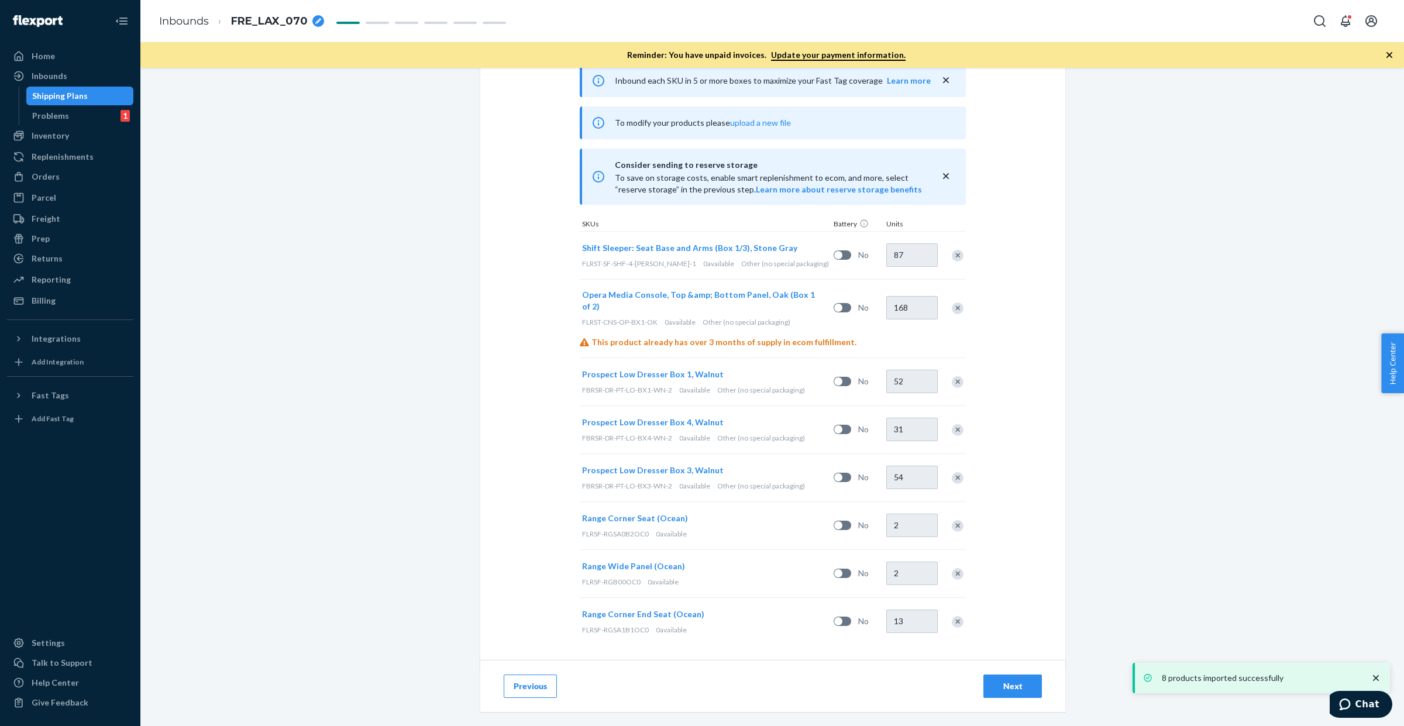
click at [1002, 685] on div "Next" at bounding box center [1012, 686] width 39 height 12
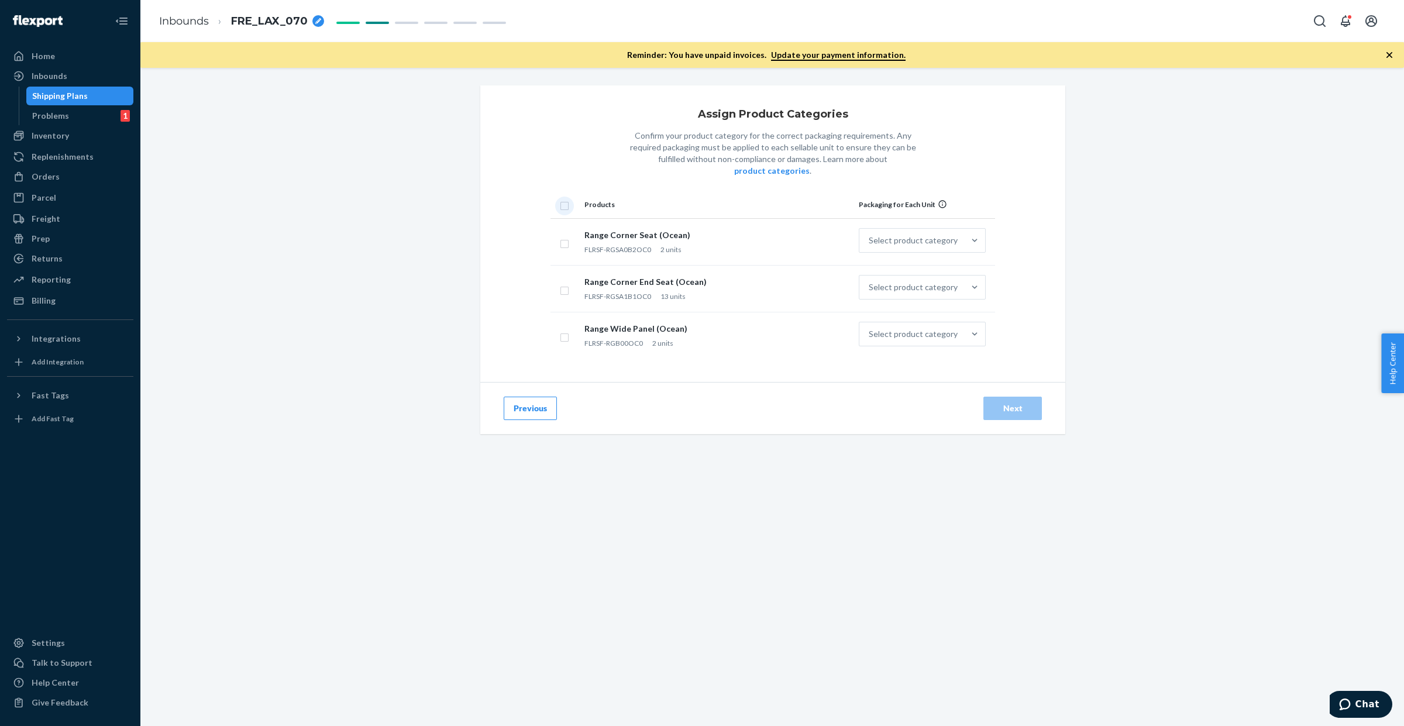
click at [560, 198] on input "checkbox" at bounding box center [564, 204] width 9 height 12
checkbox input "true"
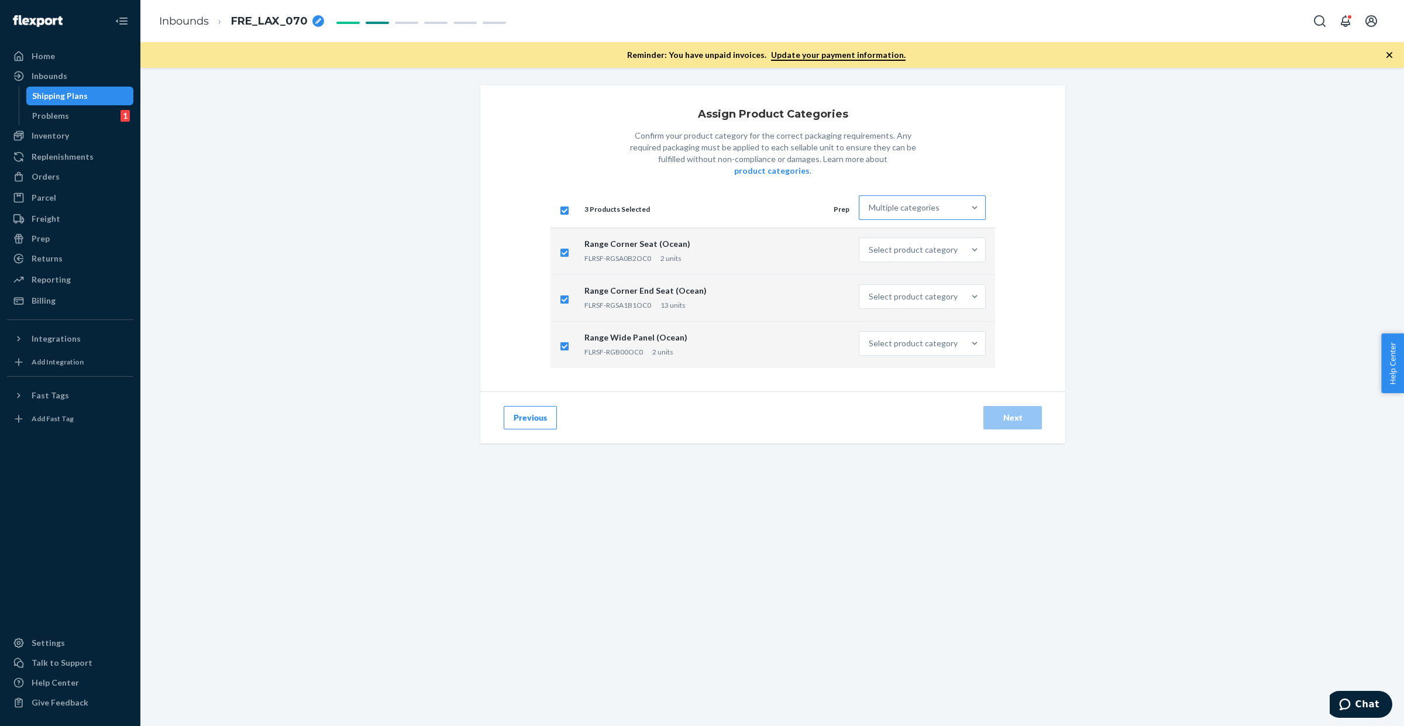
click at [906, 202] on div "Multiple categories" at bounding box center [904, 208] width 71 height 12
click at [870, 202] on input "Multiple categories" at bounding box center [869, 208] width 1 height 12
click at [885, 373] on div "Other (no special packaging)" at bounding box center [922, 383] width 122 height 23
click at [870, 214] on input "option Other (no special packaging) focused, 10 of 10. 10 results available. Us…" at bounding box center [869, 208] width 1 height 12
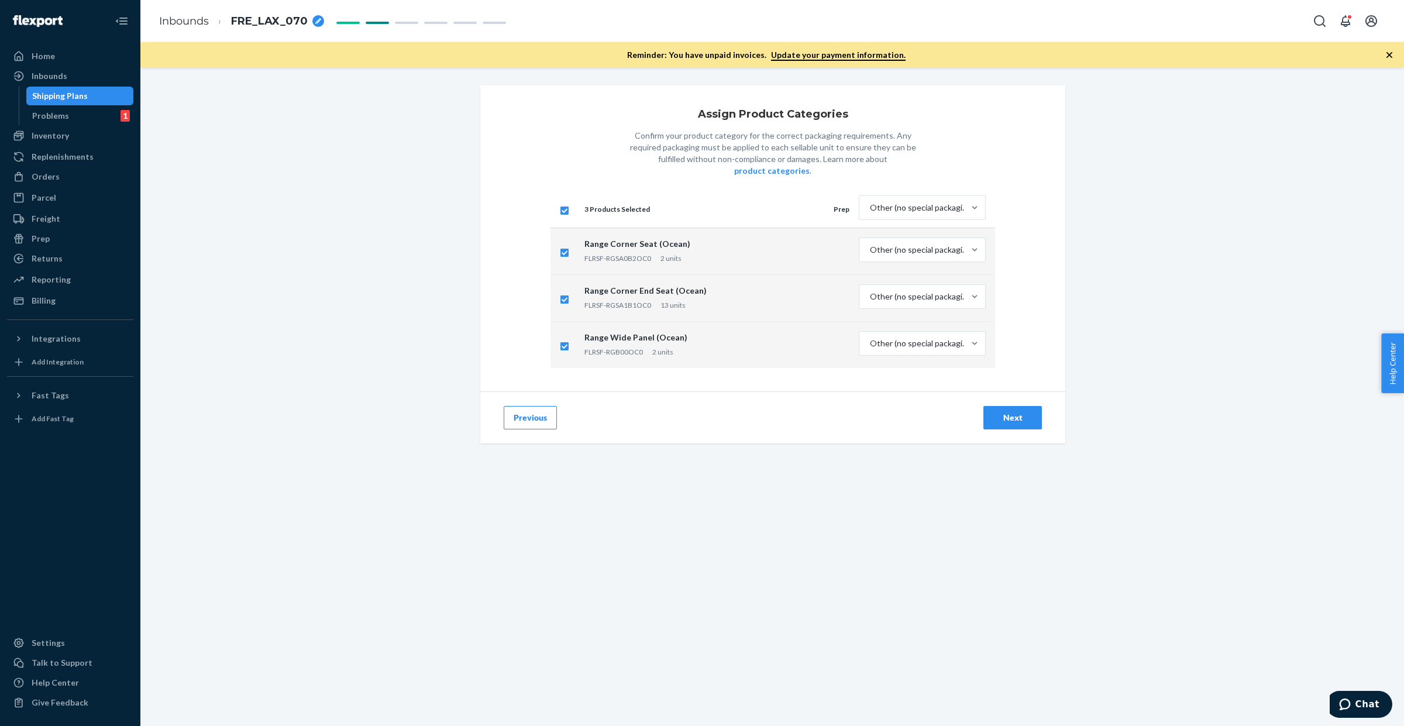
click at [1010, 406] on button "Next" at bounding box center [1012, 417] width 59 height 23
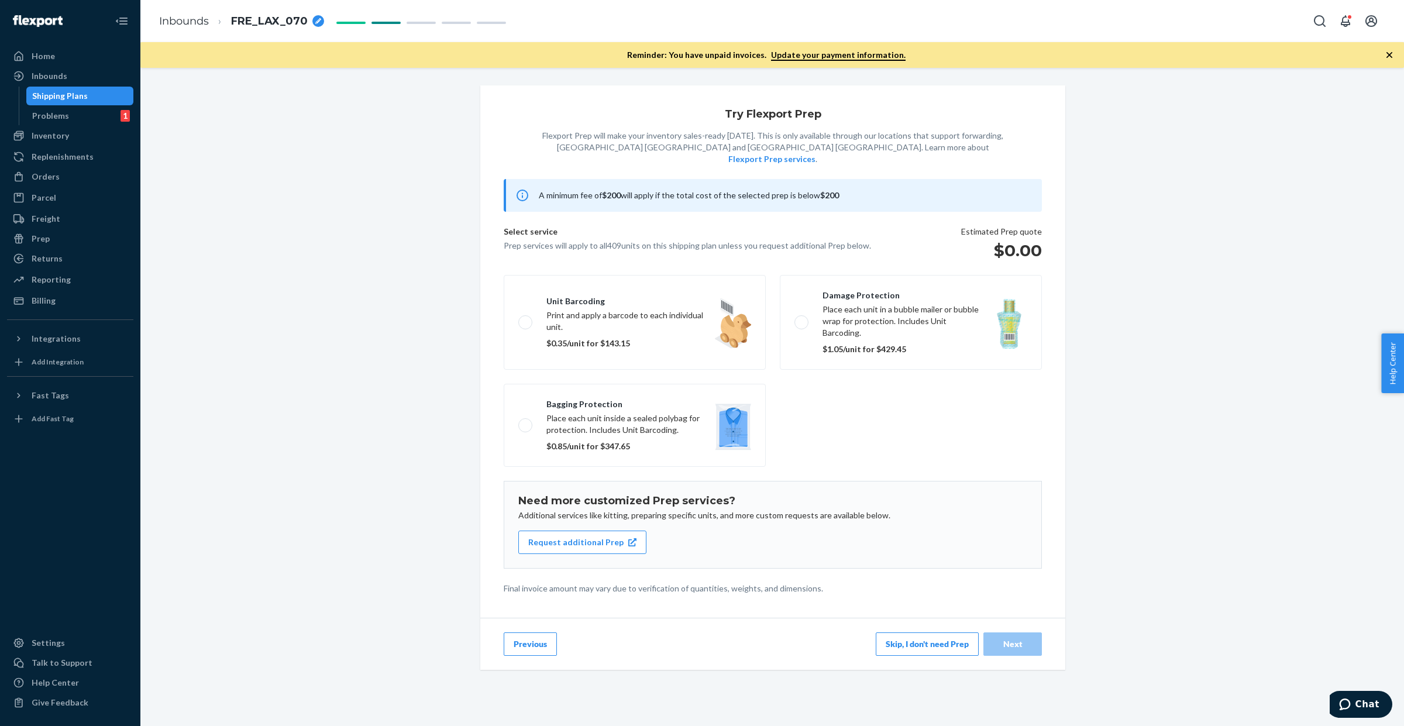
click at [889, 632] on button "Skip, I don't need Prep" at bounding box center [927, 643] width 103 height 23
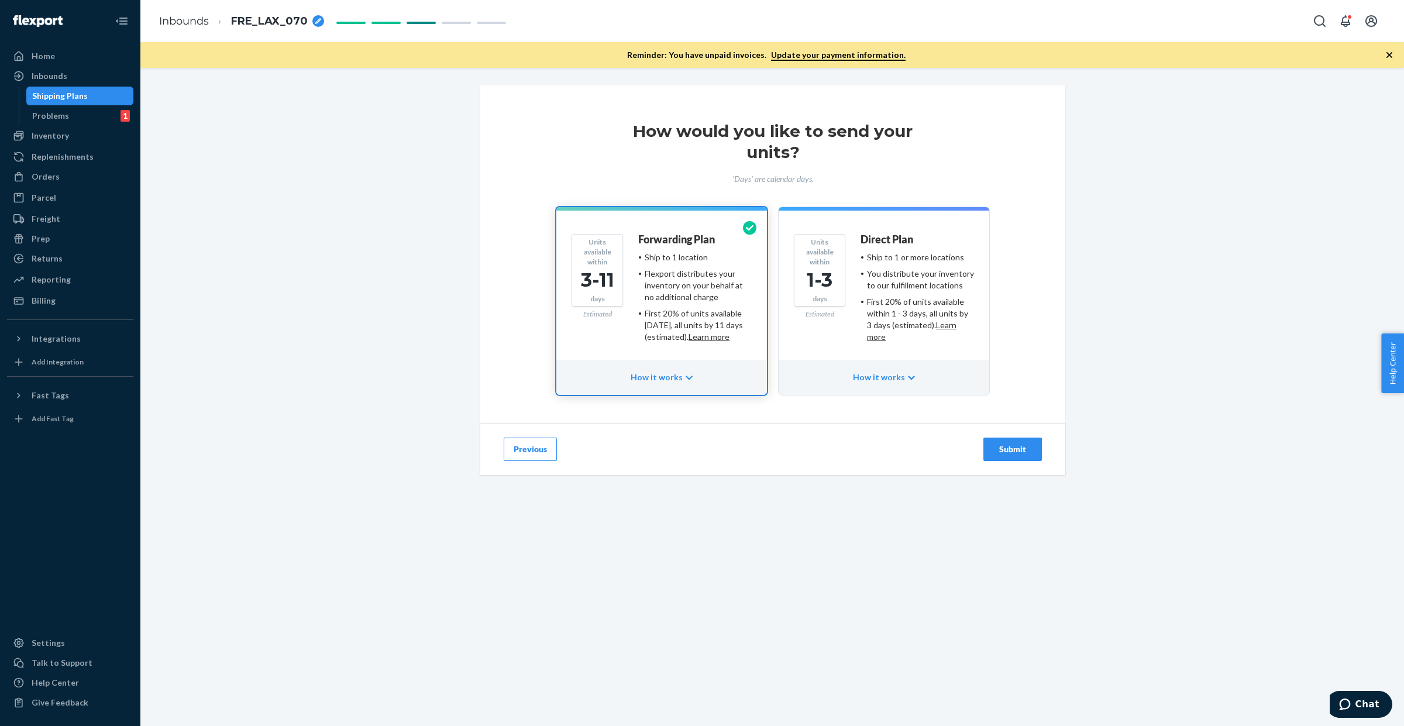
click at [844, 317] on div "Units available within 1-3 days Estimated Direct Plan Ship to 1 or more locatio…" at bounding box center [884, 292] width 180 height 117
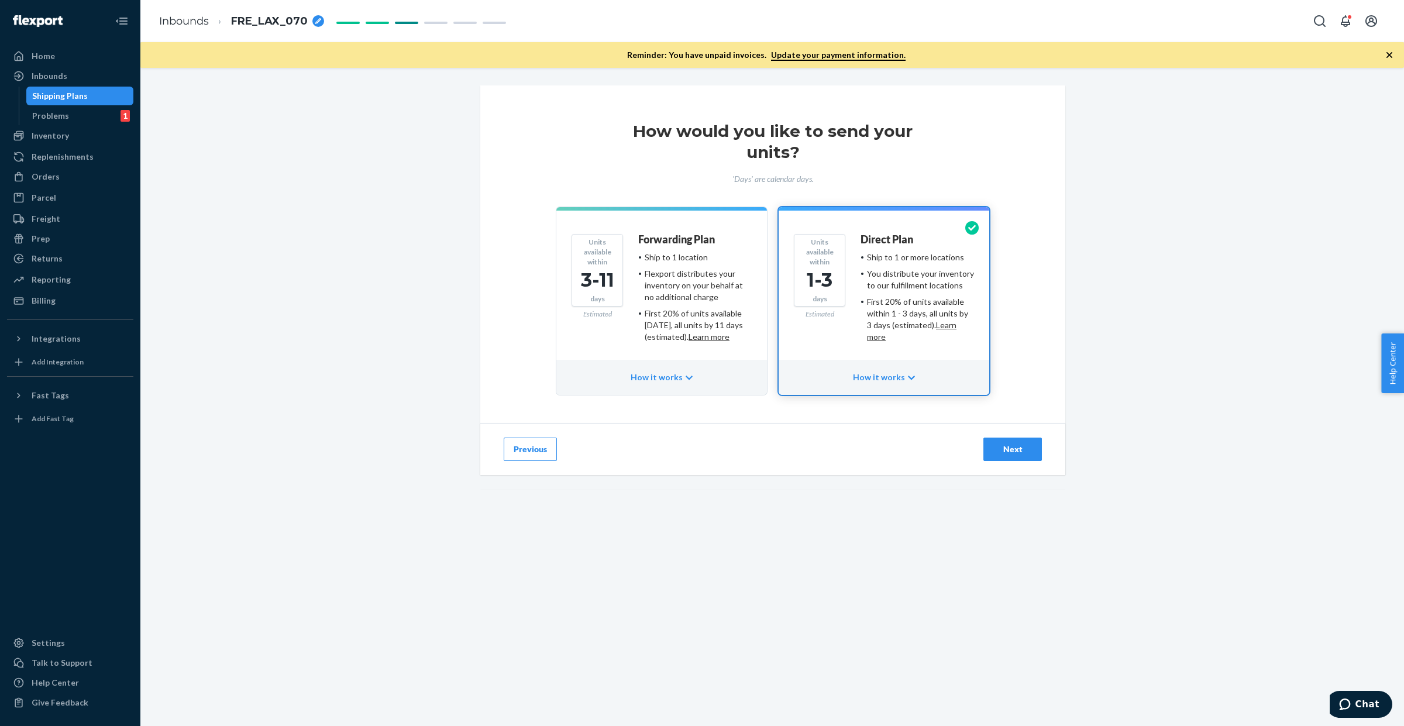
click at [999, 451] on div "Next" at bounding box center [1012, 449] width 39 height 12
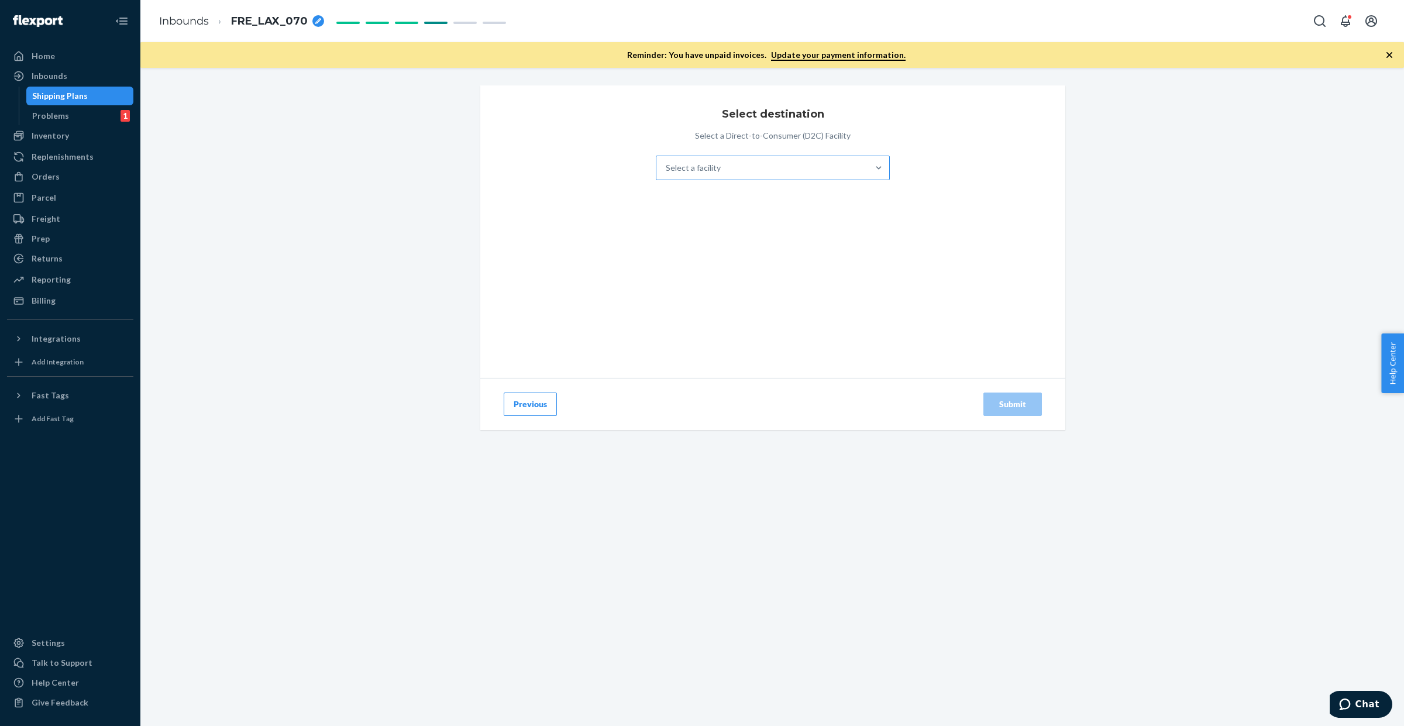
click at [747, 174] on div "Select a facility" at bounding box center [762, 167] width 212 height 23
click at [667, 174] on input "Select a facility" at bounding box center [666, 168] width 1 height 12
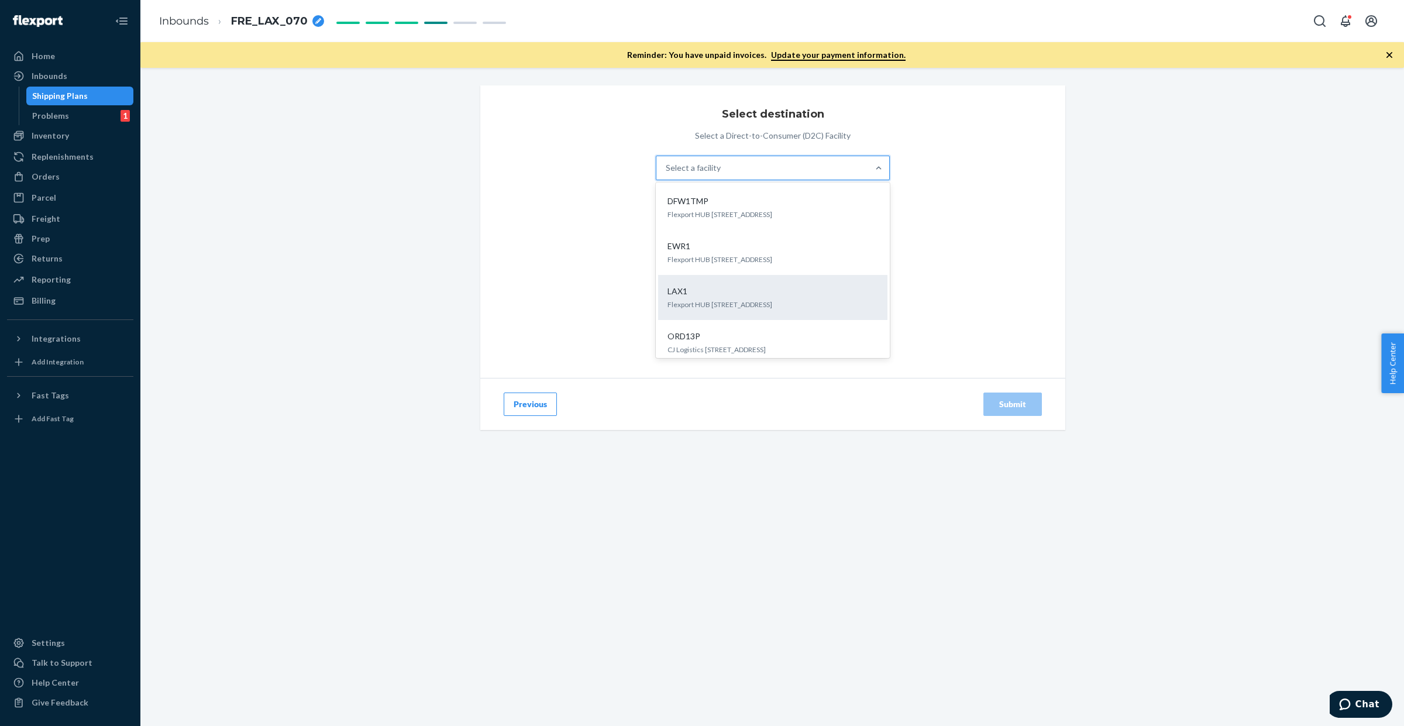
click at [718, 293] on div "LAX1" at bounding box center [770, 291] width 215 height 12
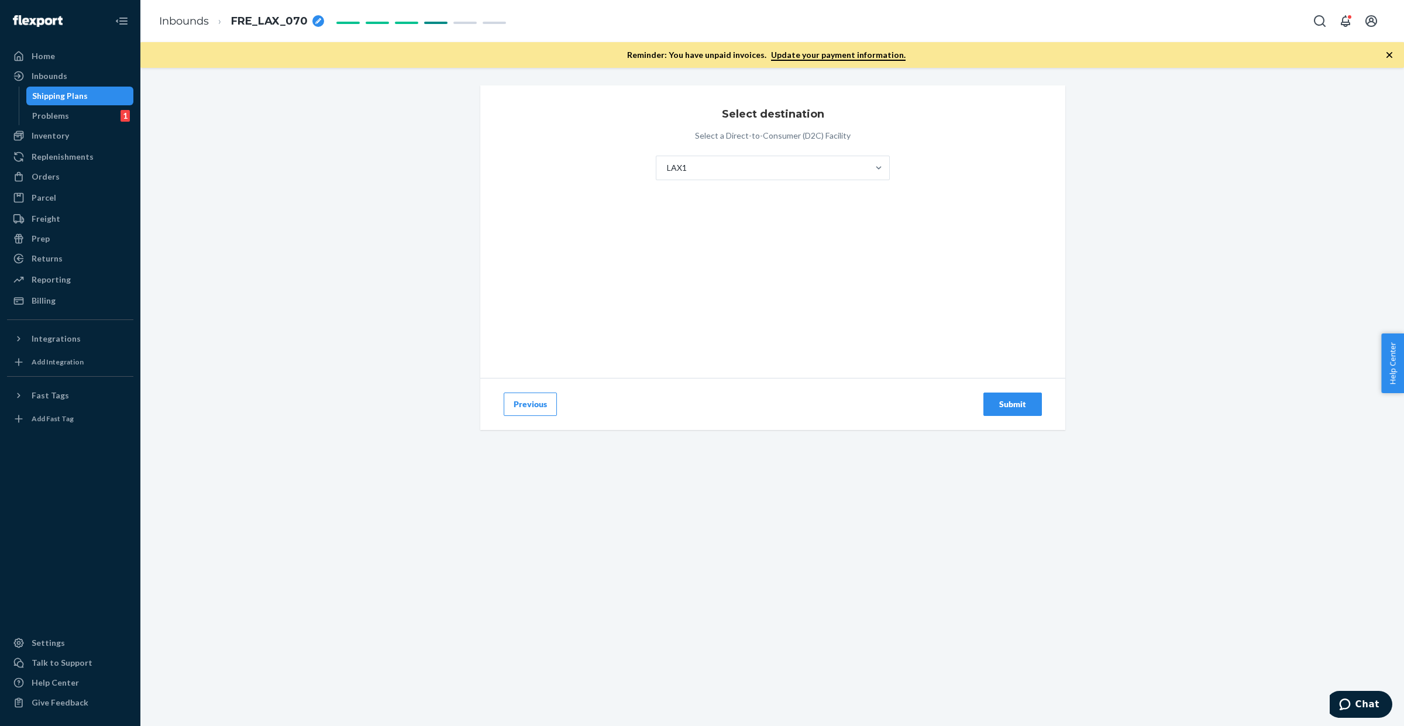
click at [999, 400] on div "Submit" at bounding box center [1012, 404] width 39 height 12
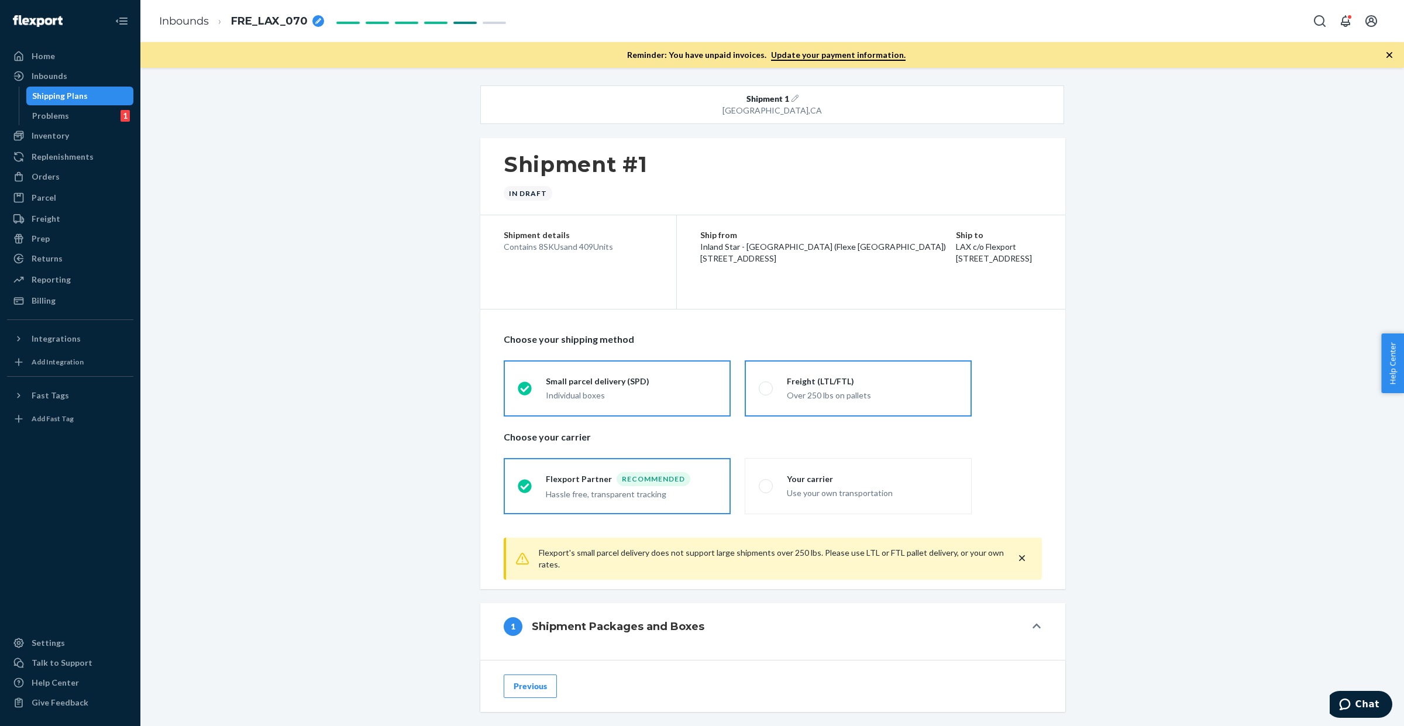
click at [817, 390] on div "Over 250 lbs on pallets" at bounding box center [872, 396] width 171 height 12
click at [766, 390] on input "Freight (LTL/FTL) Over 250 lbs on pallets" at bounding box center [763, 388] width 8 height 8
radio input "true"
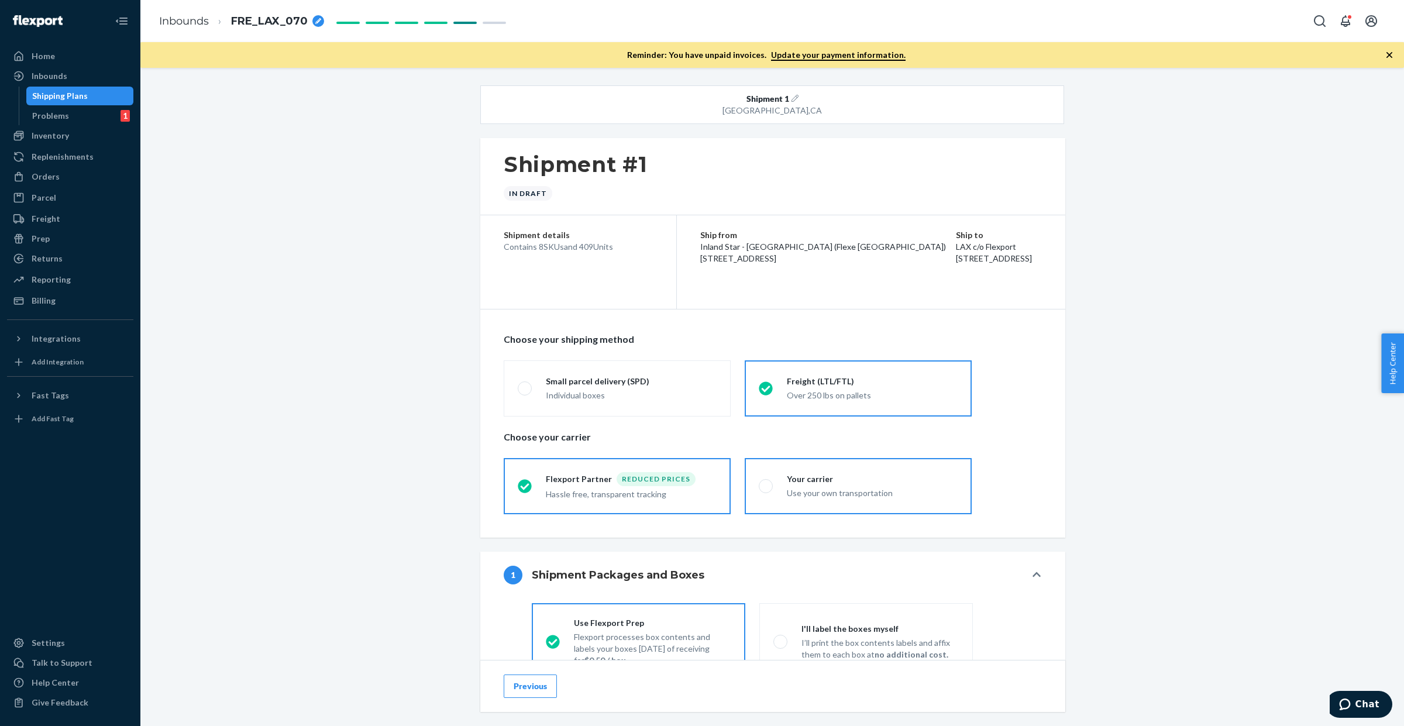
click at [810, 474] on div "Your carrier" at bounding box center [872, 479] width 171 height 12
click at [766, 482] on input "Your carrier Use your own transportation" at bounding box center [763, 486] width 8 height 8
radio input "true"
click at [835, 629] on div "I'll label the boxes myself" at bounding box center [879, 629] width 157 height 12
click at [781, 638] on input "I'll label the boxes myself I’ll print the box contents labels and affix them t…" at bounding box center [777, 642] width 8 height 8
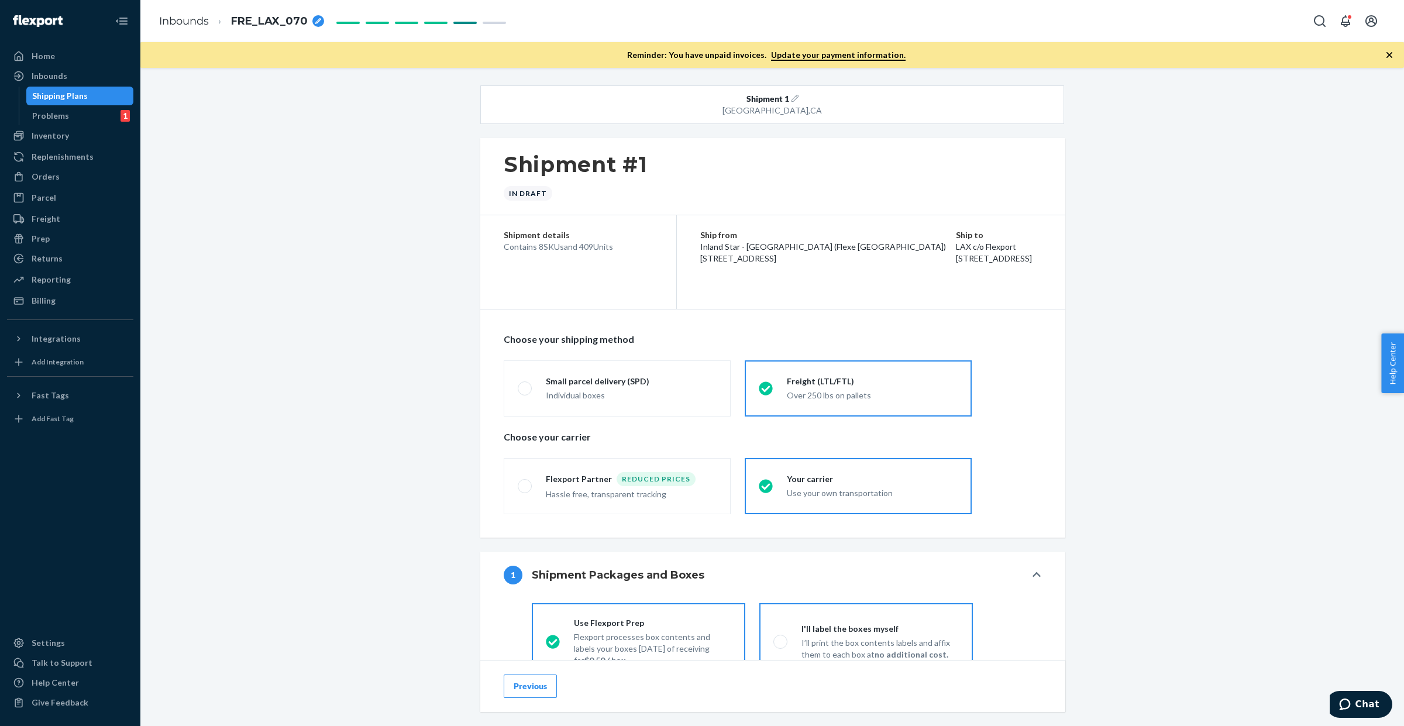
radio input "true"
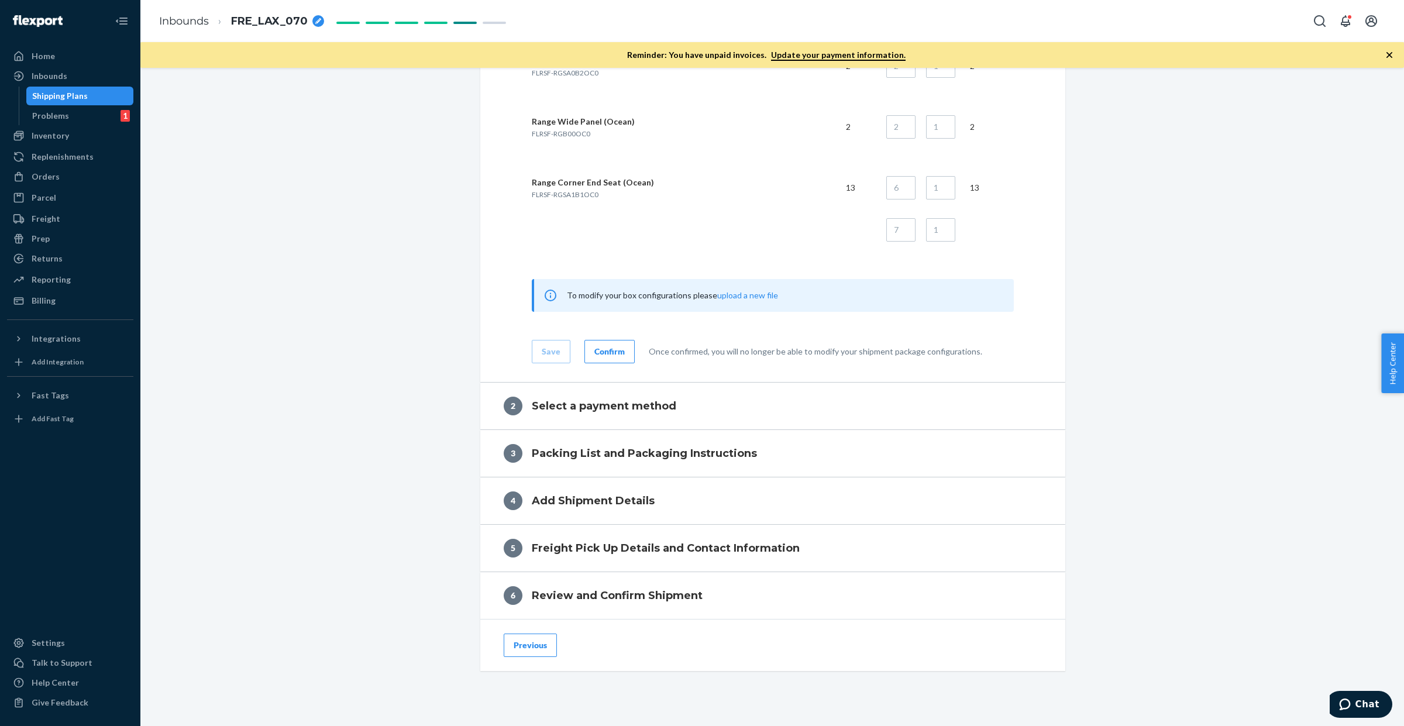
scroll to position [1897, 0]
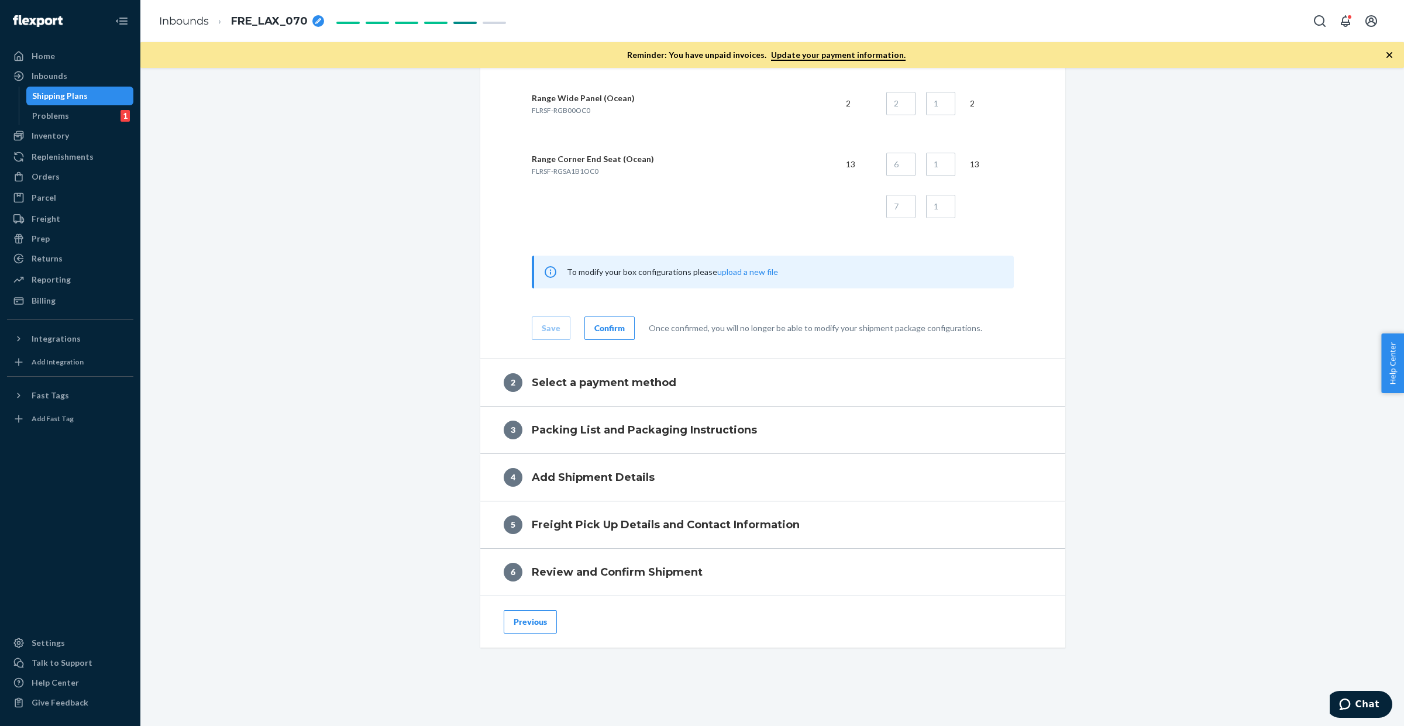
click at [607, 322] on div "Confirm" at bounding box center [609, 328] width 30 height 12
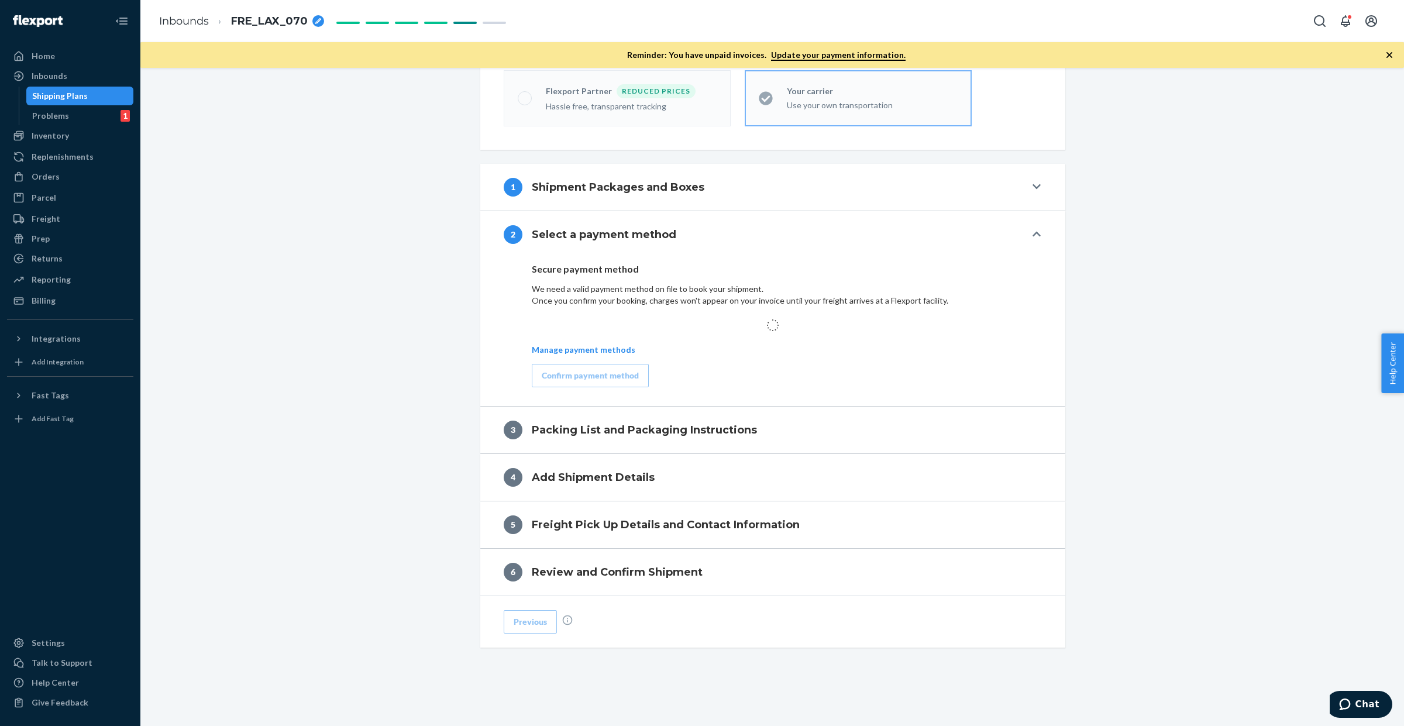
scroll to position [389, 0]
click at [576, 376] on div "Confirm payment method" at bounding box center [590, 376] width 97 height 12
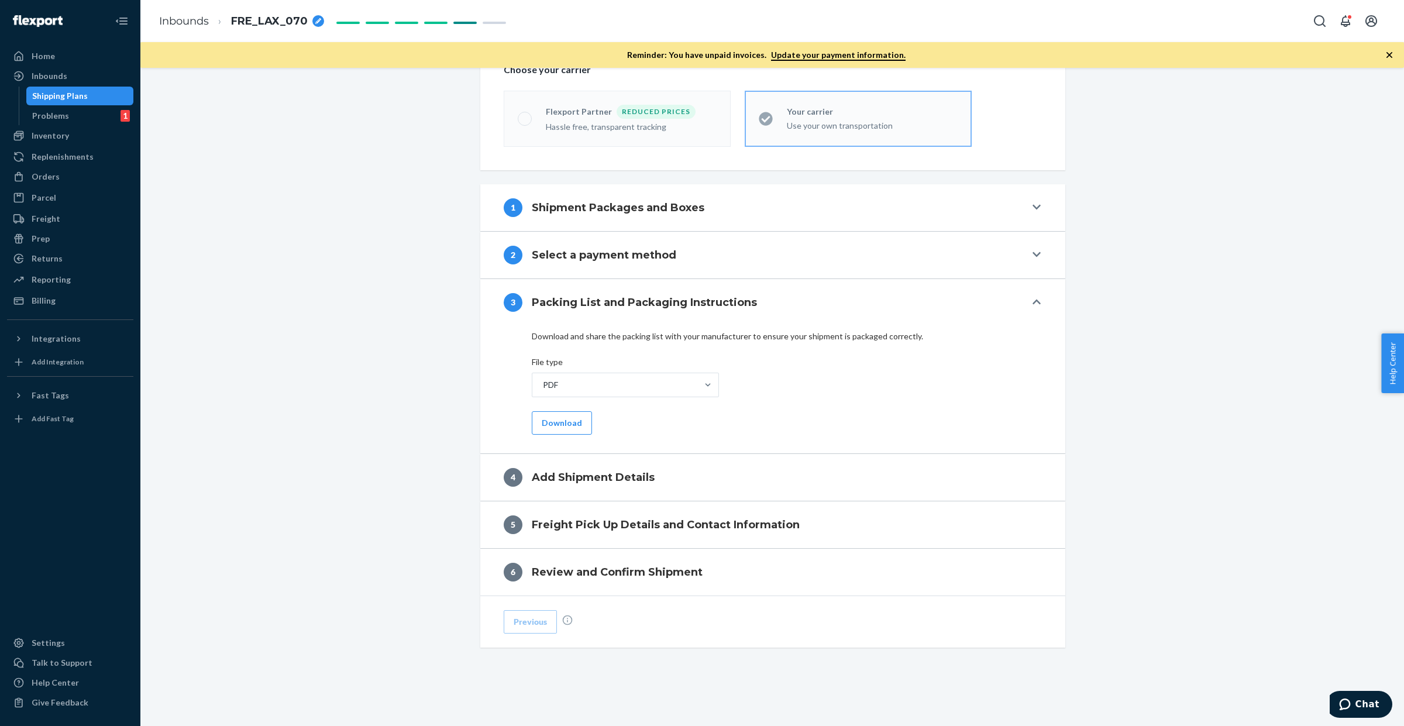
scroll to position [369, 0]
click at [550, 419] on button "Download" at bounding box center [562, 422] width 60 height 23
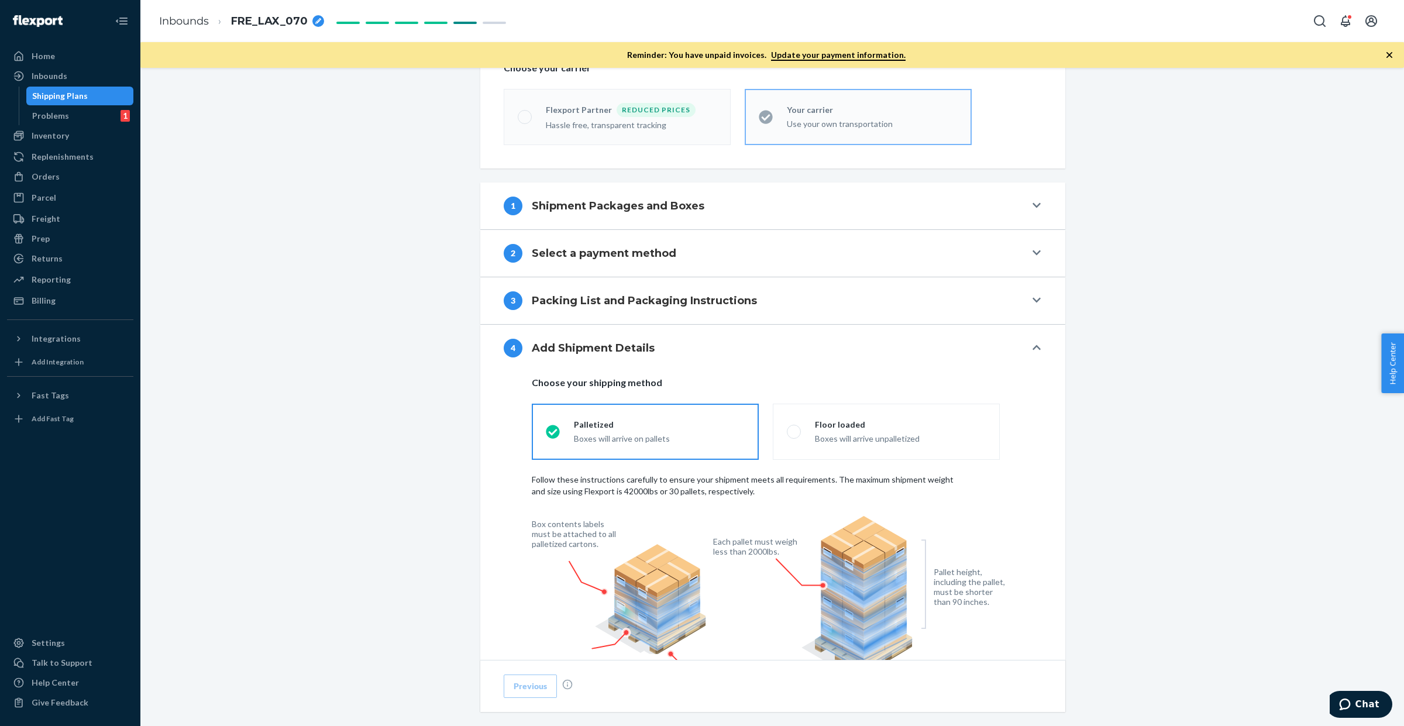
scroll to position [765, 0]
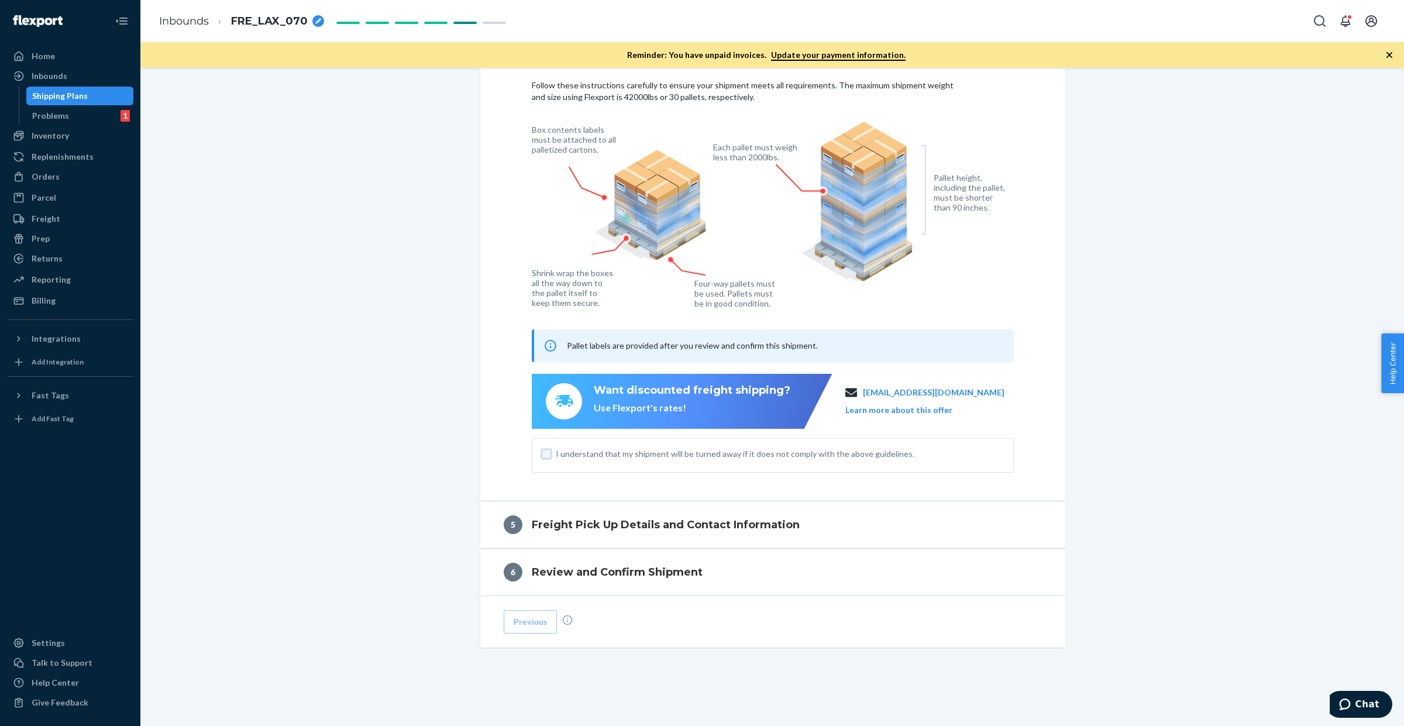
click at [542, 452] on input "I understand that my shipment will be turned away if it does not comply with th…" at bounding box center [546, 453] width 9 height 9
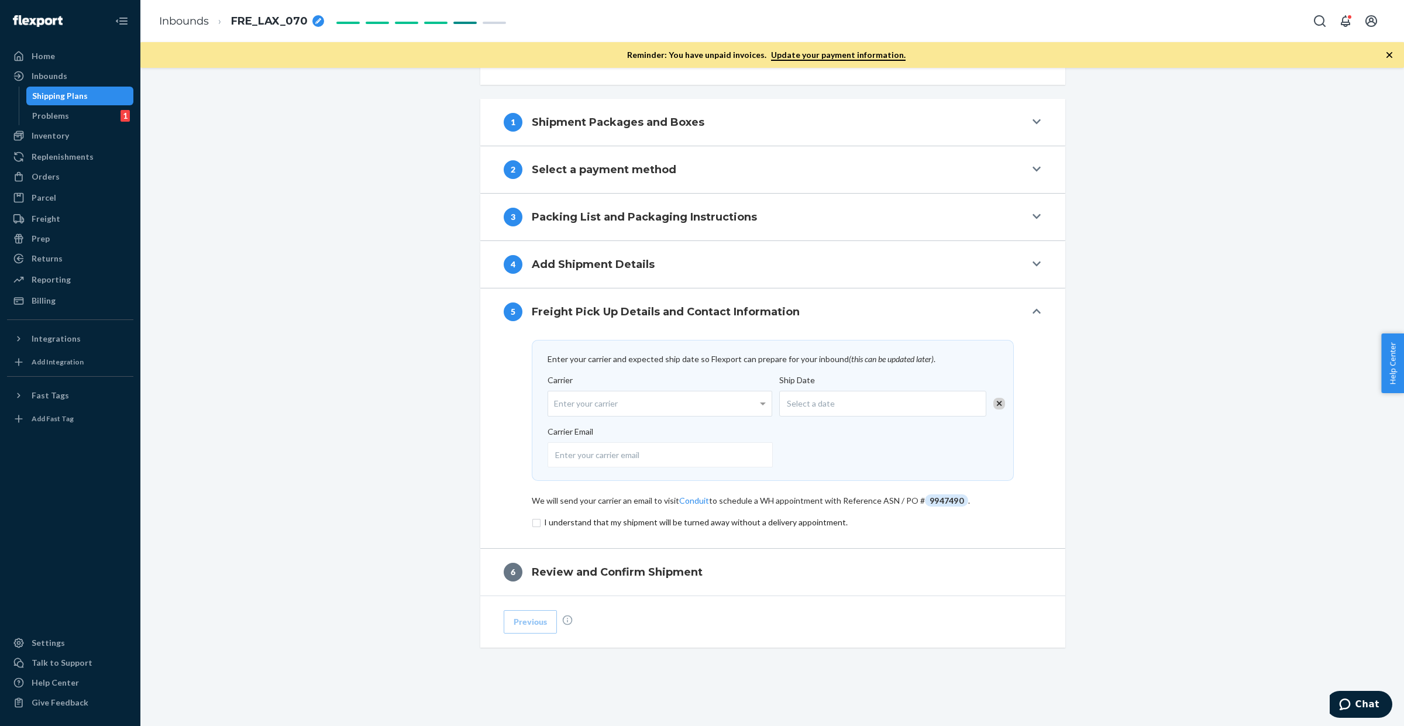
scroll to position [455, 0]
click at [581, 407] on div "Enter your carrier" at bounding box center [659, 403] width 223 height 25
click at [557, 407] on input "Carrier Enter your carrier" at bounding box center [555, 404] width 3 height 22
click at [581, 407] on div "Enter your carrier" at bounding box center [659, 403] width 223 height 25
click at [557, 407] on input "Carrier Enter your carrier" at bounding box center [555, 404] width 3 height 22
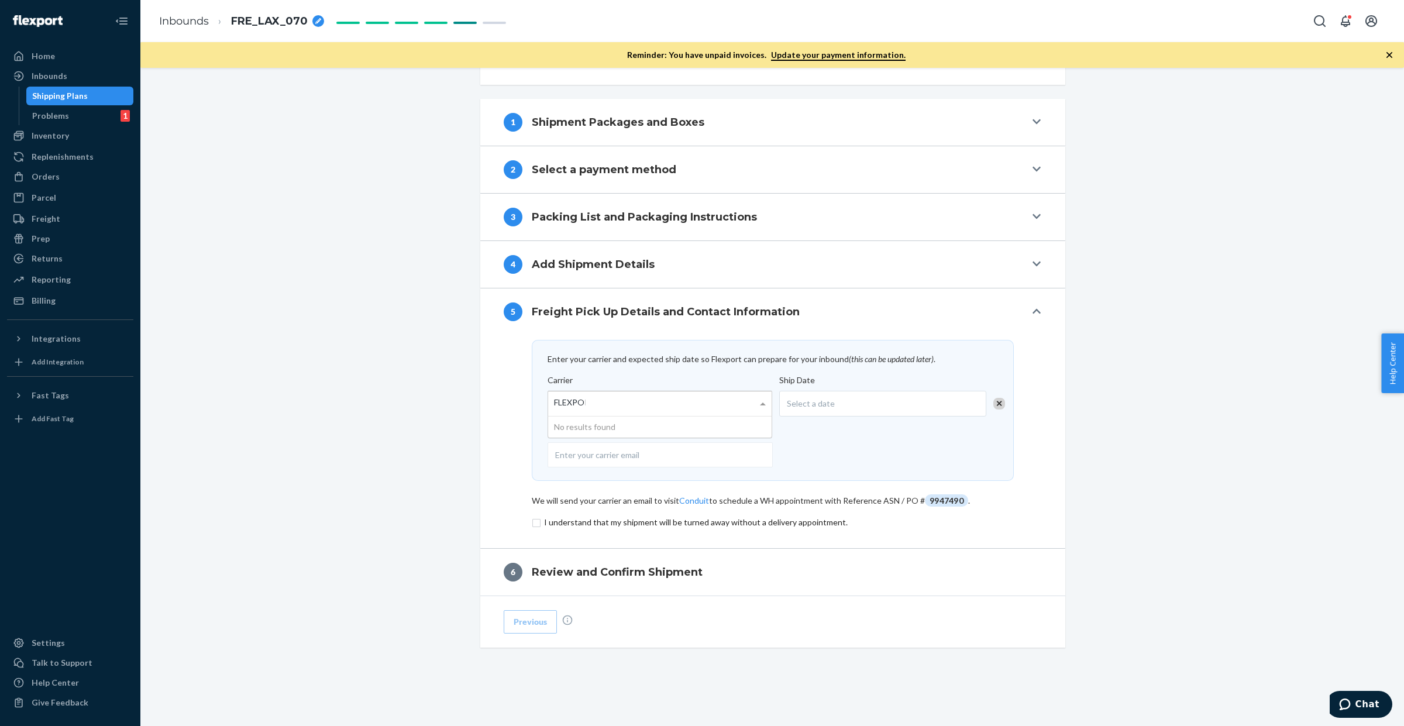
type input "FLEXPORT"
click at [819, 399] on span "Select a date" at bounding box center [811, 404] width 48 height 12
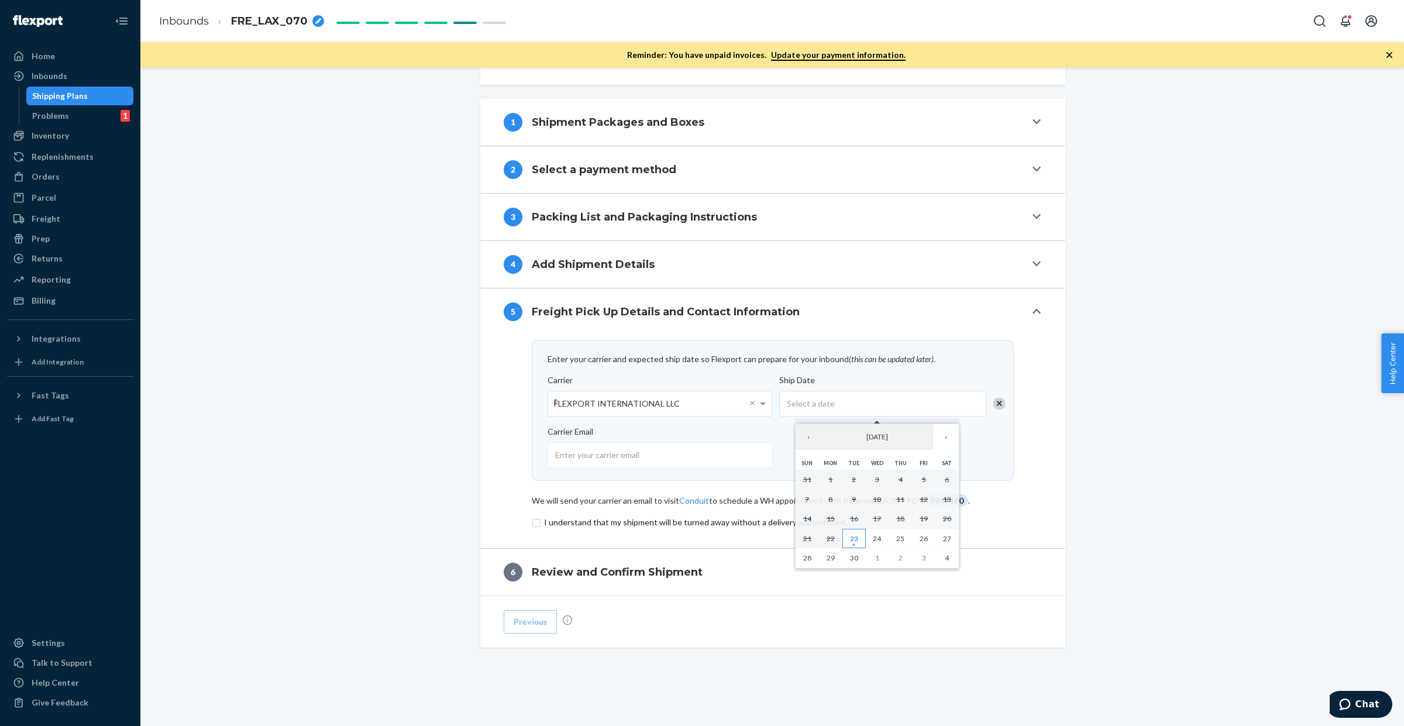
click at [852, 539] on abbr "23" at bounding box center [854, 538] width 8 height 9
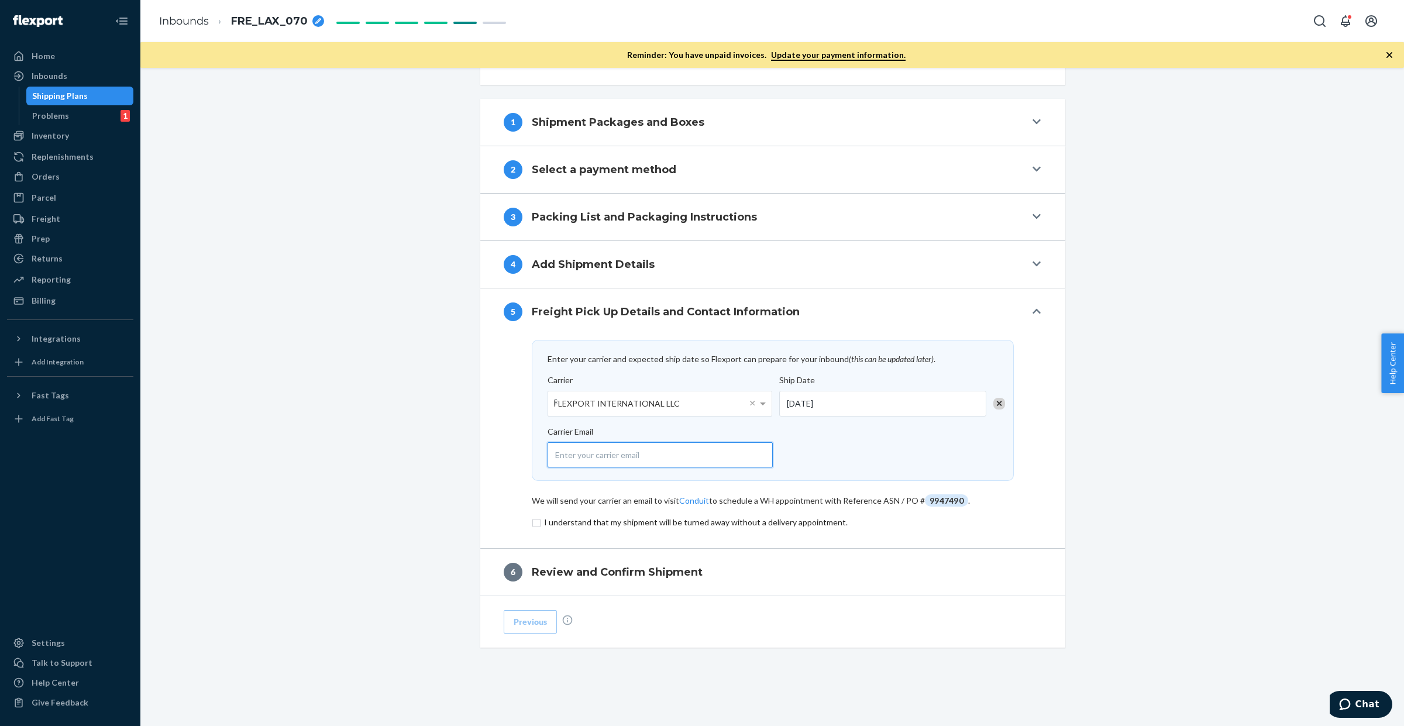
click at [677, 456] on input "email" at bounding box center [660, 454] width 225 height 25
type input "SMCNEE@FLEXPORT.COM"
click at [533, 521] on input "checkbox" at bounding box center [773, 522] width 482 height 14
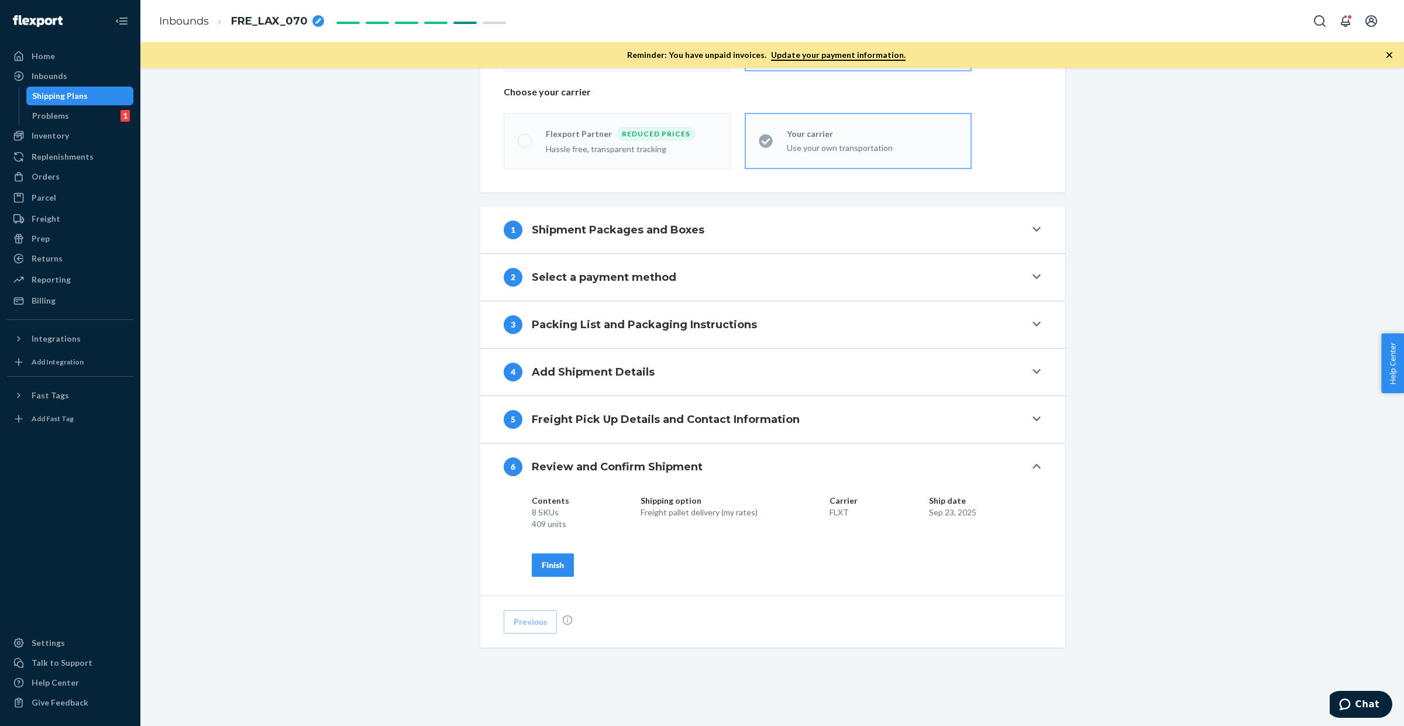
scroll to position [346, 0]
click at [555, 562] on div "Finish" at bounding box center [553, 565] width 22 height 12
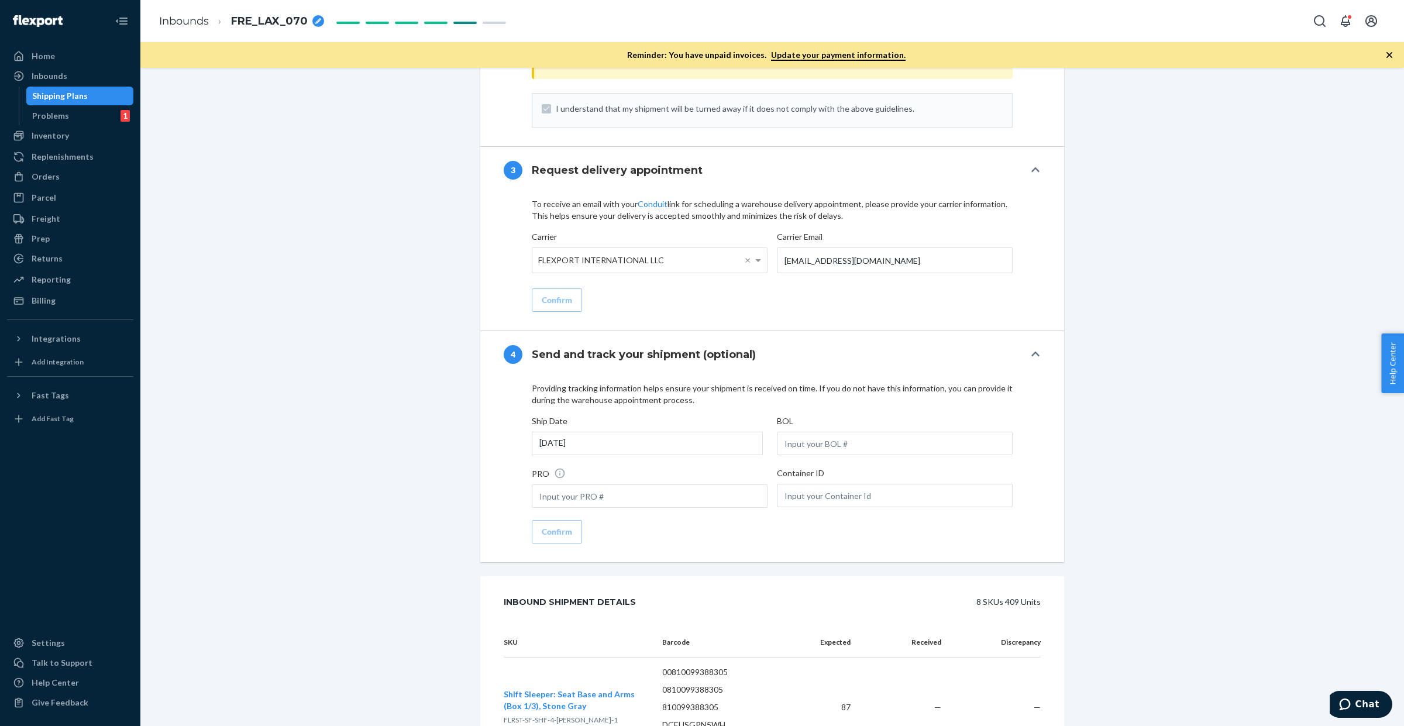
scroll to position [1316, 0]
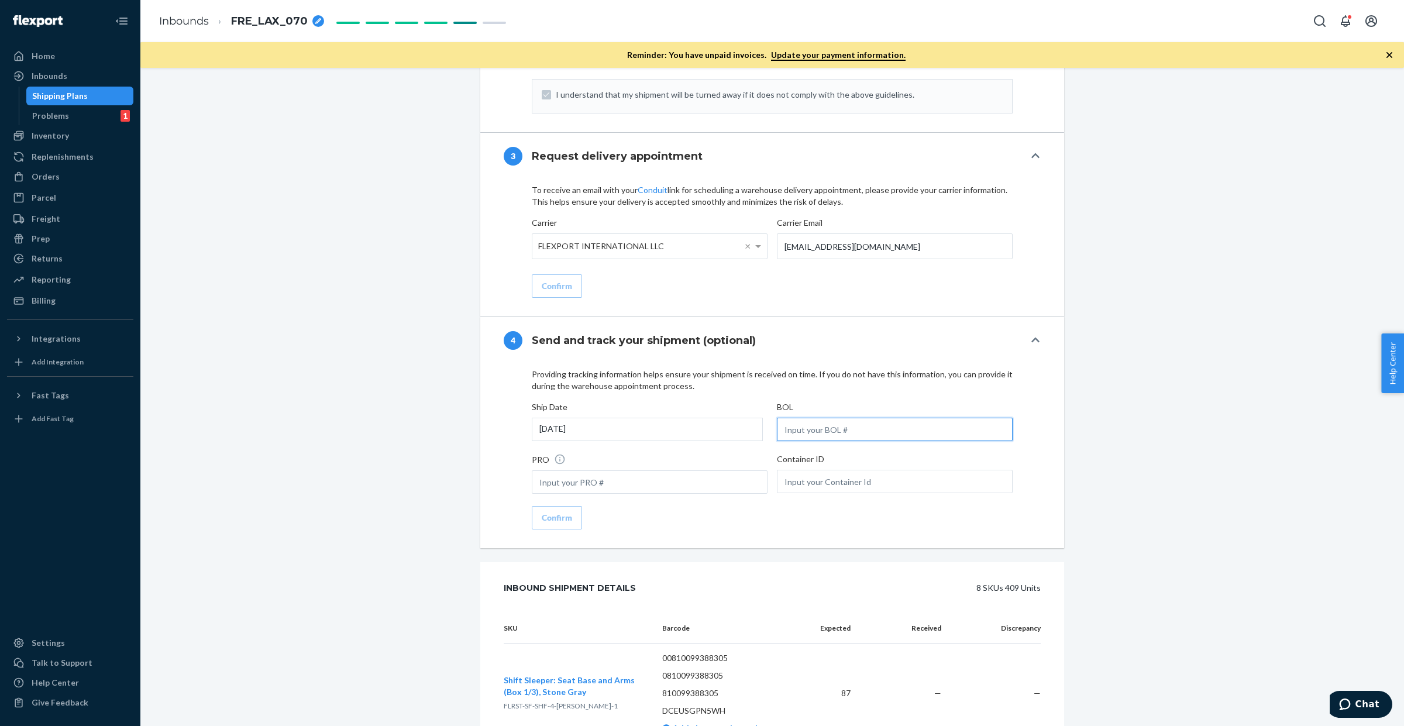
click at [858, 424] on input "text" at bounding box center [895, 429] width 236 height 23
paste input "SW4145204"
type input "SW4145204"
click at [547, 512] on div "Confirm" at bounding box center [557, 518] width 30 height 12
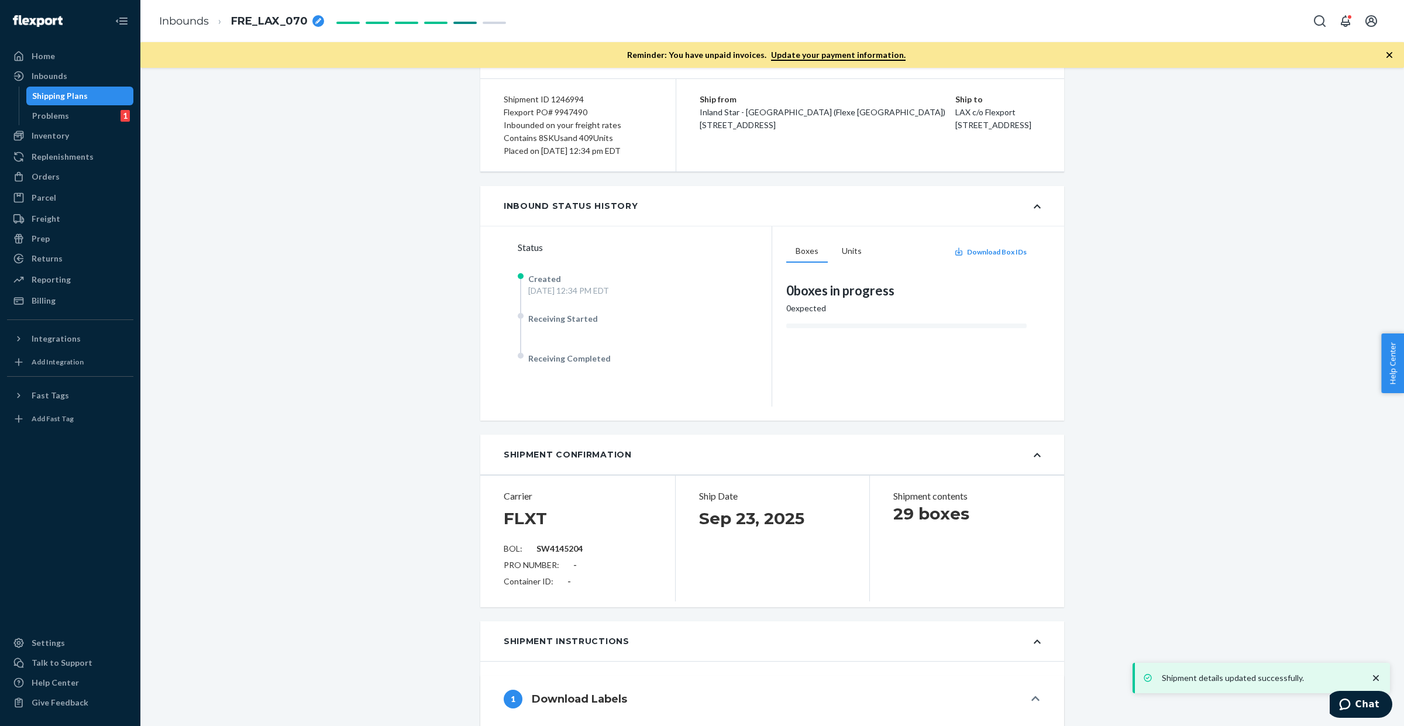
scroll to position [0, 0]
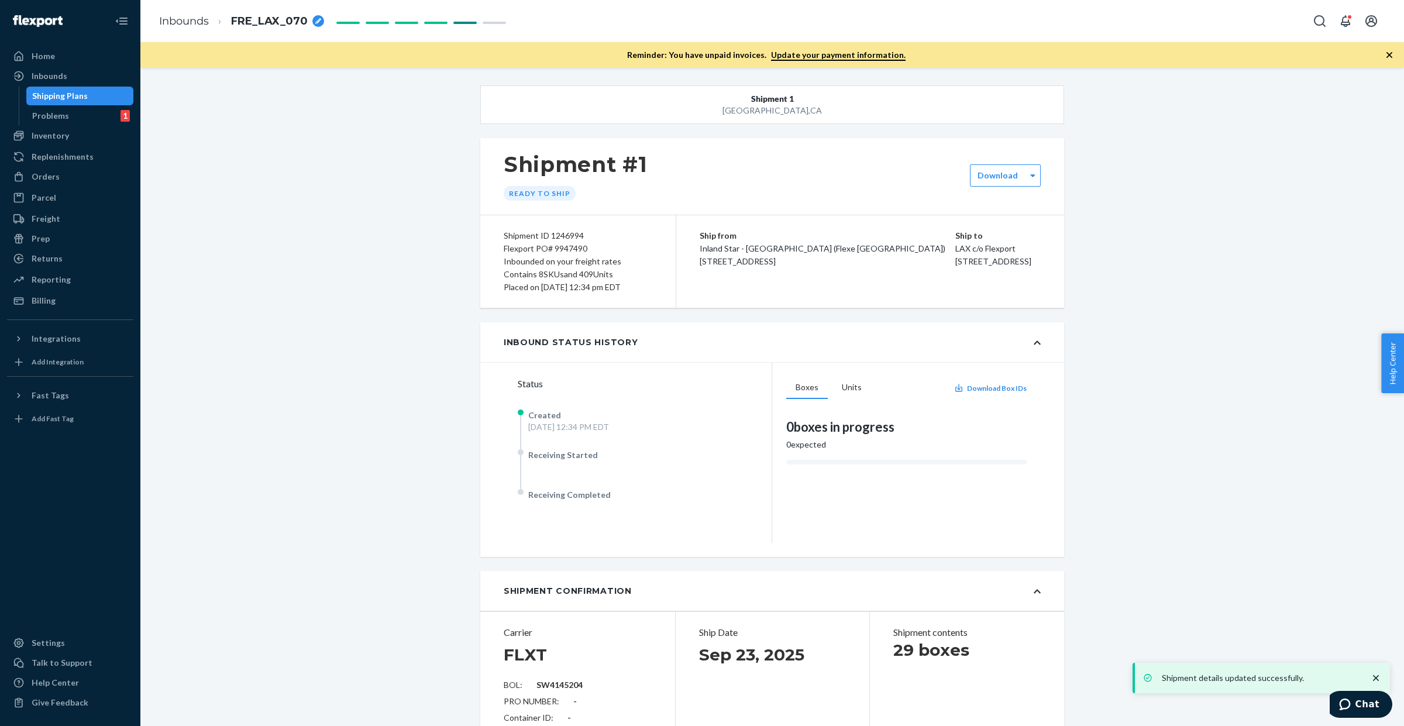
click at [572, 242] on div "Shipment ID 1246994" at bounding box center [578, 235] width 149 height 13
click at [569, 250] on div "Flexport PO# 9947490" at bounding box center [578, 248] width 149 height 13
copy div "9947490"
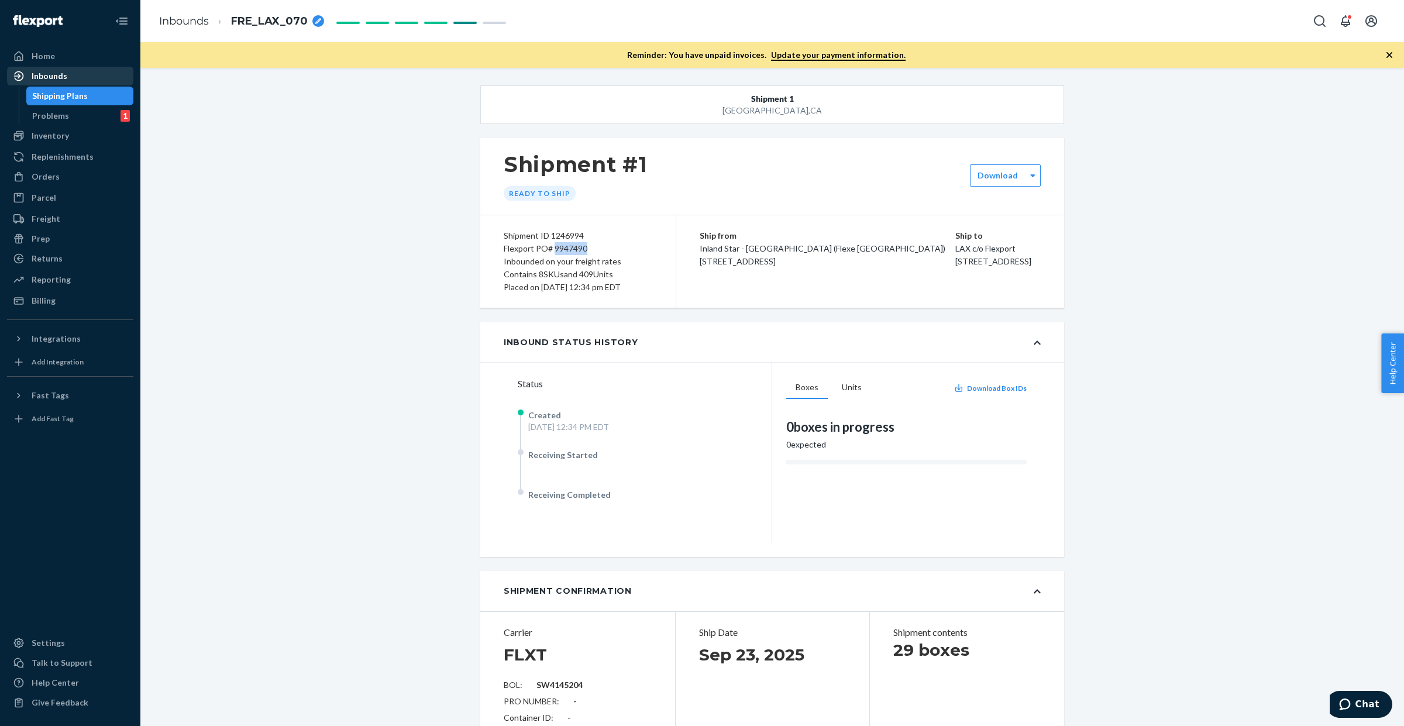
click at [54, 82] on div "Inbounds" at bounding box center [70, 76] width 124 height 16
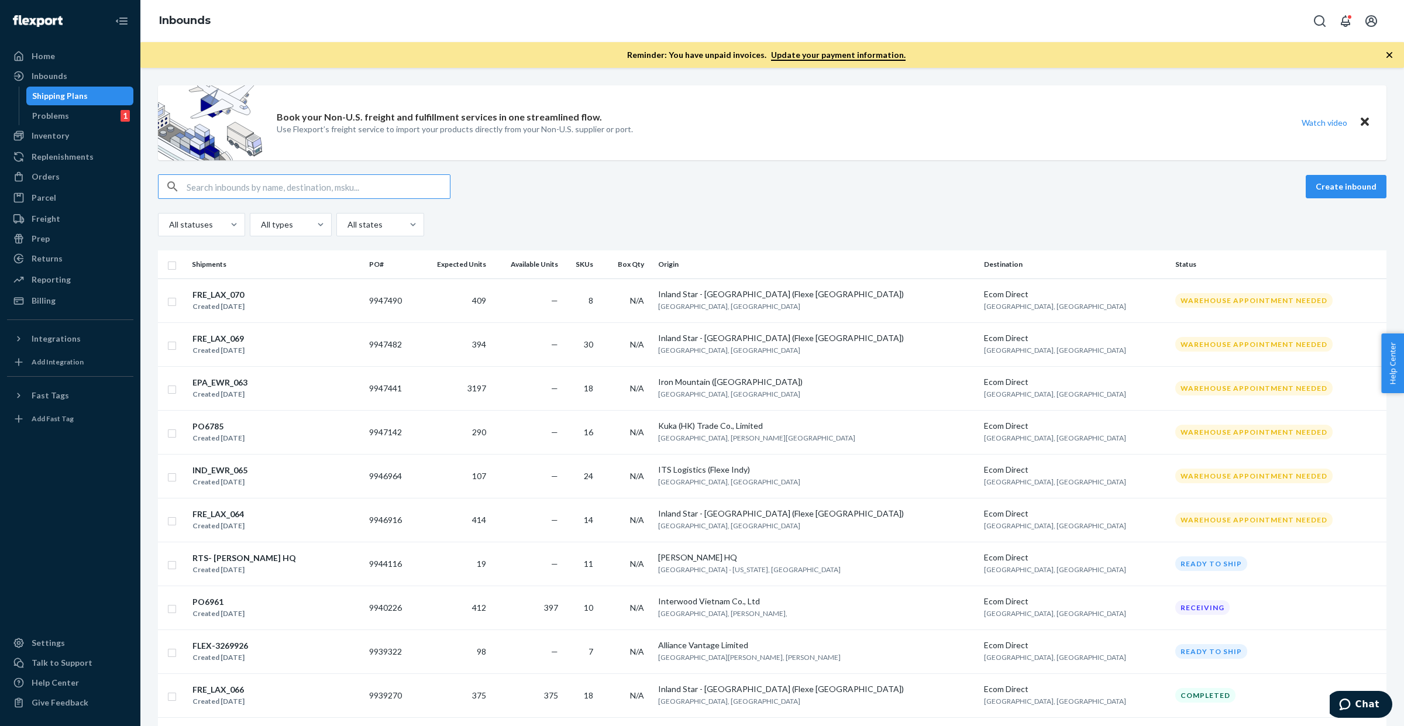
click at [341, 182] on input "text" at bounding box center [318, 186] width 263 height 23
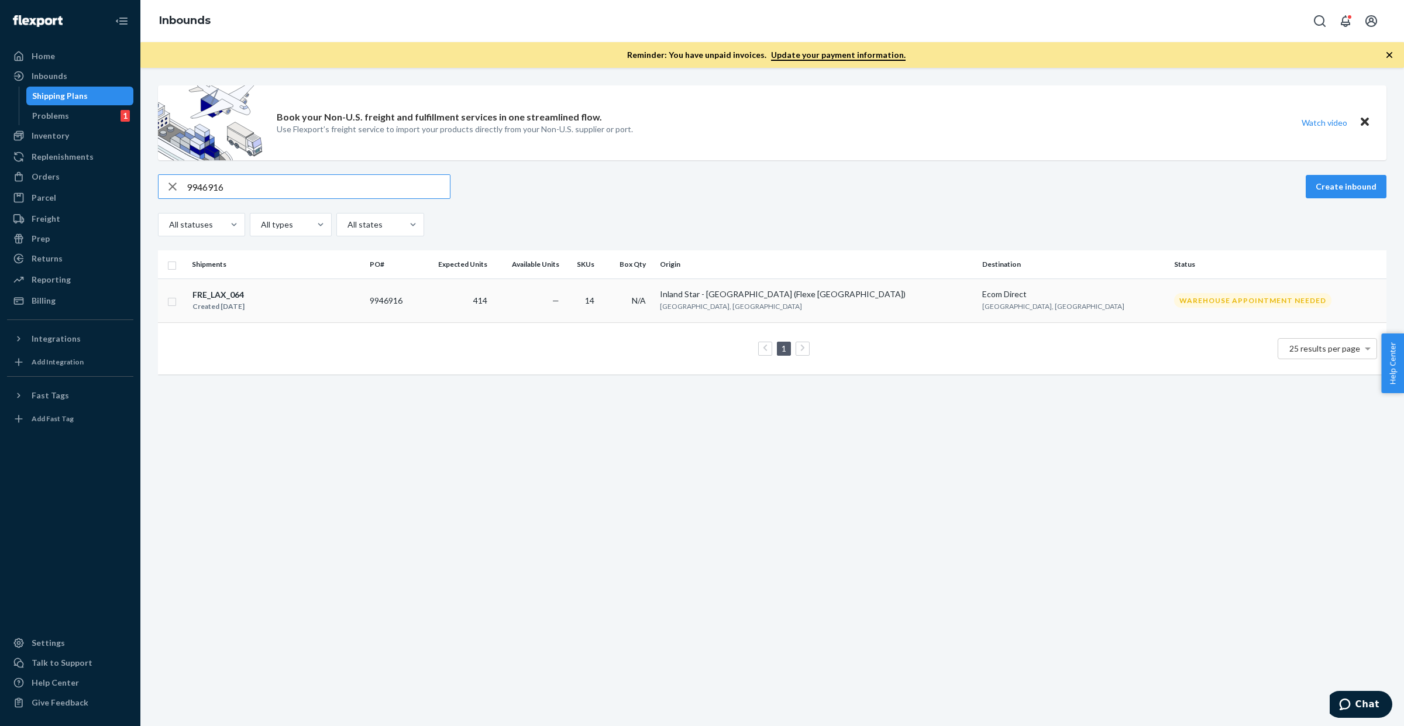
type input "9946916"
click at [317, 306] on div "FRE_LAX_064 Created Sep 23, 2025" at bounding box center [276, 300] width 168 height 25
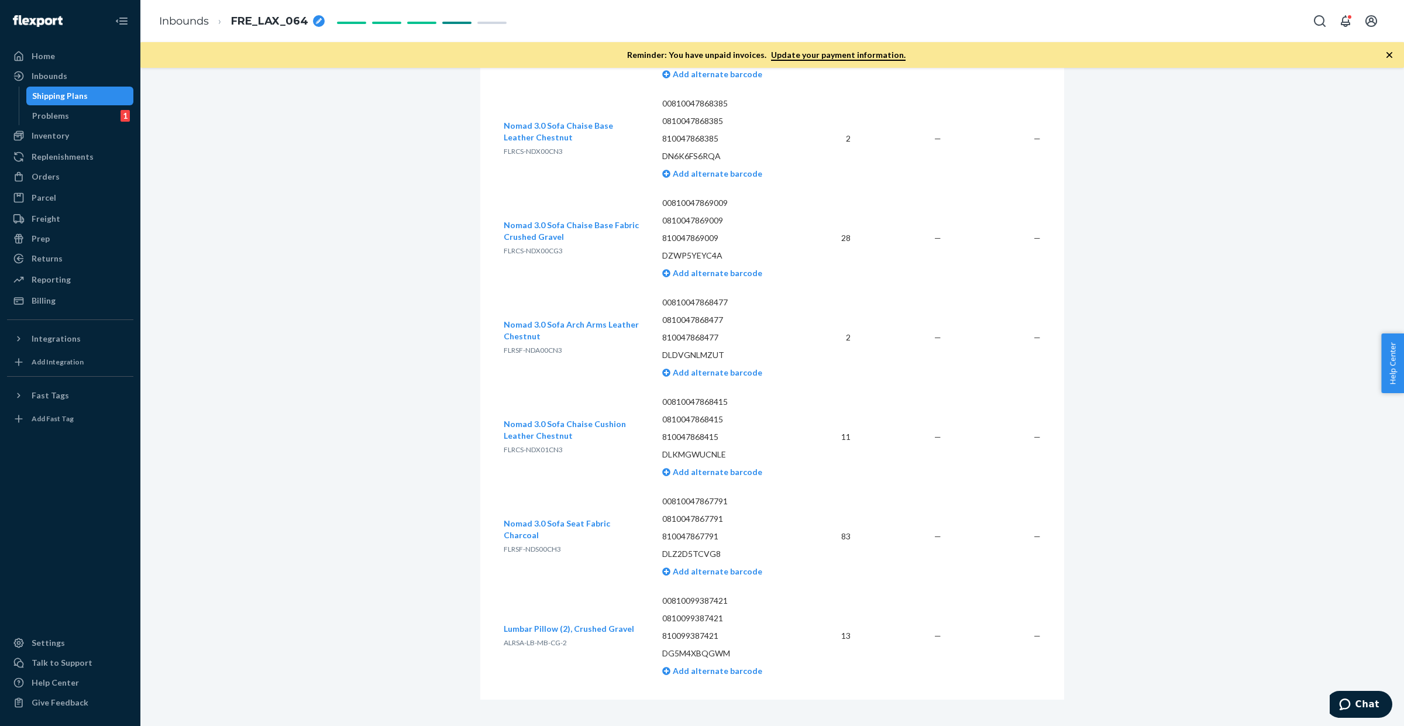
scroll to position [2726, 0]
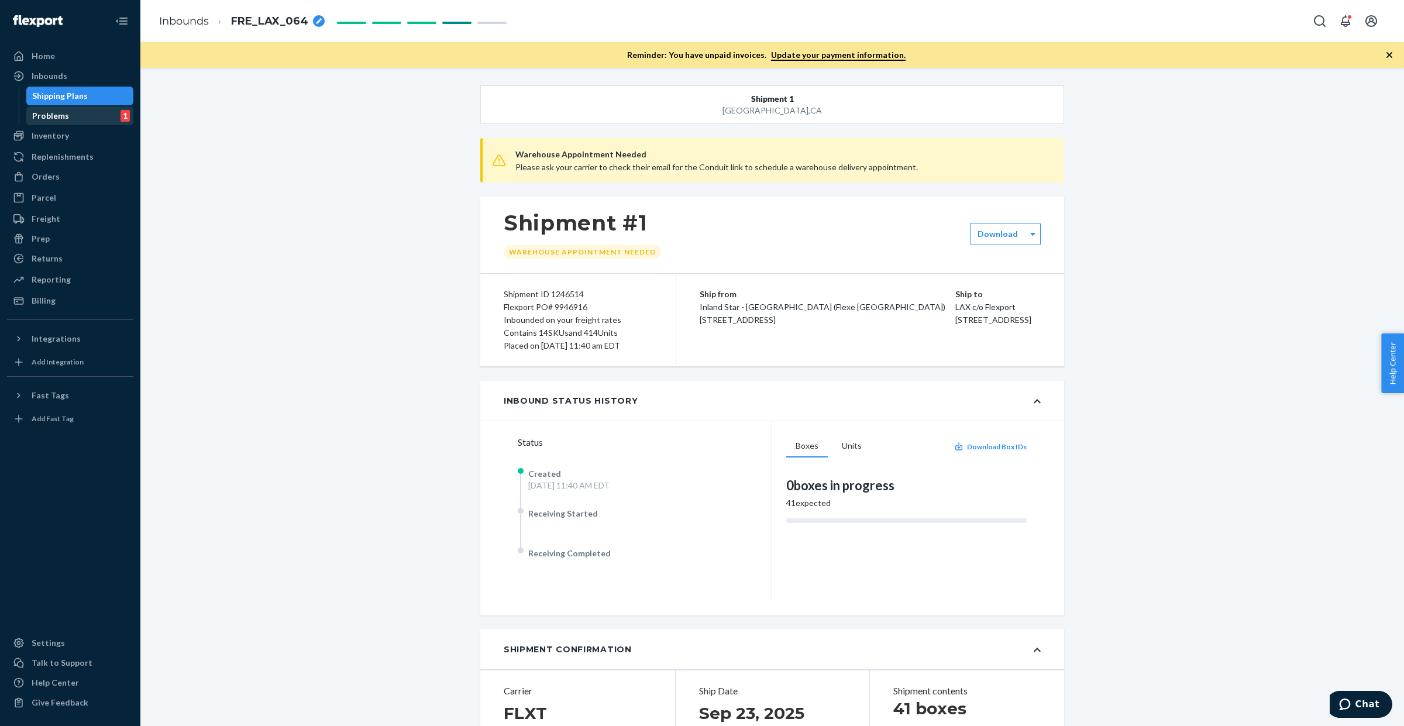
click at [71, 121] on div "Problems 1" at bounding box center [79, 116] width 105 height 16
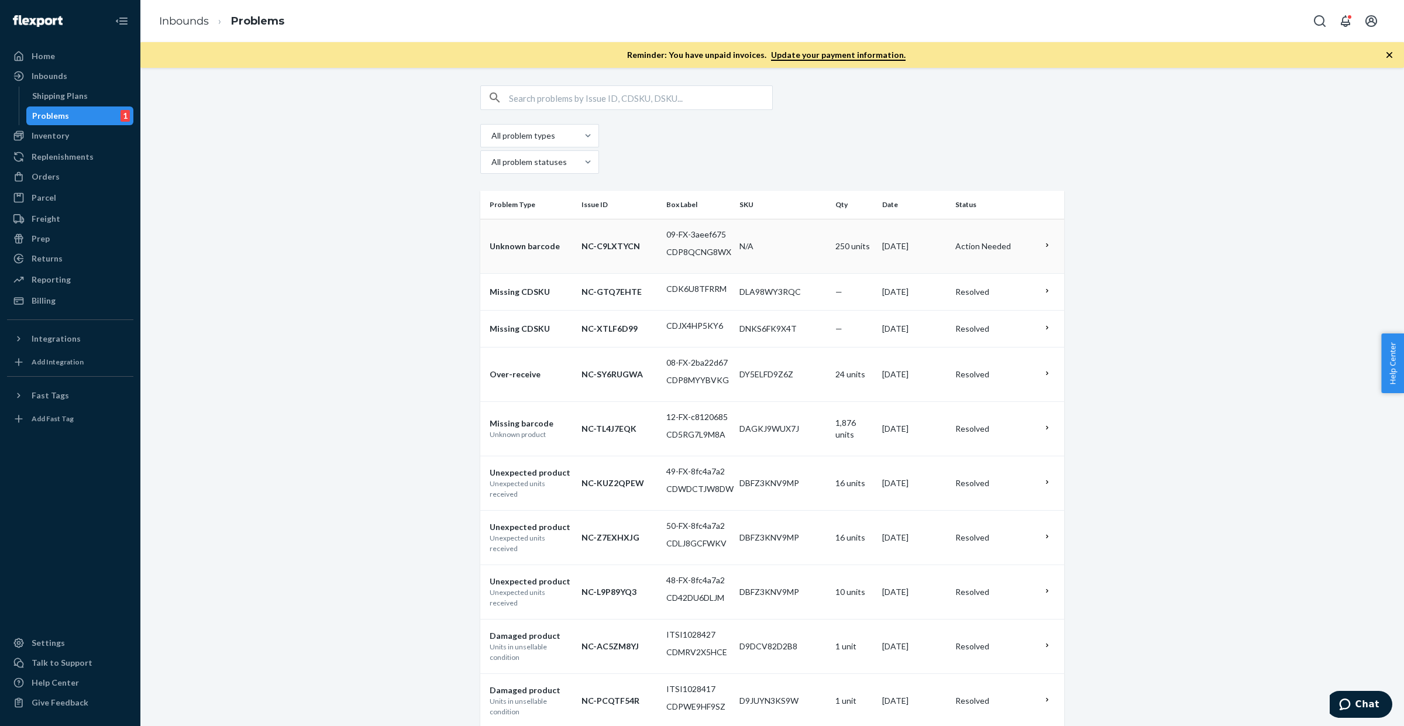
click at [694, 246] on p "CDP8QCNG8WX" at bounding box center [698, 252] width 64 height 12
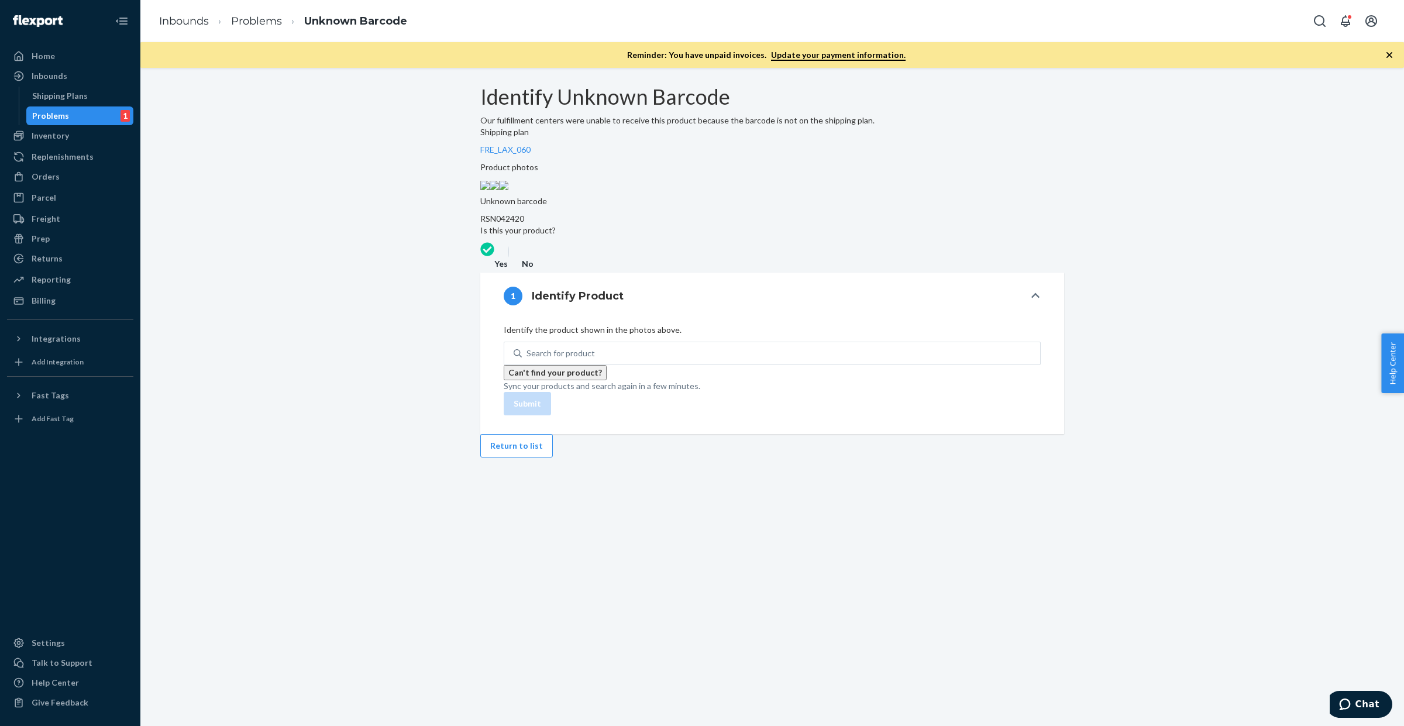
click at [490, 190] on img at bounding box center [484, 185] width 9 height 9
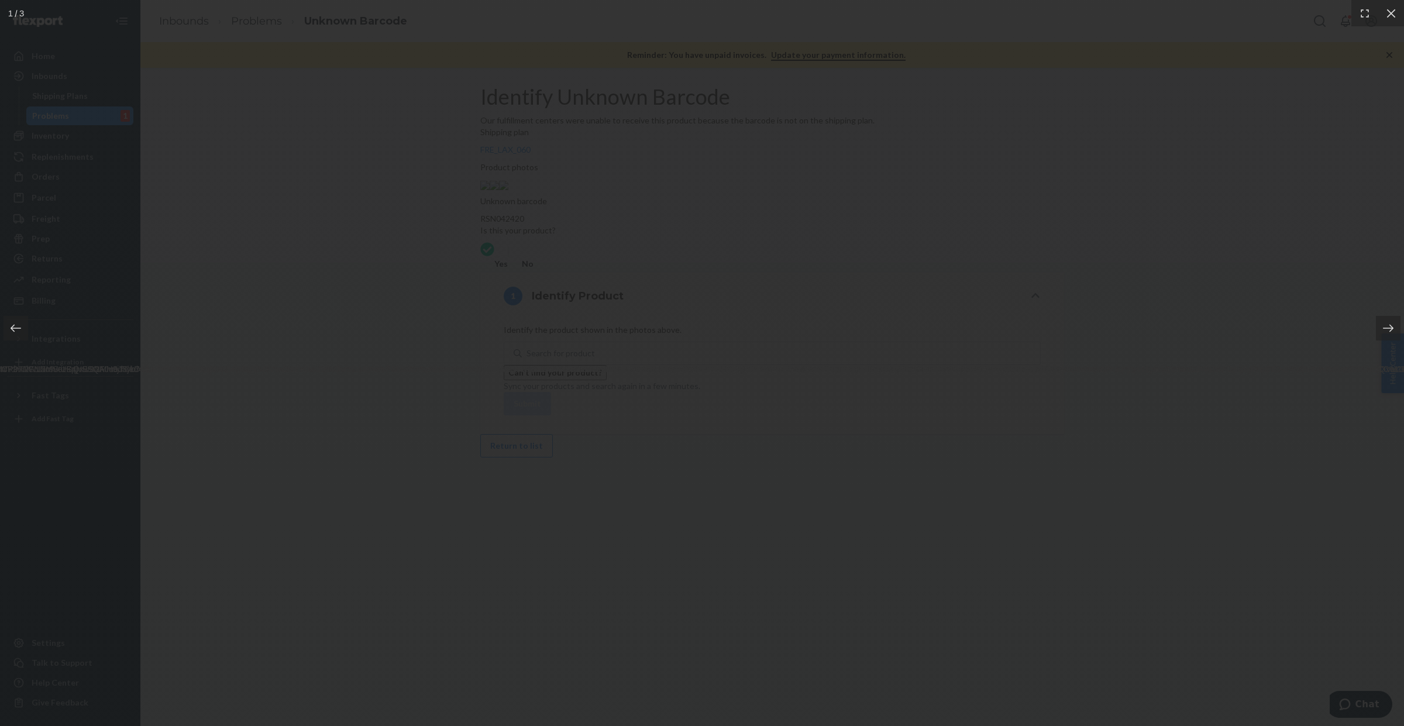
click at [369, 205] on div at bounding box center [702, 363] width 1404 height 726
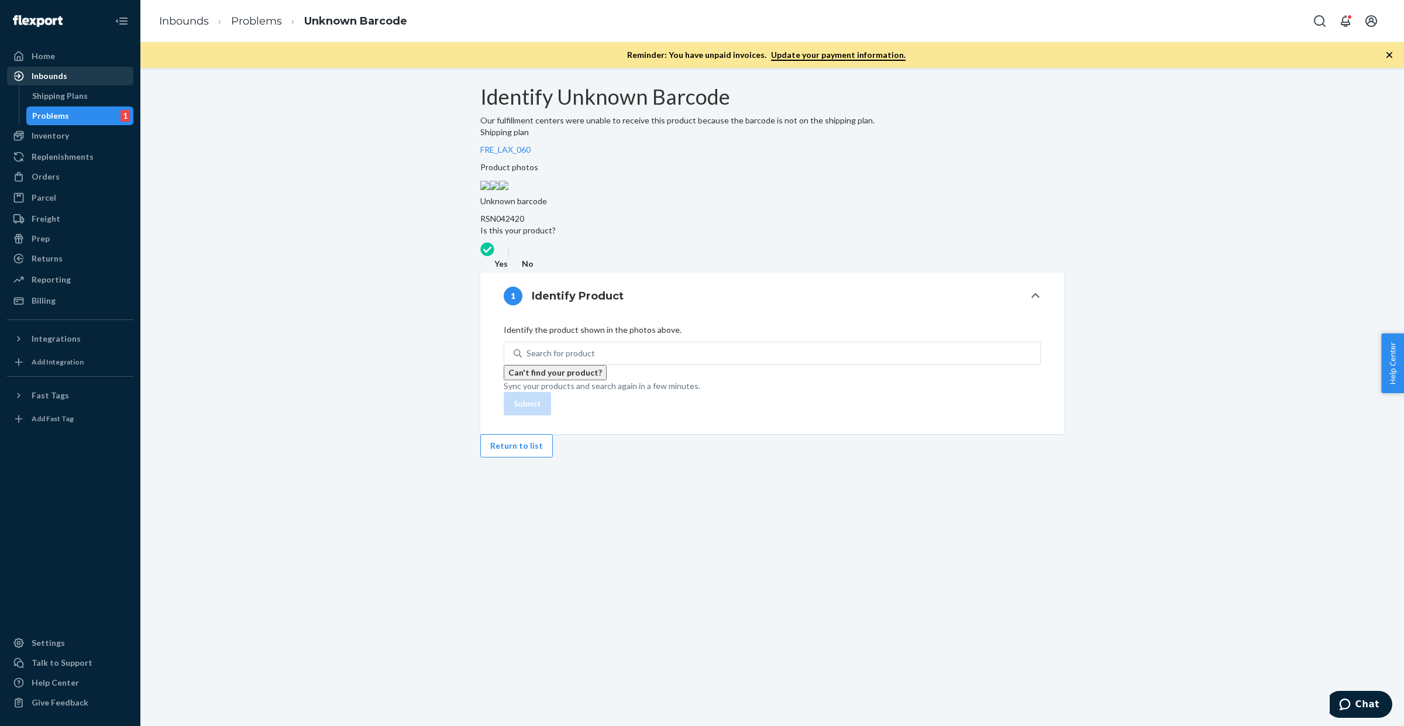
click at [63, 76] on div "Inbounds" at bounding box center [50, 76] width 36 height 12
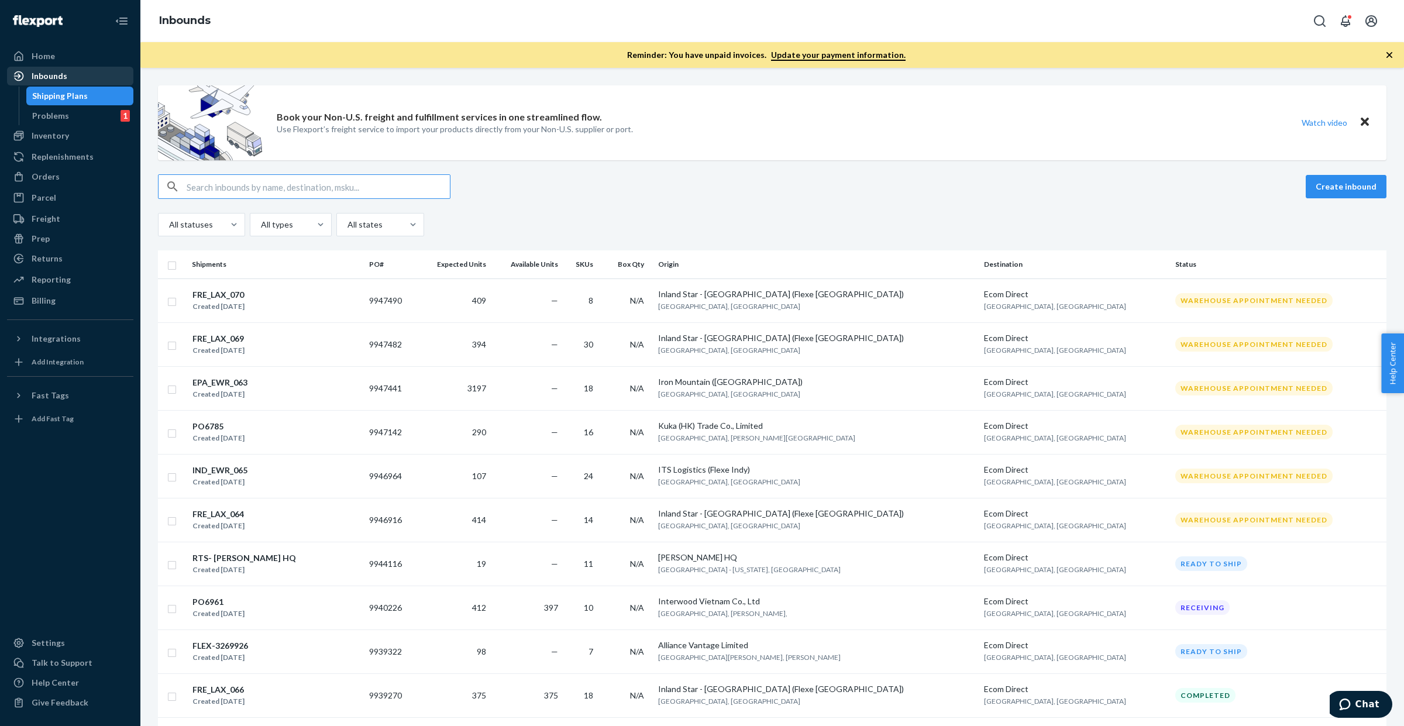
click at [119, 81] on div "Inbounds" at bounding box center [70, 76] width 124 height 16
click at [82, 76] on div "Inbounds" at bounding box center [70, 76] width 124 height 16
click at [56, 79] on div "Inbounds" at bounding box center [50, 76] width 36 height 12
click at [60, 74] on div "Inbounds" at bounding box center [50, 76] width 36 height 12
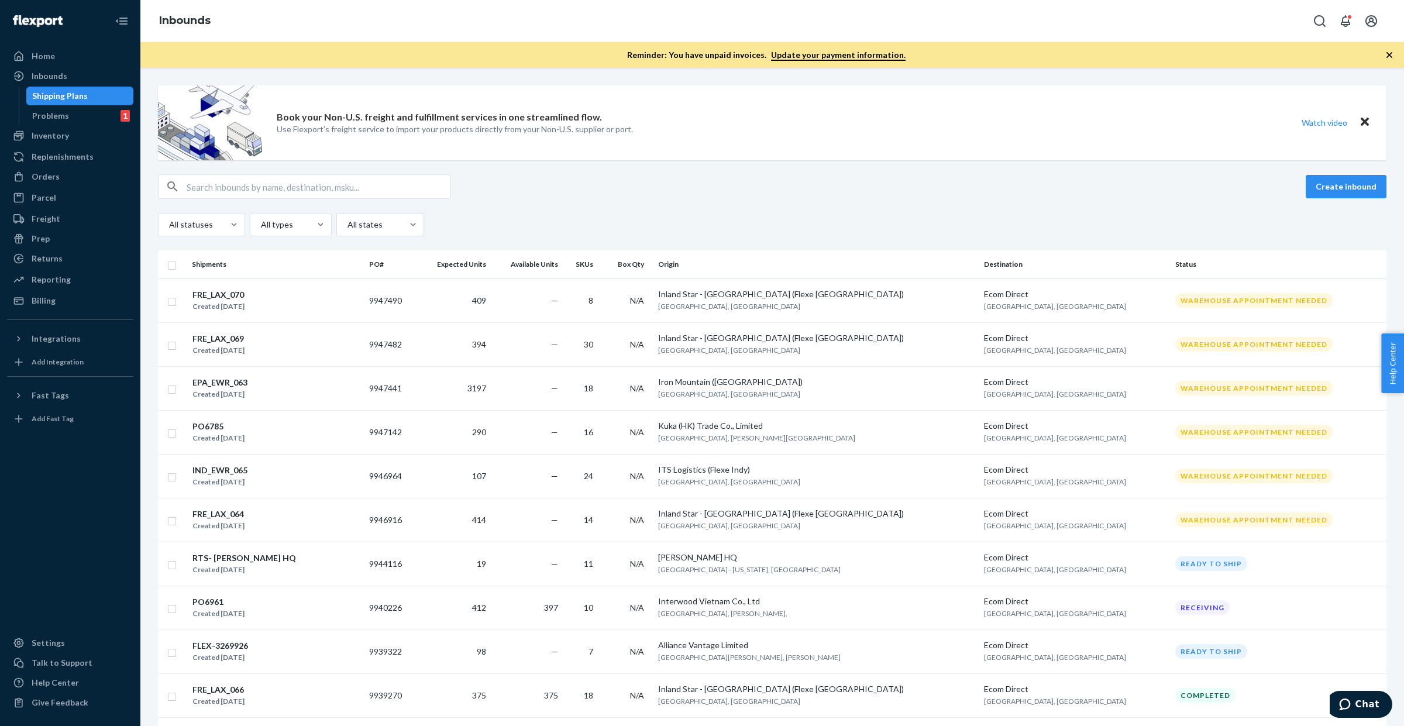
click at [60, 91] on div "Shipping Plans" at bounding box center [60, 96] width 56 height 12
click at [60, 76] on div "Inbounds" at bounding box center [50, 76] width 36 height 12
click at [361, 194] on input "text" at bounding box center [318, 186] width 263 height 23
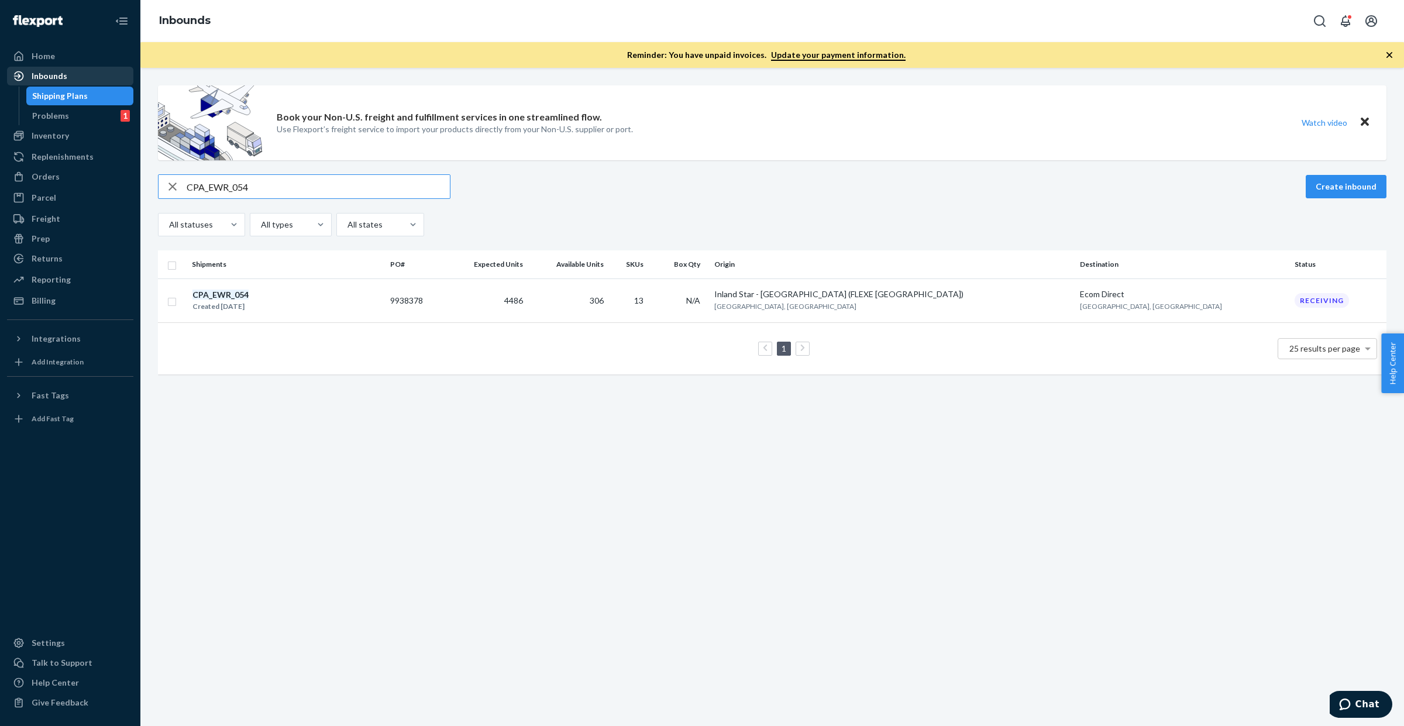
click at [97, 85] on link "Inbounds" at bounding box center [70, 76] width 126 height 19
click at [301, 179] on input "CPA_EWR_054" at bounding box center [318, 186] width 263 height 23
paste input "FLEX-3213258"
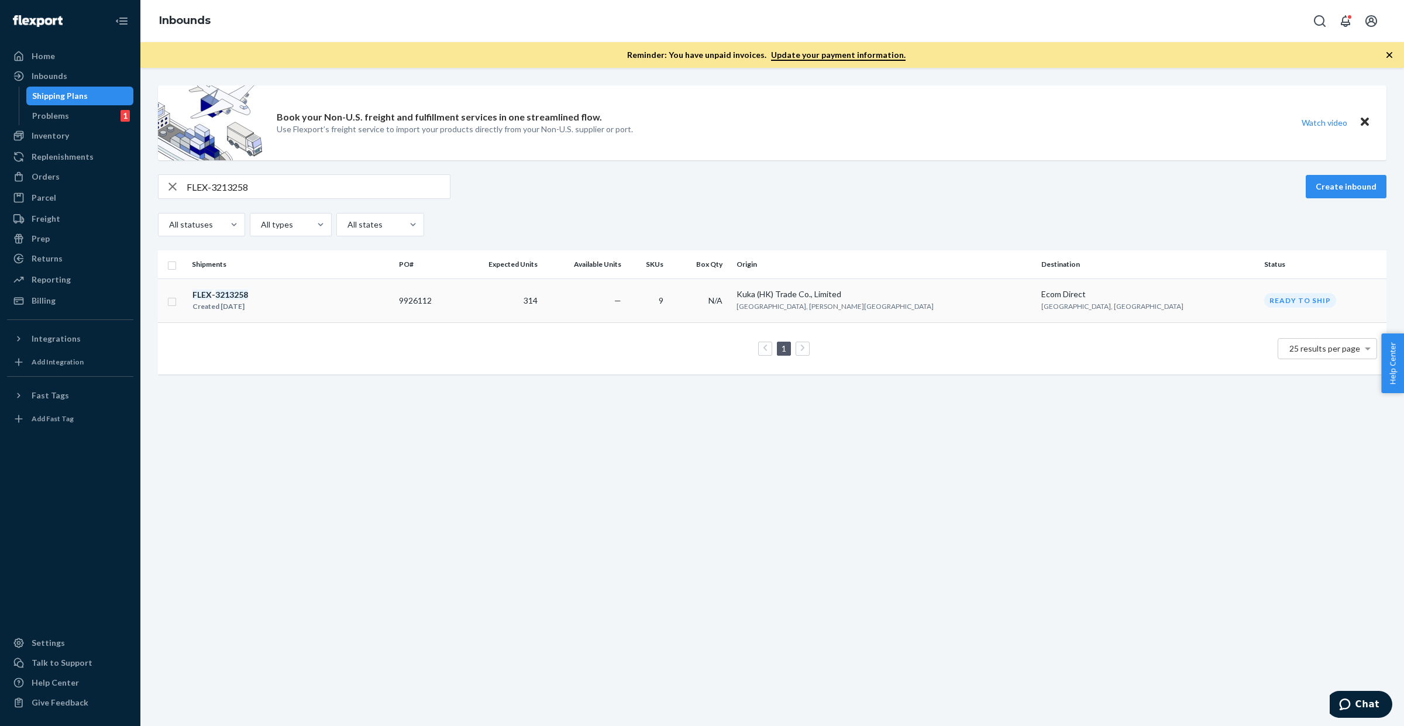
click at [294, 297] on div "FLEX - 3213258 Created Sep 5, 2025" at bounding box center [291, 300] width 198 height 25
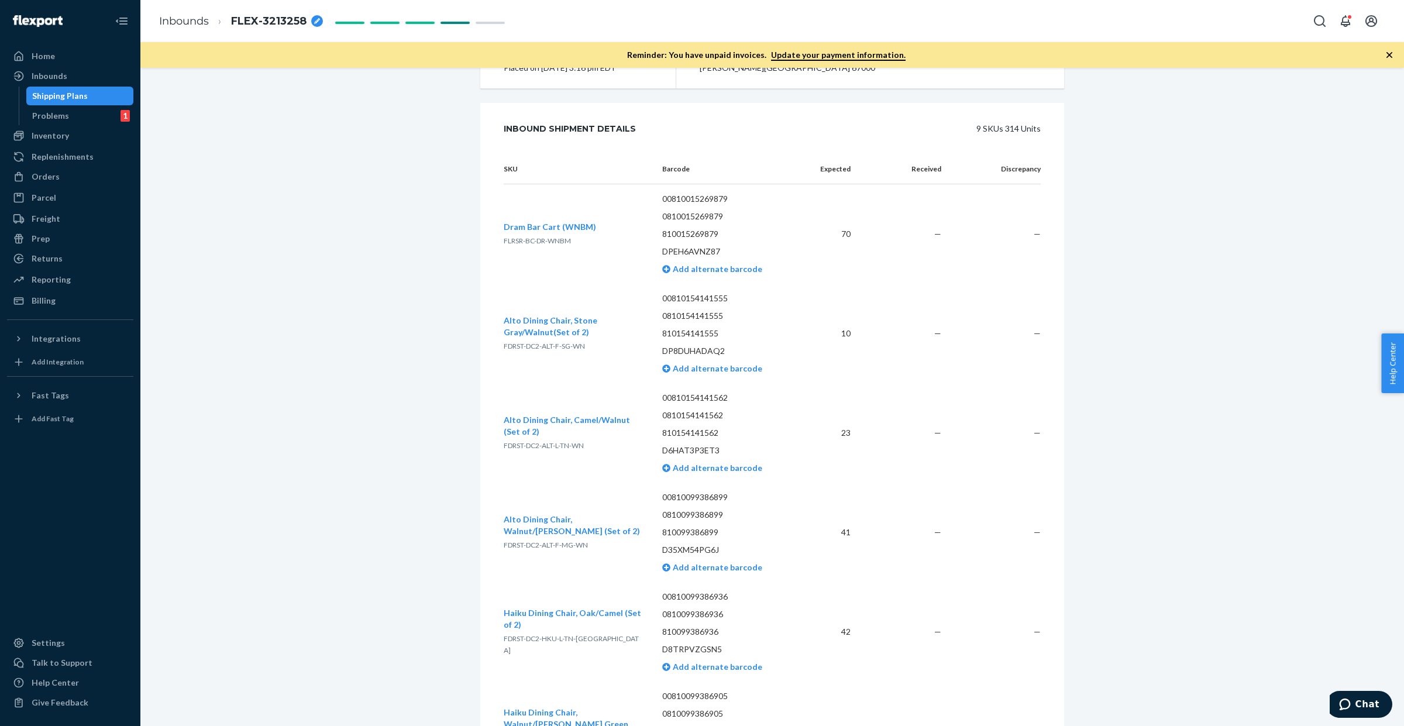
scroll to position [366, 0]
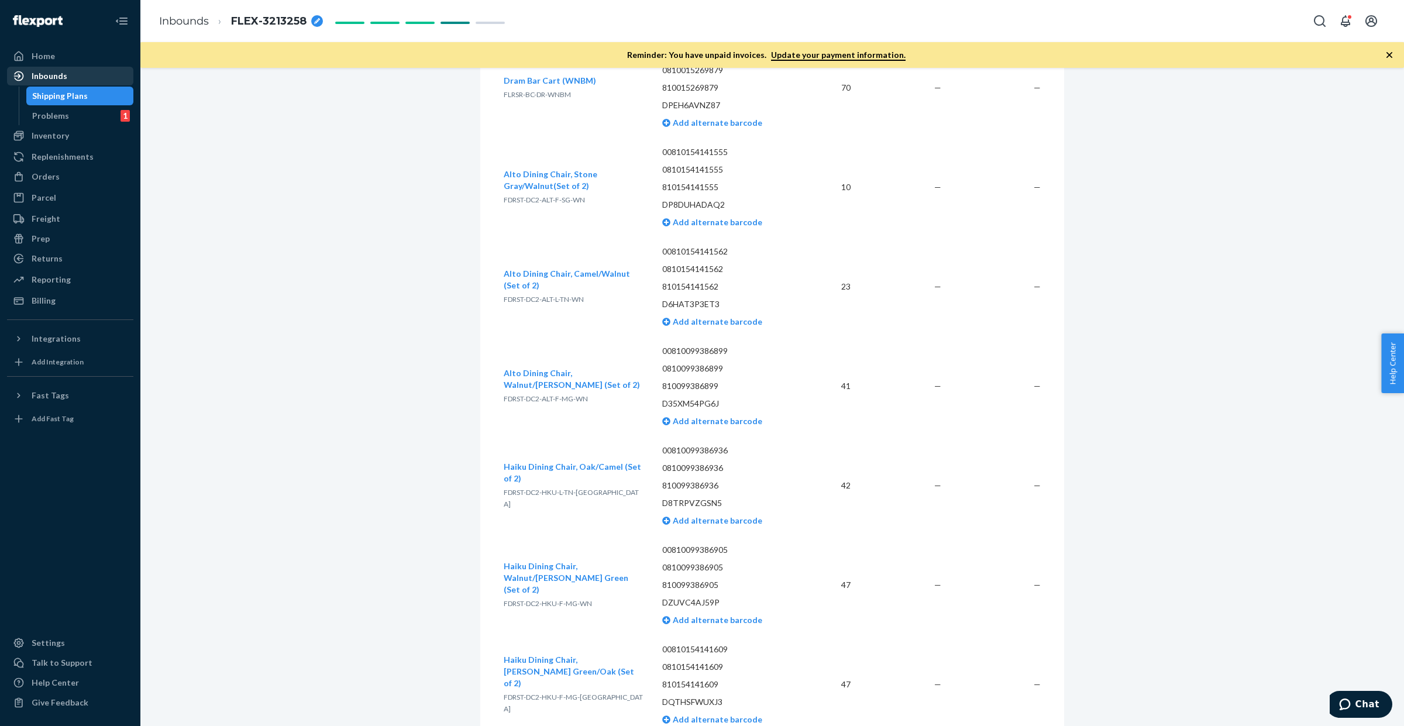
click at [59, 73] on div "Inbounds" at bounding box center [50, 76] width 36 height 12
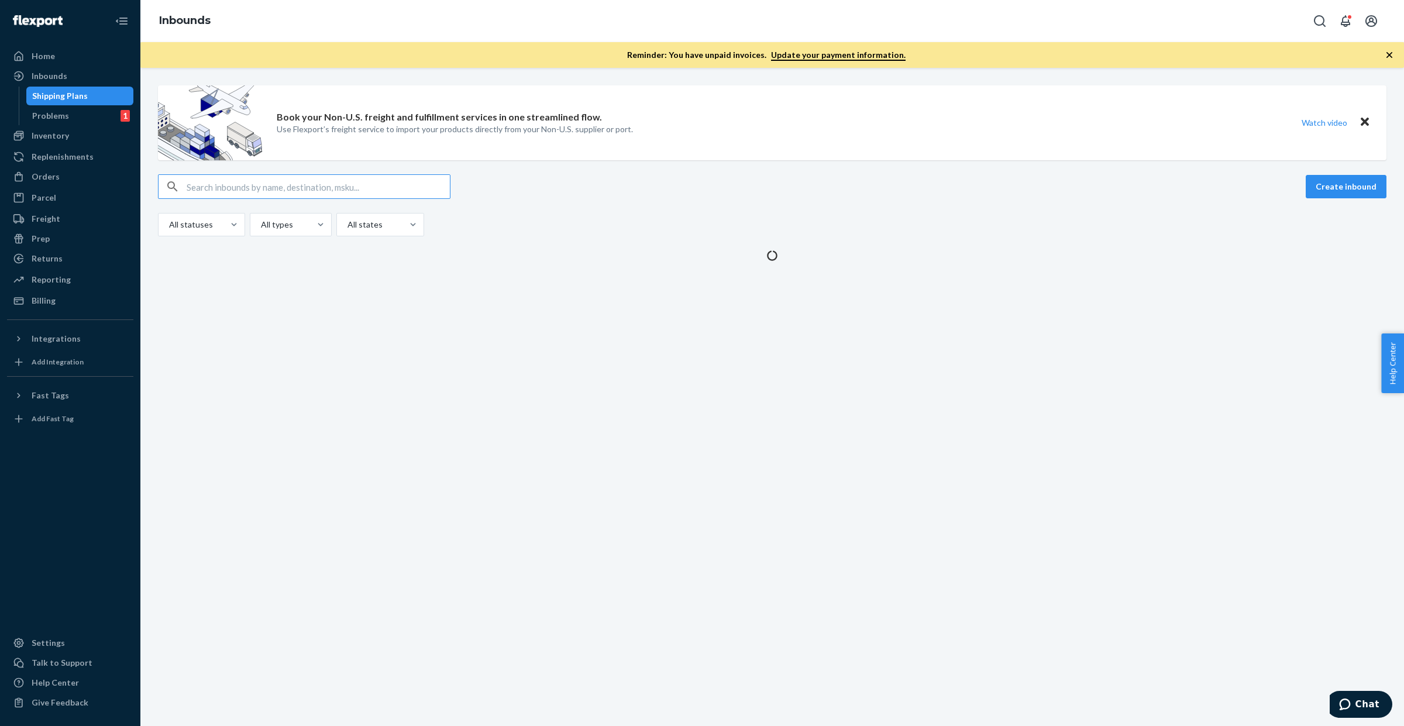
click at [326, 183] on input "text" at bounding box center [318, 186] width 263 height 23
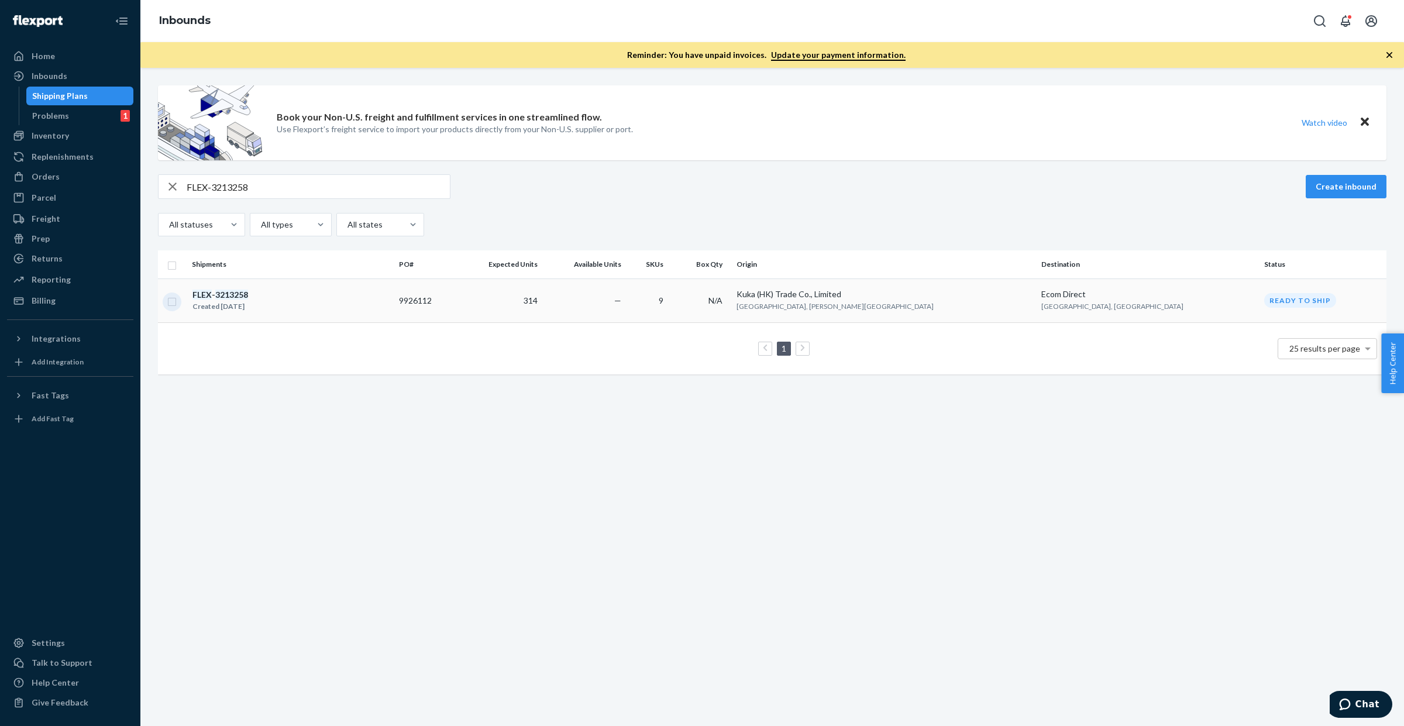
click at [168, 304] on input "checkbox" at bounding box center [171, 300] width 9 height 12
click at [1273, 186] on div "Delete" at bounding box center [1267, 187] width 39 height 12
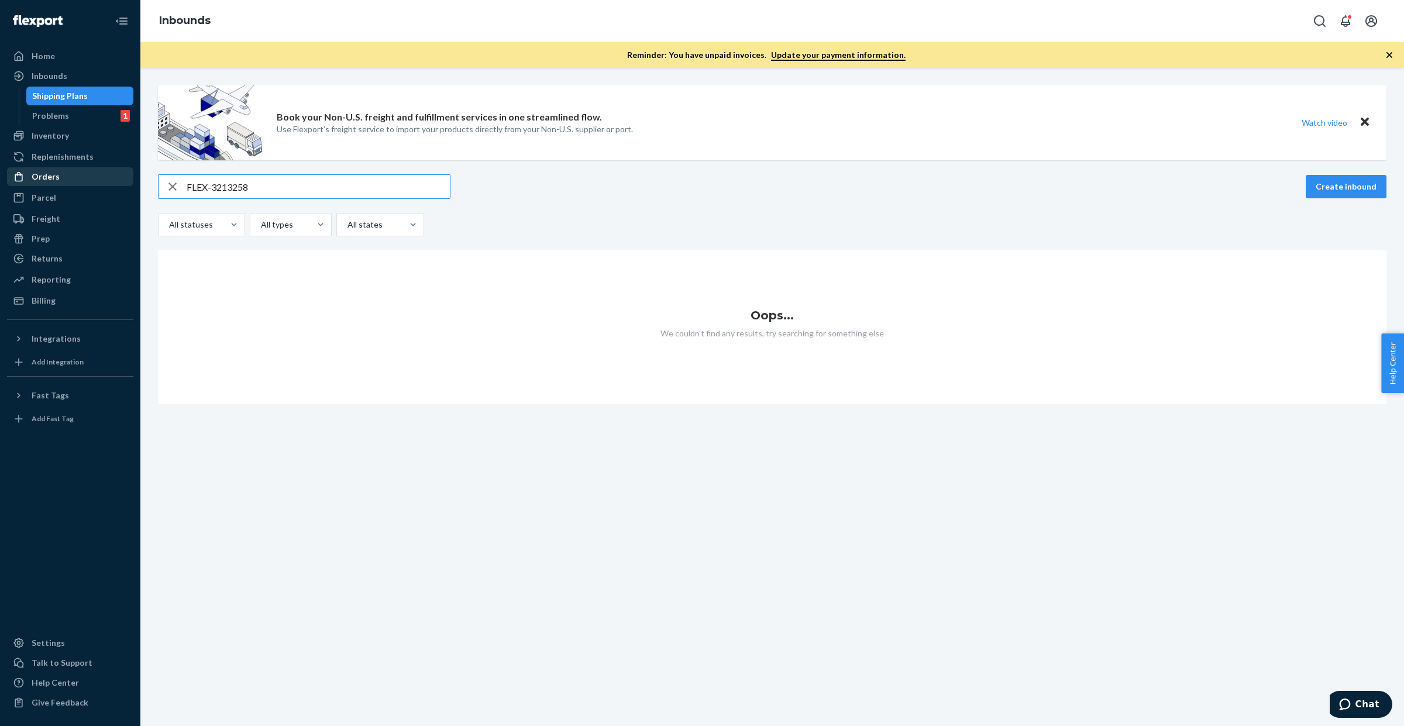
drag, startPoint x: 270, startPoint y: 184, endPoint x: 111, endPoint y: 182, distance: 158.6
click at [111, 182] on div "Home Inbounds Shipping Plans Problems 1 Inventory Products Replenishments Order…" at bounding box center [702, 363] width 1404 height 726
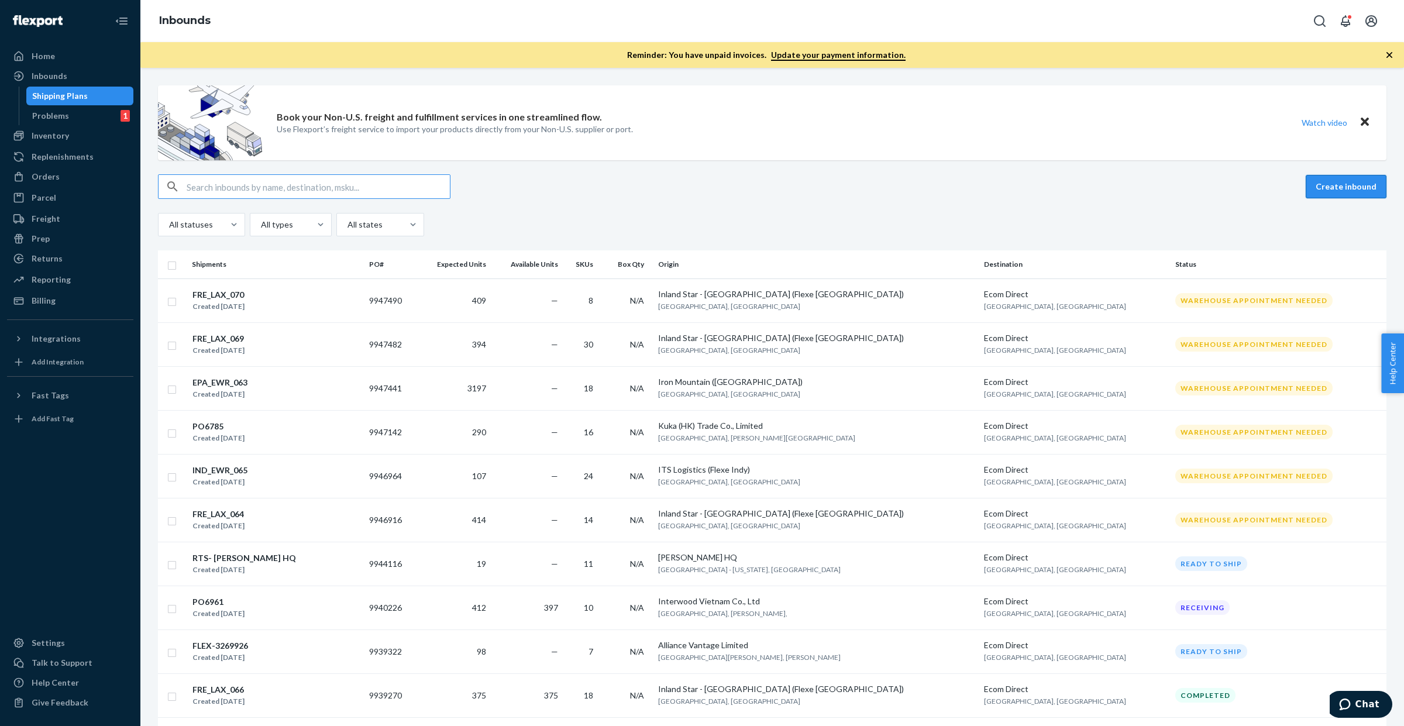
click at [1341, 184] on button "Create inbound" at bounding box center [1346, 186] width 81 height 23
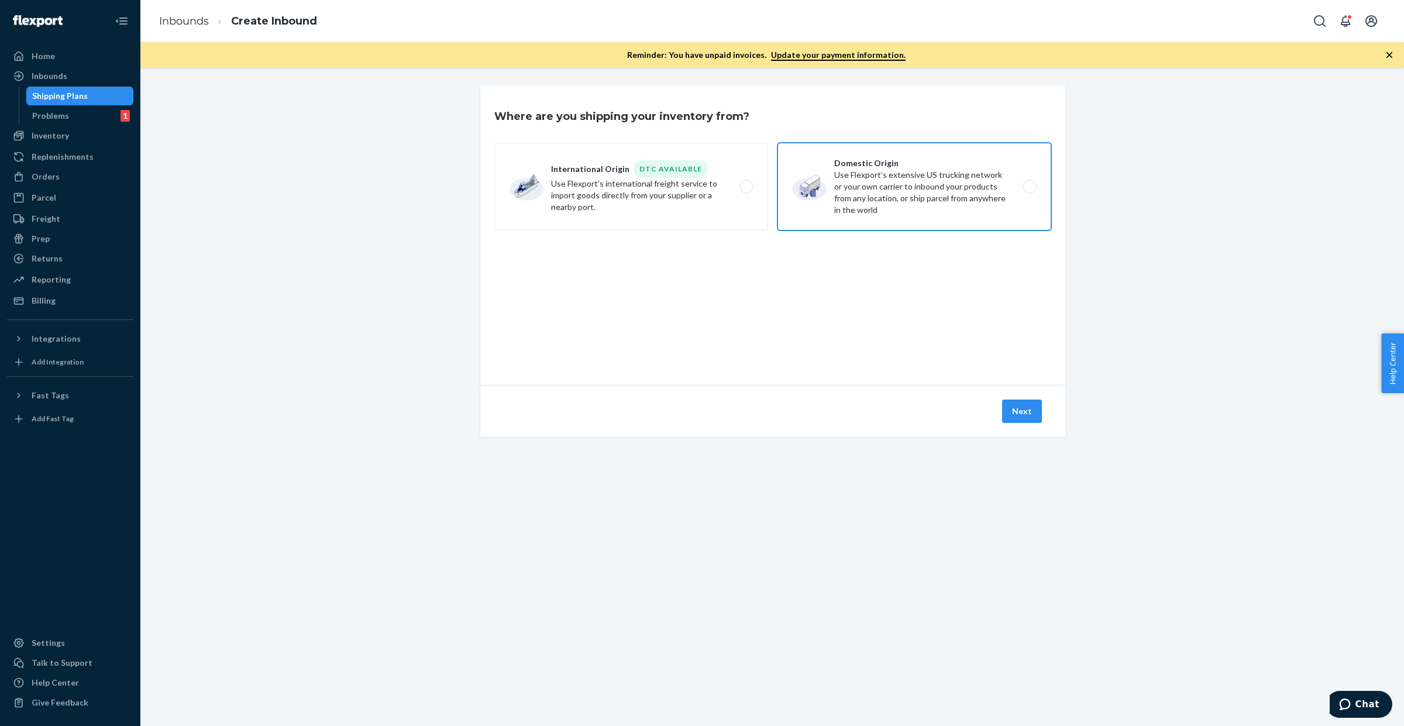
click at [873, 183] on label "Domestic Origin Use Flexport’s extensive US trucking network or your own carrie…" at bounding box center [915, 187] width 274 height 88
click at [1029, 183] on input "Domestic Origin Use Flexport’s extensive US trucking network or your own carrie…" at bounding box center [1033, 187] width 8 height 8
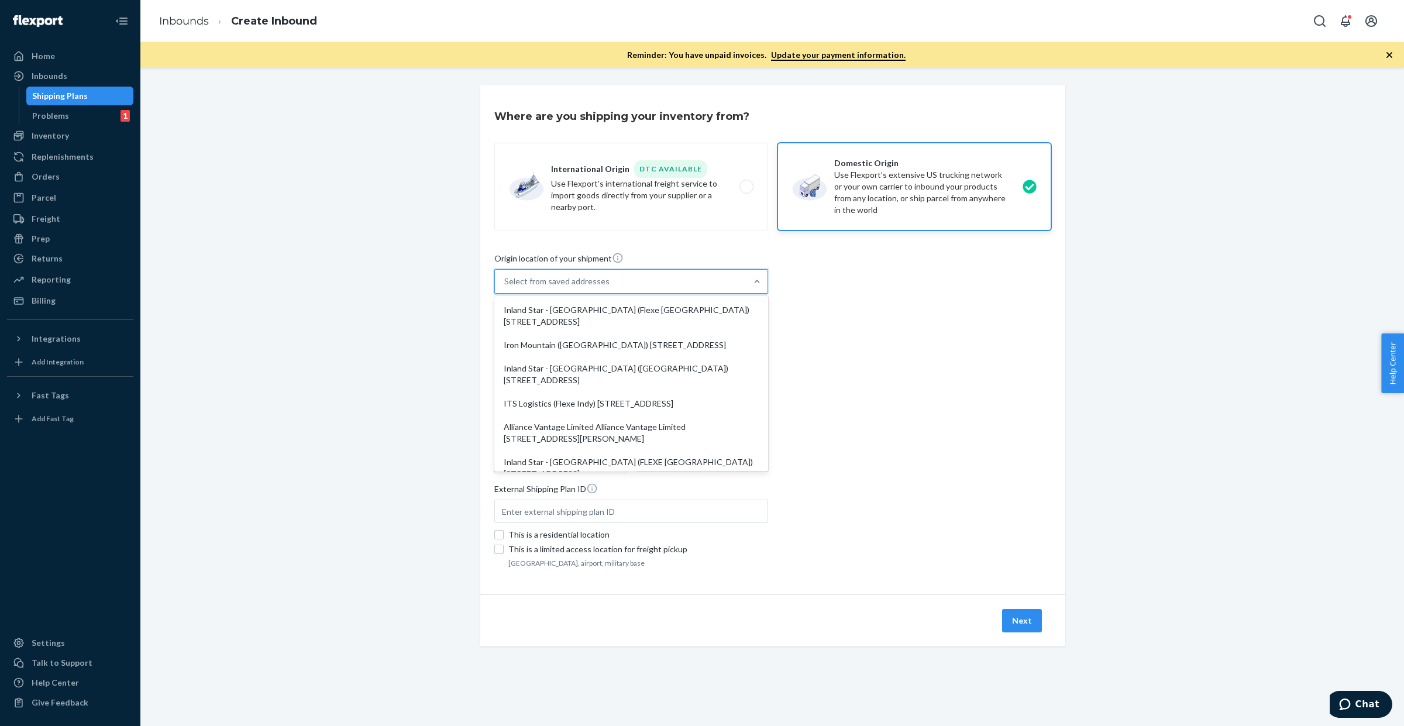
click at [623, 287] on div "Select from saved addresses" at bounding box center [621, 281] width 252 height 23
click at [505, 287] on input "option Inland Star - Fresno (Flexe Fresno) 3146 S Chestnut Ave Fresno, CA 93725…" at bounding box center [504, 282] width 1 height 12
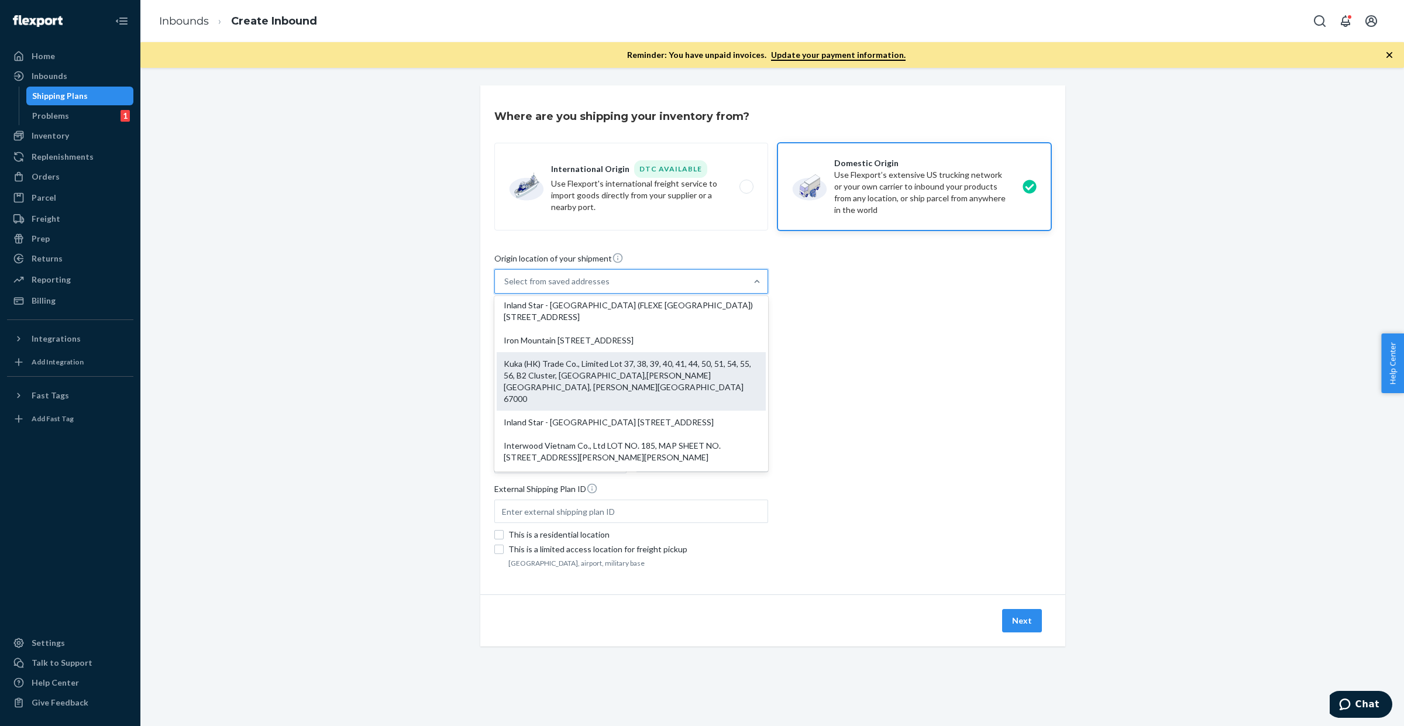
click at [601, 399] on div "Kuka (HK) Trade Co., Limited Lot 37, 38, 39, 40, 41, 44, 50, 51, 54, 55, 56, B2…" at bounding box center [631, 381] width 269 height 59
click at [505, 287] on input "option Kuka (HK) Trade Co., Limited Lot 37, 38, 39, 40, 41, 44, 50, 51, 54, 55,…" at bounding box center [504, 282] width 1 height 12
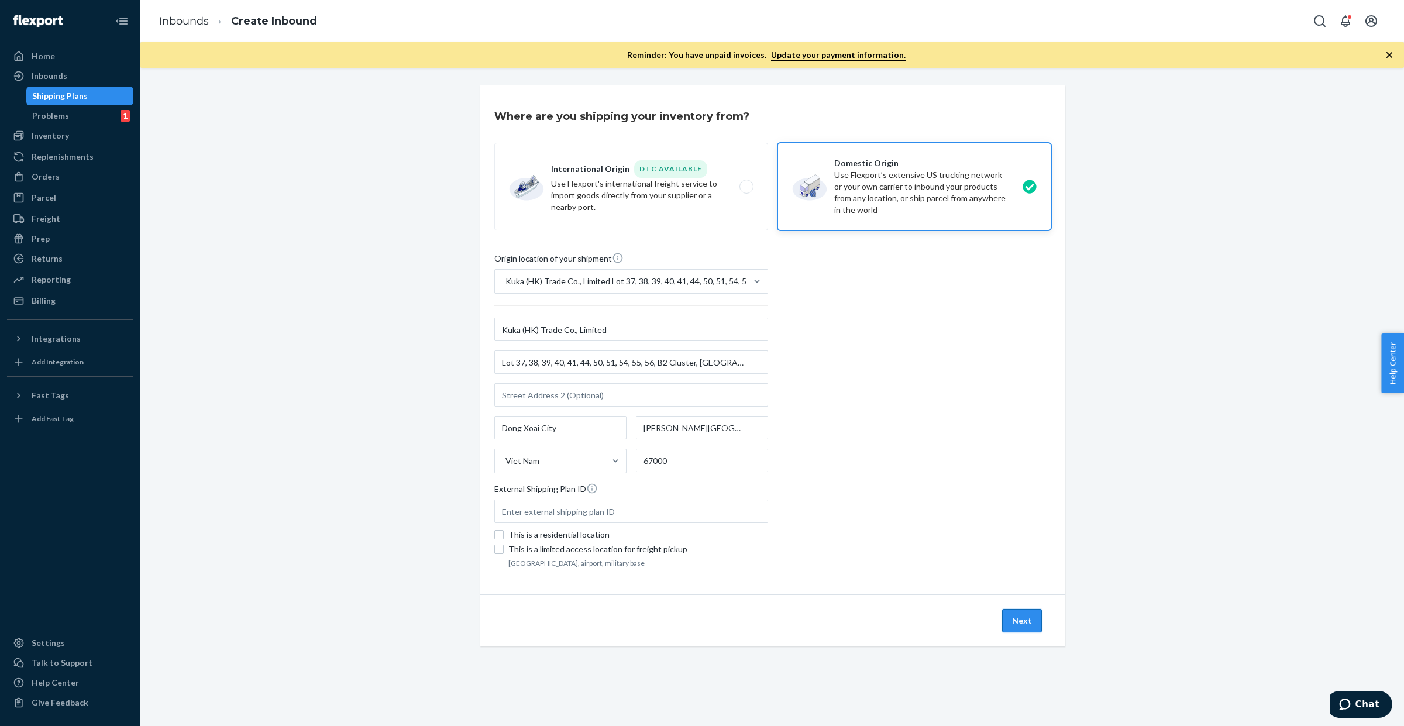
click at [1019, 626] on button "Next" at bounding box center [1022, 620] width 40 height 23
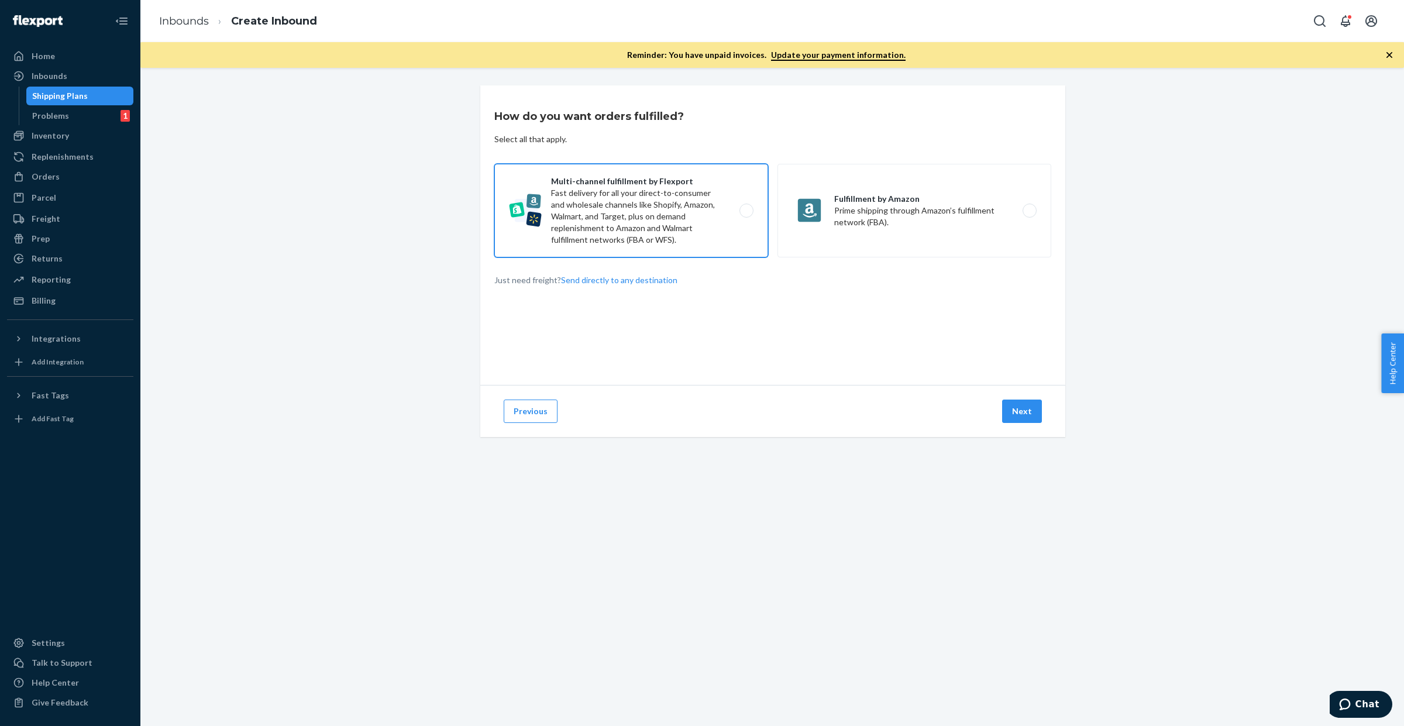
drag, startPoint x: 625, startPoint y: 197, endPoint x: 656, endPoint y: 196, distance: 31.0
click at [626, 197] on label "Multi-channel fulfillment by Flexport Fast delivery for all your direct-to-cons…" at bounding box center [631, 211] width 274 height 94
click at [746, 207] on input "Multi-channel fulfillment by Flexport Fast delivery for all your direct-to-cons…" at bounding box center [750, 211] width 8 height 8
click at [1008, 414] on button "Next" at bounding box center [1022, 411] width 40 height 23
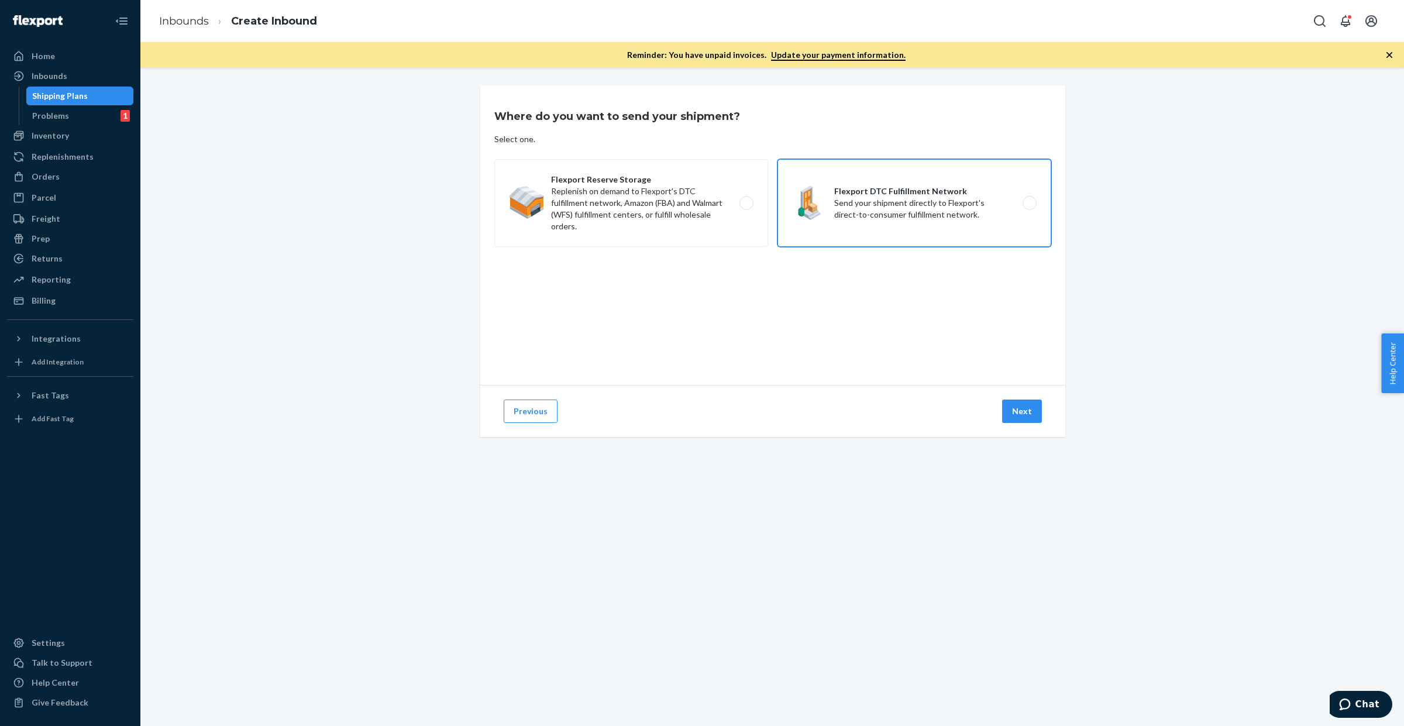
click at [878, 208] on label "Flexport DTC Fulfillment Network Send your shipment directly to Flexport's dire…" at bounding box center [915, 203] width 274 height 88
click at [1029, 207] on input "Flexport DTC Fulfillment Network Send your shipment directly to Flexport's dire…" at bounding box center [1033, 203] width 8 height 8
click at [1008, 410] on button "Next" at bounding box center [1022, 411] width 40 height 23
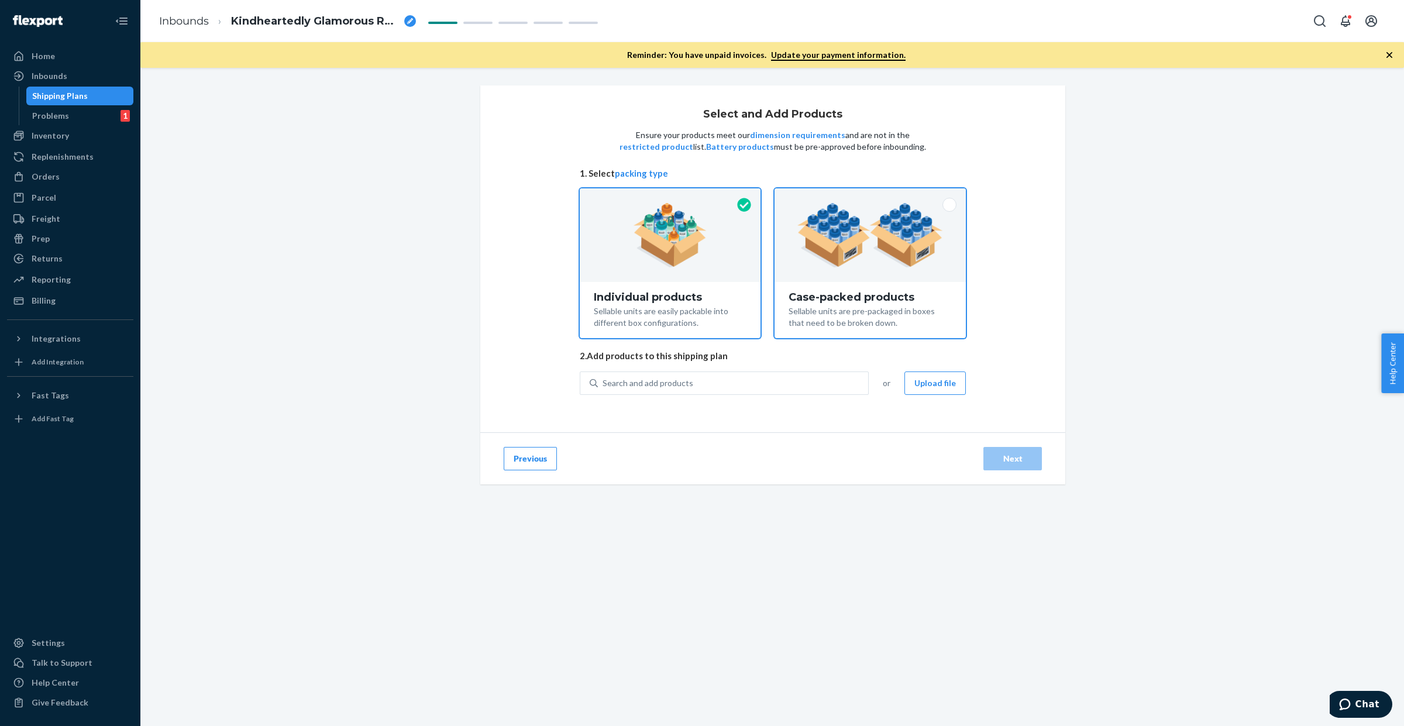
click at [858, 276] on div at bounding box center [870, 235] width 191 height 94
click at [866, 196] on input "Case-packed products Sellable units are pre-packaged in boxes that need to be b…" at bounding box center [870, 192] width 8 height 8
click at [935, 381] on button "Upload file" at bounding box center [934, 382] width 61 height 23
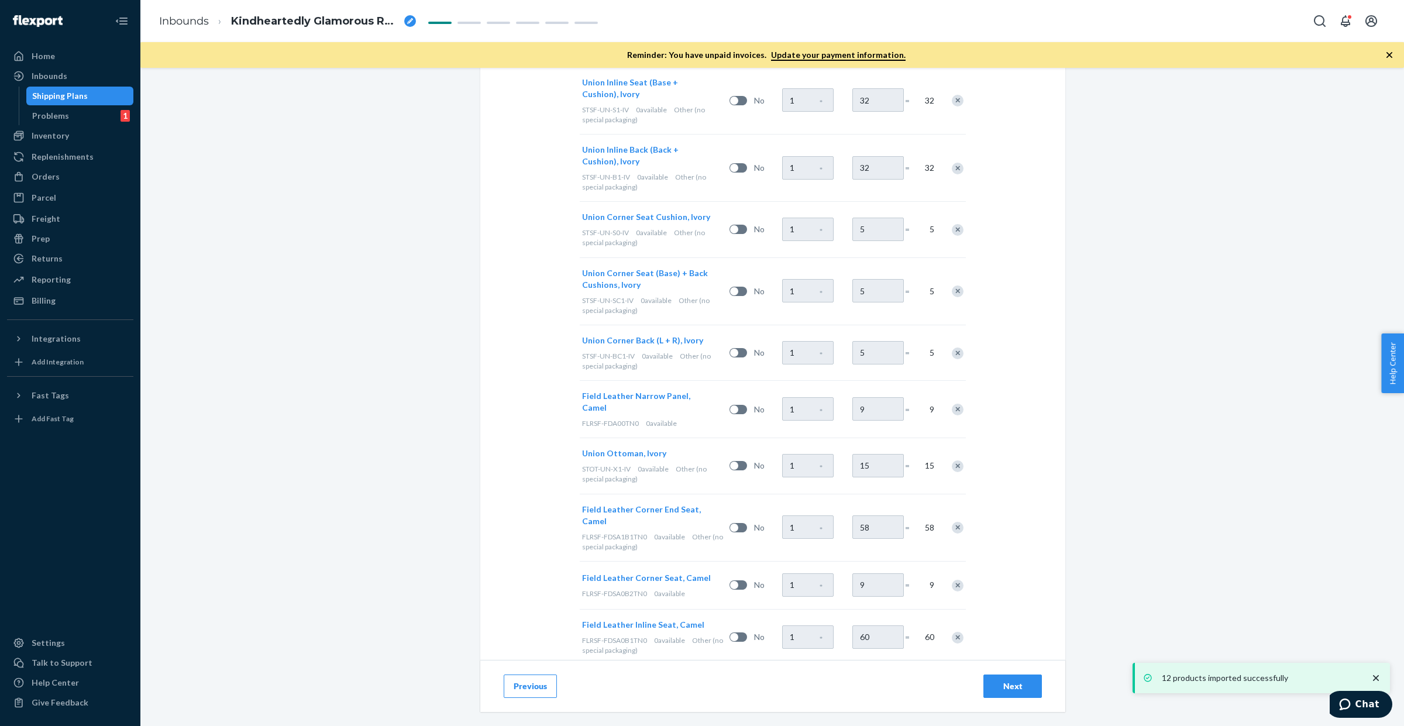
scroll to position [574, 0]
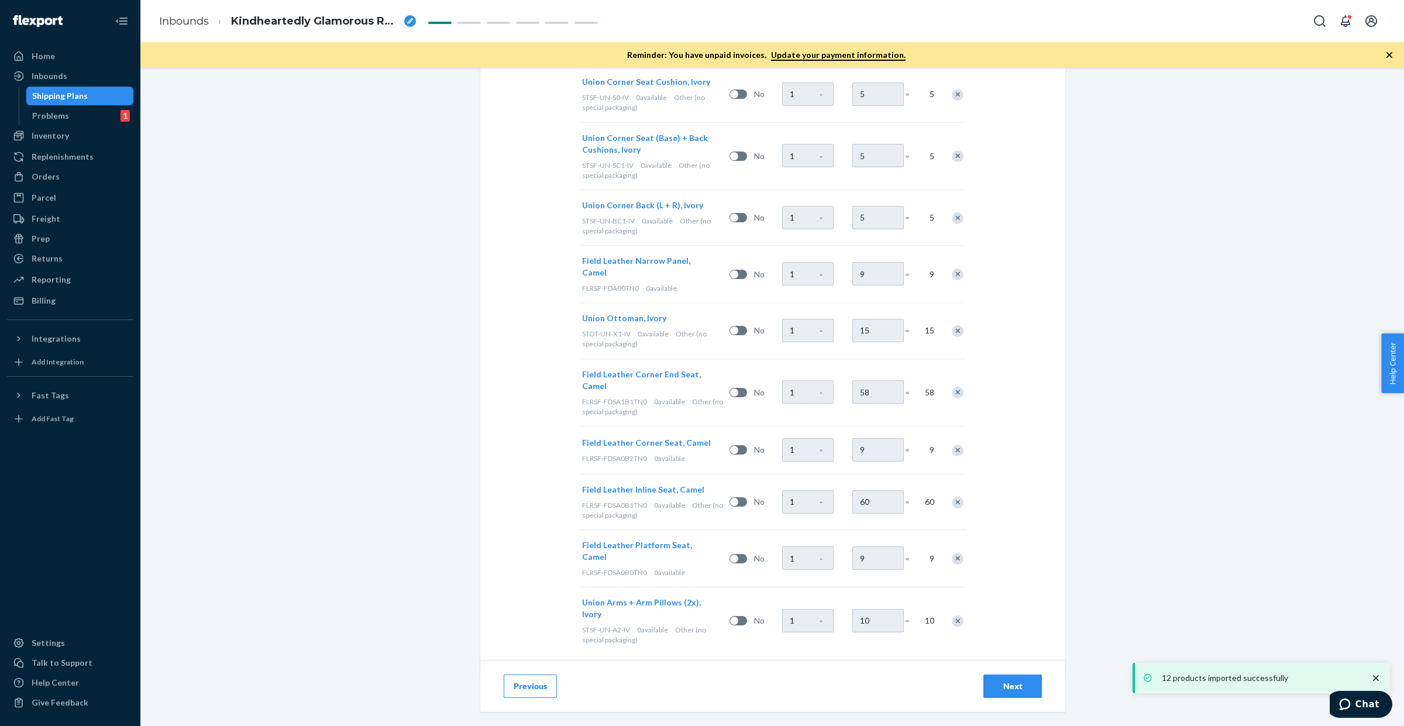
click at [1004, 683] on div "Next" at bounding box center [1012, 686] width 39 height 12
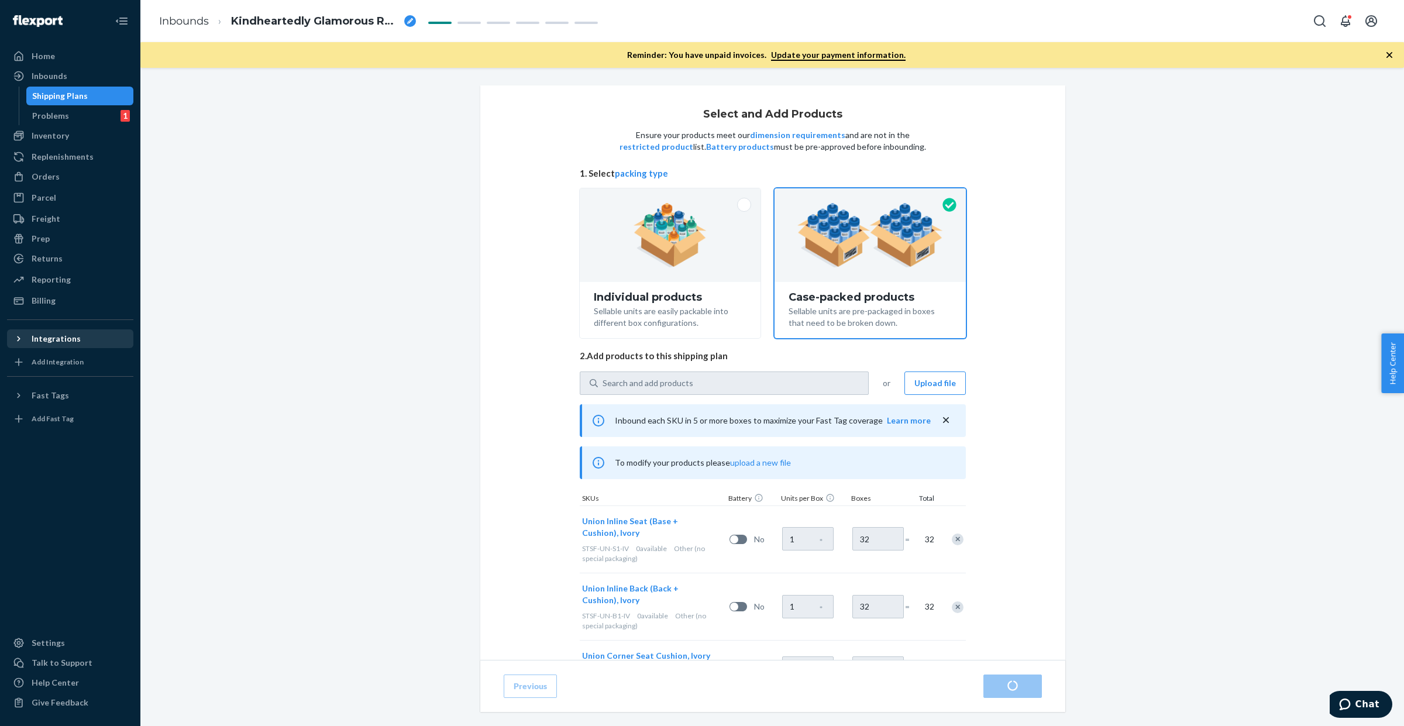
click at [411, 24] on div "breadcrumbs" at bounding box center [410, 21] width 12 height 12
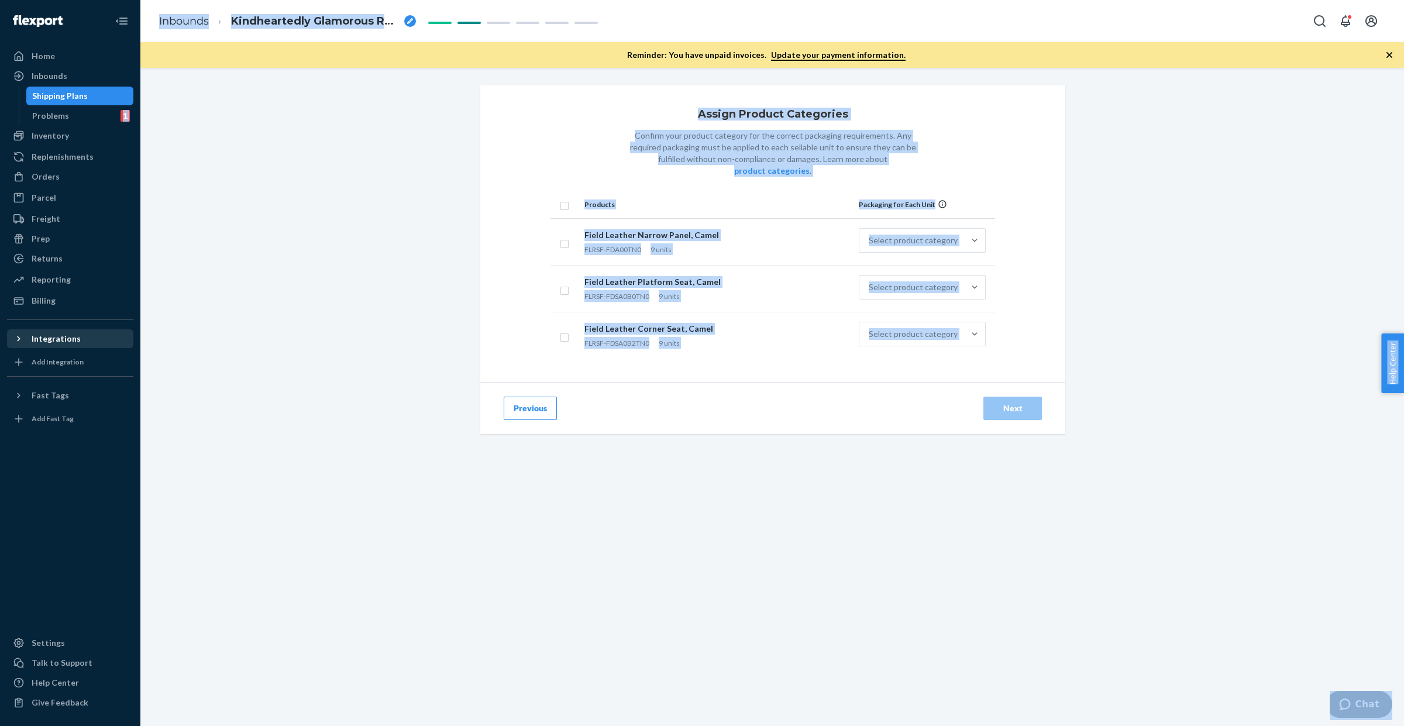
drag, startPoint x: 338, startPoint y: 171, endPoint x: 352, endPoint y: 118, distance: 54.6
click at [338, 171] on div "Assign Product Categories Confirm your product category for the correct packagi…" at bounding box center [772, 308] width 1246 height 447
click at [367, 63] on div "Reminder: You have unpaid invoices. Update your payment information." at bounding box center [772, 55] width 1264 height 26
click at [408, 24] on div "breadcrumbs" at bounding box center [410, 21] width 12 height 12
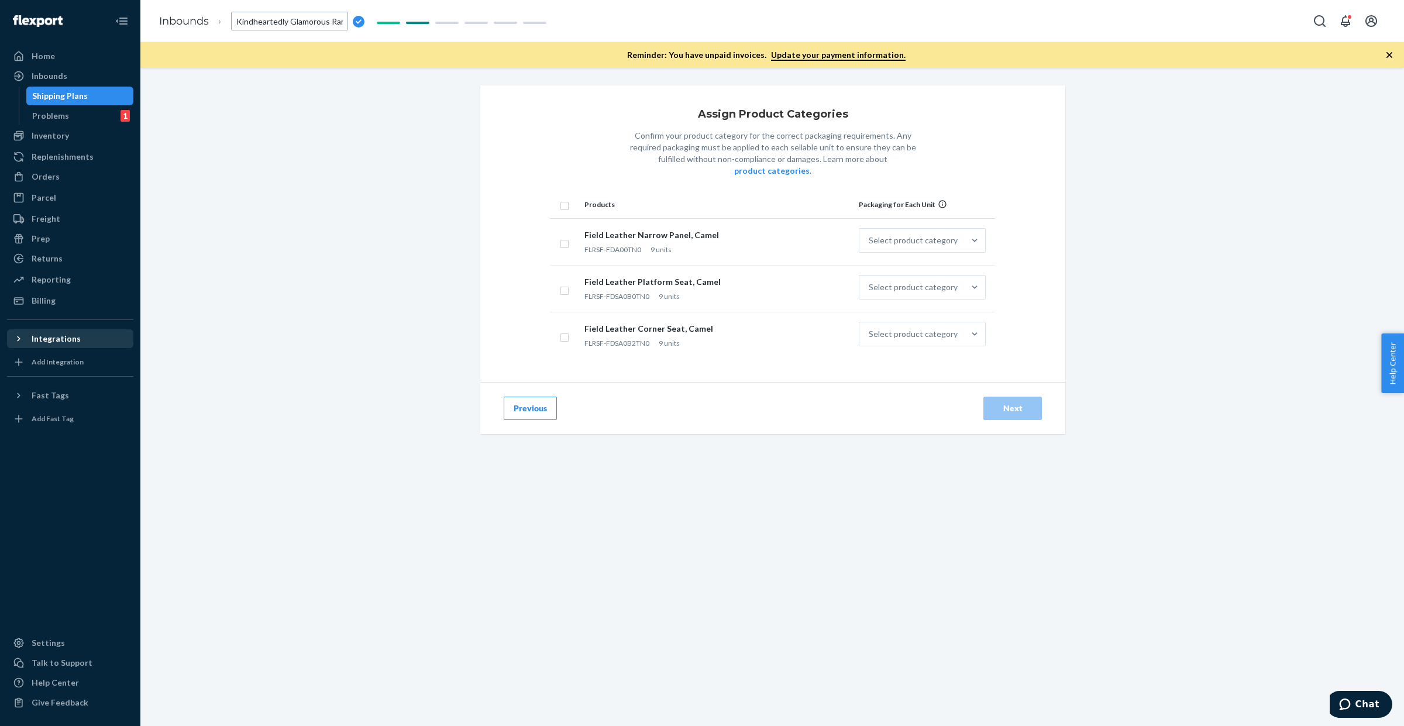
scroll to position [0, 4]
click at [322, 19] on input "Kindheartedly Glamorous Ram" at bounding box center [289, 21] width 117 height 19
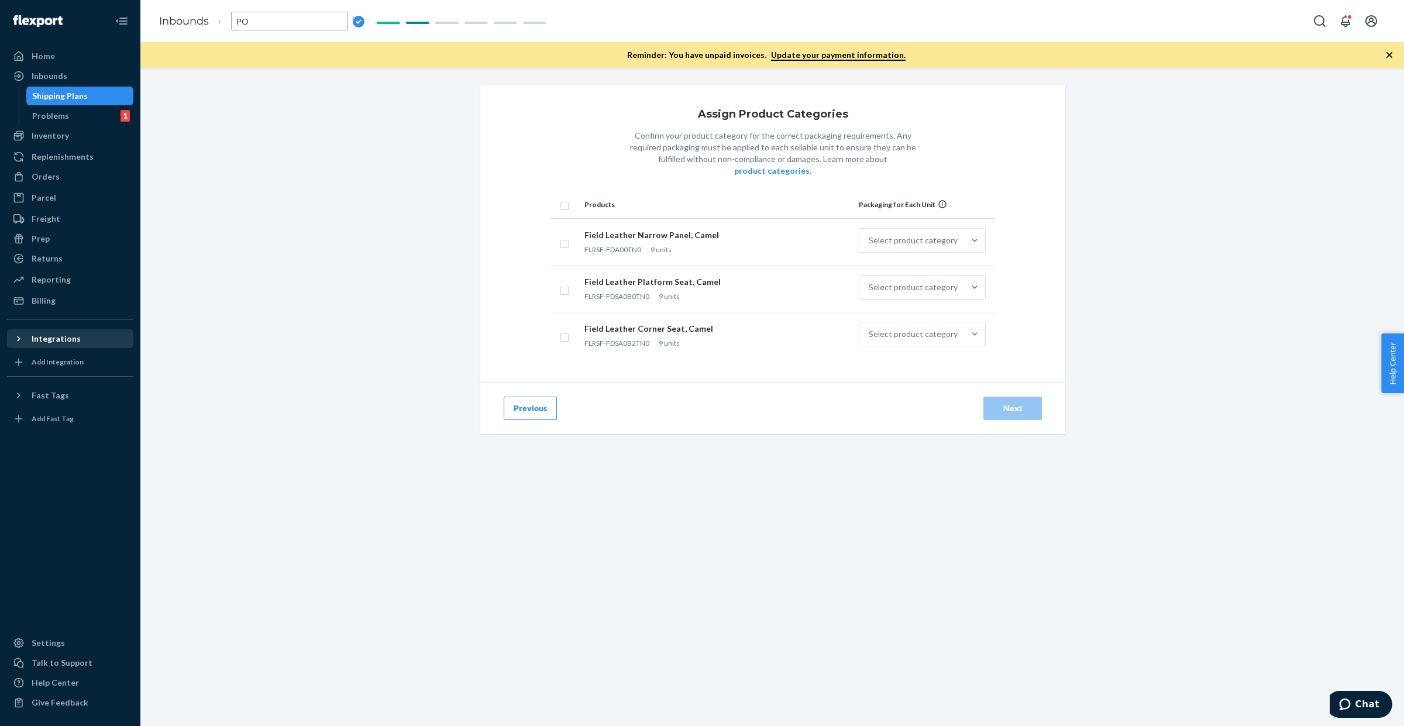
scroll to position [0, 0]
click at [300, 194] on div "Assign Product Categories Confirm your product category for the correct packagi…" at bounding box center [772, 308] width 1246 height 447
click at [594, 197] on th "Products" at bounding box center [717, 205] width 274 height 28
click at [560, 198] on input "checkbox" at bounding box center [564, 204] width 9 height 12
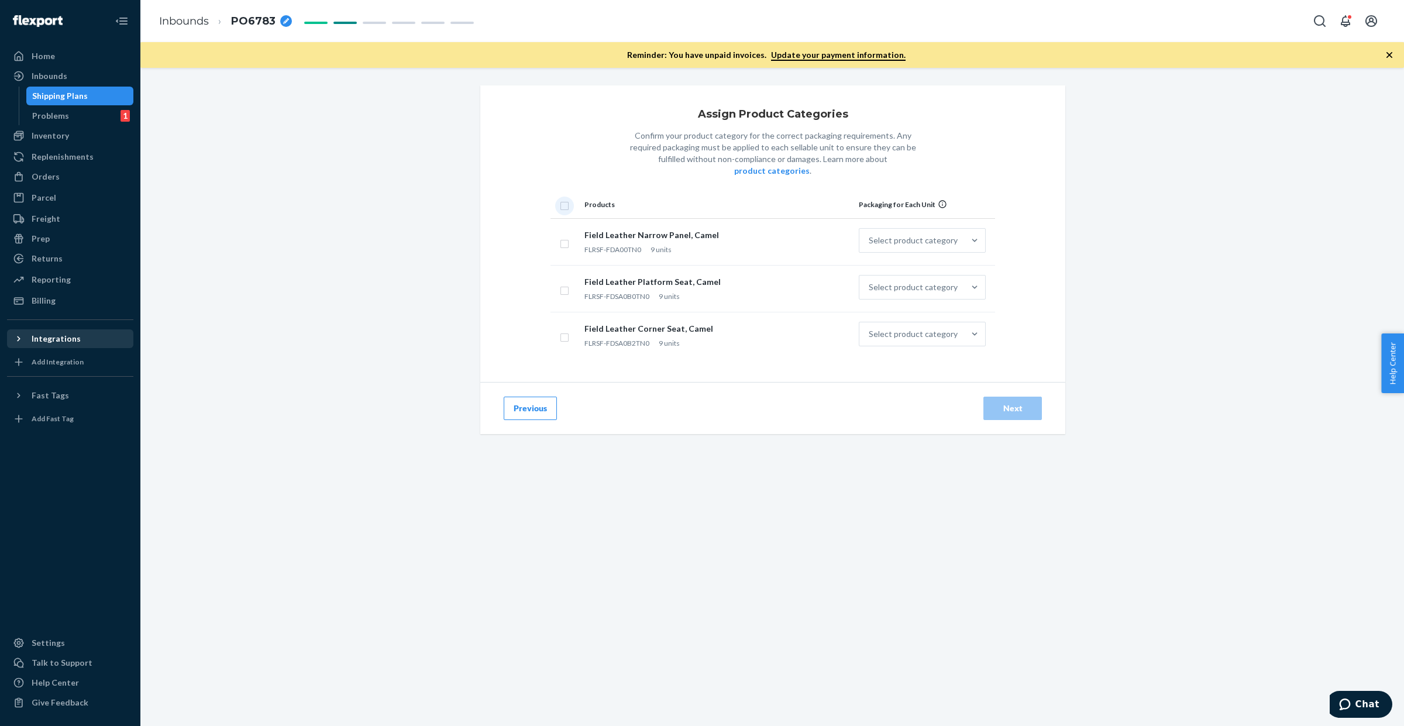
click at [560, 198] on input "checkbox" at bounding box center [564, 204] width 9 height 12
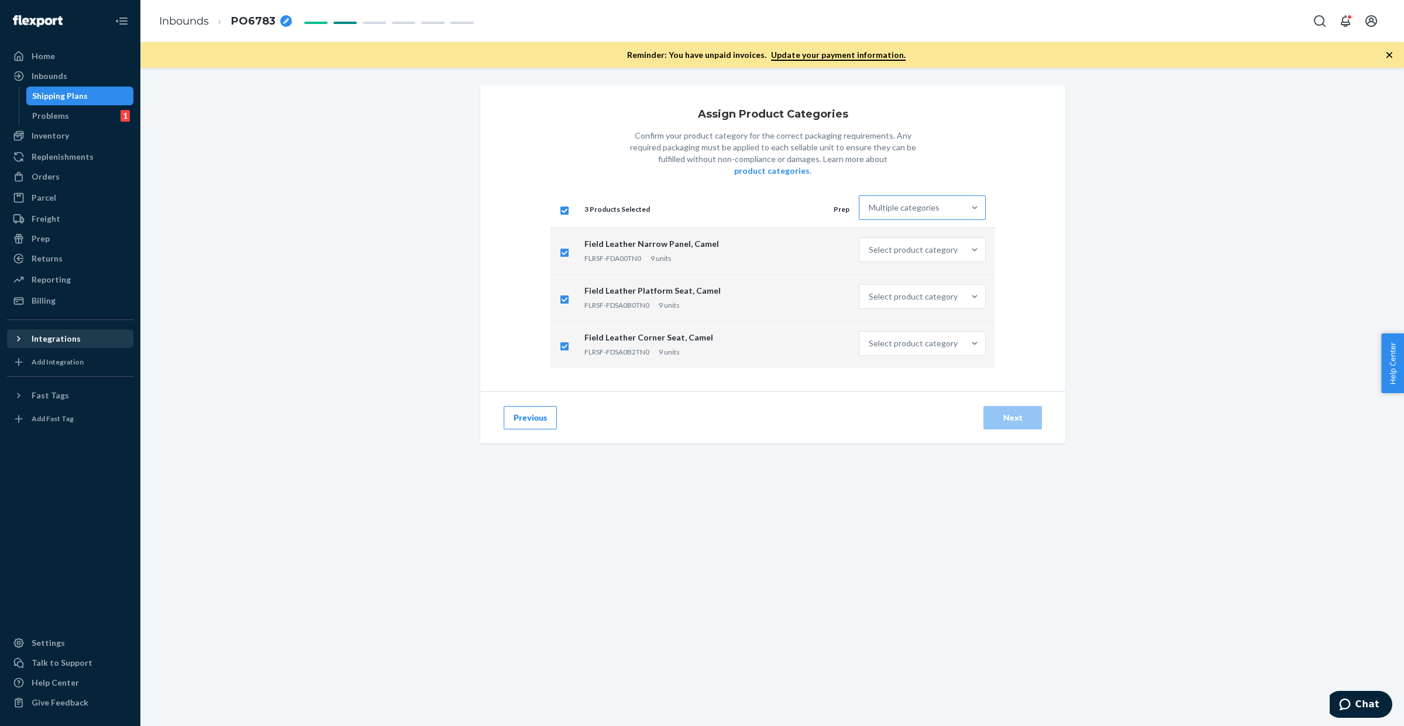
click at [869, 202] on div "Multiple categories" at bounding box center [911, 207] width 105 height 23
click at [869, 202] on input "Multiple categories" at bounding box center [869, 208] width 1 height 12
click at [907, 372] on div "Other (no special packaging)" at bounding box center [922, 383] width 122 height 23
click at [870, 214] on input "option Other (no special packaging) focused, 10 of 10. 10 results available. Us…" at bounding box center [869, 208] width 1 height 12
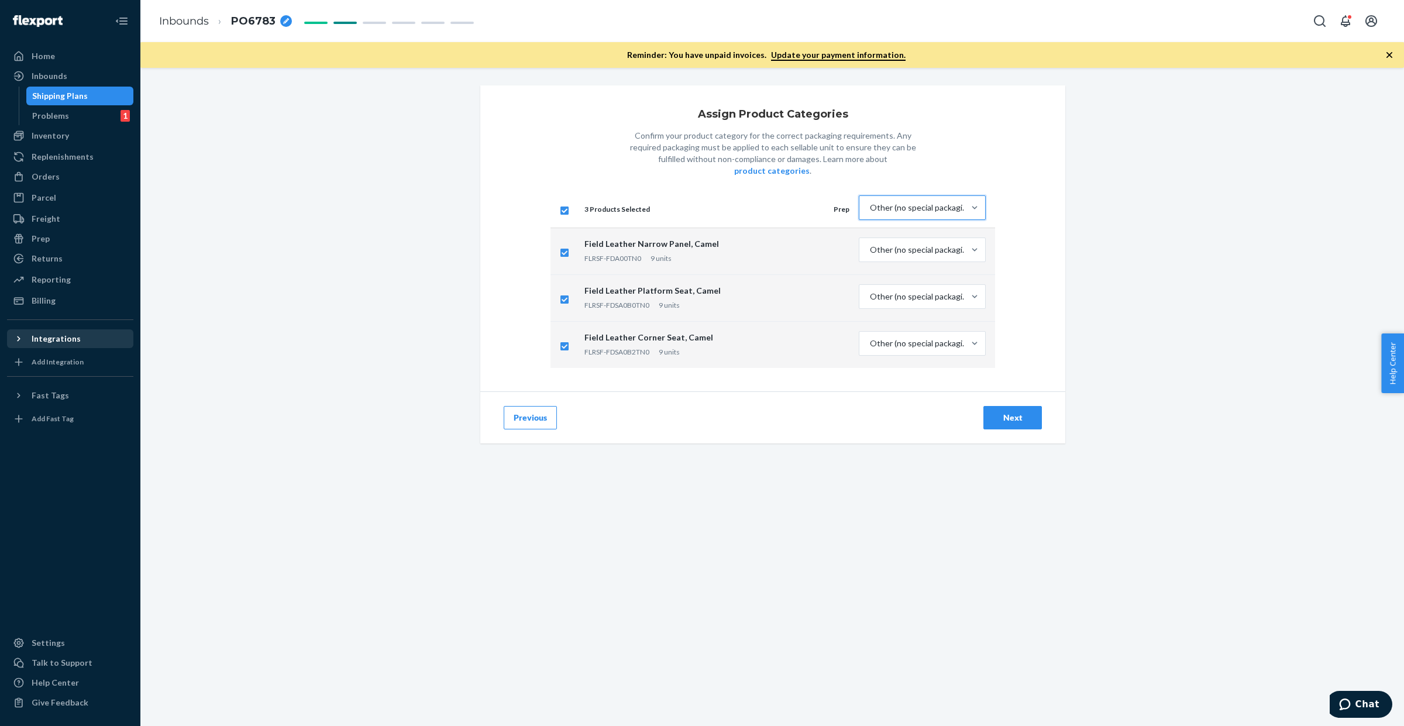
click at [1005, 412] on div "Next" at bounding box center [1012, 418] width 39 height 12
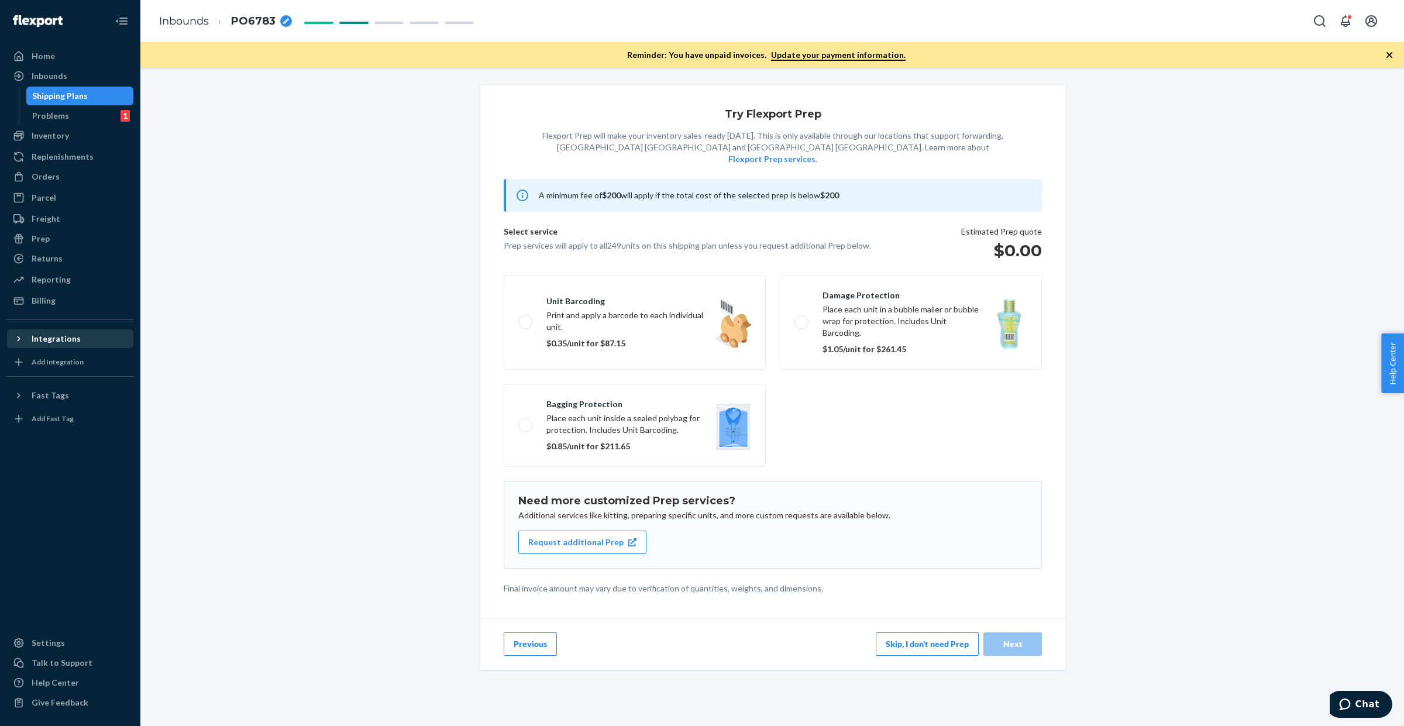
click at [899, 632] on button "Skip, I don't need Prep" at bounding box center [927, 643] width 103 height 23
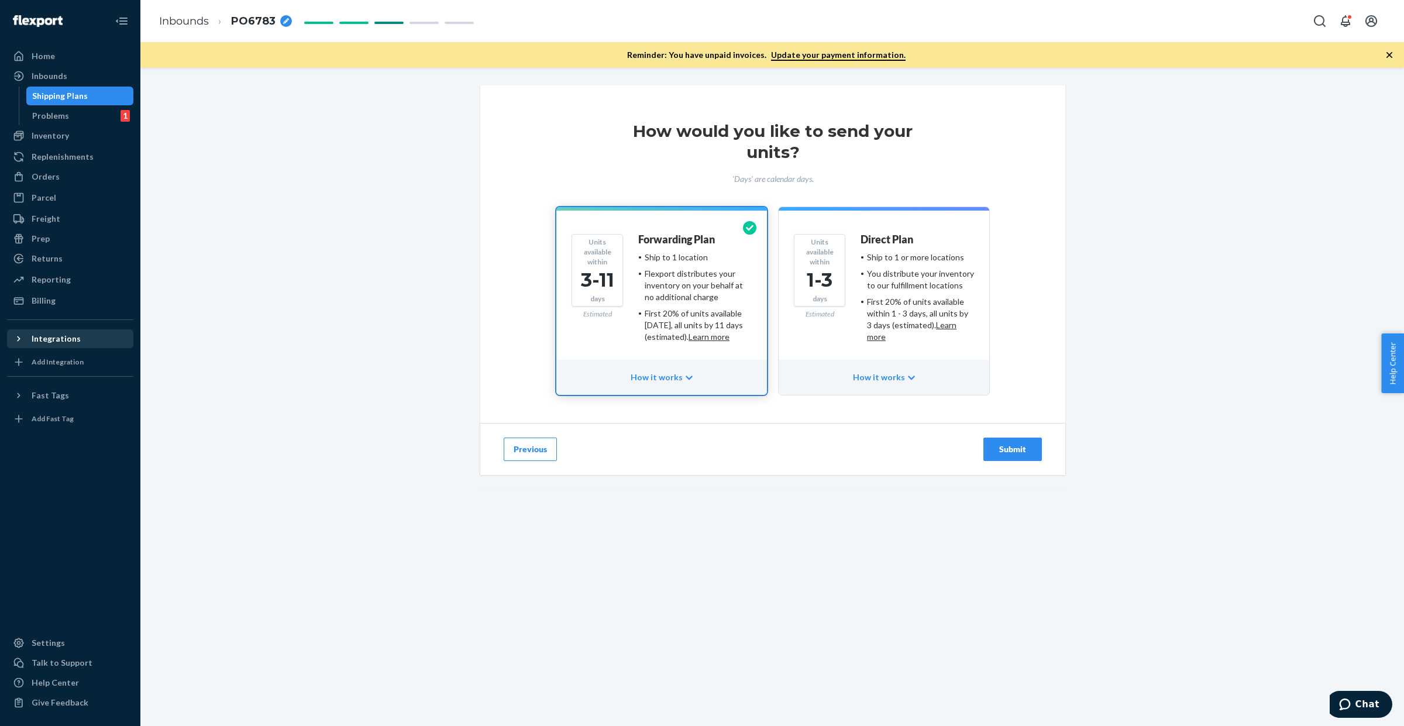
click at [893, 270] on div "You distribute your inventory to our fulfillment locations" at bounding box center [920, 279] width 107 height 23
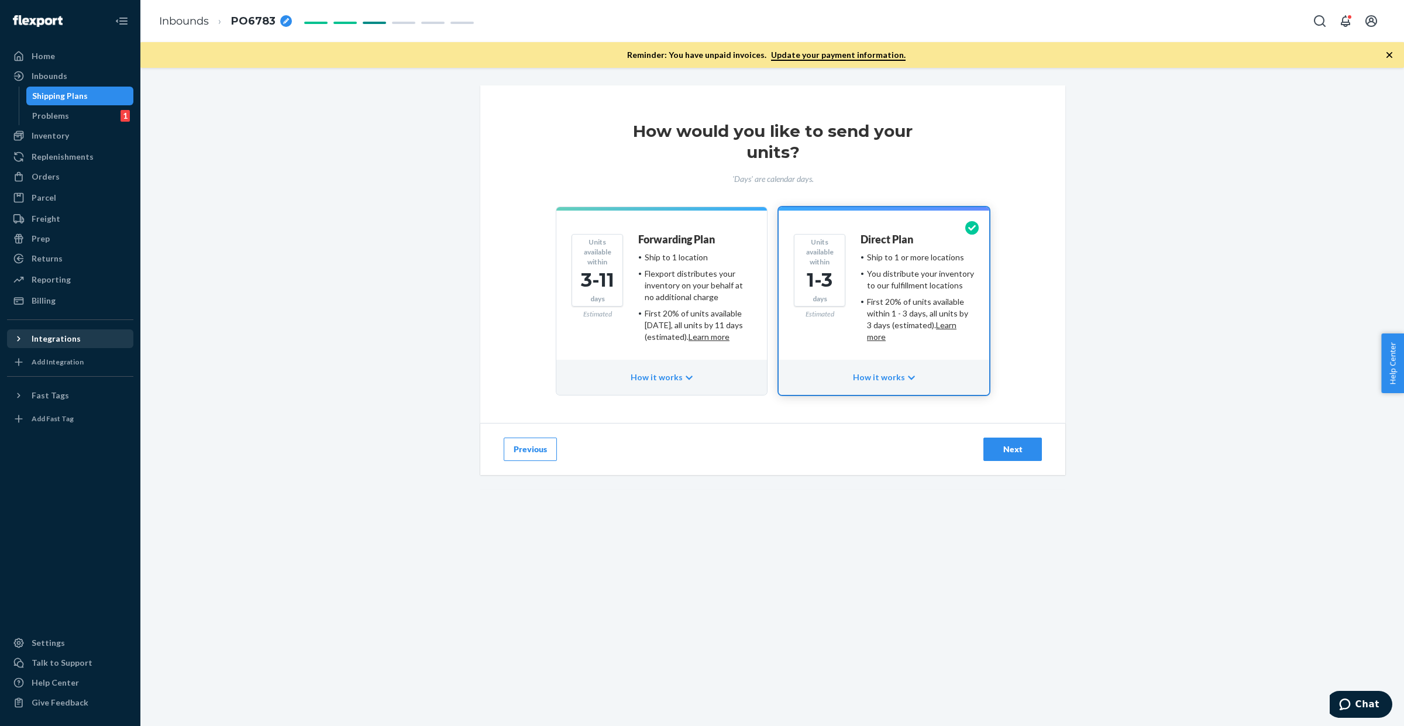
click at [1011, 449] on div "Next" at bounding box center [1012, 449] width 39 height 12
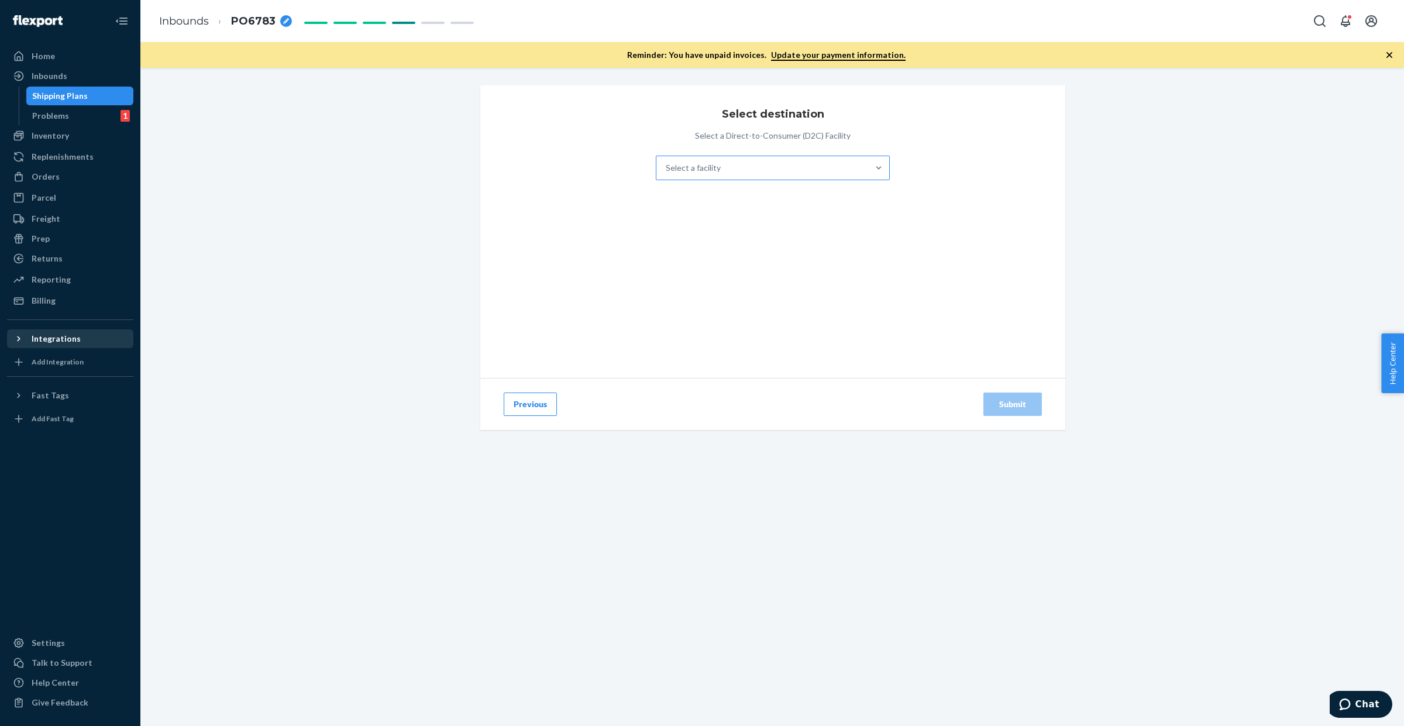
click at [766, 161] on div "Select a facility" at bounding box center [762, 167] width 212 height 23
click at [667, 162] on input "Select a facility" at bounding box center [666, 168] width 1 height 12
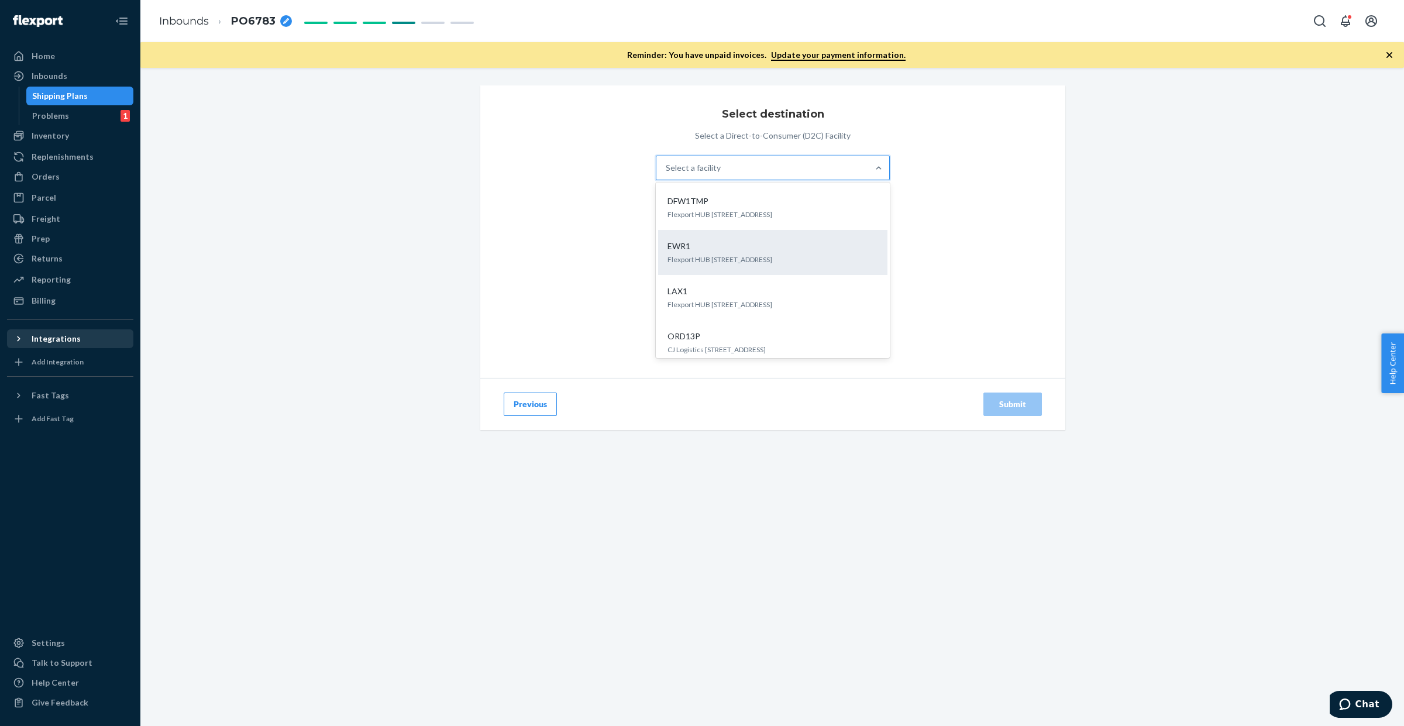
click at [738, 247] on div "EWR1" at bounding box center [770, 246] width 215 height 12
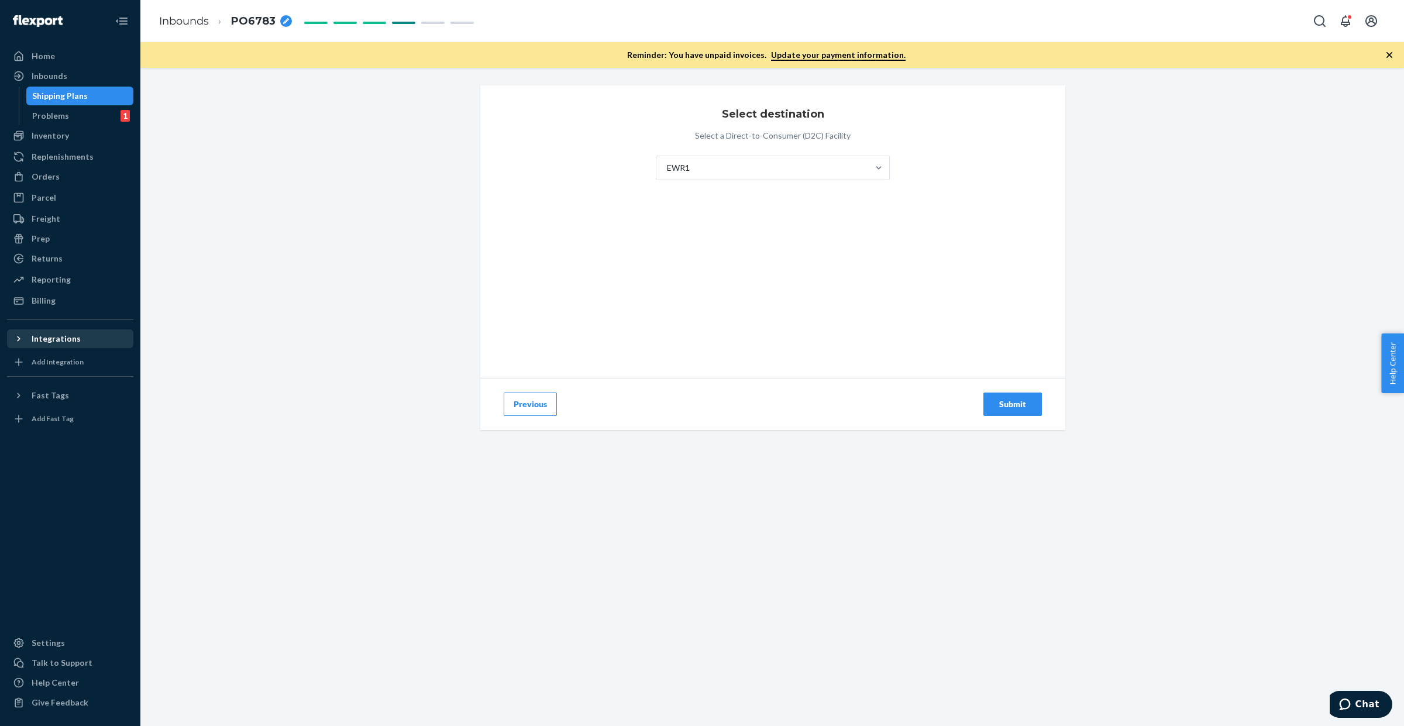
click at [1005, 410] on button "Submit" at bounding box center [1012, 404] width 59 height 23
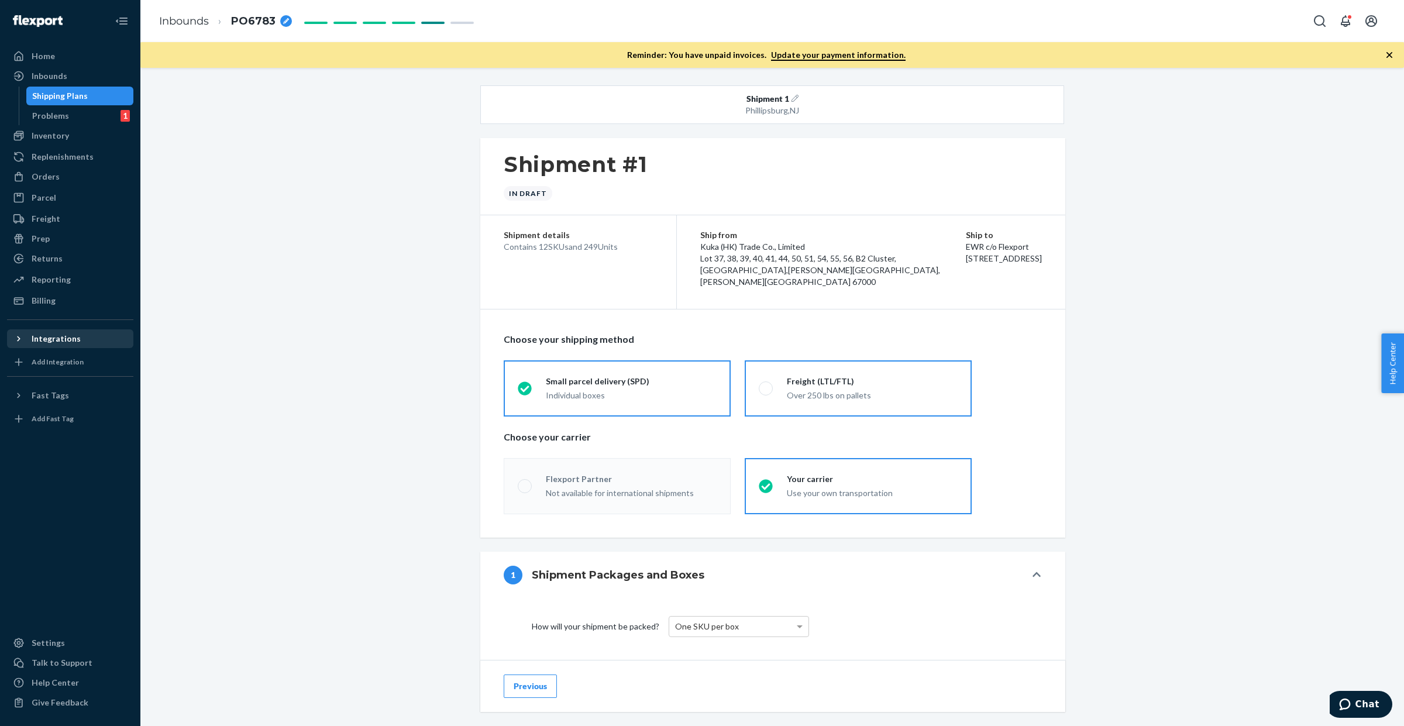
click at [814, 387] on div "Freight (LTL/FTL)" at bounding box center [872, 382] width 171 height 12
click at [766, 392] on input "Freight (LTL/FTL) Over 250 lbs on pallets" at bounding box center [763, 388] width 8 height 8
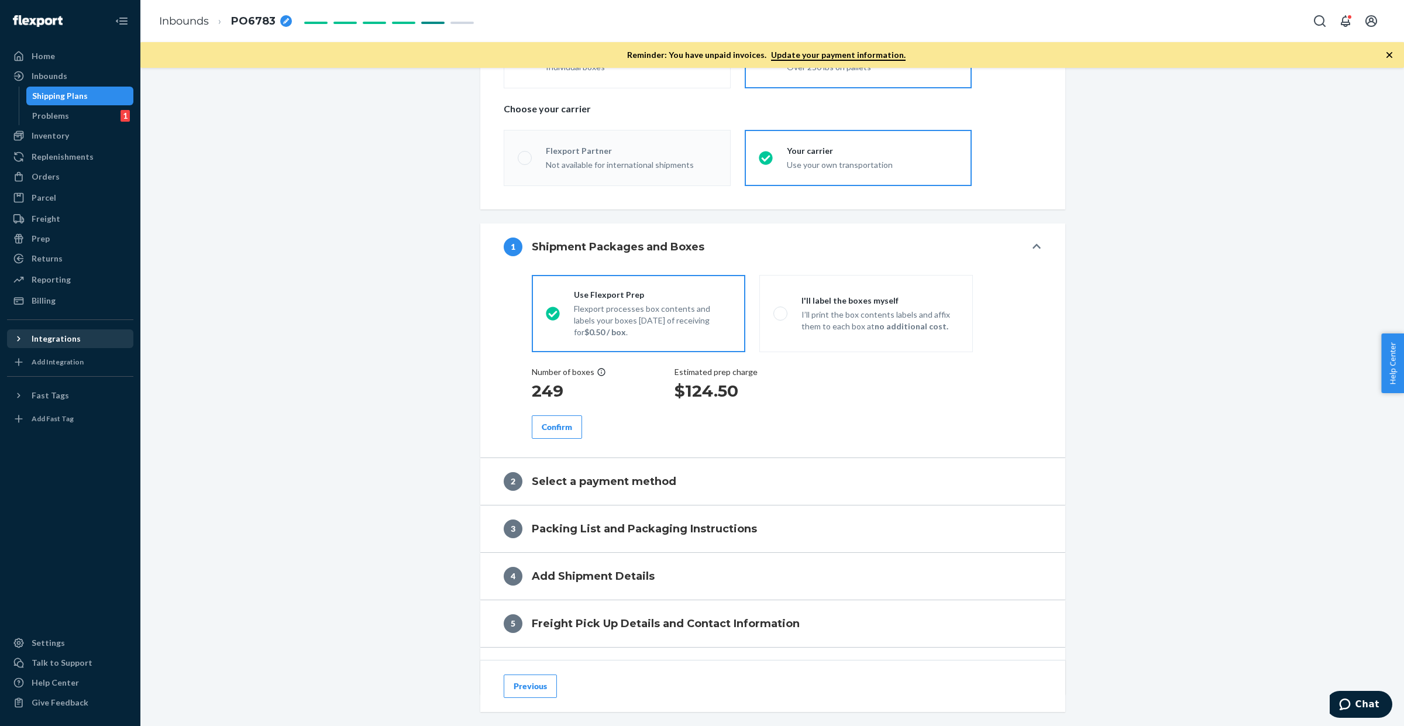
scroll to position [366, 0]
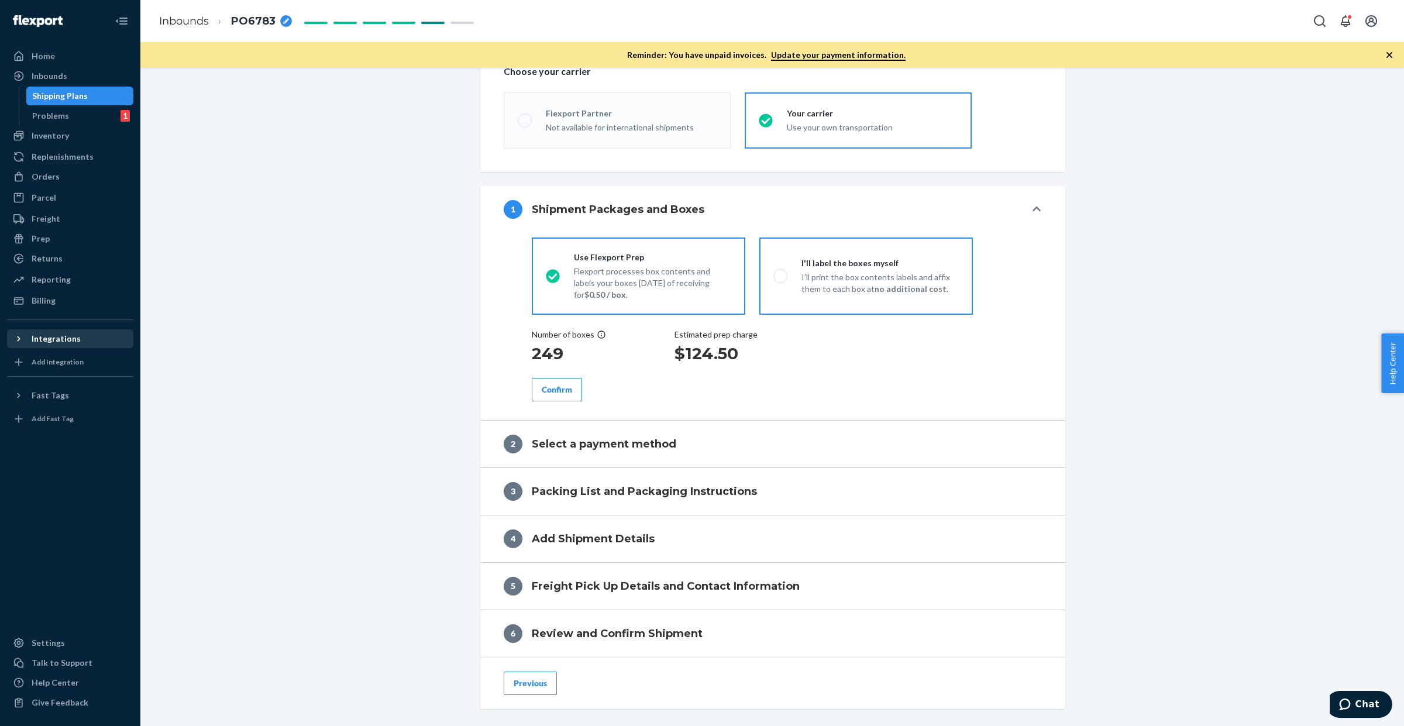
click at [851, 293] on p "I’ll print the box contents labels and affix them to each box at no additional …" at bounding box center [879, 282] width 157 height 23
click at [781, 280] on input "I'll label the boxes myself I’ll print the box contents labels and affix them t…" at bounding box center [777, 276] width 8 height 8
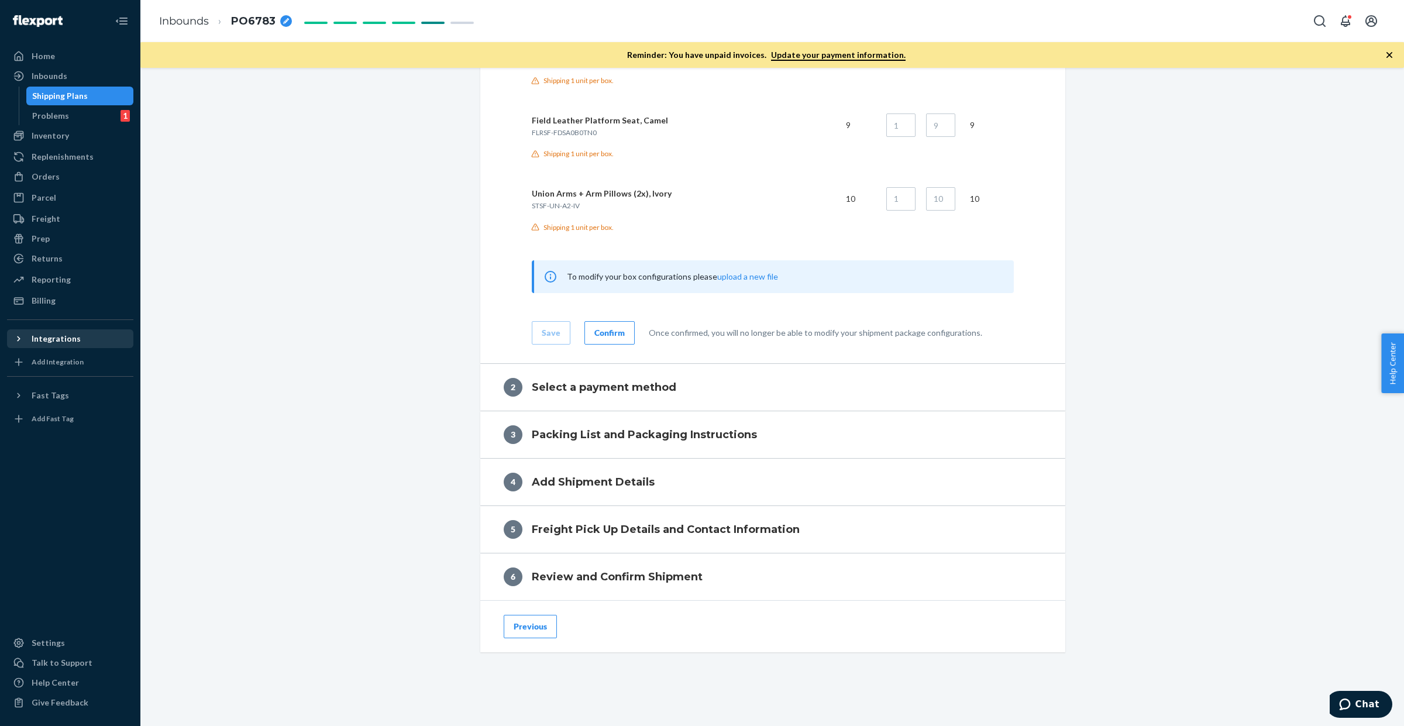
scroll to position [1408, 0]
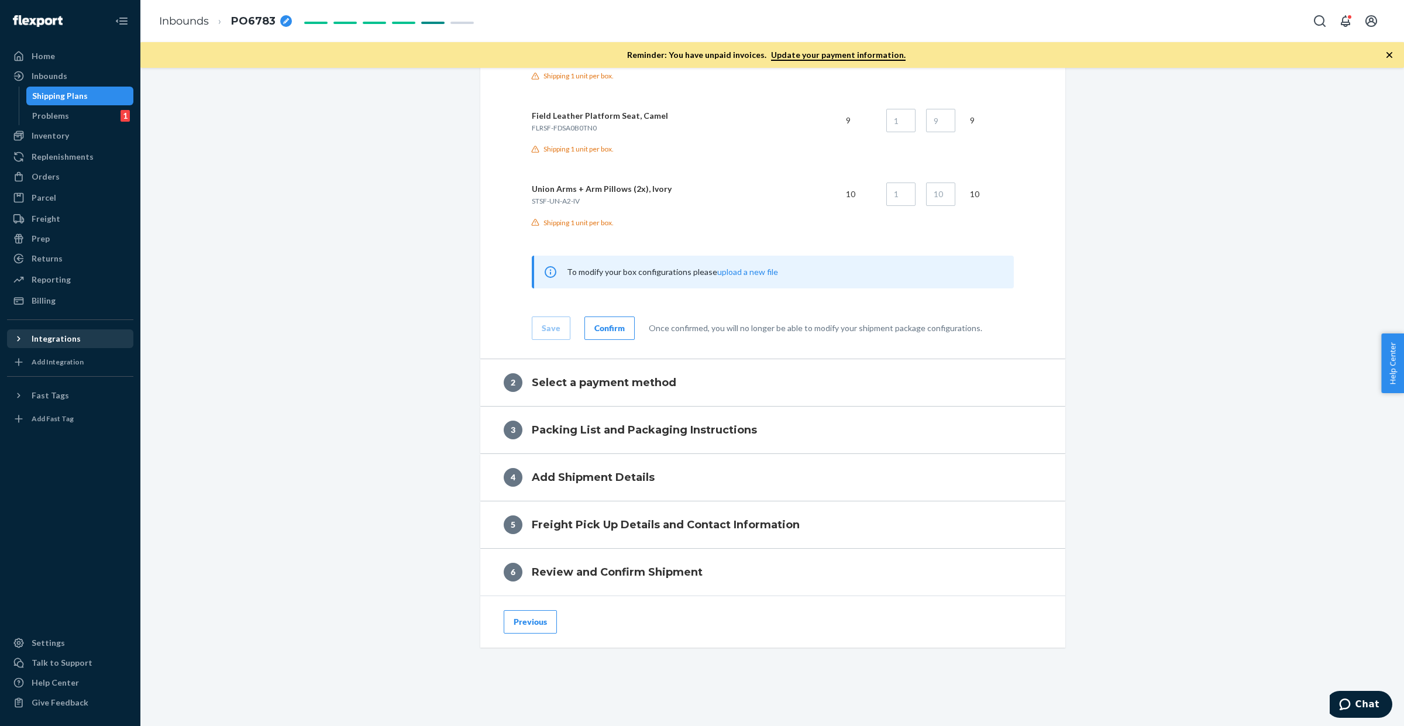
click at [606, 329] on div "Confirm" at bounding box center [609, 328] width 30 height 12
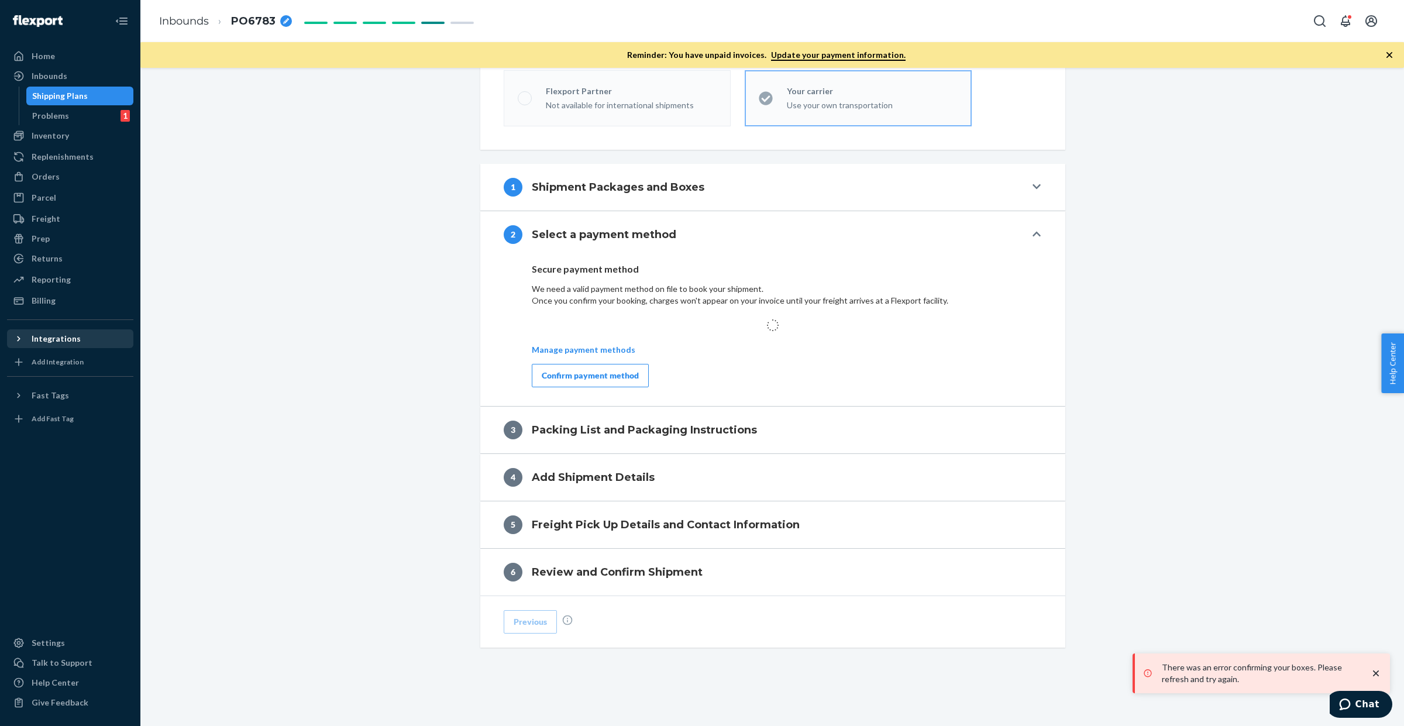
click at [611, 372] on div "Confirm payment method" at bounding box center [590, 376] width 97 height 12
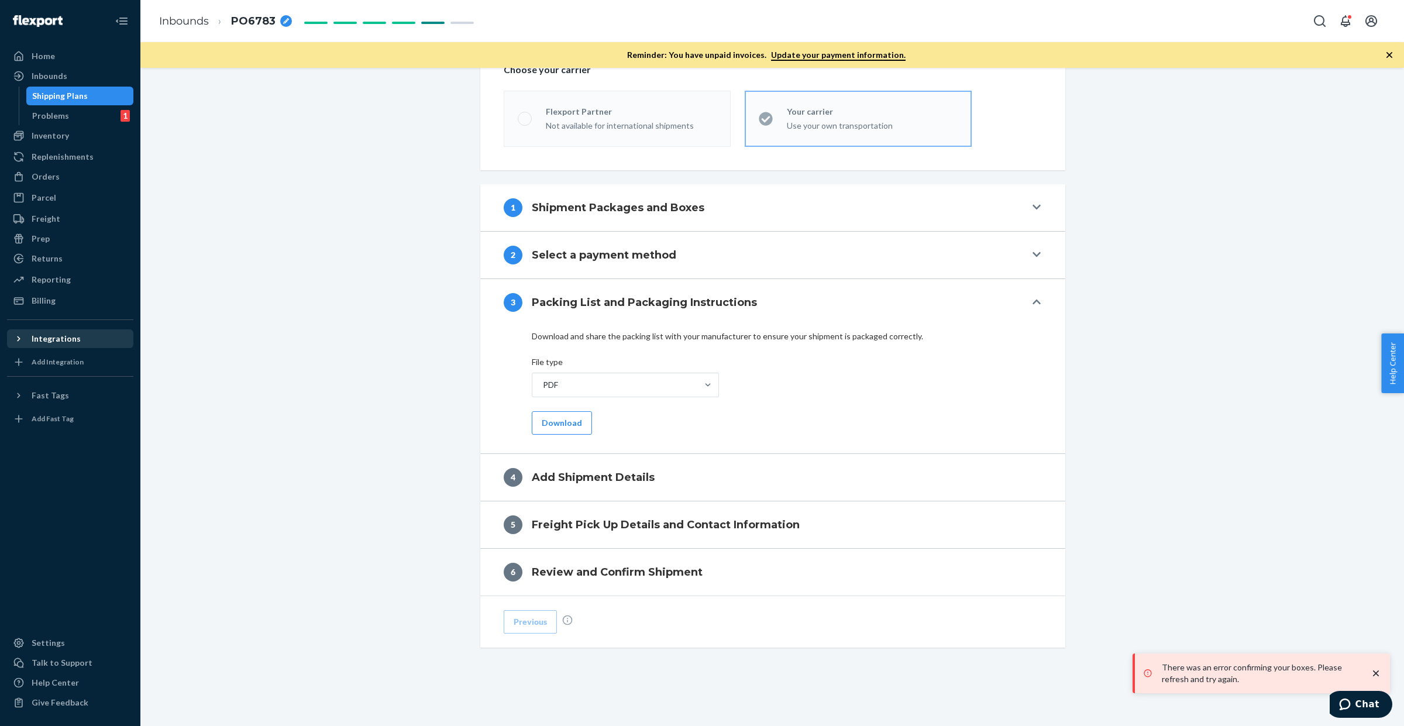
scroll to position [373, 0]
click at [551, 425] on button "Download" at bounding box center [562, 422] width 60 height 23
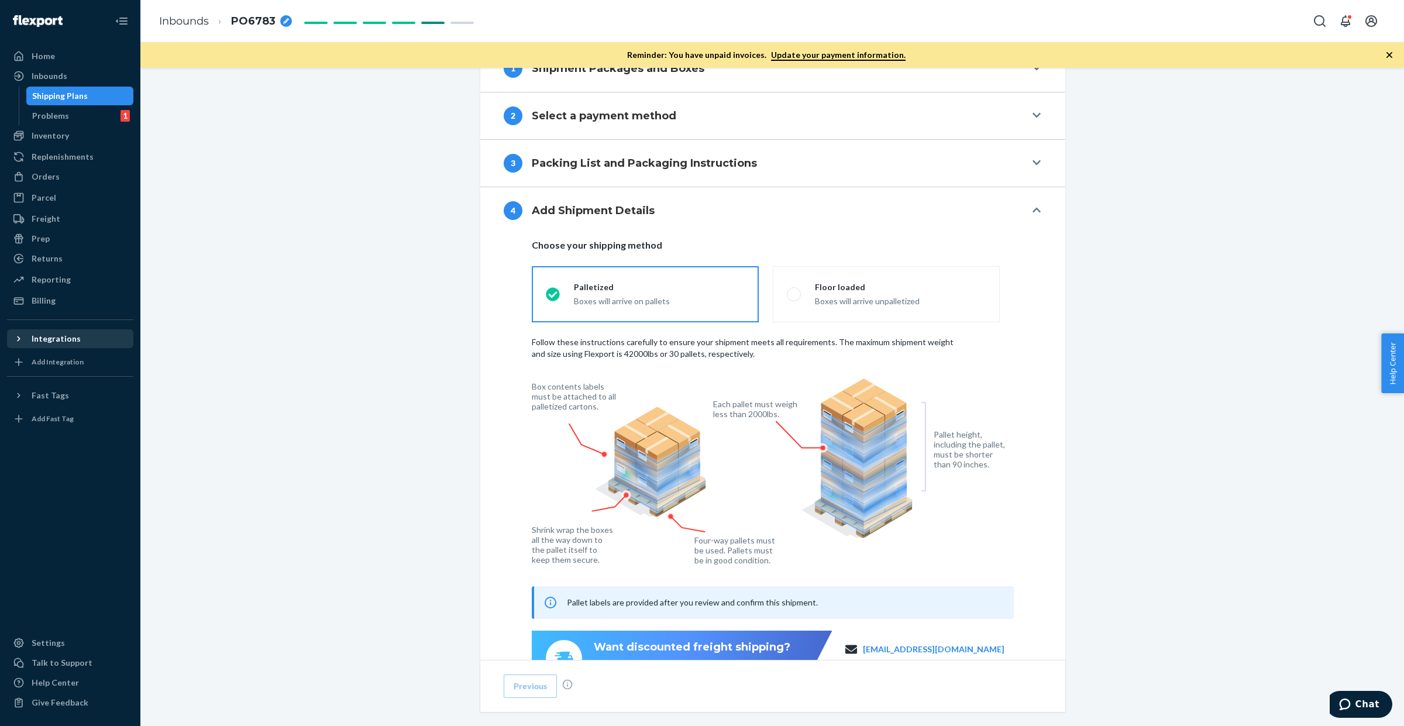
scroll to position [520, 0]
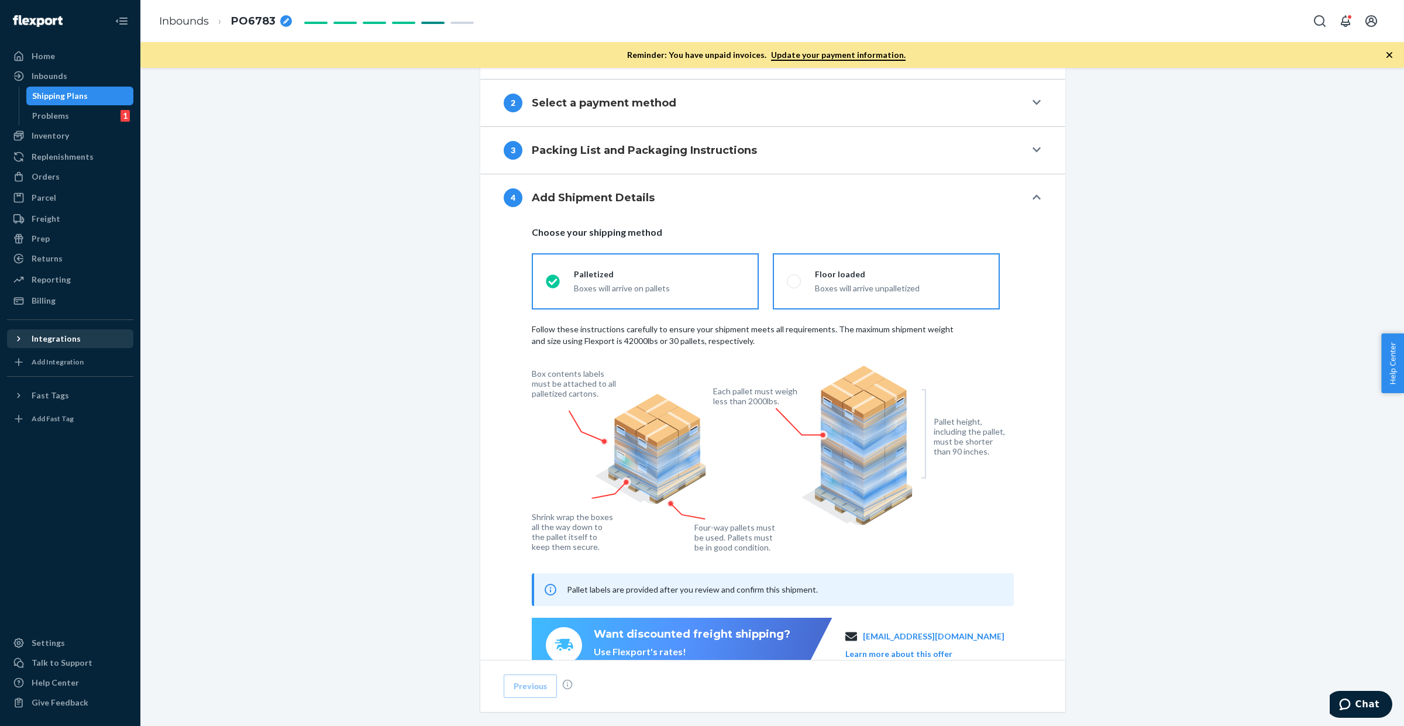
click at [846, 294] on div "Boxes will arrive unpalletized" at bounding box center [900, 289] width 171 height 12
click at [794, 285] on input "Floor loaded Boxes will arrive unpalletized" at bounding box center [791, 281] width 8 height 8
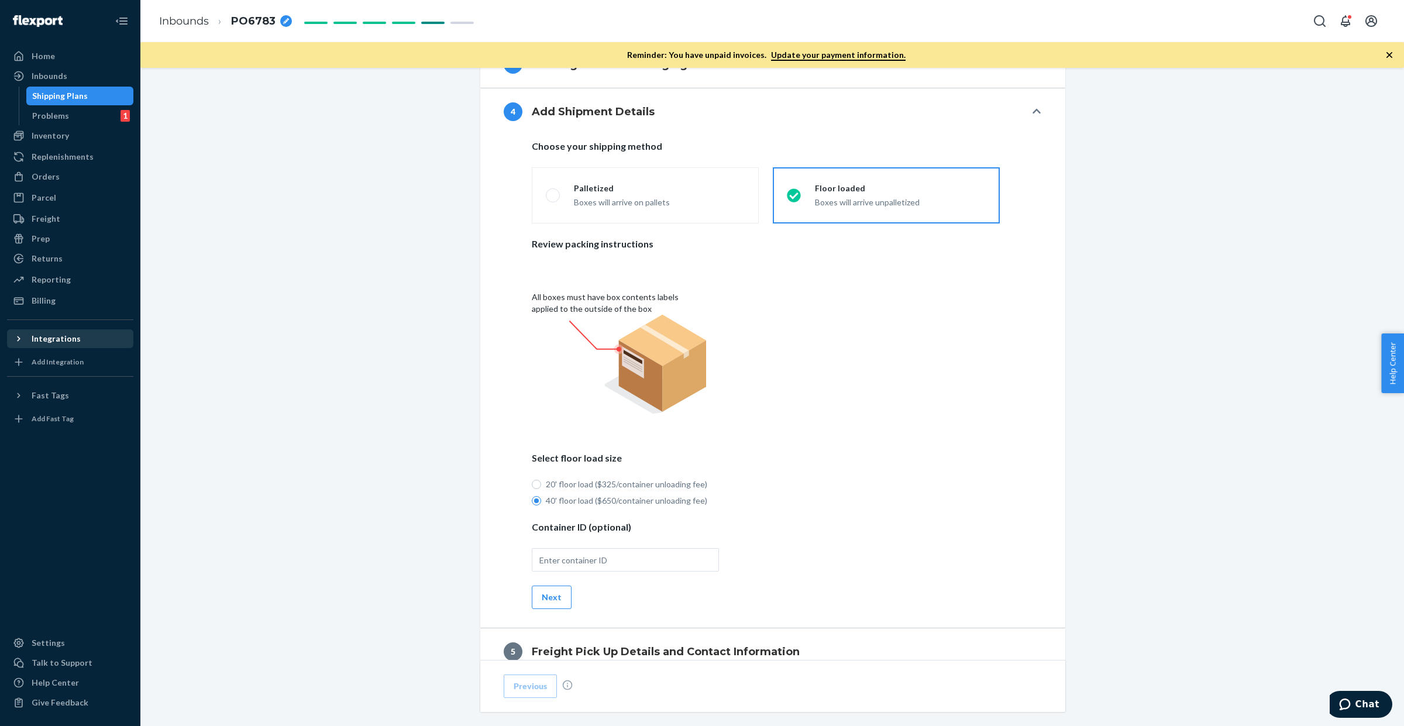
scroll to position [738, 0]
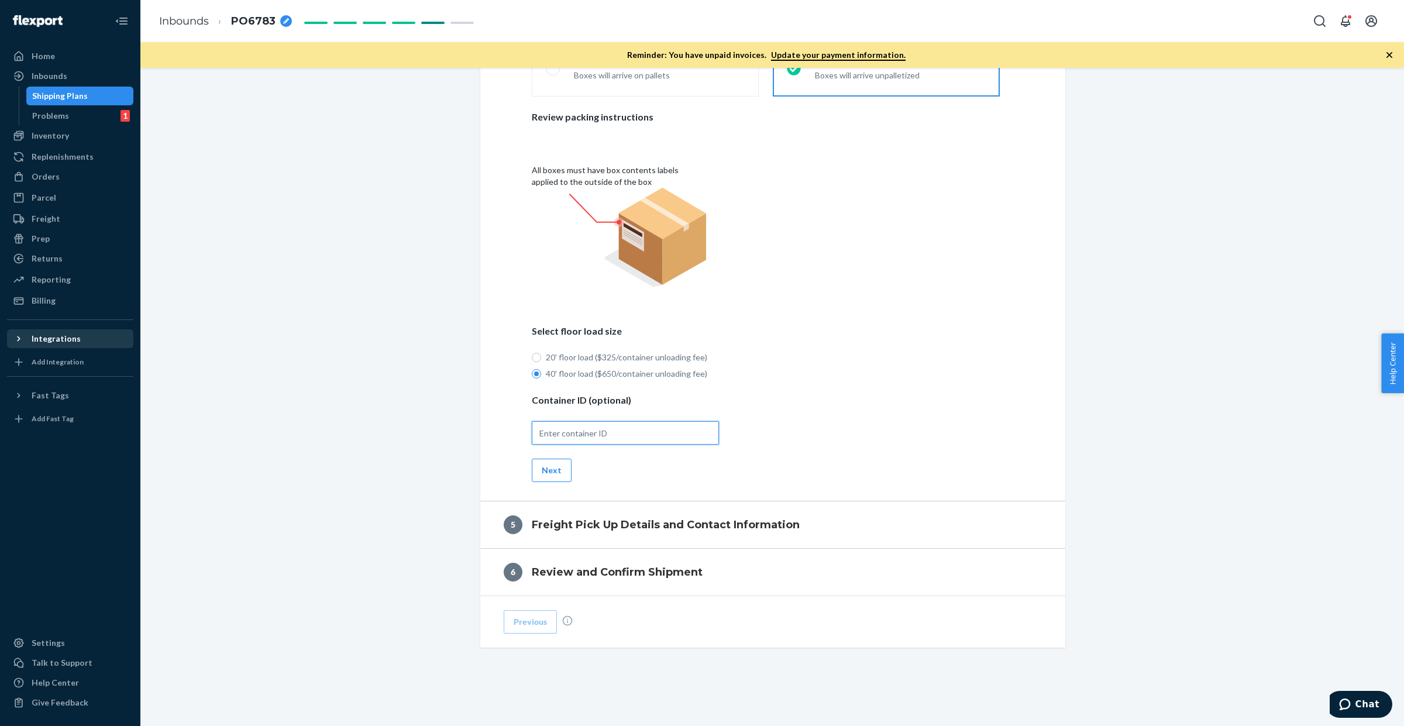
click at [644, 429] on input "text" at bounding box center [625, 432] width 187 height 23
paste input "FANU3711040"
click at [554, 473] on button "Next" at bounding box center [552, 470] width 40 height 23
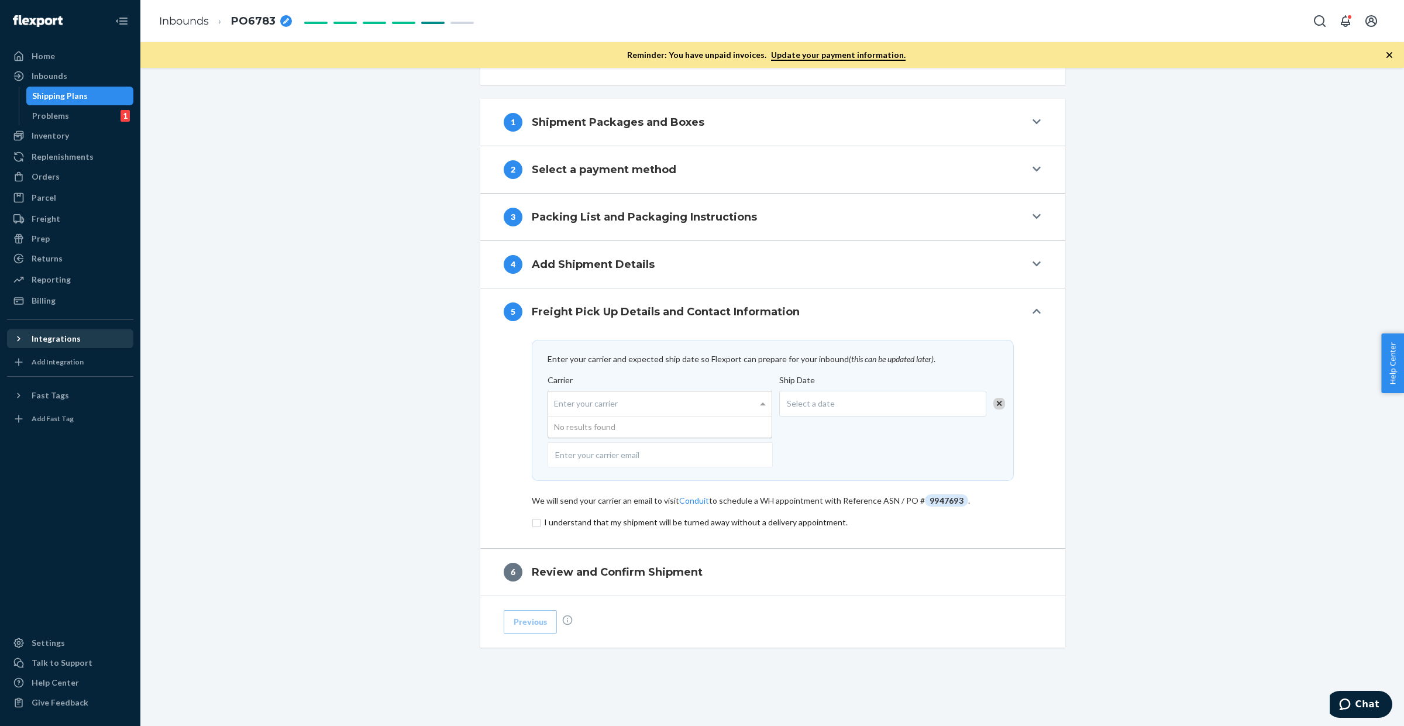
click at [670, 402] on div "Enter your carrier" at bounding box center [659, 403] width 223 height 25
click at [557, 402] on input "Carrier Enter your carrier No results found" at bounding box center [555, 404] width 3 height 22
click at [670, 402] on div "Enter your carrier" at bounding box center [659, 403] width 223 height 25
click at [557, 402] on input "Carrier Enter your carrier No results found" at bounding box center [555, 404] width 3 height 22
click at [825, 398] on span "Select a date" at bounding box center [811, 404] width 48 height 12
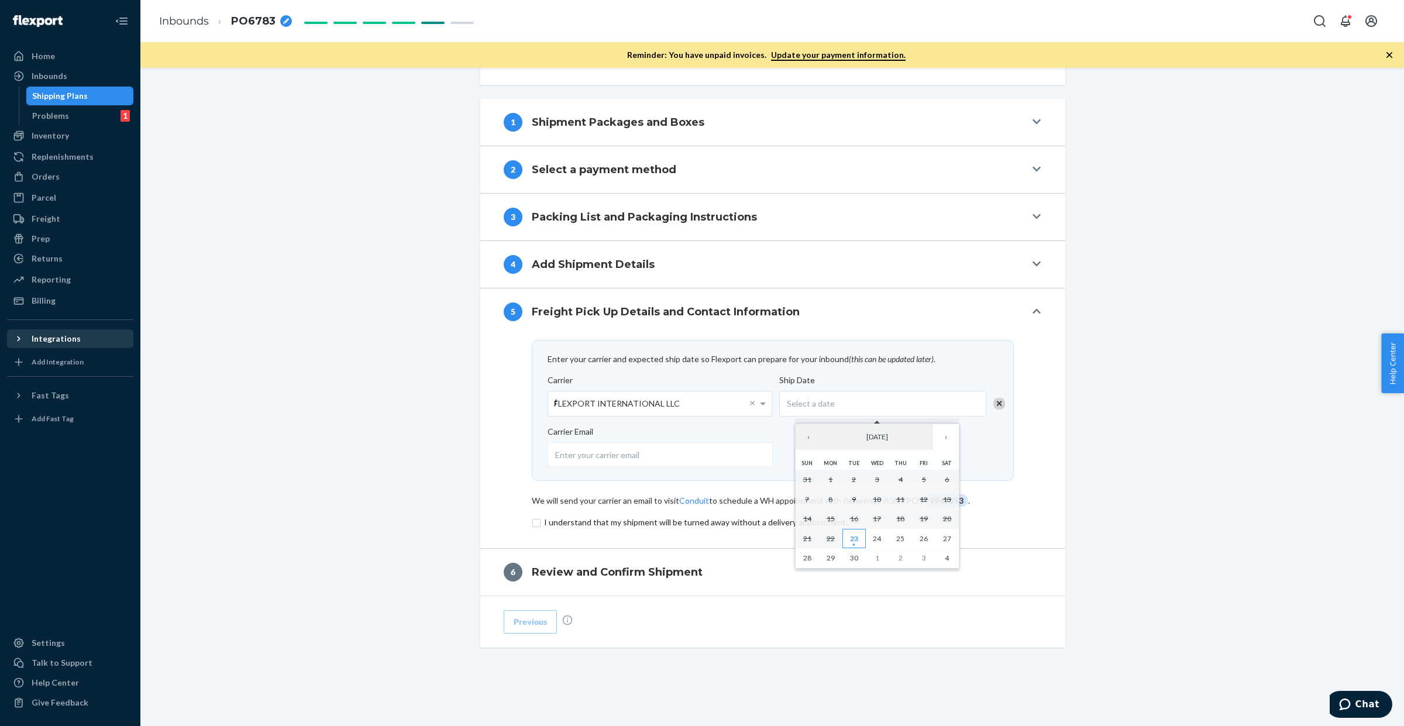
click at [865, 541] on button "23" at bounding box center [853, 539] width 23 height 20
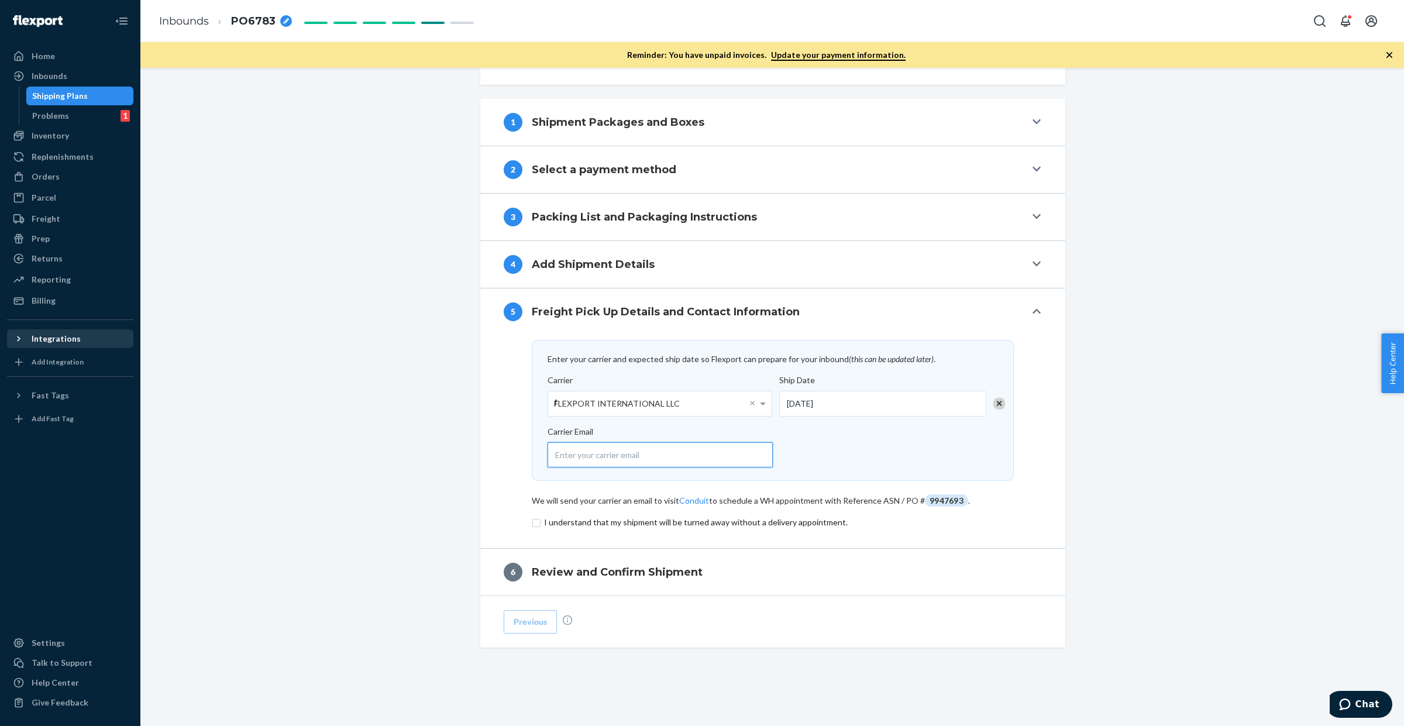
click at [667, 452] on input "email" at bounding box center [660, 454] width 225 height 25
click at [692, 449] on input "email" at bounding box center [660, 454] width 225 height 25
click at [536, 522] on input "checkbox" at bounding box center [773, 522] width 482 height 14
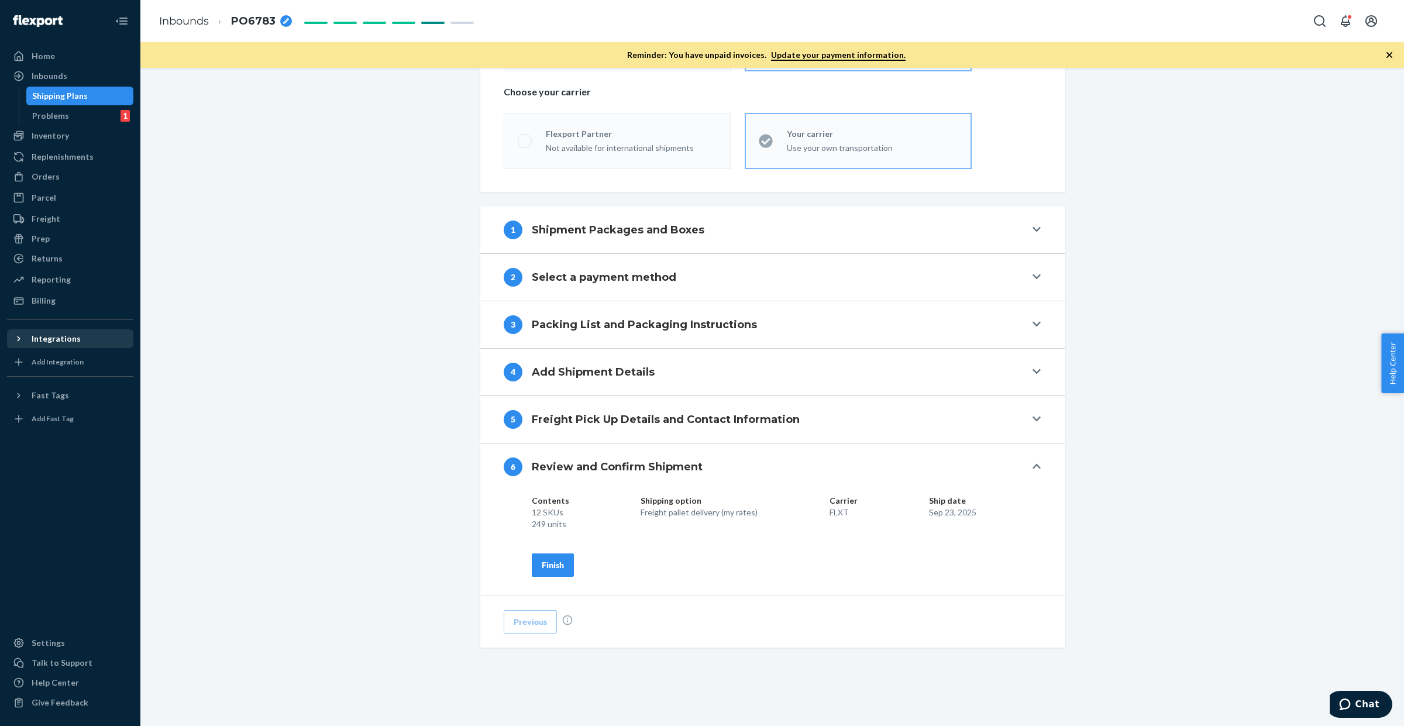
click at [545, 566] on div "Finish" at bounding box center [553, 565] width 22 height 12
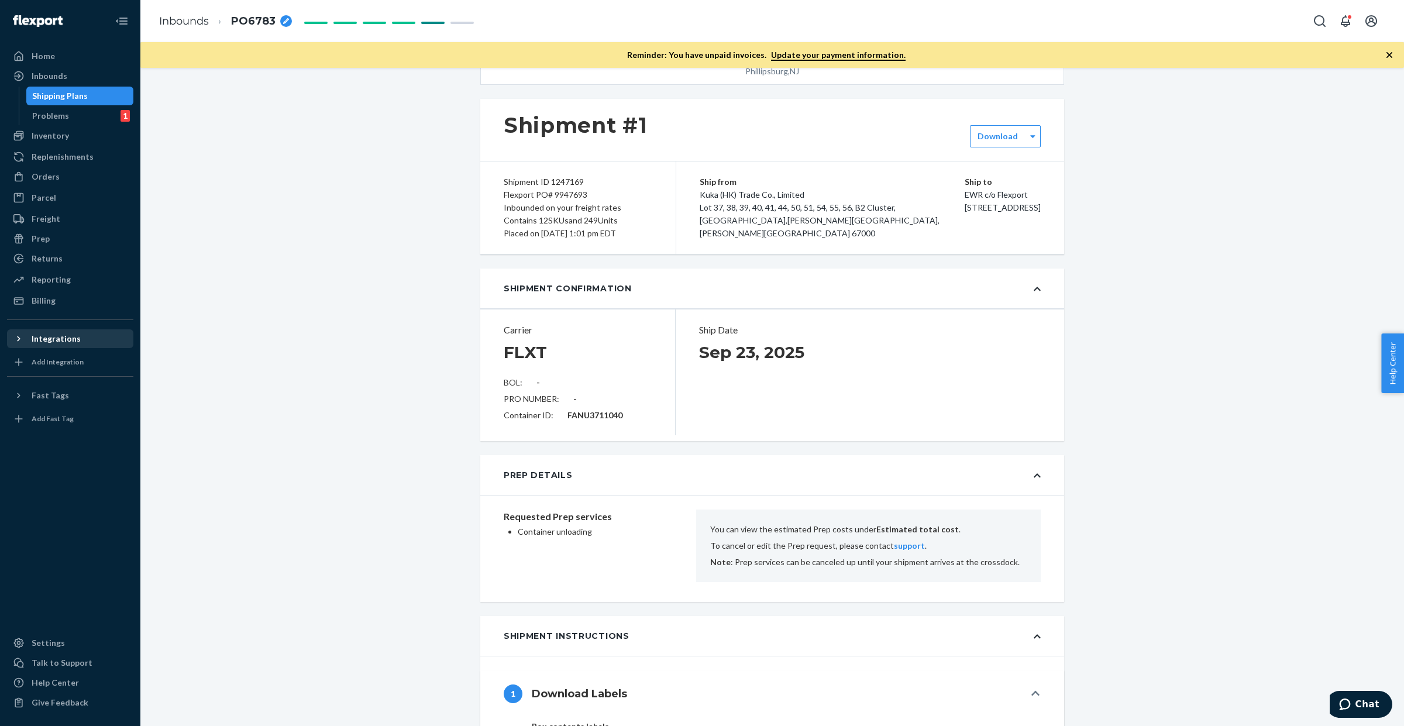
scroll to position [0, 0]
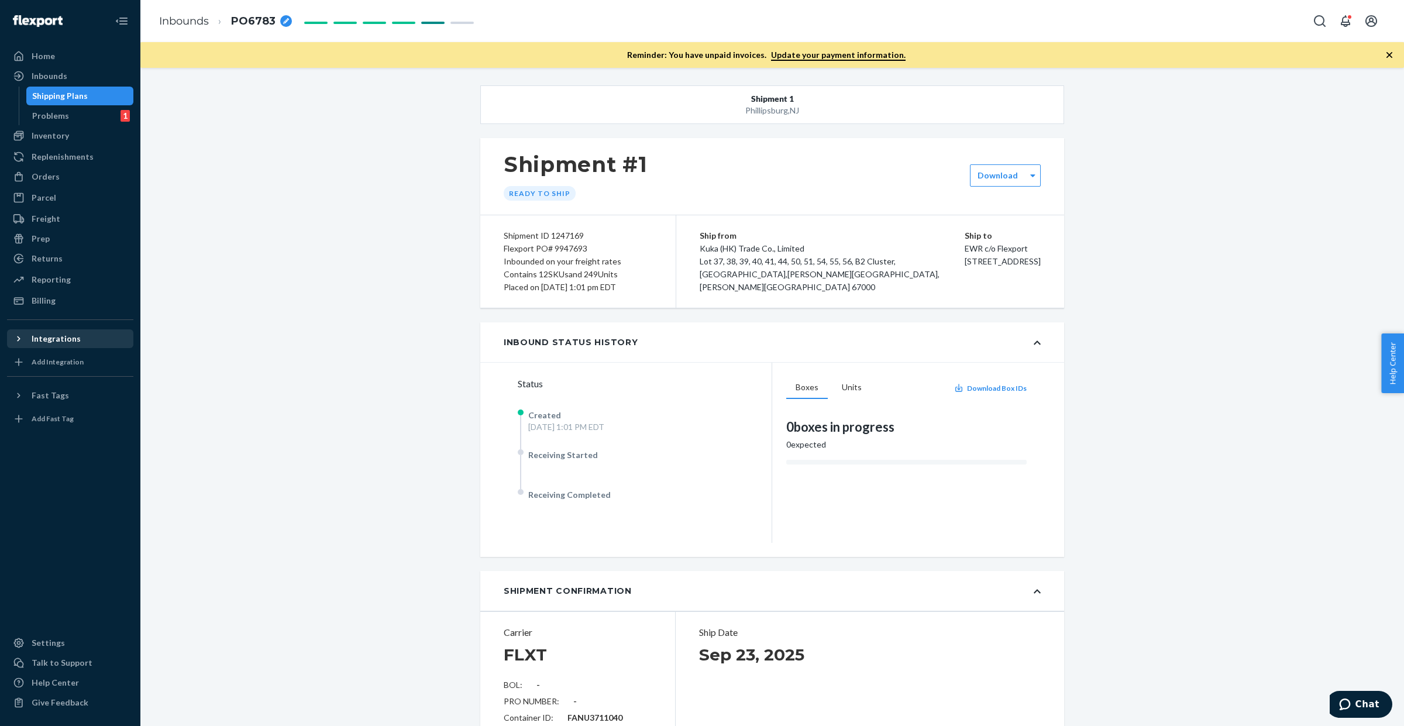
click at [563, 245] on div "Flexport PO# 9947693" at bounding box center [578, 248] width 149 height 13
copy div "9947693"
click at [632, 279] on div "Contains 12 SKUs and 249 Units" at bounding box center [578, 274] width 149 height 13
click at [63, 62] on div "Home" at bounding box center [70, 56] width 124 height 16
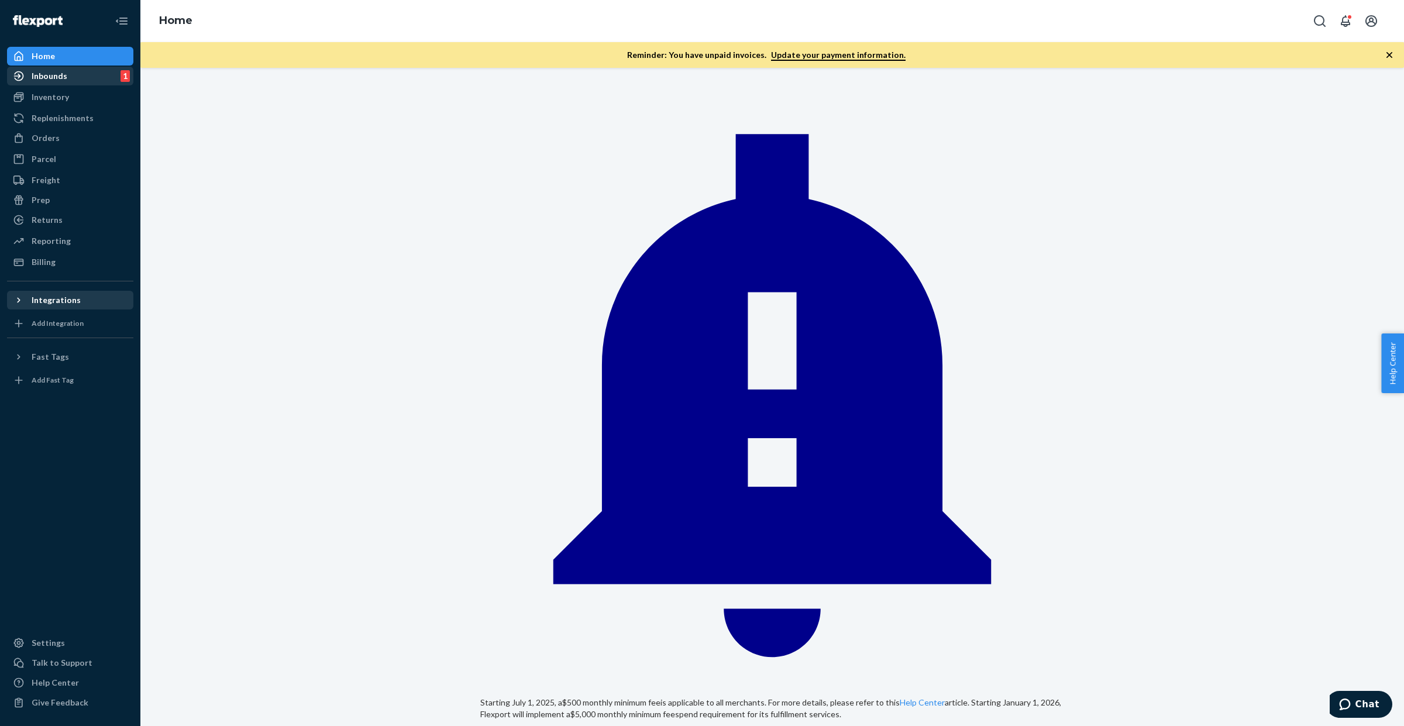
click at [69, 75] on div "Inbounds 1" at bounding box center [70, 76] width 124 height 16
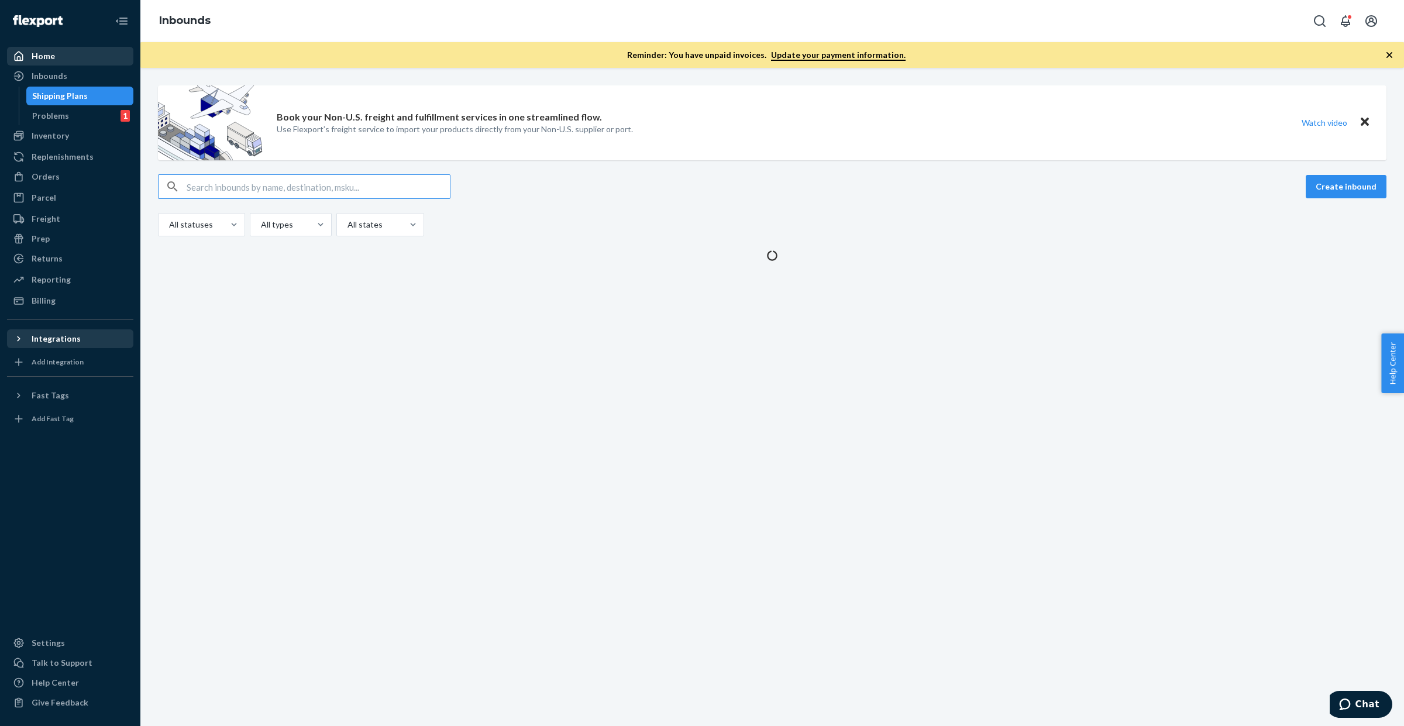
click at [90, 59] on div "Home" at bounding box center [70, 56] width 124 height 16
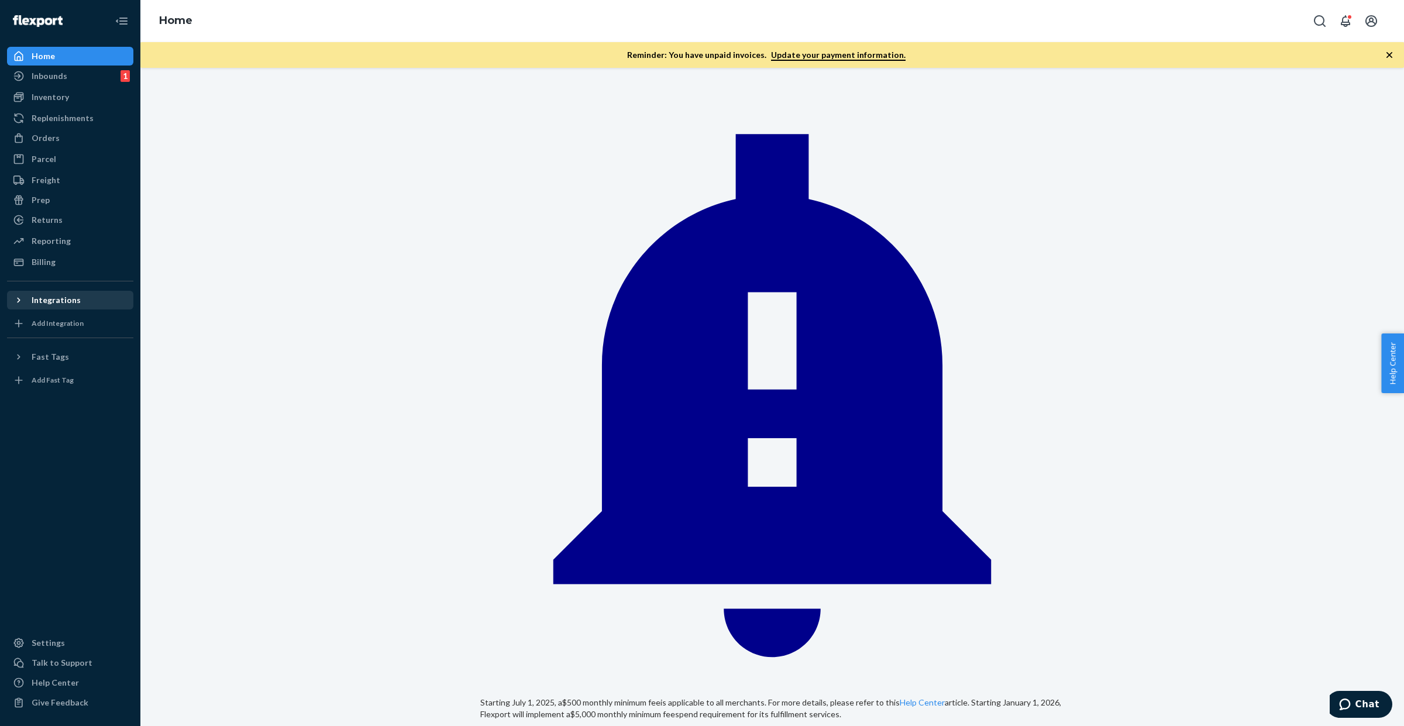
click at [493, 725] on icon "Close" at bounding box center [489, 735] width 8 height 14
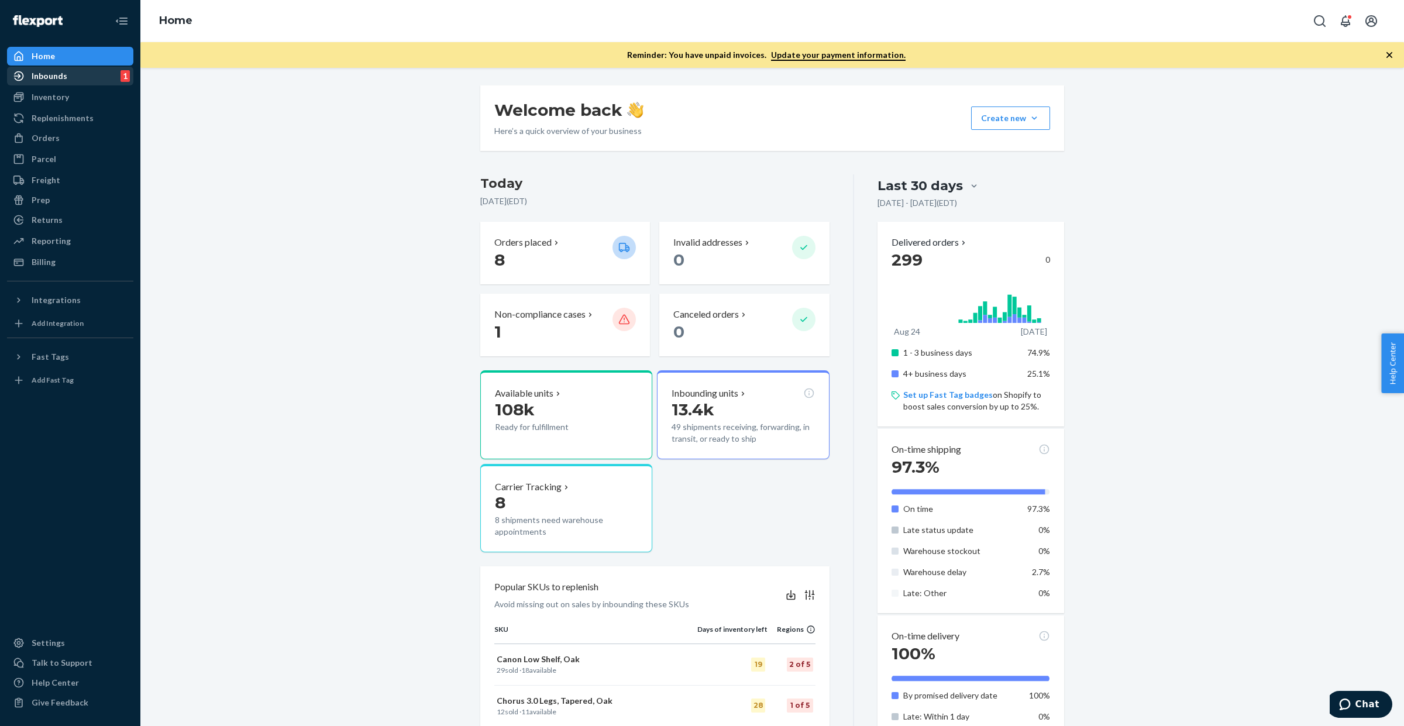
click at [95, 82] on div "Inbounds 1" at bounding box center [70, 76] width 124 height 16
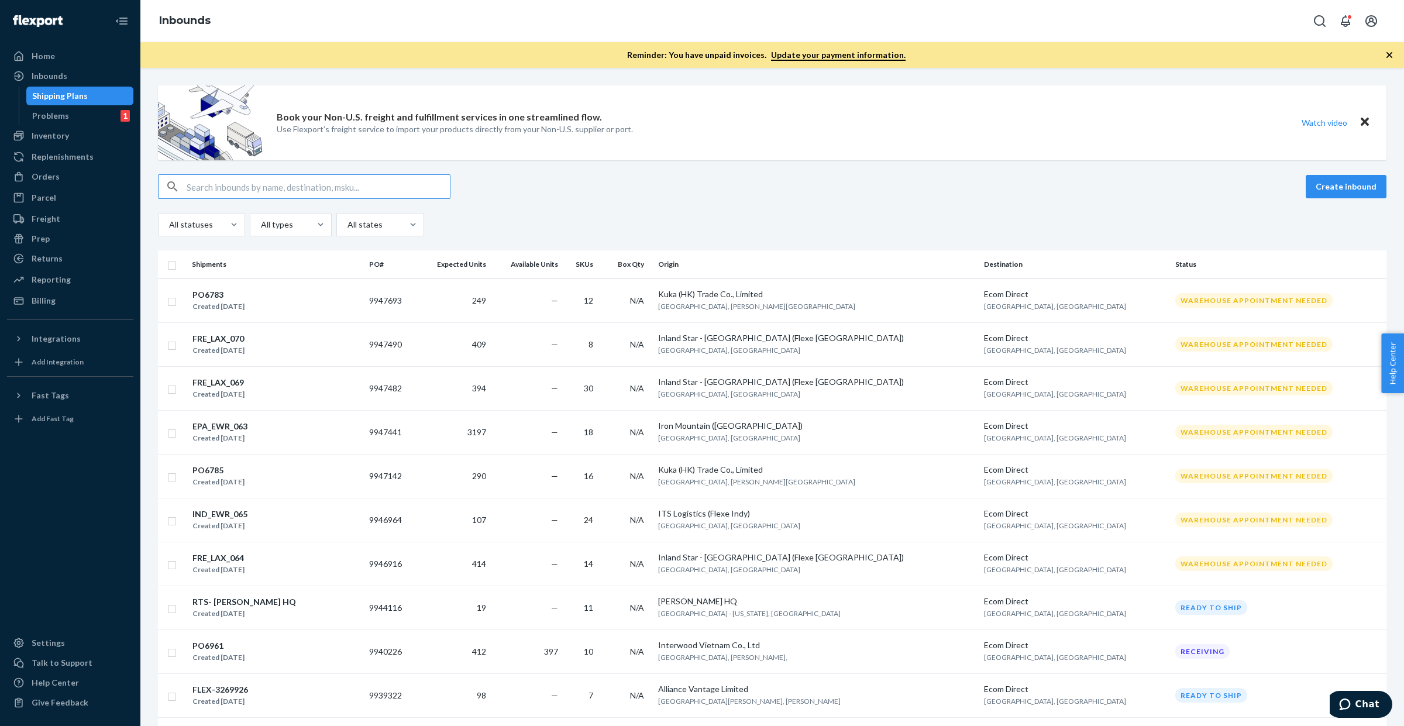
click at [317, 190] on input "text" at bounding box center [318, 186] width 263 height 23
paste input "9933230"
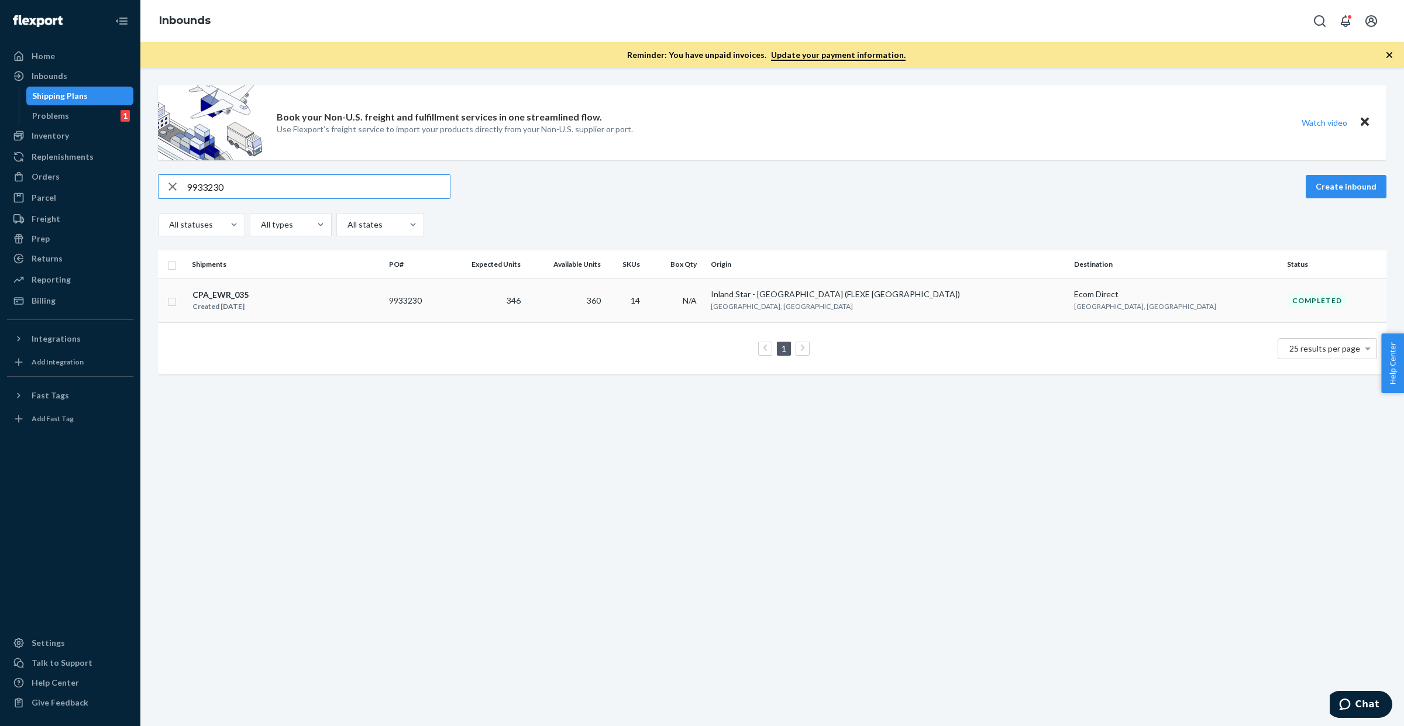
type input "9933230"
click at [525, 303] on td "346" at bounding box center [484, 300] width 82 height 44
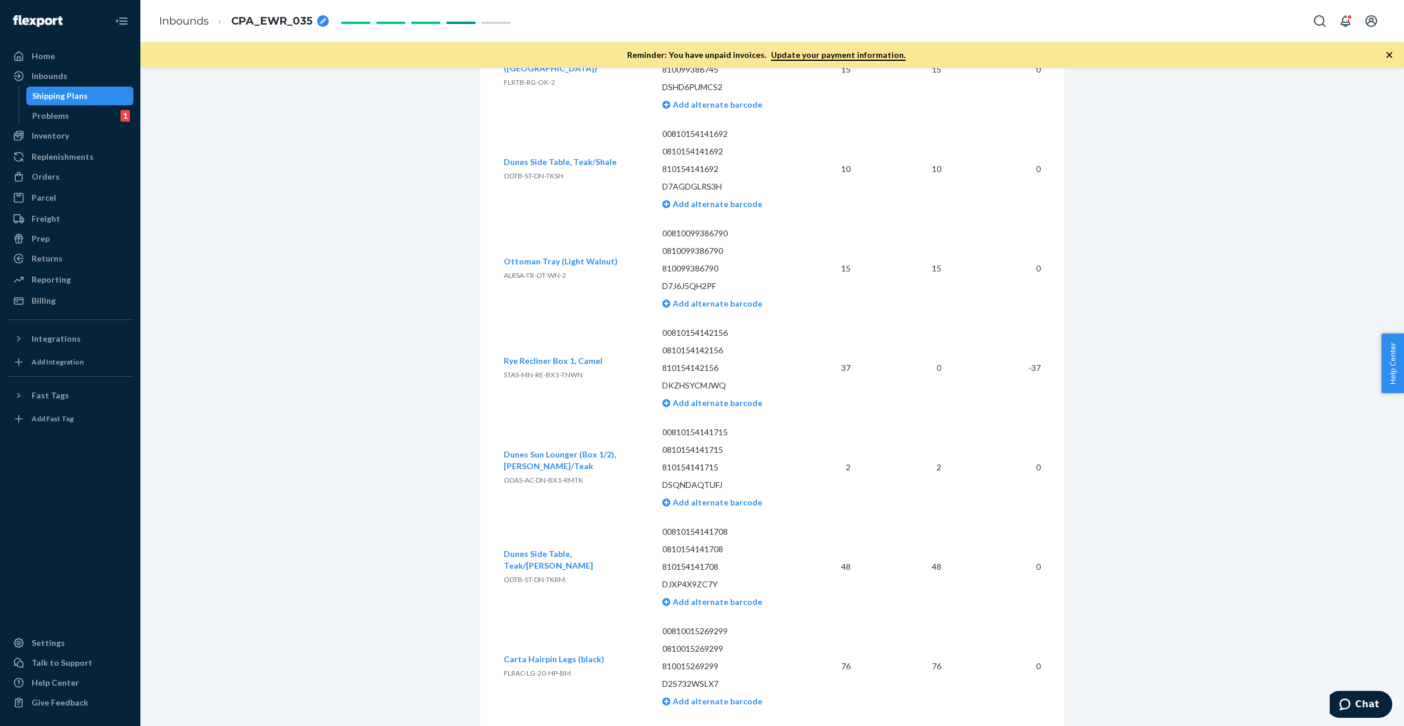
scroll to position [2048, 0]
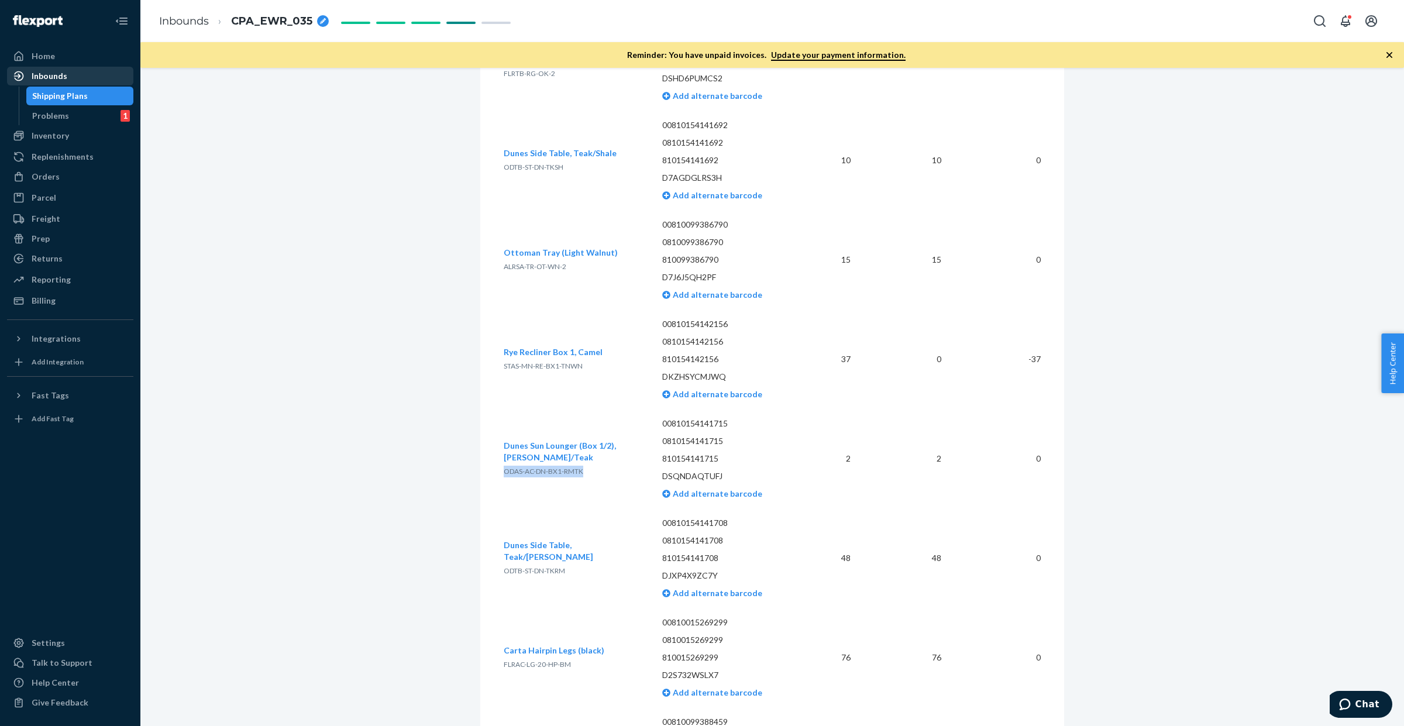
click at [40, 81] on div "Inbounds" at bounding box center [50, 76] width 36 height 12
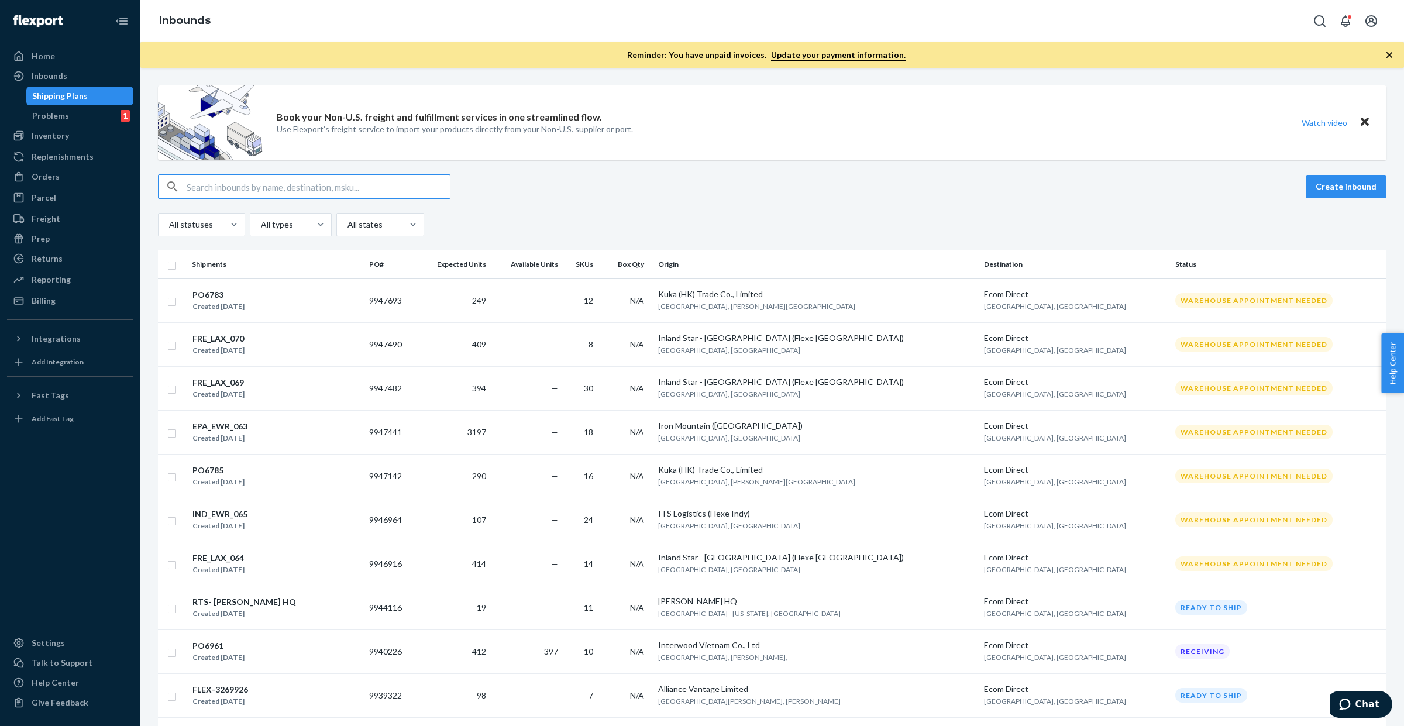
click at [256, 183] on input "text" at bounding box center [318, 186] width 263 height 23
type input "9938460"
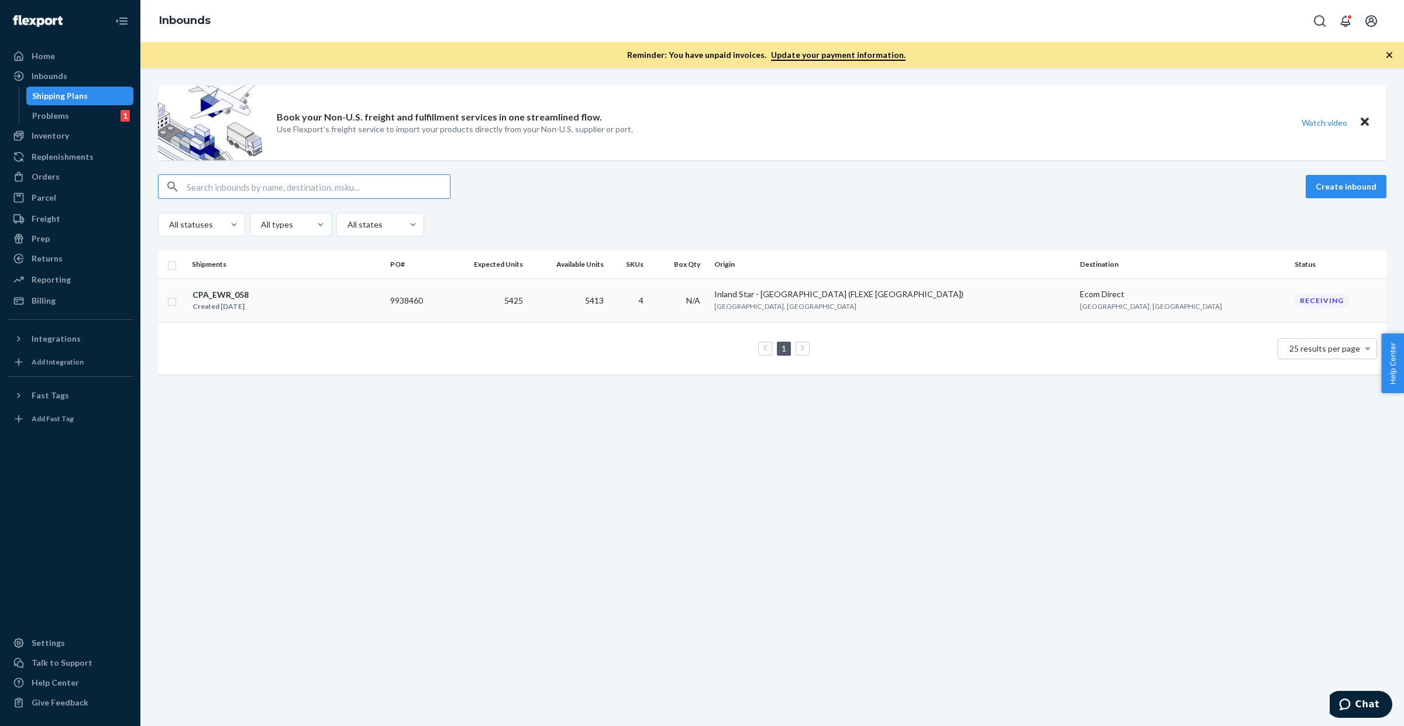
click at [445, 308] on td "9938460" at bounding box center [416, 300] width 60 height 44
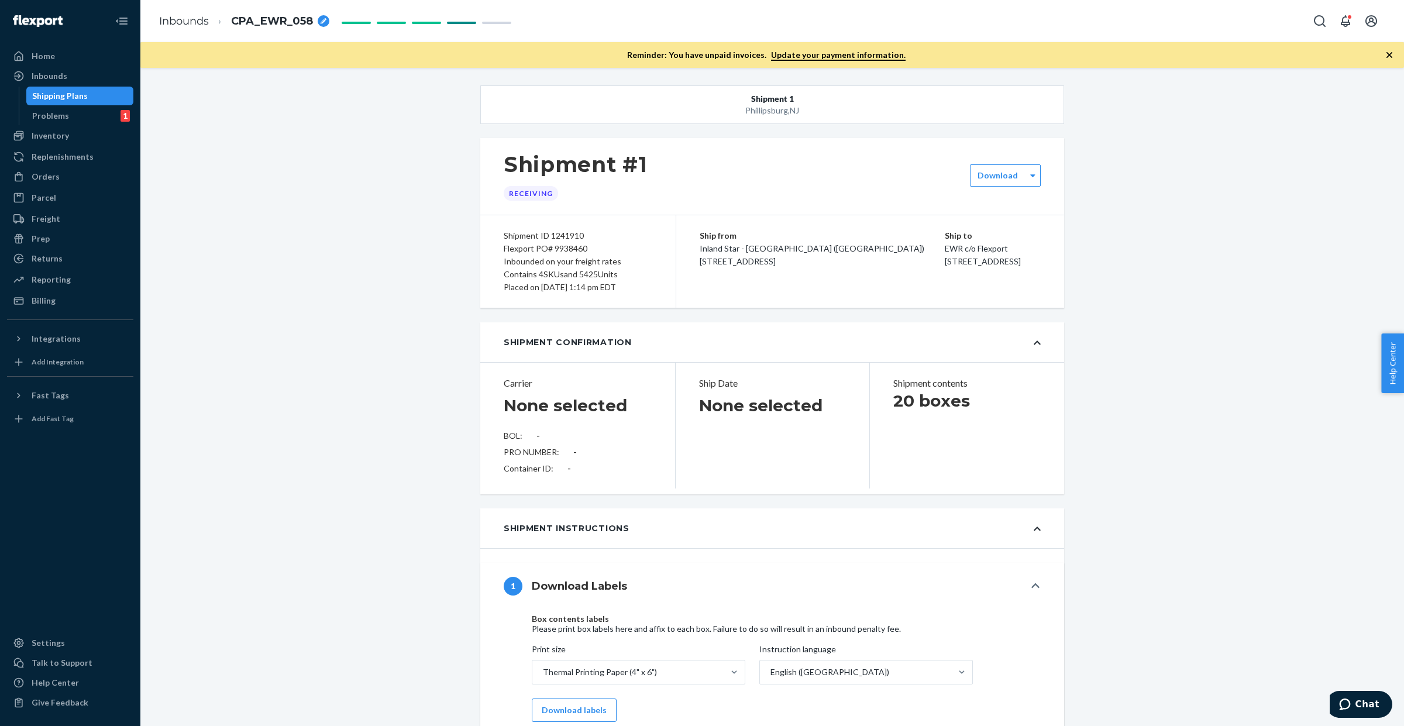
type input "SW4141505"
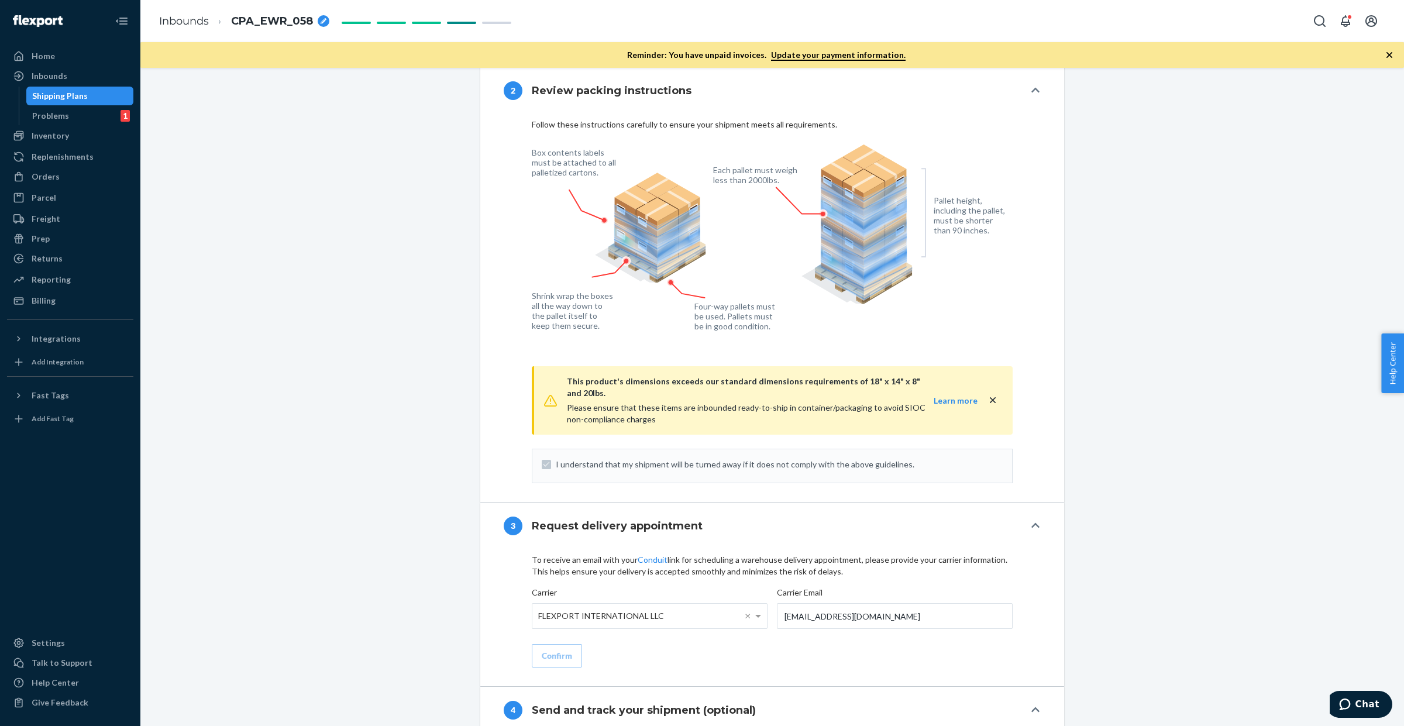
scroll to position [951, 0]
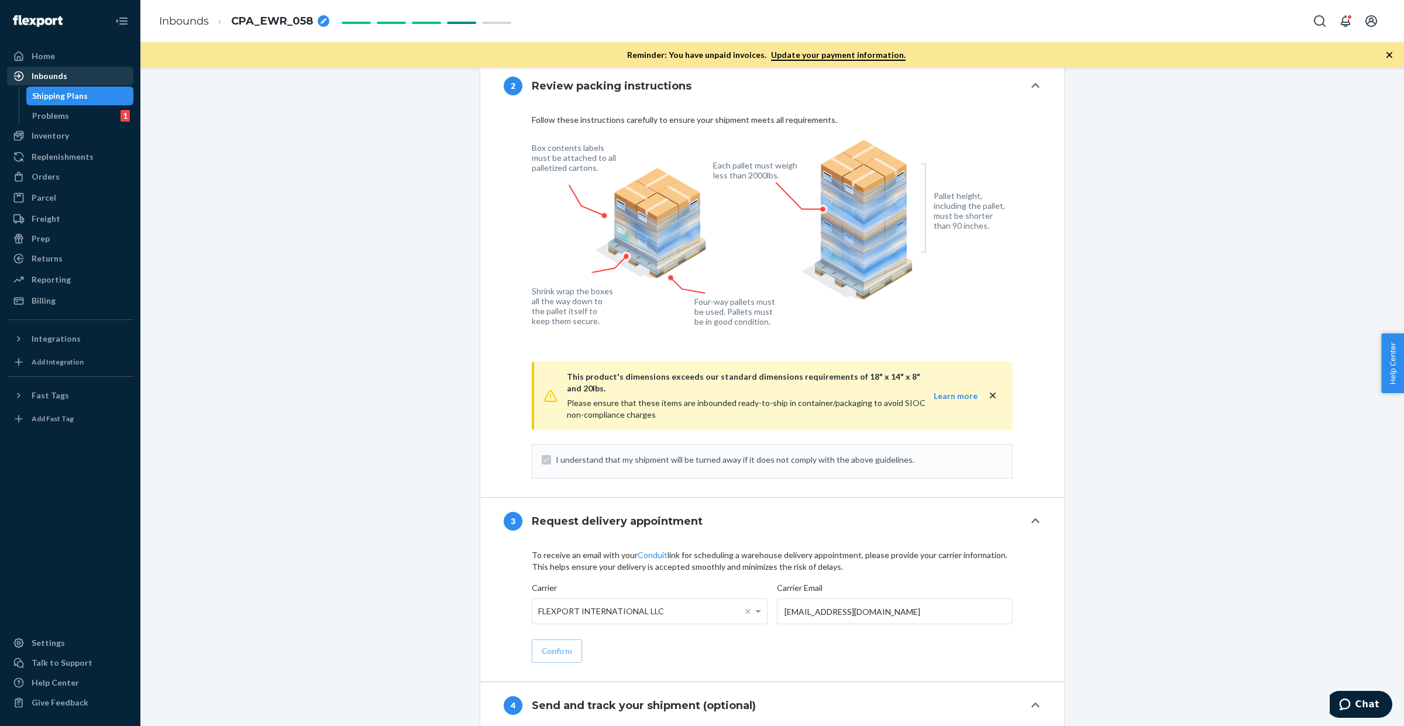
click at [68, 75] on div "Inbounds" at bounding box center [70, 76] width 124 height 16
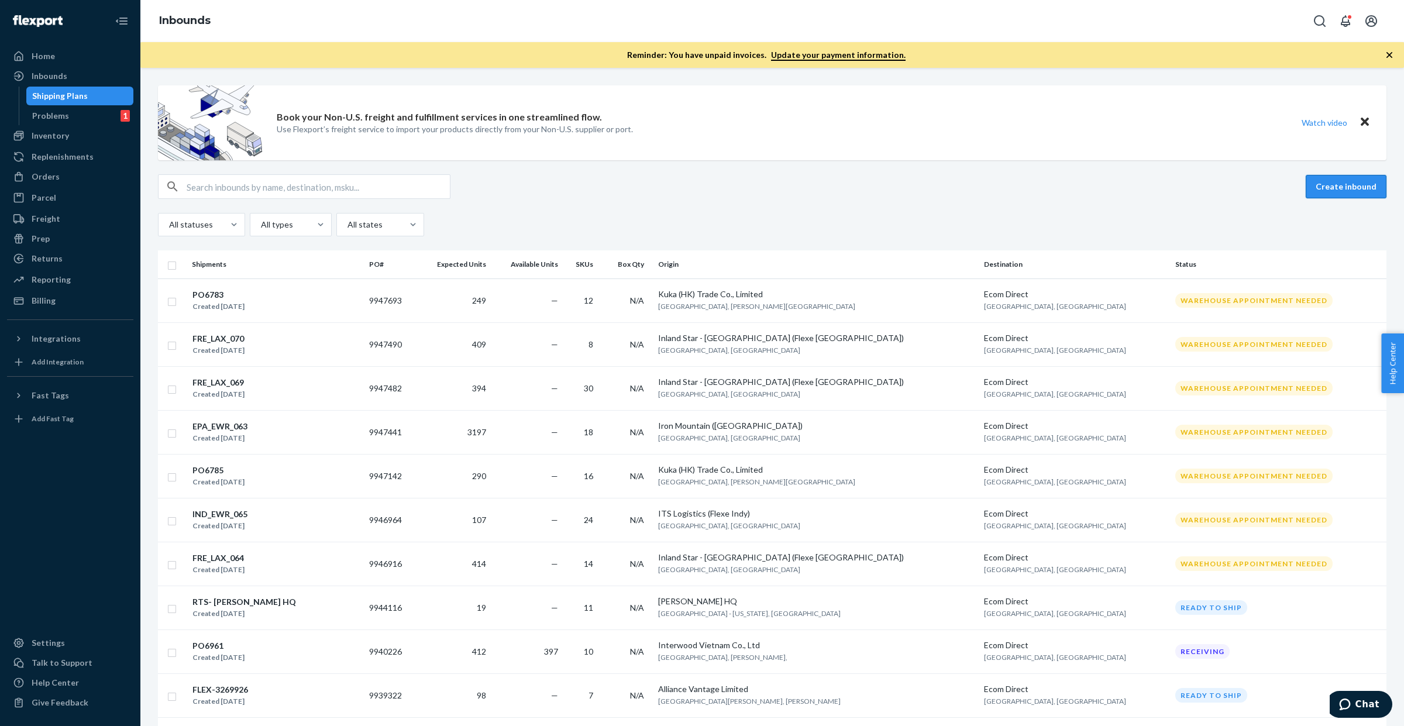
click at [1320, 183] on button "Create inbound" at bounding box center [1346, 186] width 81 height 23
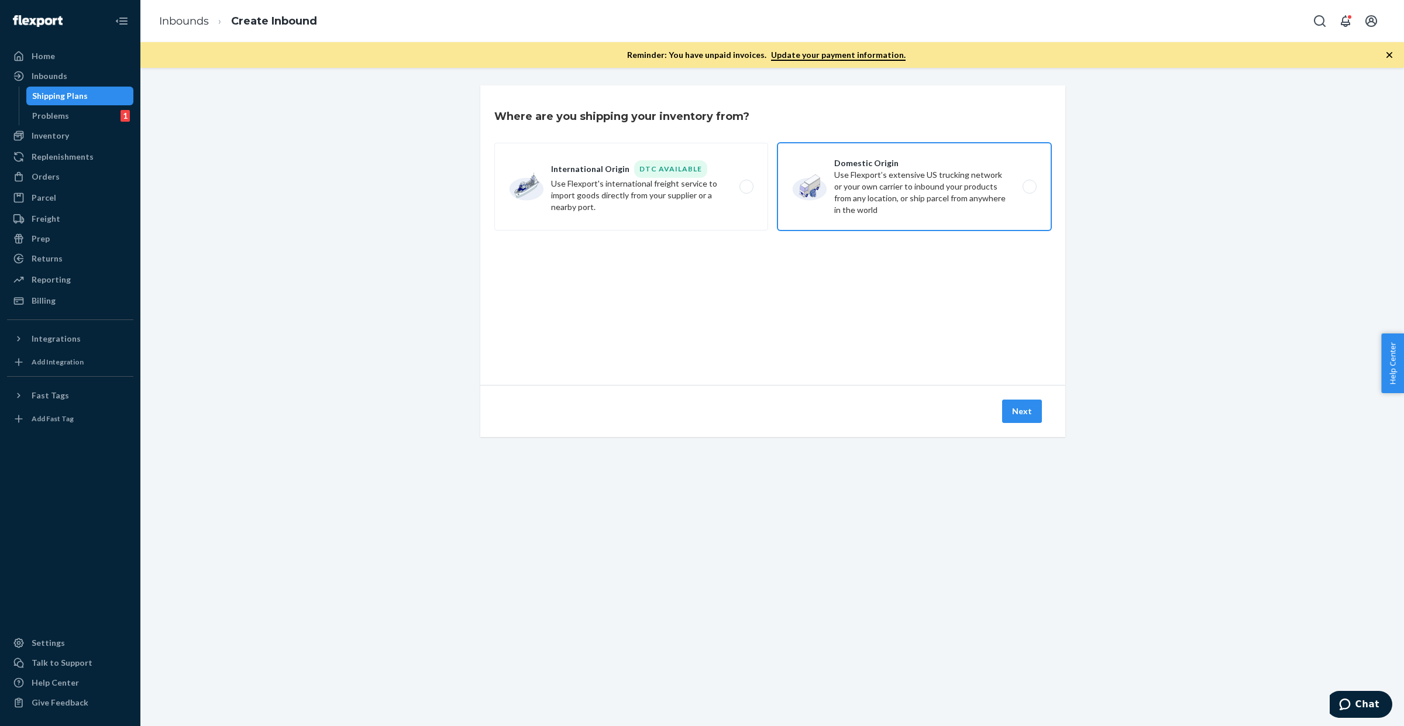
click at [864, 184] on label "Domestic Origin Use Flexport’s extensive US trucking network or your own carrie…" at bounding box center [915, 187] width 274 height 88
click at [1029, 184] on input "Domestic Origin Use Flexport’s extensive US trucking network or your own carrie…" at bounding box center [1033, 187] width 8 height 8
radio input "true"
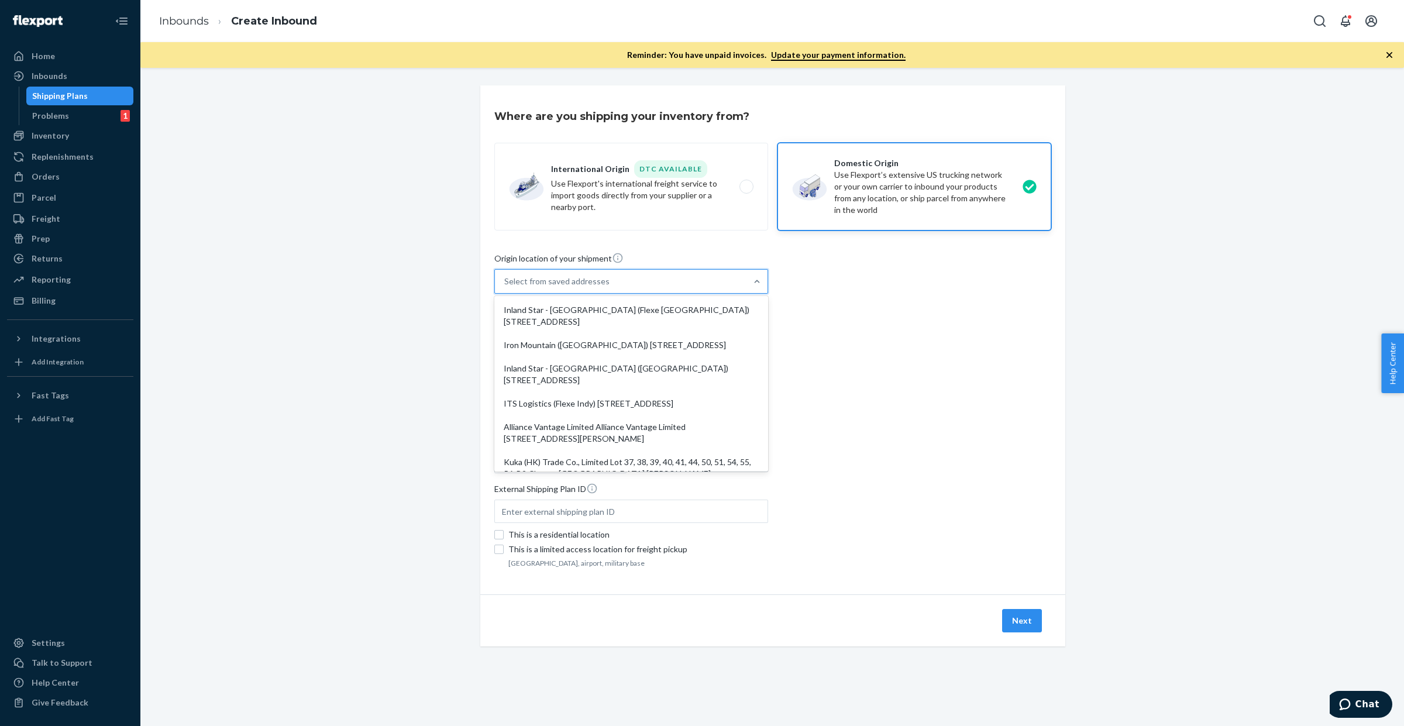
click at [656, 284] on div "Select from saved addresses" at bounding box center [621, 281] width 252 height 23
click at [505, 284] on input "option Inland Star - [GEOGRAPHIC_DATA] (Flexe [GEOGRAPHIC_DATA]) [STREET_ADDRES…" at bounding box center [504, 282] width 1 height 12
click at [666, 379] on div "Inland Star - [GEOGRAPHIC_DATA] ([GEOGRAPHIC_DATA]) [STREET_ADDRESS]" at bounding box center [631, 374] width 269 height 35
click at [505, 287] on input "option Inland Star - [GEOGRAPHIC_DATA] ([GEOGRAPHIC_DATA]) [STREET_ADDRESS] foc…" at bounding box center [504, 282] width 1 height 12
type input "Inland Star - [GEOGRAPHIC_DATA] (FLEXE [GEOGRAPHIC_DATA])"
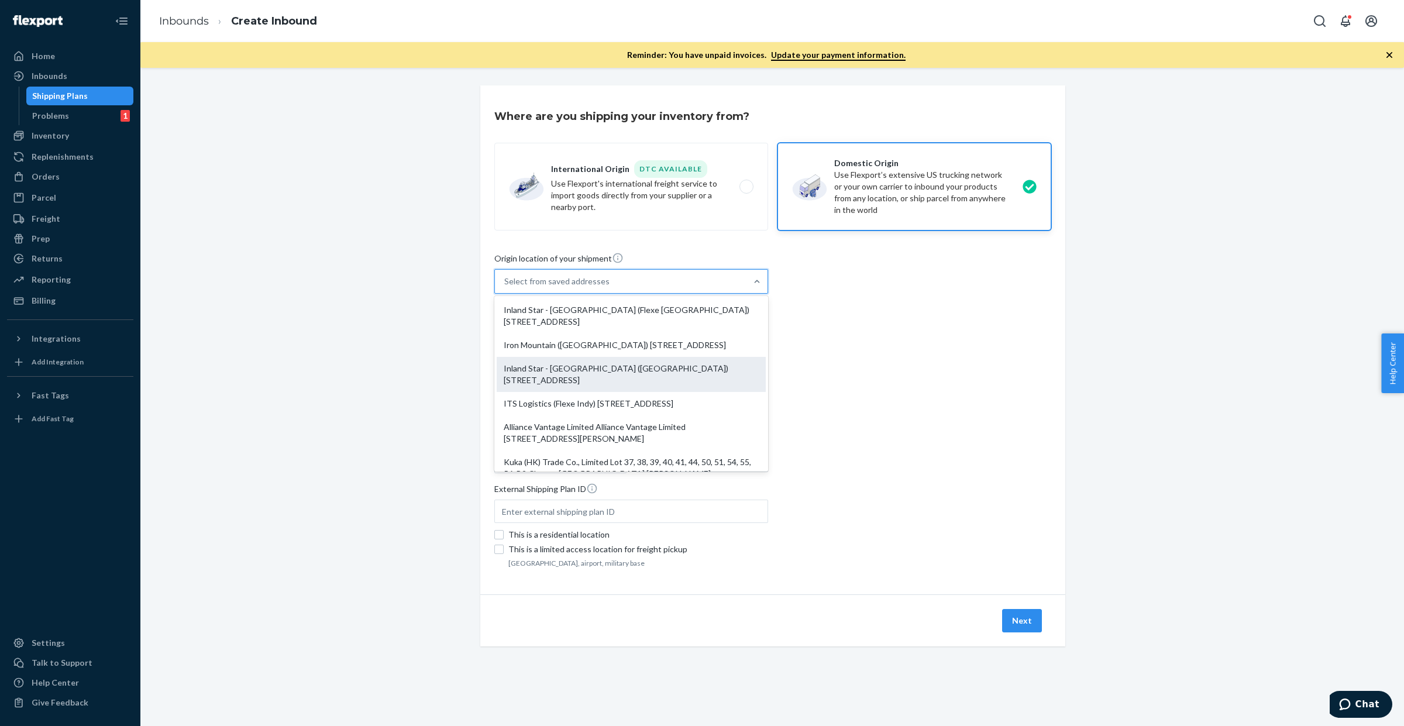
type input "[STREET_ADDRESS]"
type input "[GEOGRAPHIC_DATA]"
type input "PA"
type input "17110"
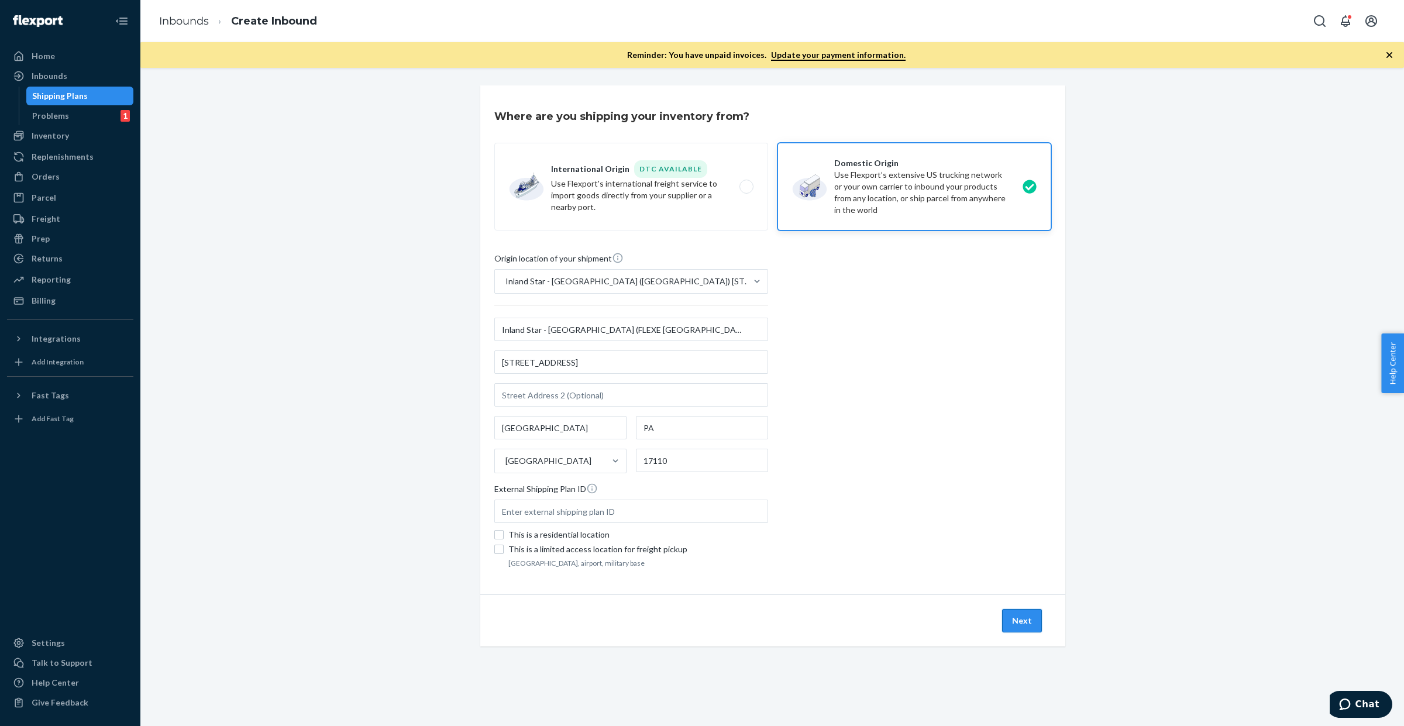
click at [1010, 624] on button "Next" at bounding box center [1022, 620] width 40 height 23
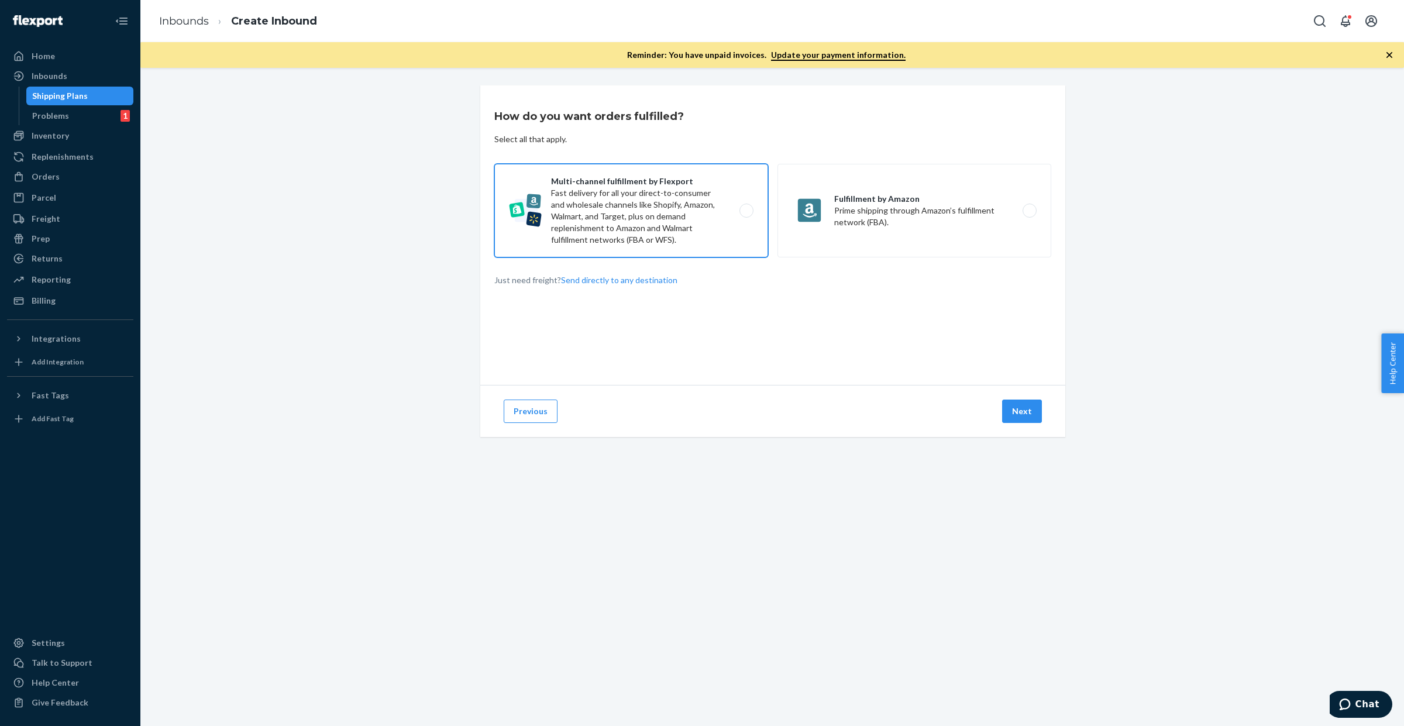
click at [606, 170] on label "Multi-channel fulfillment by Flexport Fast delivery for all your direct-to-cons…" at bounding box center [631, 211] width 274 height 94
click at [746, 207] on input "Multi-channel fulfillment by Flexport Fast delivery for all your direct-to-cons…" at bounding box center [750, 211] width 8 height 8
radio input "true"
click at [1019, 414] on button "Next" at bounding box center [1022, 411] width 40 height 23
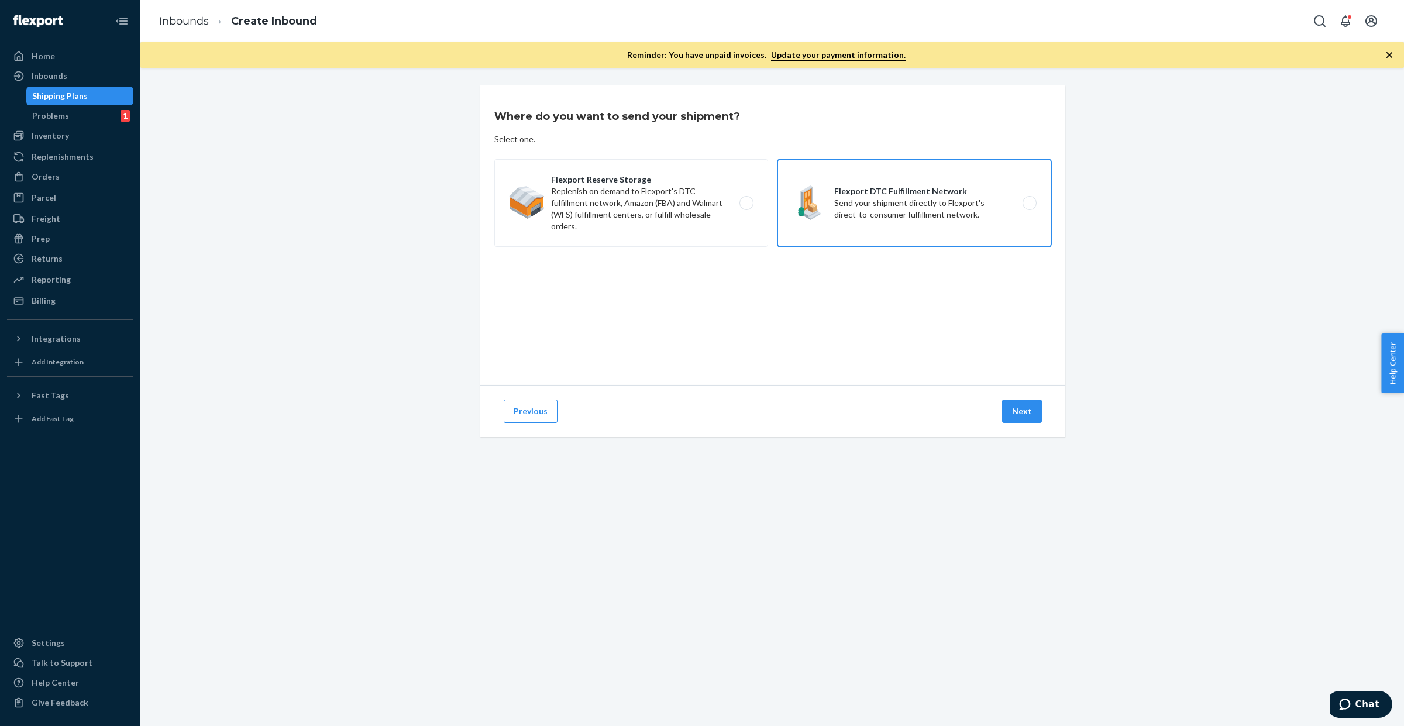
click at [878, 216] on label "Flexport DTC Fulfillment Network Send your shipment directly to Flexport's dire…" at bounding box center [915, 203] width 274 height 88
click at [1029, 207] on input "Flexport DTC Fulfillment Network Send your shipment directly to Flexport's dire…" at bounding box center [1033, 203] width 8 height 8
radio input "true"
click at [1005, 410] on button "Next" at bounding box center [1022, 411] width 40 height 23
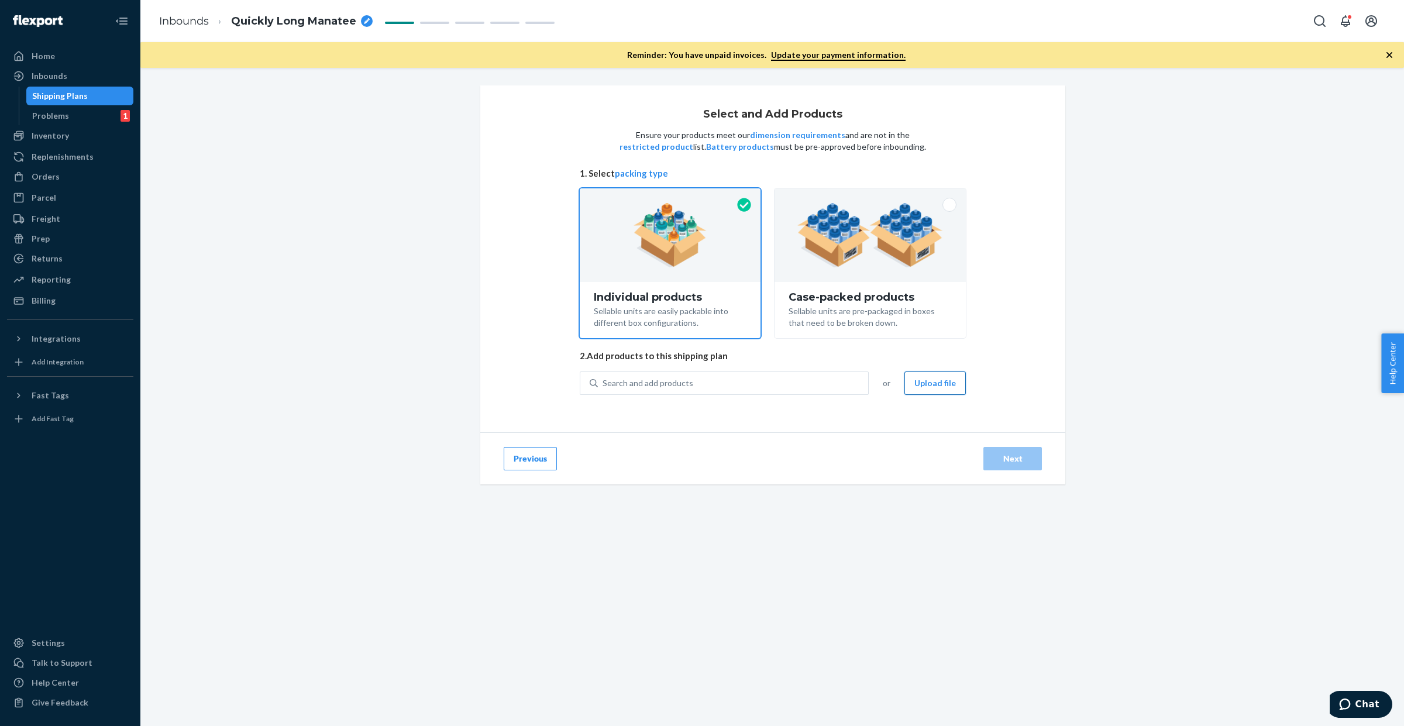
click at [952, 386] on button "Upload file" at bounding box center [934, 382] width 61 height 23
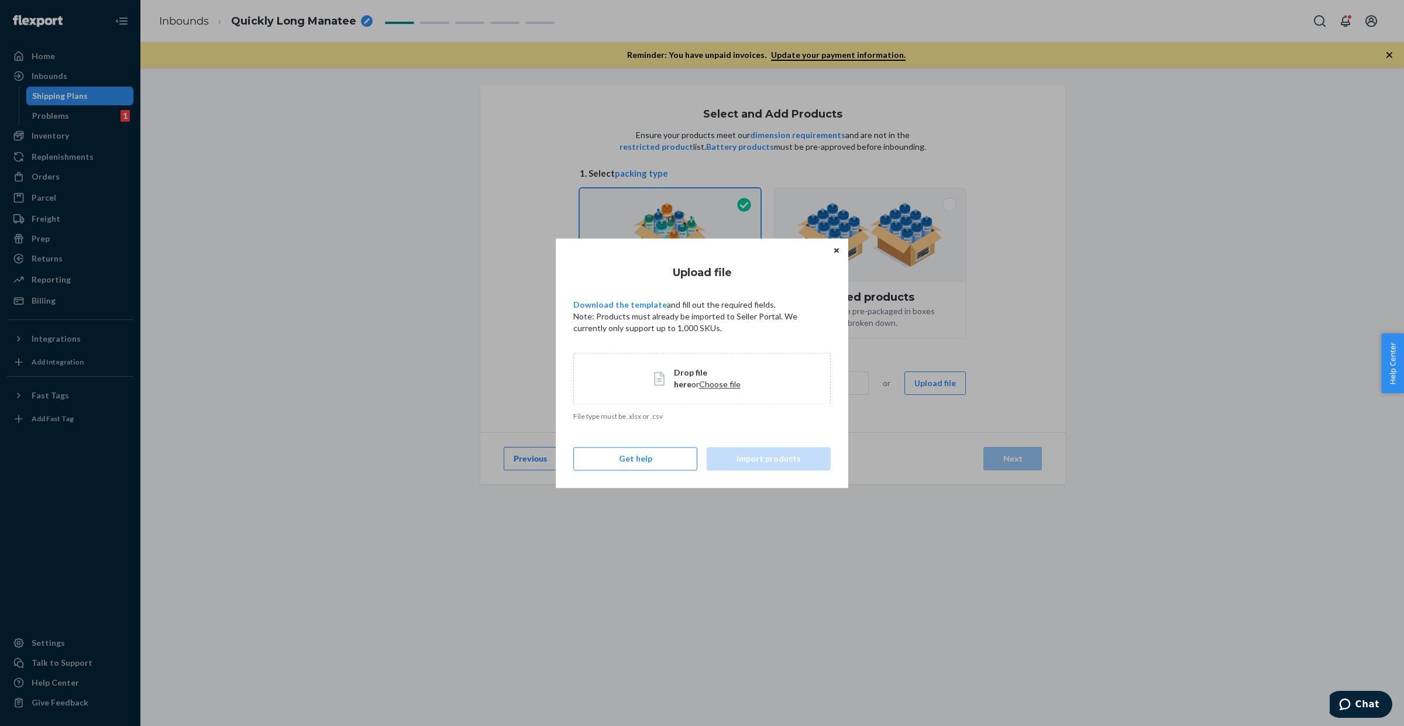
click at [835, 249] on icon "Close" at bounding box center [836, 250] width 5 height 5
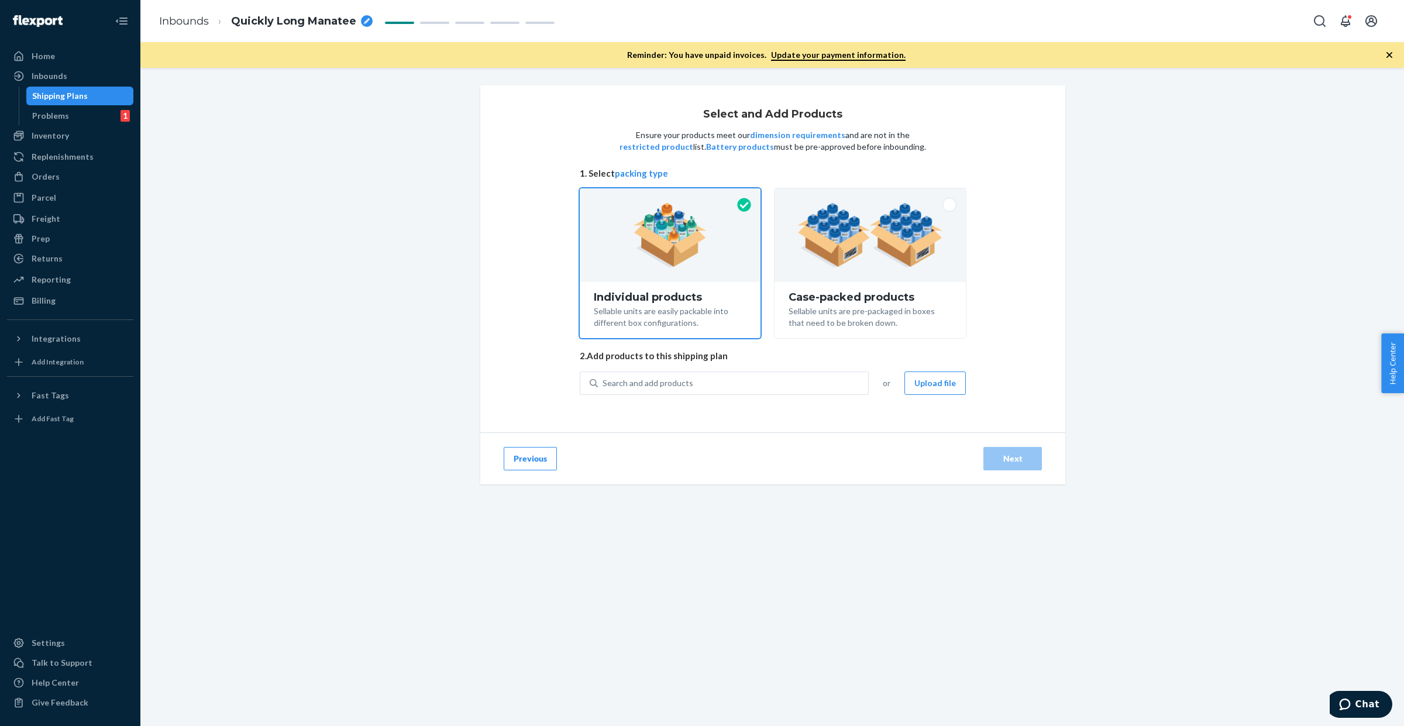
drag, startPoint x: 939, startPoint y: 381, endPoint x: 968, endPoint y: 373, distance: 30.2
click at [940, 381] on button "Upload file" at bounding box center [934, 382] width 61 height 23
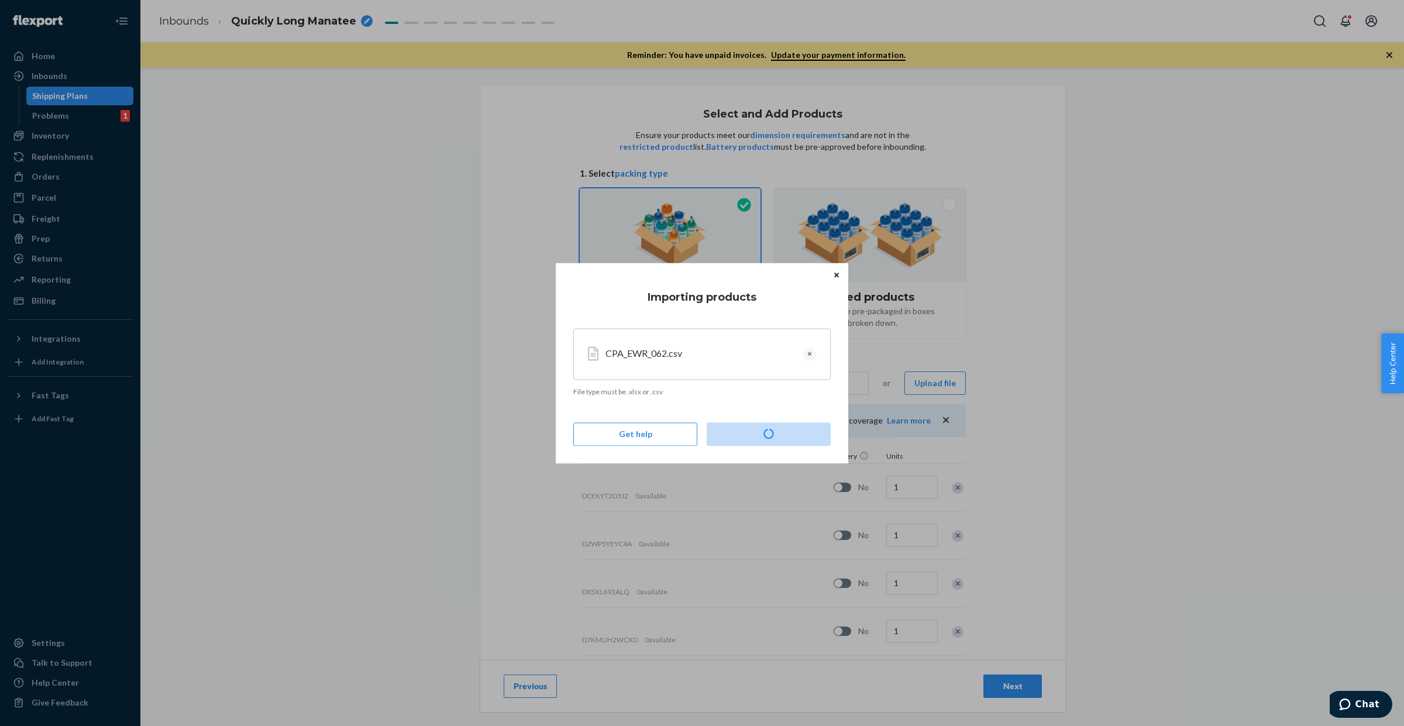
type input "11"
type input "52"
type input "33"
type input "8"
type input "10"
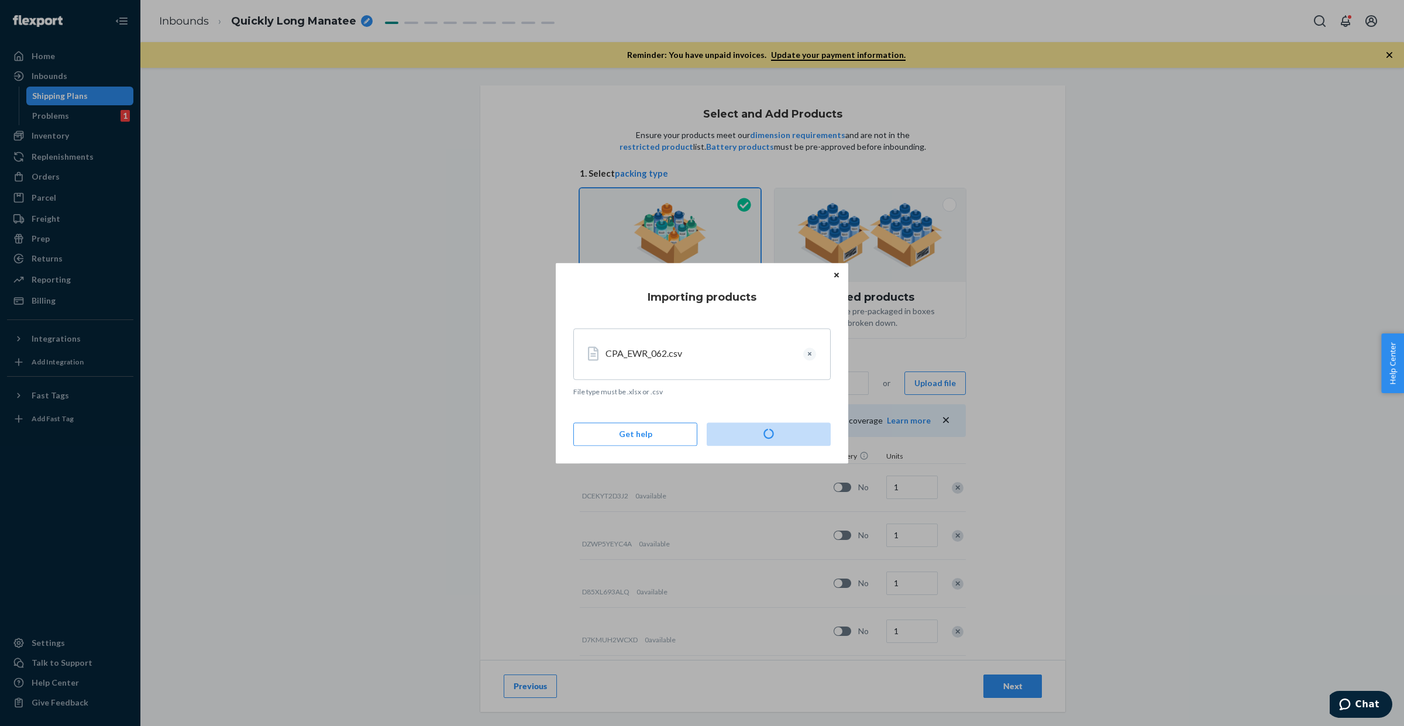
type input "30"
type input "5"
type input "3"
type input "23"
type input "10"
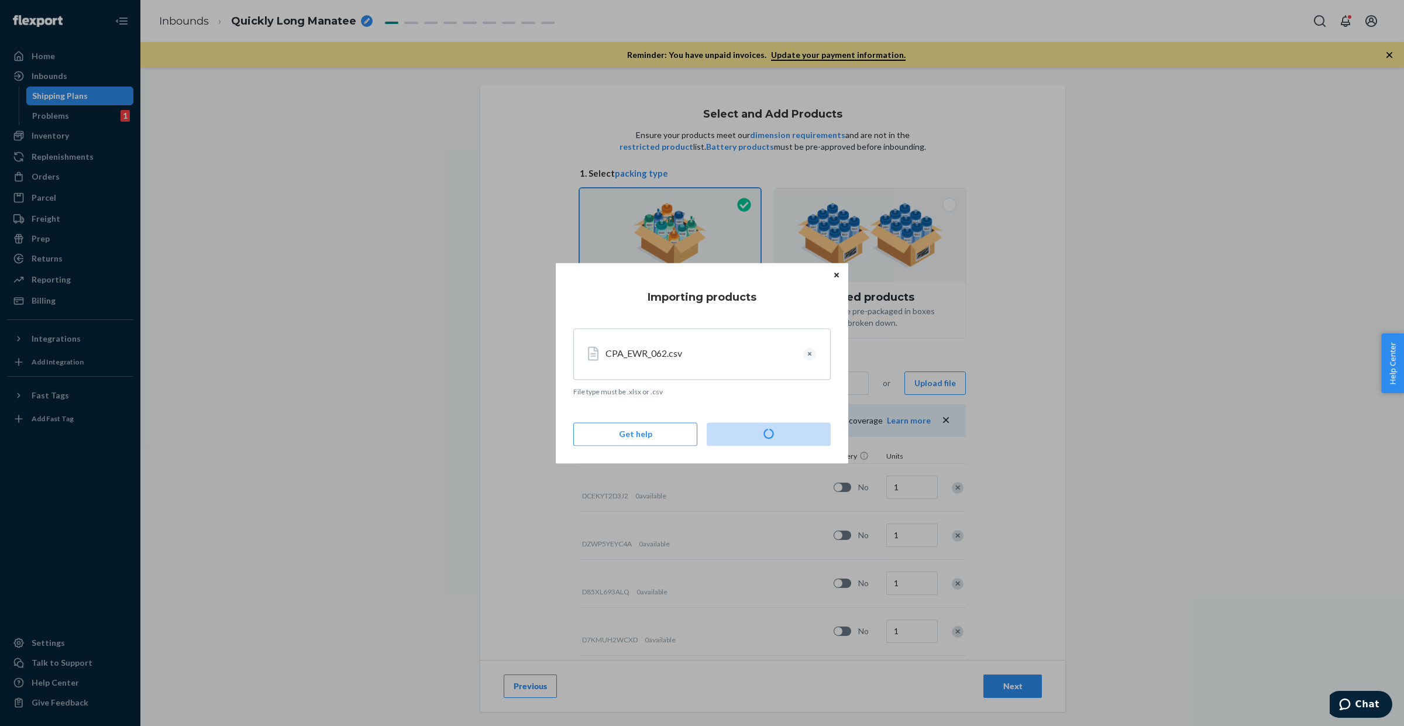
type input "36"
type input "26"
type input "32"
type input "12"
type input "2"
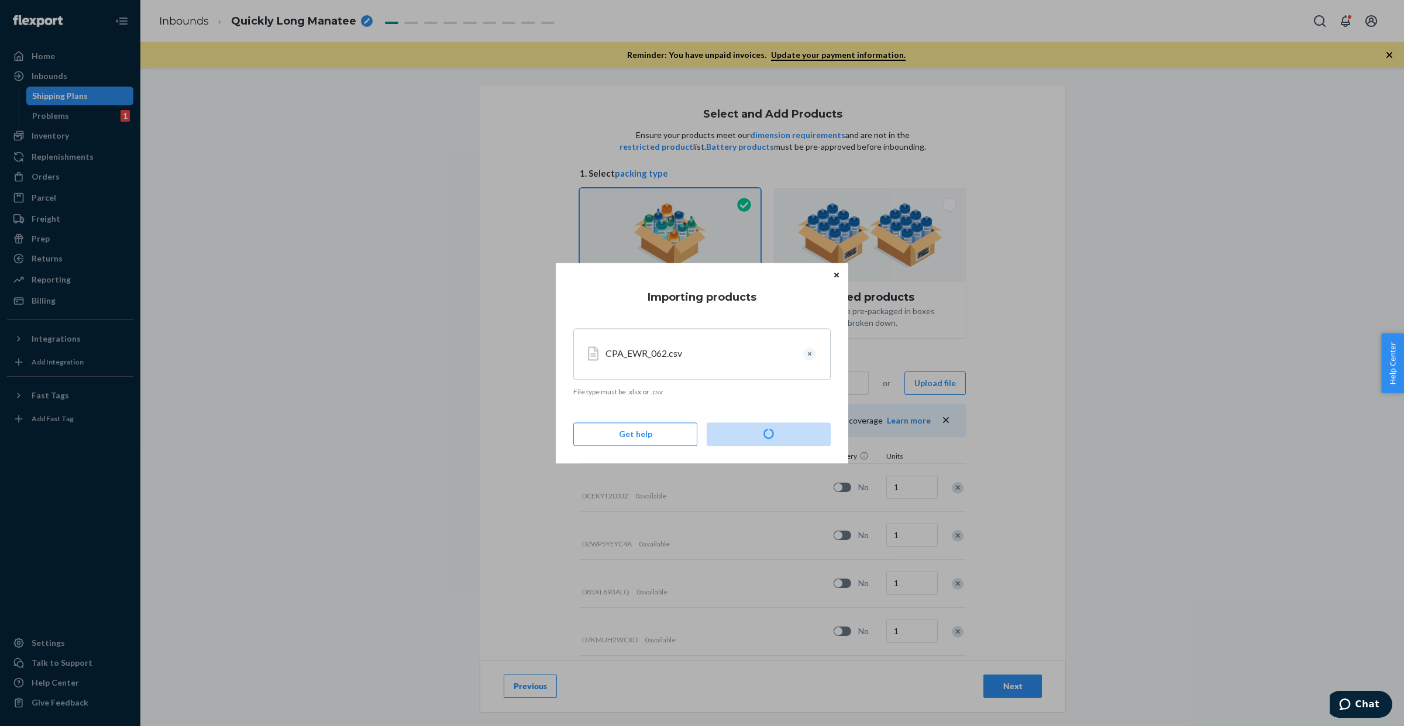
type input "9"
type input "74"
type input "34"
type input "4"
type input "8"
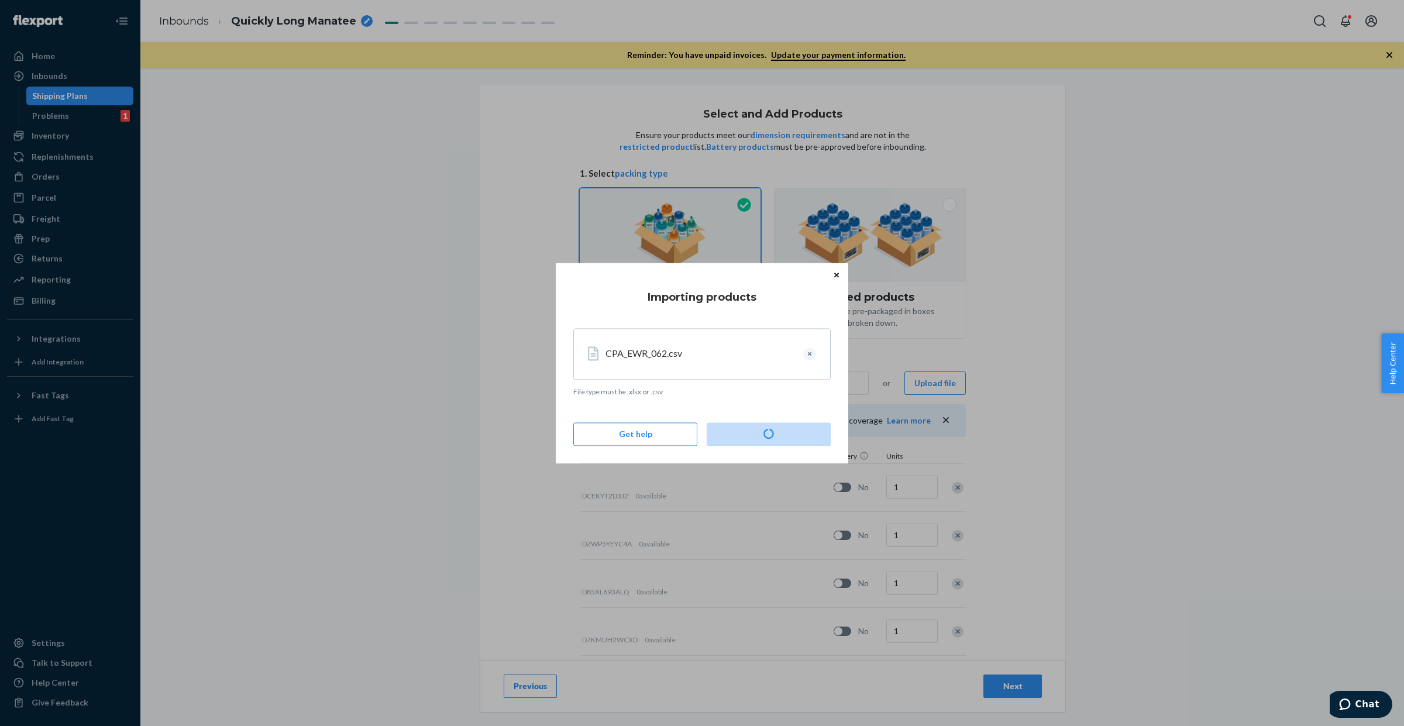
type input "4"
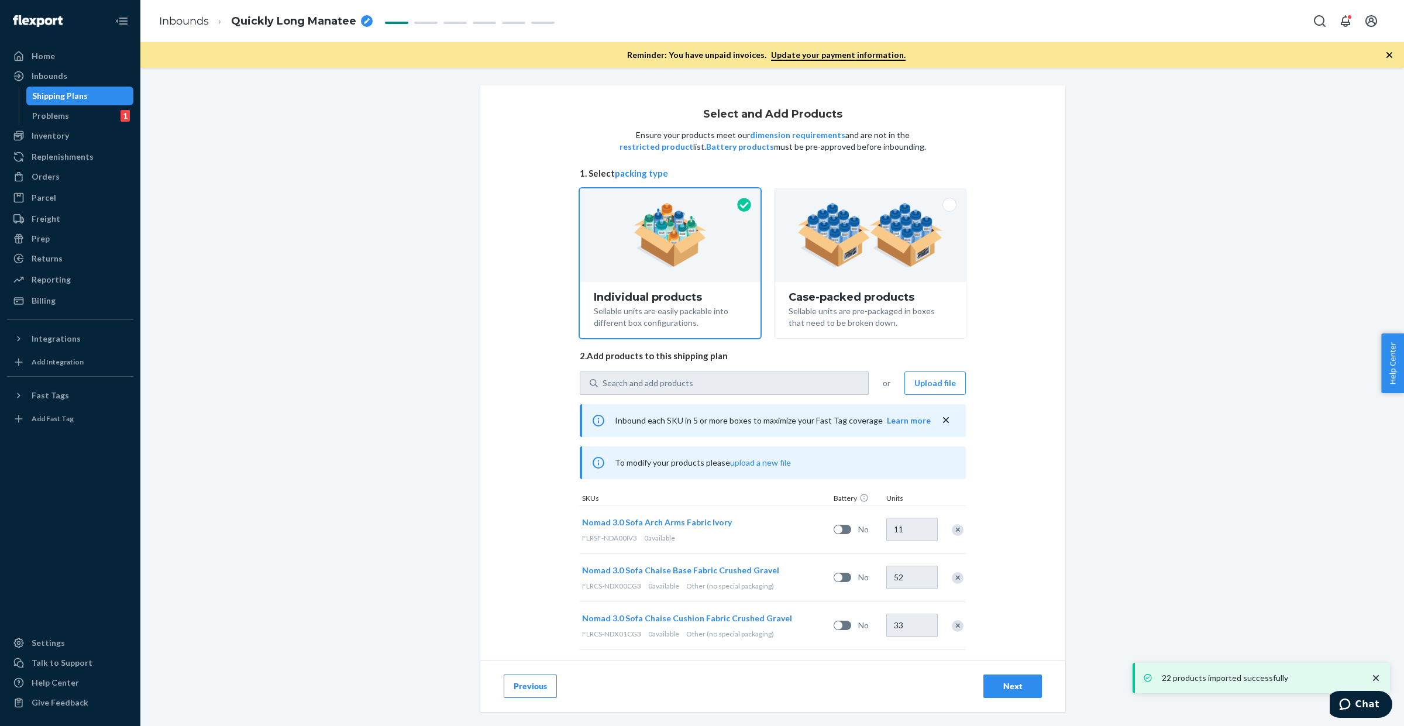
click at [362, 20] on div "breadcrumbs" at bounding box center [367, 21] width 12 height 12
drag, startPoint x: 329, startPoint y: 26, endPoint x: 197, endPoint y: 25, distance: 131.6
click at [197, 25] on ol "Inbounds Quickly Long Manatee" at bounding box center [262, 20] width 224 height 37
click at [364, 22] on icon "breadcrumbs" at bounding box center [367, 21] width 6 height 6
type input "CPA_EWR_062"
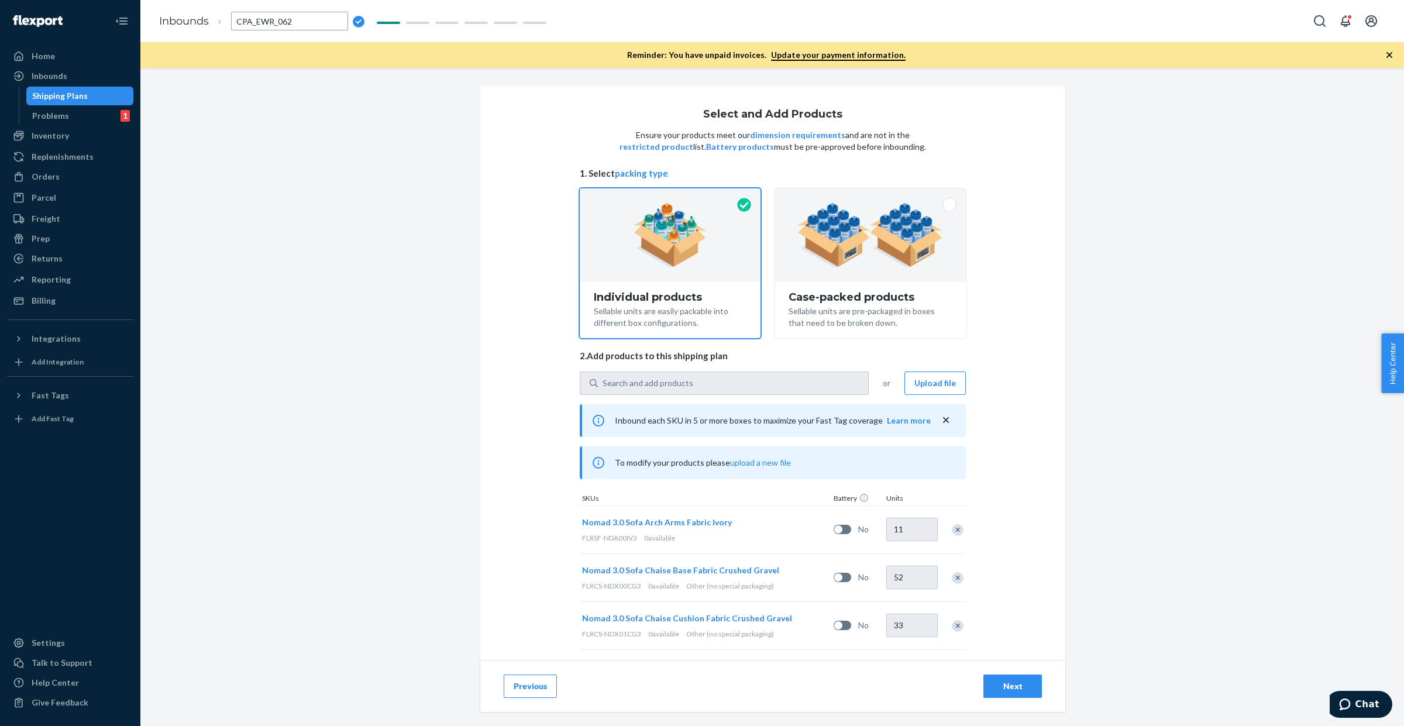
drag, startPoint x: 304, startPoint y: 148, endPoint x: 324, endPoint y: 159, distance: 22.0
click at [305, 150] on div "Select and Add Products Ensure your products meet our dimension requirements an…" at bounding box center [772, 290] width 1246 height 410
click at [1013, 688] on div "Next" at bounding box center [1012, 686] width 39 height 12
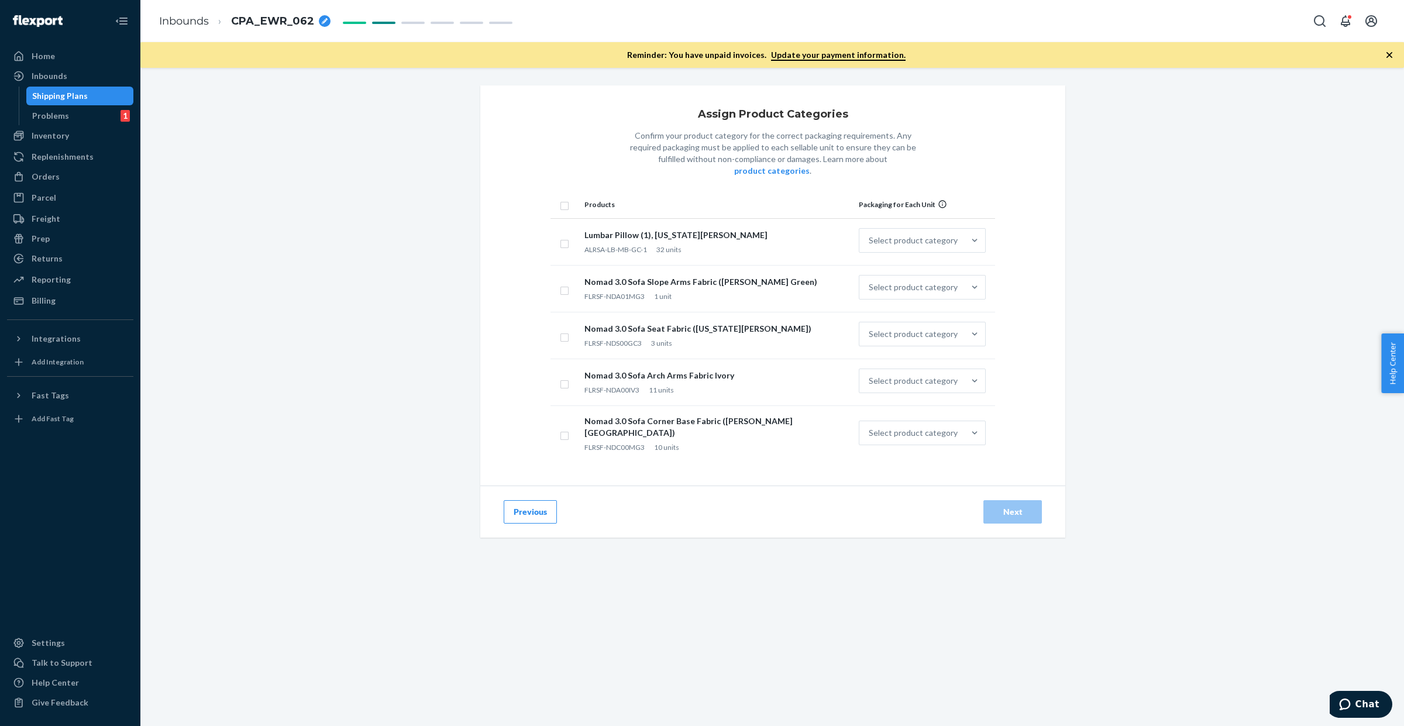
click at [565, 193] on th at bounding box center [565, 205] width 29 height 28
click at [552, 196] on th at bounding box center [565, 205] width 29 height 28
click at [560, 198] on input "checkbox" at bounding box center [564, 204] width 9 height 12
checkbox input "true"
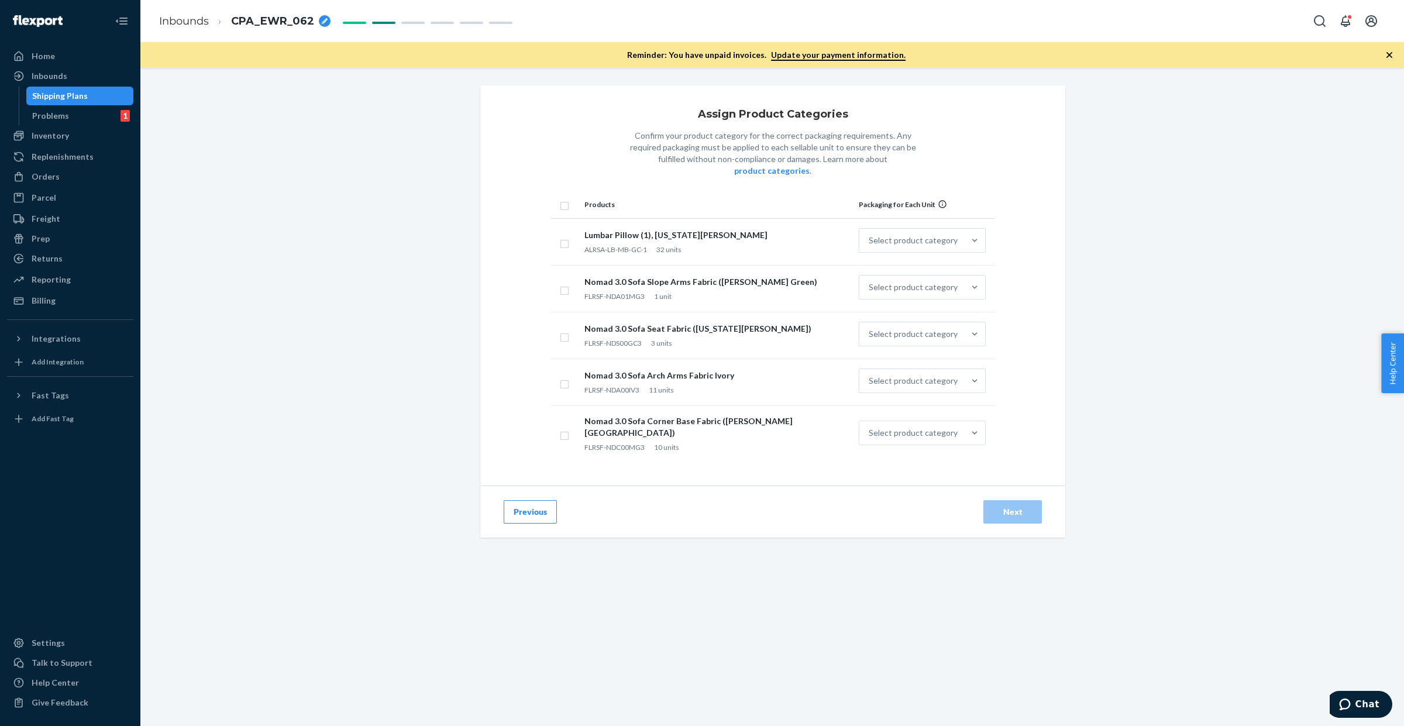
checkbox input "true"
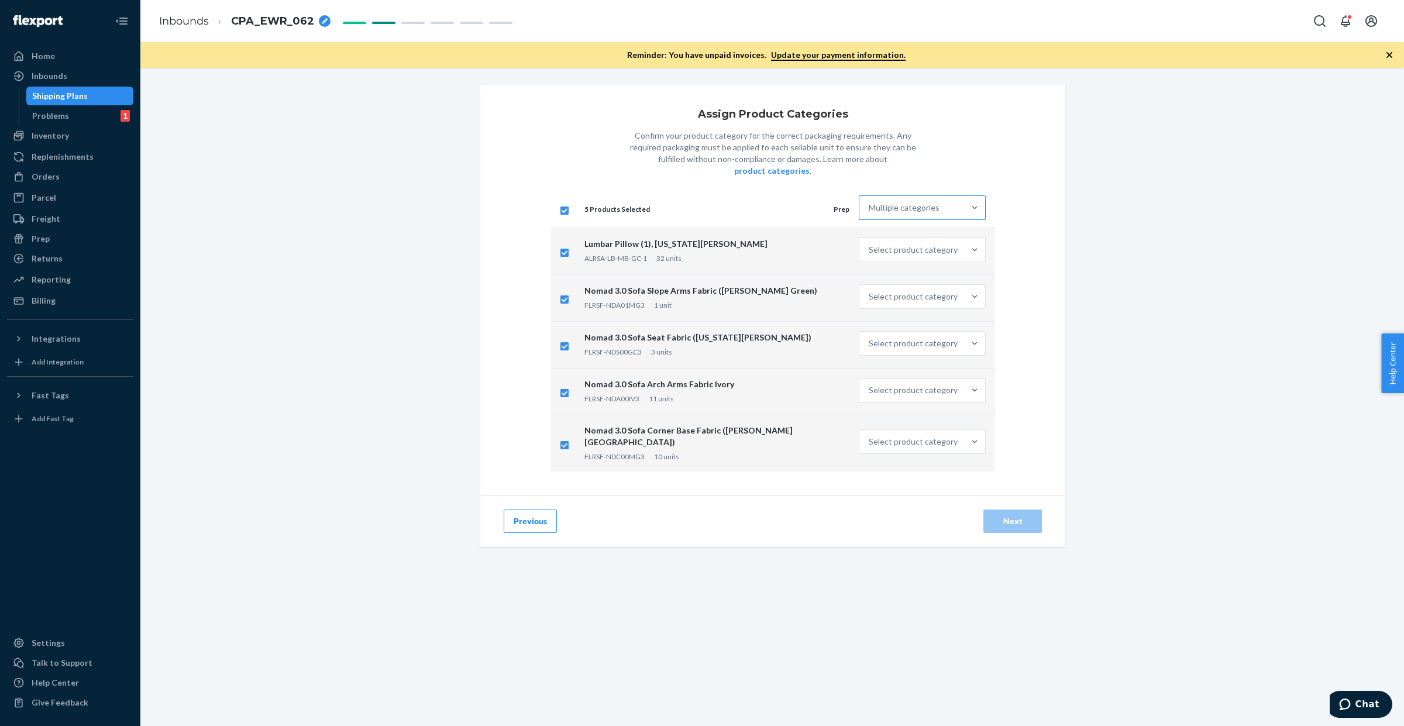
click at [906, 202] on div "Multiple categories" at bounding box center [904, 208] width 71 height 12
click at [870, 202] on input "Multiple categories" at bounding box center [869, 208] width 1 height 12
click at [911, 372] on div "Other (no special packaging)" at bounding box center [922, 383] width 122 height 23
click at [870, 214] on input "option Other (no special packaging) focused, 10 of 10. 10 results available. Us…" at bounding box center [869, 208] width 1 height 12
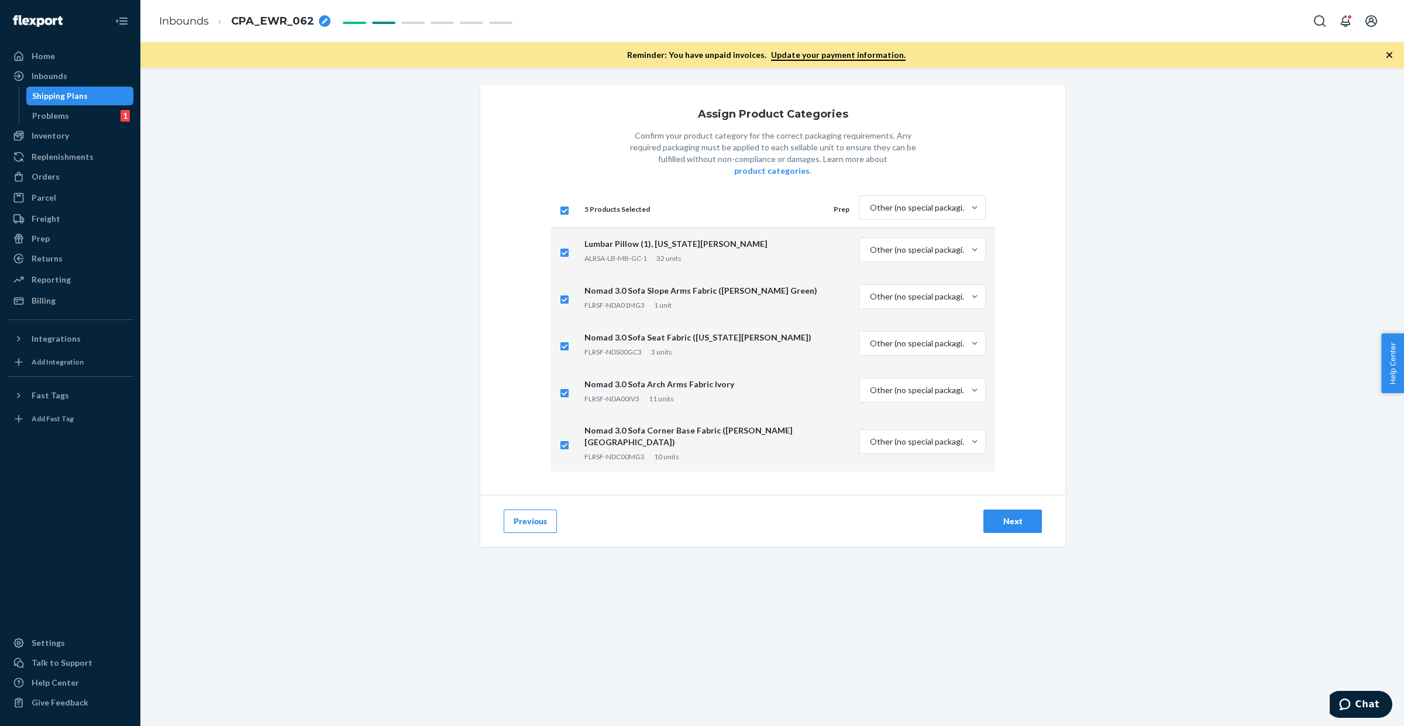
click at [1005, 515] on div "Next" at bounding box center [1012, 521] width 39 height 12
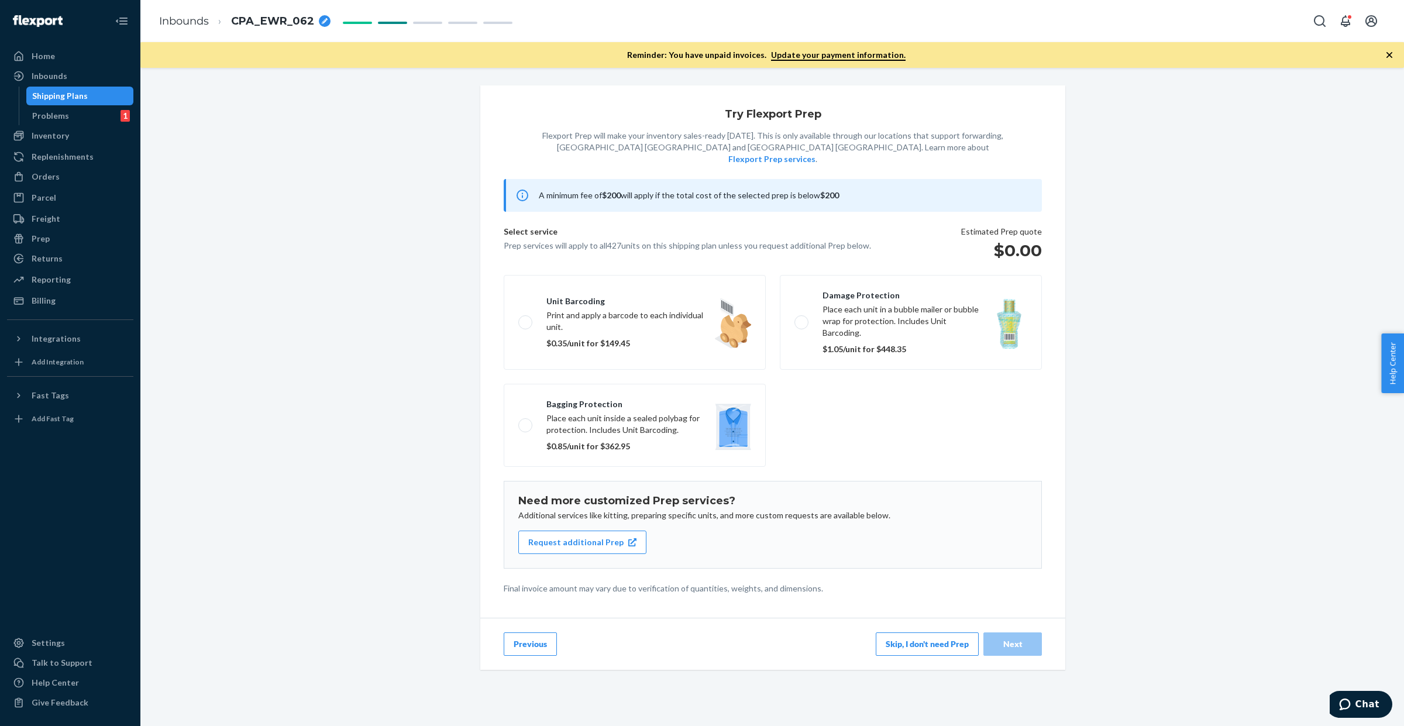
click at [931, 632] on button "Skip, I don't need Prep" at bounding box center [927, 643] width 103 height 23
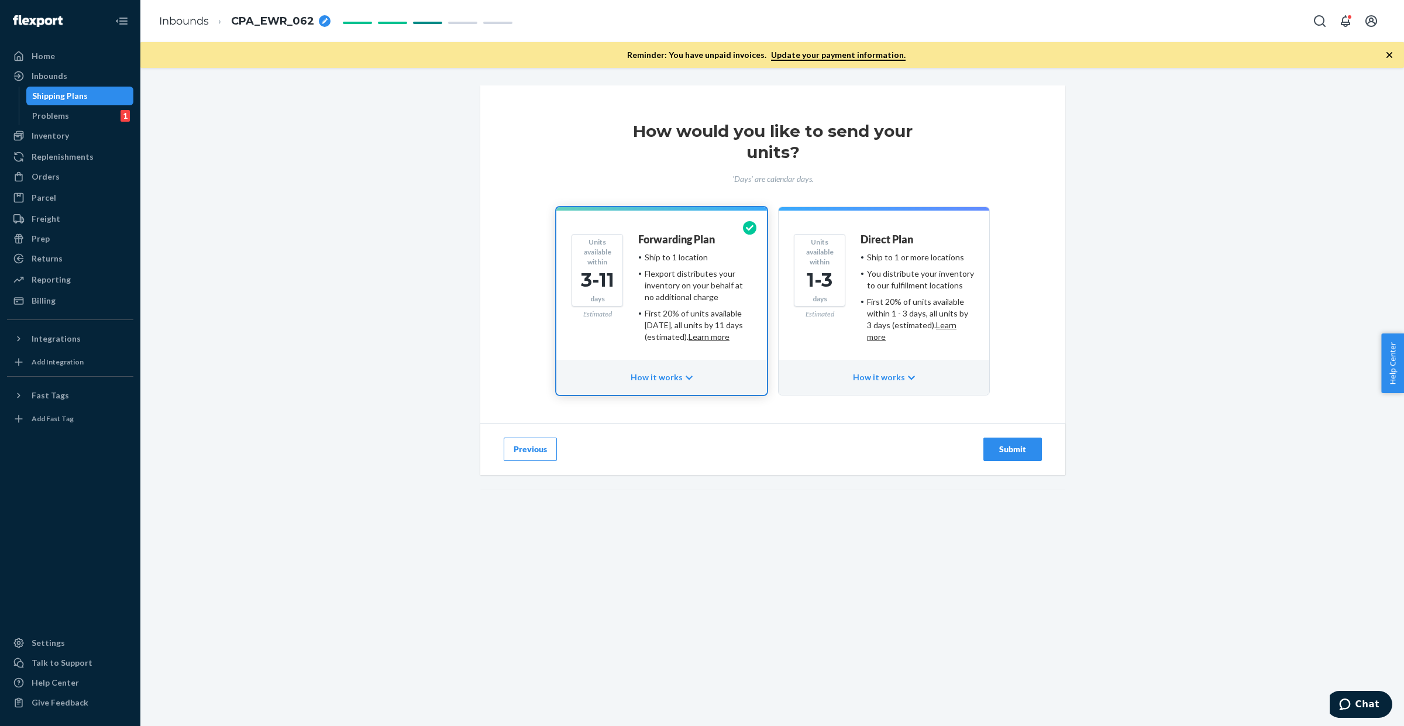
click at [854, 265] on div "Units available within 1-3 days Estimated Direct Plan Ship to 1 or more locatio…" at bounding box center [884, 292] width 180 height 117
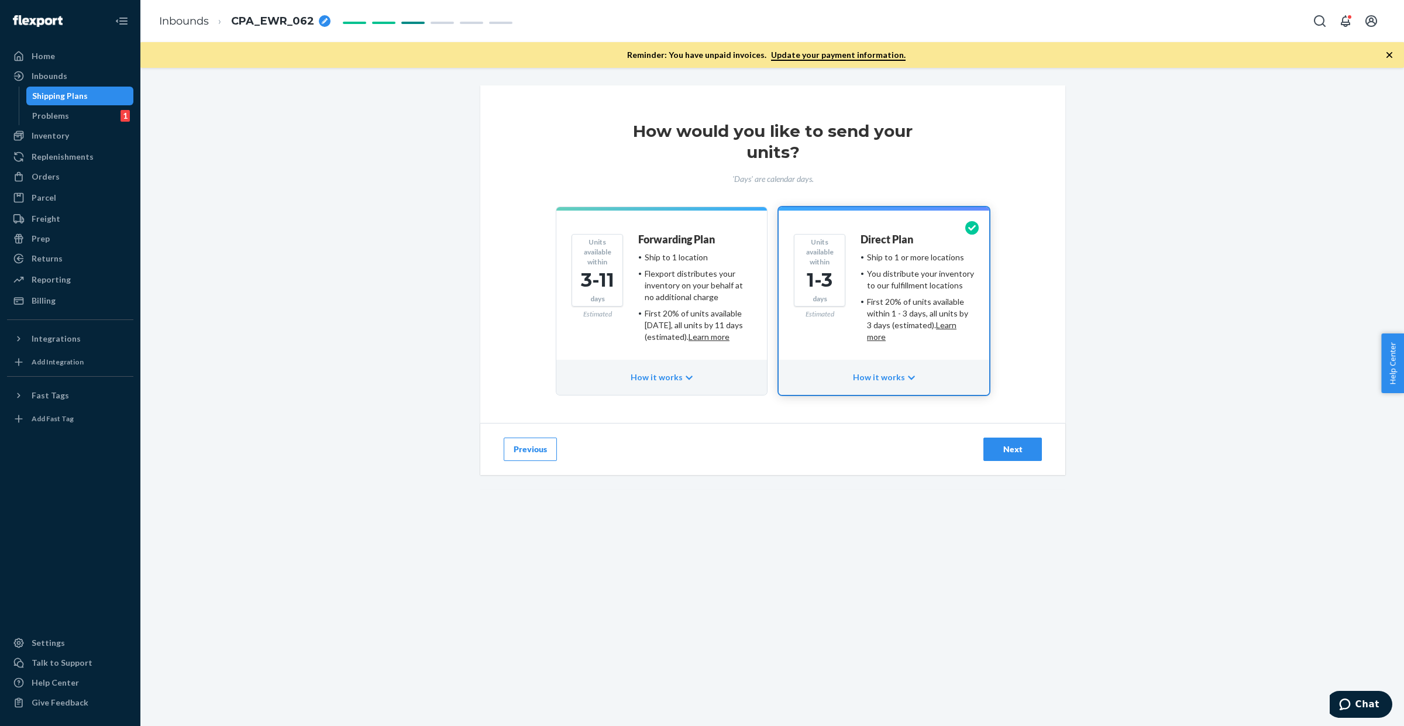
click at [1007, 446] on div "Next" at bounding box center [1012, 449] width 39 height 12
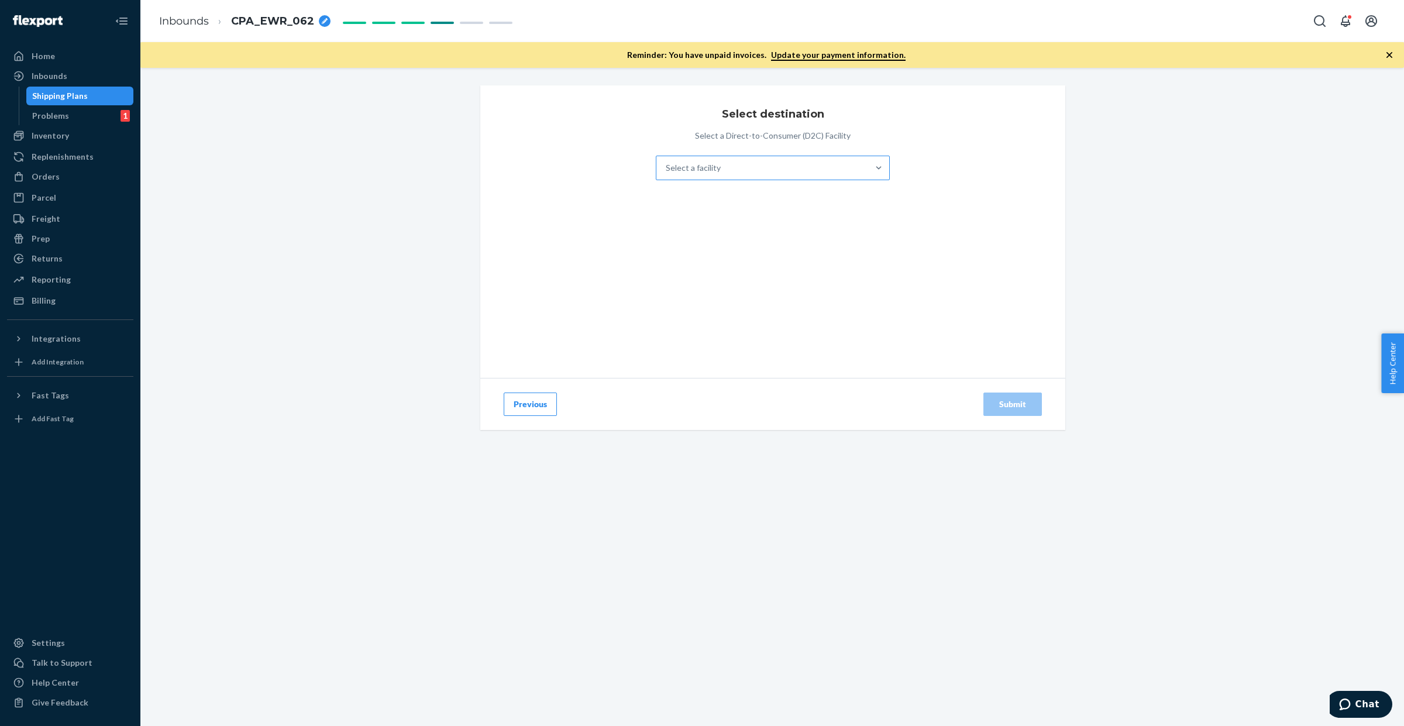
click at [714, 170] on div "Select a facility" at bounding box center [693, 168] width 55 height 12
click at [667, 170] on input "Select a facility" at bounding box center [666, 168] width 1 height 12
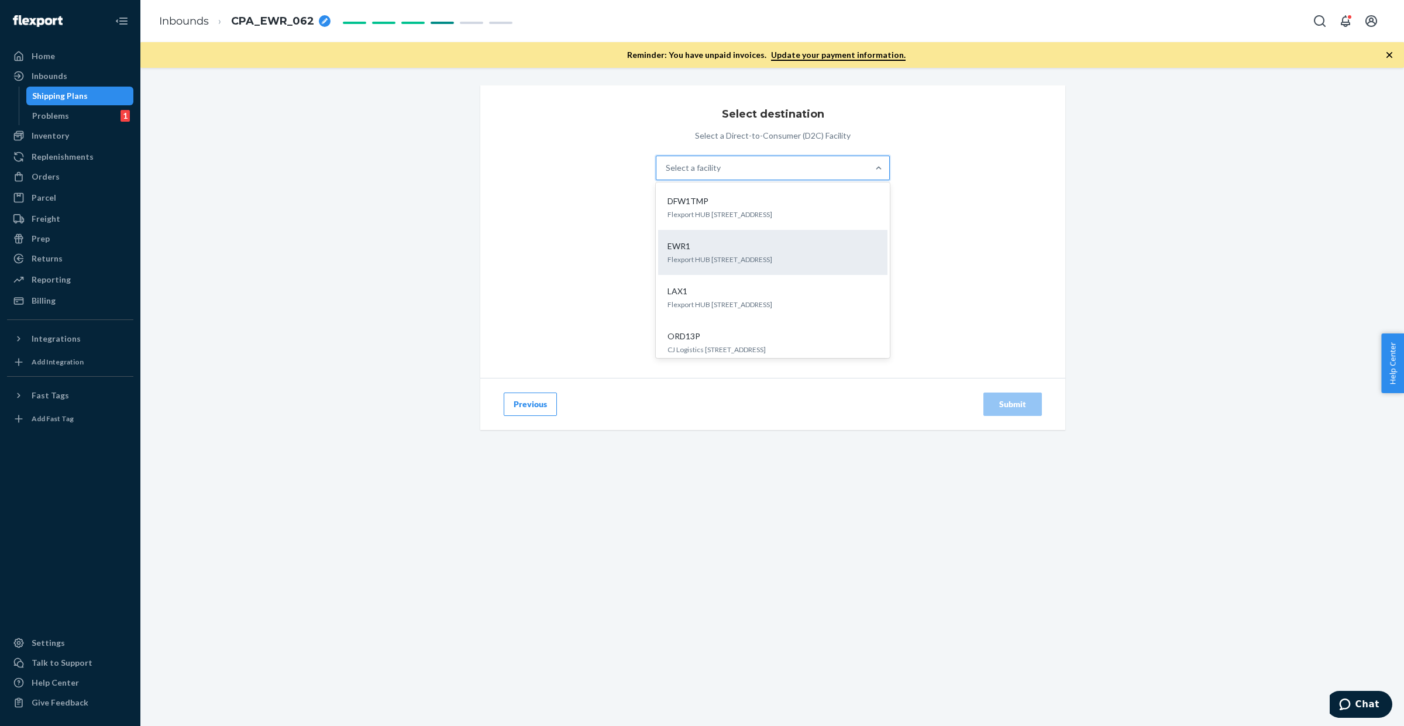
click at [711, 241] on div "EWR1" at bounding box center [770, 246] width 215 height 12
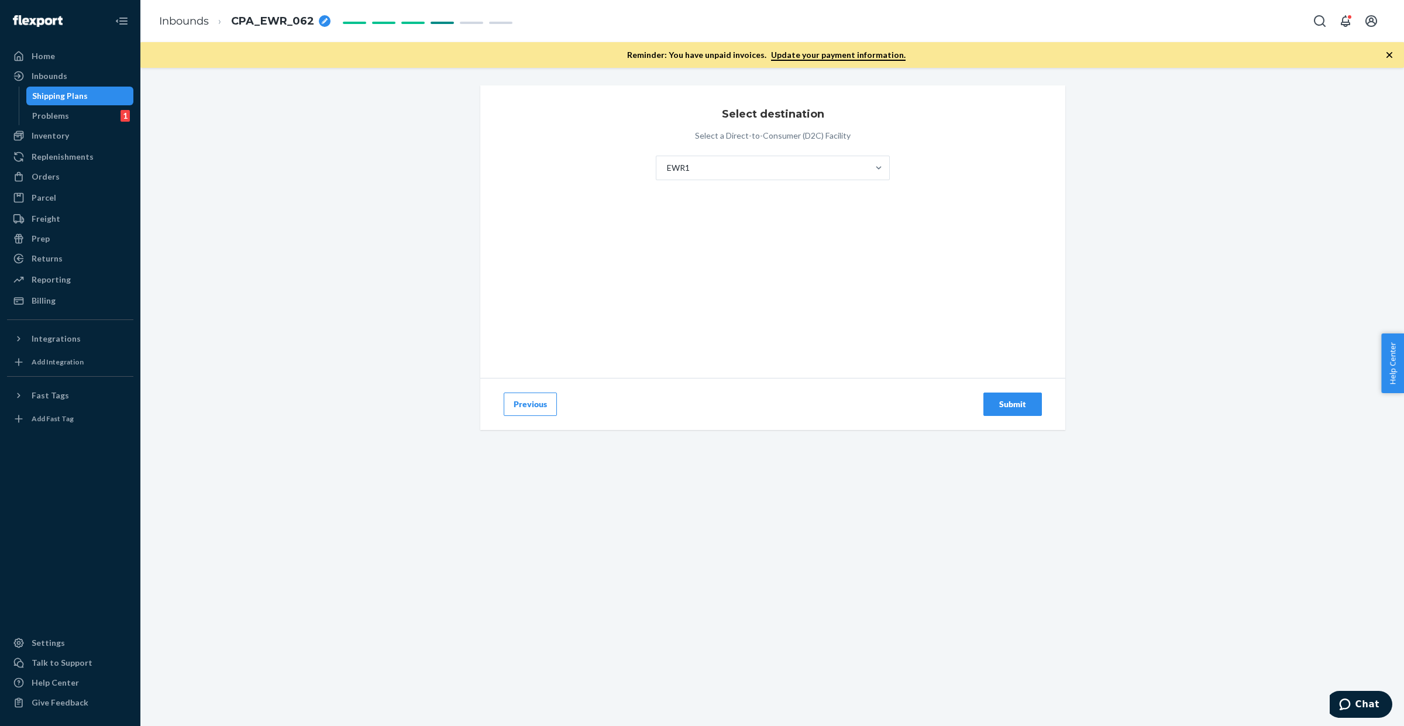
click at [1007, 410] on button "Submit" at bounding box center [1012, 404] width 59 height 23
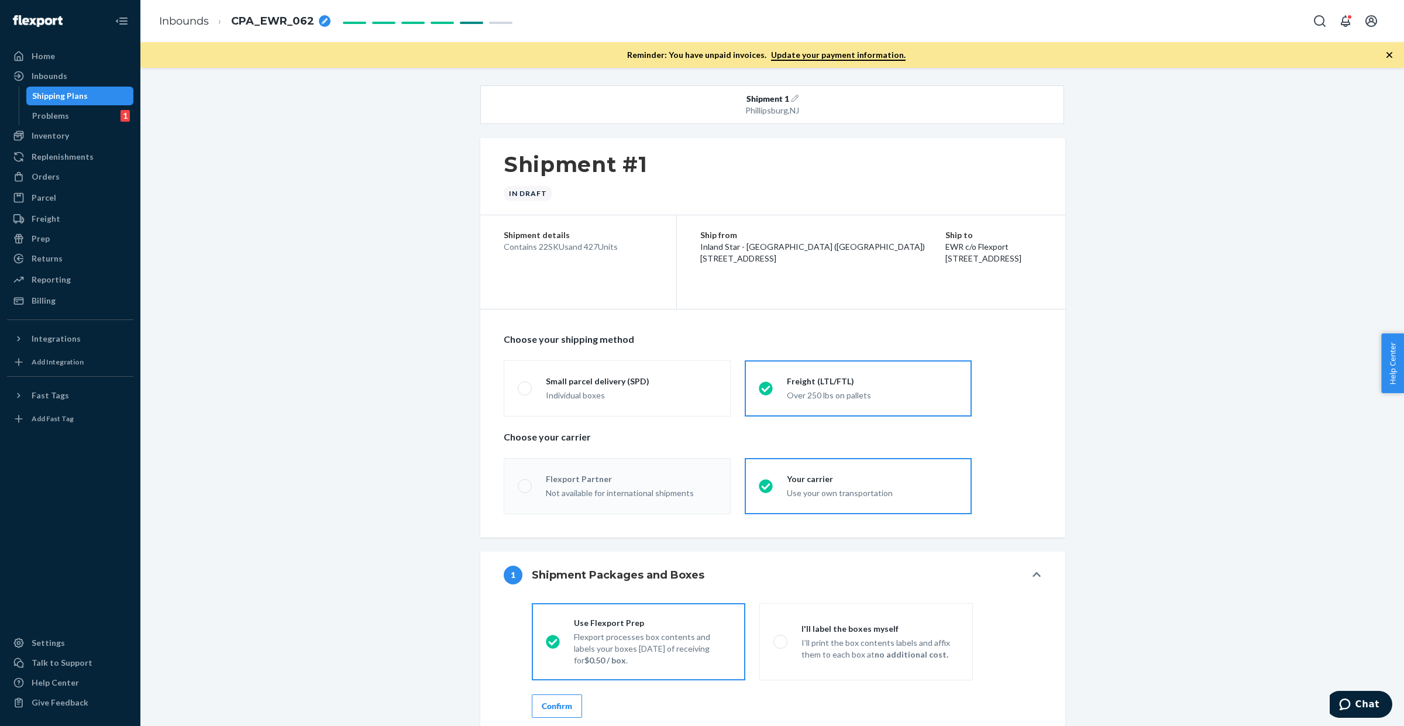
radio input "true"
radio input "false"
radio input "true"
radio input "false"
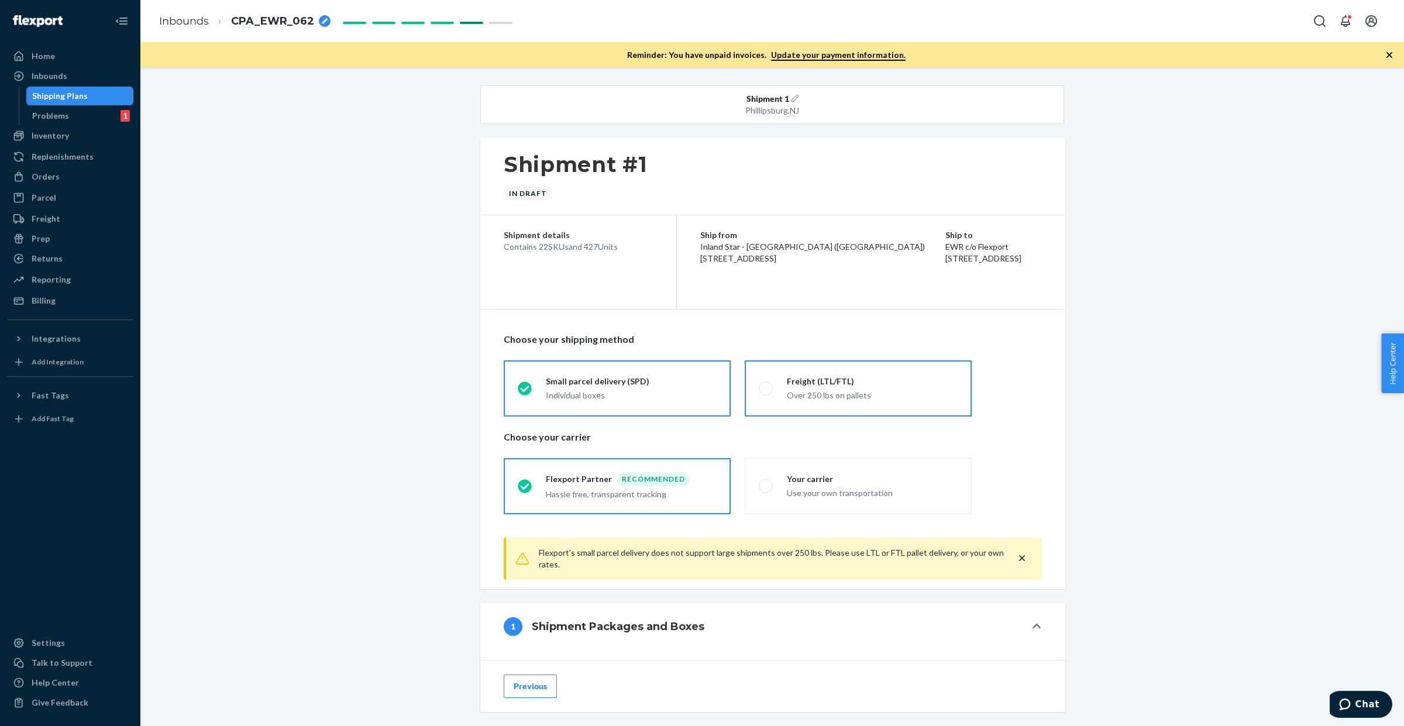
click at [852, 388] on div "Over 250 lbs on pallets" at bounding box center [872, 394] width 171 height 14
click at [766, 388] on input "Freight (LTL/FTL) Over 250 lbs on pallets" at bounding box center [763, 388] width 8 height 8
radio input "true"
radio input "false"
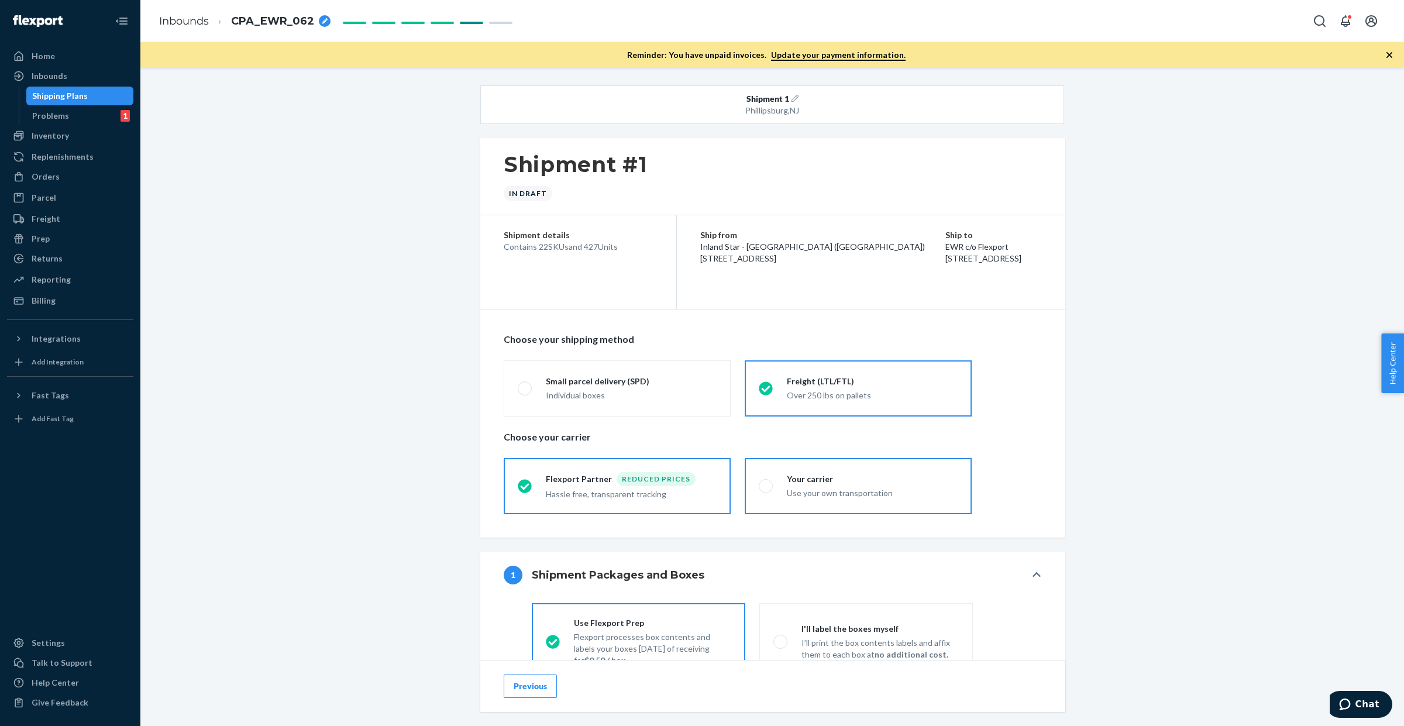
click at [823, 486] on div "Use your own transportation" at bounding box center [872, 492] width 171 height 14
click at [766, 486] on input "Your carrier Use your own transportation" at bounding box center [763, 486] width 8 height 8
radio input "true"
radio input "false"
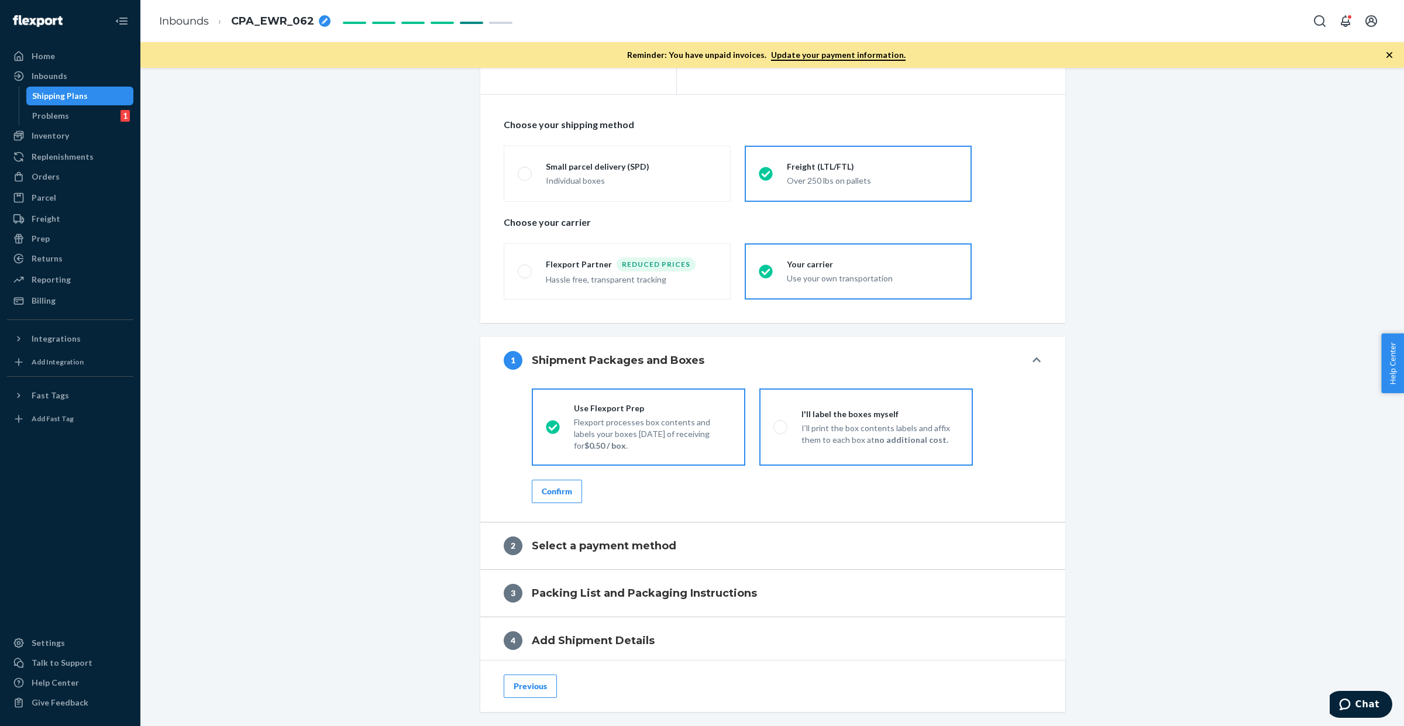
scroll to position [219, 0]
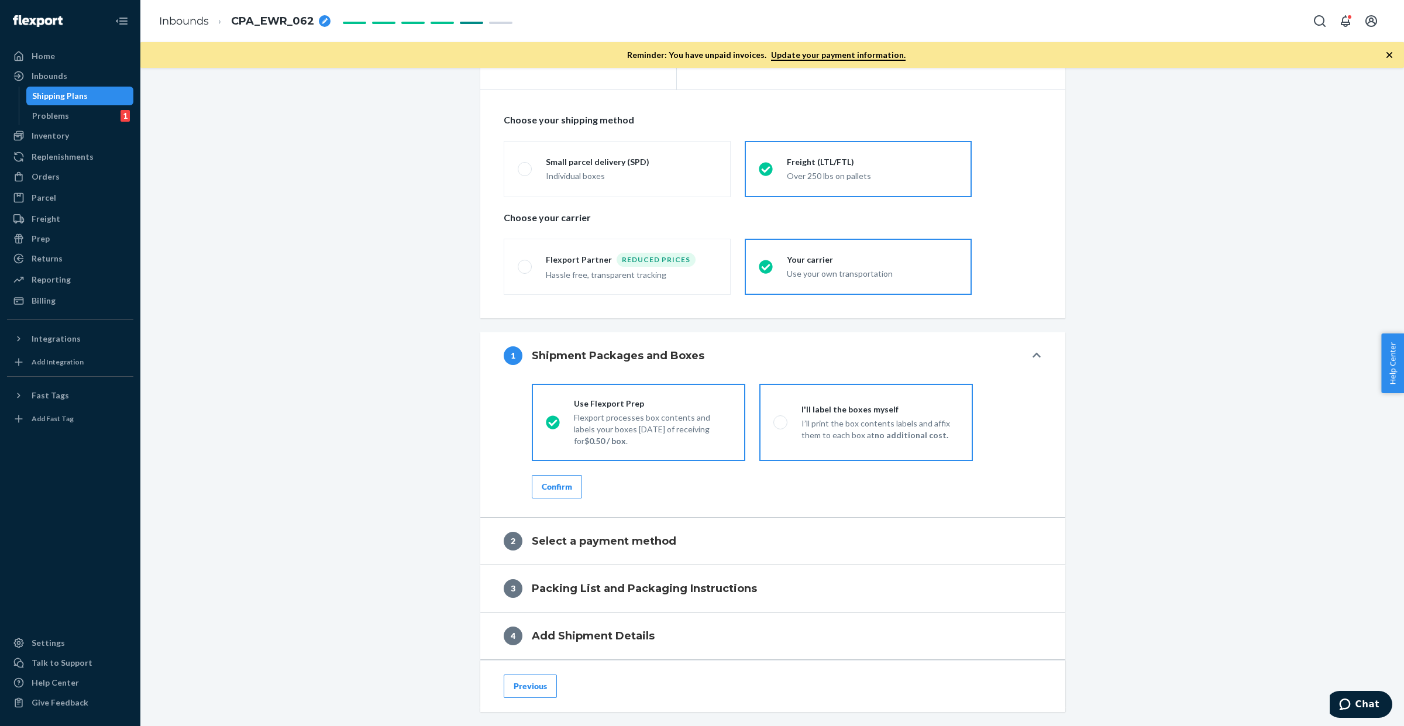
click at [849, 434] on p "I’ll print the box contents labels and affix them to each box at no additional …" at bounding box center [879, 429] width 157 height 23
click at [781, 426] on input "I'll label the boxes myself I’ll print the box contents labels and affix them t…" at bounding box center [777, 422] width 8 height 8
radio input "true"
radio input "false"
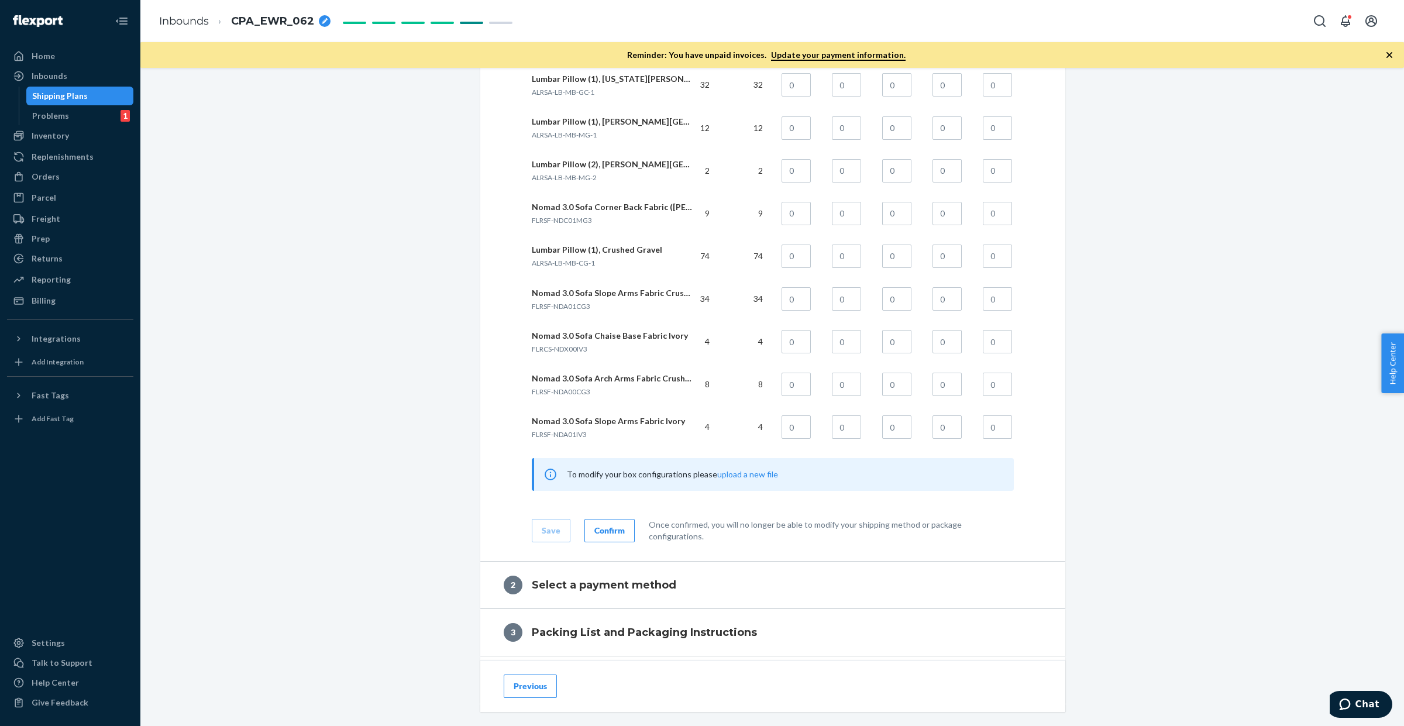
scroll to position [1609, 0]
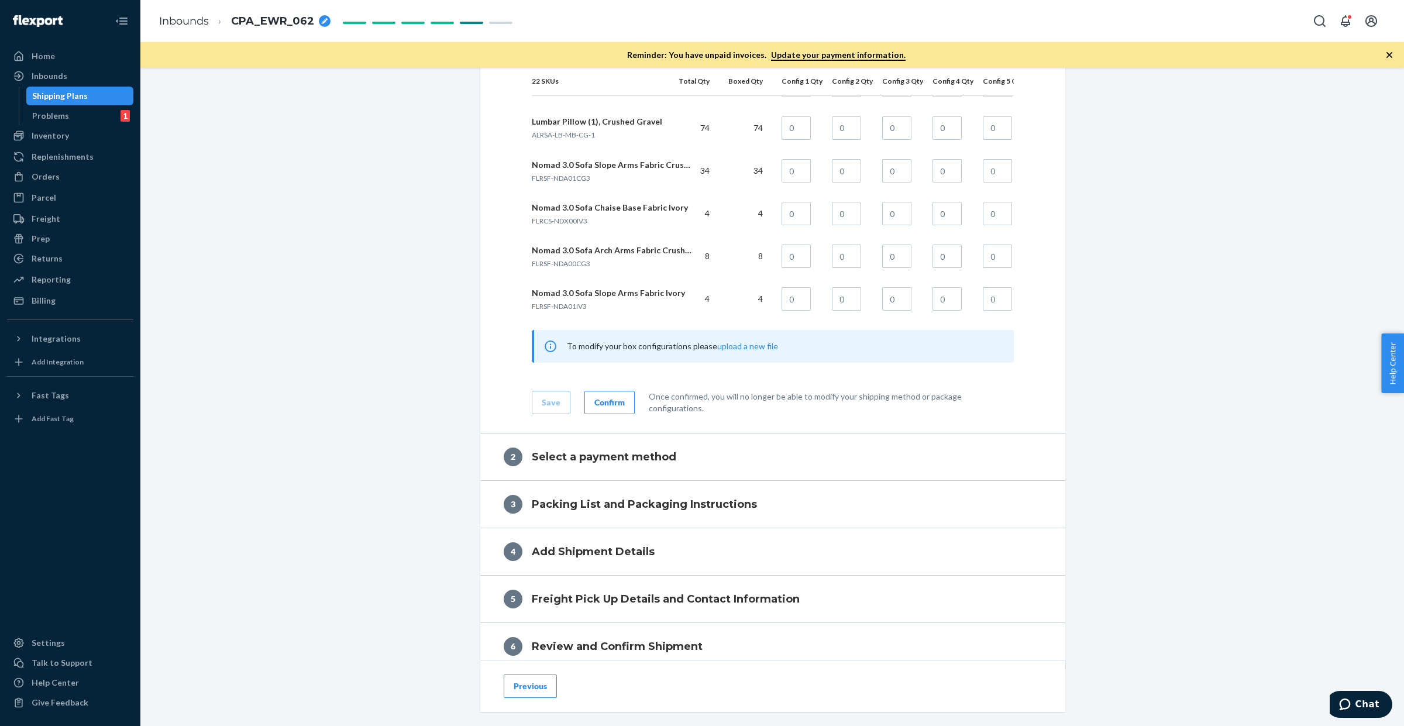
click at [594, 408] on div "Confirm" at bounding box center [609, 403] width 30 height 12
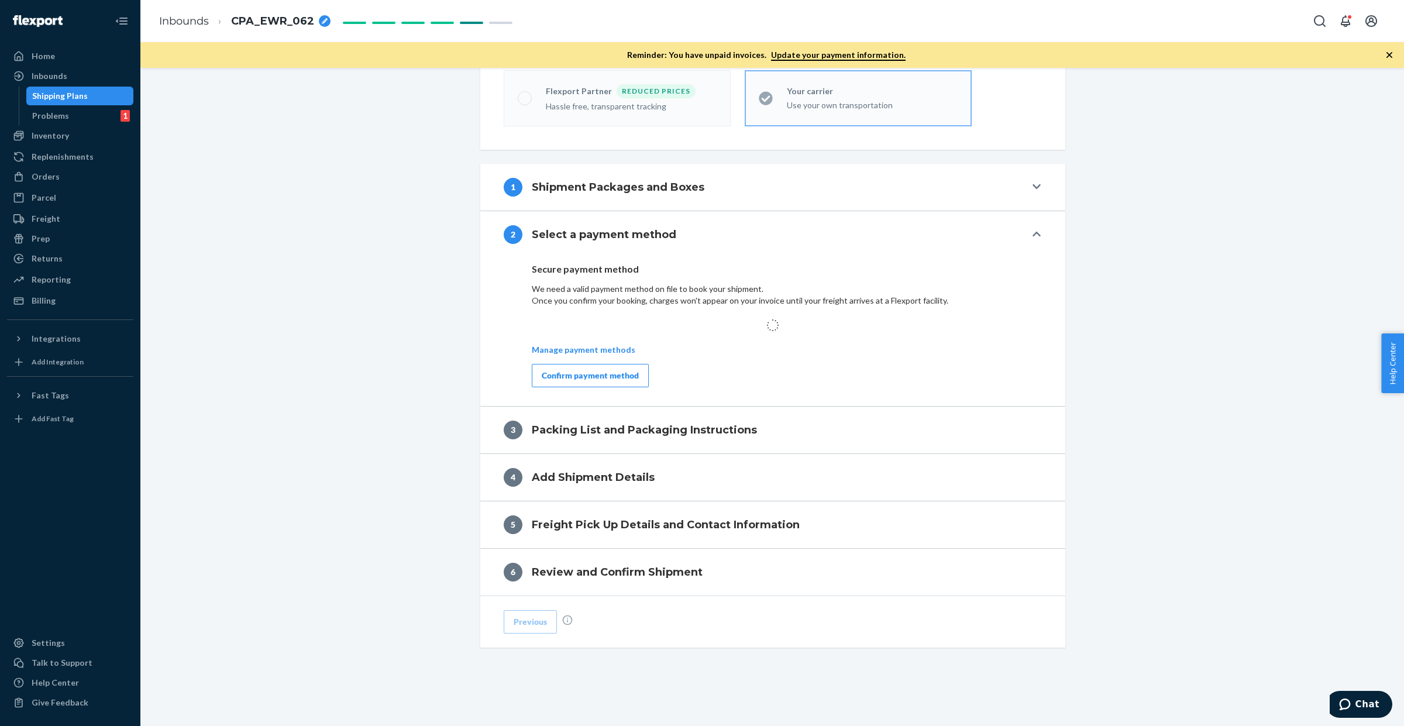
click at [594, 371] on div "Confirm payment method" at bounding box center [590, 376] width 97 height 12
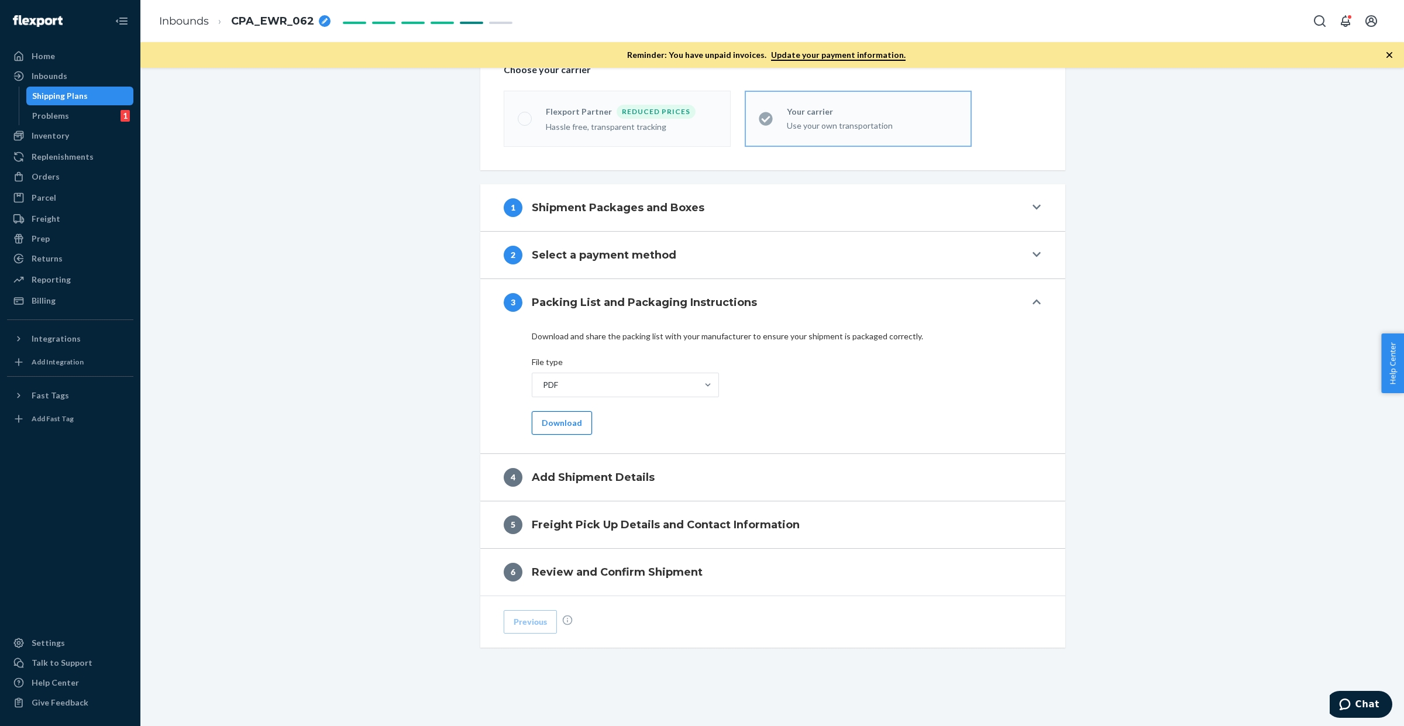
click at [556, 417] on button "Download" at bounding box center [562, 422] width 60 height 23
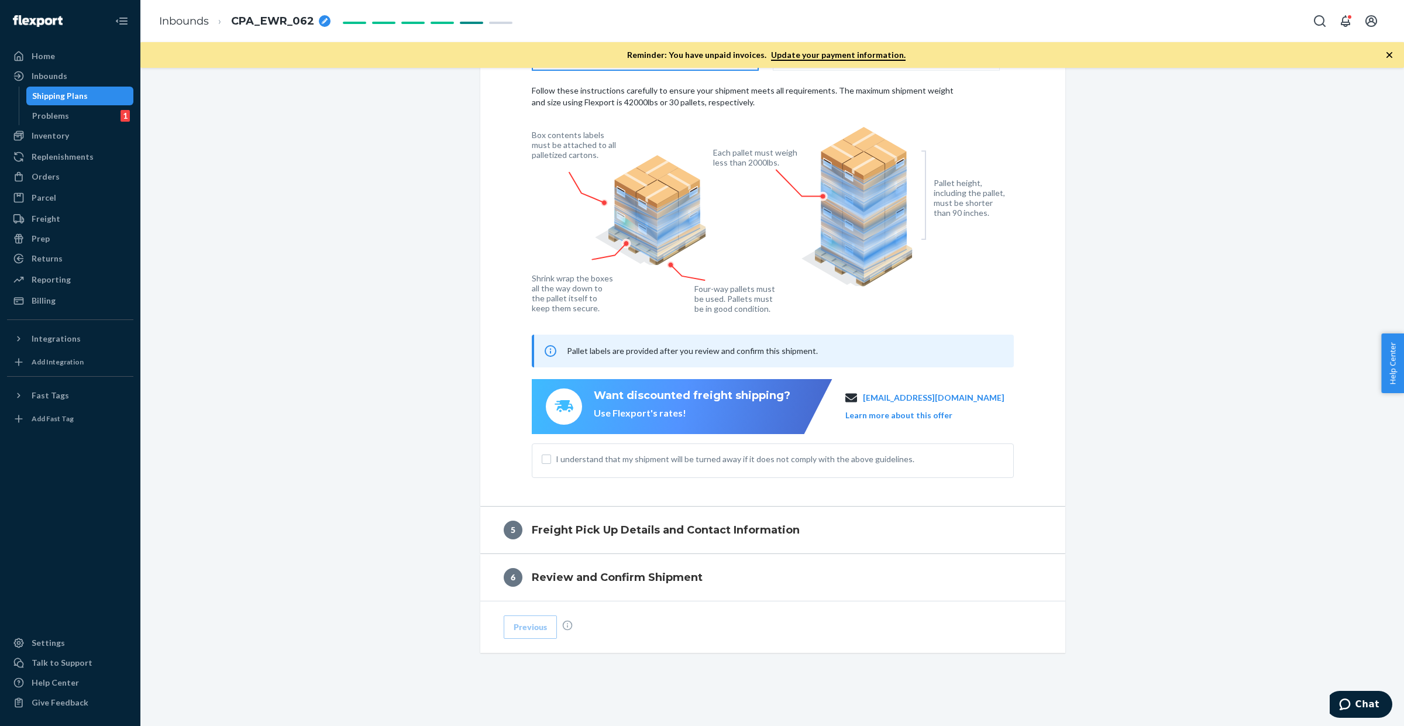
scroll to position [765, 0]
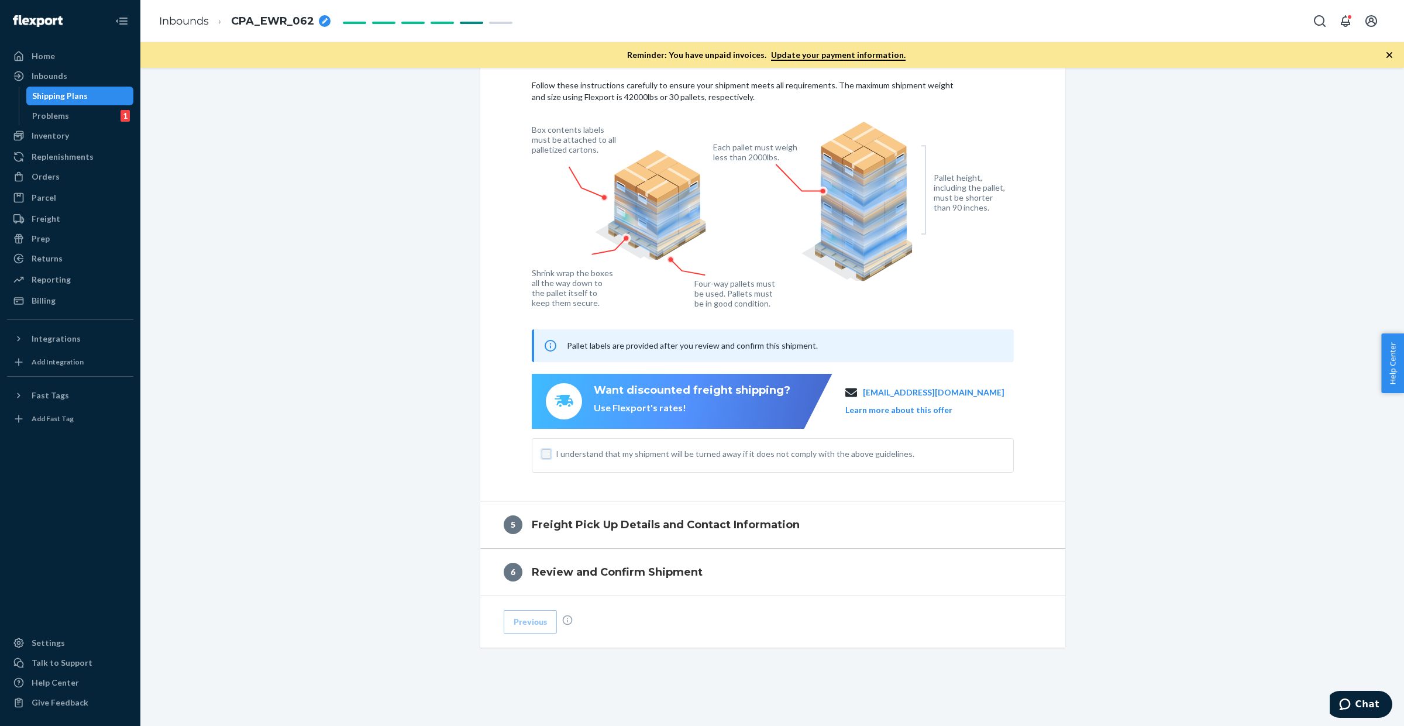
click at [542, 457] on input "I understand that my shipment will be turned away if it does not comply with th…" at bounding box center [546, 453] width 9 height 9
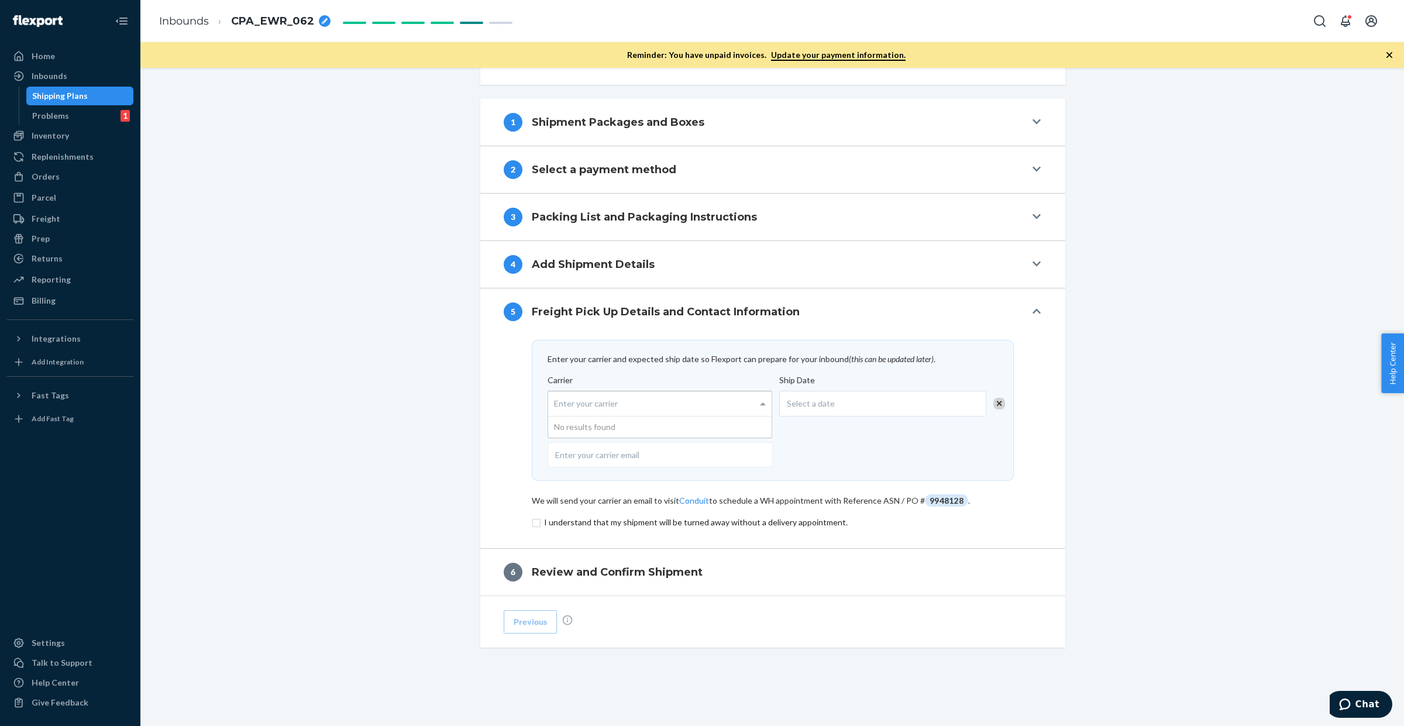
click at [565, 407] on div "Enter your carrier" at bounding box center [659, 403] width 223 height 25
click at [557, 407] on input "Carrier Enter your carrier No results found" at bounding box center [555, 404] width 3 height 22
type input "Flexport"
click at [829, 393] on div "Select a date" at bounding box center [882, 404] width 207 height 26
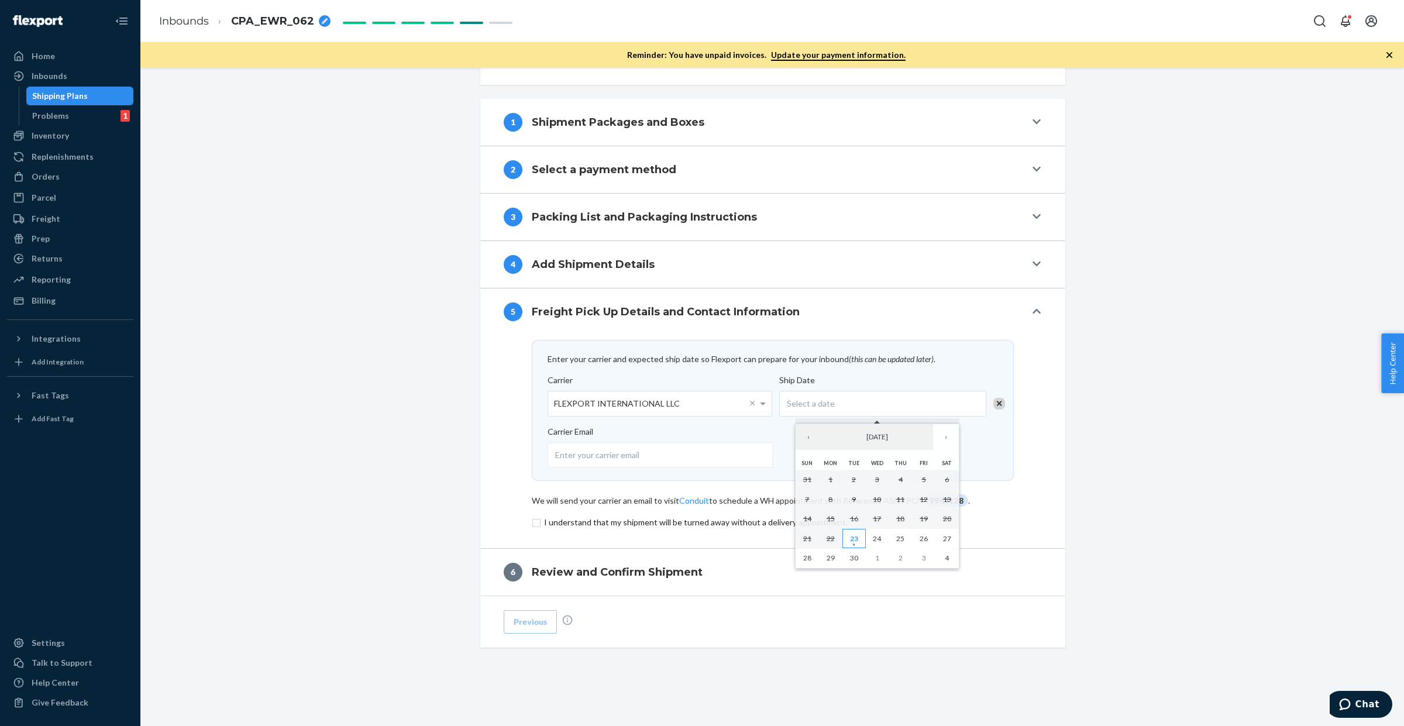
click at [853, 535] on abbr "23" at bounding box center [854, 538] width 8 height 9
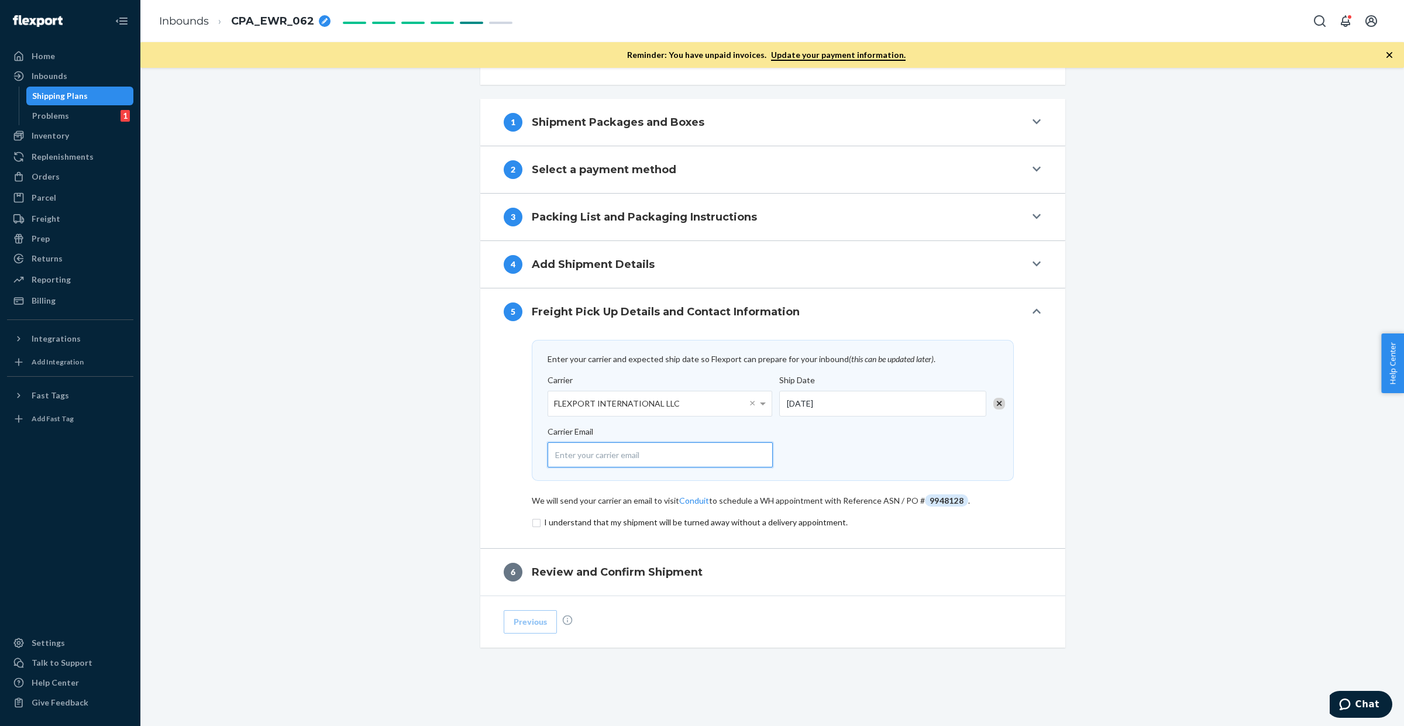
click at [618, 452] on input "email" at bounding box center [660, 454] width 225 height 25
click at [618, 454] on input "email" at bounding box center [660, 454] width 225 height 25
type input "[EMAIL_ADDRESS][DOMAIN_NAME]"
click at [563, 515] on input "checkbox" at bounding box center [773, 522] width 482 height 14
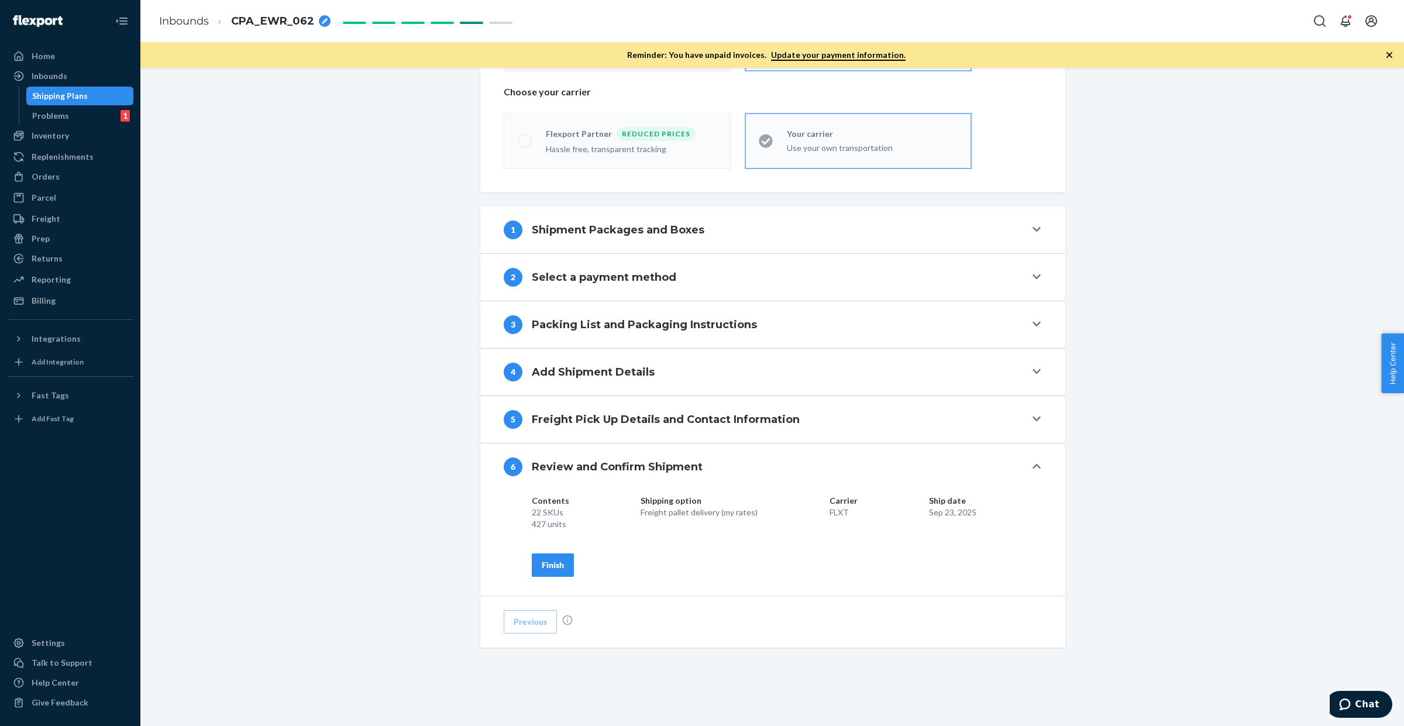
scroll to position [346, 0]
click at [553, 560] on div "Finish" at bounding box center [553, 565] width 22 height 12
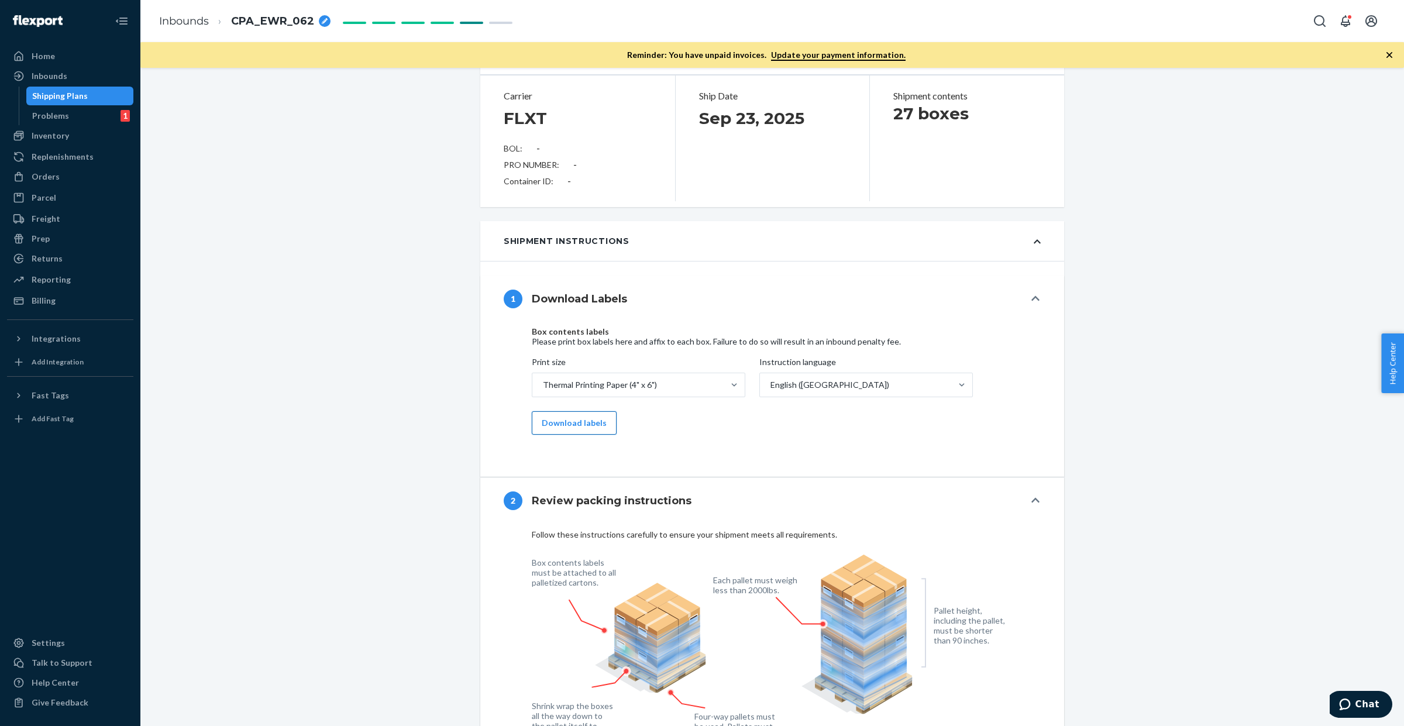
click at [565, 417] on button "Download labels" at bounding box center [574, 422] width 85 height 23
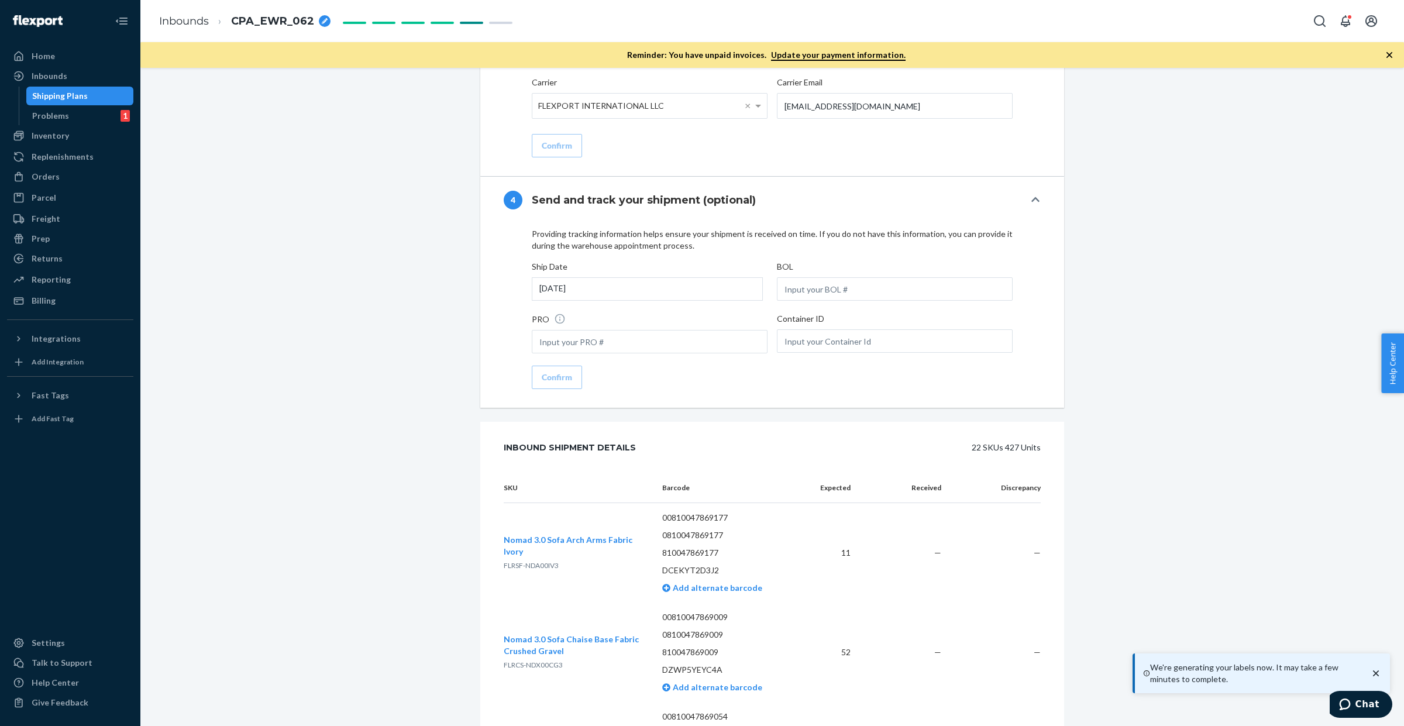
scroll to position [1487, 0]
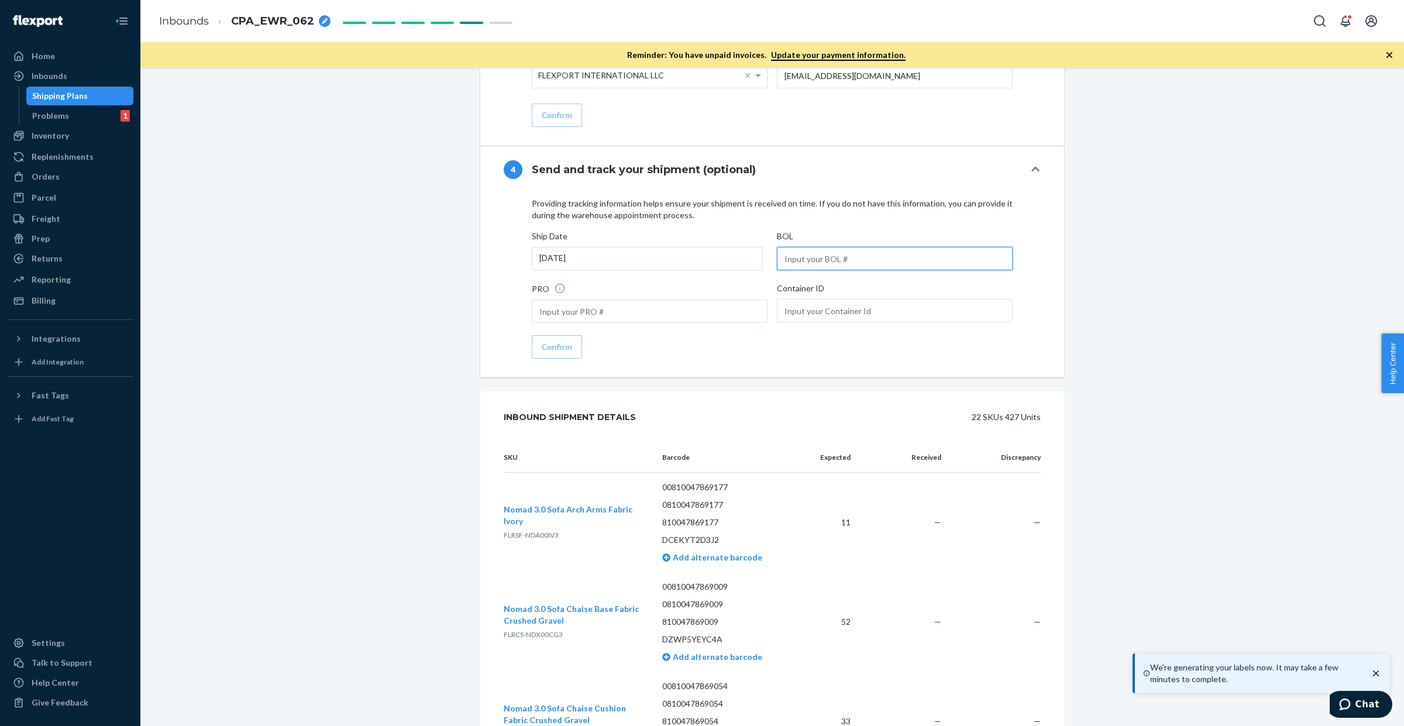
click at [800, 247] on input "text" at bounding box center [895, 258] width 236 height 23
paste input "SW4141515"
type input "SW4141515"
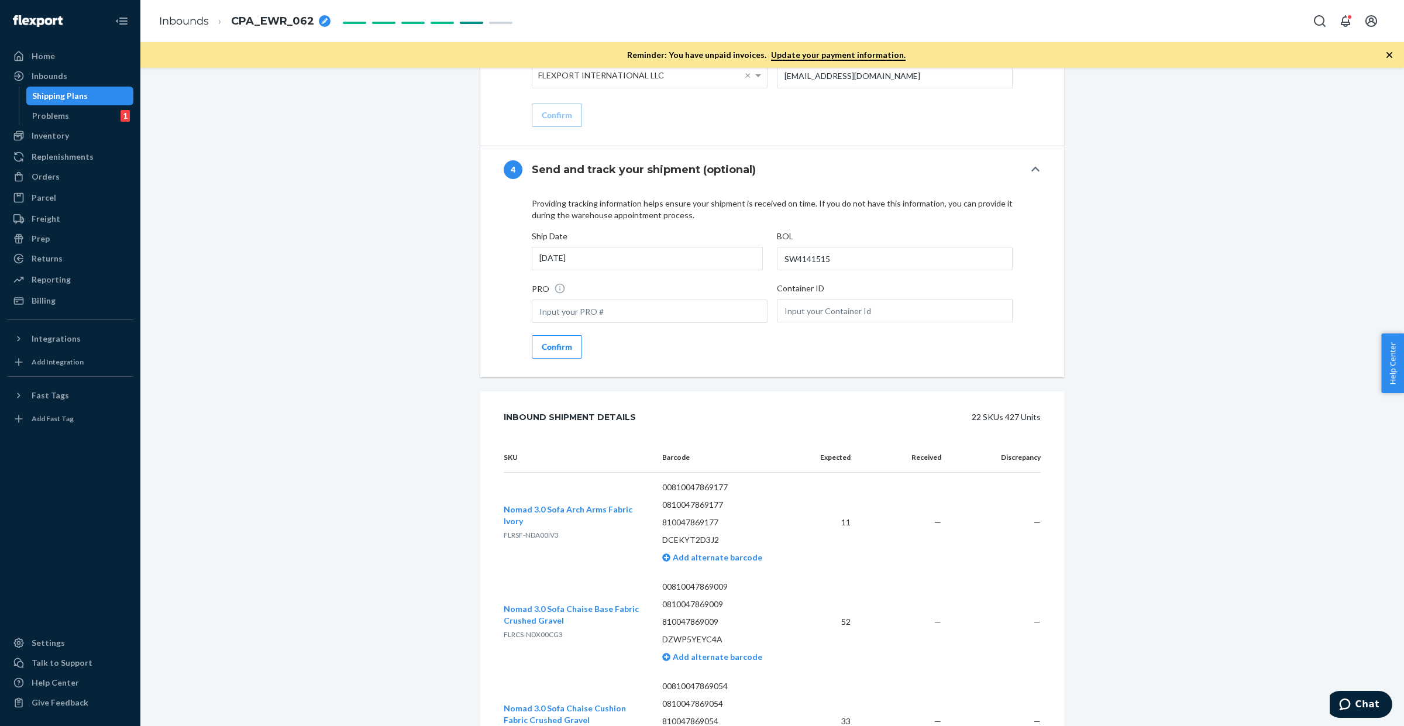
click at [560, 342] on div "Confirm" at bounding box center [557, 347] width 30 height 12
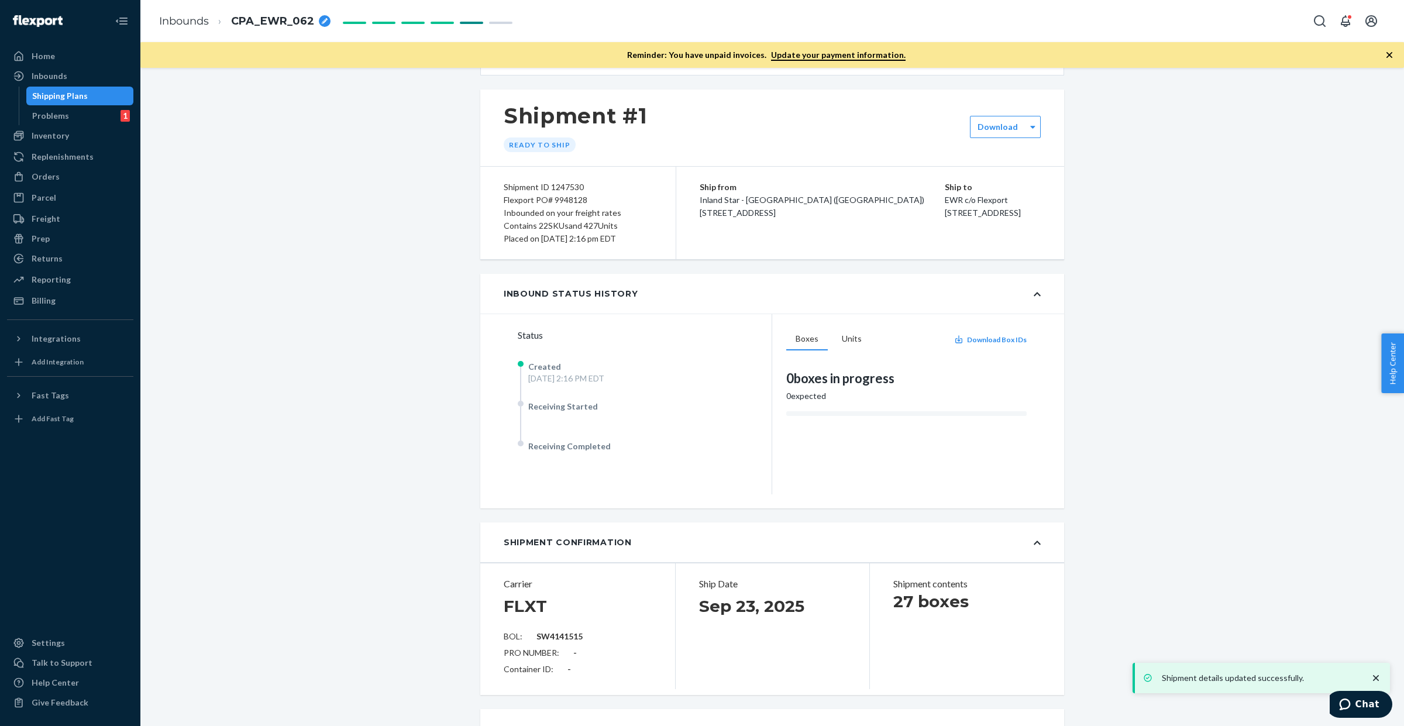
scroll to position [0, 0]
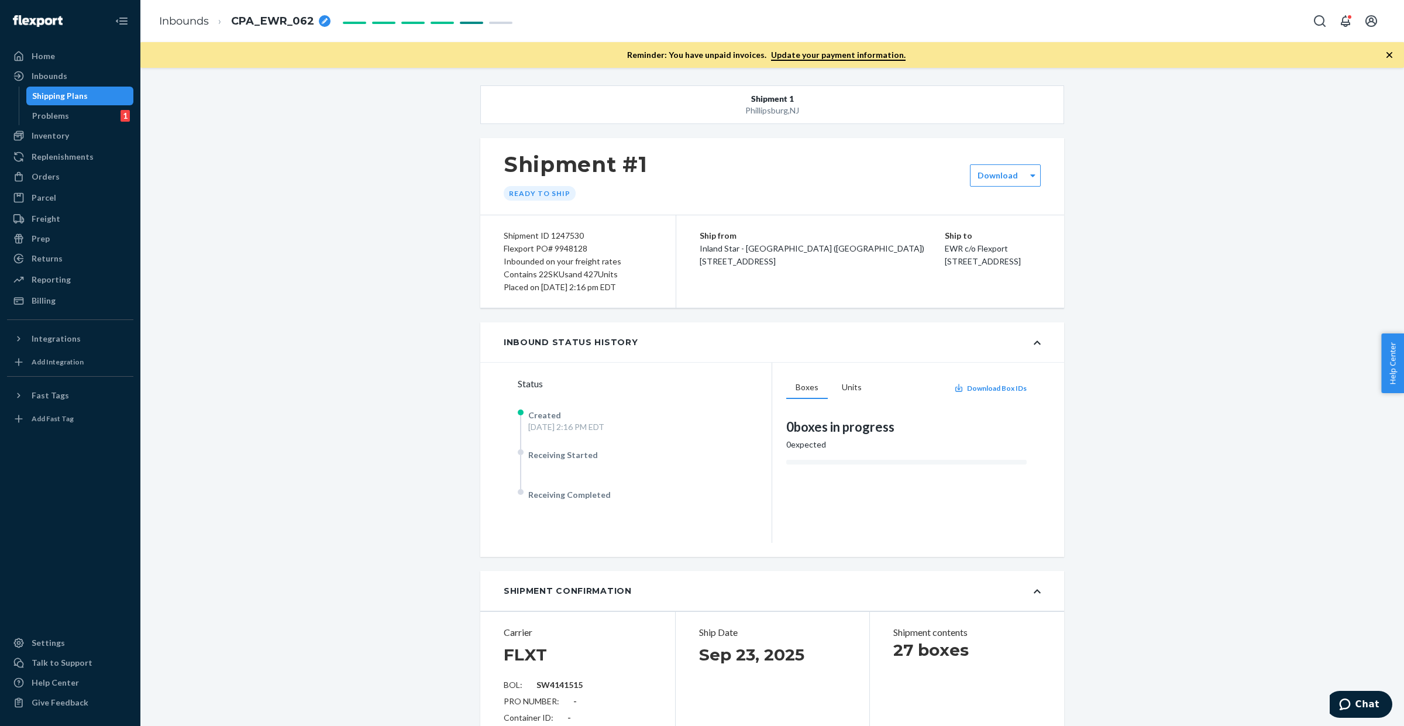
click at [574, 255] on div "Inbounded on your freight rates" at bounding box center [578, 261] width 149 height 13
click at [573, 252] on div "Flexport PO# 9948128" at bounding box center [578, 248] width 149 height 13
click at [568, 250] on div "Flexport PO# 9948128" at bounding box center [578, 248] width 149 height 13
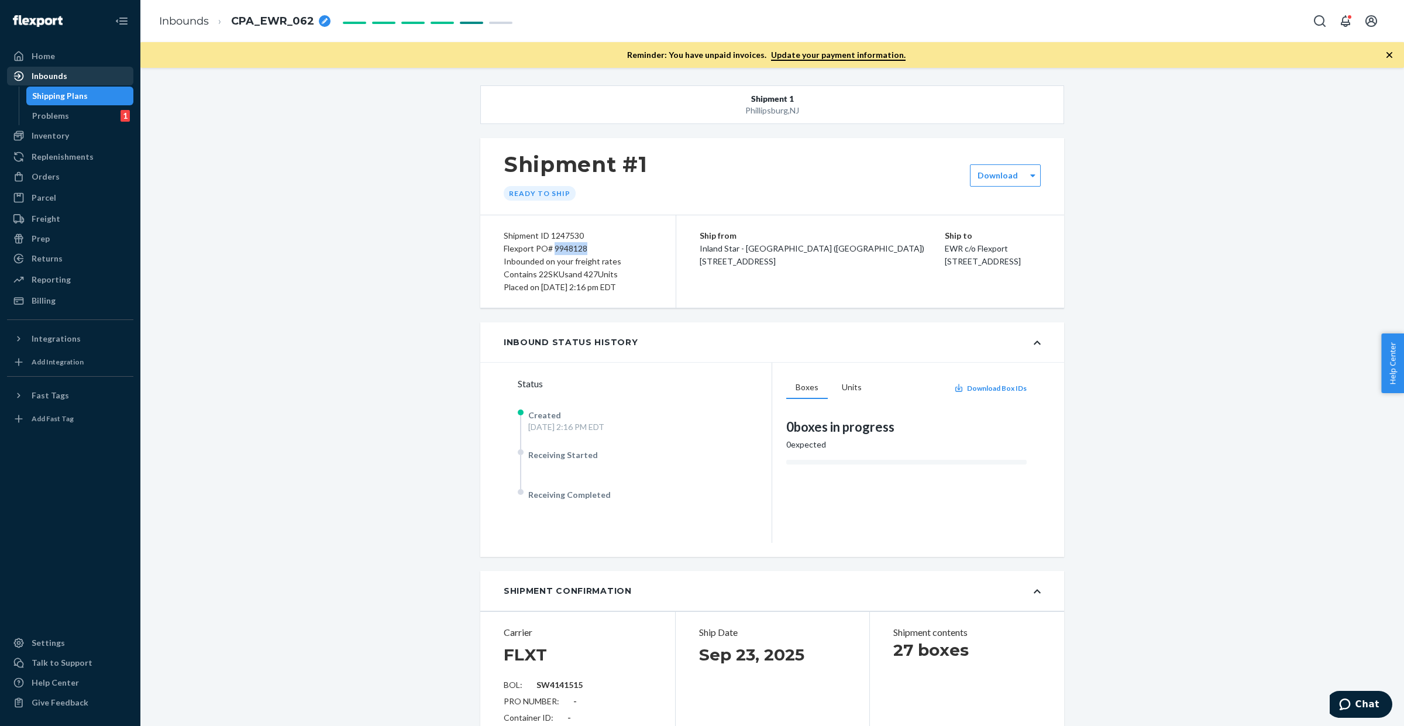
click at [86, 70] on div "Inbounds" at bounding box center [70, 76] width 124 height 16
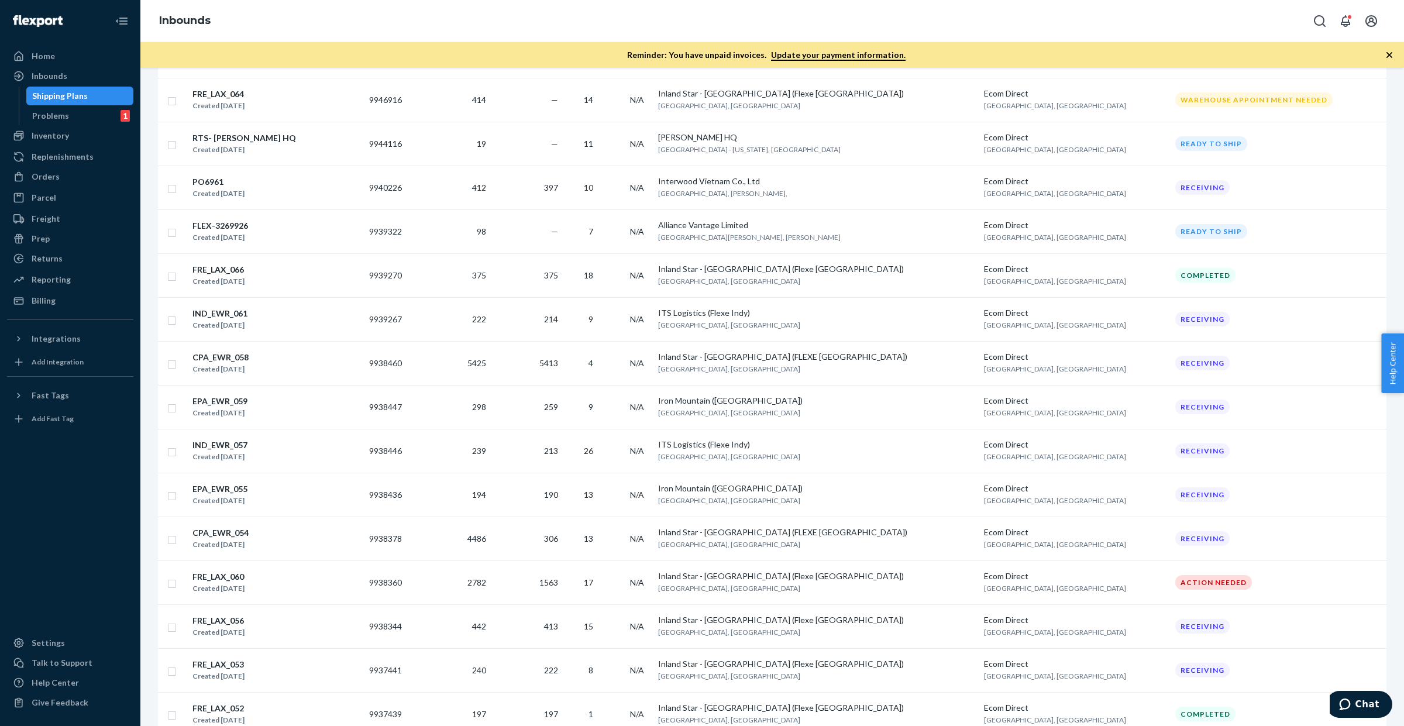
scroll to position [512, 0]
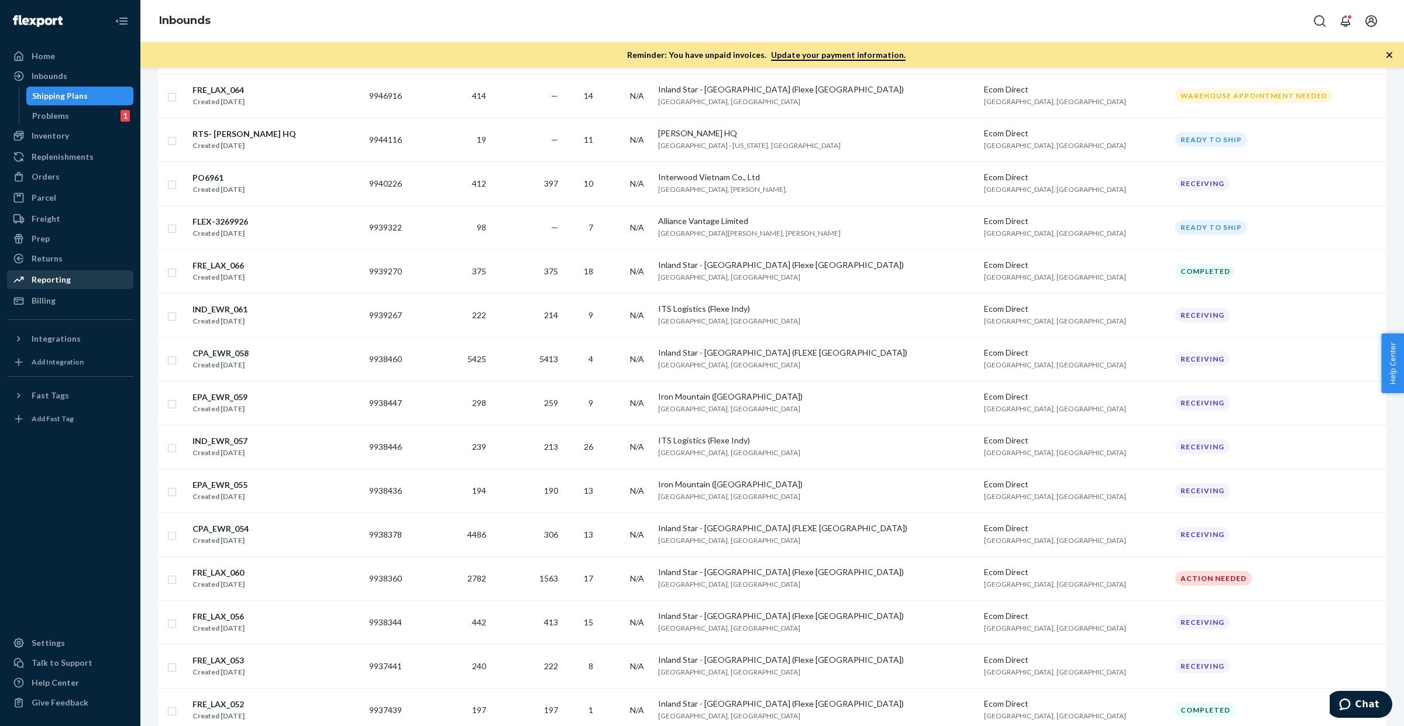
click at [85, 279] on div "Reporting" at bounding box center [70, 279] width 124 height 16
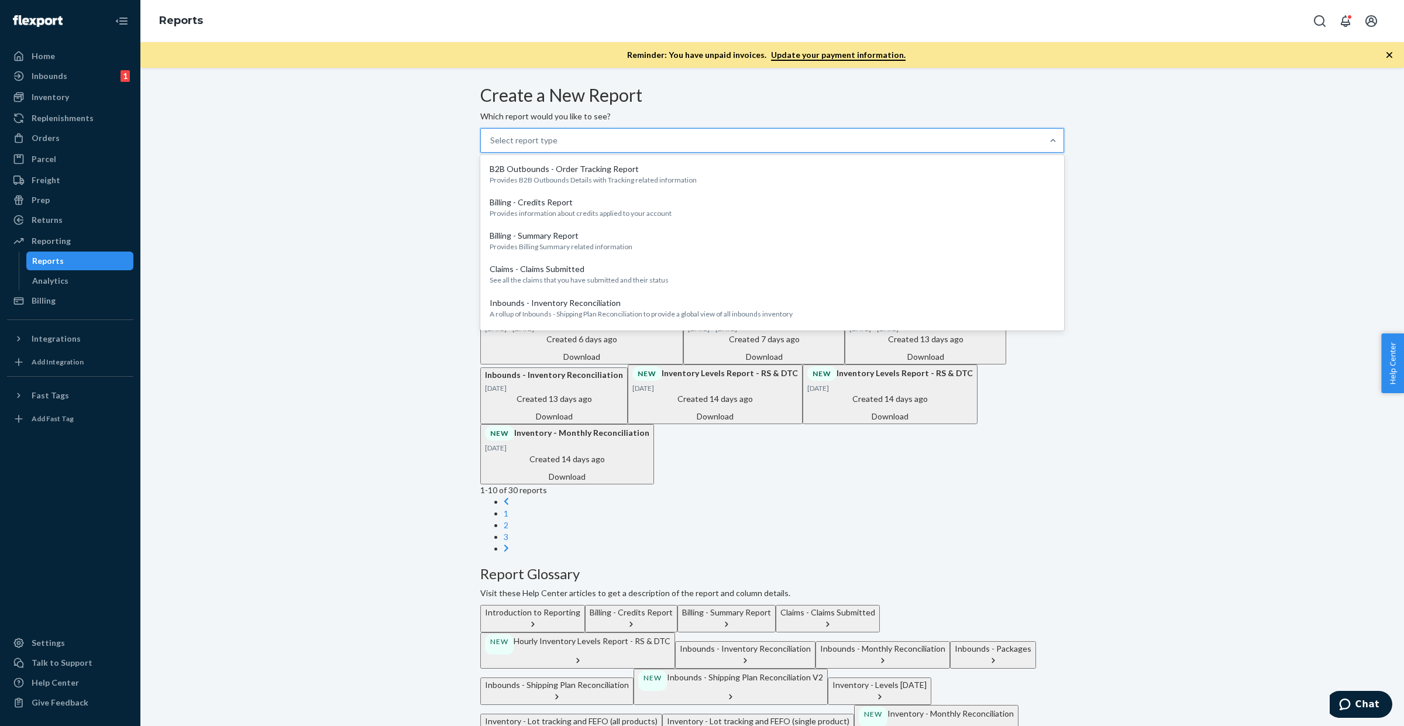
click at [631, 152] on div "Select report type" at bounding box center [762, 140] width 562 height 23
click at [491, 146] on input "option B2B Outbounds - Order Tracking Report focused, 1 of 32. 32 results avail…" at bounding box center [490, 141] width 1 height 12
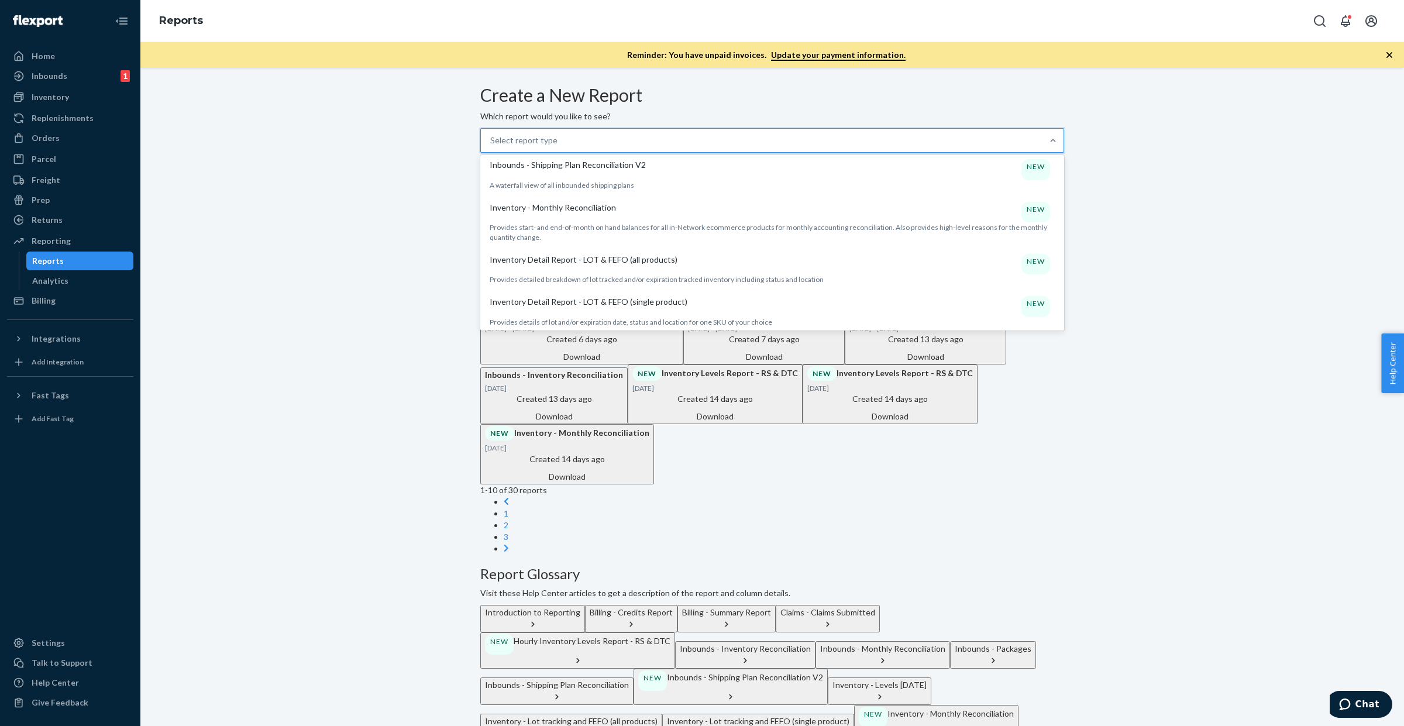
scroll to position [315, 0]
click at [603, 136] on p "Inbounds - Shipping Plan Reconciliation" at bounding box center [562, 131] width 144 height 12
click at [491, 146] on input "option Inbounds - Shipping Plan Reconciliation focused, 9 of 32. 32 results ava…" at bounding box center [490, 141] width 1 height 12
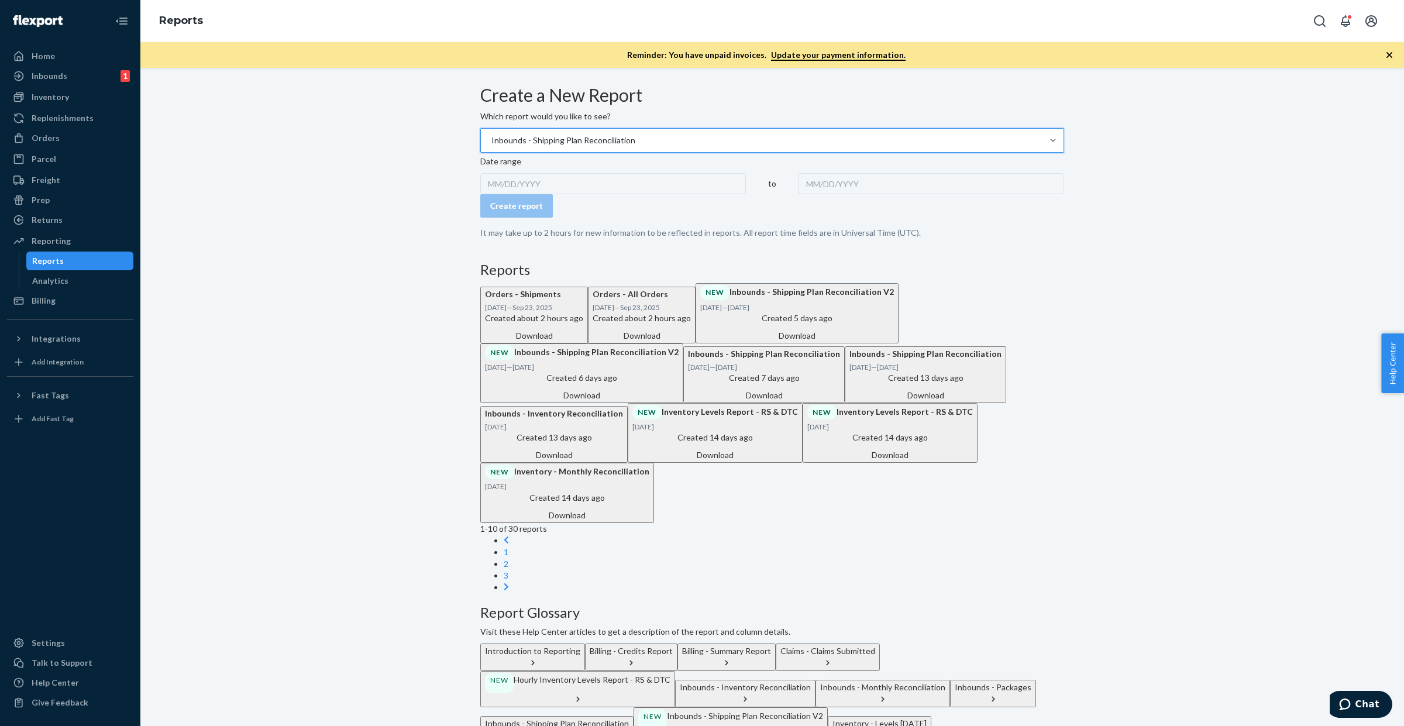
click at [547, 194] on div "MM/DD/YYYY" at bounding box center [613, 183] width 266 height 21
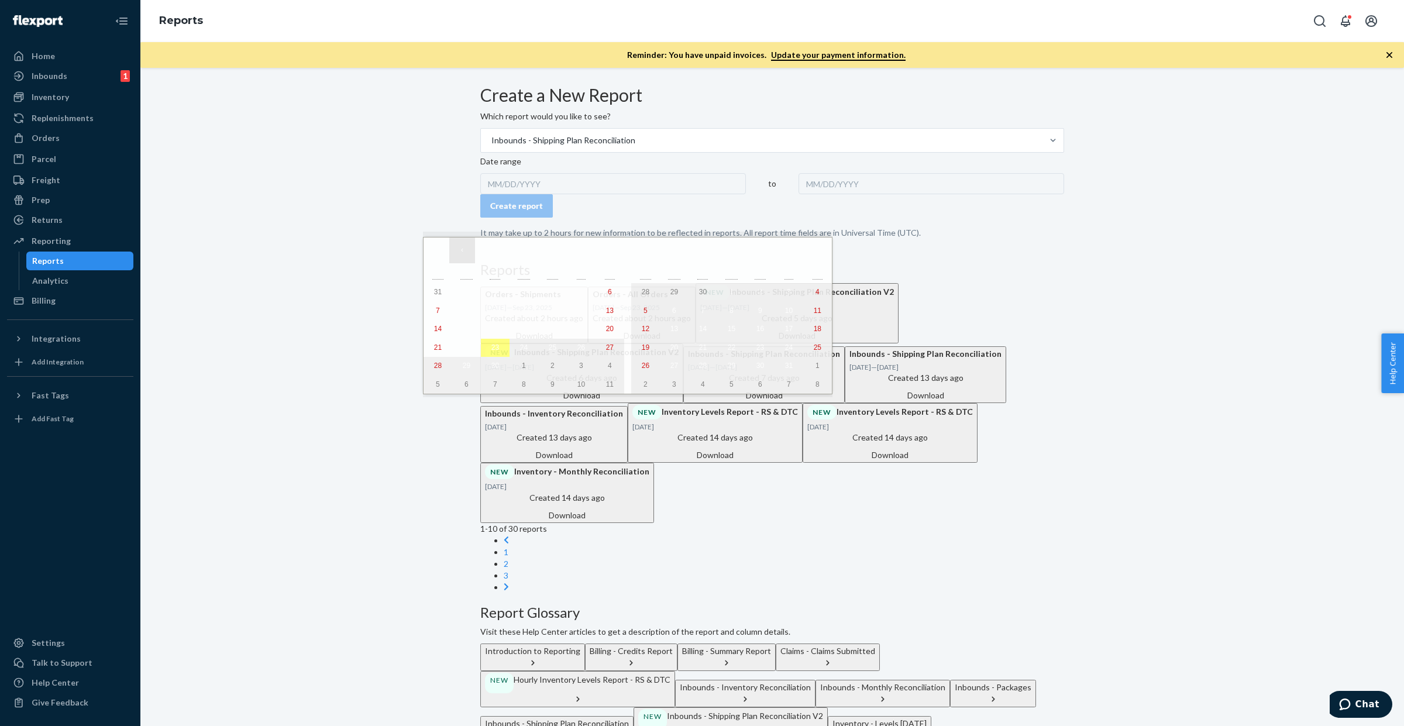
click at [460, 254] on button "‹" at bounding box center [462, 251] width 26 height 26
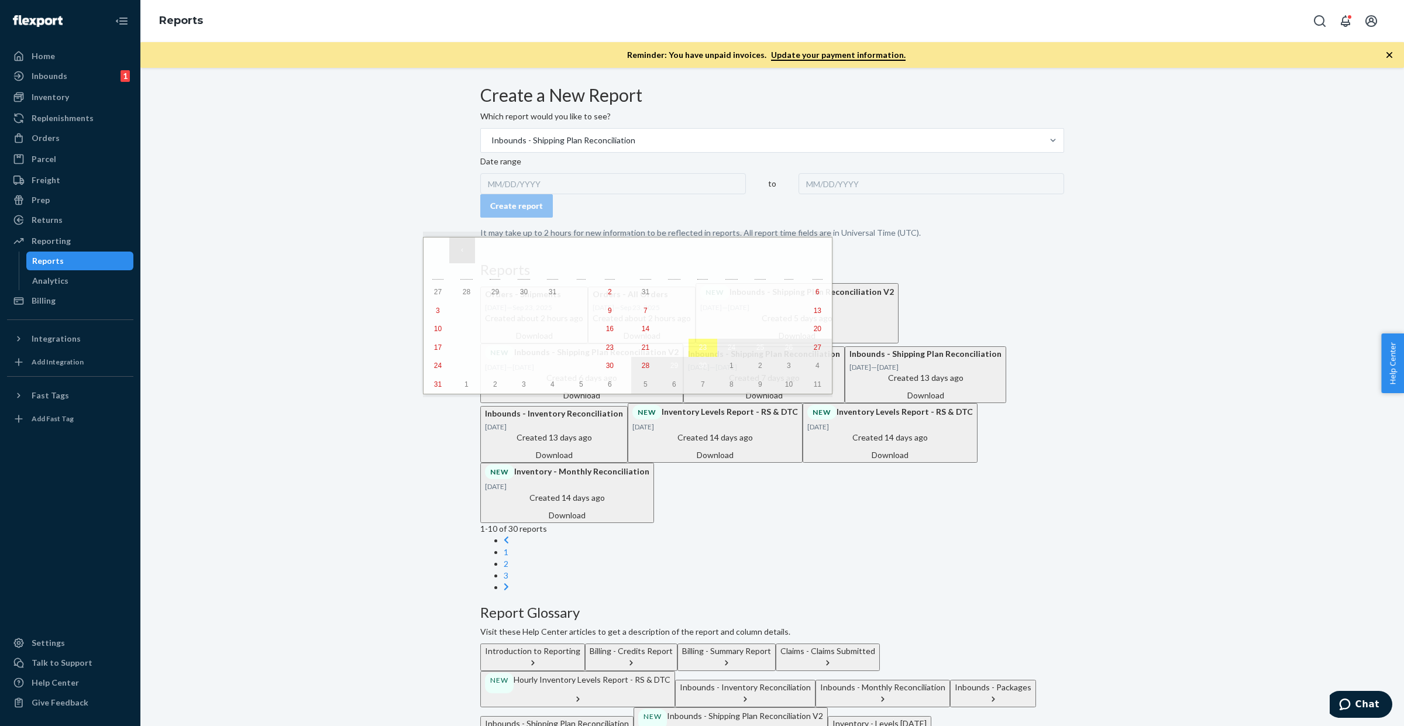
click at [460, 254] on button "‹" at bounding box center [462, 251] width 26 height 26
click at [689, 293] on button "1" at bounding box center [703, 292] width 29 height 19
click at [780, 253] on button "›" at bounding box center [793, 251] width 26 height 26
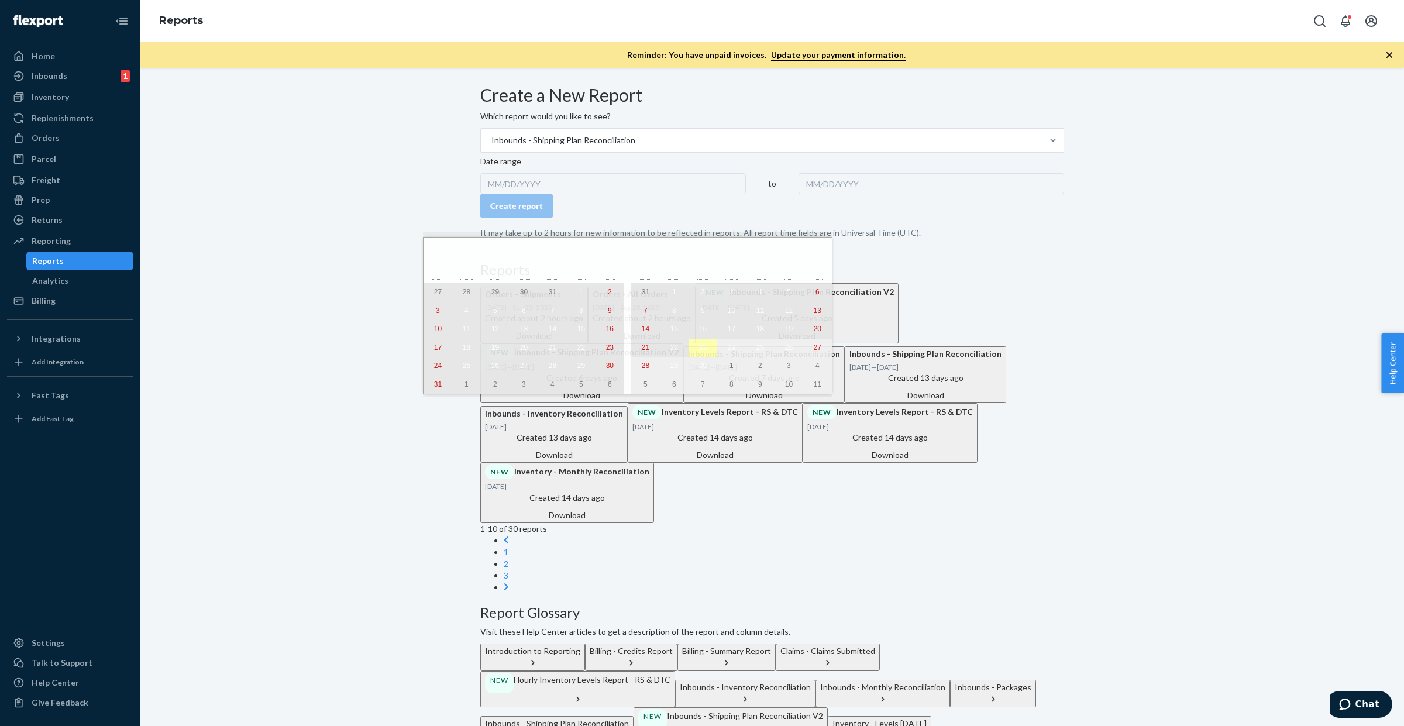
click at [699, 352] on abbr "23" at bounding box center [703, 347] width 8 height 8
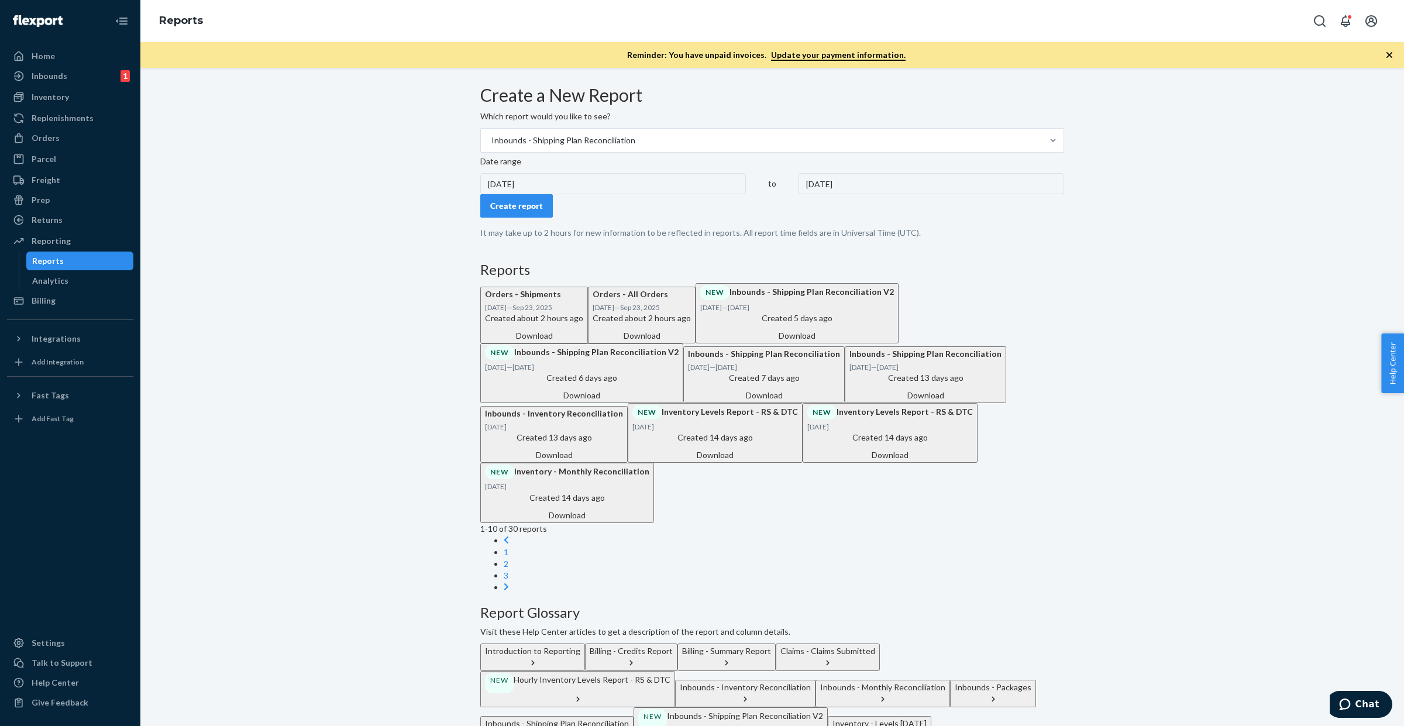
click at [539, 218] on button "Create report" at bounding box center [516, 205] width 73 height 23
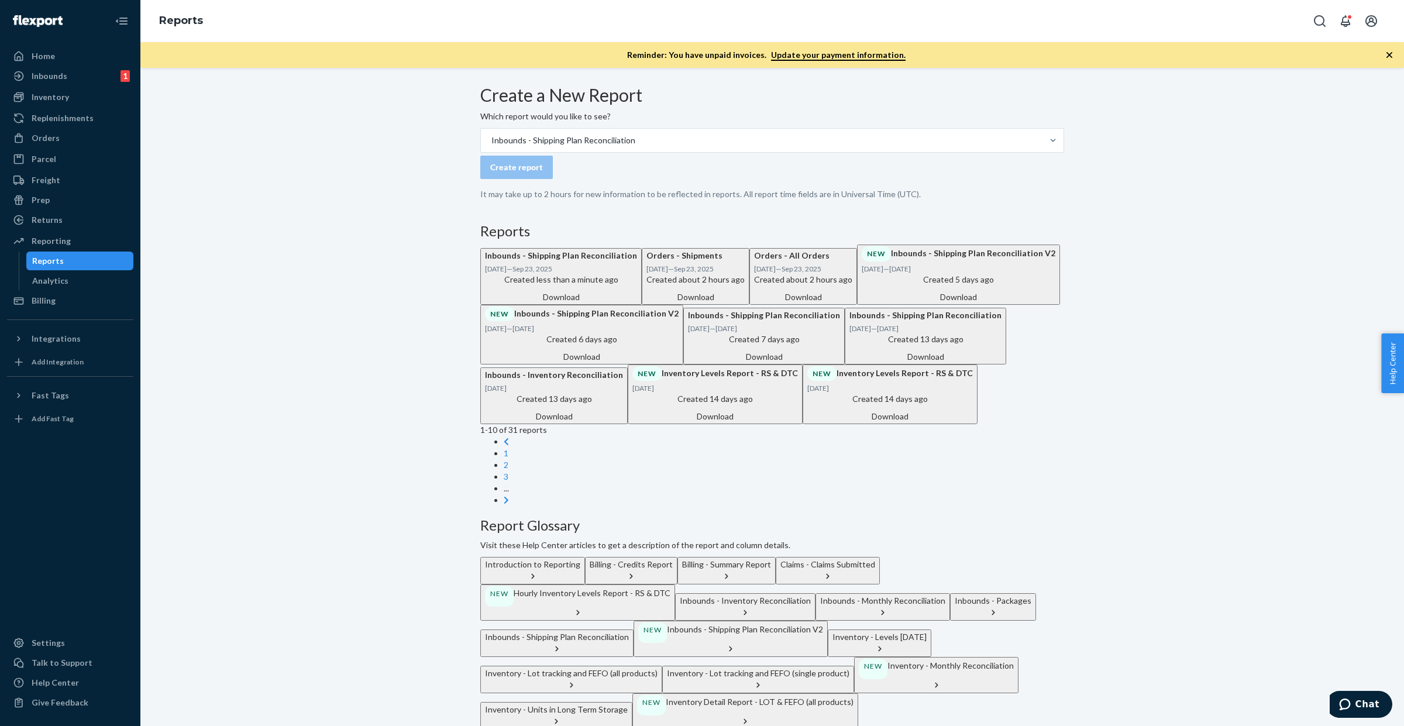
click at [637, 303] on div "Created less than a minute ago Download" at bounding box center [561, 288] width 152 height 29
click at [49, 75] on div "Inbounds" at bounding box center [50, 76] width 36 height 12
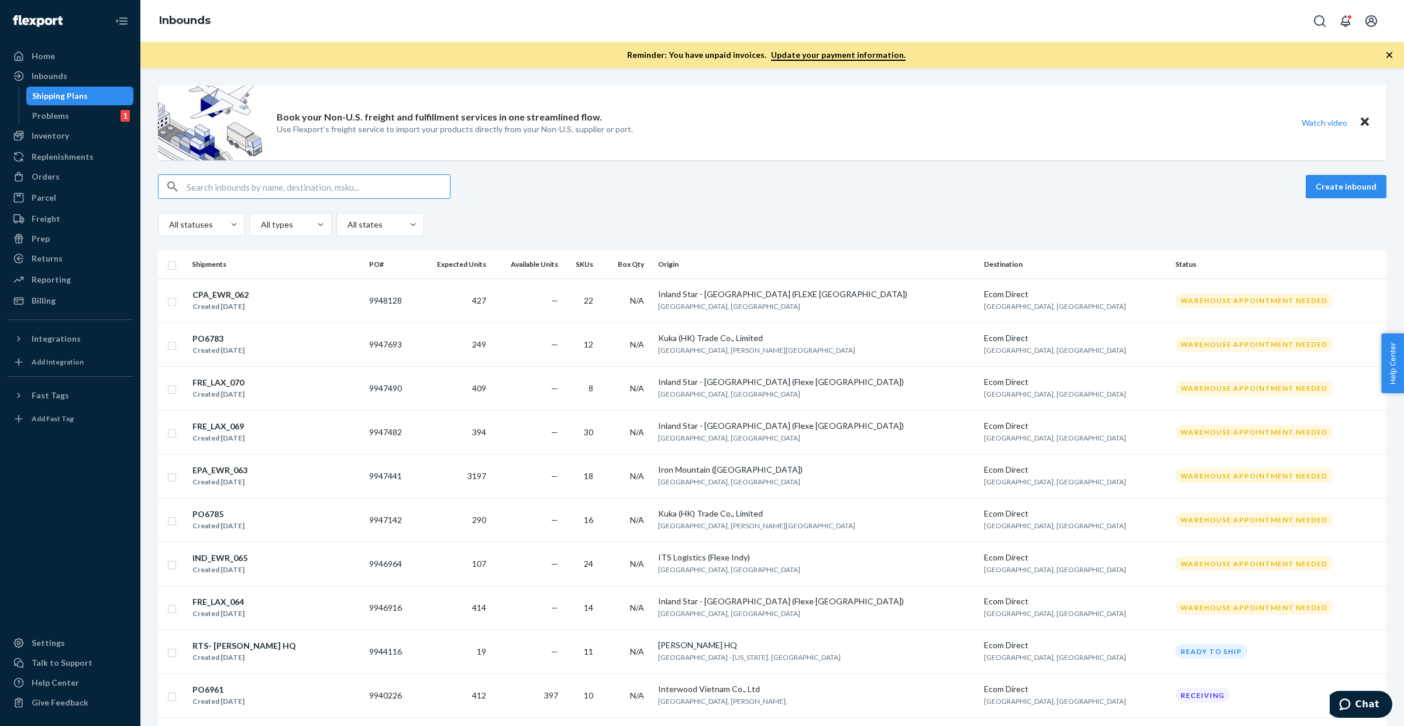
click at [373, 188] on input "text" at bounding box center [318, 186] width 263 height 23
paste input "FLEX-3220724"
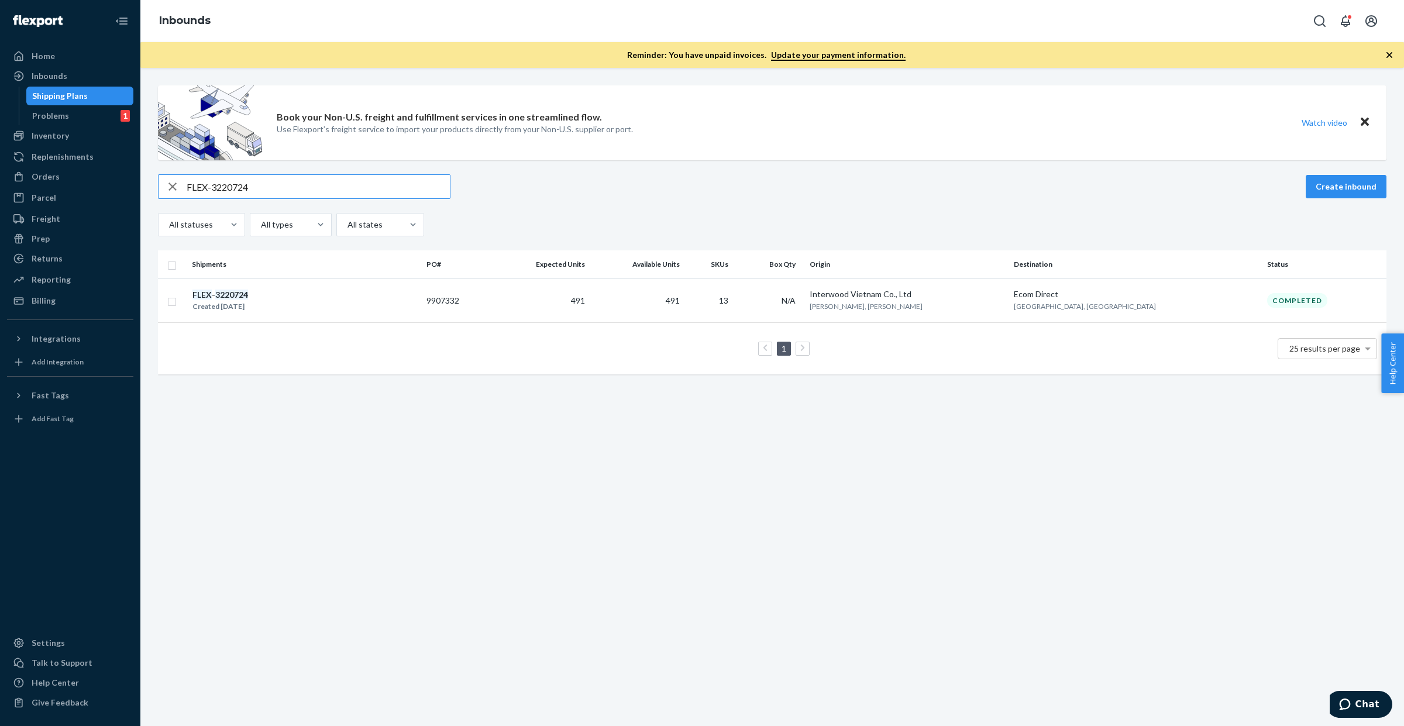
click at [296, 184] on input "FLEX-3220724" at bounding box center [318, 186] width 263 height 23
paste input "9908191"
paste input "FLEX-3220743"
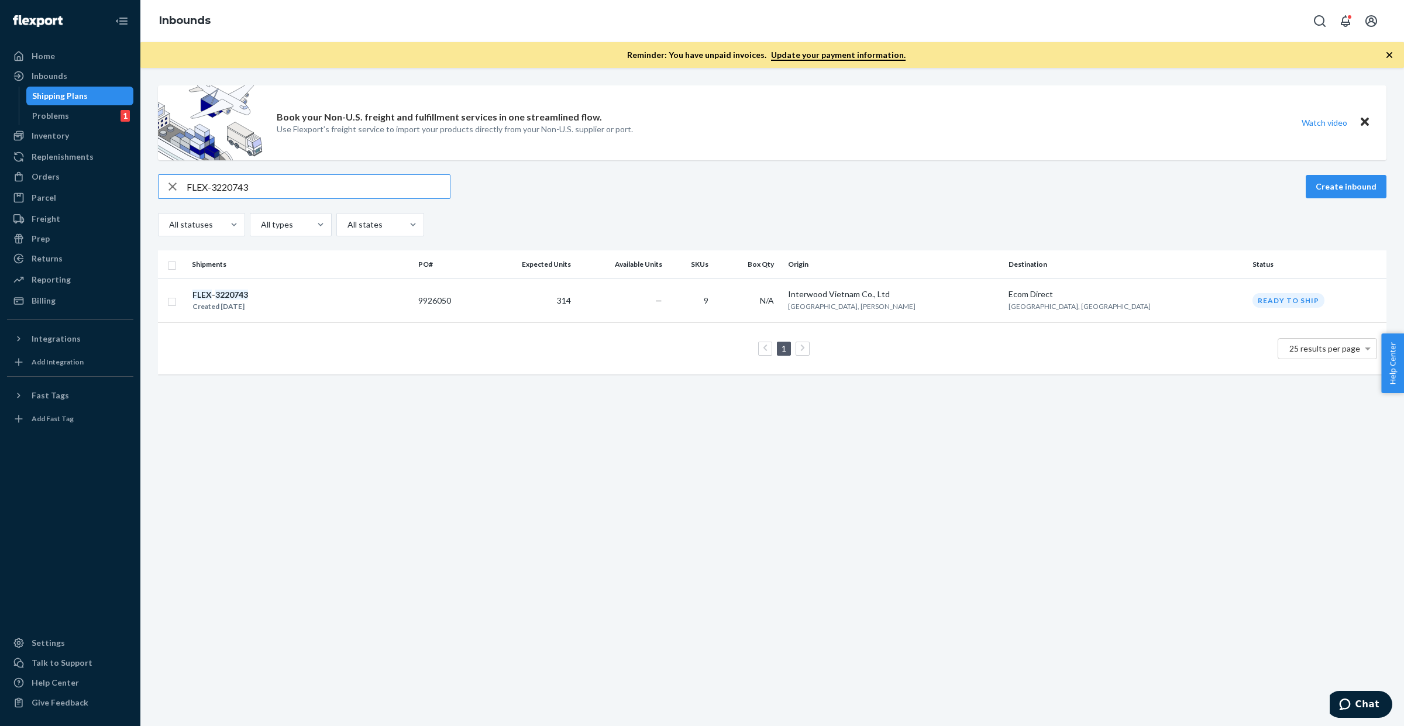
type input "FLEX-3220743"
